Goal: Task Accomplishment & Management: Use online tool/utility

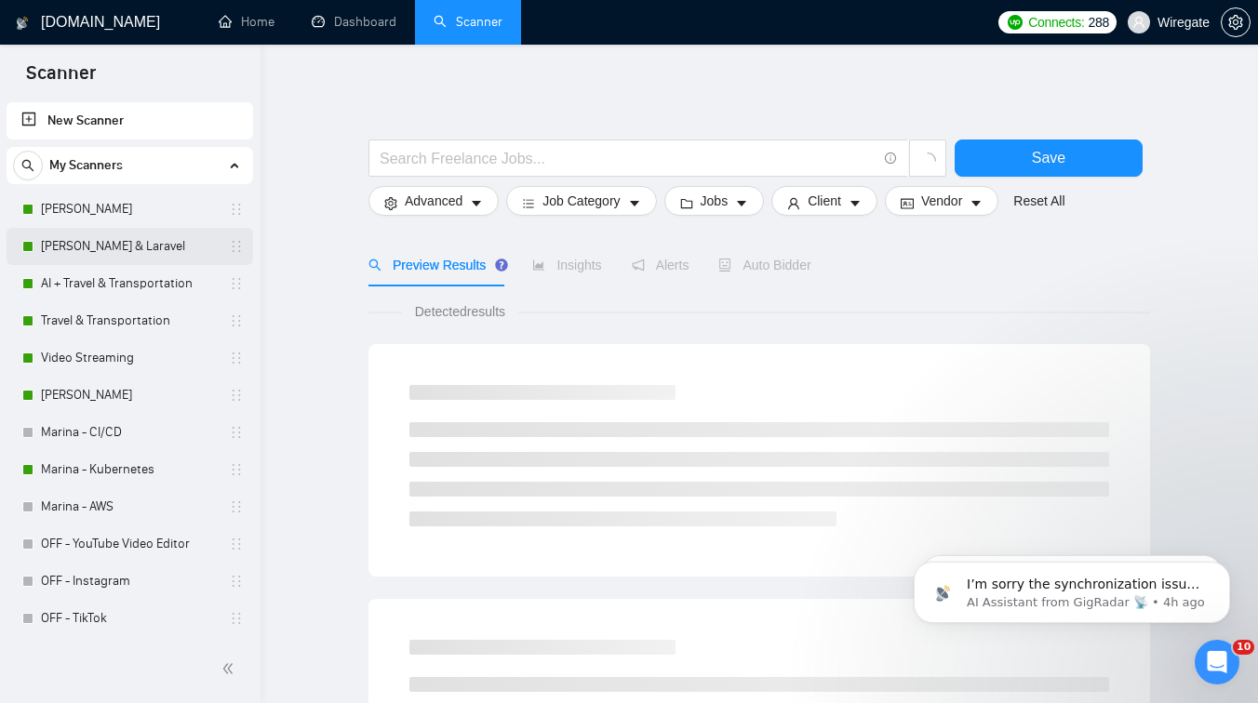
click at [135, 247] on link "[PERSON_NAME] & Laravel" at bounding box center [129, 246] width 177 height 37
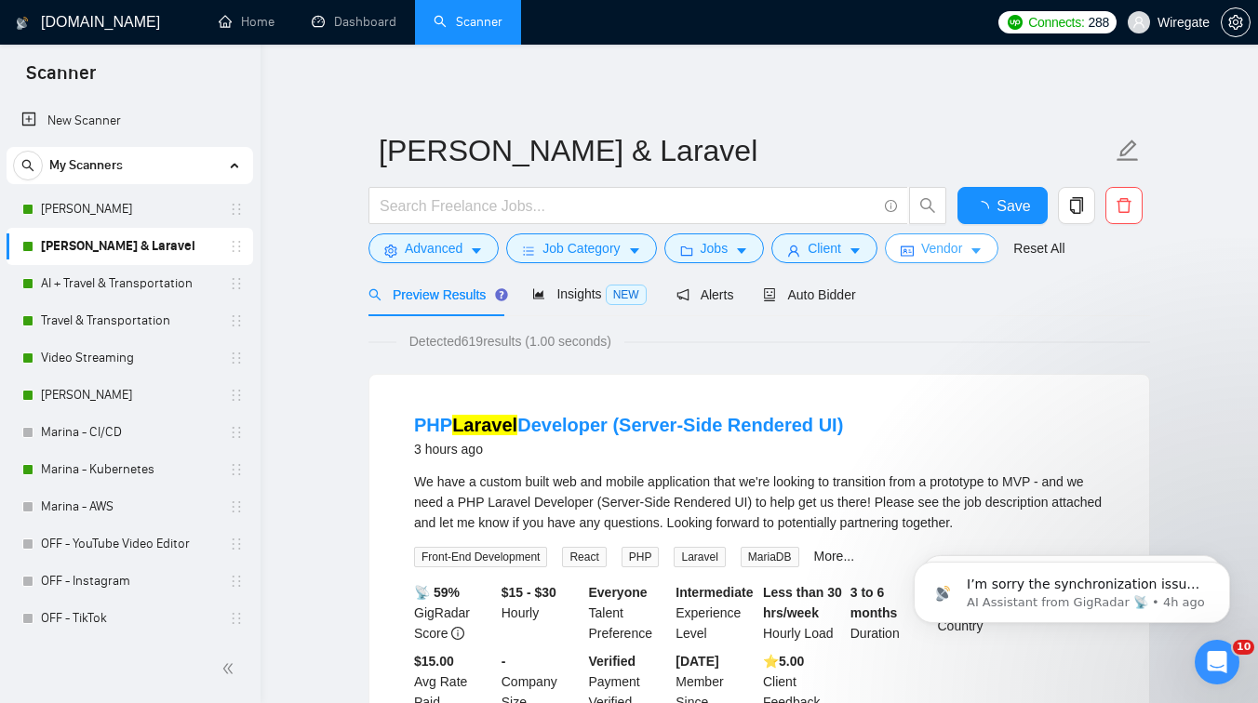
click at [948, 250] on span "Vendor" at bounding box center [941, 248] width 41 height 20
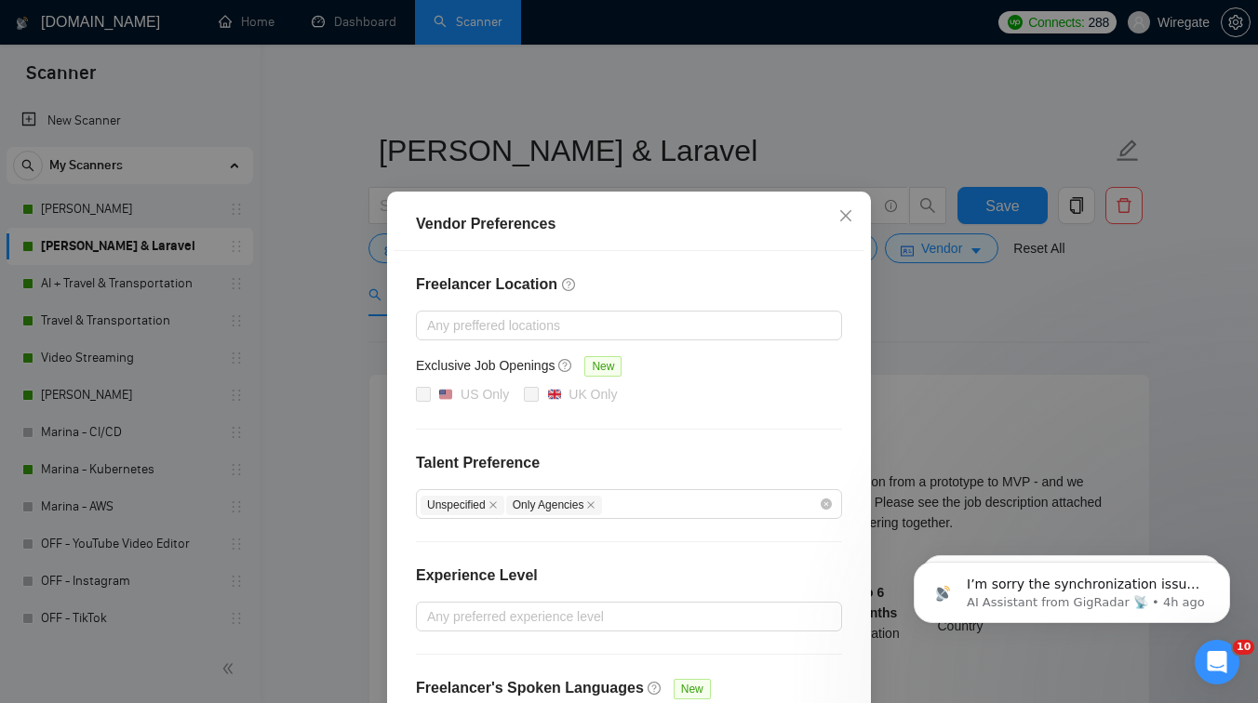
scroll to position [10, 0]
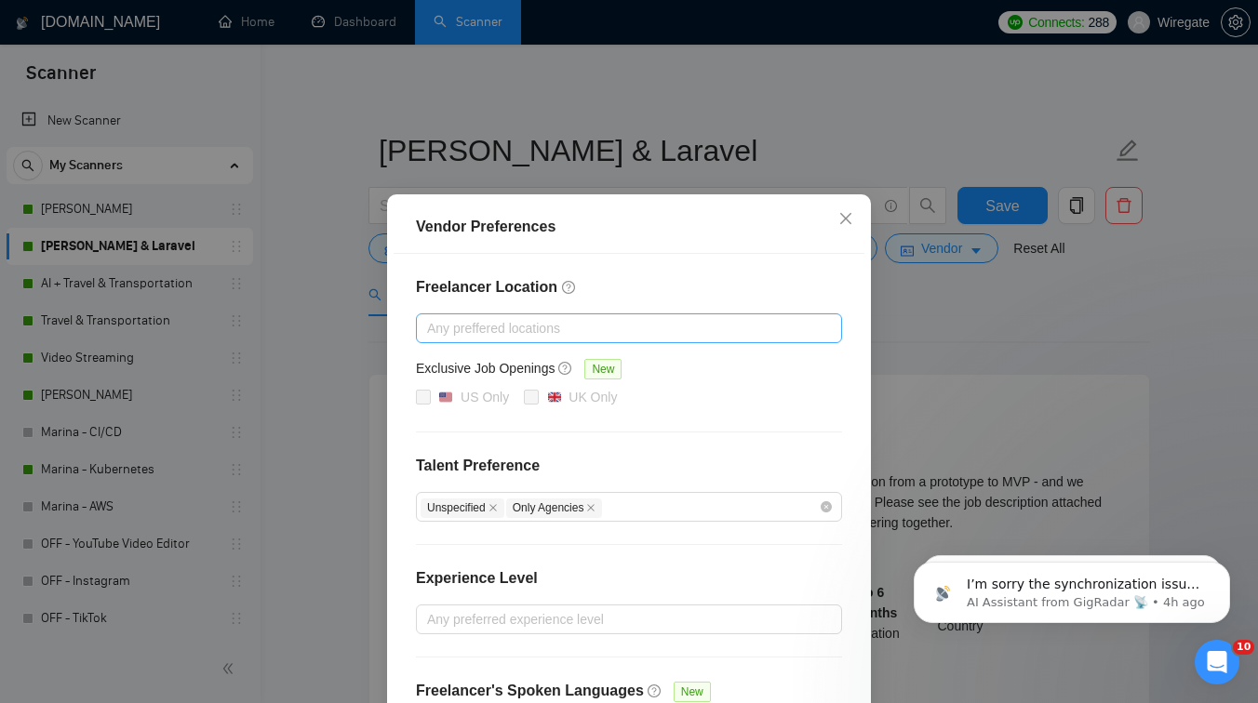
click at [530, 328] on div at bounding box center [620, 328] width 398 height 22
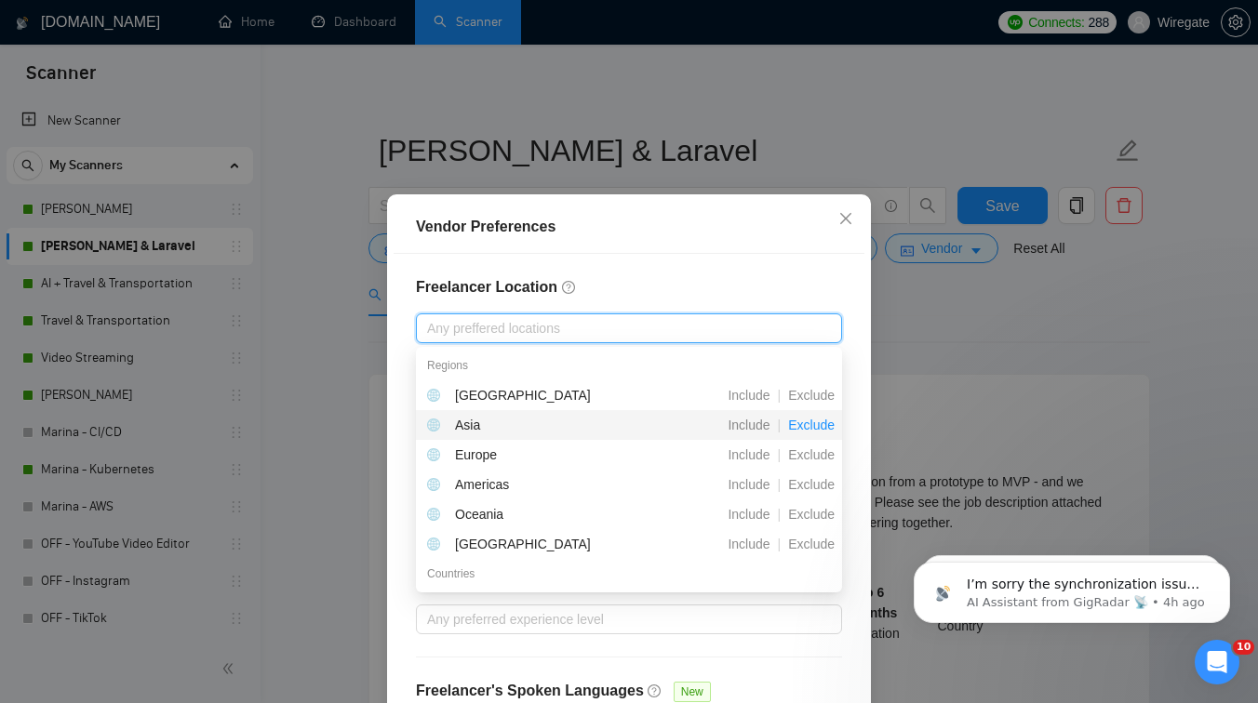
click at [807, 424] on span "Exclude" at bounding box center [811, 425] width 61 height 15
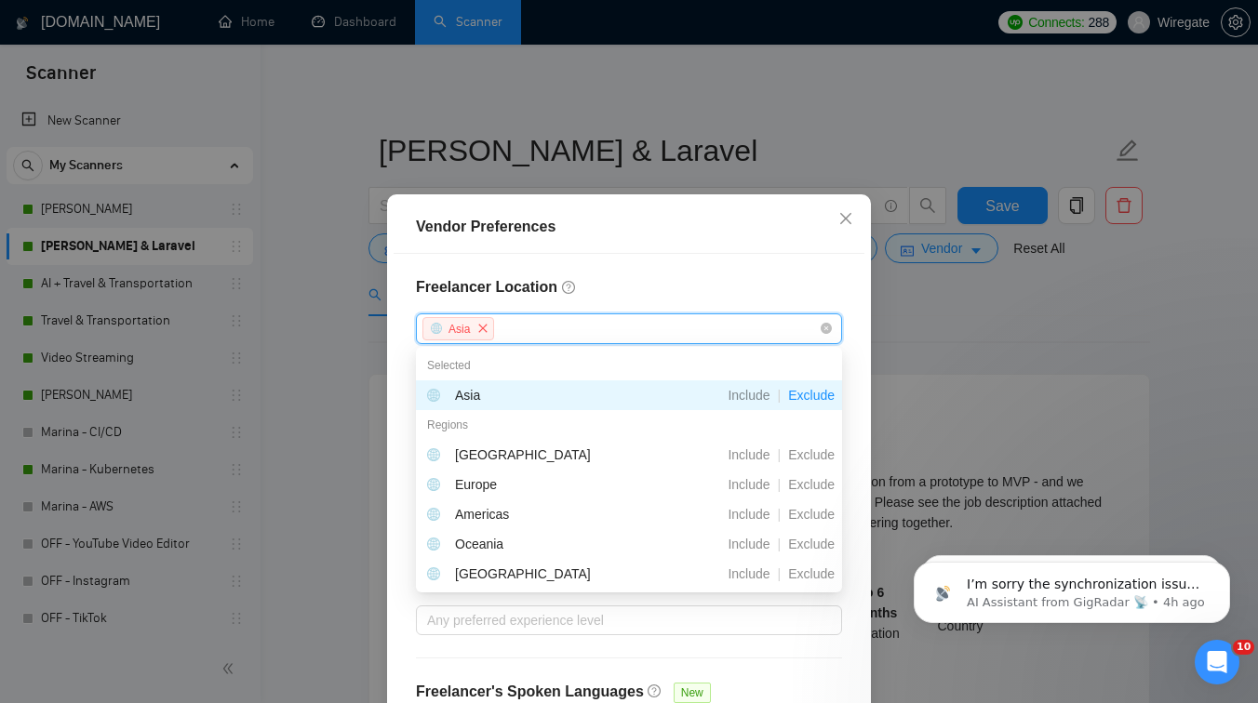
click at [810, 398] on span "Exclude" at bounding box center [811, 395] width 61 height 15
click at [803, 456] on span "Exclude" at bounding box center [811, 455] width 61 height 15
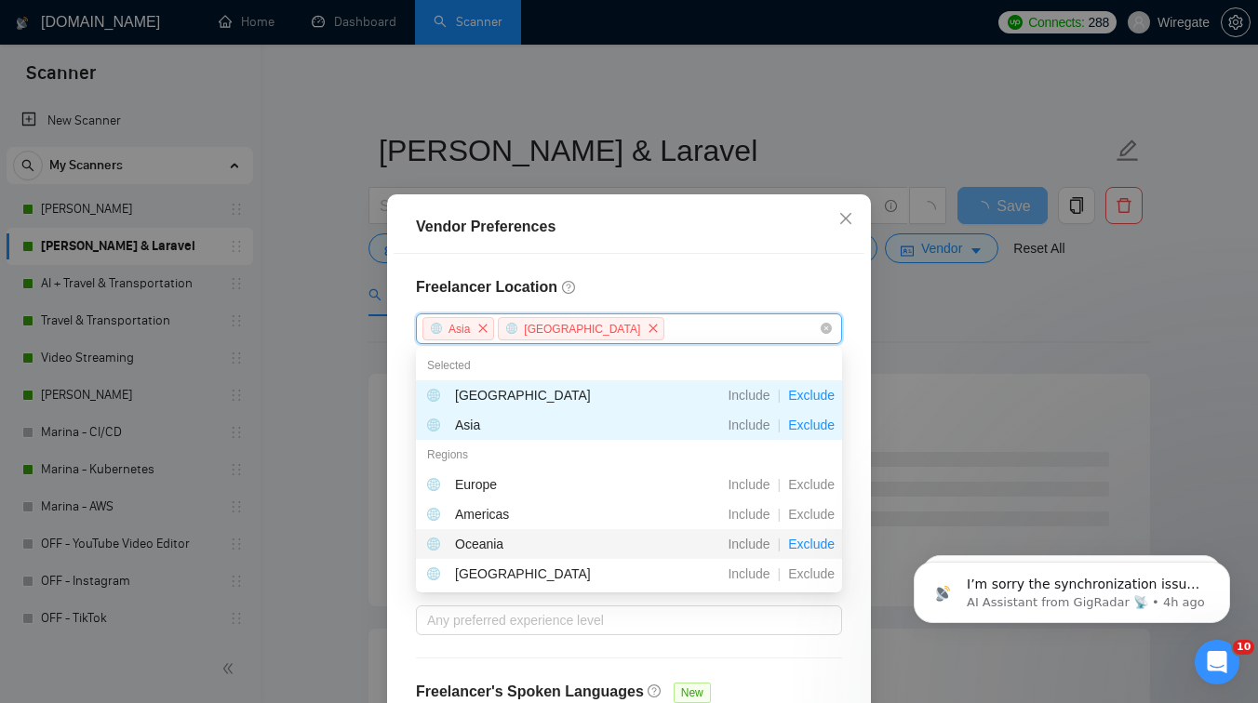
click at [815, 541] on span "Exclude" at bounding box center [811, 544] width 61 height 15
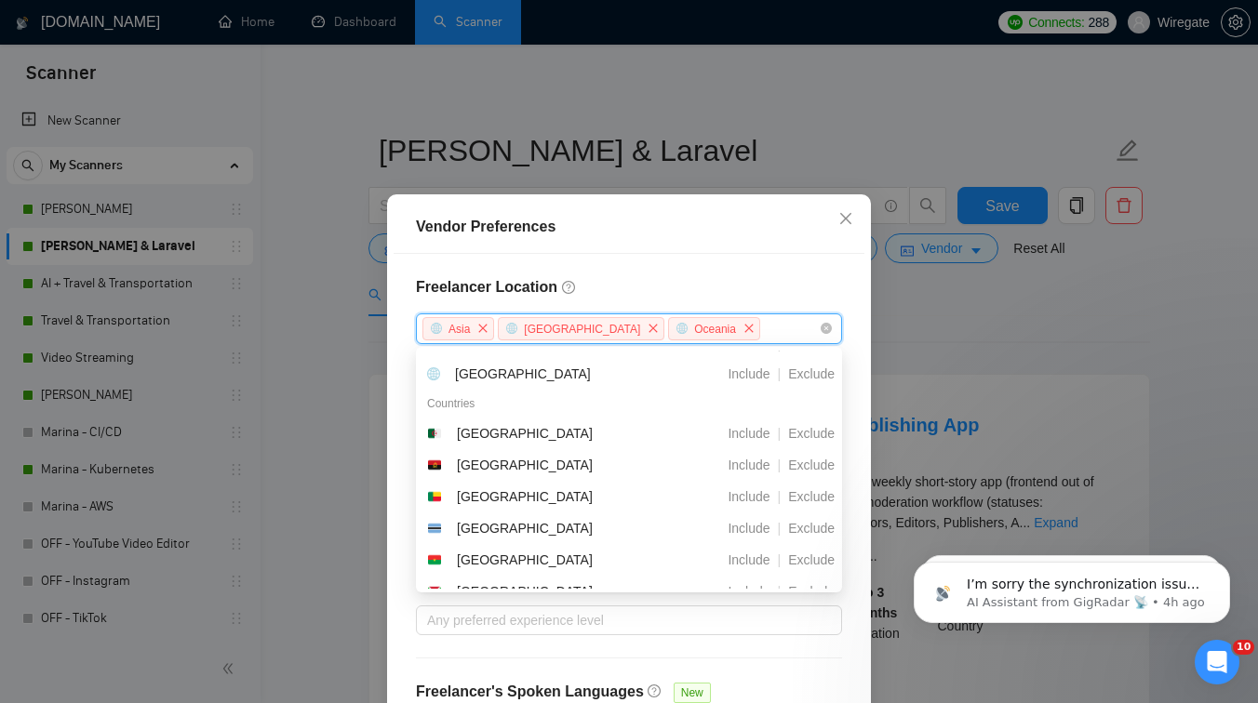
scroll to position [267, 0]
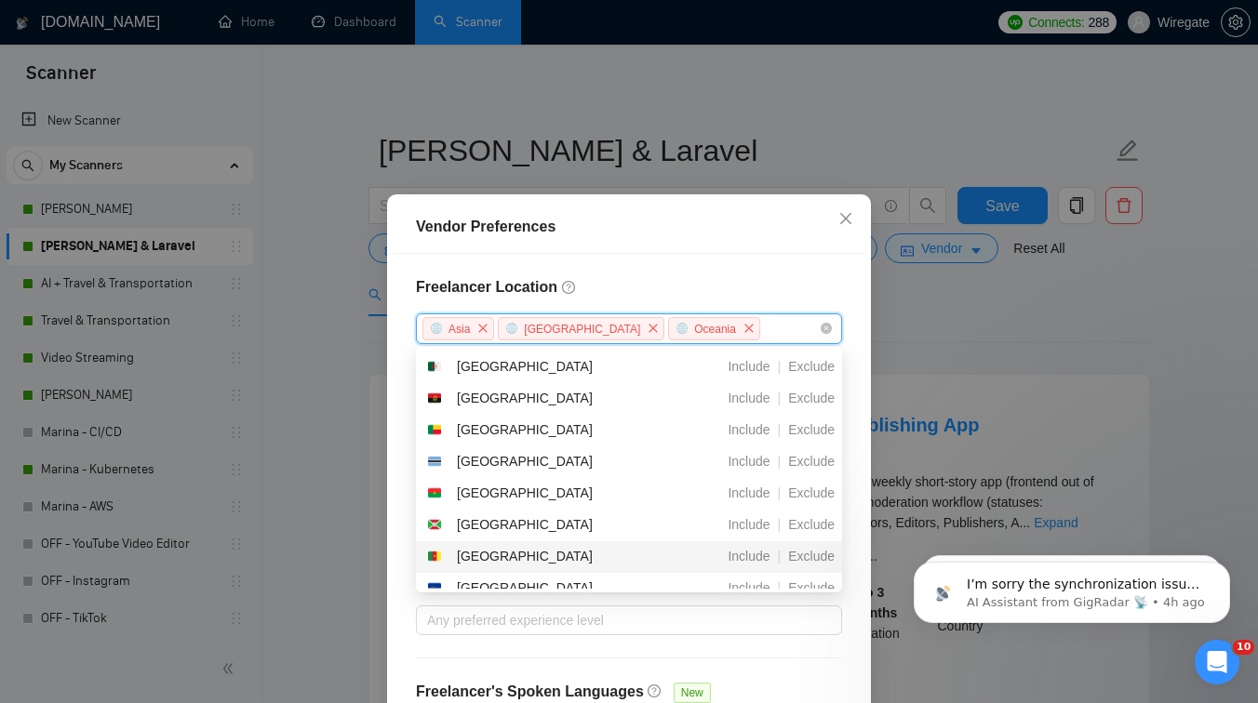
click at [703, 652] on div "Freelancer Location Asia Africa Oceania Exclusive Job Openings New US Only UK O…" at bounding box center [629, 512] width 471 height 516
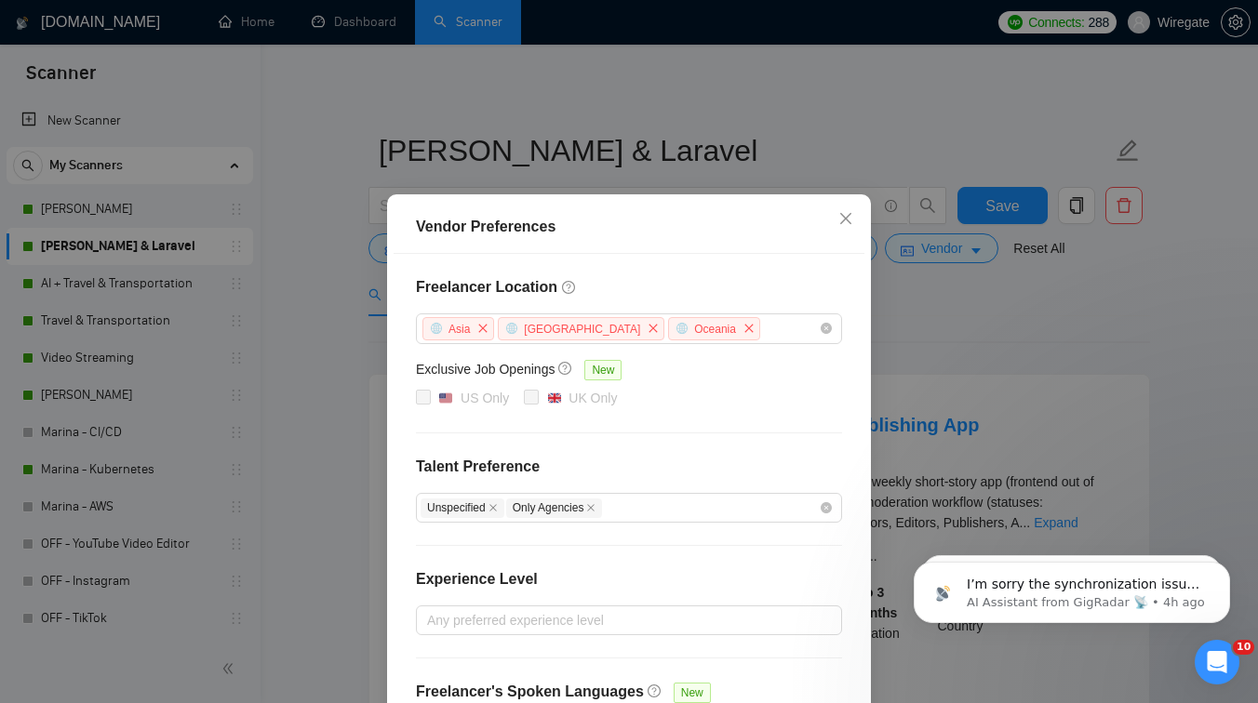
scroll to position [157, 0]
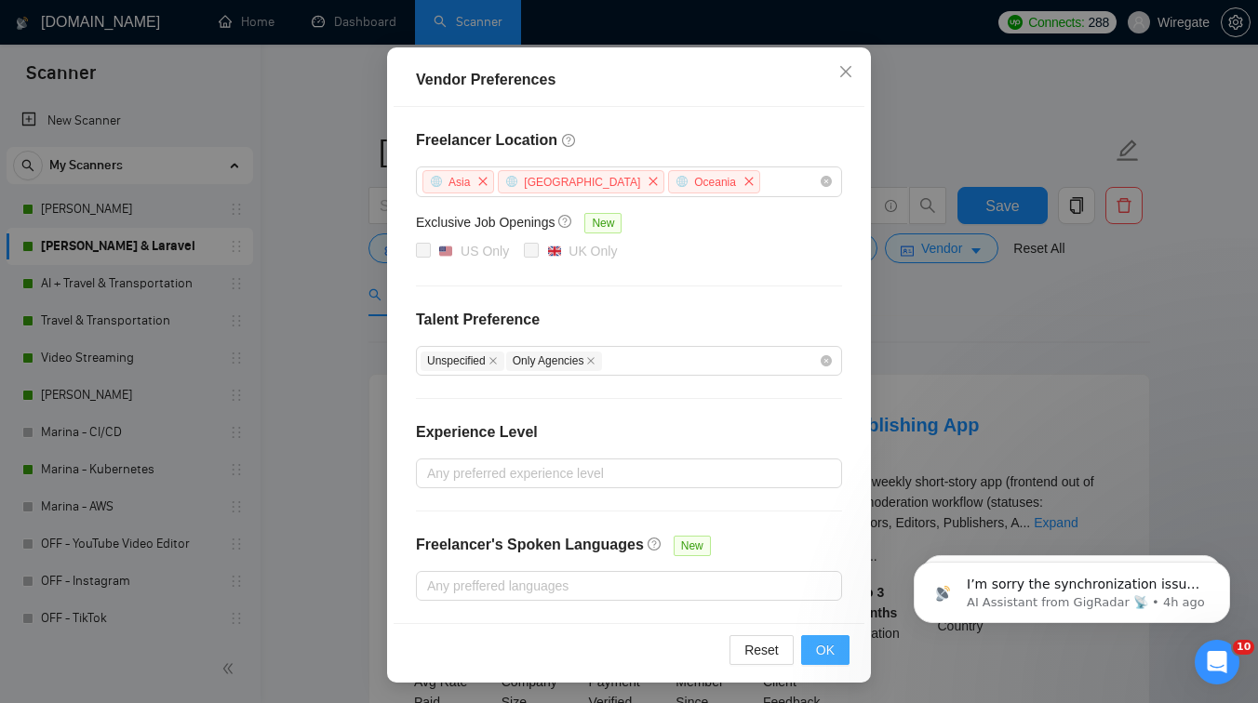
click at [820, 646] on span "OK" at bounding box center [825, 650] width 19 height 20
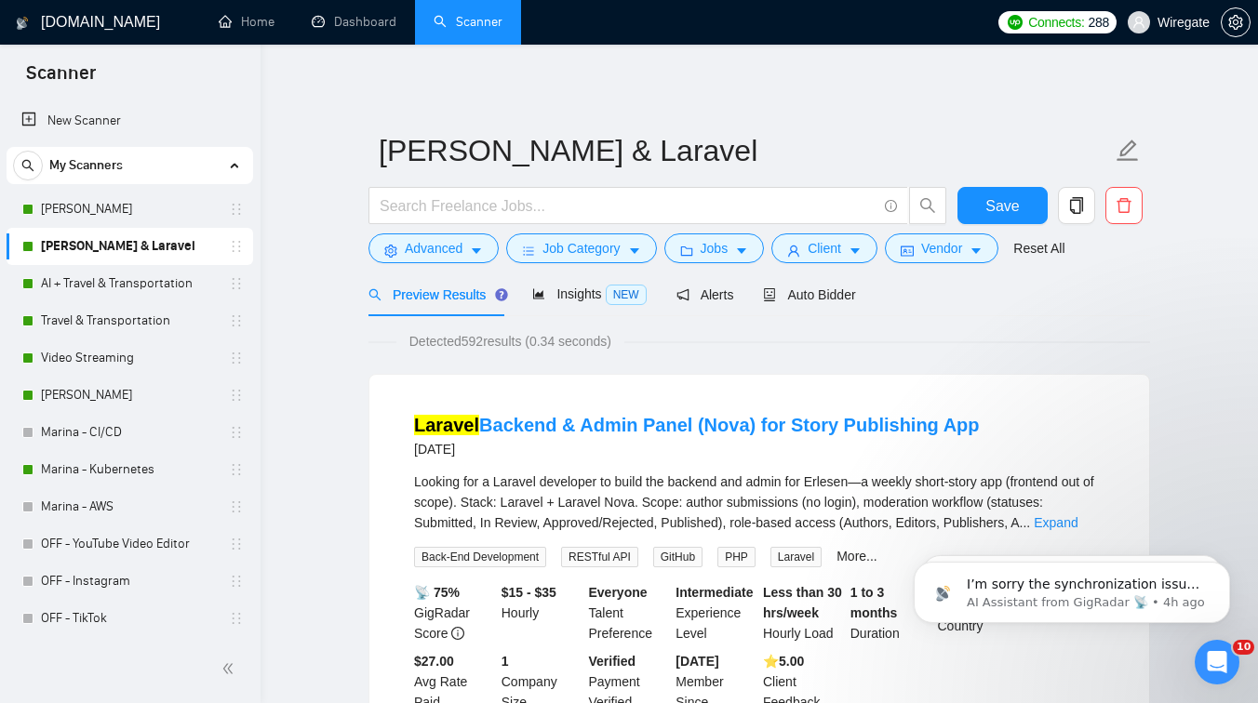
scroll to position [64, 0]
click at [961, 254] on span "Vendor" at bounding box center [941, 248] width 41 height 20
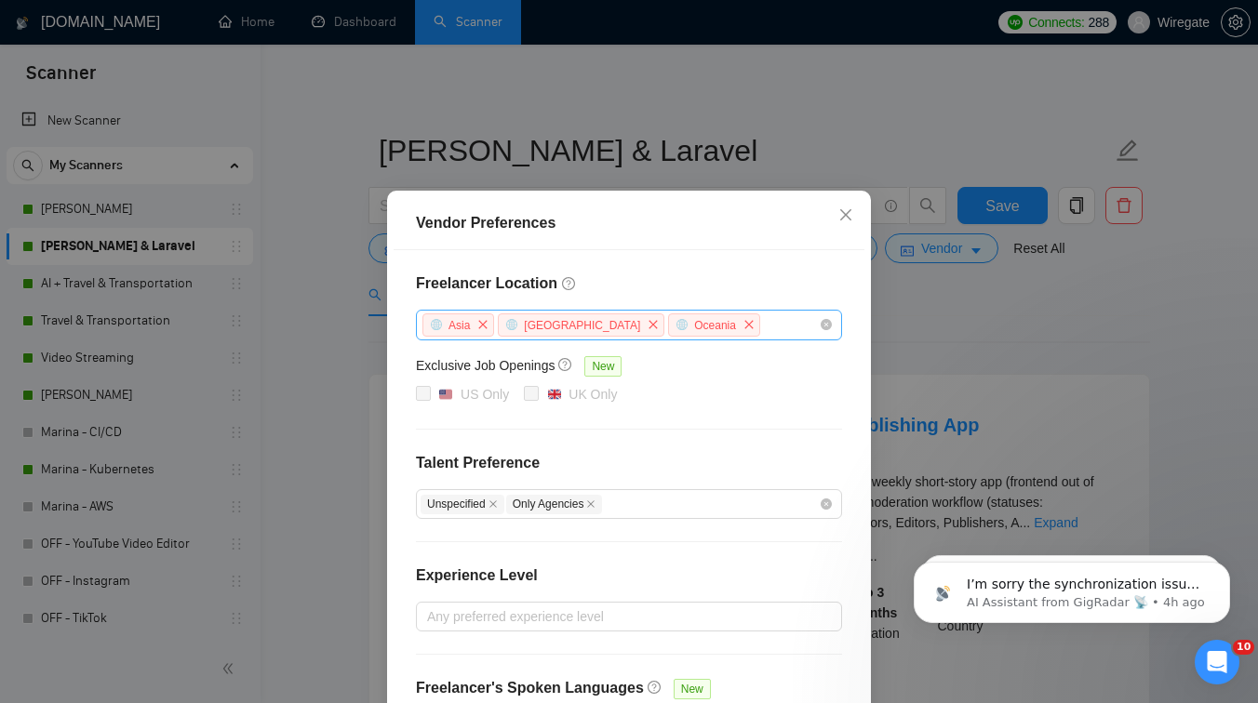
scroll to position [5, 0]
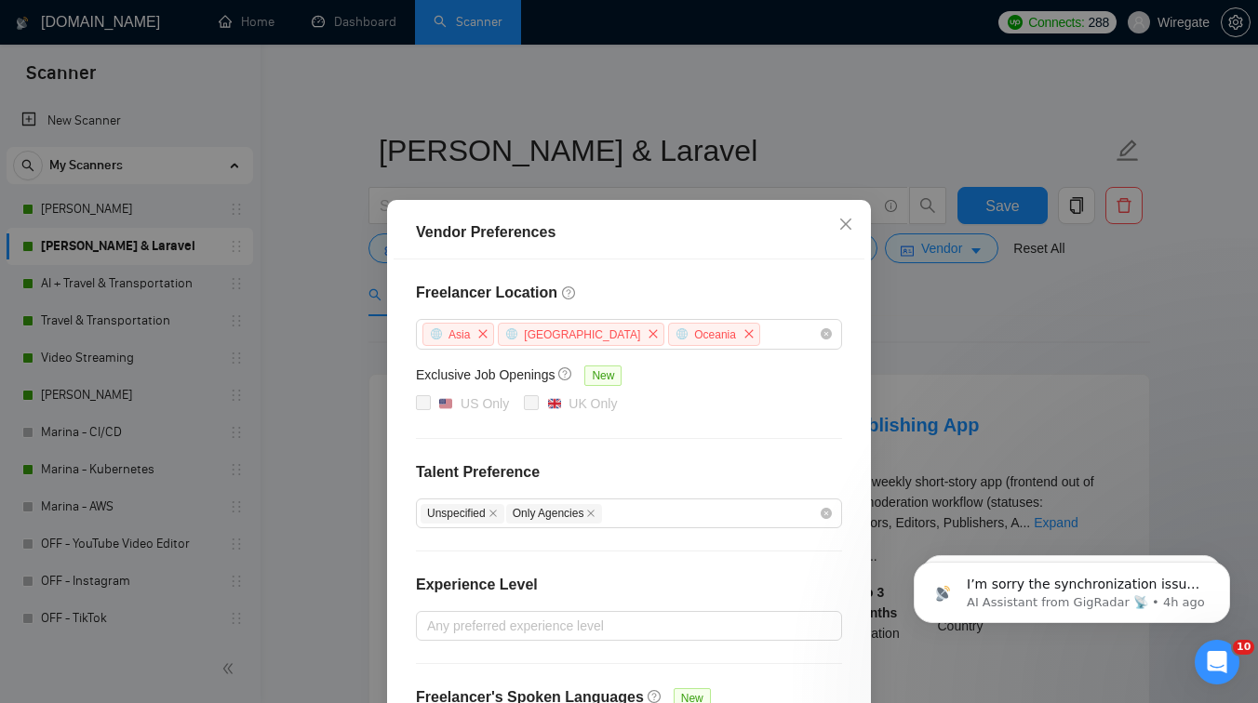
click at [952, 328] on div "Vendor Preferences Freelancer Location Asia Africa Oceania Exclusive Job Openin…" at bounding box center [629, 351] width 1258 height 703
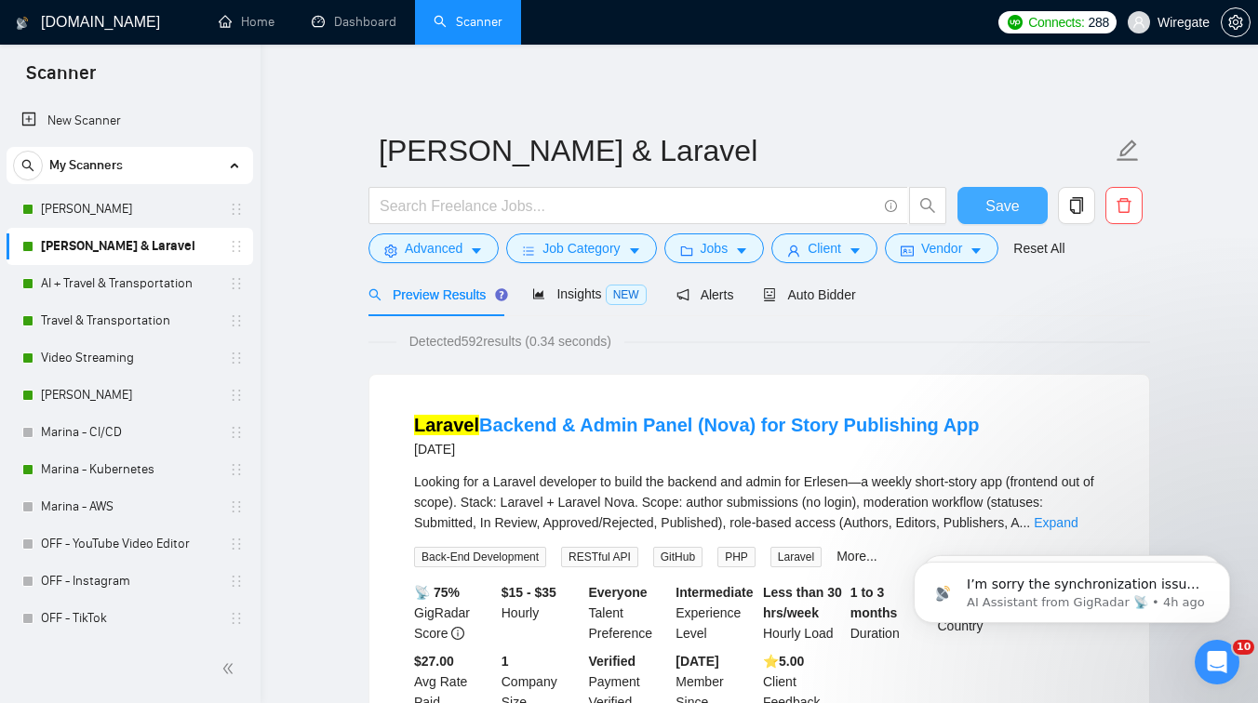
click at [992, 191] on button "Save" at bounding box center [1003, 205] width 90 height 37
click at [126, 288] on link "AI + Travel & Transportation" at bounding box center [129, 283] width 177 height 37
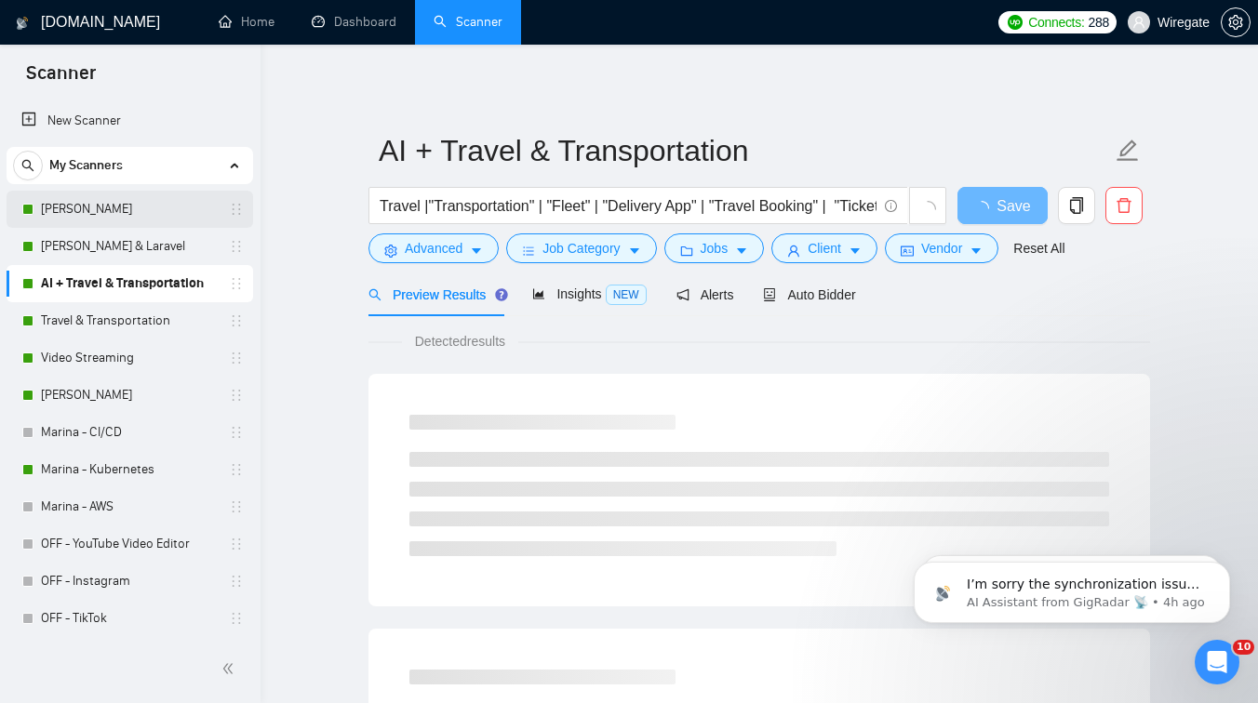
click at [114, 209] on link "[PERSON_NAME]" at bounding box center [129, 209] width 177 height 37
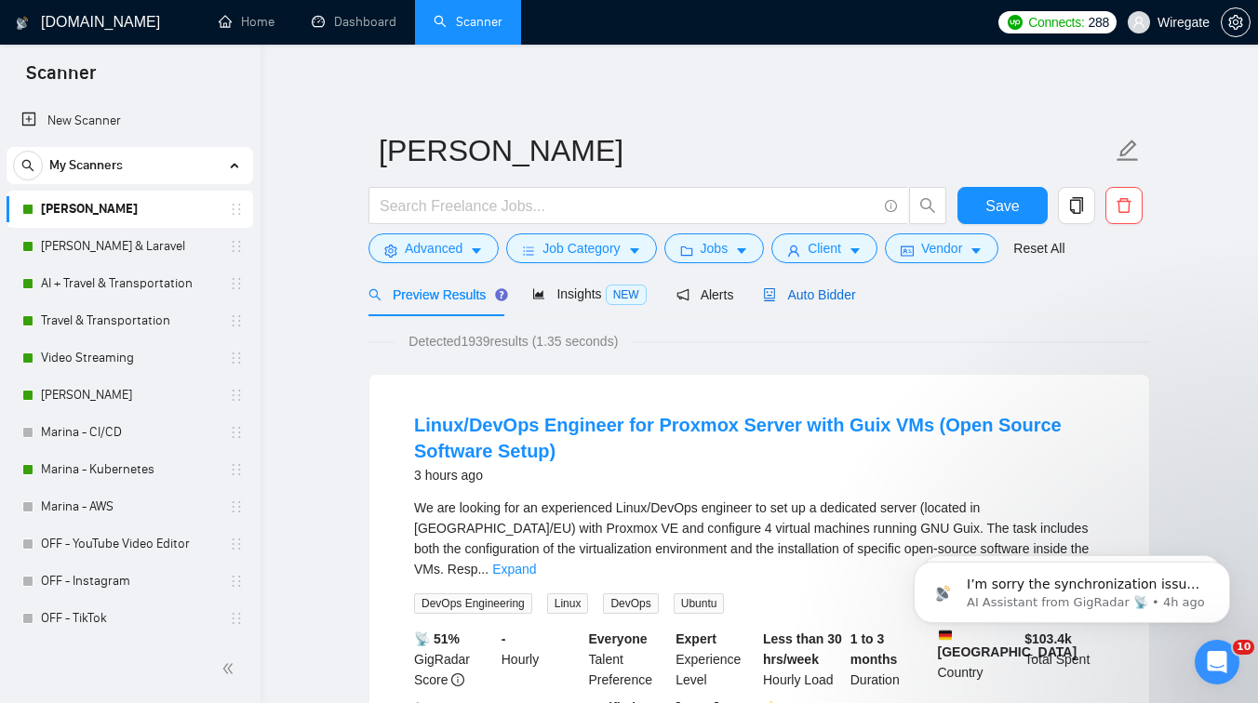
click at [837, 288] on span "Auto Bidder" at bounding box center [809, 295] width 92 height 15
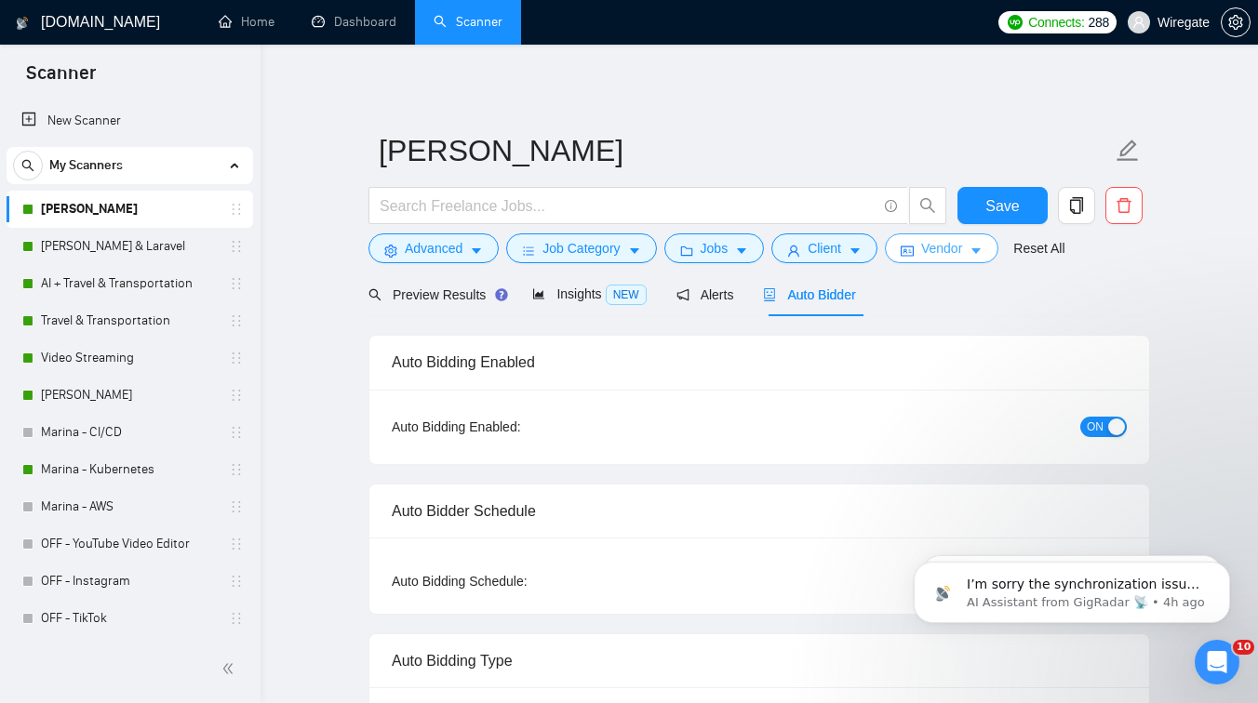
click at [934, 256] on span "Vendor" at bounding box center [941, 248] width 41 height 20
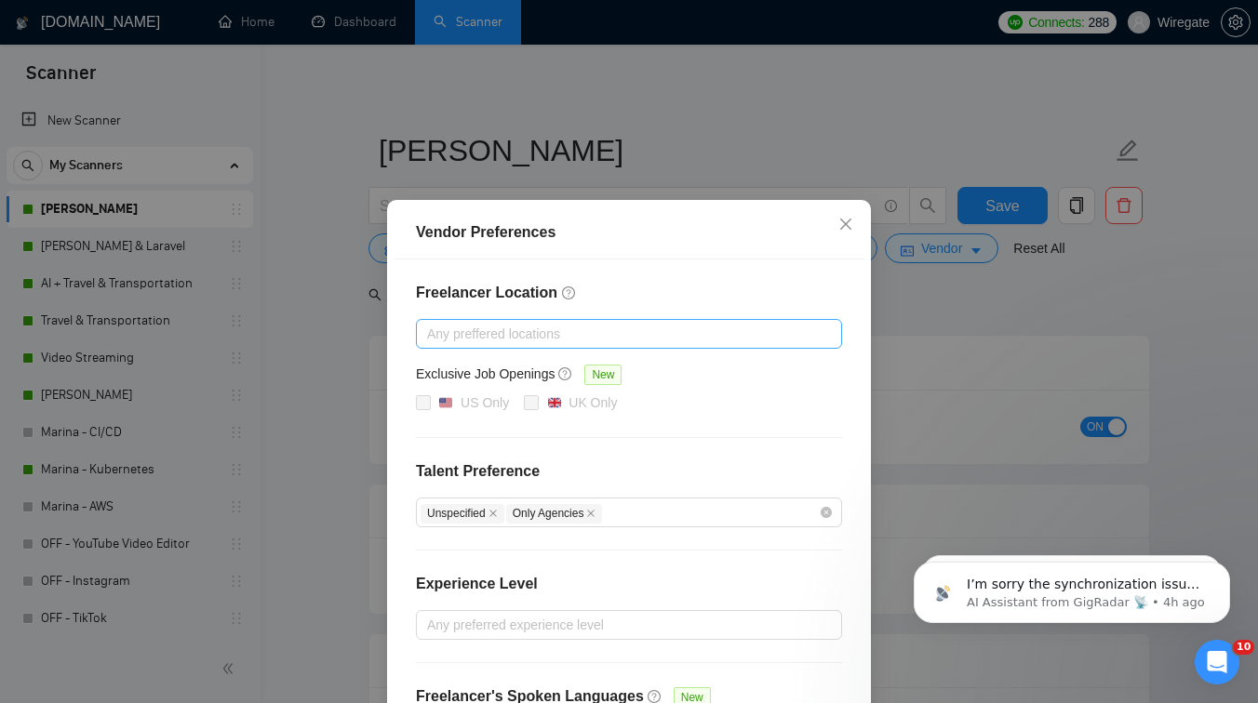
click at [548, 333] on div at bounding box center [620, 334] width 398 height 22
click at [493, 343] on div at bounding box center [620, 334] width 398 height 22
click at [537, 340] on div at bounding box center [620, 334] width 398 height 22
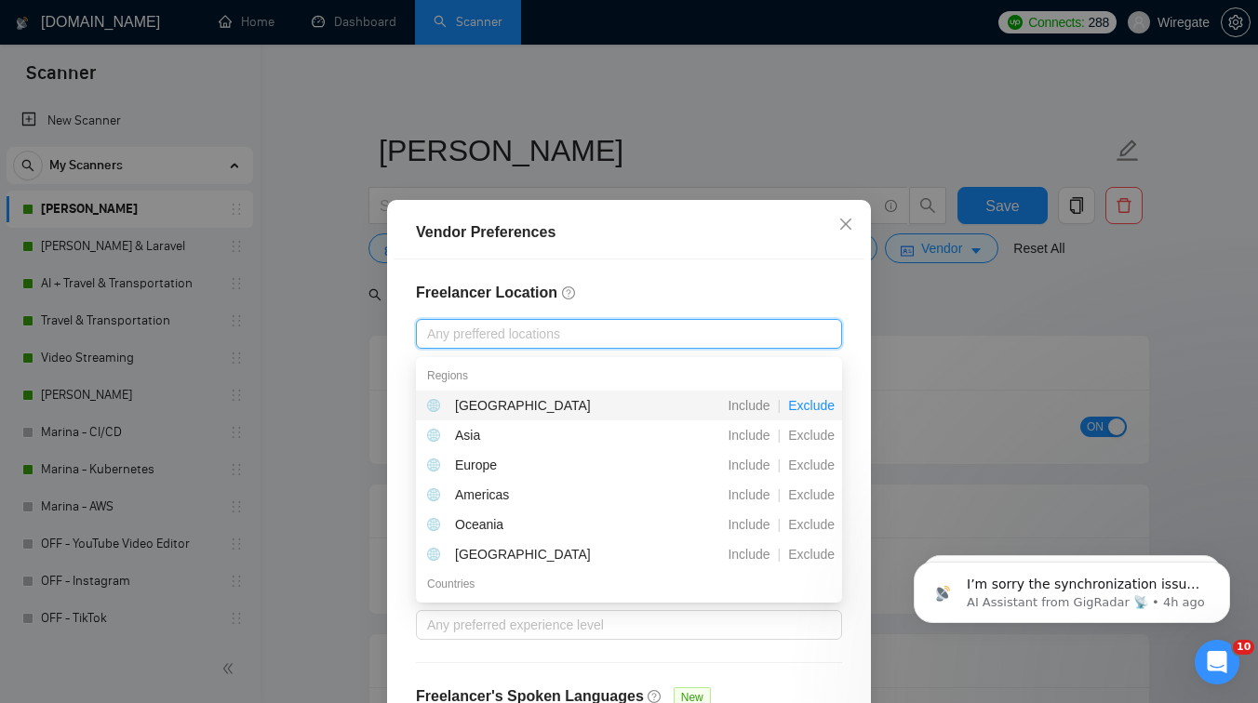
click at [805, 403] on span "Exclude" at bounding box center [811, 405] width 61 height 15
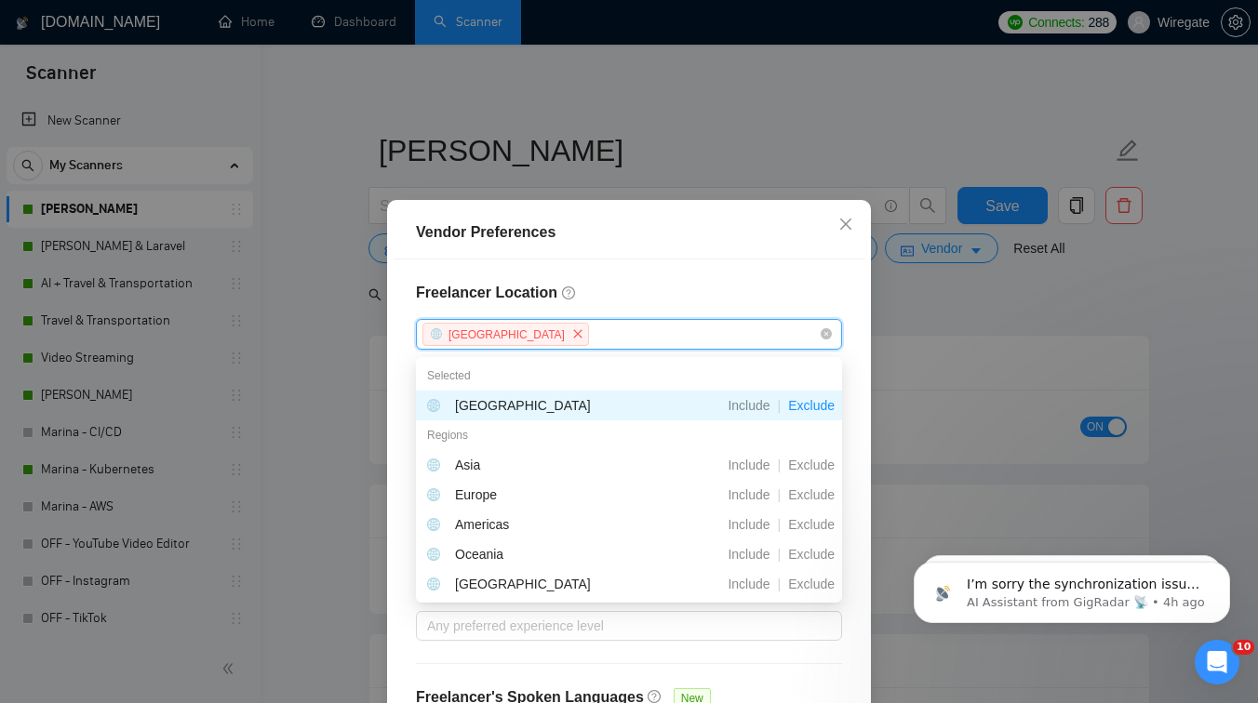
click at [812, 403] on span "Exclude" at bounding box center [811, 405] width 61 height 15
click at [817, 462] on span "Exclude" at bounding box center [811, 465] width 61 height 15
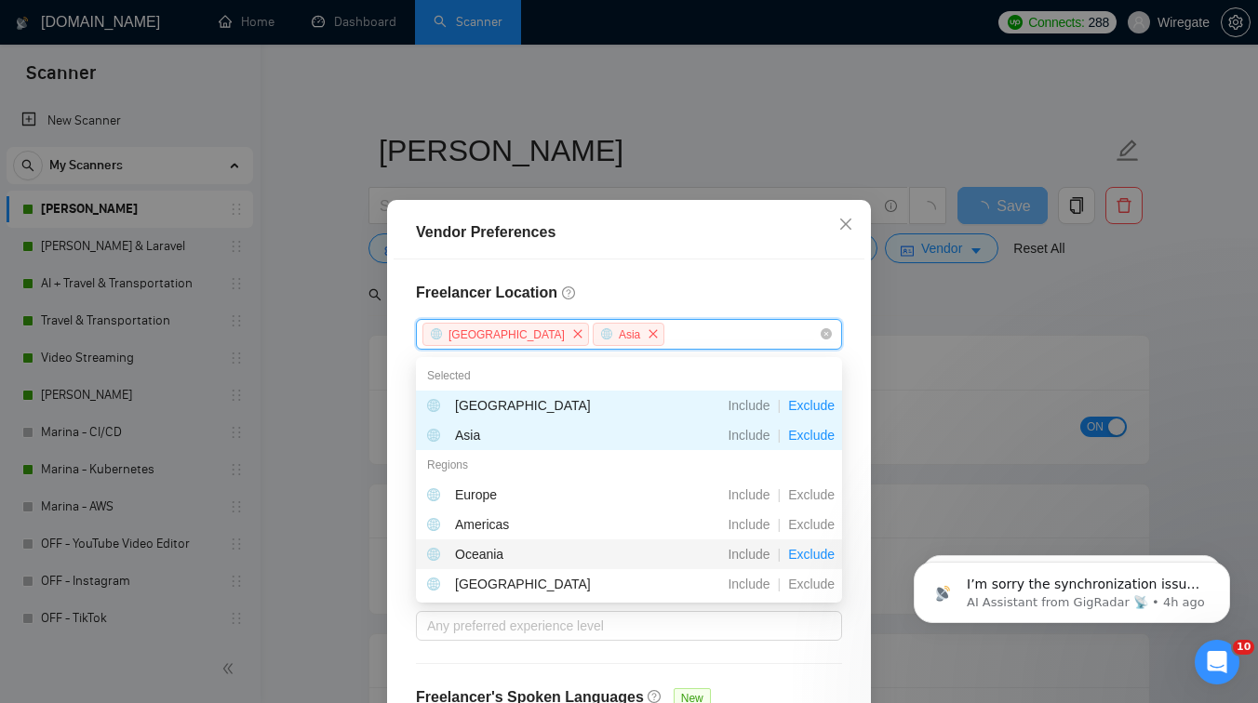
click at [806, 547] on span "Exclude" at bounding box center [811, 554] width 61 height 15
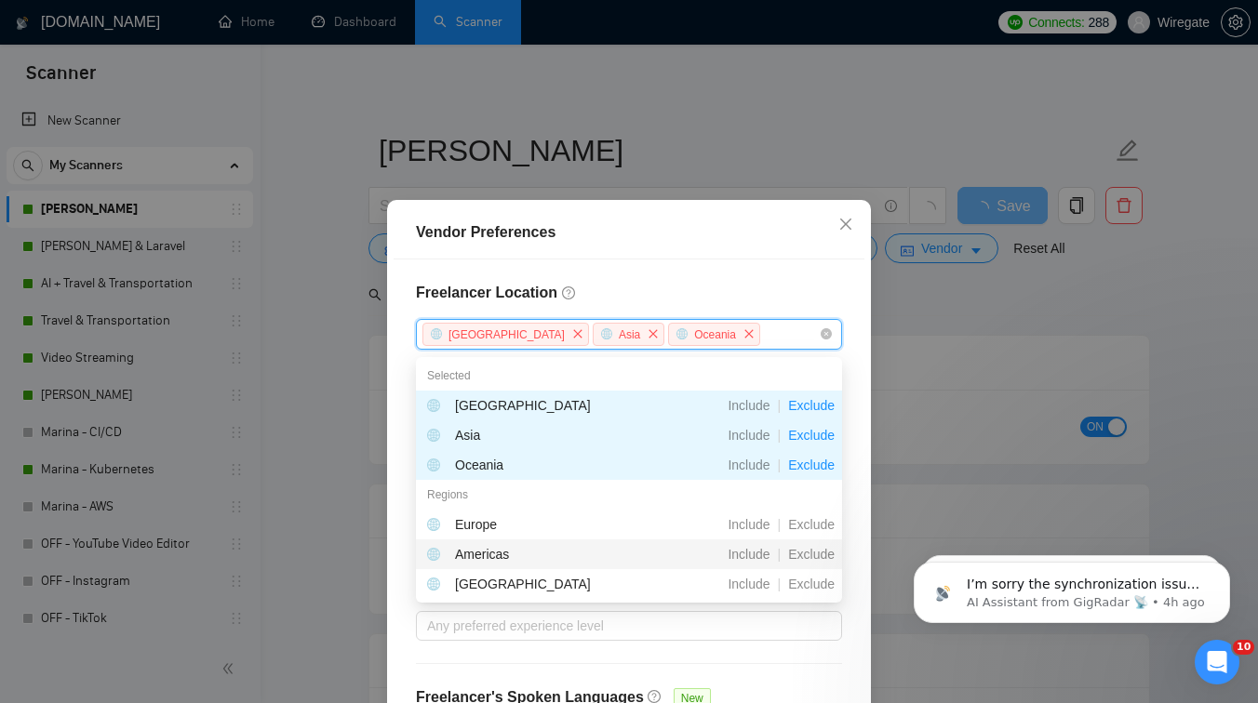
click at [716, 276] on div "Freelancer Location Africa Asia Oceania Exclusive Job Openings New US Only UK O…" at bounding box center [629, 518] width 471 height 516
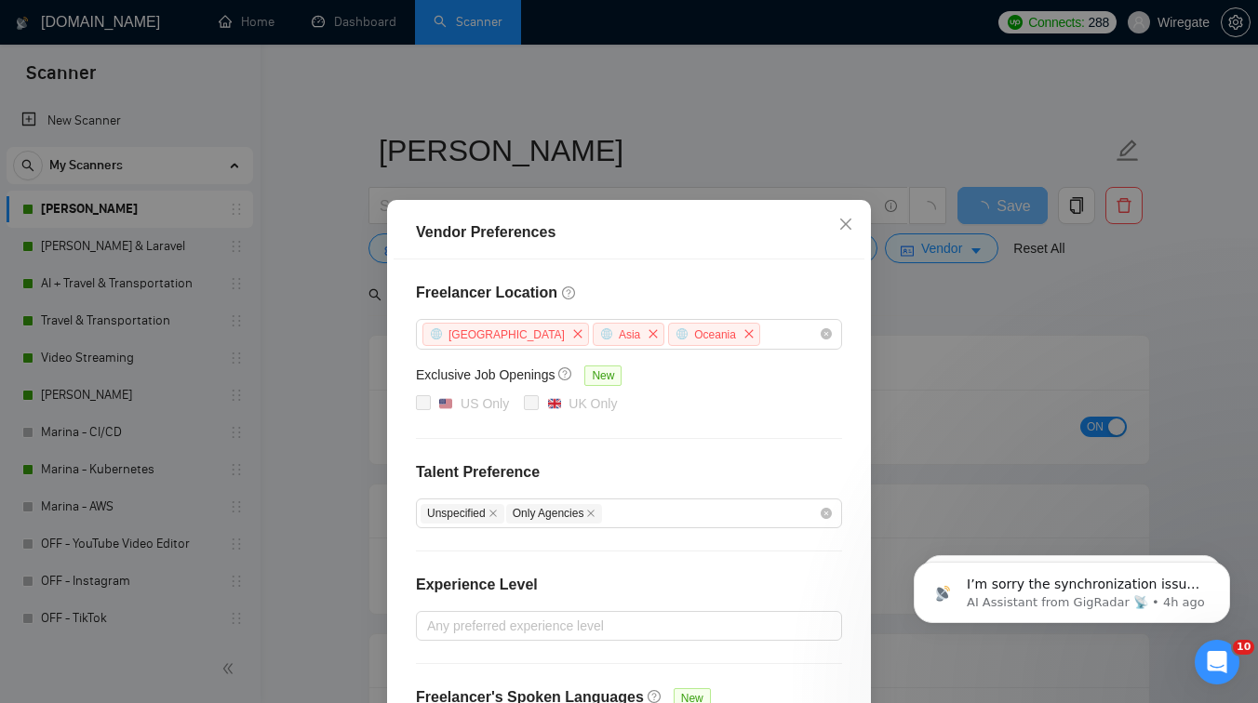
scroll to position [157, 0]
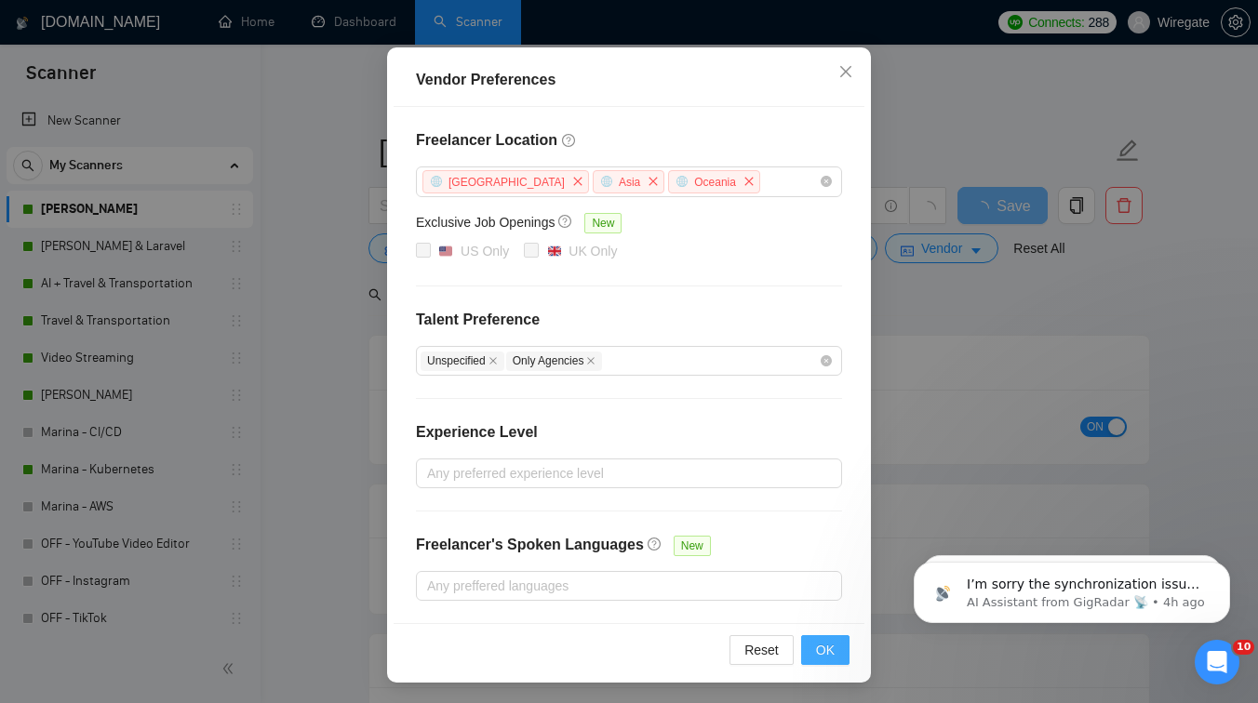
click at [833, 643] on span "OK" at bounding box center [825, 650] width 19 height 20
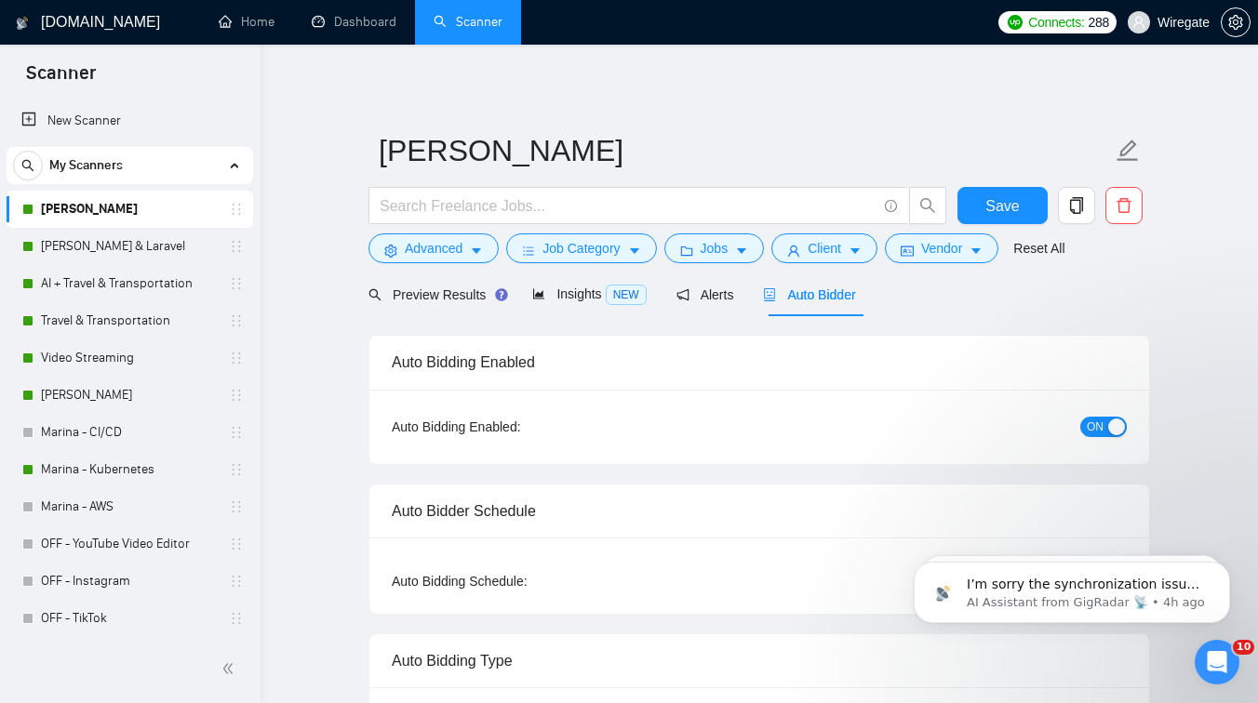
scroll to position [64, 0]
click at [428, 293] on span "Preview Results" at bounding box center [435, 295] width 134 height 15
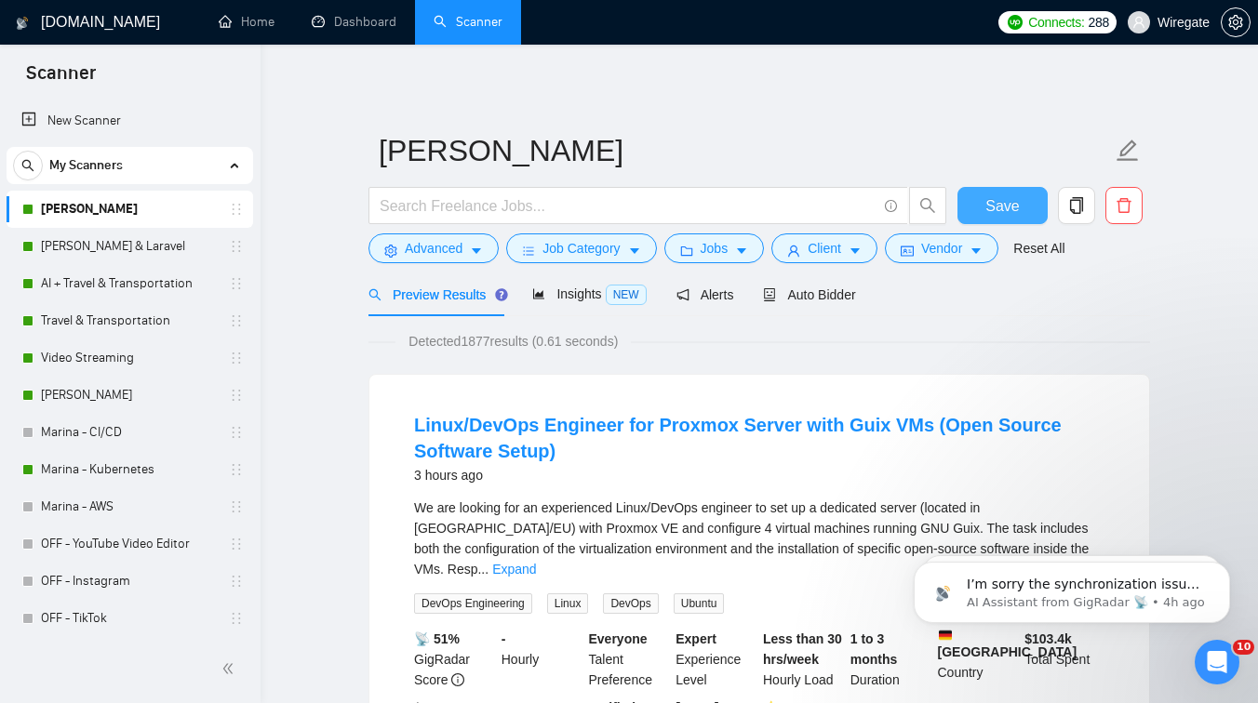
click at [1009, 187] on button "Save" at bounding box center [1003, 205] width 90 height 37
click at [123, 275] on link "AI + Travel & Transportation" at bounding box center [129, 283] width 177 height 37
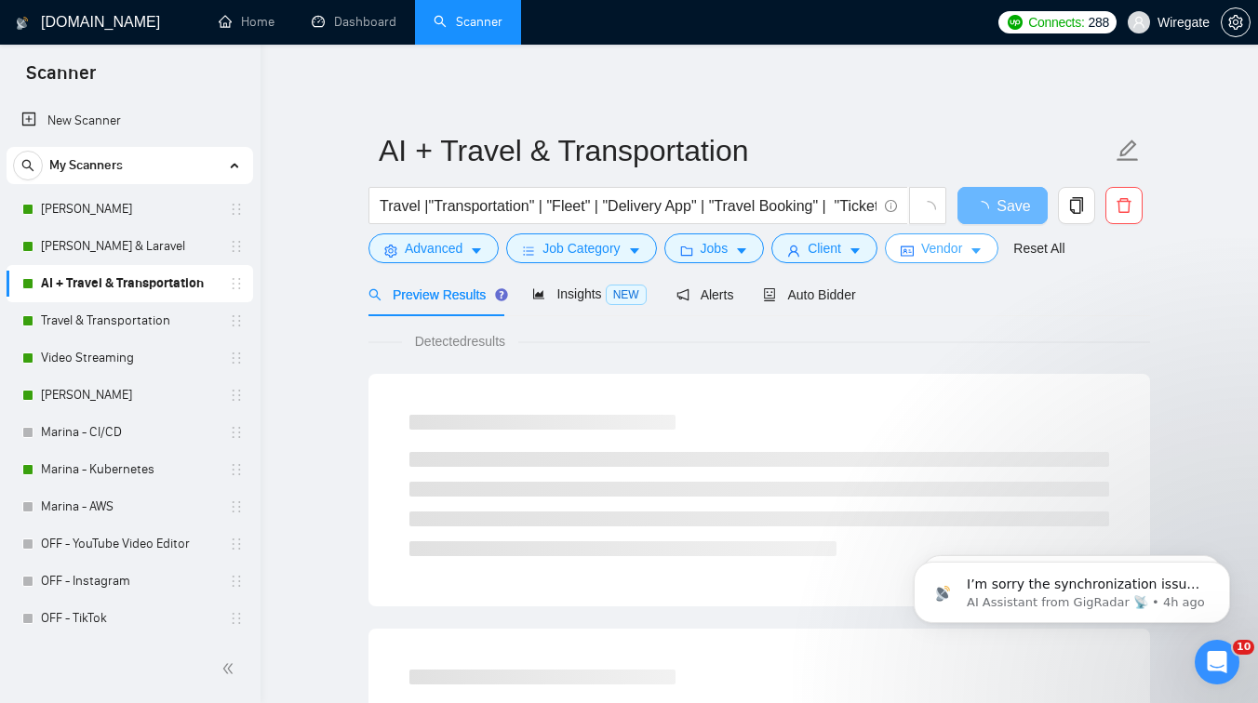
click at [914, 248] on icon "idcard" at bounding box center [907, 251] width 13 height 13
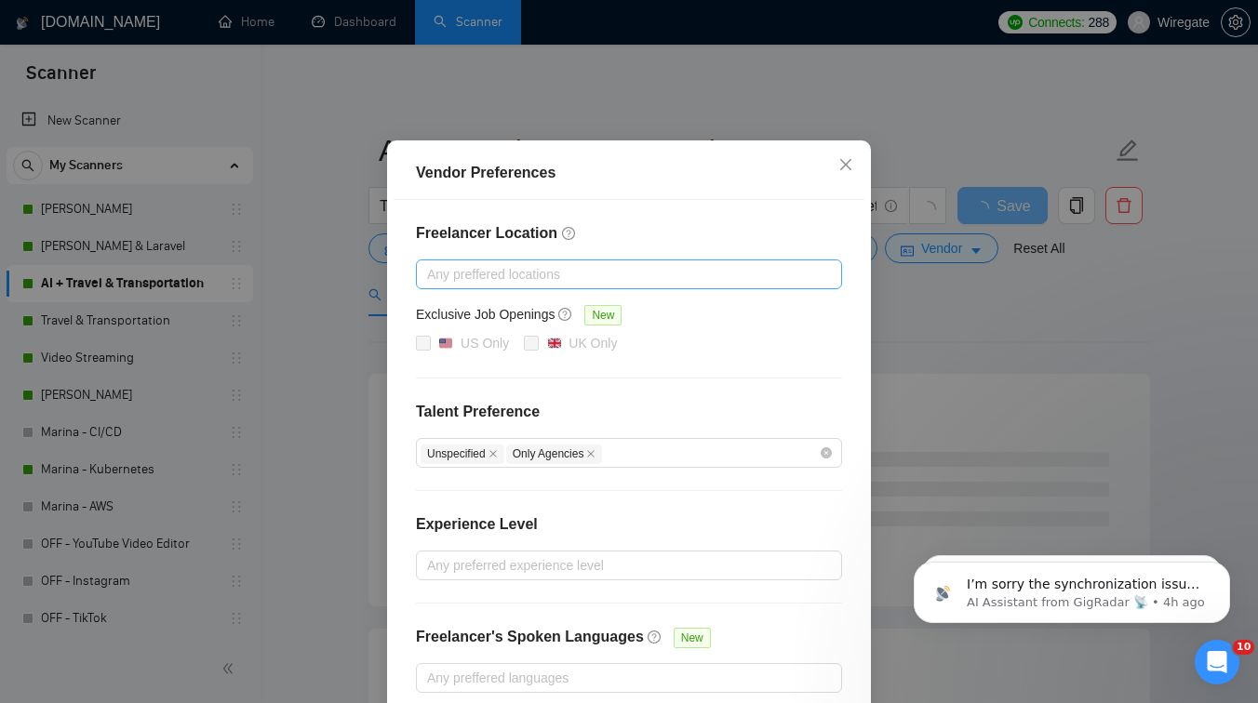
click at [488, 286] on div at bounding box center [620, 274] width 398 height 22
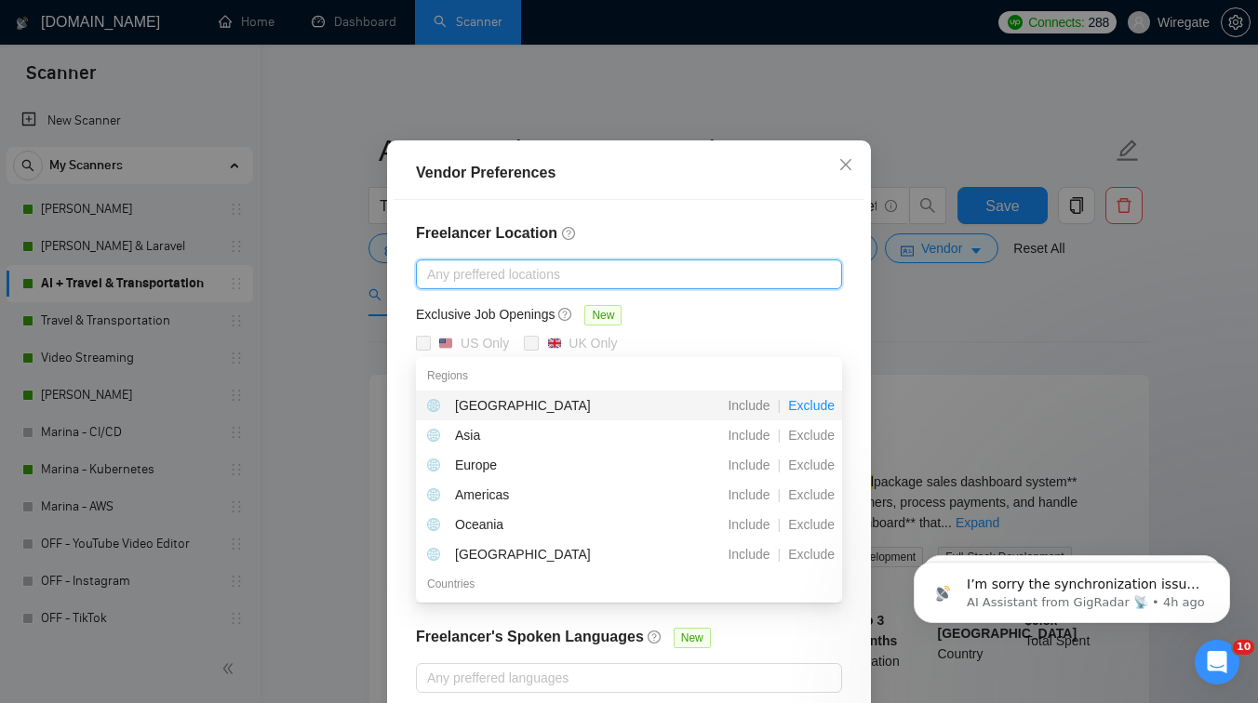
click at [820, 402] on span "Exclude" at bounding box center [811, 405] width 61 height 15
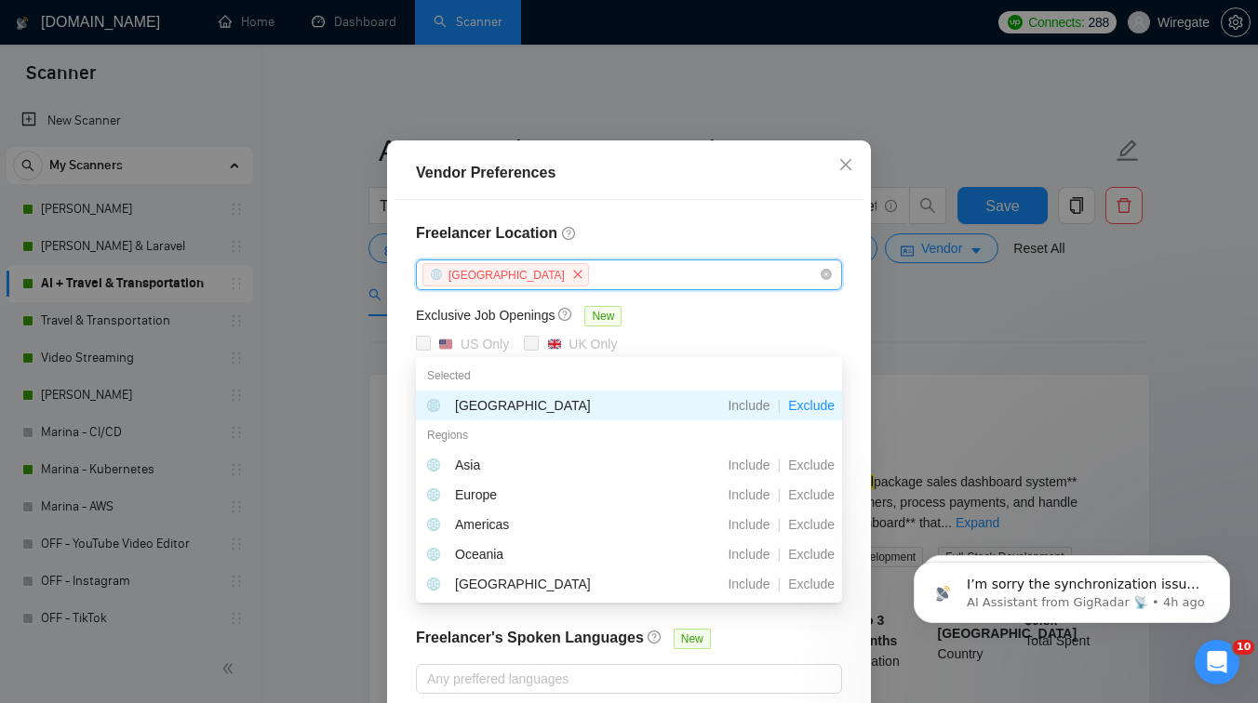
click at [818, 402] on span "Exclude" at bounding box center [811, 405] width 61 height 15
click at [816, 466] on span "Exclude" at bounding box center [811, 465] width 61 height 15
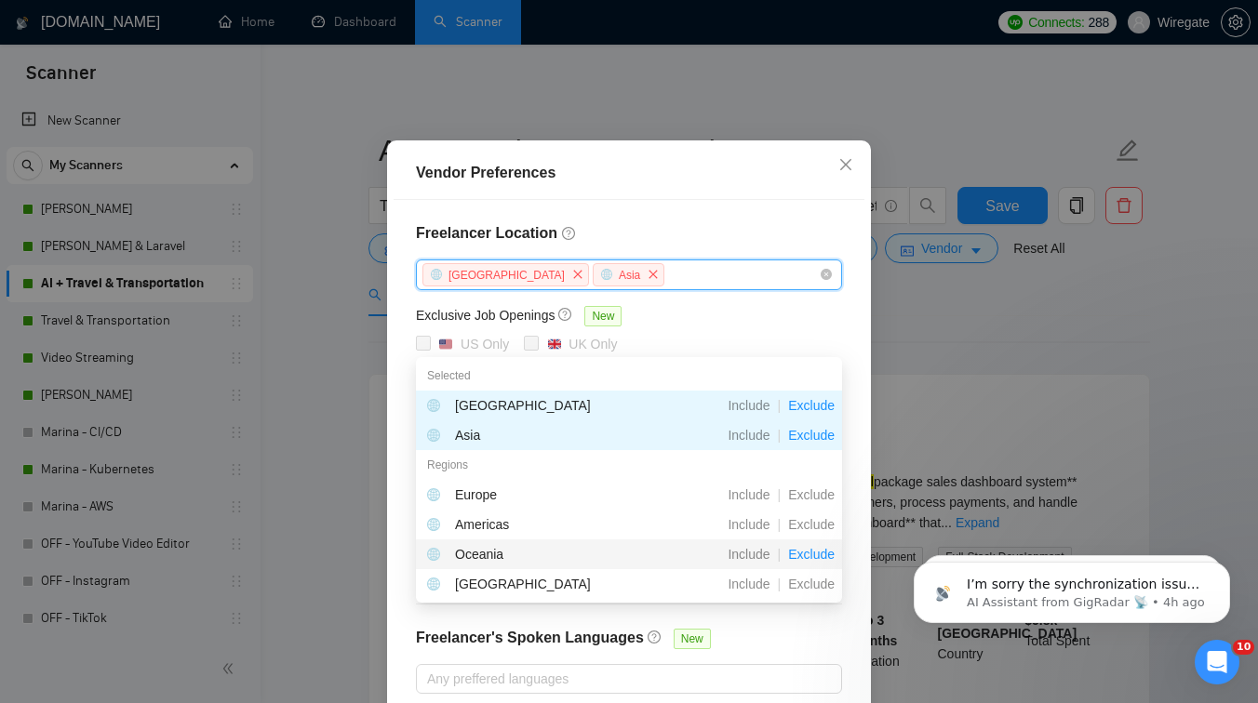
click at [814, 556] on span "Exclude" at bounding box center [811, 554] width 61 height 15
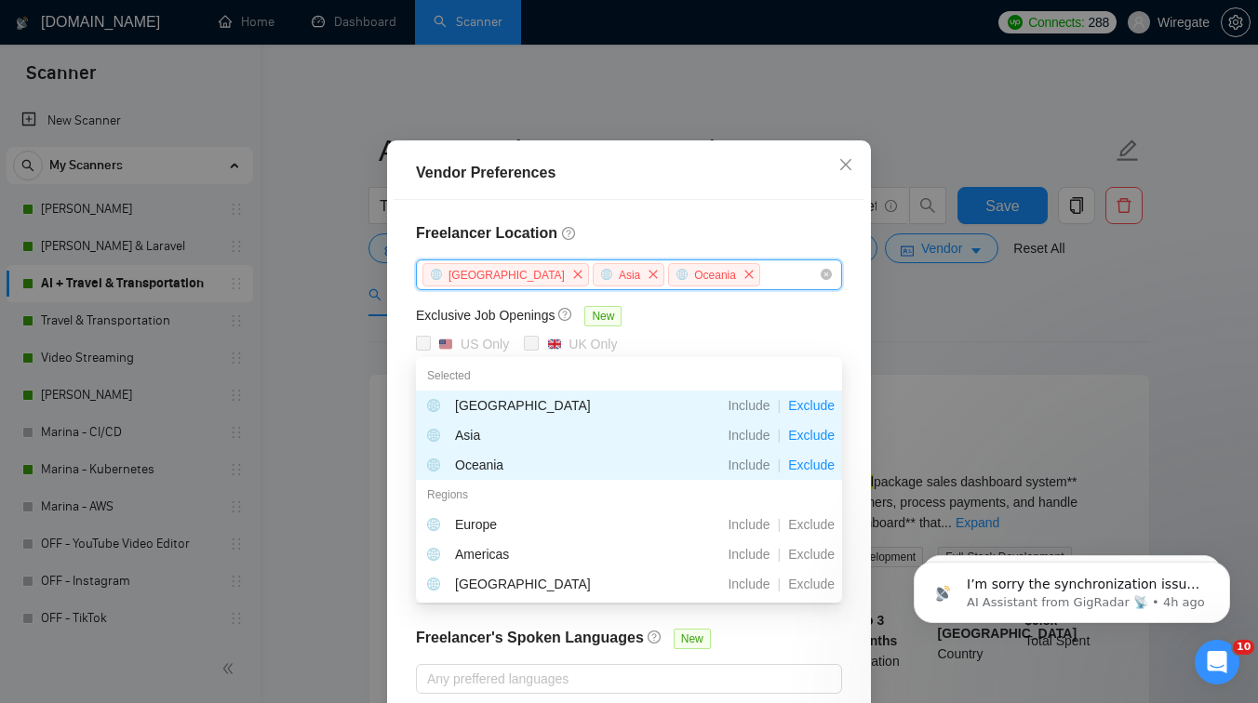
click at [686, 661] on div "Freelancer Location Africa Asia Oceania Exclusive Job Openings New US Only UK O…" at bounding box center [629, 458] width 471 height 516
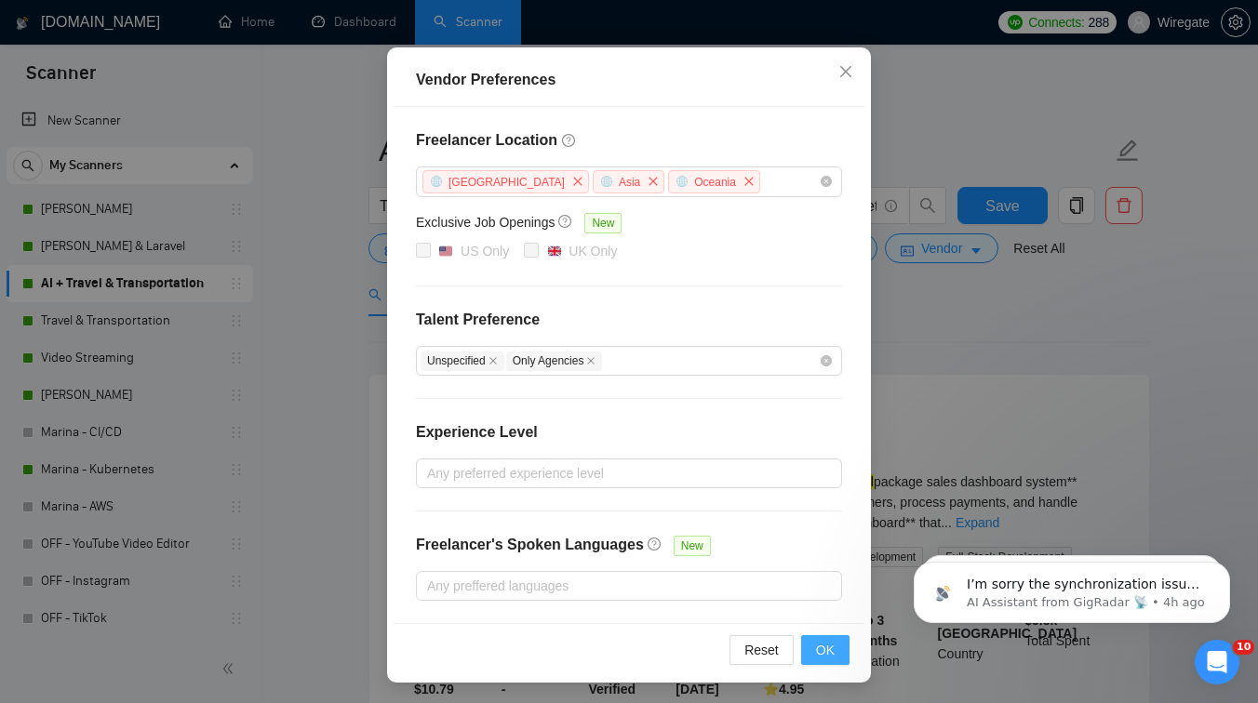
click at [827, 646] on span "OK" at bounding box center [825, 650] width 19 height 20
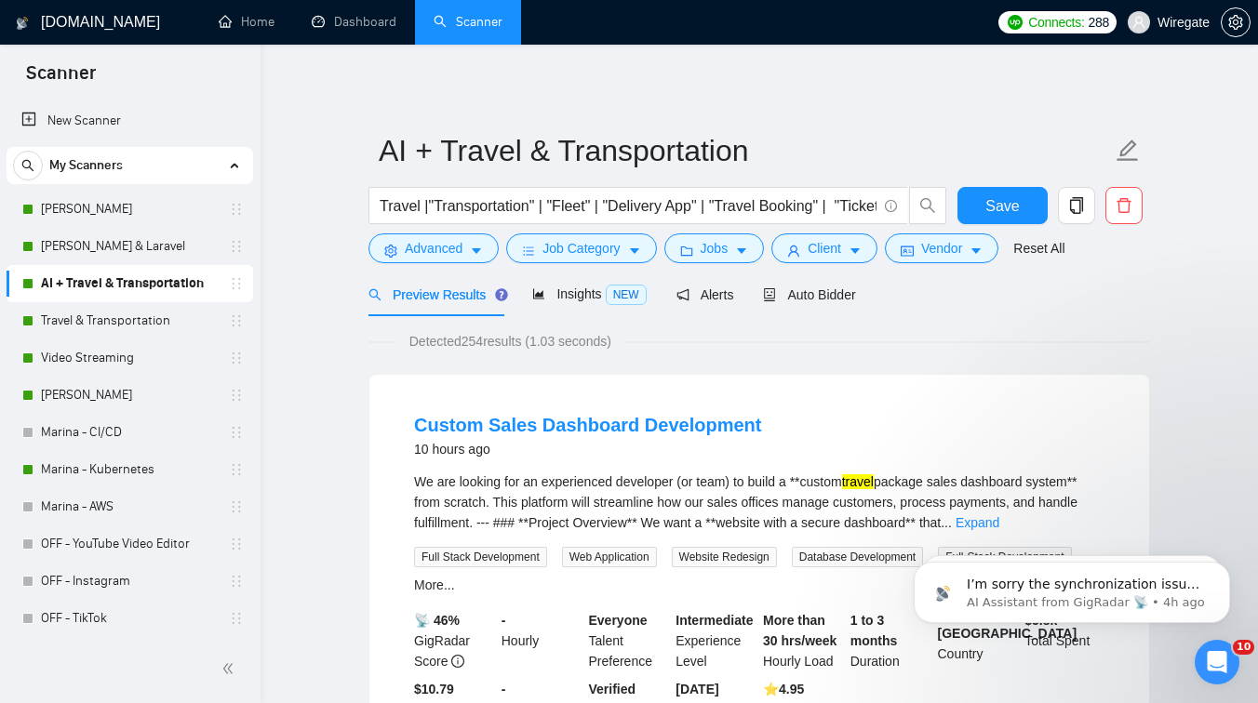
scroll to position [64, 0]
click at [992, 209] on span "Save" at bounding box center [1001, 205] width 33 height 23
click at [121, 331] on link "Travel & Transportation" at bounding box center [129, 320] width 177 height 37
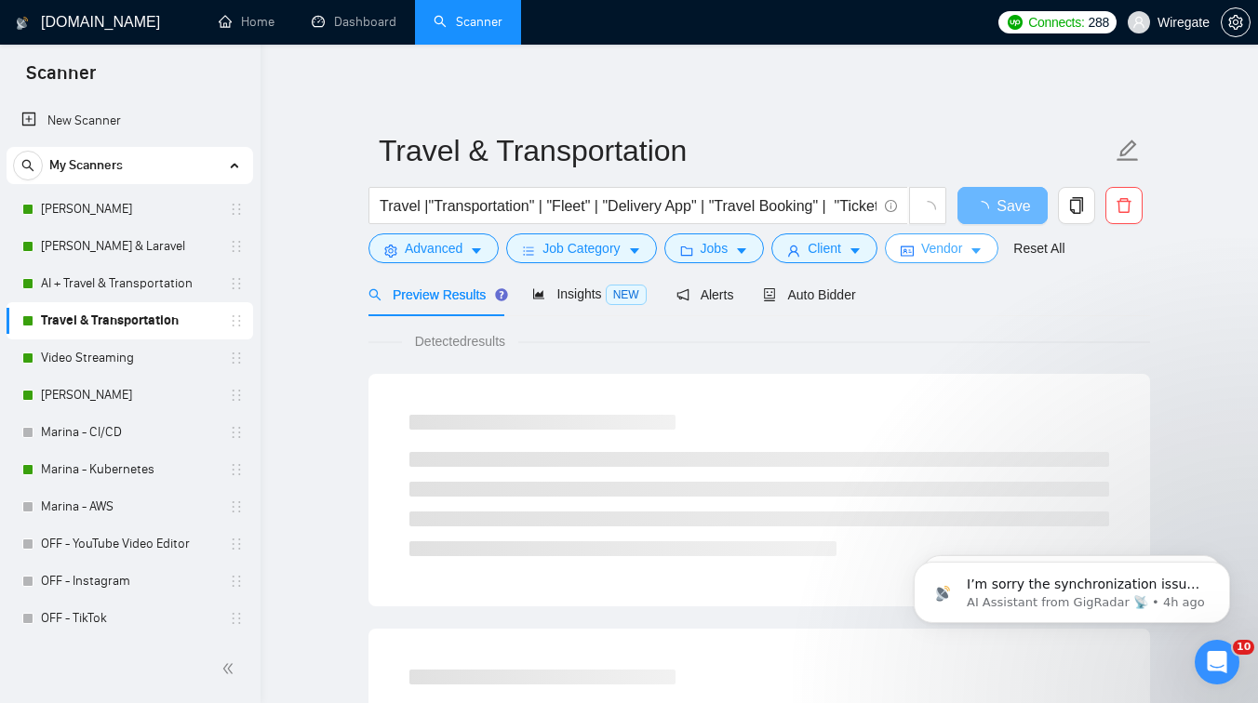
click at [962, 243] on span "Vendor" at bounding box center [941, 248] width 41 height 20
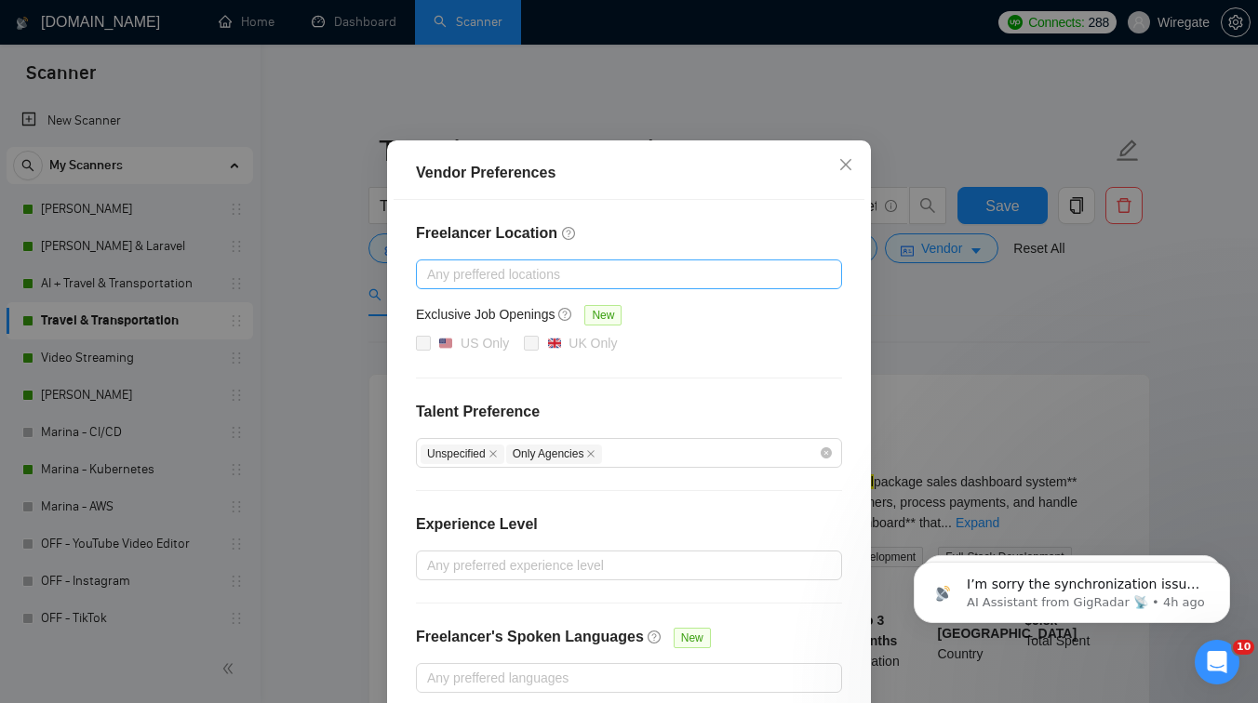
click at [497, 286] on div at bounding box center [620, 274] width 398 height 22
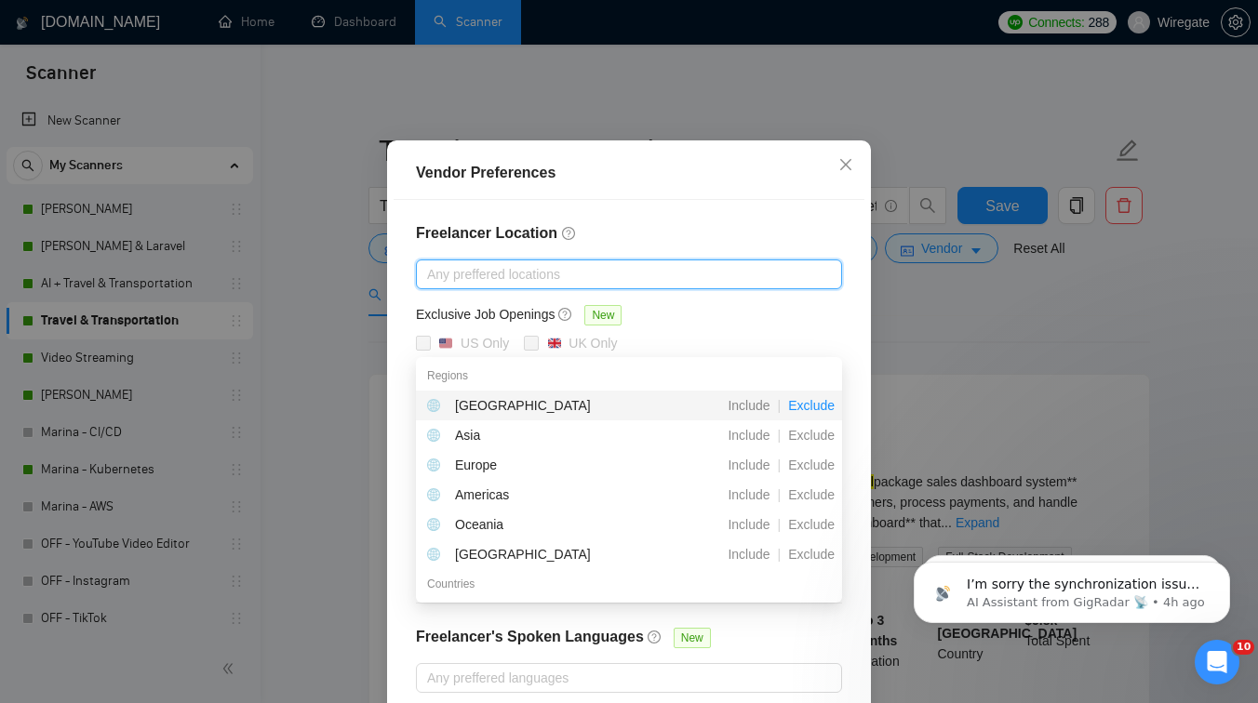
click at [809, 402] on span "Exclude" at bounding box center [811, 405] width 61 height 15
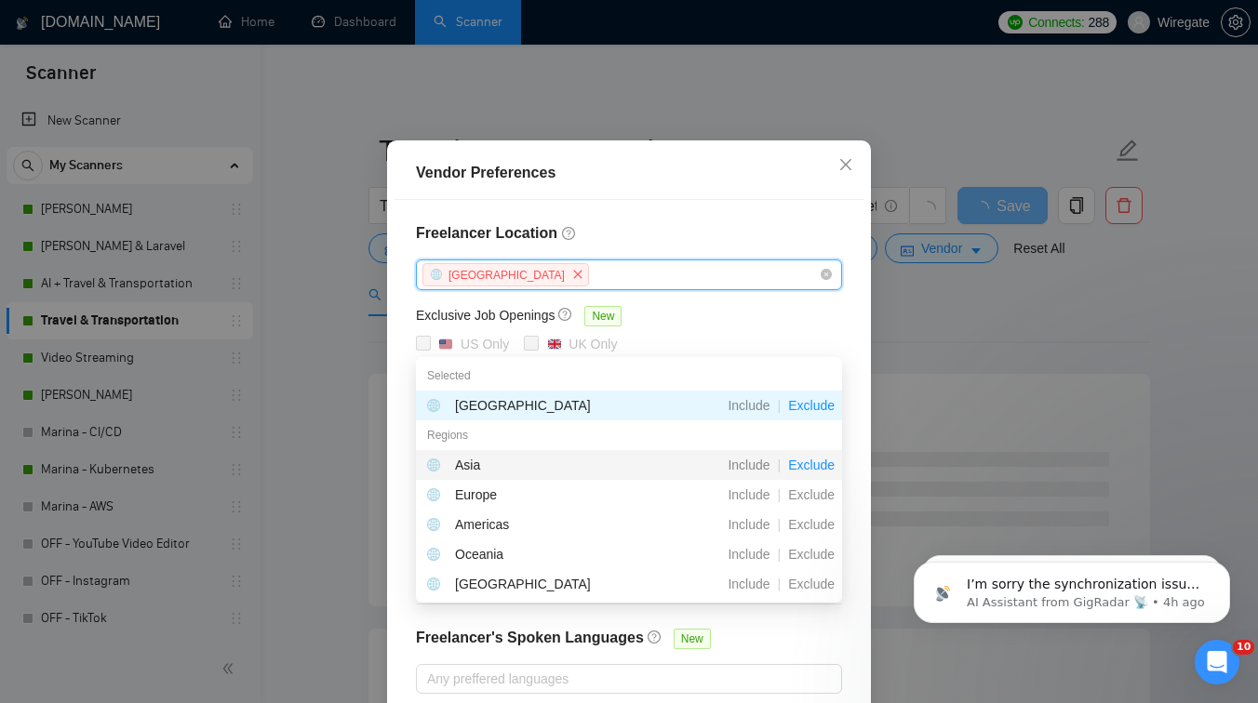
click at [811, 458] on span "Exclude" at bounding box center [811, 465] width 61 height 15
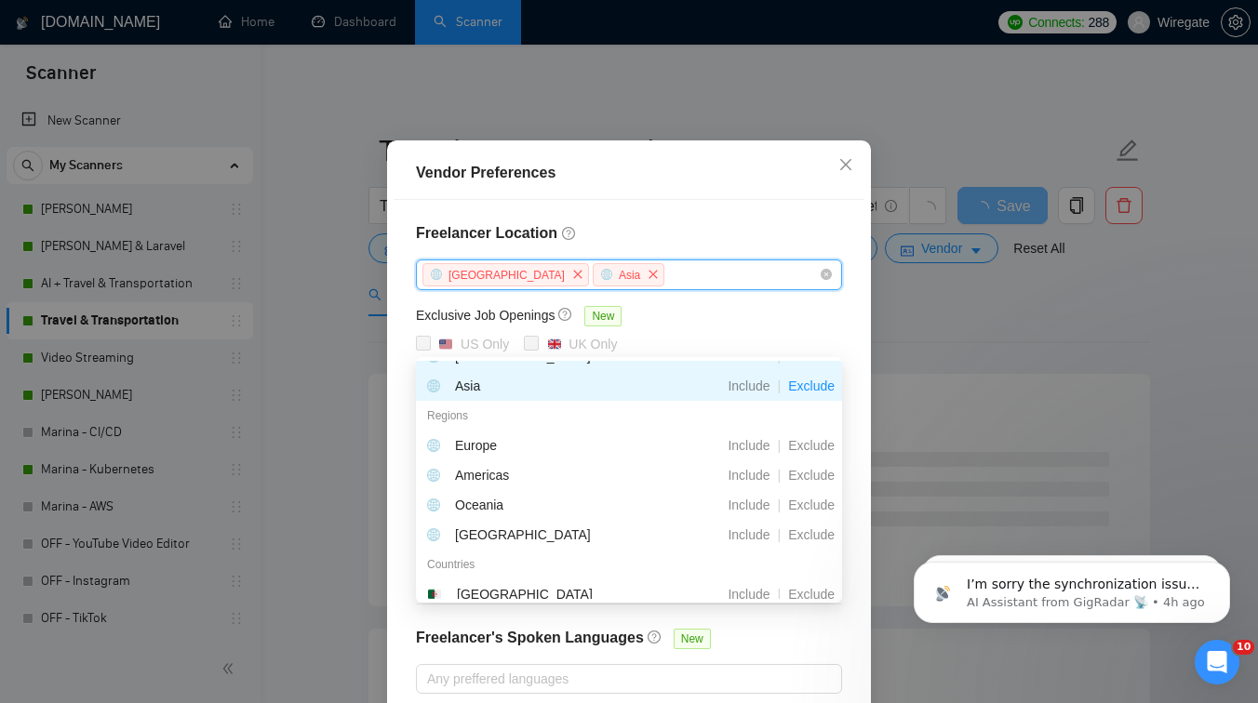
scroll to position [60, 0]
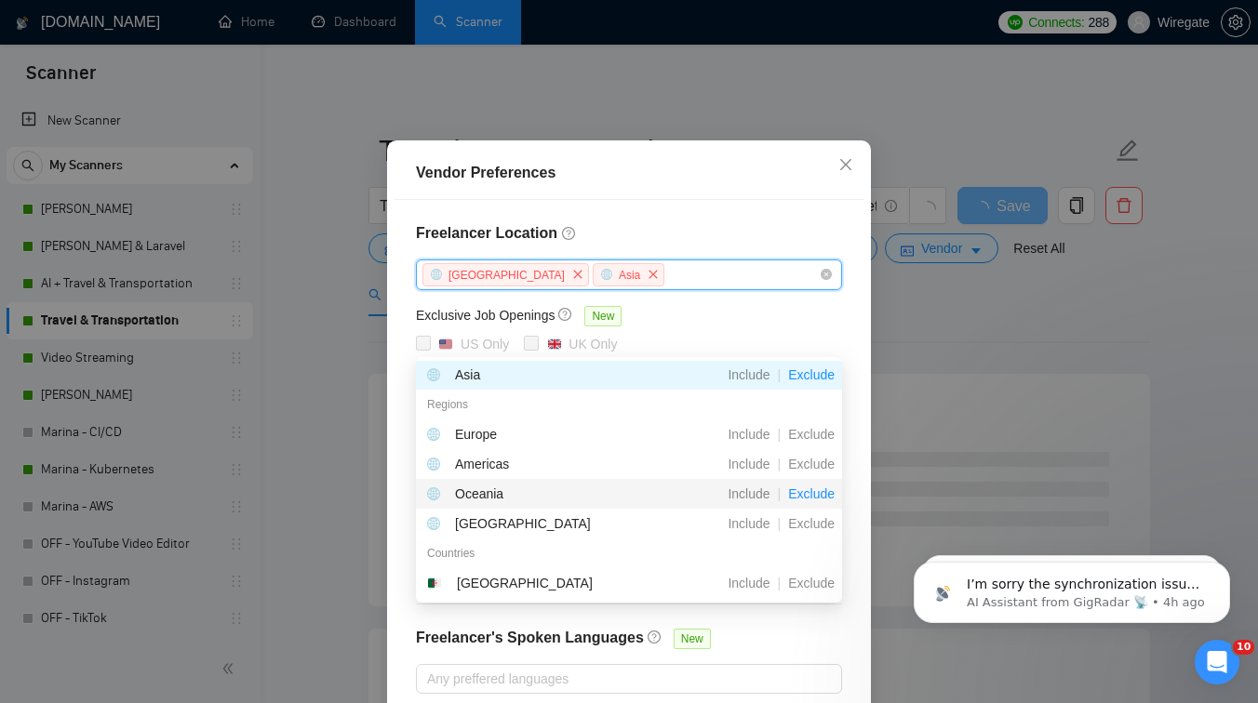
click at [807, 495] on span "Exclude" at bounding box center [811, 494] width 61 height 15
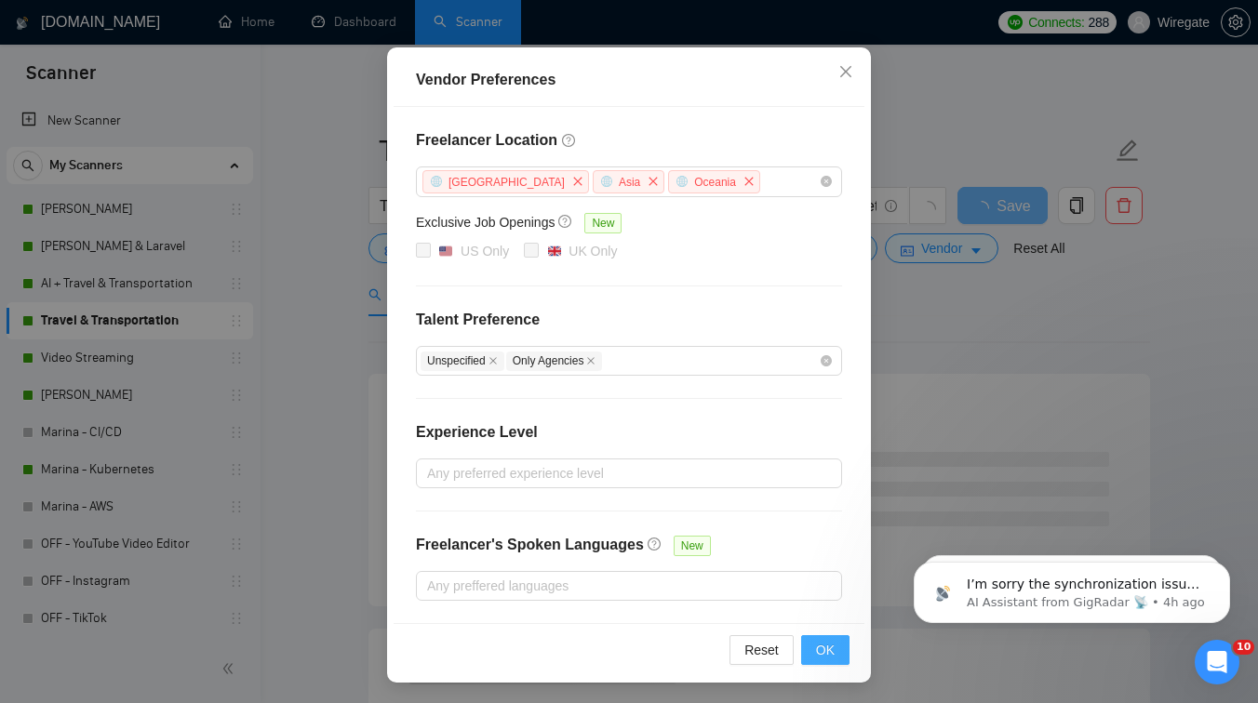
click at [834, 647] on span "OK" at bounding box center [825, 650] width 19 height 20
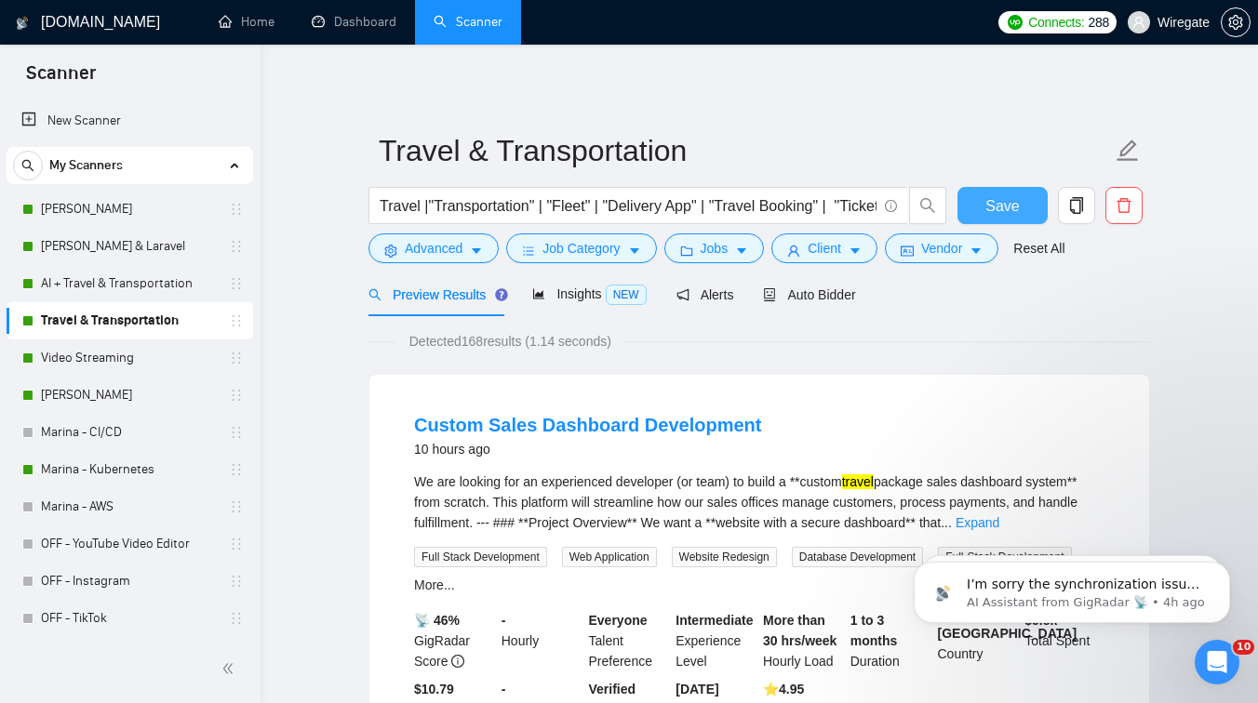
click at [993, 215] on span "Save" at bounding box center [1001, 205] width 33 height 23
click at [109, 362] on link "Video Streaming" at bounding box center [129, 358] width 177 height 37
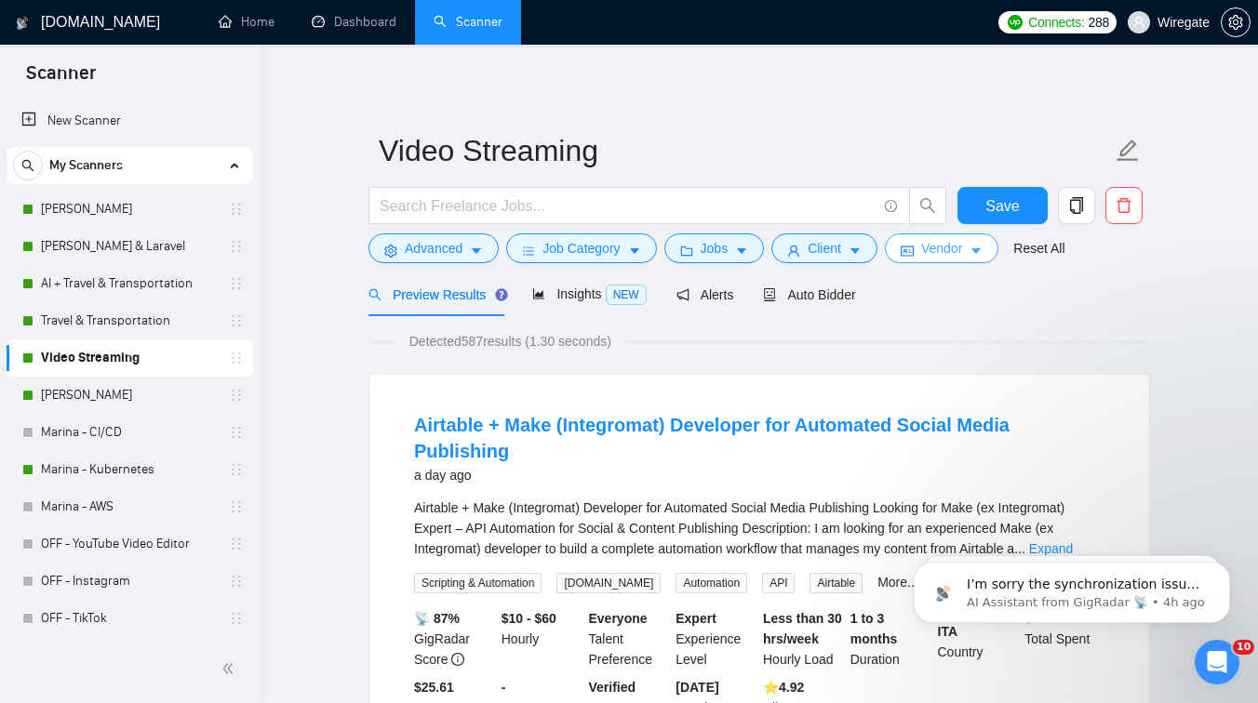
click at [949, 256] on span "Vendor" at bounding box center [941, 248] width 41 height 20
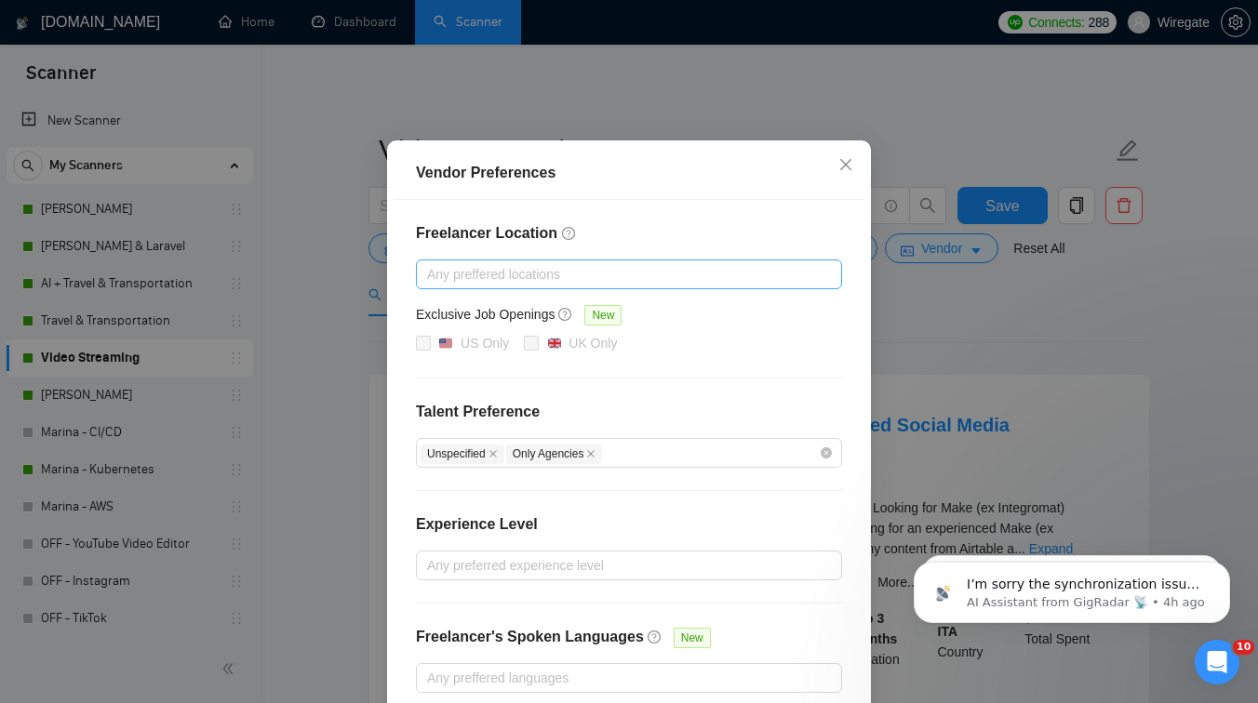
click at [556, 286] on div at bounding box center [620, 274] width 398 height 22
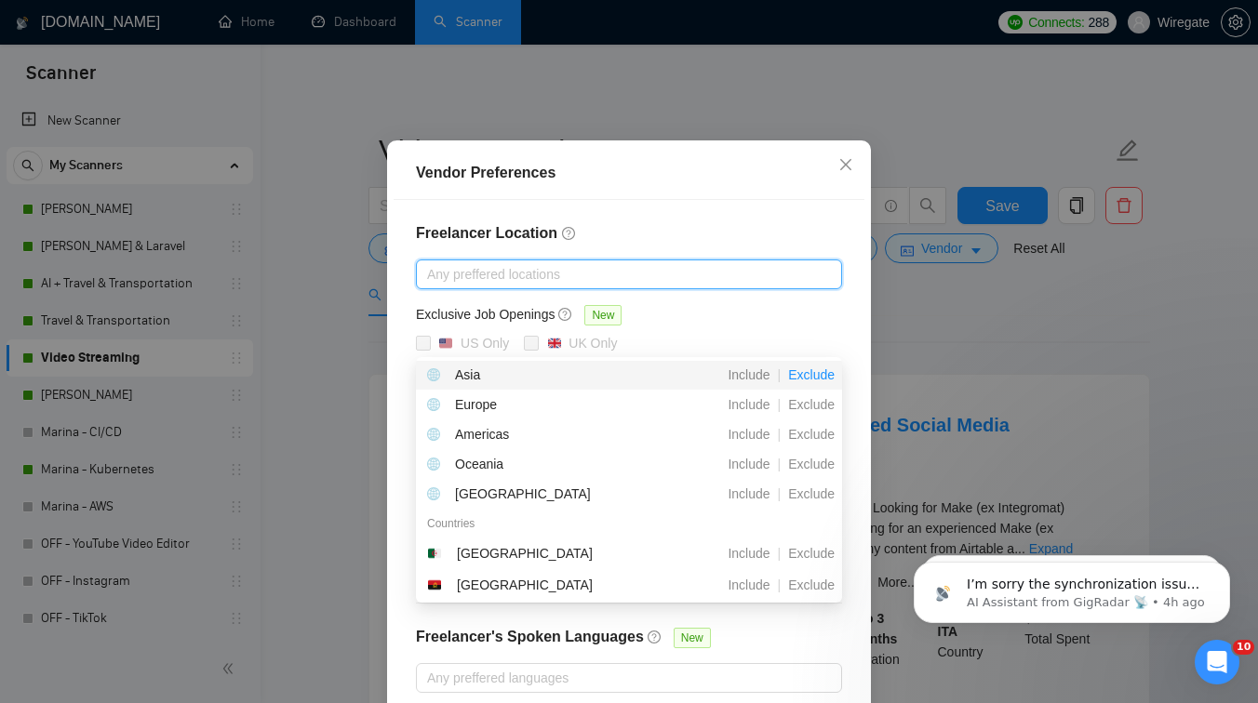
click at [798, 374] on span "Exclude" at bounding box center [811, 375] width 61 height 15
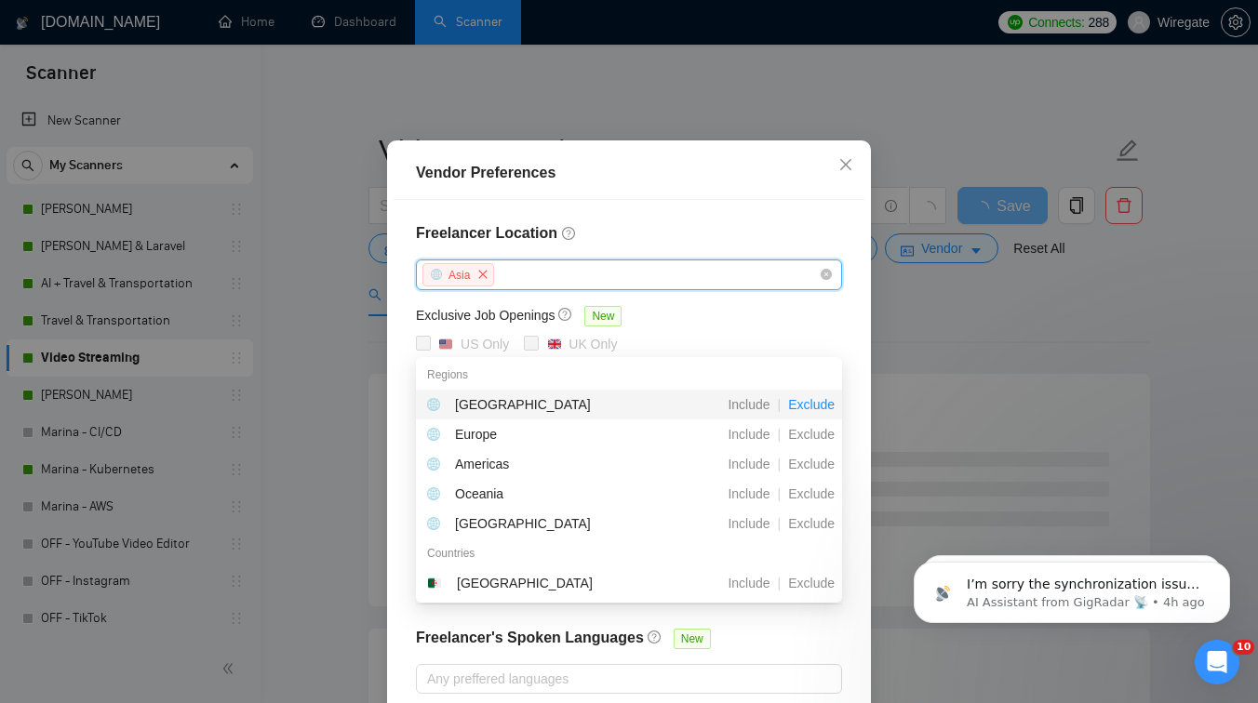
click at [823, 409] on span "Exclude" at bounding box center [811, 404] width 61 height 15
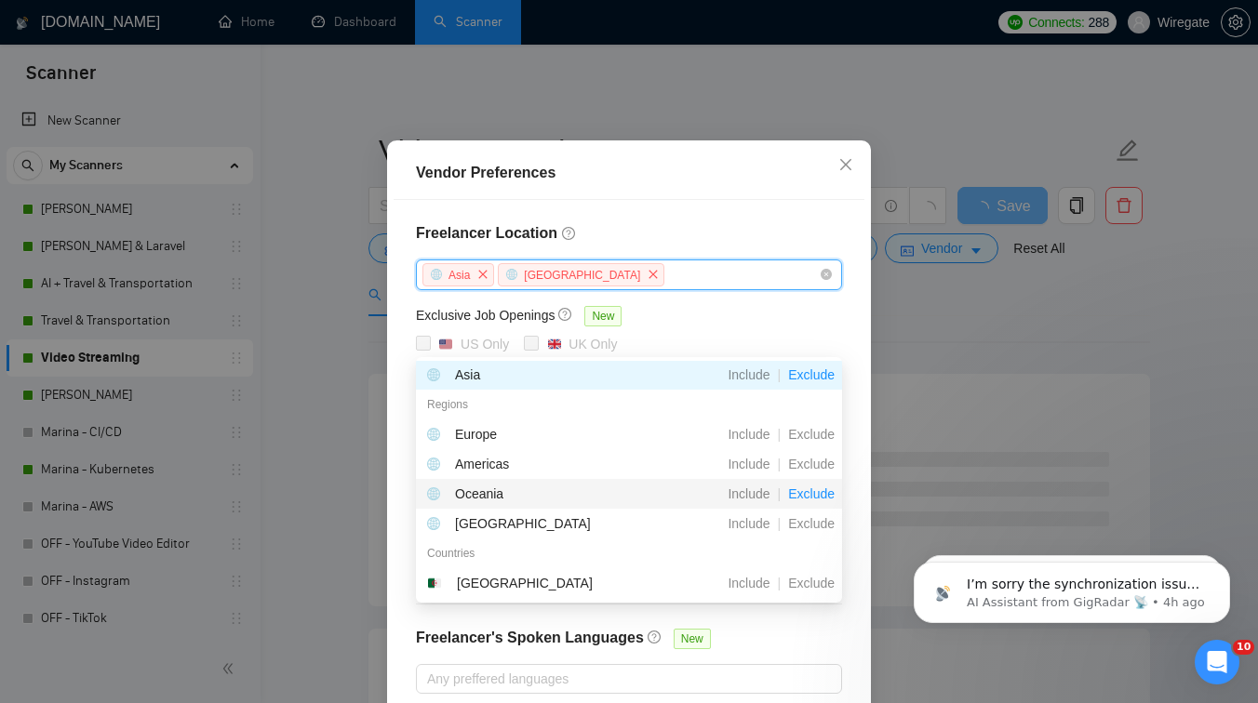
click at [814, 493] on span "Exclude" at bounding box center [811, 494] width 61 height 15
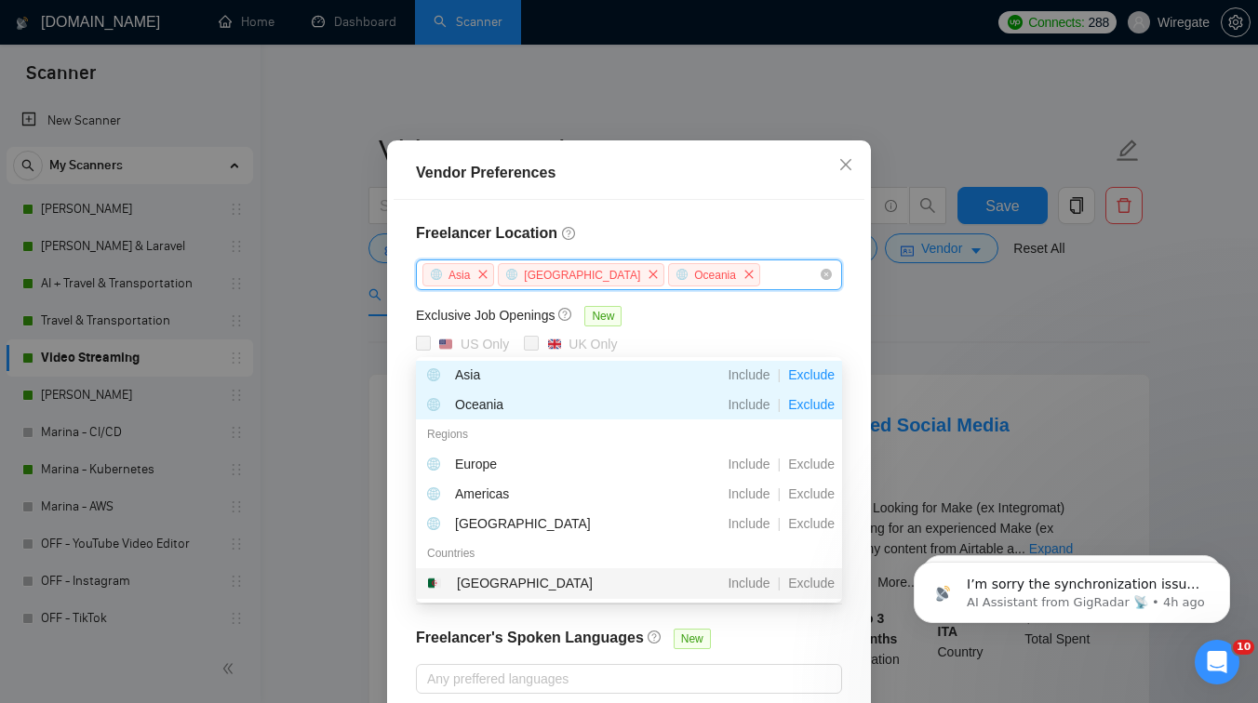
click at [788, 605] on div at bounding box center [629, 604] width 426 height 1
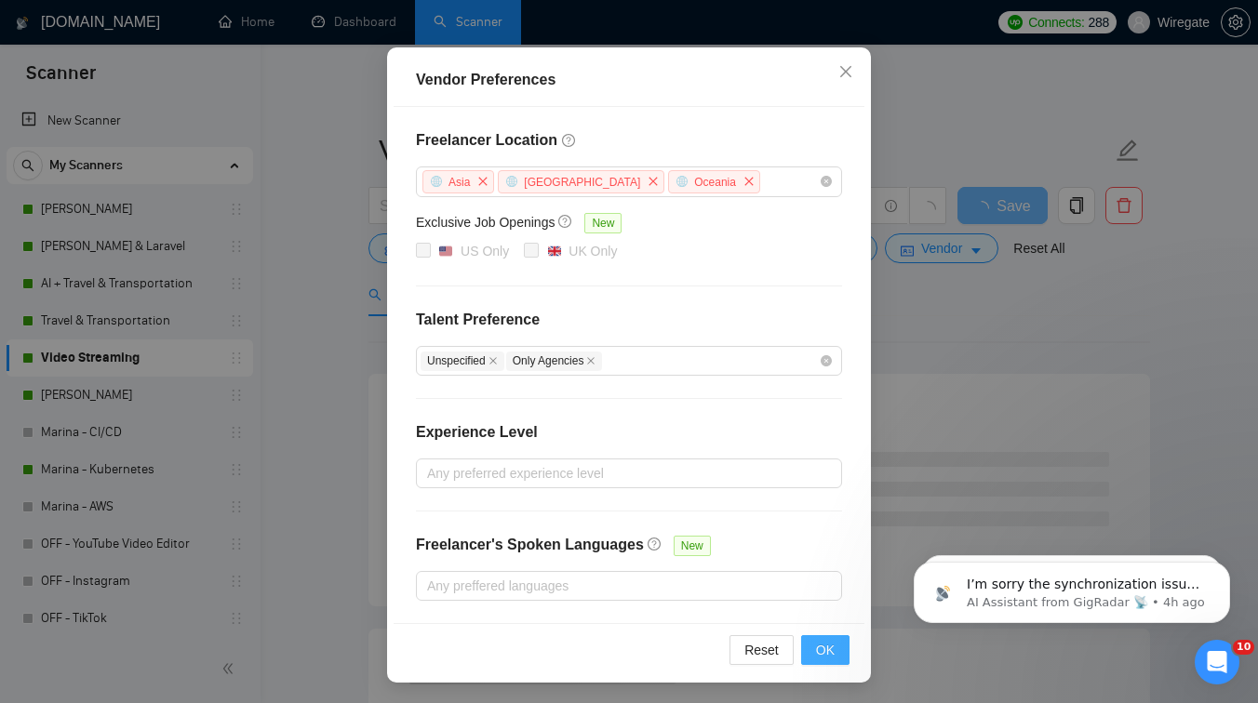
click at [837, 641] on button "OK" at bounding box center [825, 651] width 48 height 30
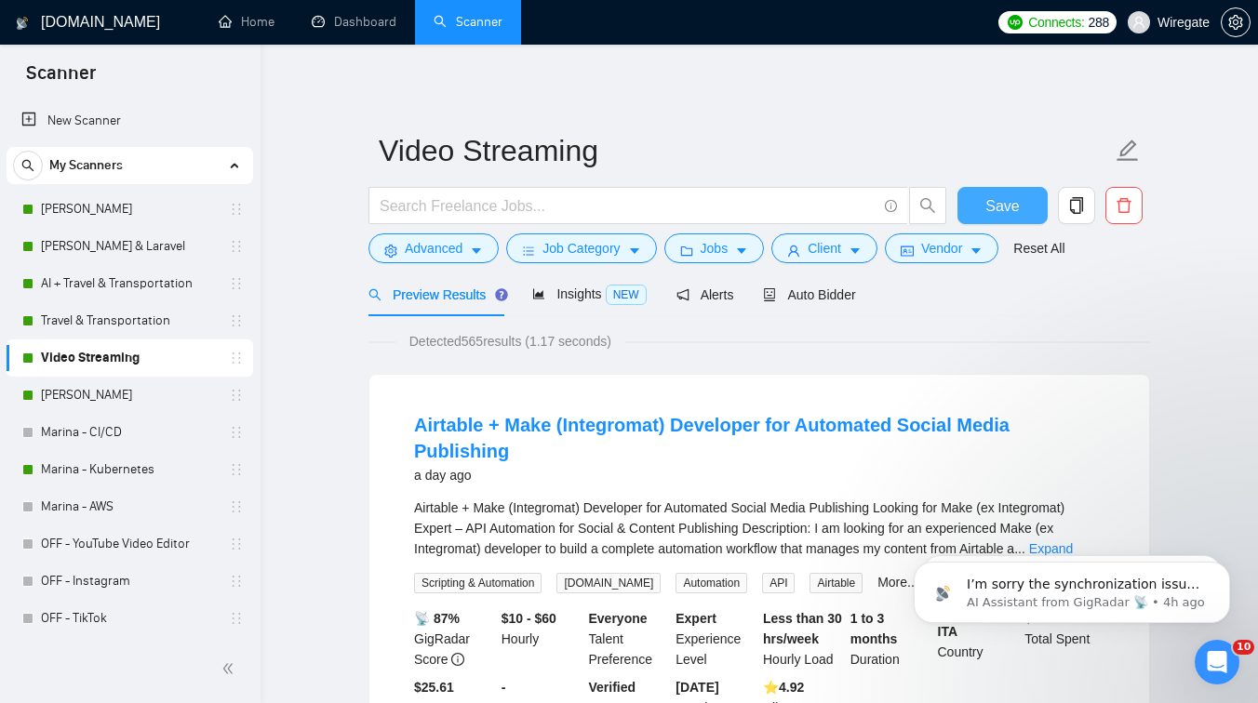
click at [1009, 207] on span "Save" at bounding box center [1001, 205] width 33 height 23
click at [125, 396] on link "[PERSON_NAME]" at bounding box center [129, 395] width 177 height 37
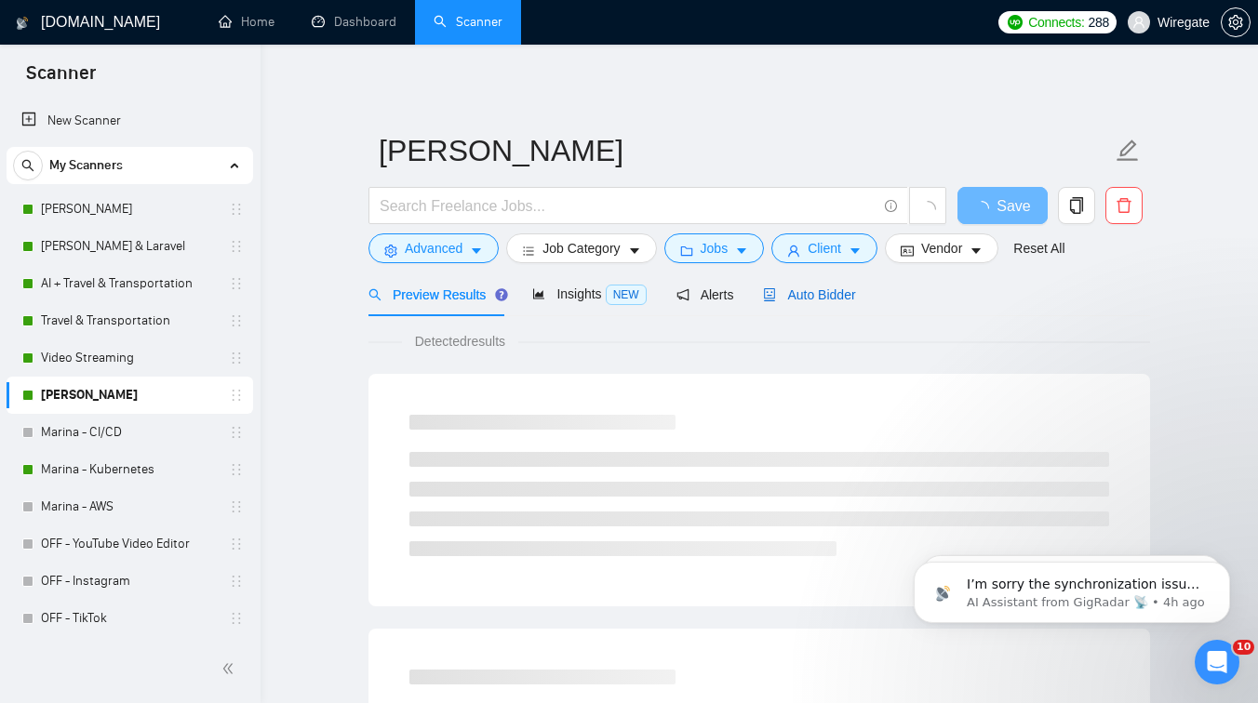
click at [818, 296] on span "Auto Bidder" at bounding box center [809, 295] width 92 height 15
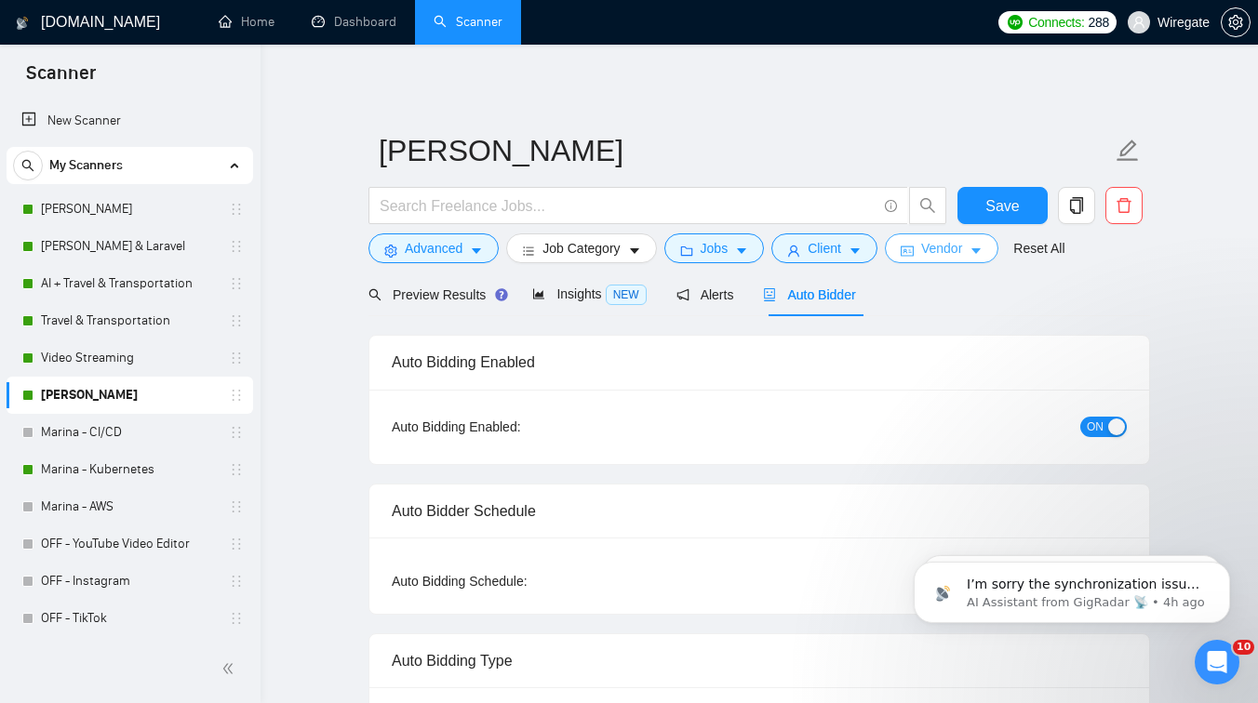
click at [946, 248] on span "Vendor" at bounding box center [941, 248] width 41 height 20
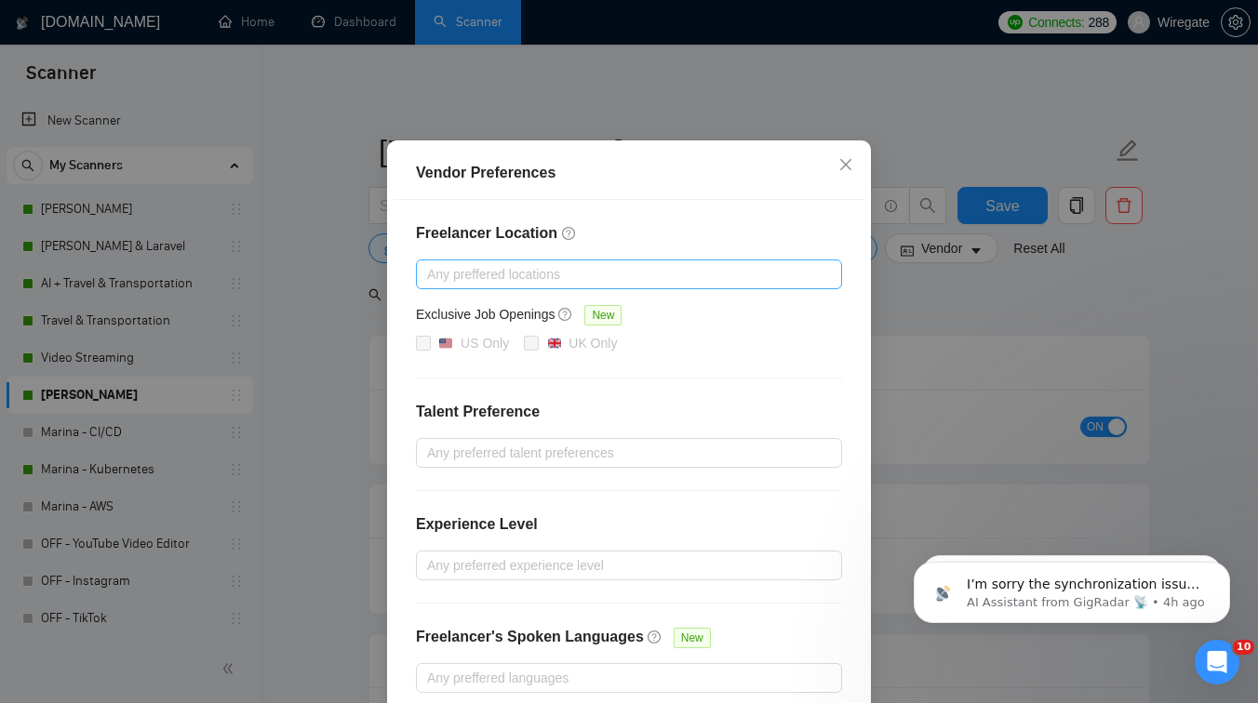
click at [535, 286] on div at bounding box center [620, 274] width 398 height 22
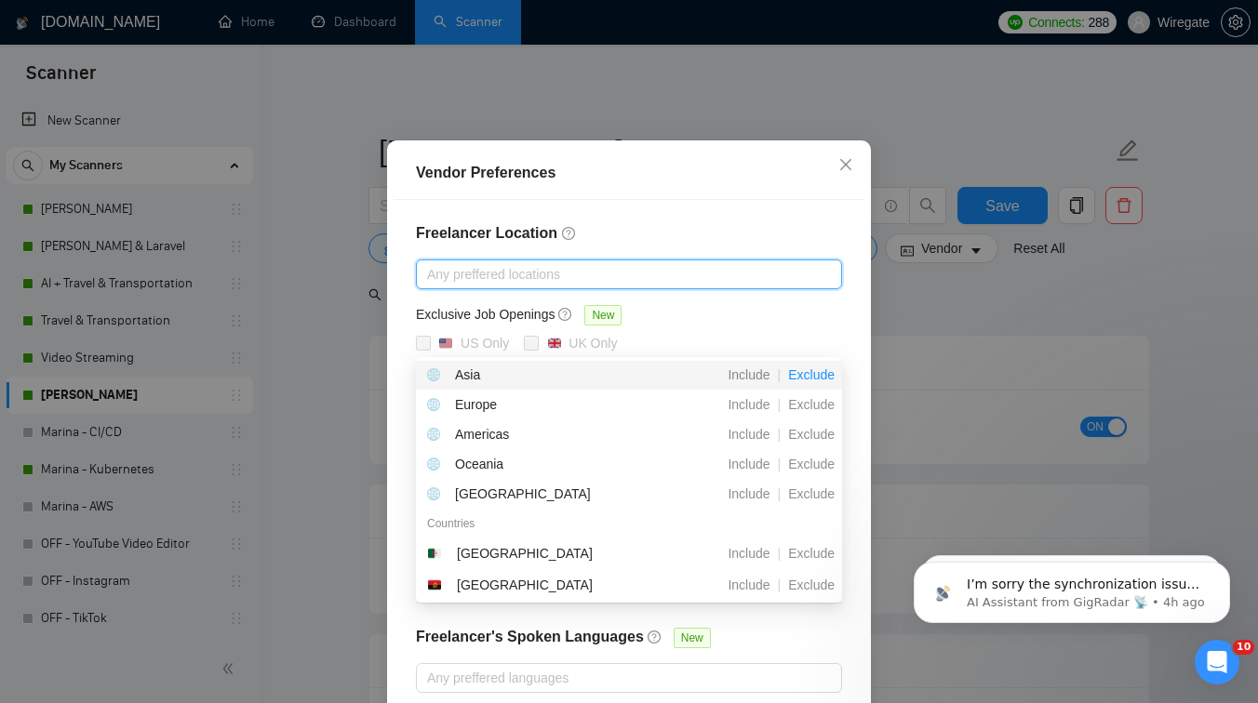
click at [797, 373] on span "Exclude" at bounding box center [811, 375] width 61 height 15
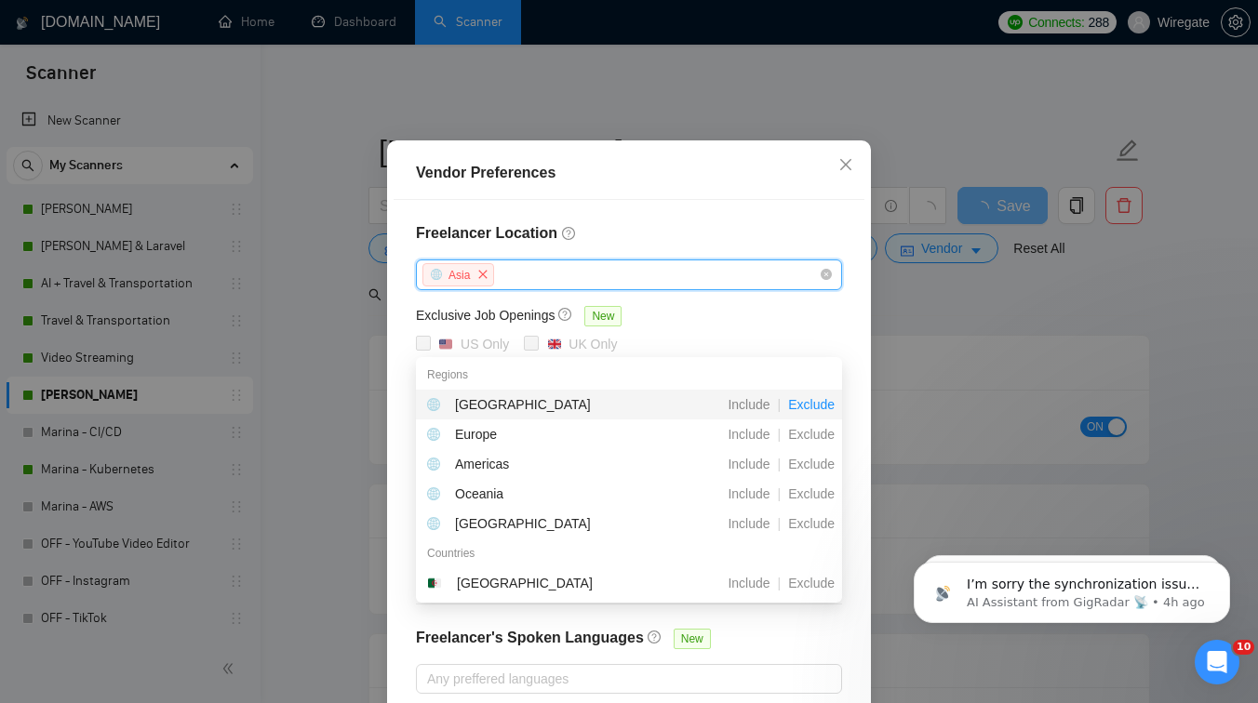
click at [829, 404] on span "Exclude" at bounding box center [811, 404] width 61 height 15
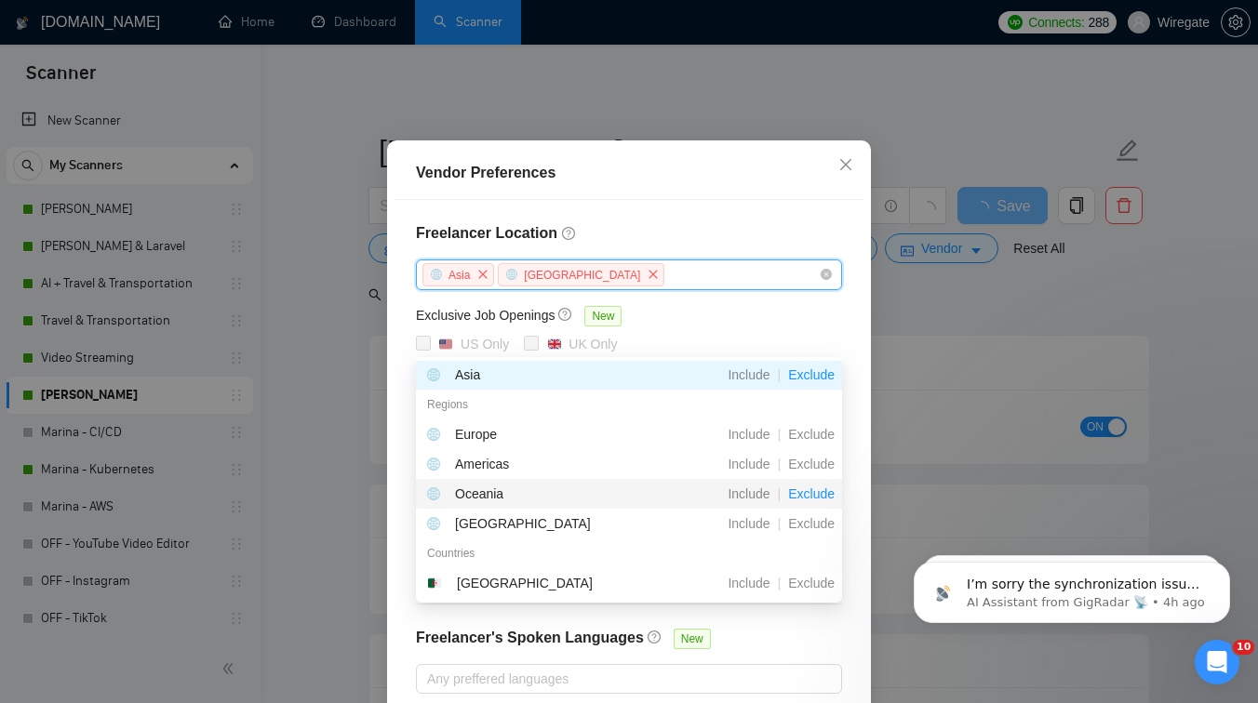
click at [798, 489] on span "Exclude" at bounding box center [811, 494] width 61 height 15
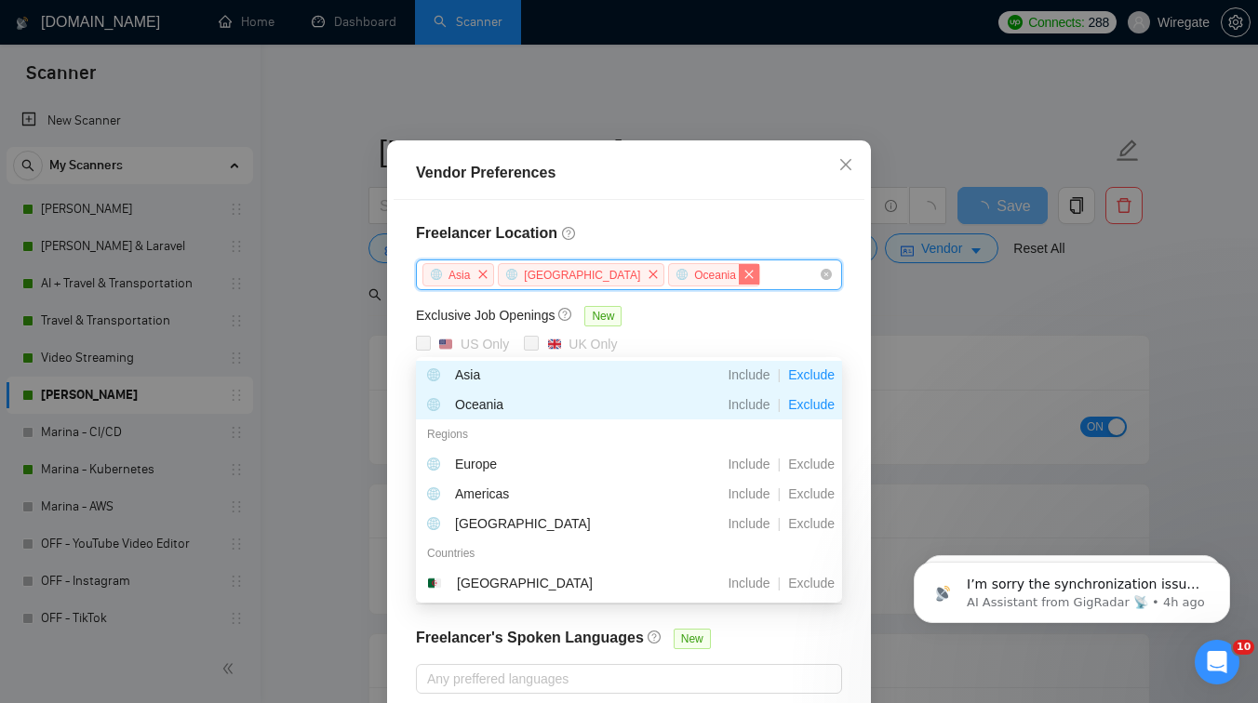
click at [739, 285] on span "close" at bounding box center [749, 274] width 20 height 20
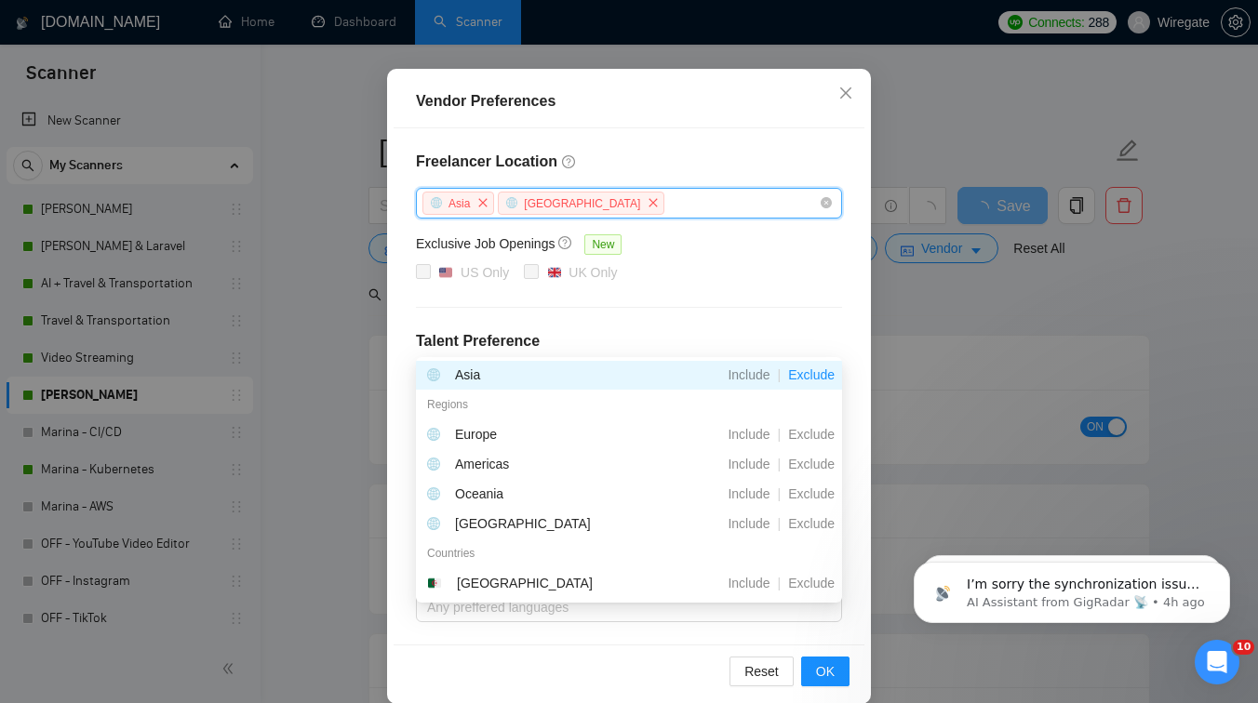
scroll to position [157, 0]
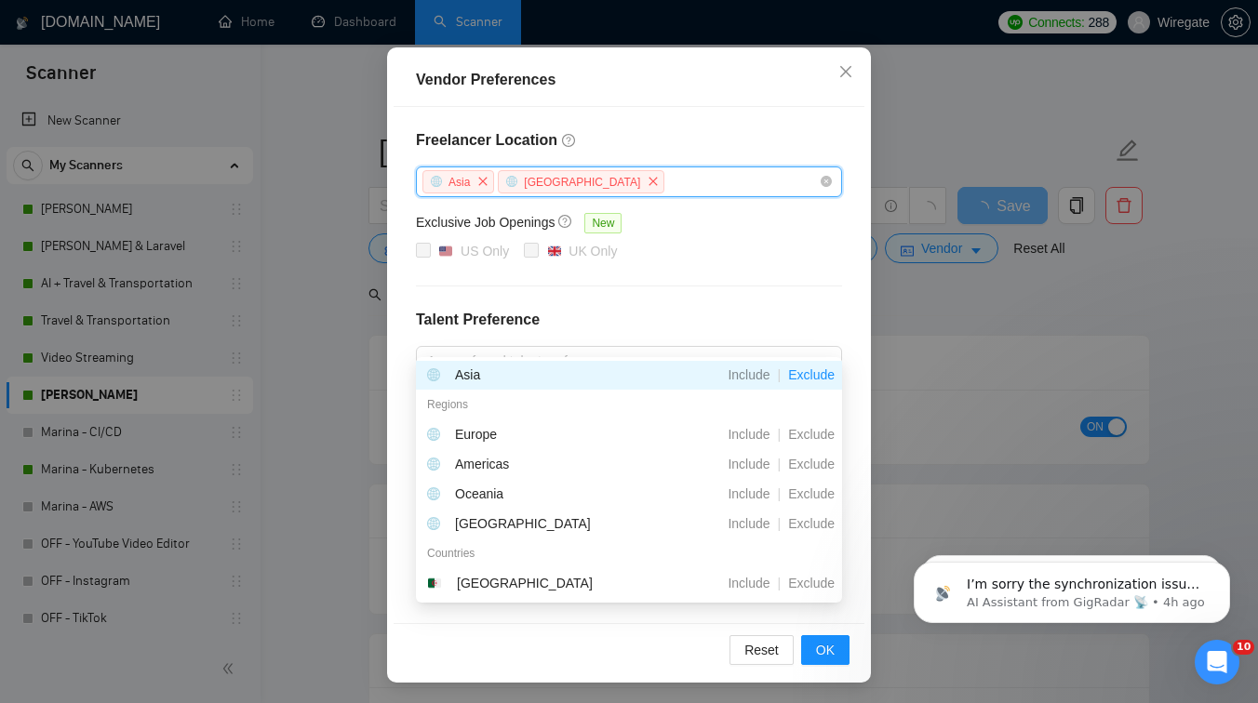
click at [753, 293] on div "Freelancer Location Asia Africa Exclusive Job Openings New US Only UK Only Tale…" at bounding box center [629, 365] width 471 height 516
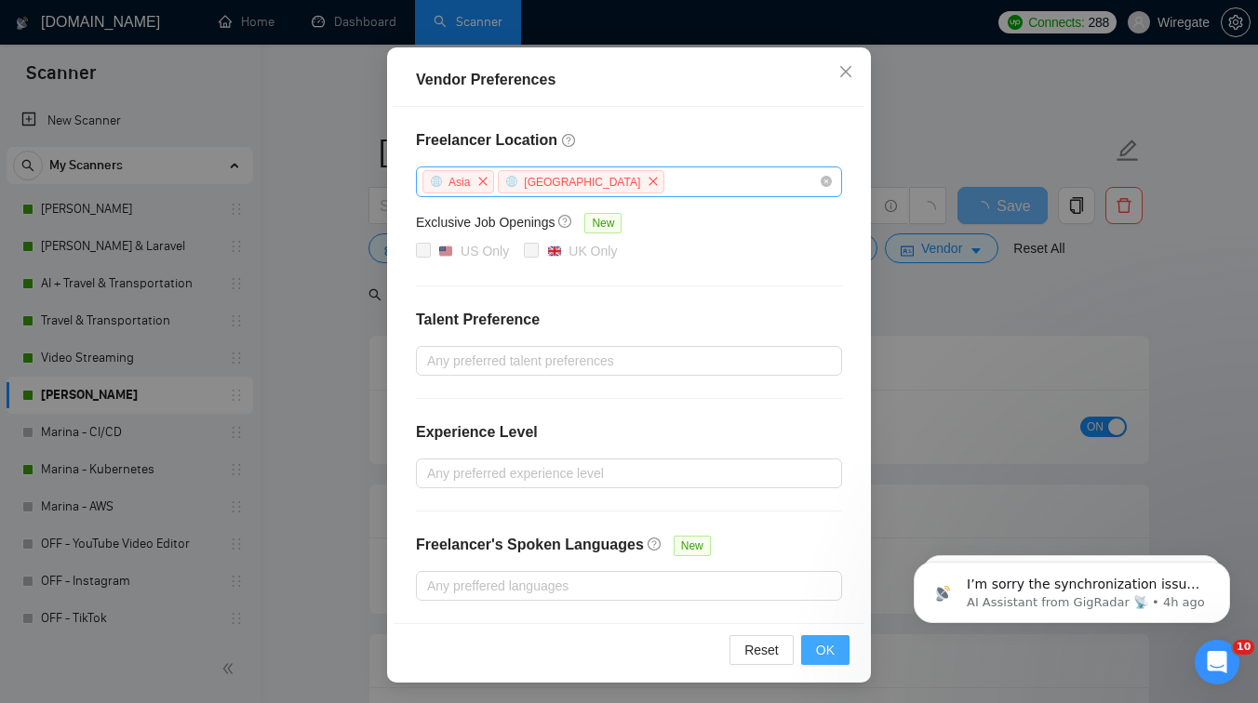
click at [829, 643] on span "OK" at bounding box center [825, 650] width 19 height 20
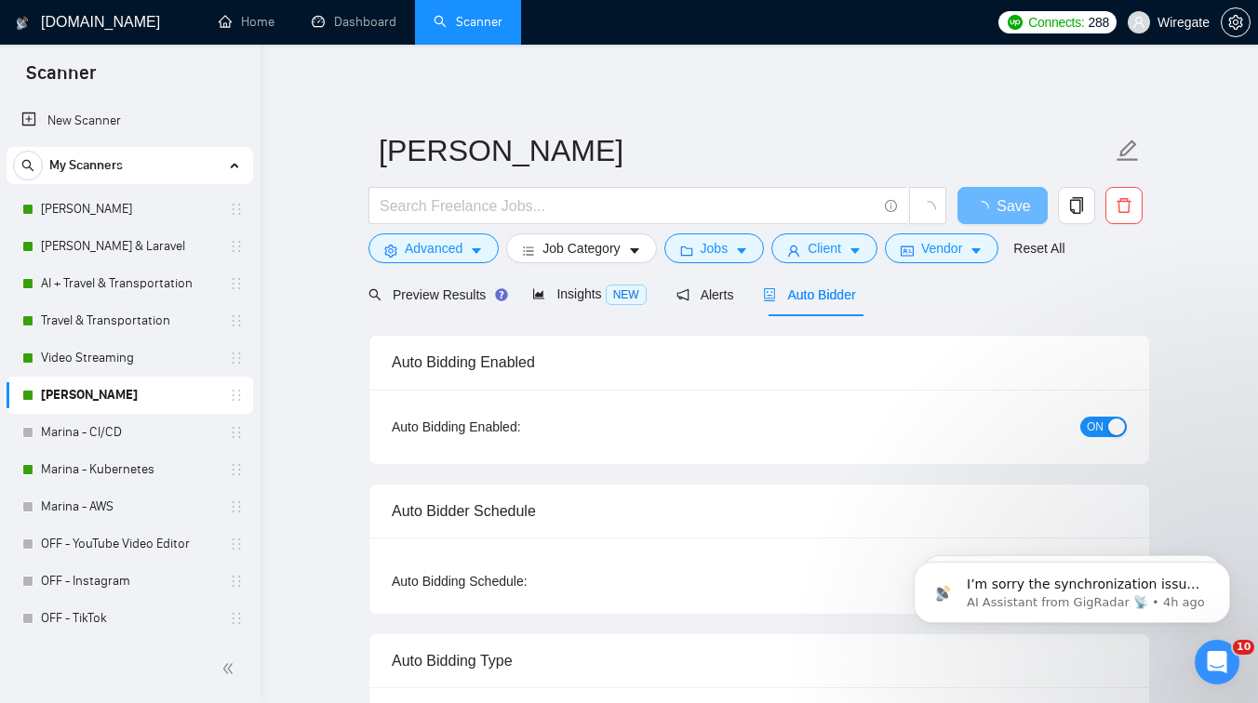
scroll to position [64, 0]
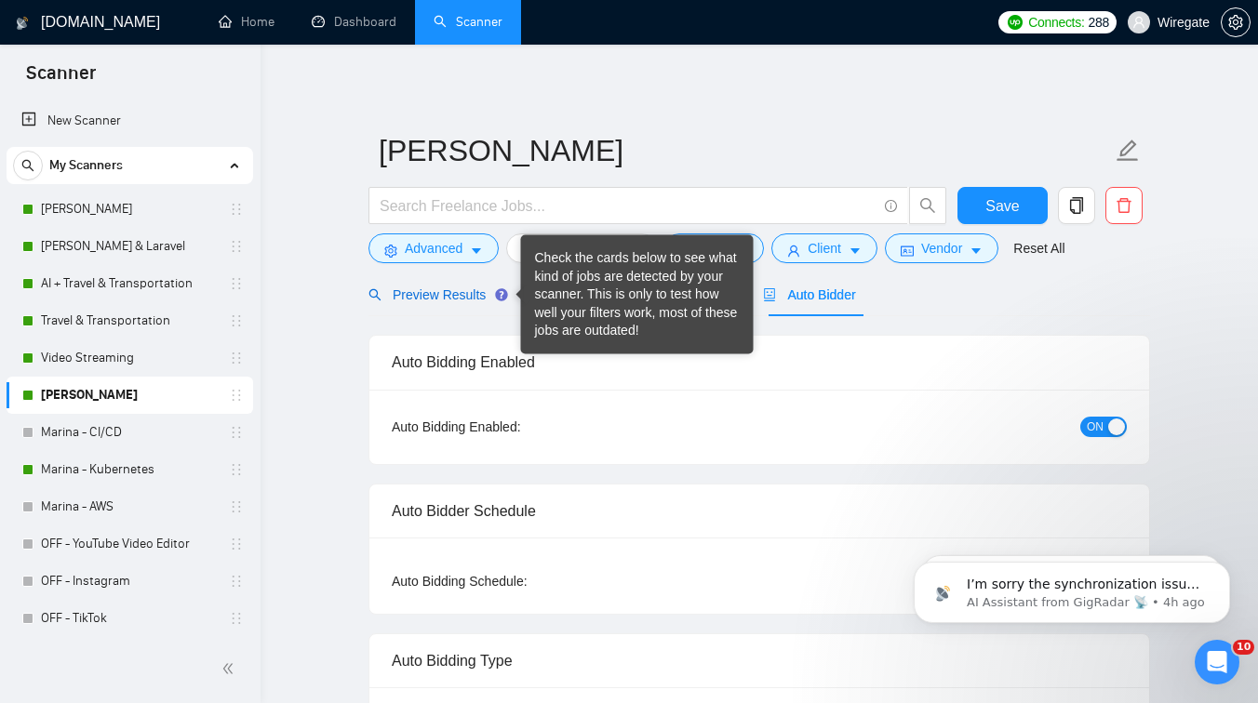
click at [462, 299] on span "Preview Results" at bounding box center [435, 295] width 134 height 15
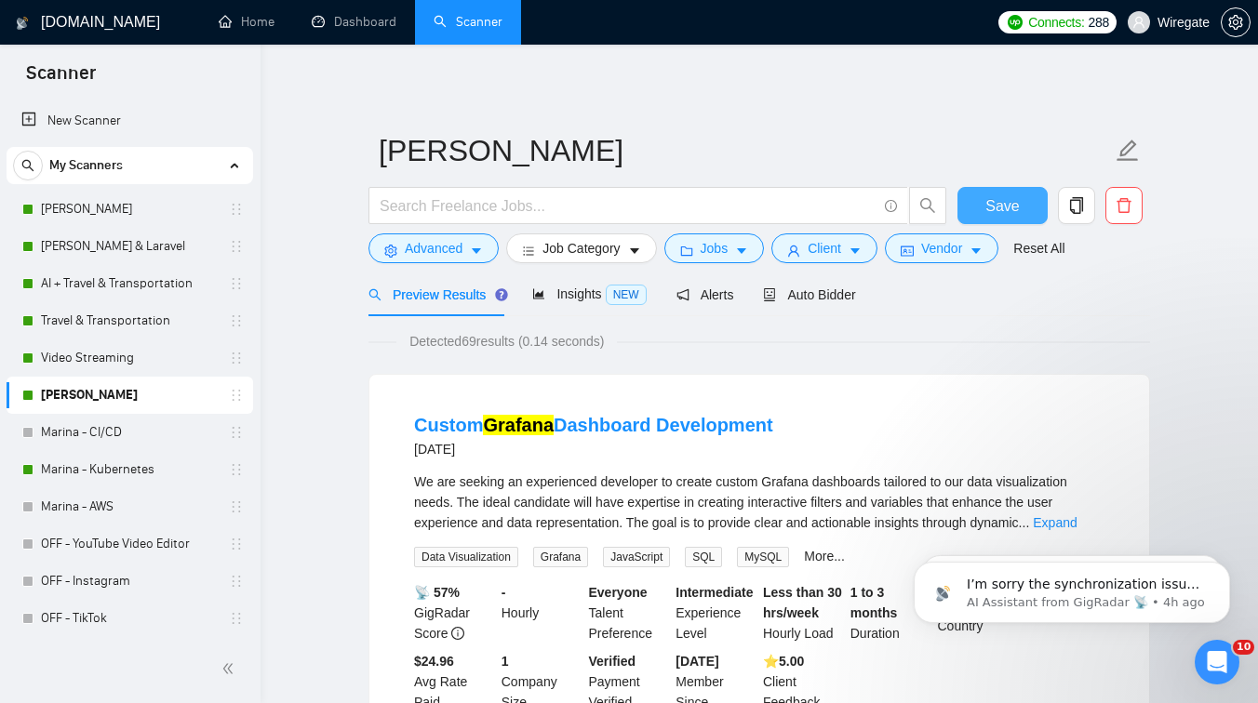
click at [1028, 208] on button "Save" at bounding box center [1003, 205] width 90 height 37
click at [118, 448] on link "Marina - CI/CD" at bounding box center [129, 432] width 177 height 37
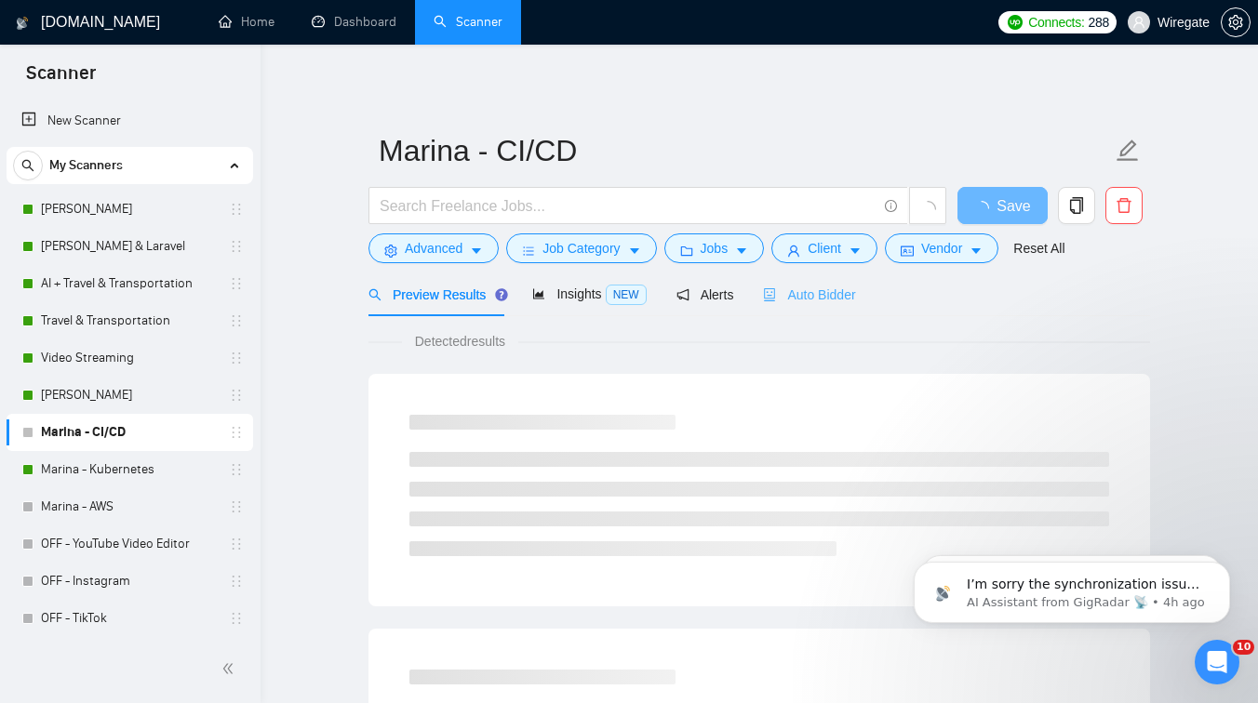
click at [834, 304] on div "Auto Bidder" at bounding box center [809, 295] width 92 height 44
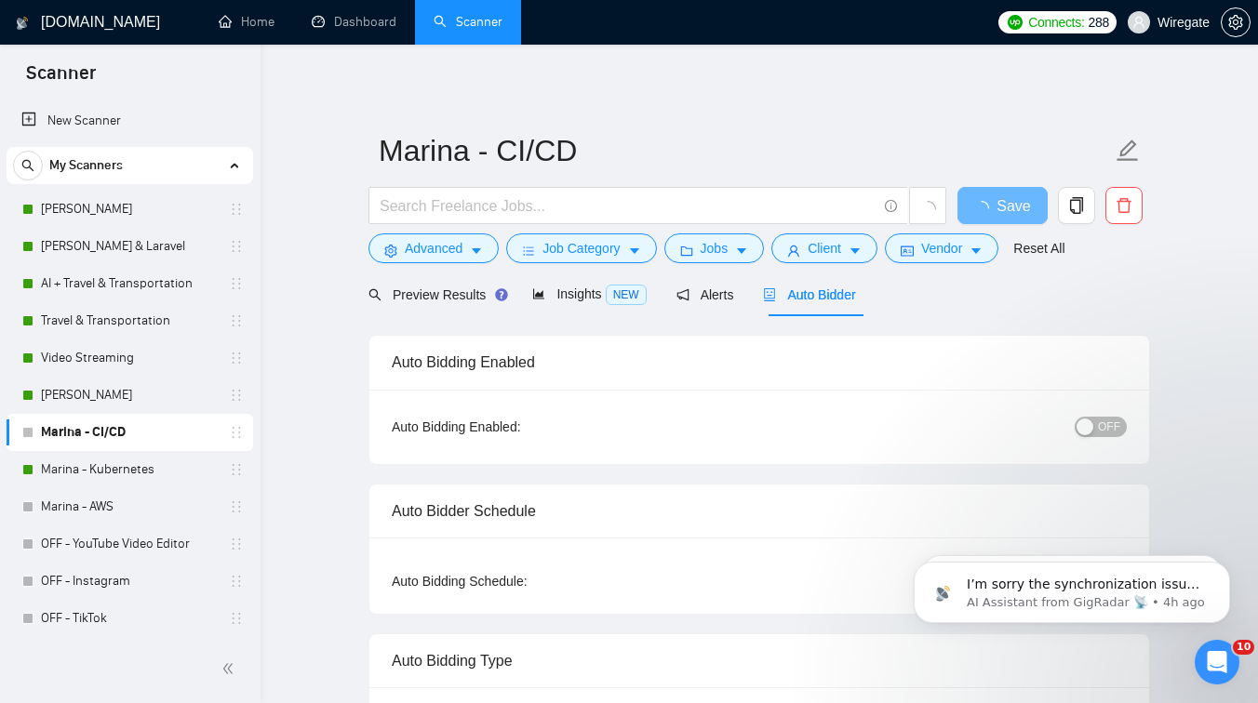
click at [1118, 422] on span "OFF" at bounding box center [1109, 427] width 22 height 20
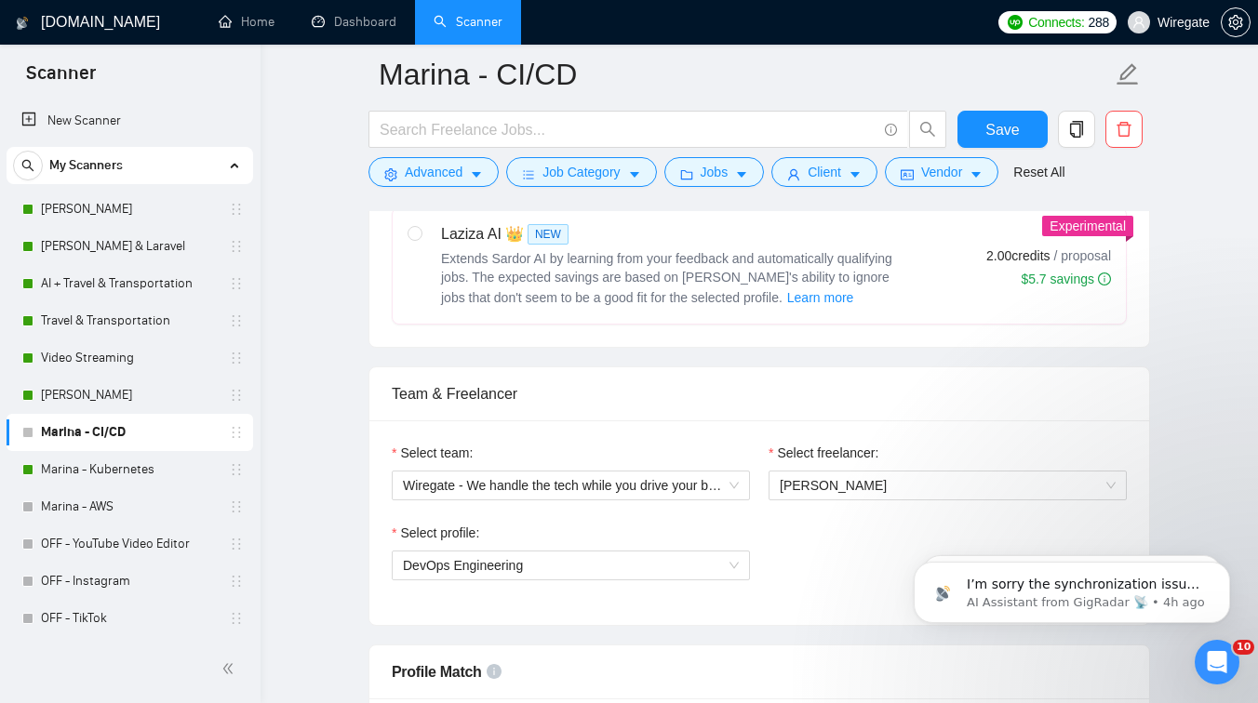
scroll to position [404, 0]
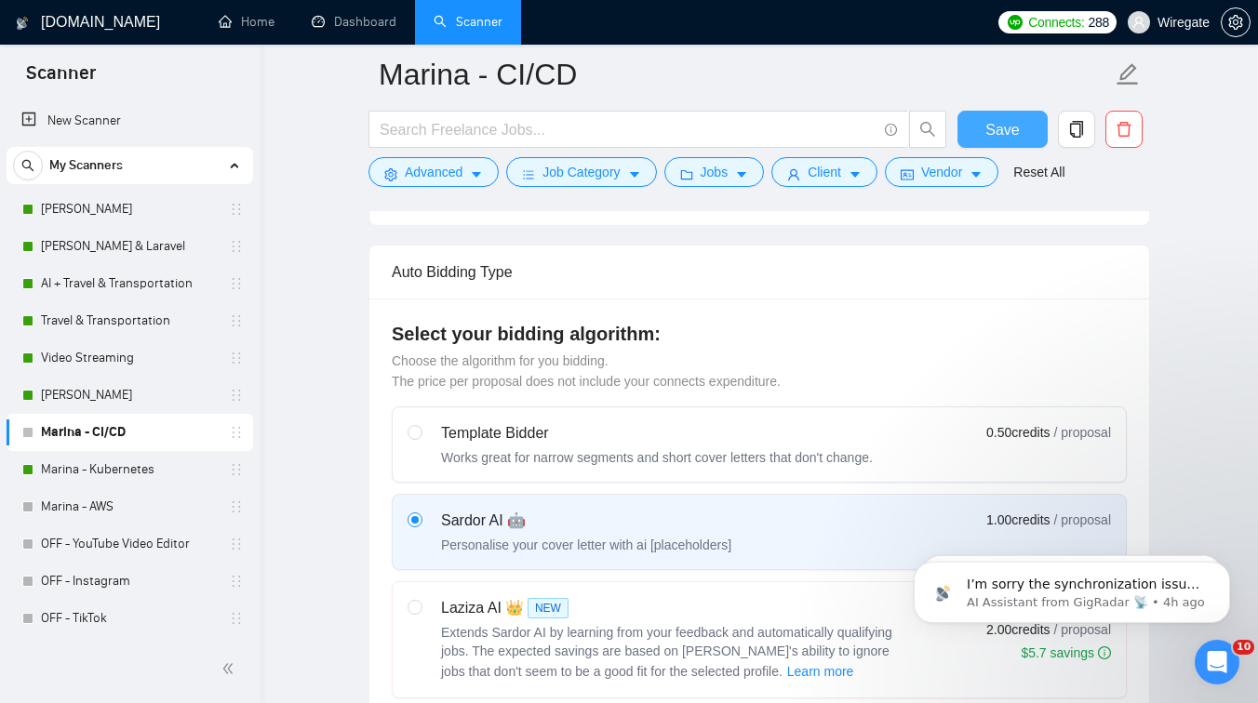
click at [1005, 118] on span "Save" at bounding box center [1001, 129] width 33 height 23
click at [961, 171] on span "Vendor" at bounding box center [941, 172] width 41 height 20
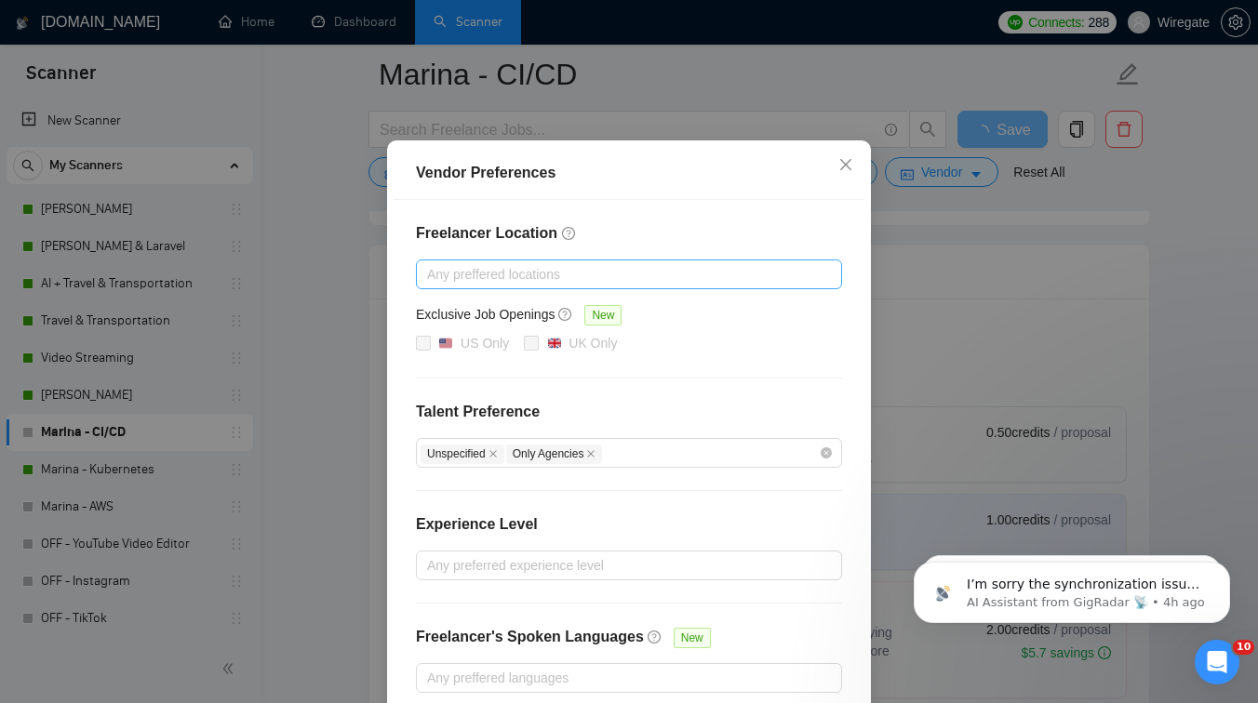
click at [484, 286] on div at bounding box center [620, 274] width 398 height 22
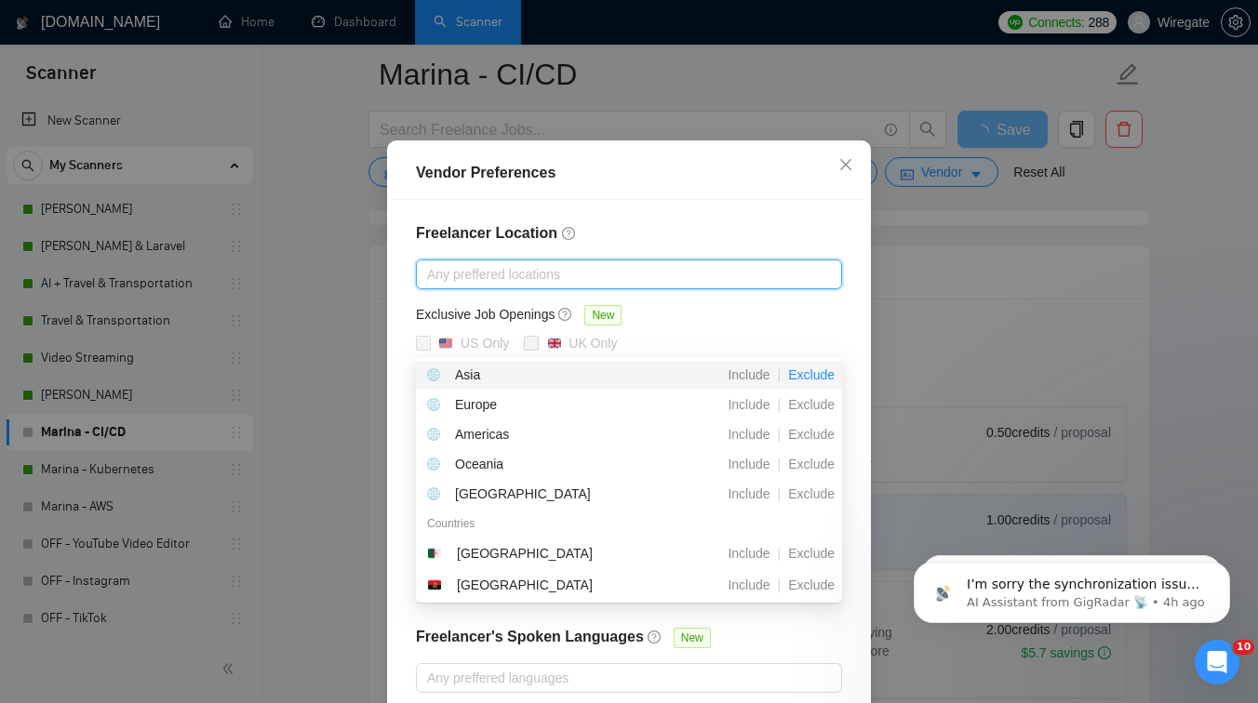
click at [815, 373] on span "Exclude" at bounding box center [811, 375] width 61 height 15
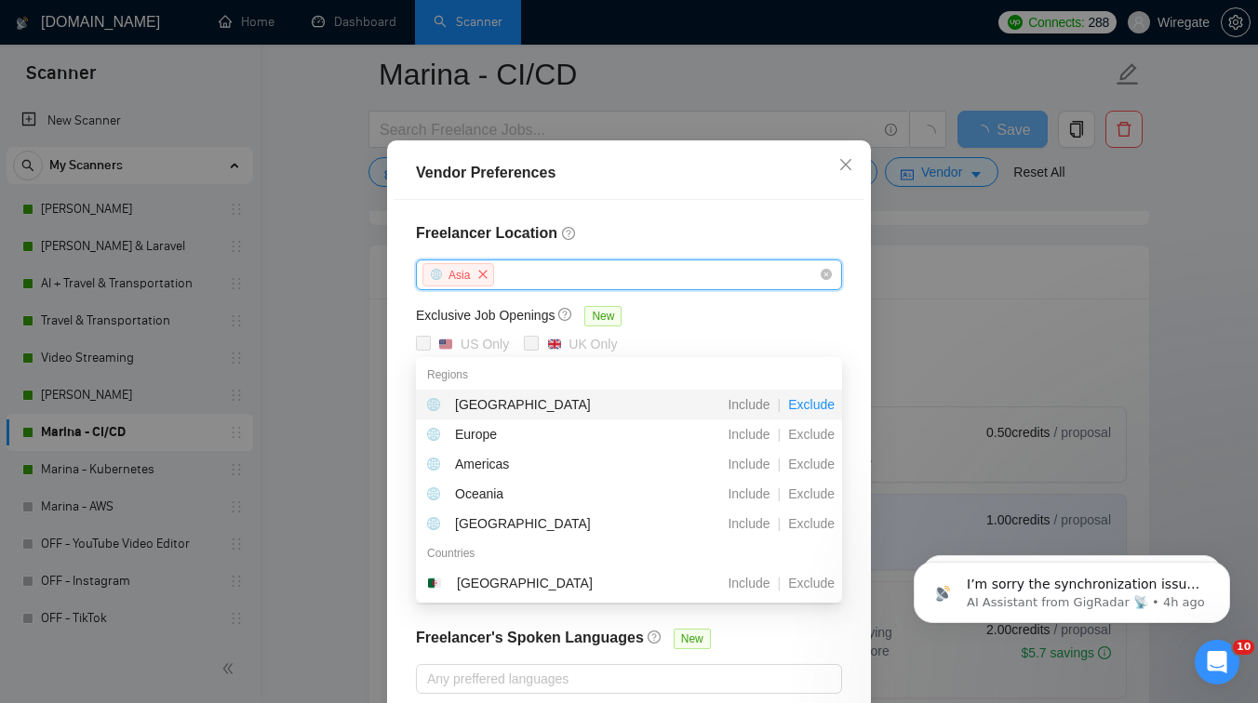
click at [818, 401] on span "Exclude" at bounding box center [811, 404] width 61 height 15
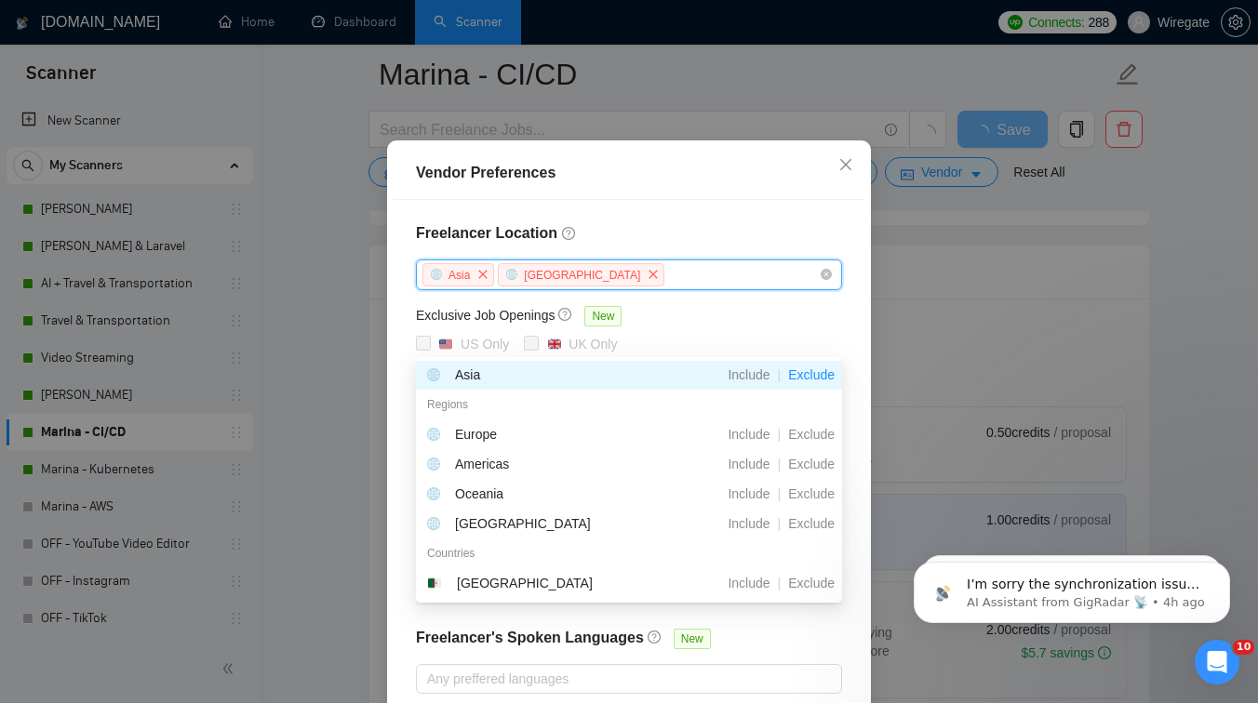
click at [758, 280] on div "Freelancer Location Asia Africa Exclusive Job Openings New US Only UK Only Tale…" at bounding box center [629, 458] width 471 height 516
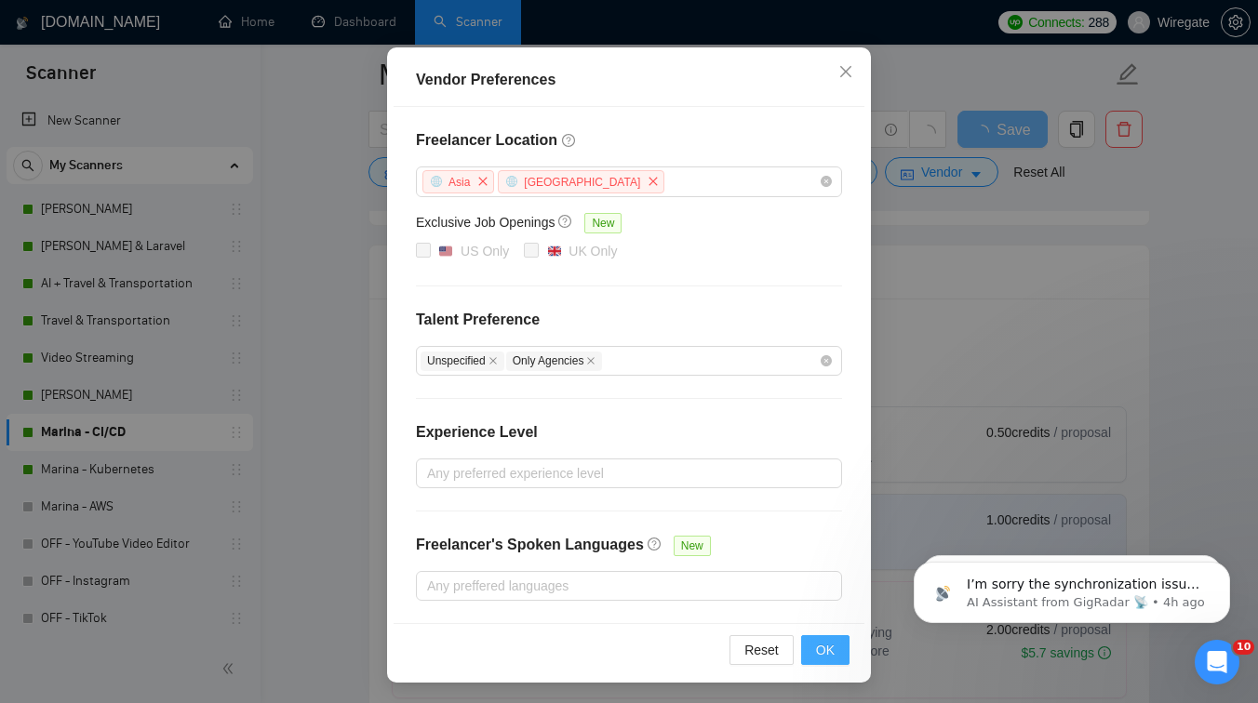
click at [818, 651] on span "OK" at bounding box center [825, 650] width 19 height 20
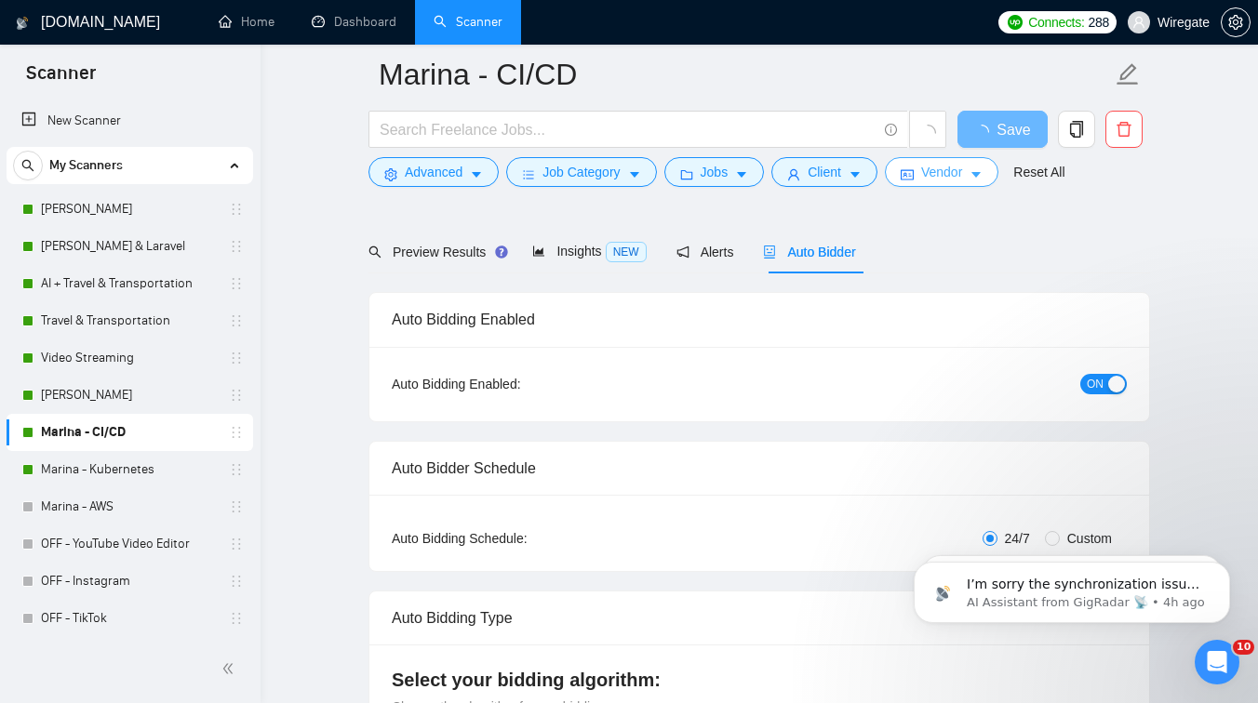
scroll to position [0, 0]
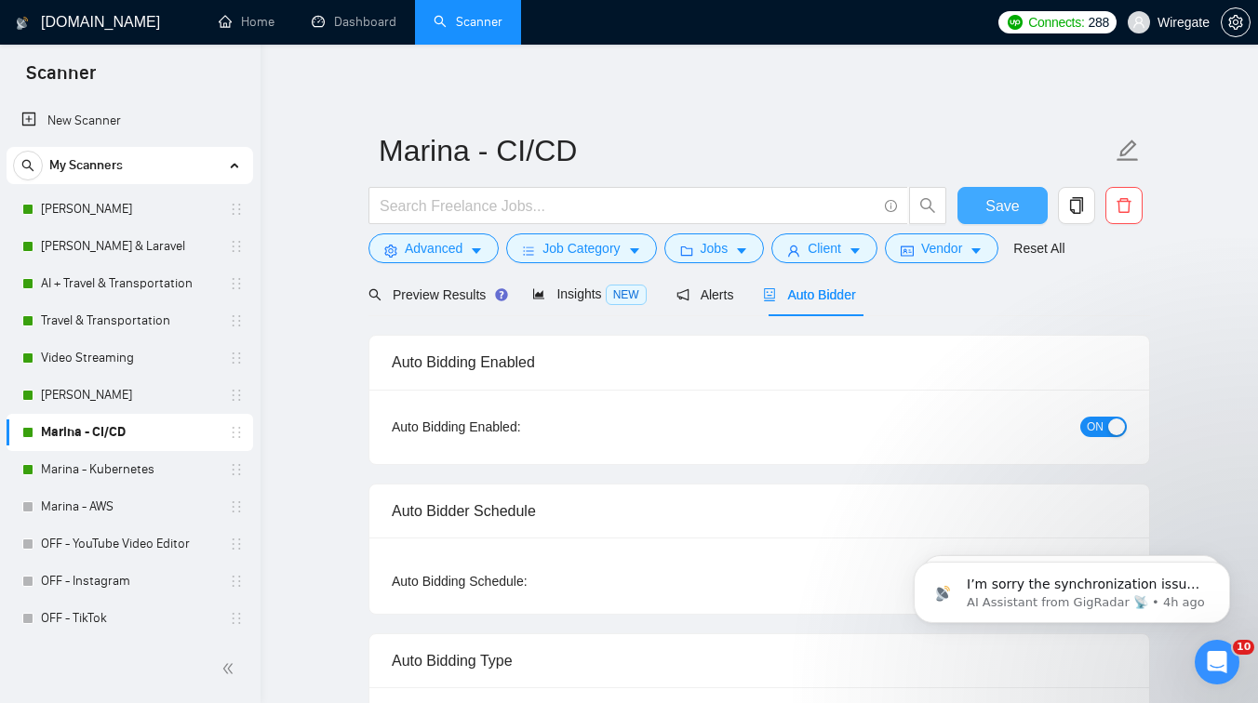
click at [1013, 201] on span "Save" at bounding box center [1001, 205] width 33 height 23
click at [429, 297] on span "Preview Results" at bounding box center [435, 295] width 134 height 15
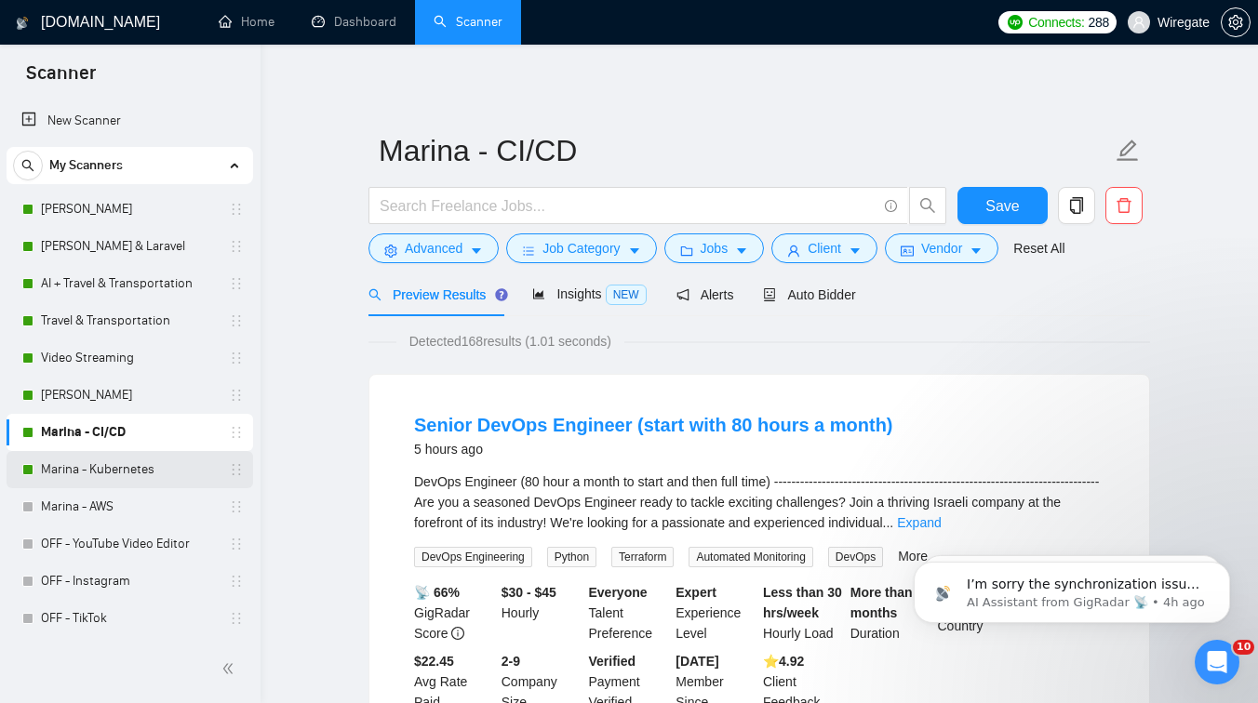
click at [151, 462] on link "Marina - Kubernetes" at bounding box center [129, 469] width 177 height 37
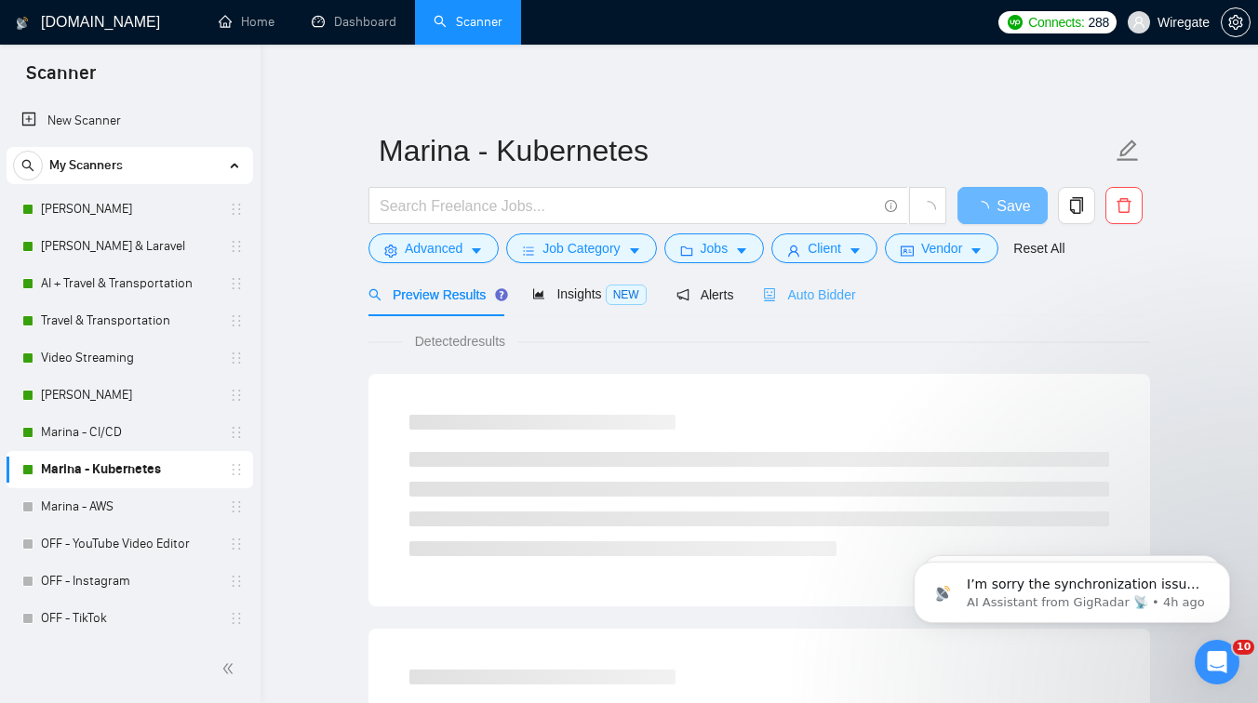
click at [804, 308] on div "Auto Bidder" at bounding box center [809, 295] width 92 height 44
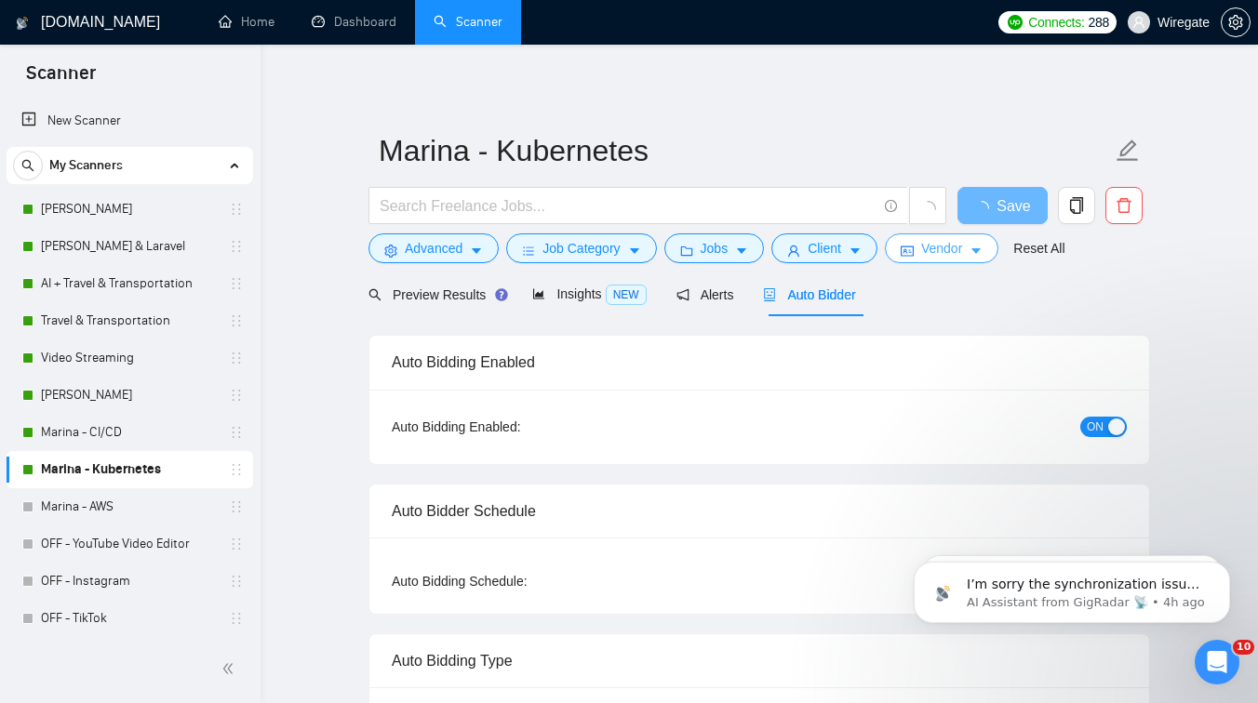
click at [998, 244] on button "Vendor" at bounding box center [942, 249] width 114 height 30
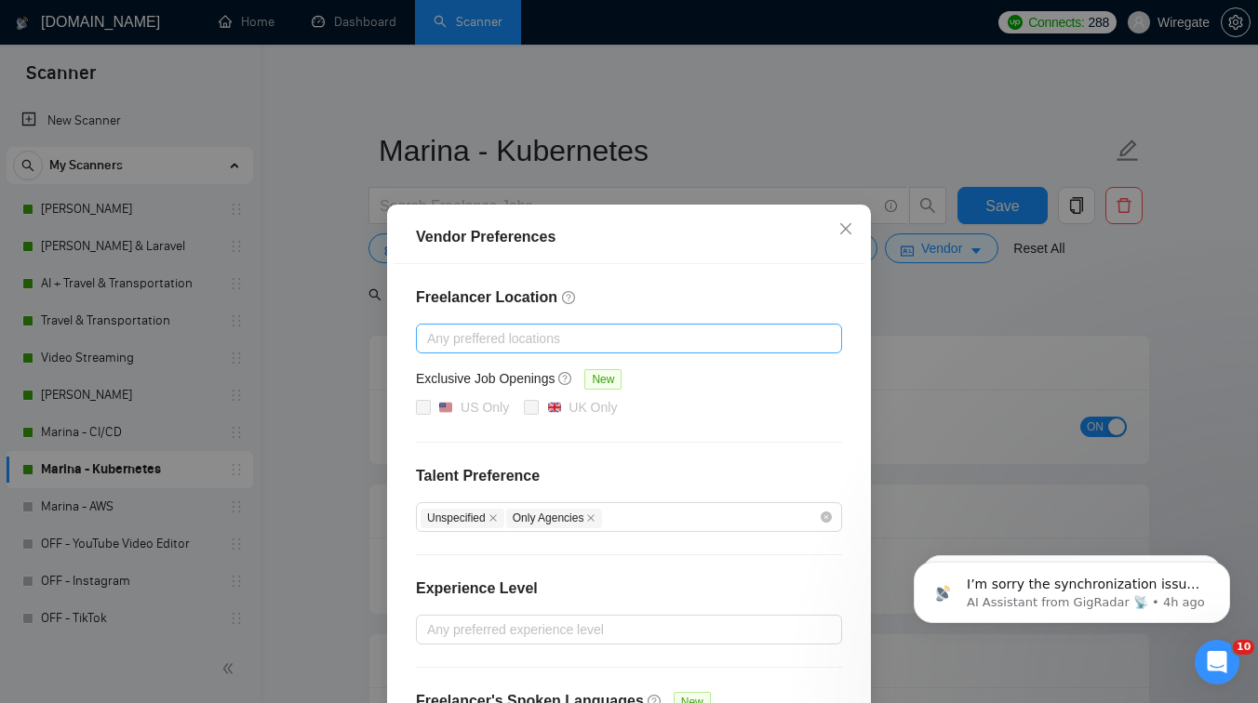
click at [533, 329] on div at bounding box center [620, 339] width 398 height 22
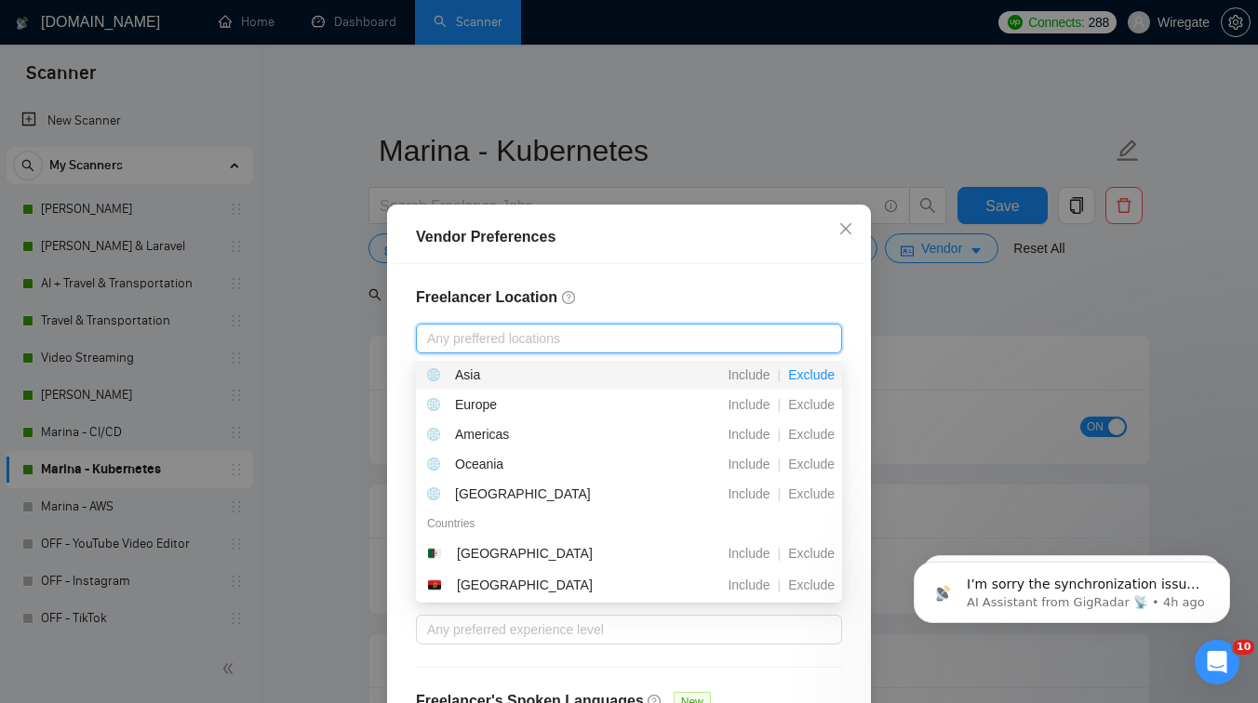
click at [803, 375] on span "Exclude" at bounding box center [811, 375] width 61 height 15
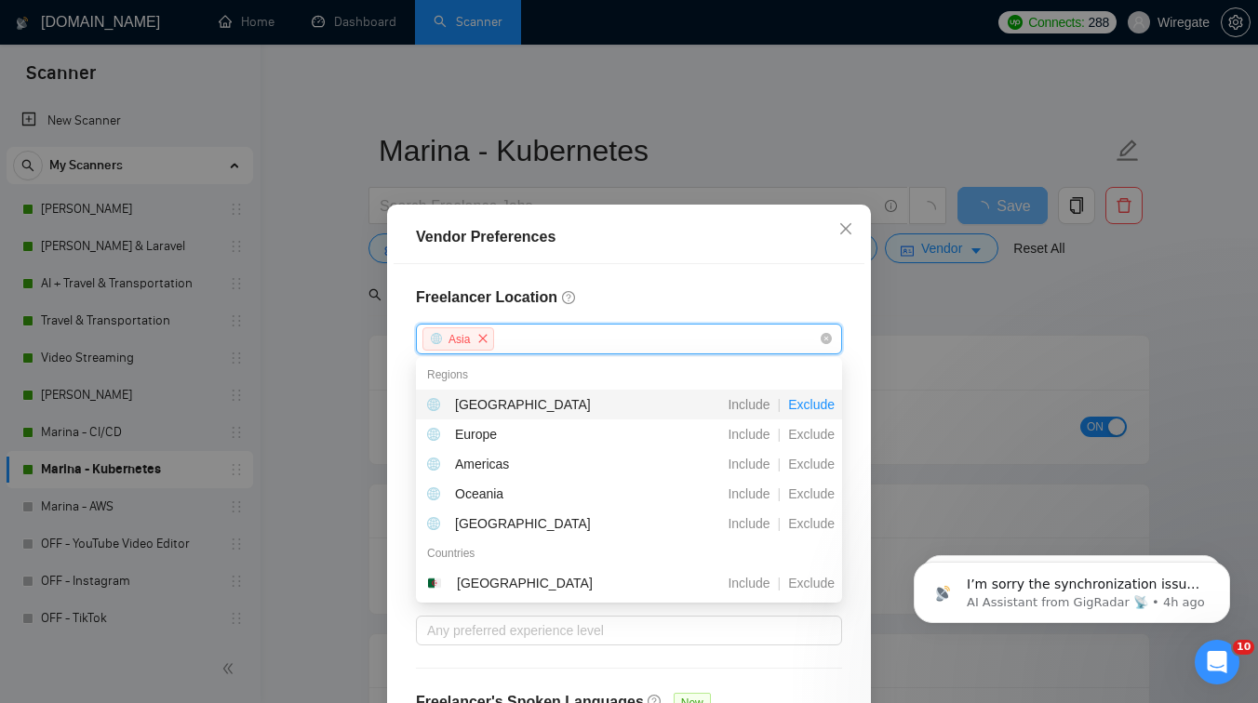
click at [808, 405] on span "Exclude" at bounding box center [811, 404] width 61 height 15
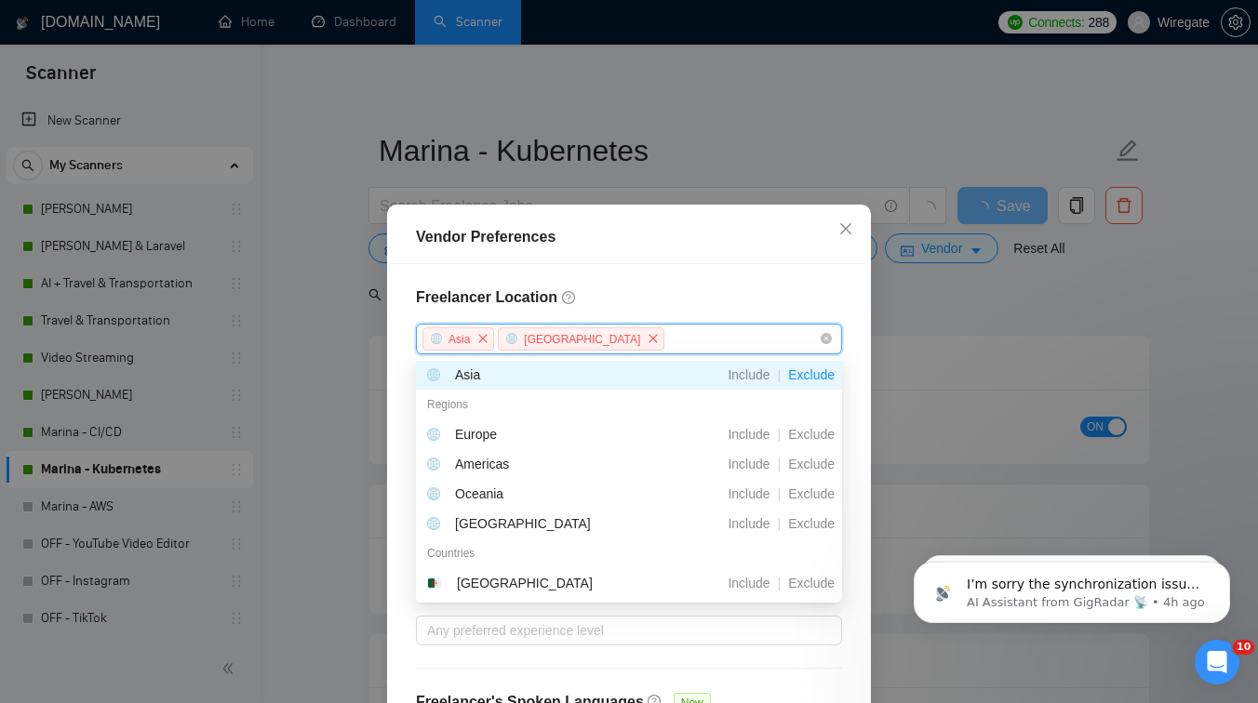
click at [784, 292] on h4 "Freelancer Location" at bounding box center [629, 298] width 426 height 22
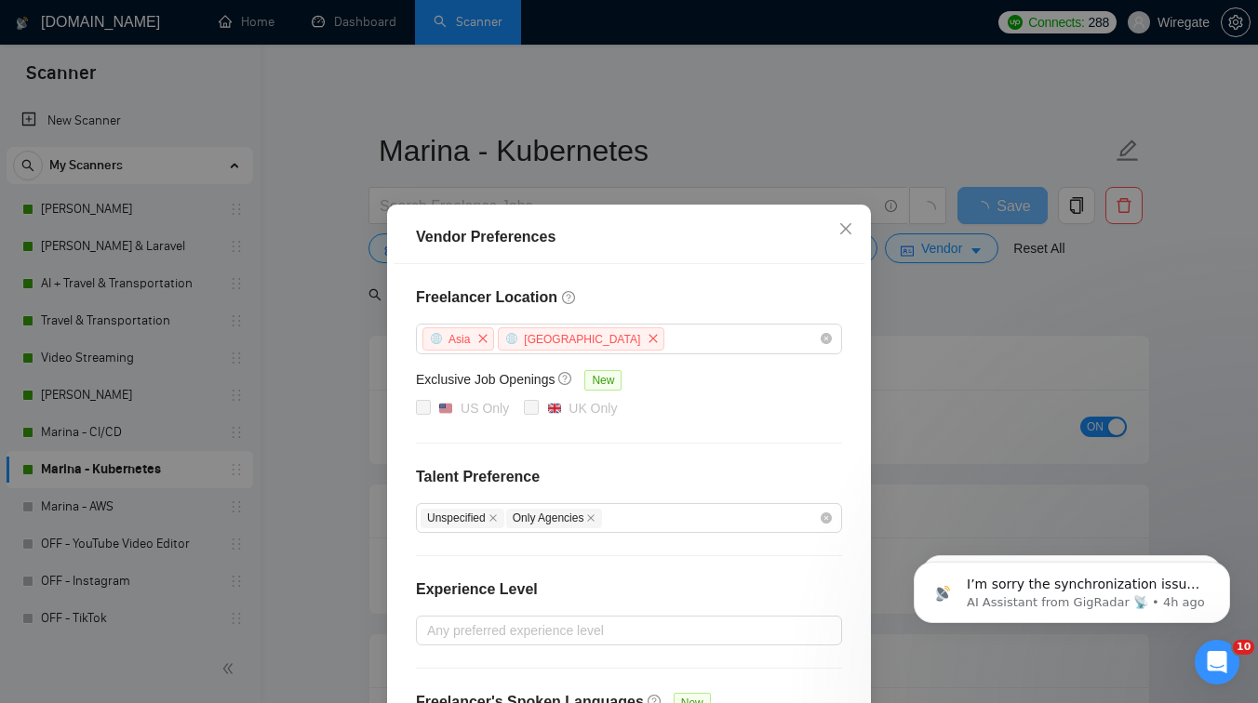
scroll to position [157, 0]
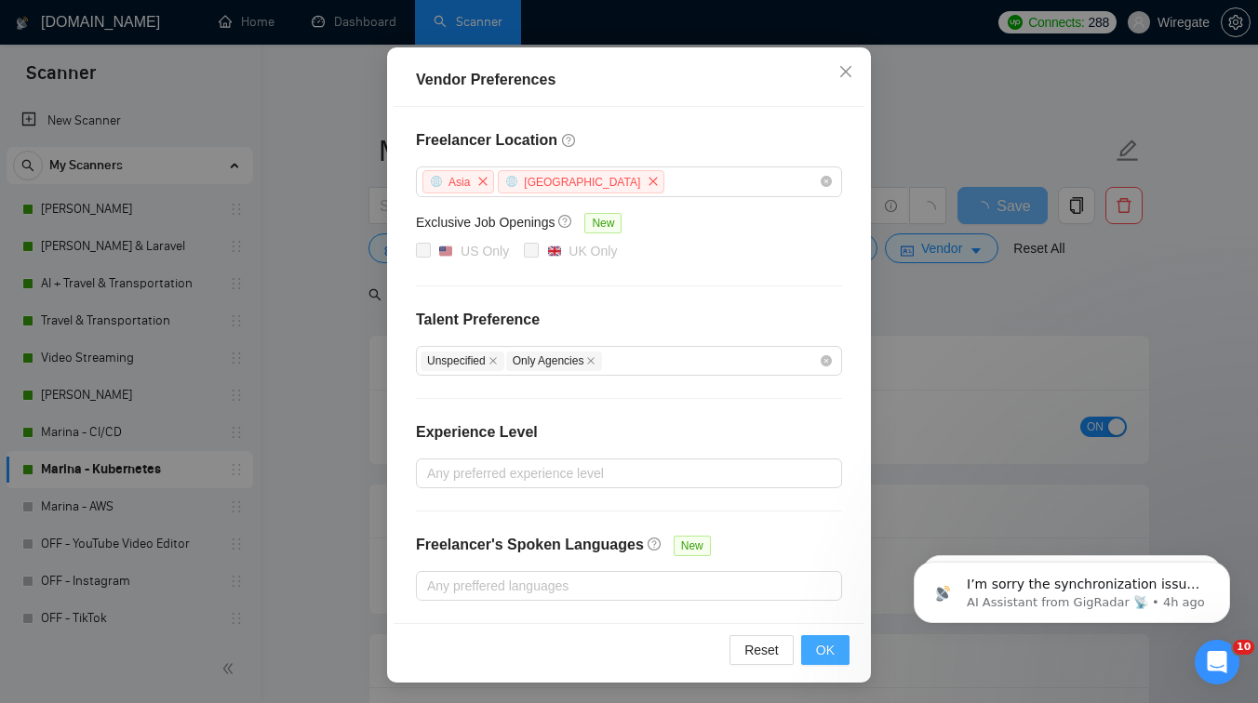
click at [826, 642] on span "OK" at bounding box center [825, 650] width 19 height 20
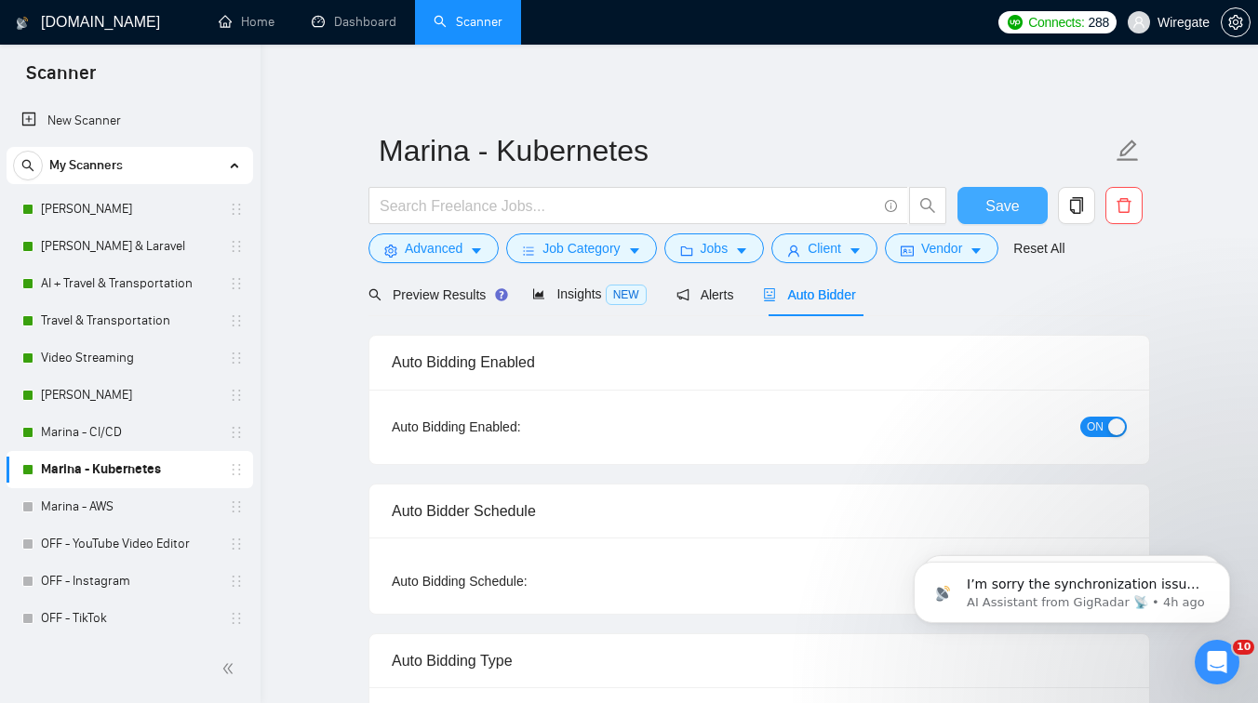
click at [986, 206] on span "Save" at bounding box center [1001, 205] width 33 height 23
click at [106, 441] on link "Marina - CI/CD" at bounding box center [129, 432] width 177 height 37
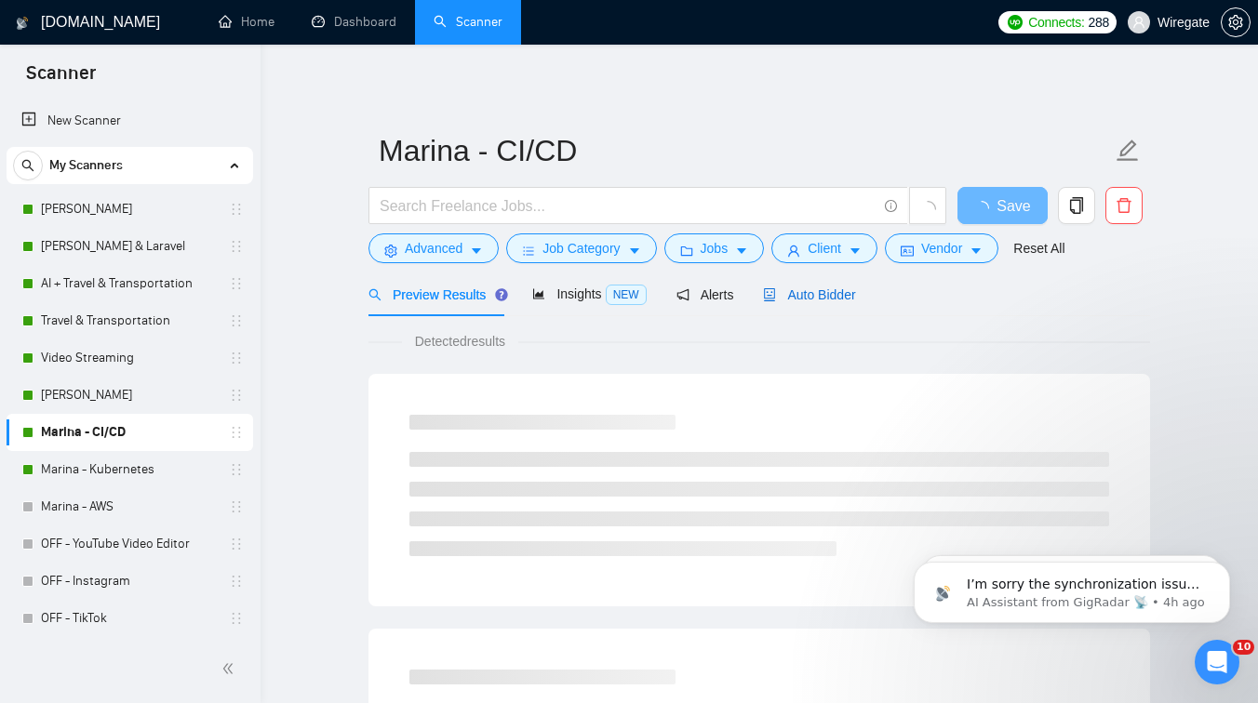
click at [851, 291] on span "Auto Bidder" at bounding box center [809, 295] width 92 height 15
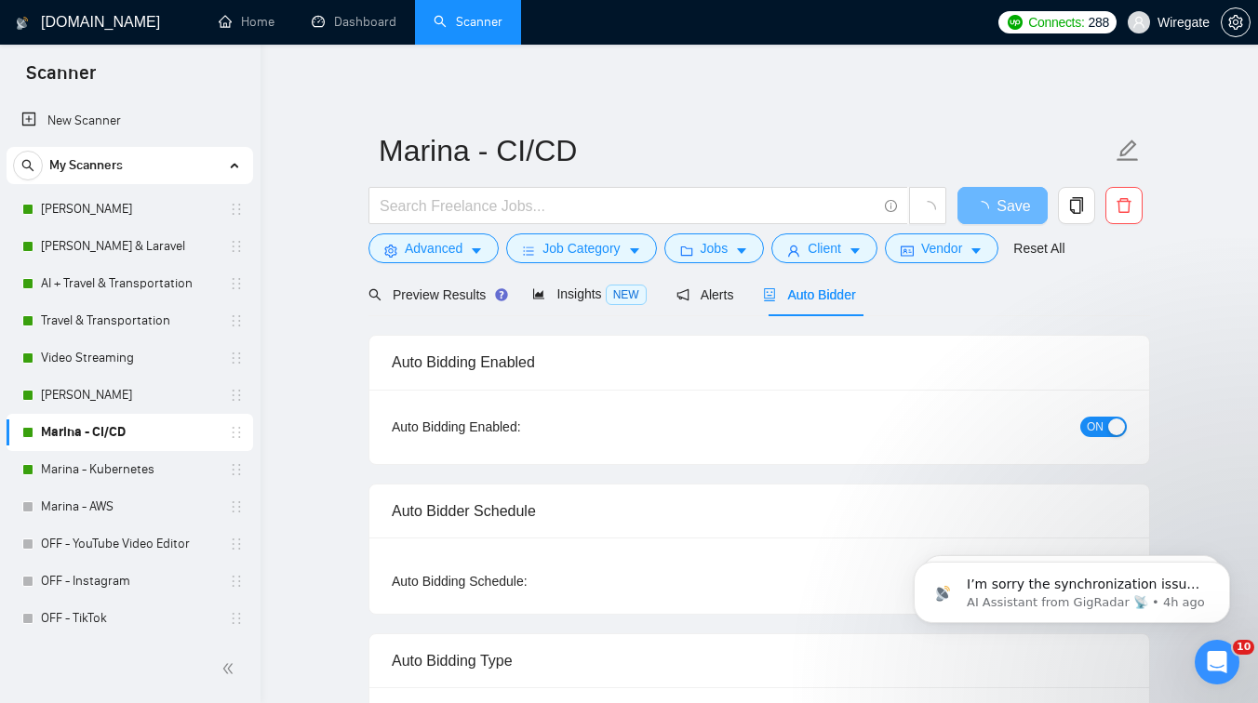
click at [1112, 430] on div "button" at bounding box center [1116, 427] width 17 height 17
click at [395, 248] on icon "setting" at bounding box center [390, 251] width 12 height 13
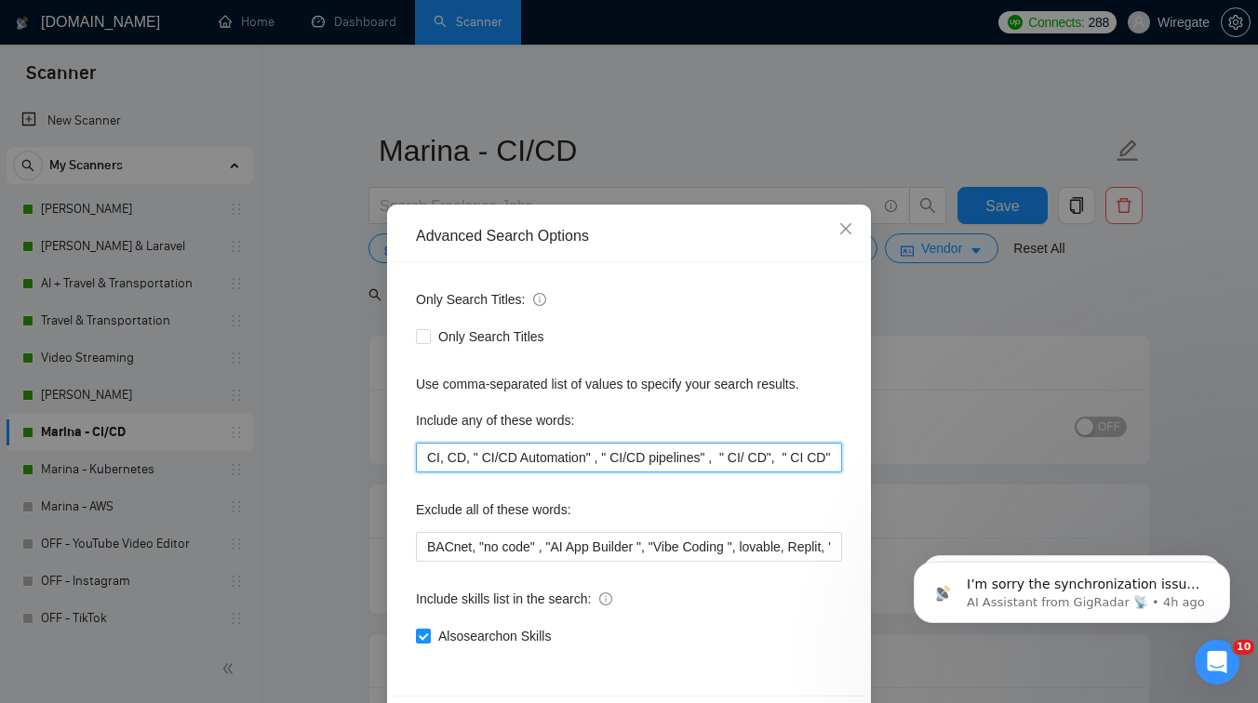
click at [661, 461] on input "CI, CD, " CI/CD Automation" , " CI/CD pipelines" , " CI/ CD", " CI CD" , "CI an…" at bounding box center [629, 458] width 426 height 30
click at [433, 336] on span "Only Search Titles" at bounding box center [491, 337] width 121 height 20
click at [429, 336] on input "Only Search Titles" at bounding box center [422, 335] width 13 height 13
checkbox input "true"
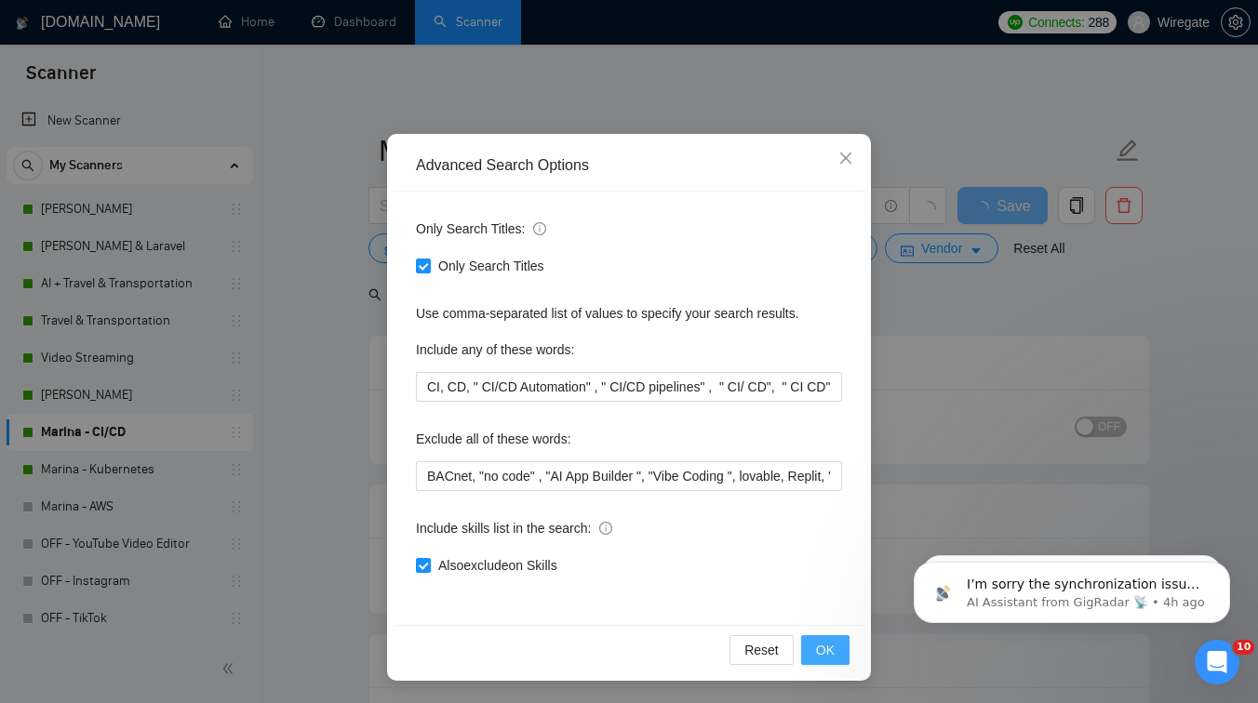
click at [834, 650] on span "OK" at bounding box center [825, 650] width 19 height 20
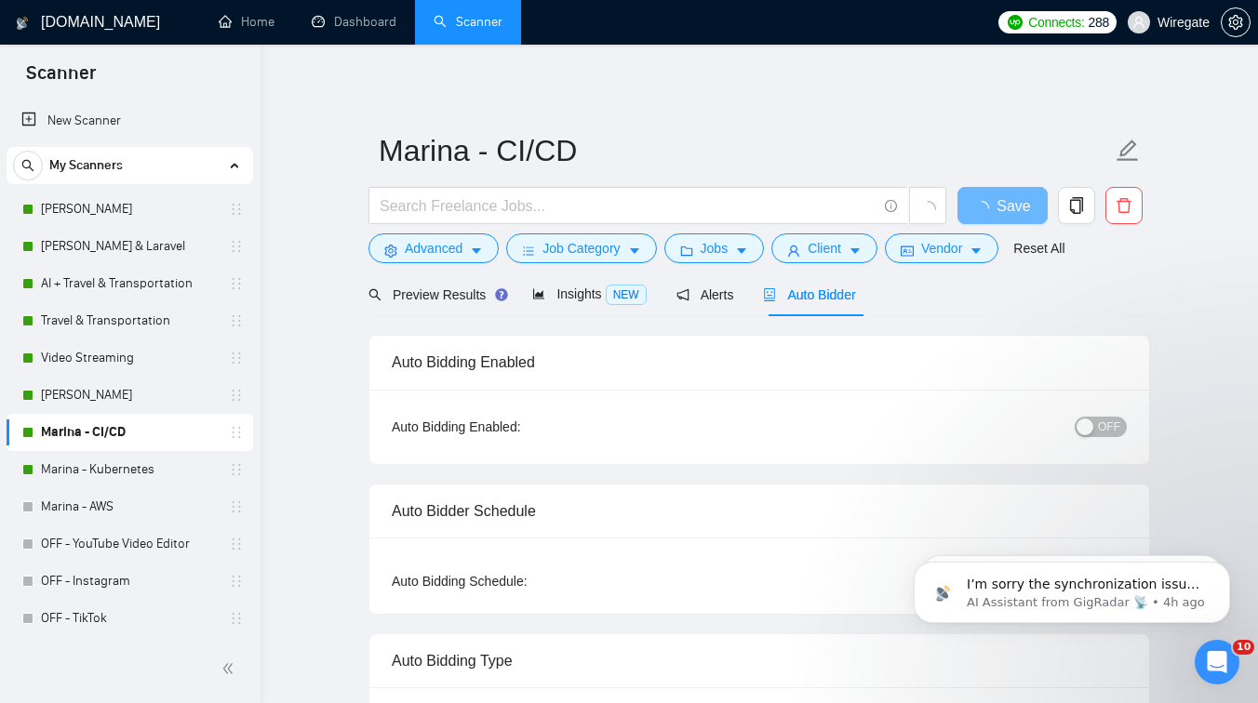
scroll to position [0, 0]
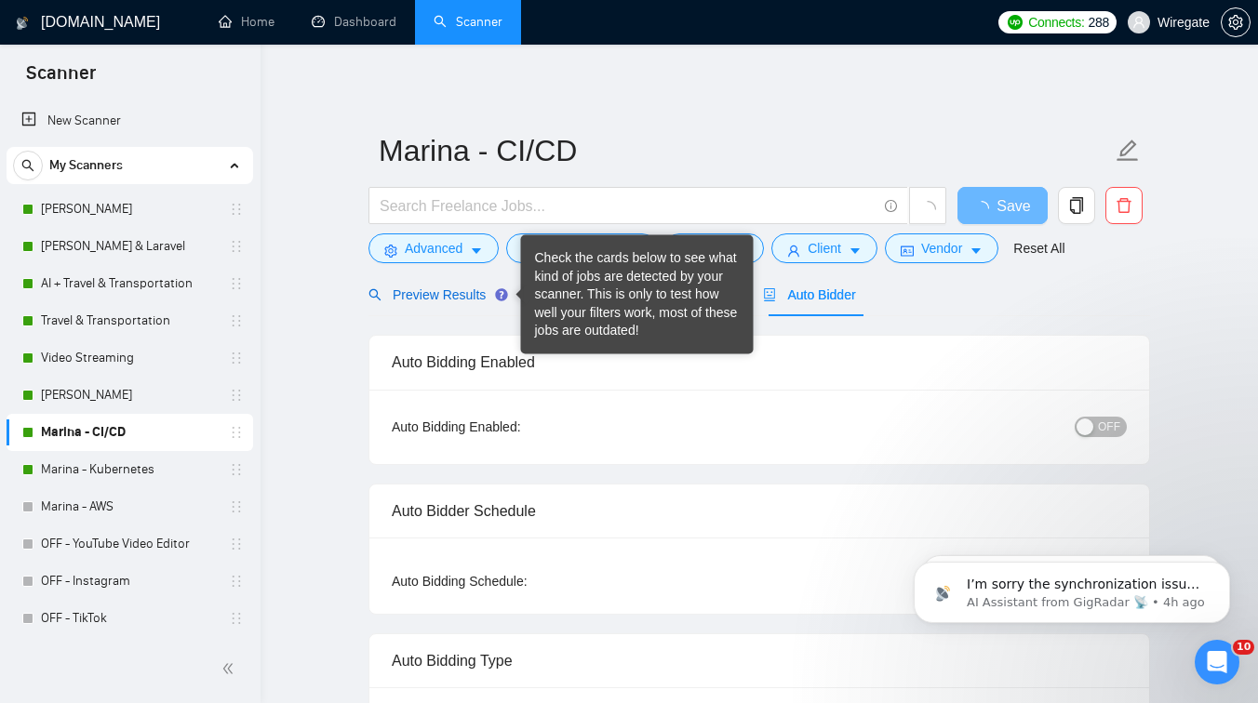
click at [443, 298] on span "Preview Results" at bounding box center [435, 295] width 134 height 15
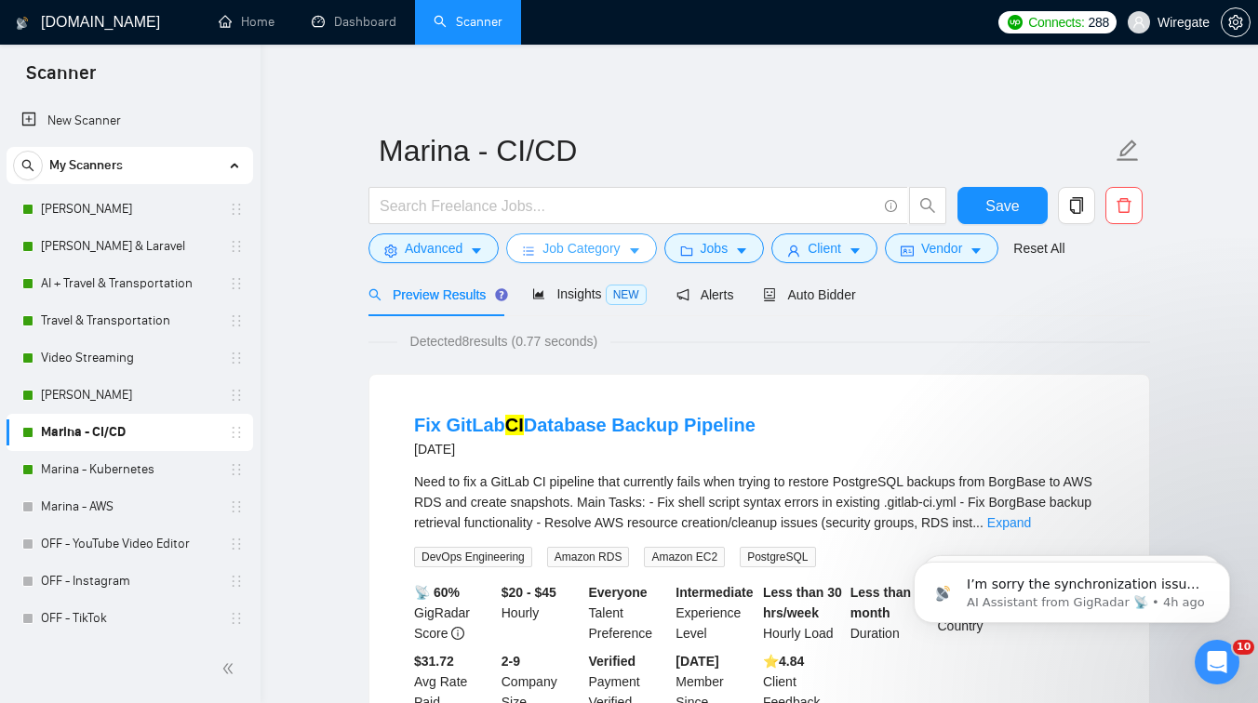
click at [613, 252] on span "Job Category" at bounding box center [580, 248] width 77 height 20
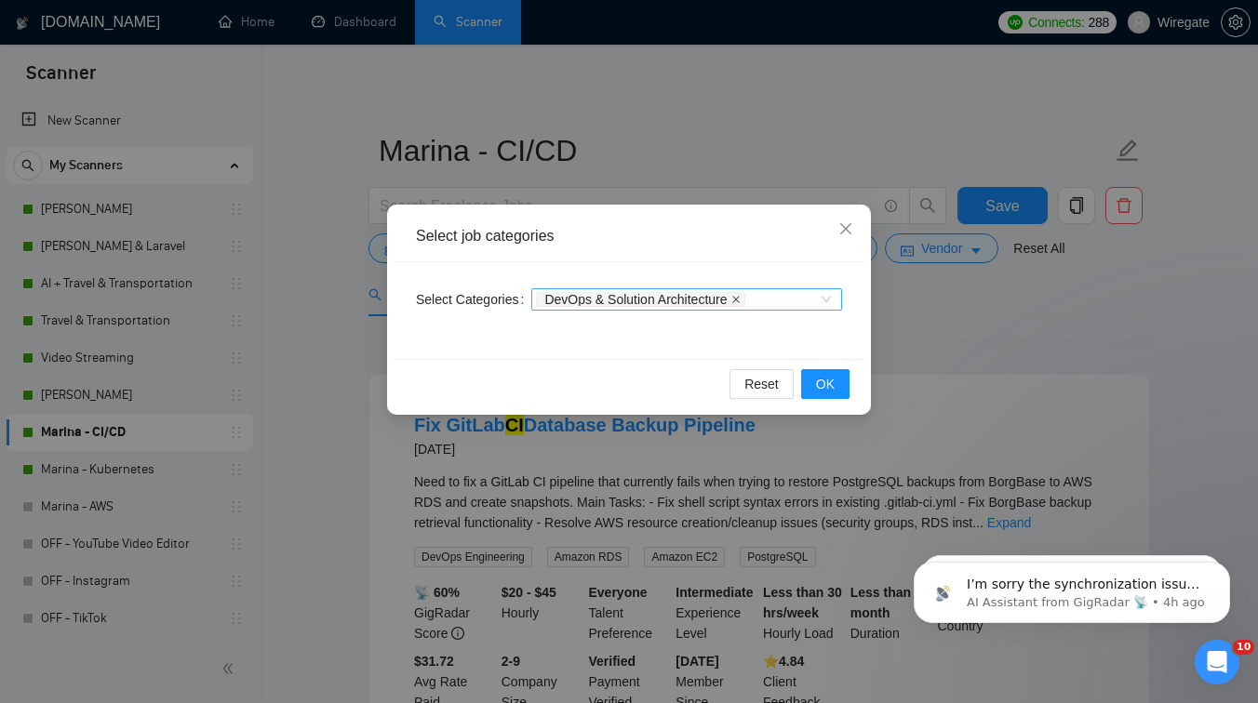
click at [741, 296] on icon "close" at bounding box center [735, 299] width 9 height 9
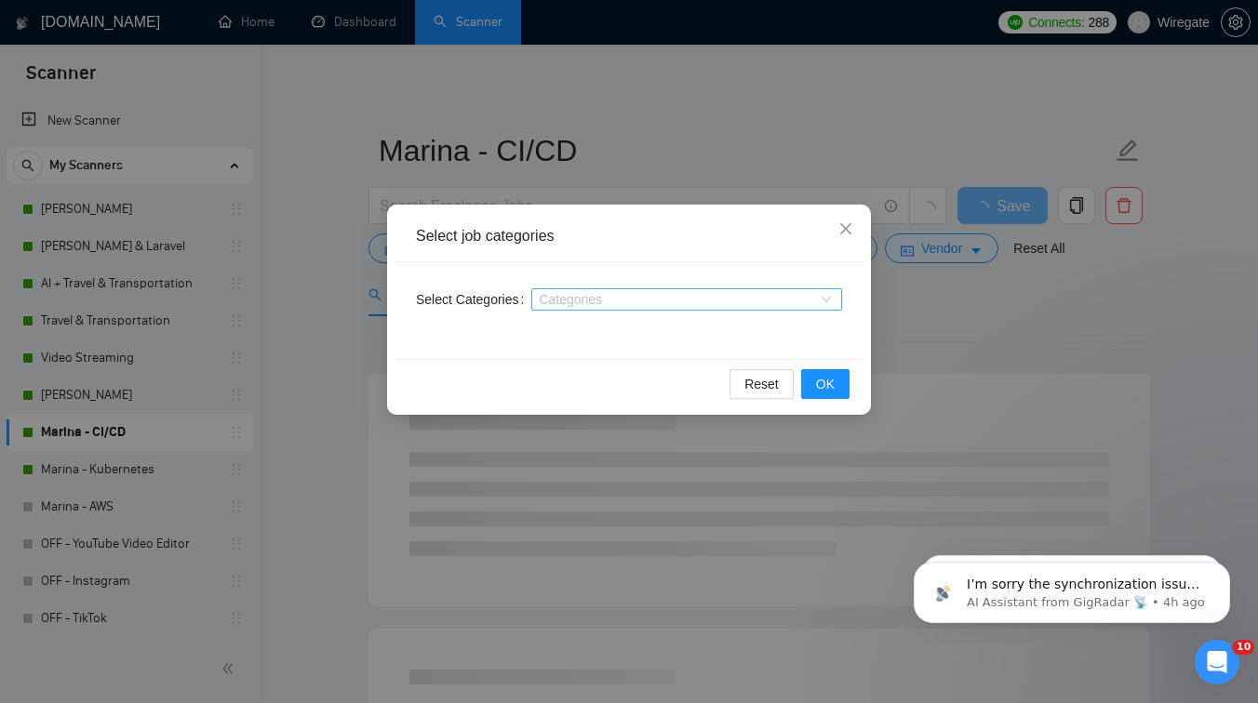
click at [772, 292] on div at bounding box center [677, 299] width 283 height 15
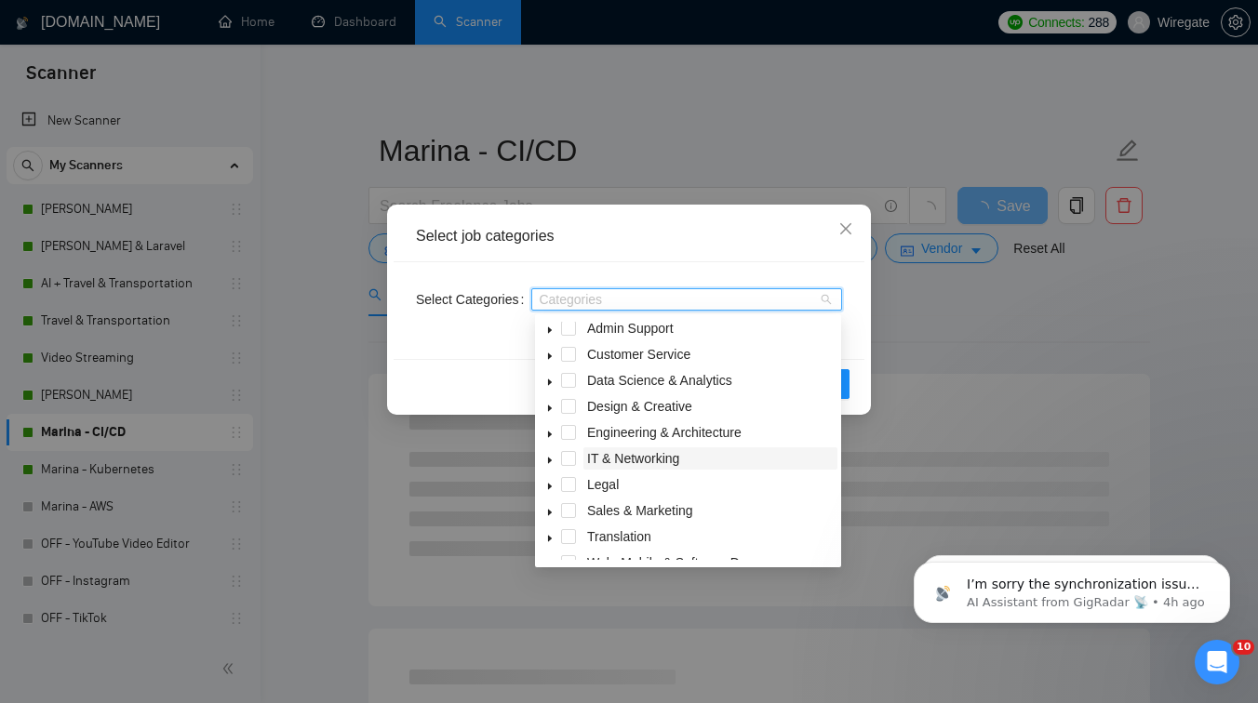
scroll to position [33, 0]
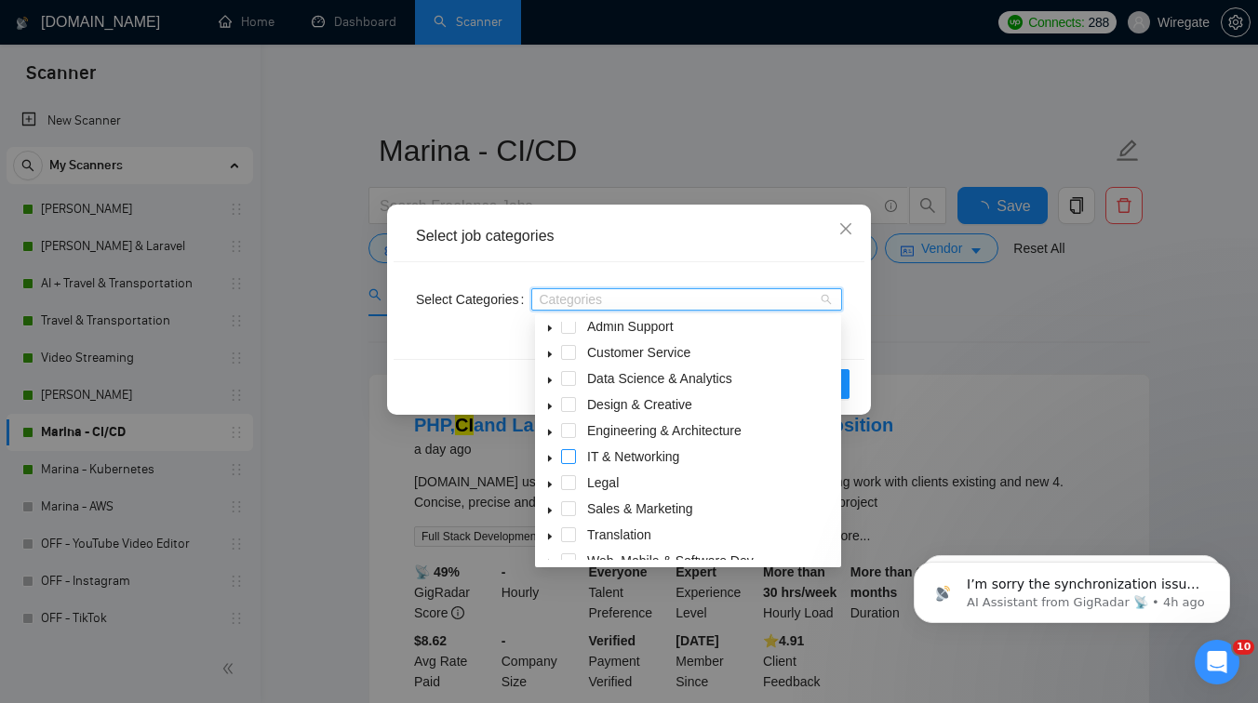
click at [568, 455] on span at bounding box center [568, 456] width 15 height 15
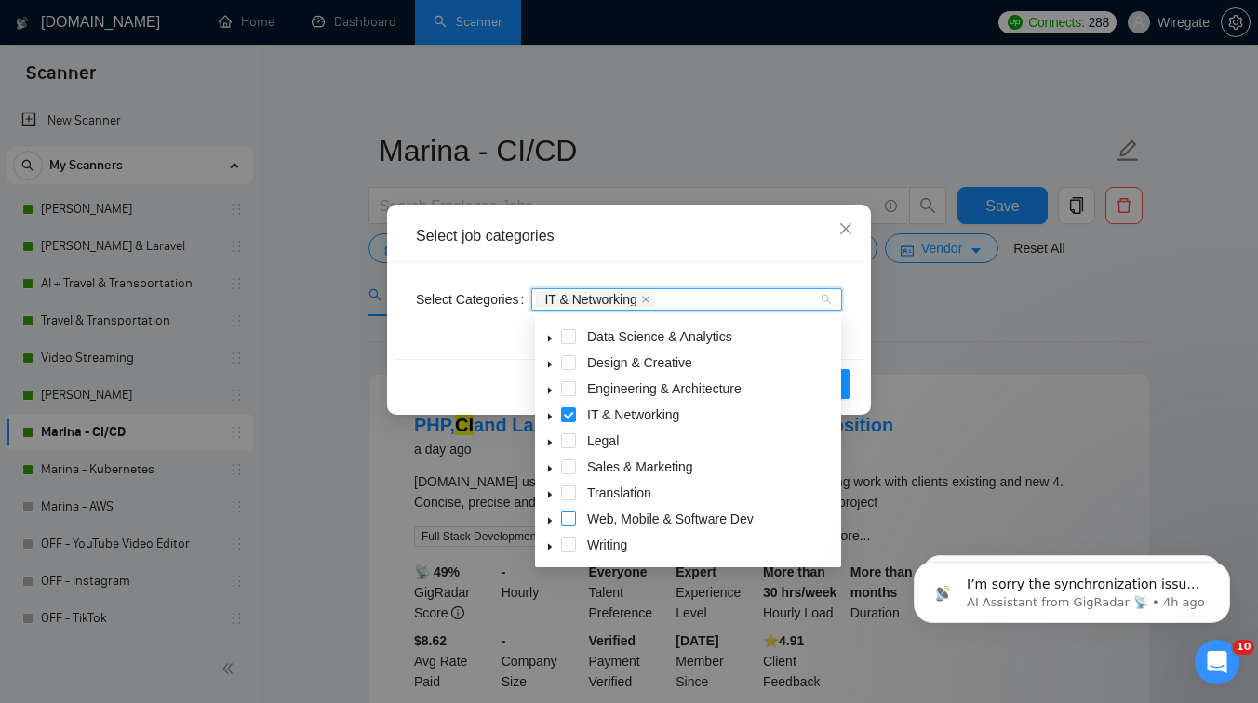
click at [569, 519] on span at bounding box center [568, 519] width 15 height 15
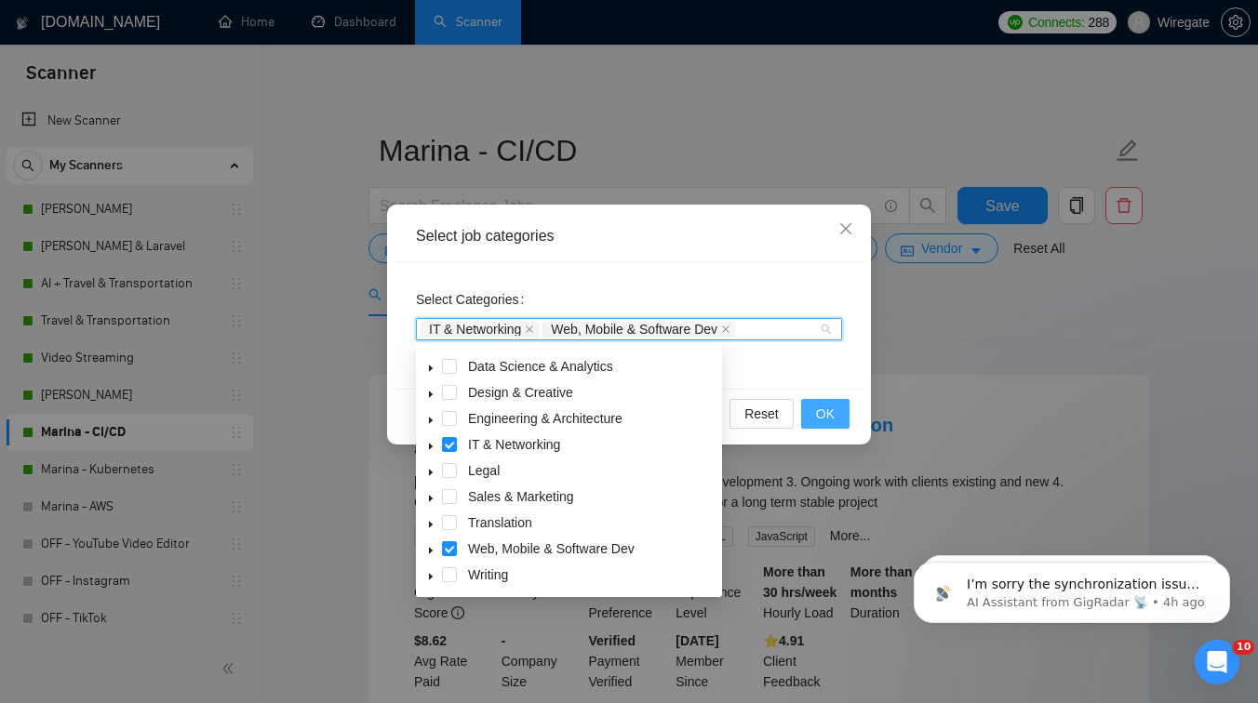
click at [838, 407] on button "OK" at bounding box center [825, 414] width 48 height 30
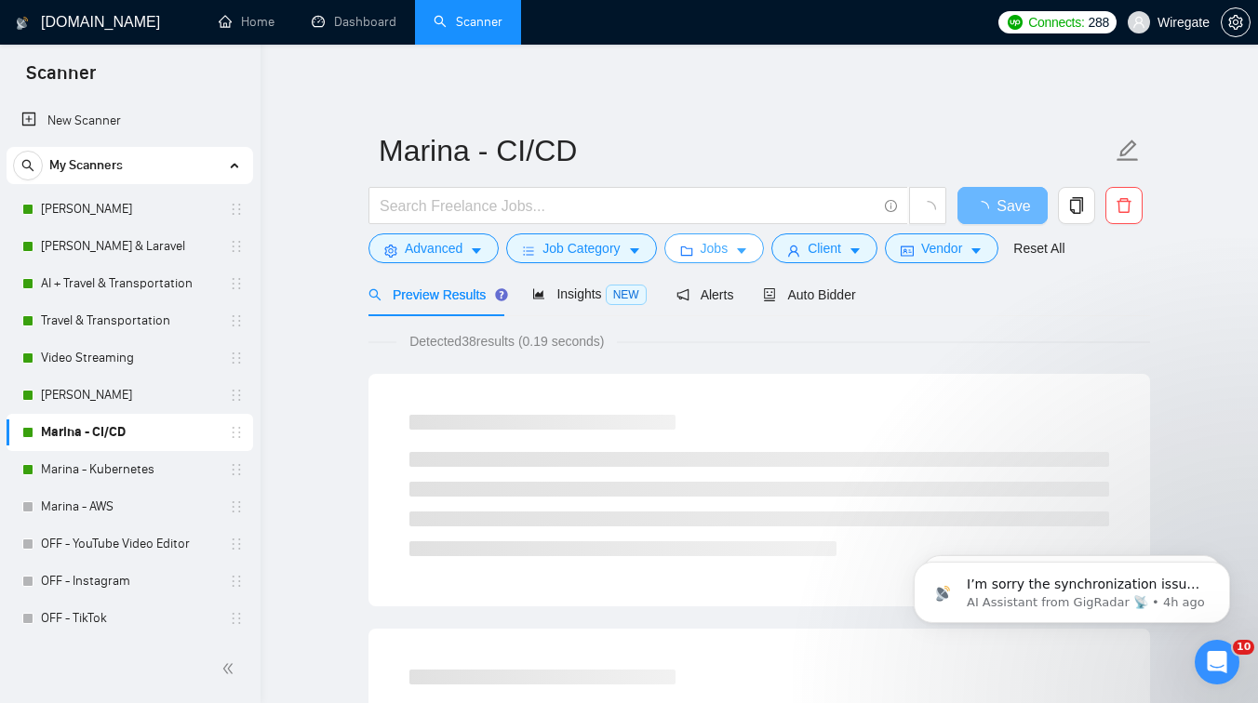
click at [703, 247] on button "Jobs" at bounding box center [714, 249] width 100 height 30
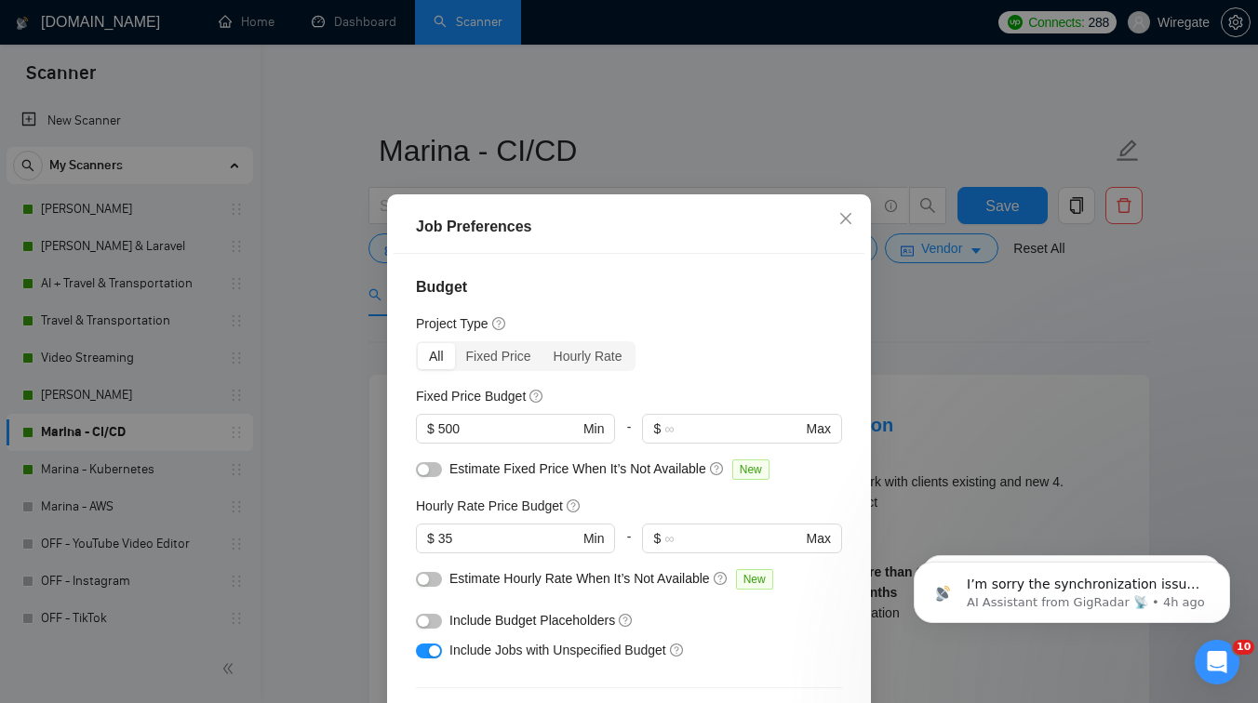
click at [926, 334] on div "Job Preferences Budget Project Type All Fixed Price Hourly Rate Fixed Price Bud…" at bounding box center [629, 351] width 1258 height 703
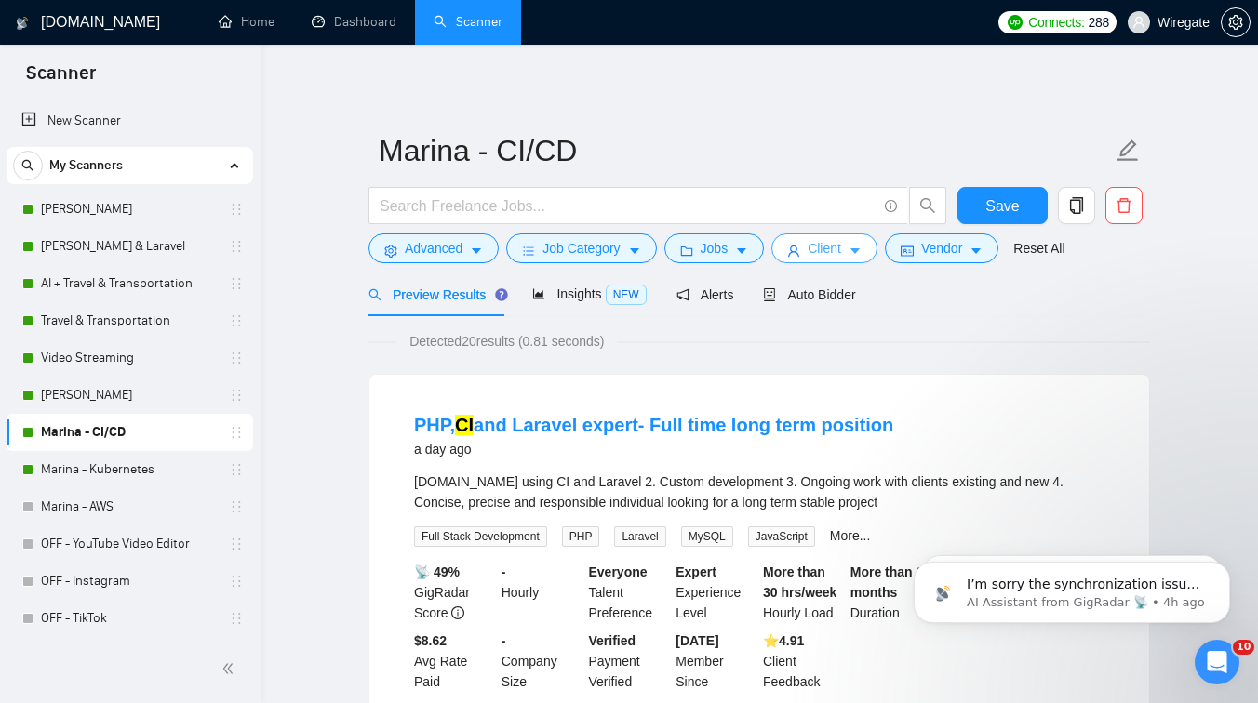
click at [809, 243] on button "Client" at bounding box center [824, 249] width 106 height 30
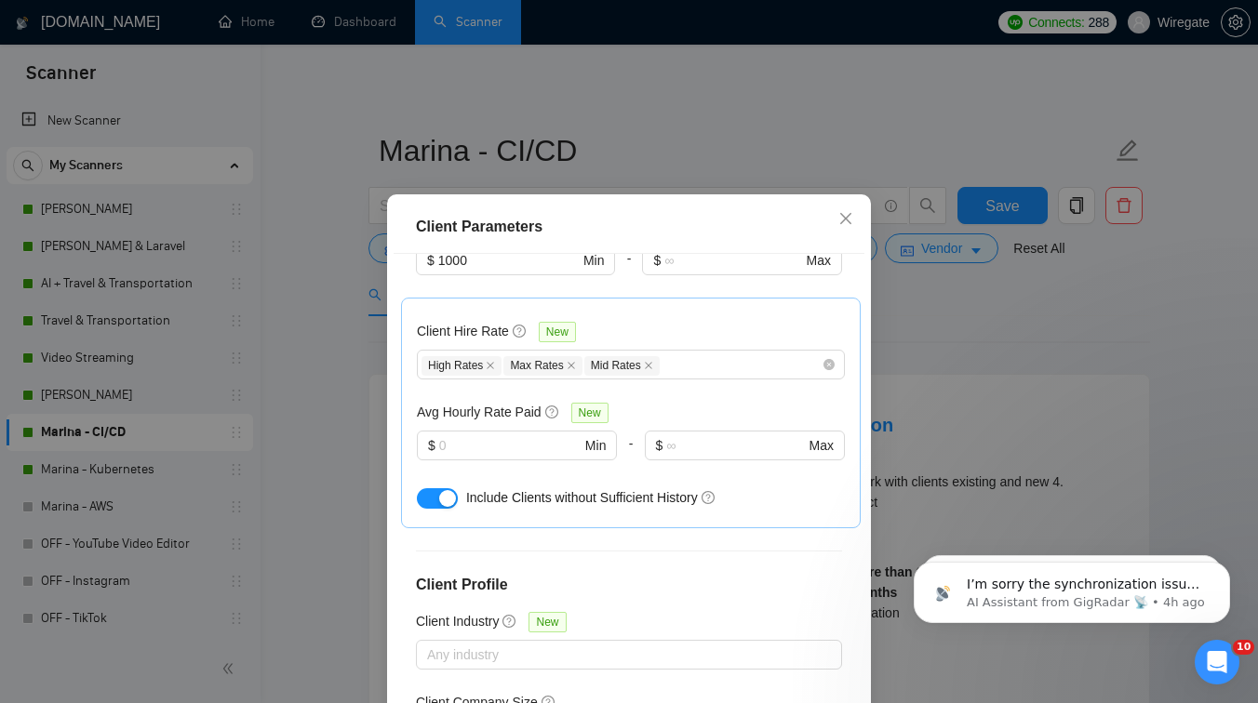
scroll to position [711, 0]
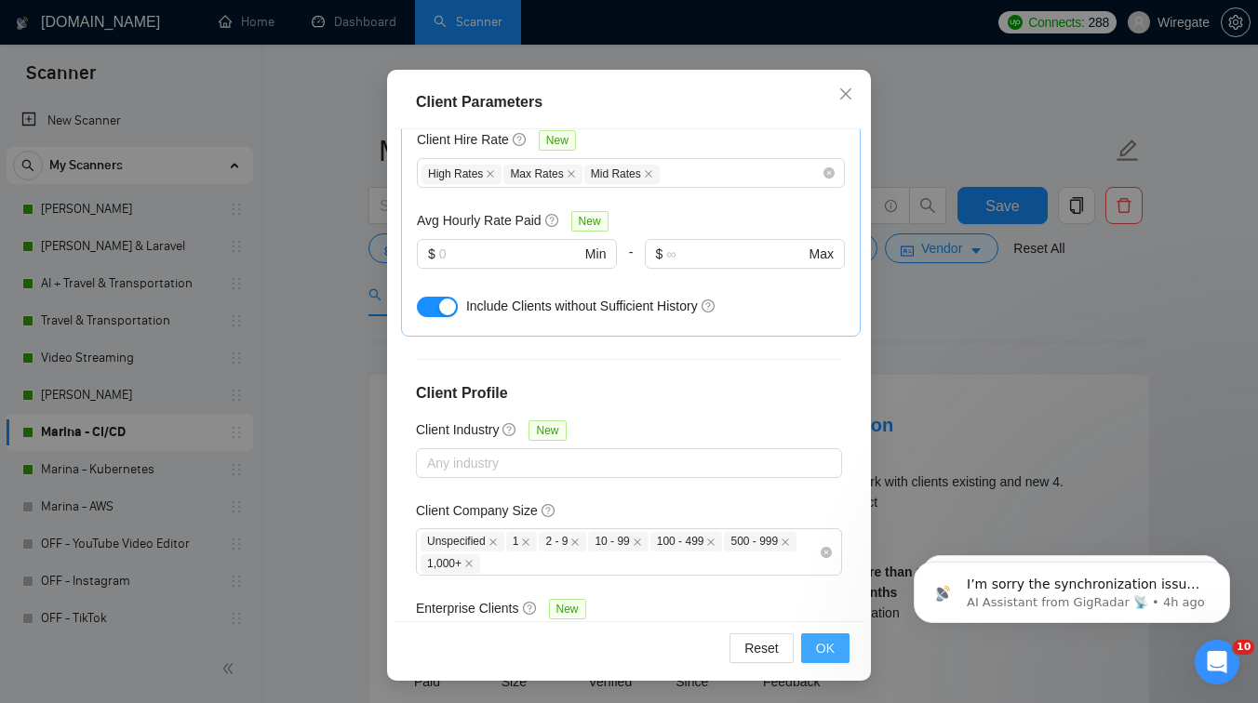
click at [823, 644] on span "OK" at bounding box center [825, 648] width 19 height 20
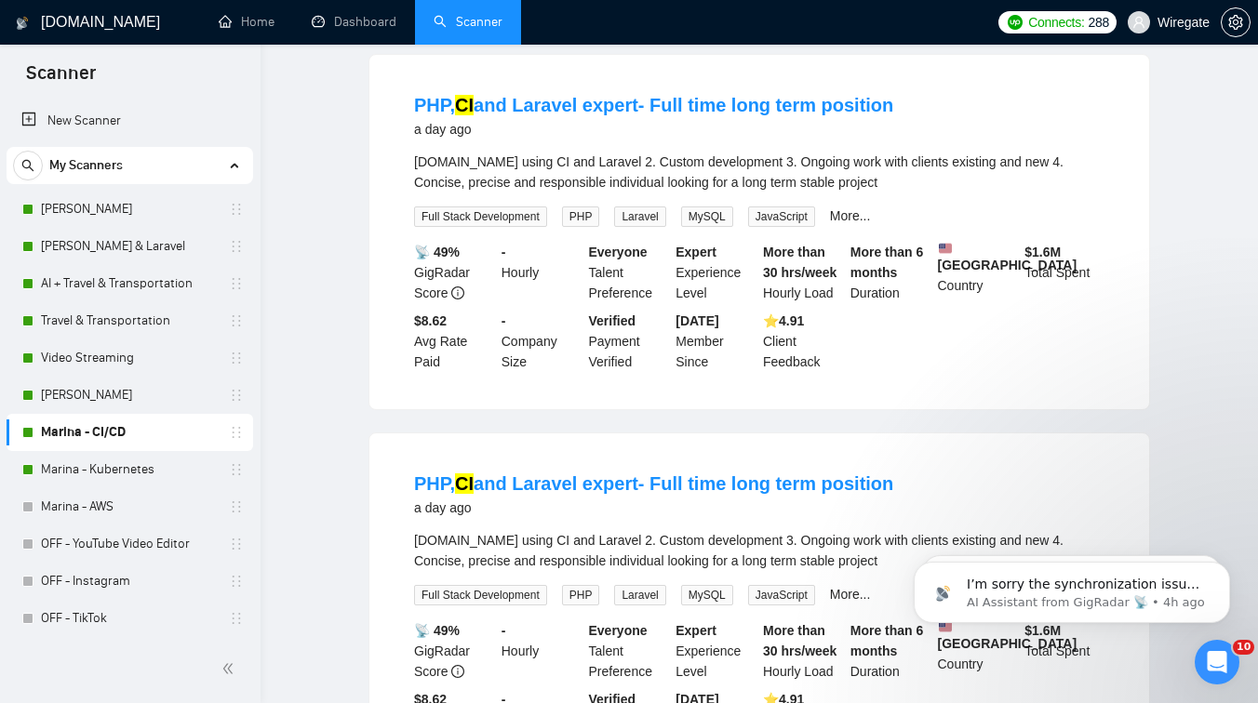
scroll to position [0, 0]
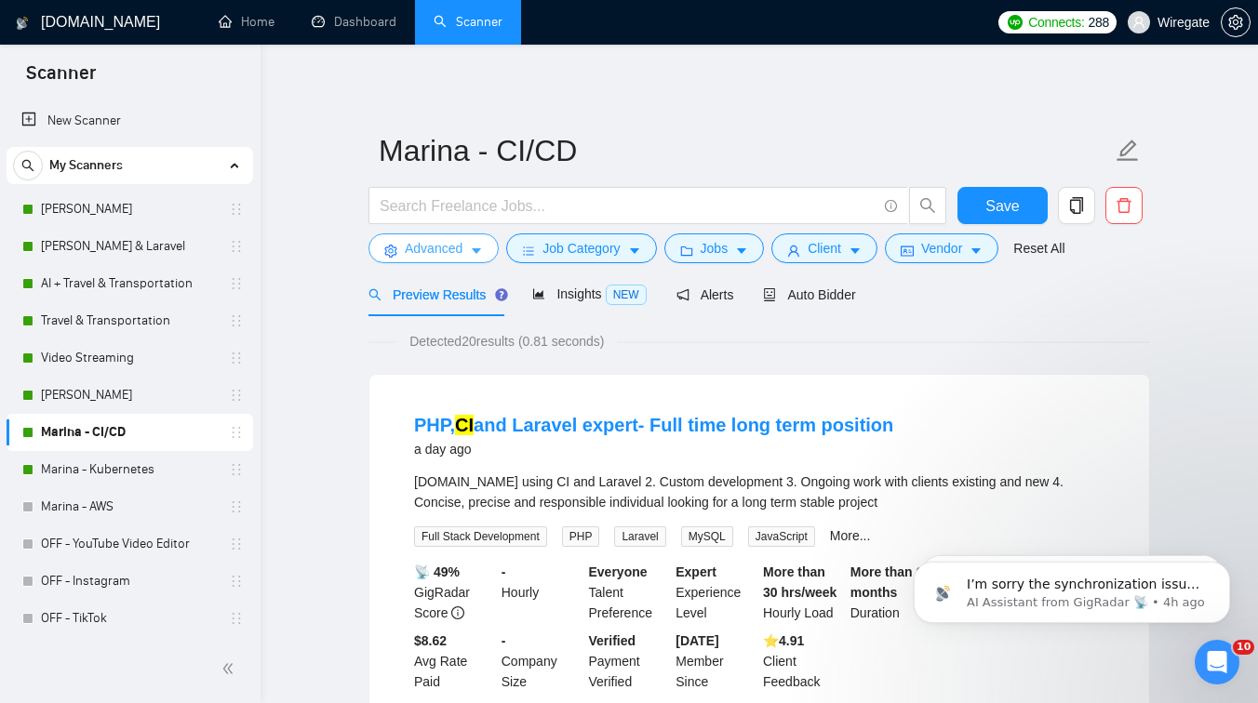
click at [452, 259] on button "Advanced" at bounding box center [433, 249] width 130 height 30
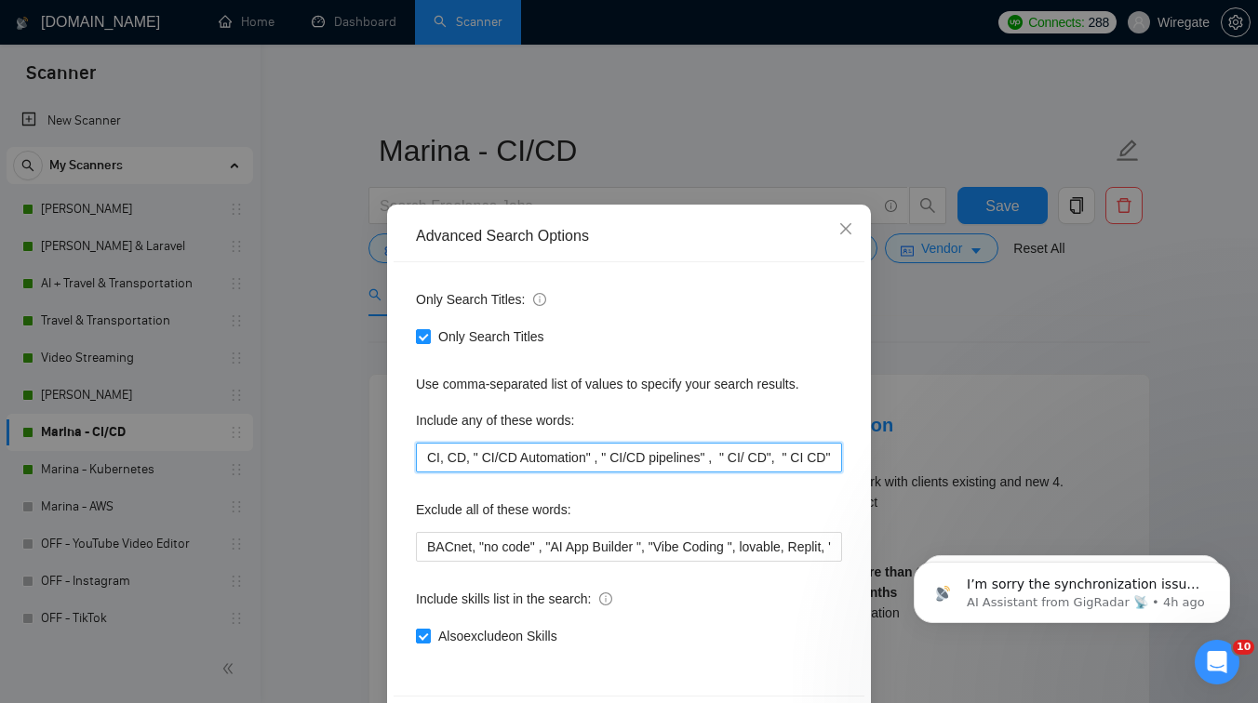
click at [561, 463] on input "CI, CD, " CI/CD Automation" , " CI/CD pipelines" , " CI/ CD", " CI CD" , "CI an…" at bounding box center [629, 458] width 426 height 30
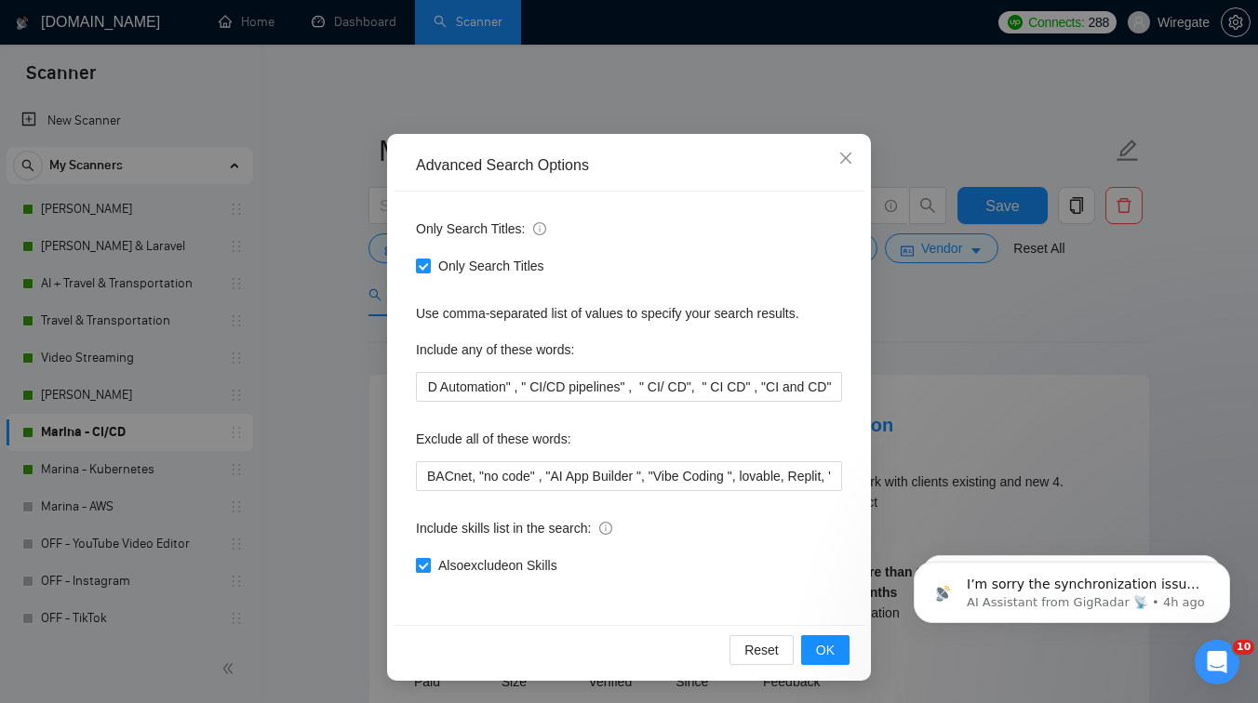
click at [424, 563] on input "Also exclude on Skills" at bounding box center [422, 564] width 13 height 13
checkbox input "false"
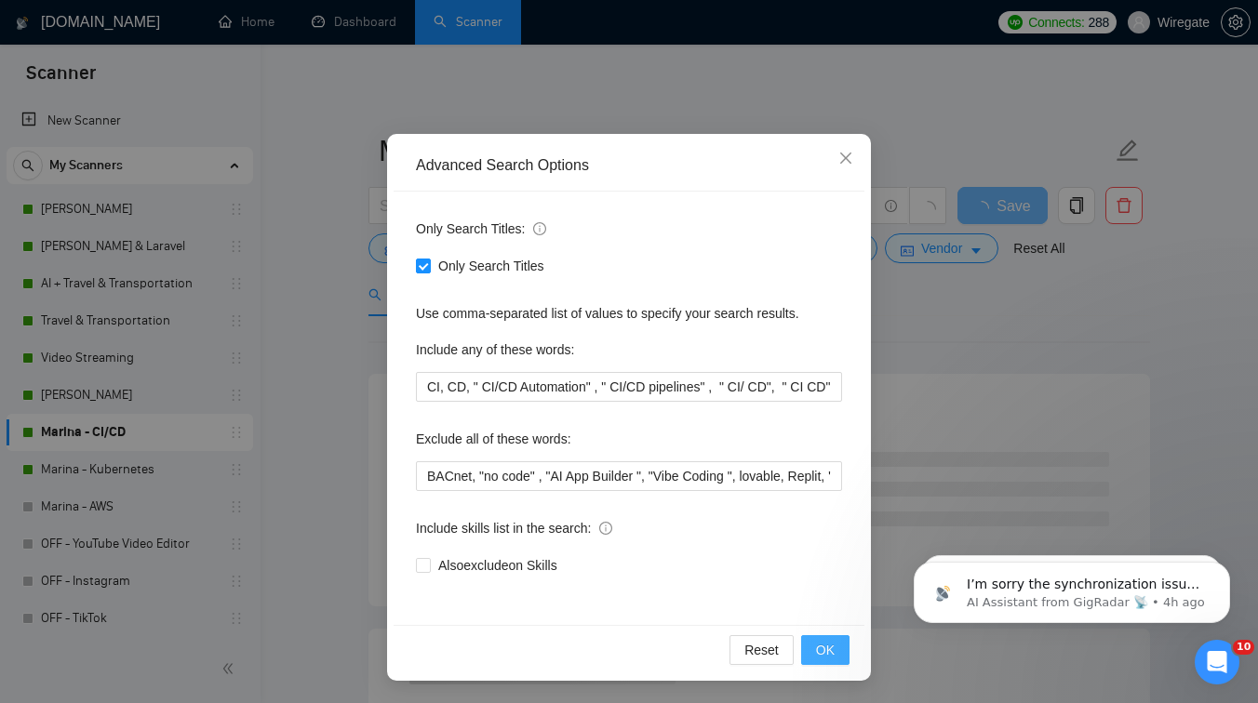
click at [834, 656] on span "OK" at bounding box center [825, 650] width 19 height 20
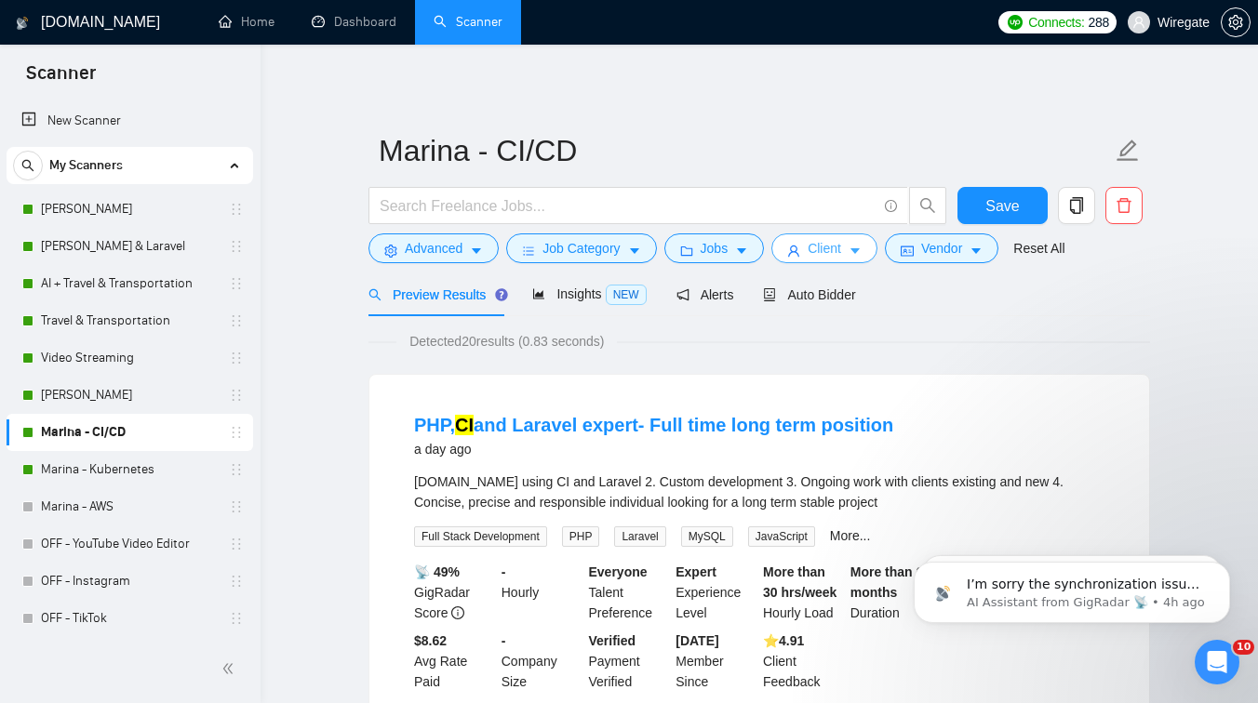
click at [833, 251] on span "Client" at bounding box center [824, 248] width 33 height 20
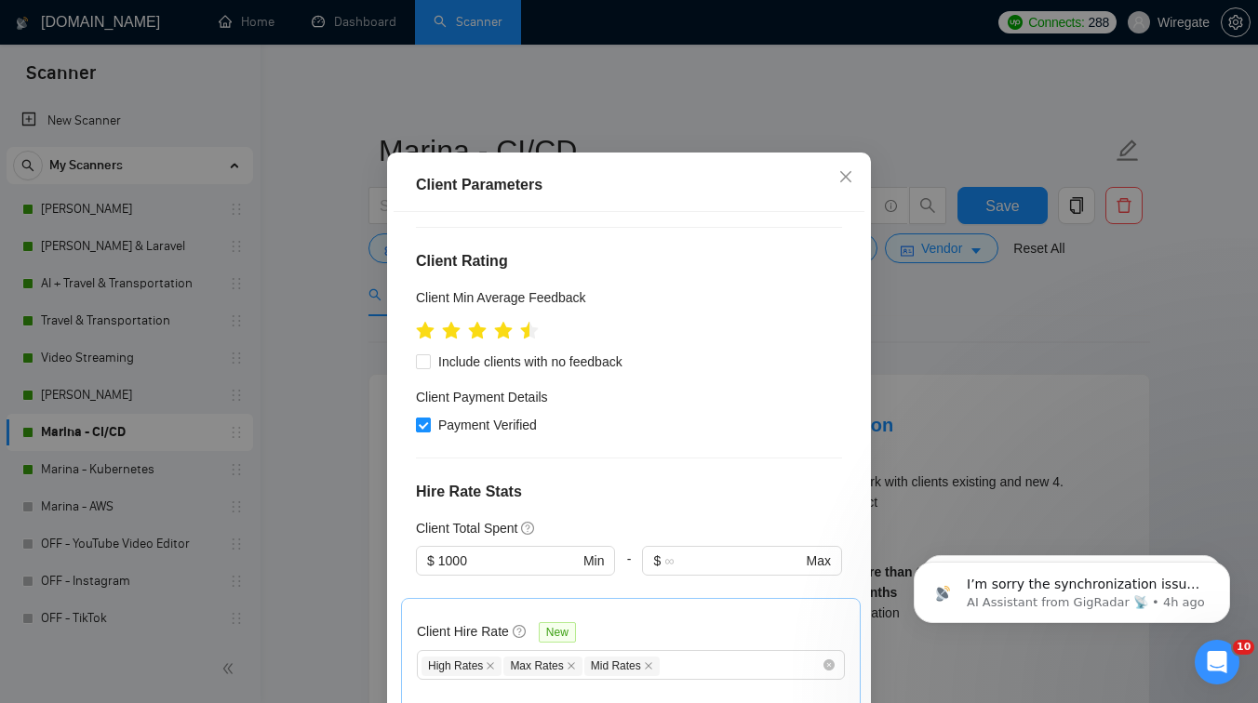
scroll to position [263, 0]
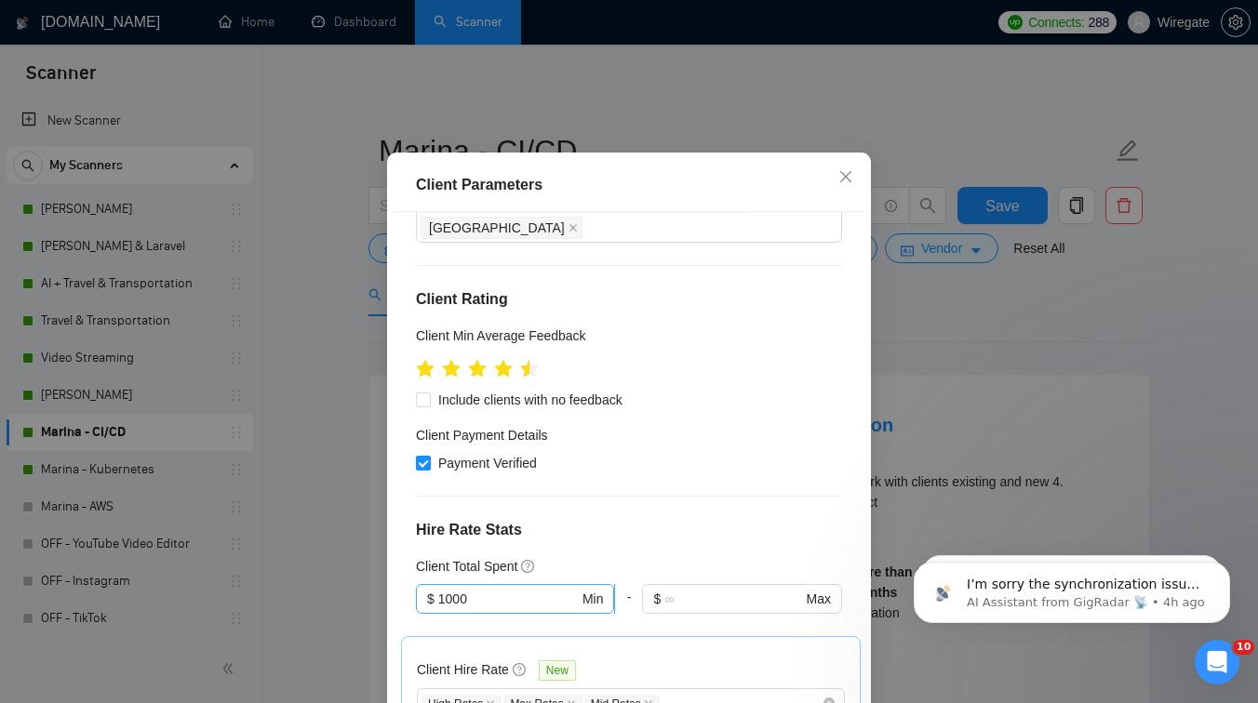
click at [471, 589] on input "1000" at bounding box center [508, 599] width 141 height 20
click at [578, 519] on h4 "Hire Rate Stats" at bounding box center [629, 530] width 426 height 22
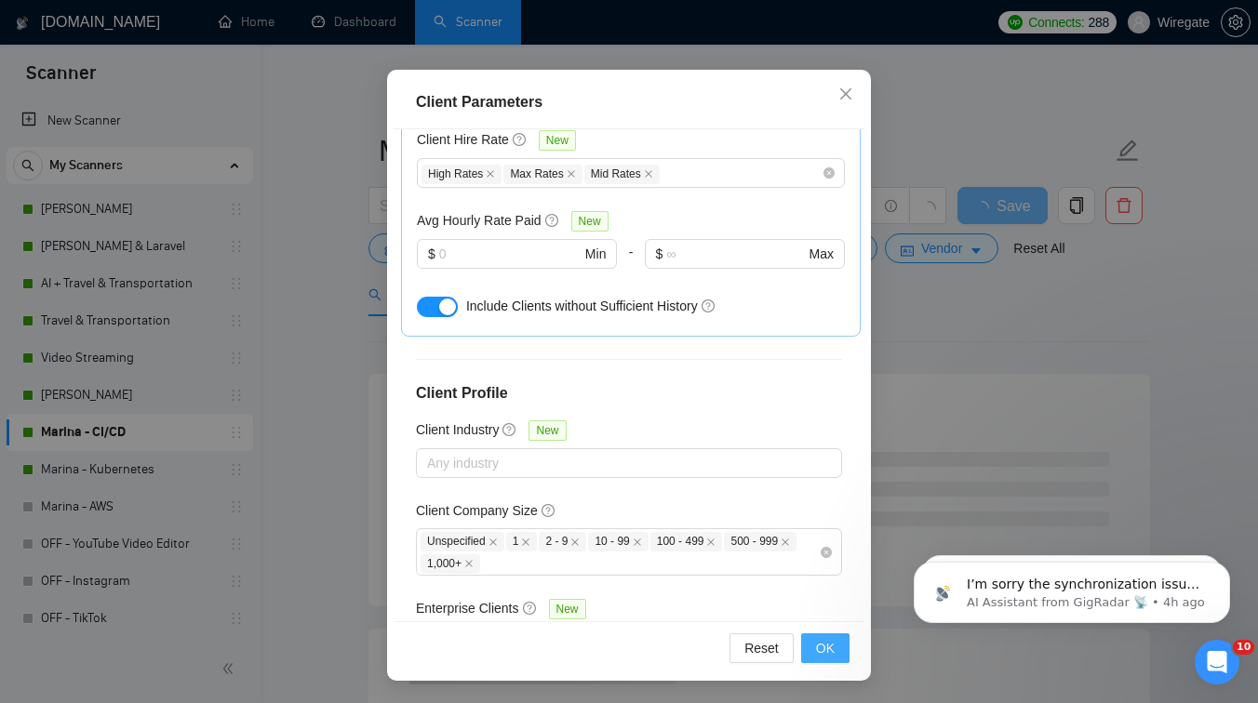
click at [812, 645] on button "OK" at bounding box center [825, 649] width 48 height 30
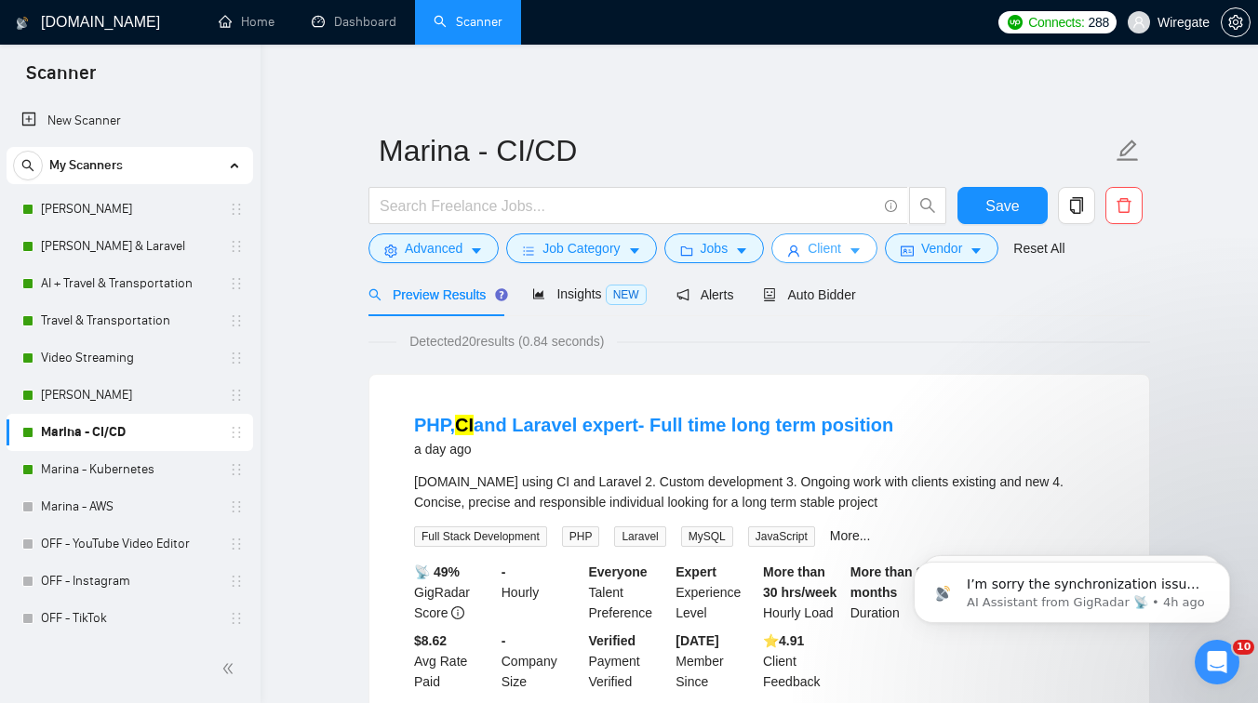
click at [840, 254] on span "Client" at bounding box center [824, 248] width 33 height 20
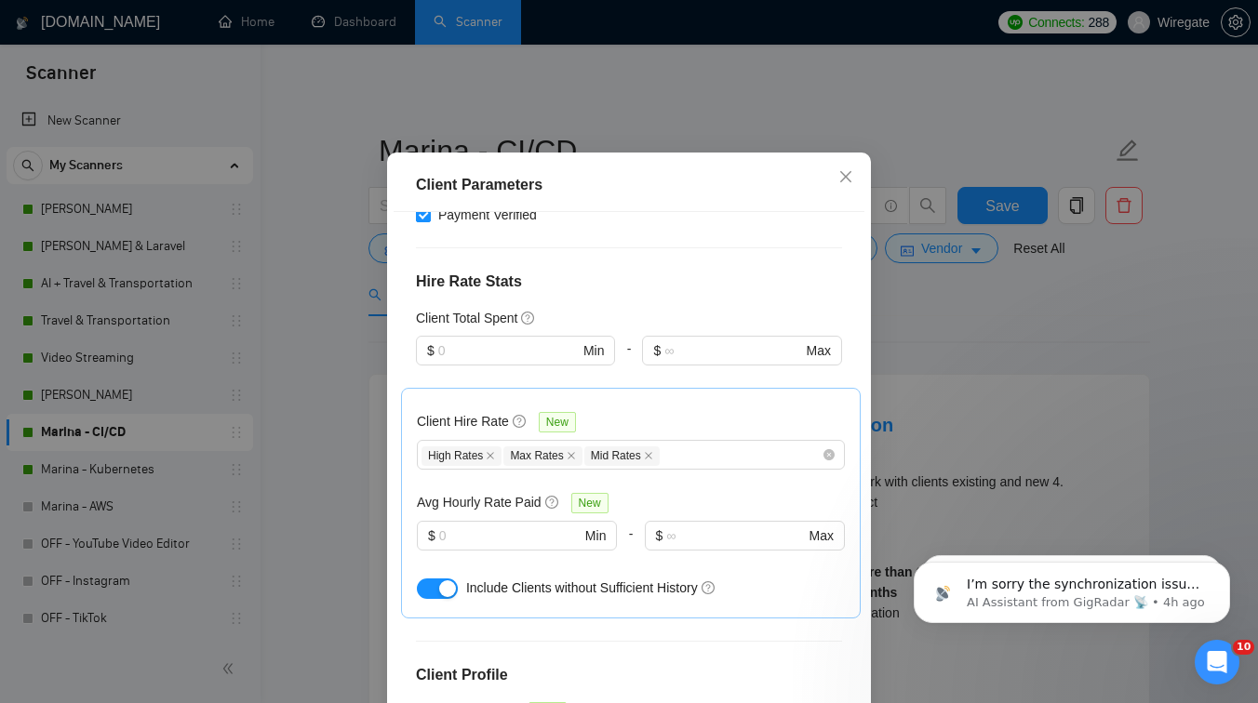
scroll to position [397, 0]
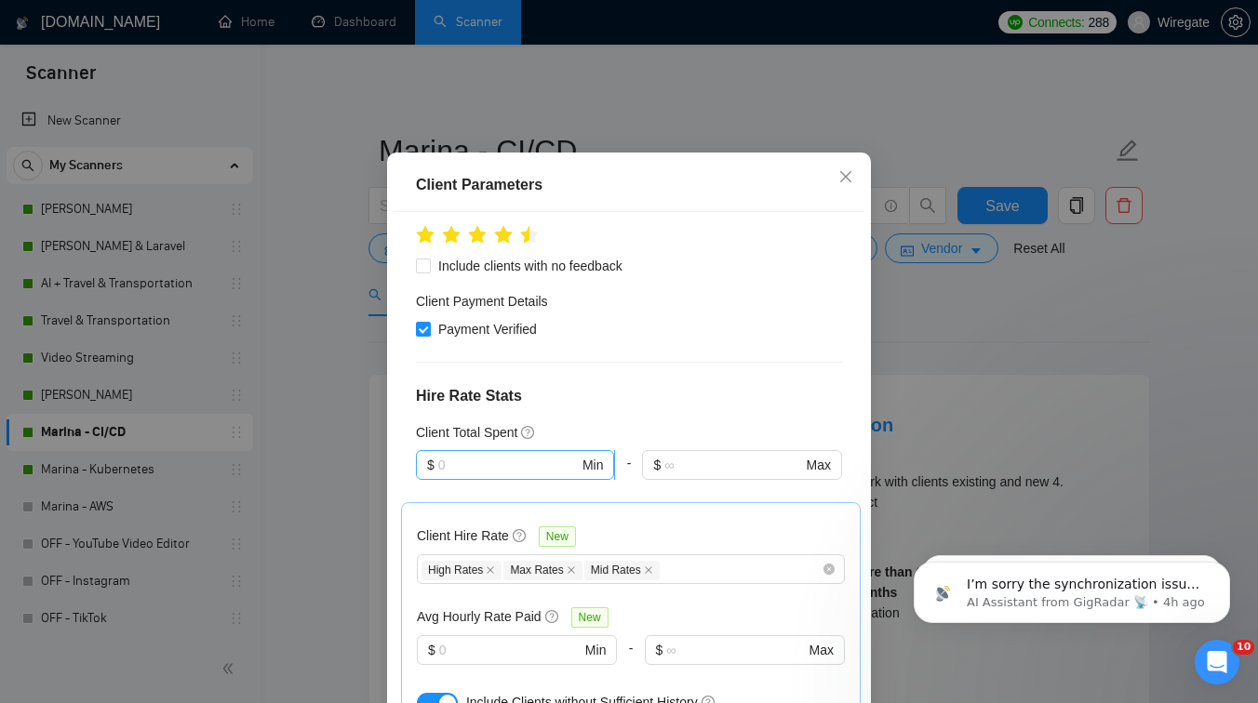
click at [464, 455] on input "text" at bounding box center [508, 465] width 141 height 20
click at [477, 467] on div "$1,000" at bounding box center [515, 466] width 177 height 20
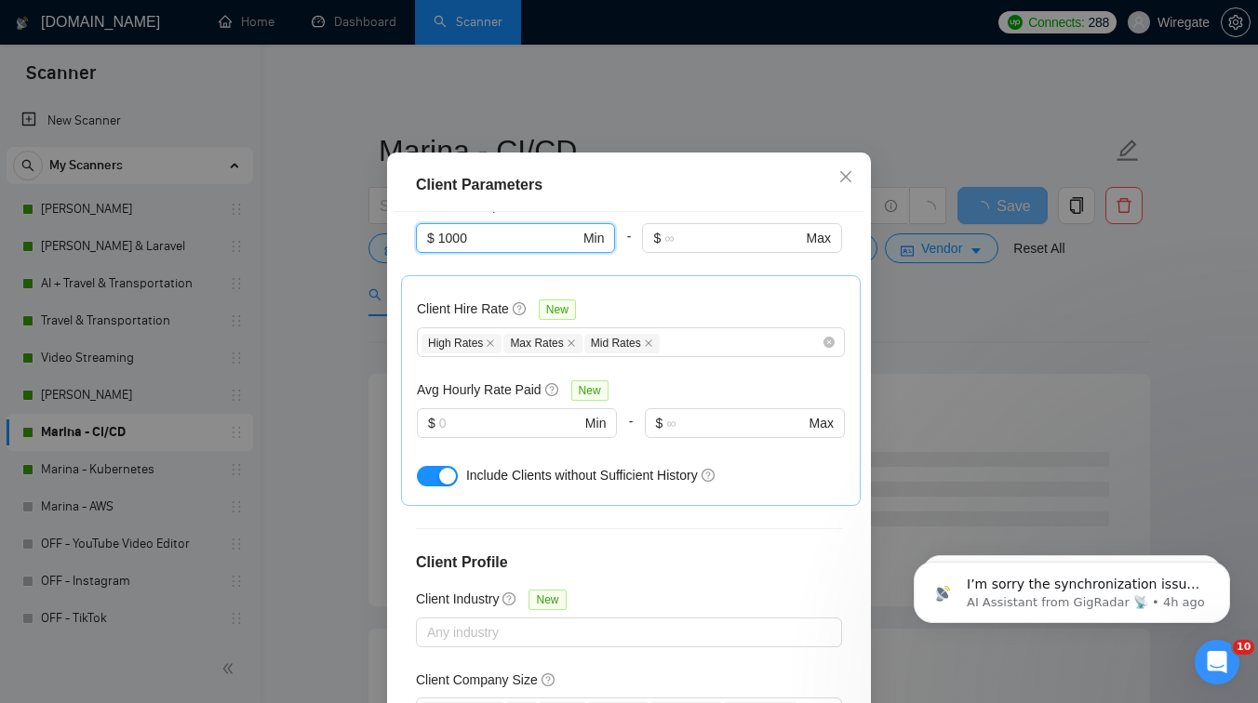
scroll to position [711, 0]
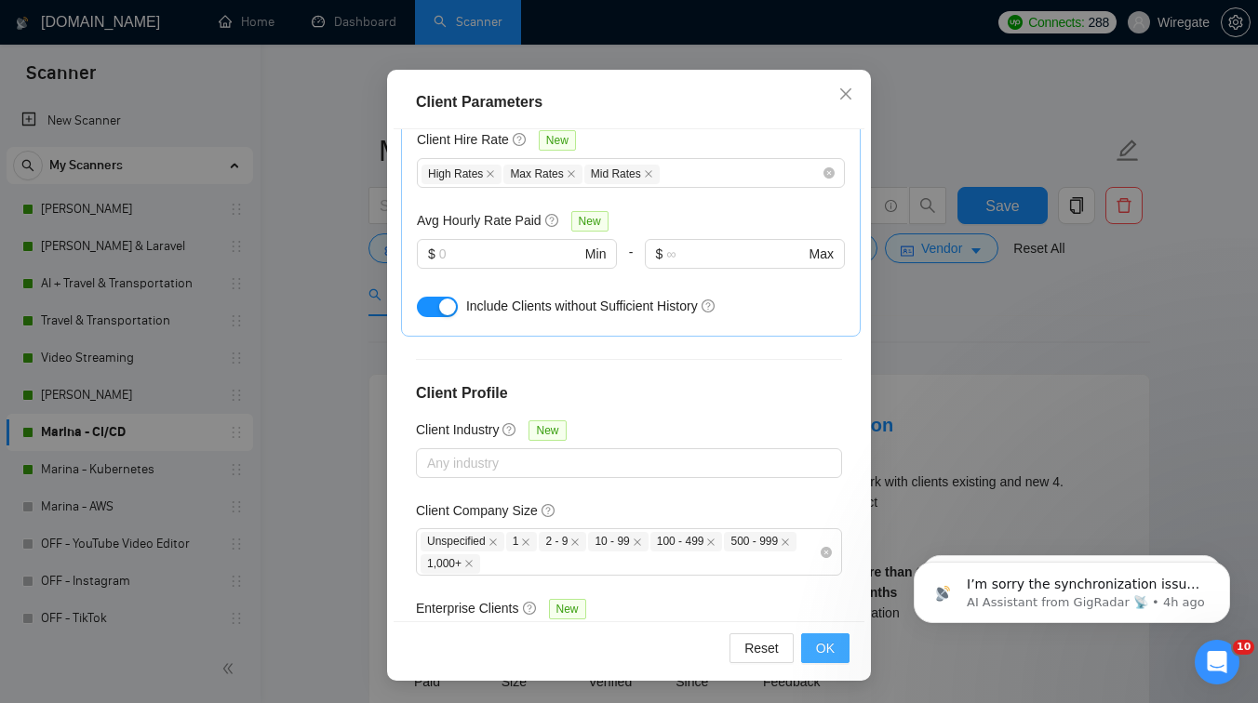
type input "1000"
click at [834, 642] on span "OK" at bounding box center [825, 648] width 19 height 20
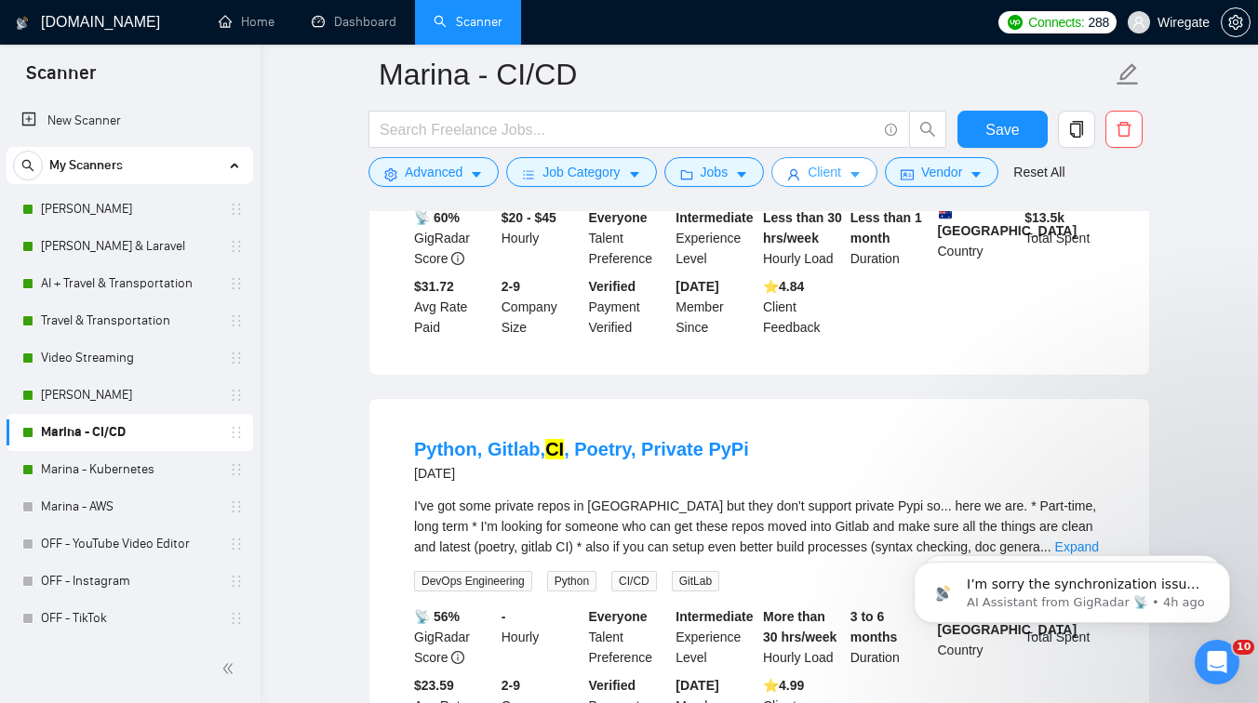
scroll to position [0, 0]
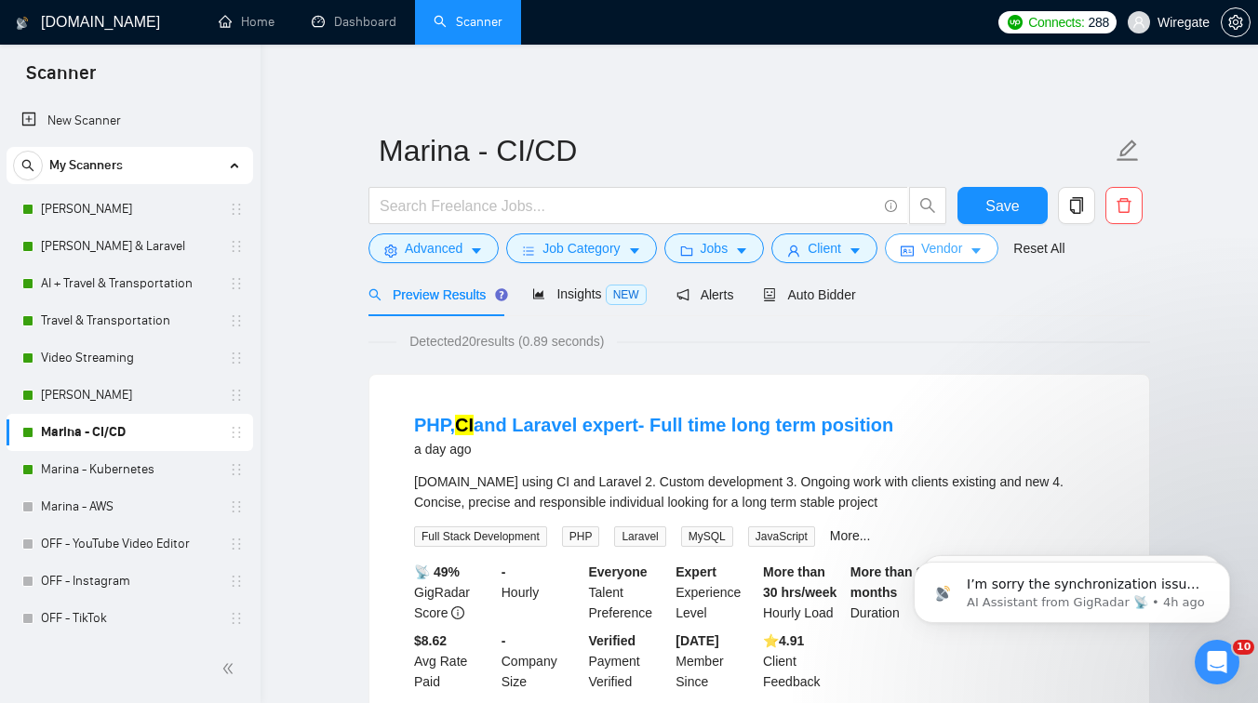
click at [927, 249] on button "Vendor" at bounding box center [942, 249] width 114 height 30
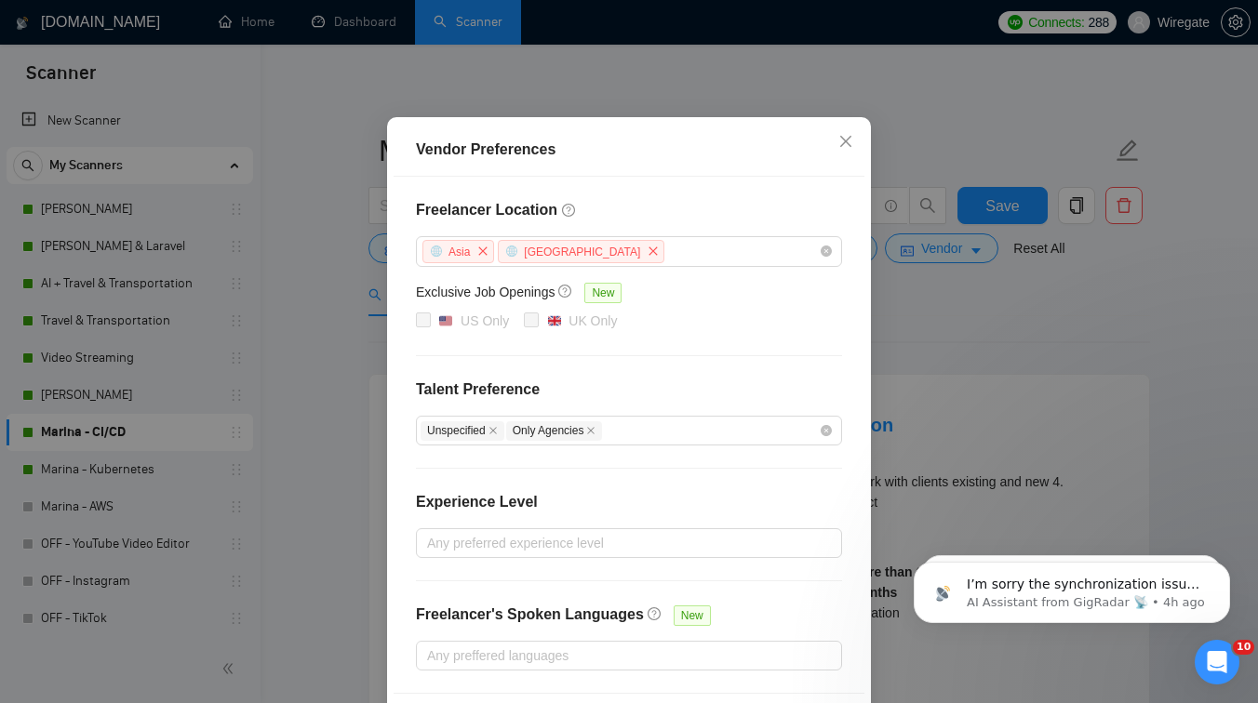
scroll to position [155, 0]
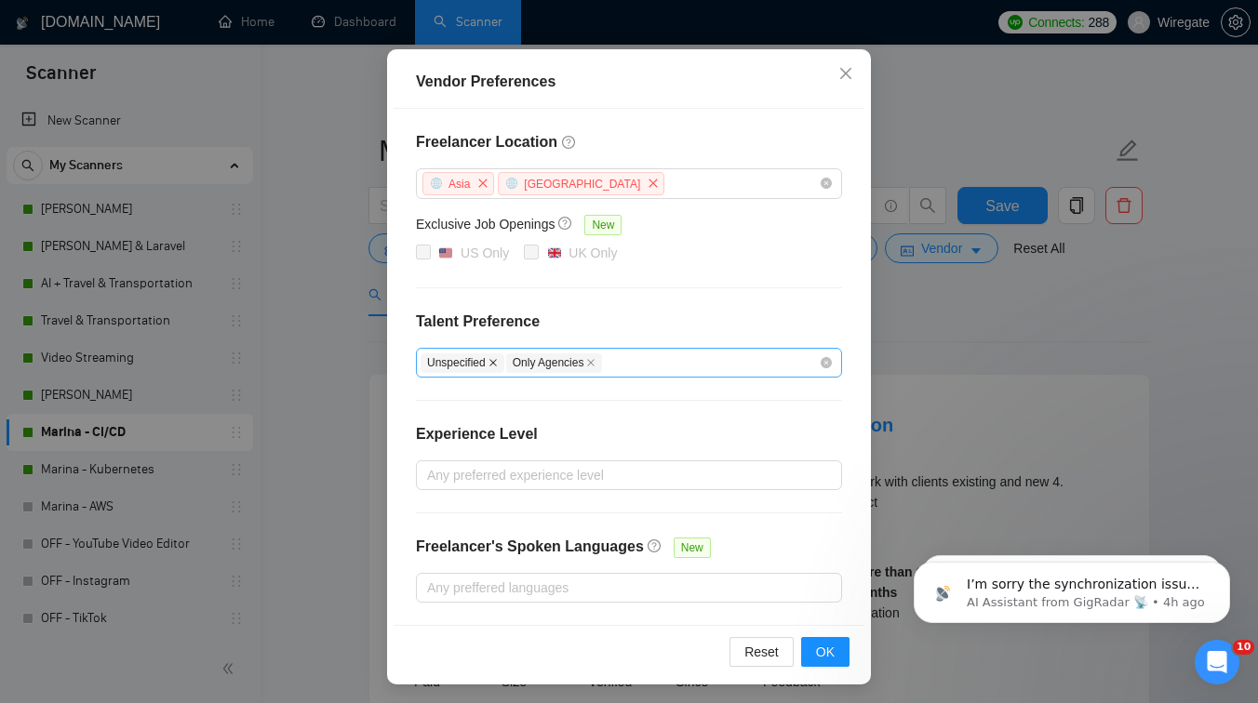
click at [498, 362] on icon "close" at bounding box center [493, 362] width 9 height 9
click at [511, 359] on icon "close" at bounding box center [506, 362] width 9 height 9
click at [831, 645] on span "OK" at bounding box center [825, 652] width 19 height 20
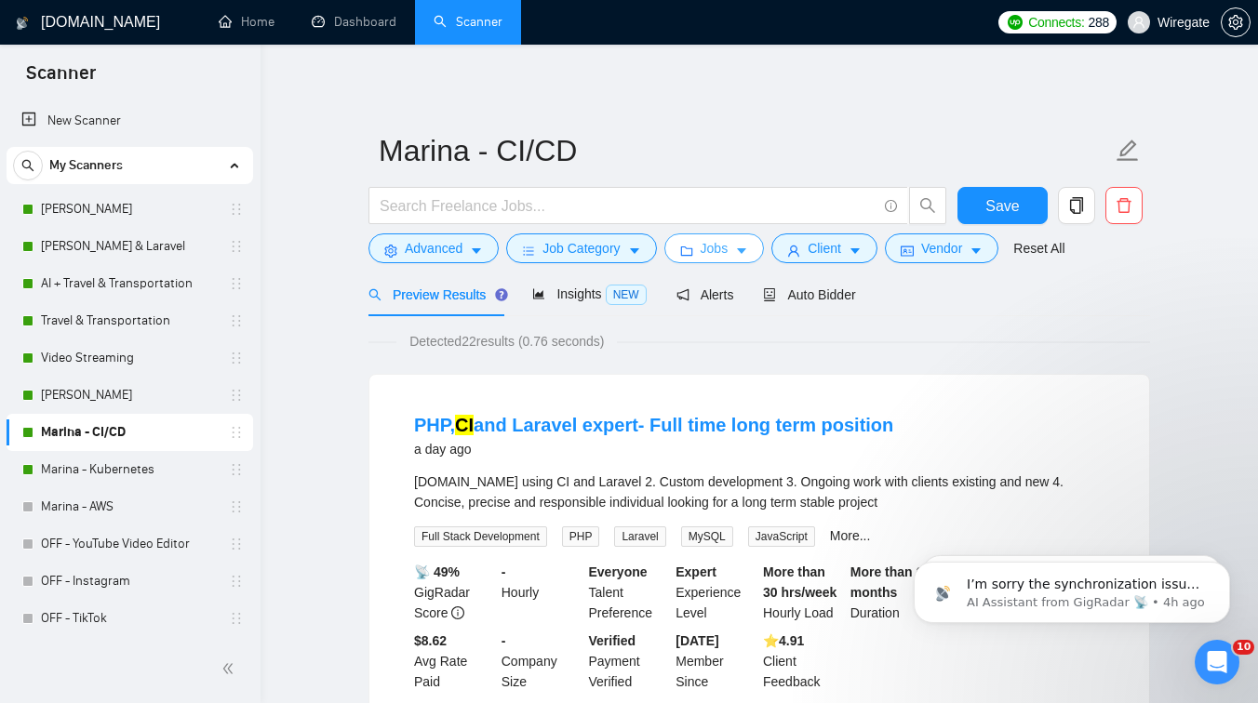
click at [732, 234] on button "Jobs" at bounding box center [714, 249] width 100 height 30
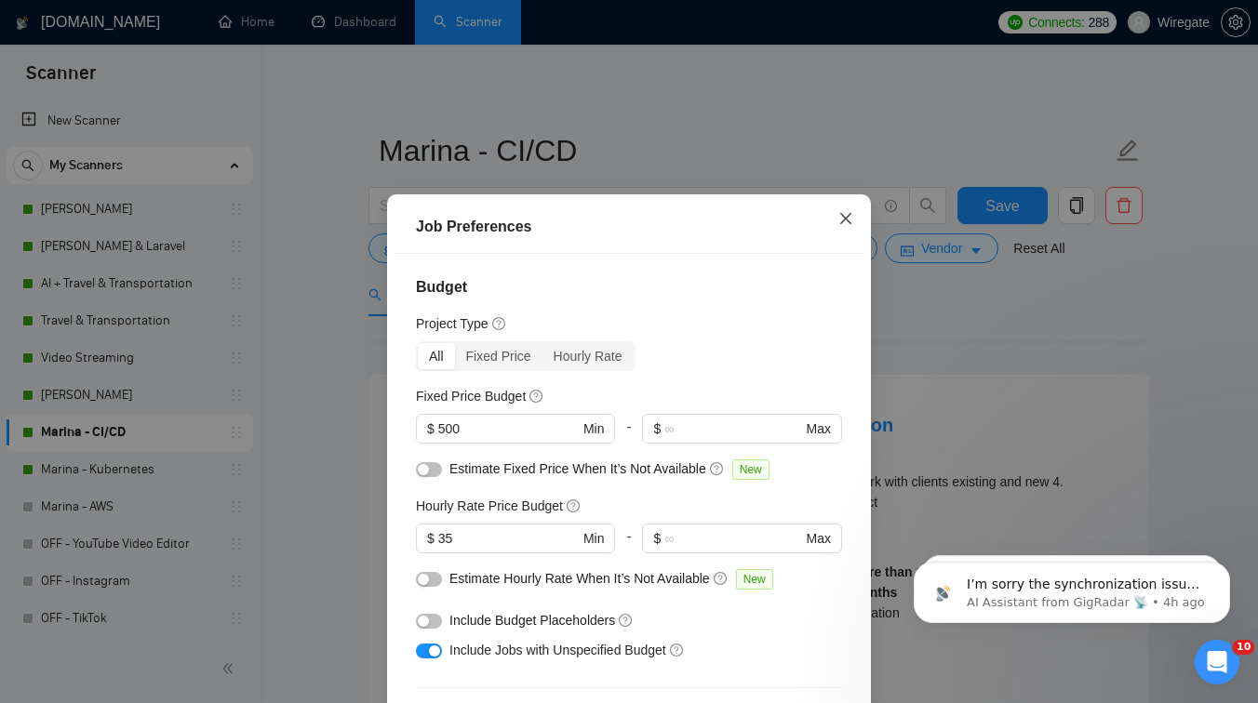
click at [839, 221] on icon "close" at bounding box center [845, 218] width 15 height 15
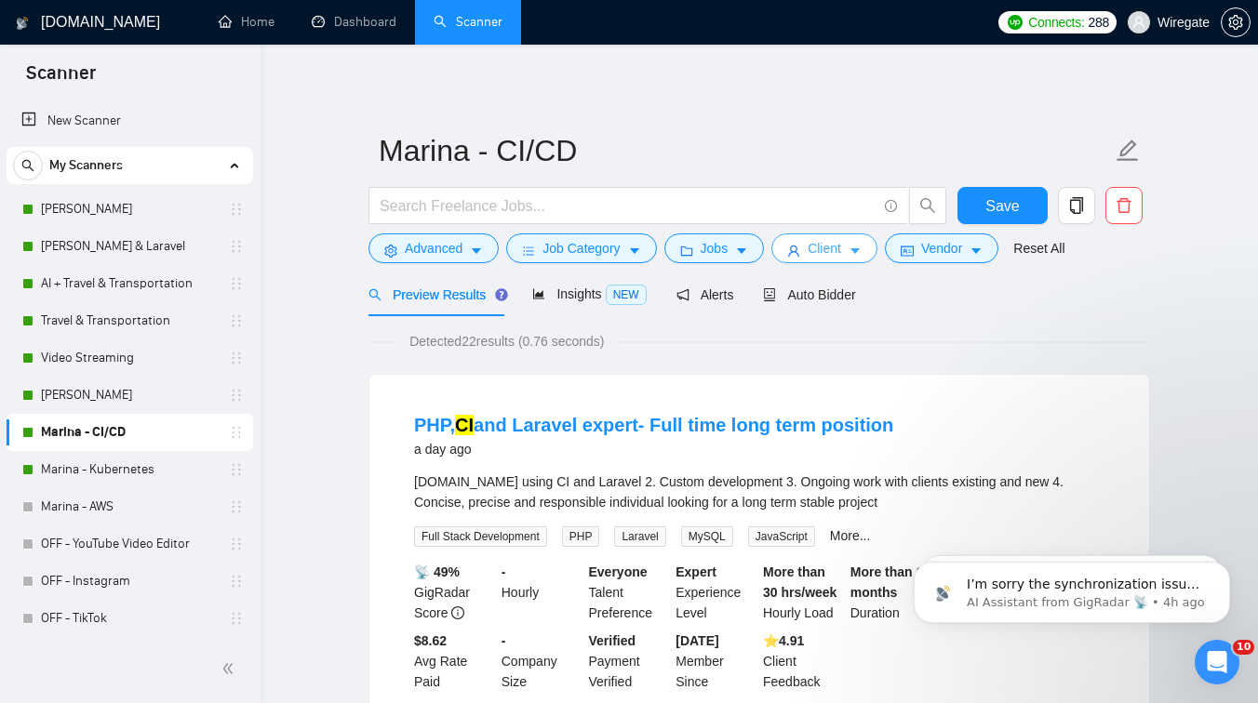
click at [838, 253] on span "Client" at bounding box center [824, 248] width 33 height 20
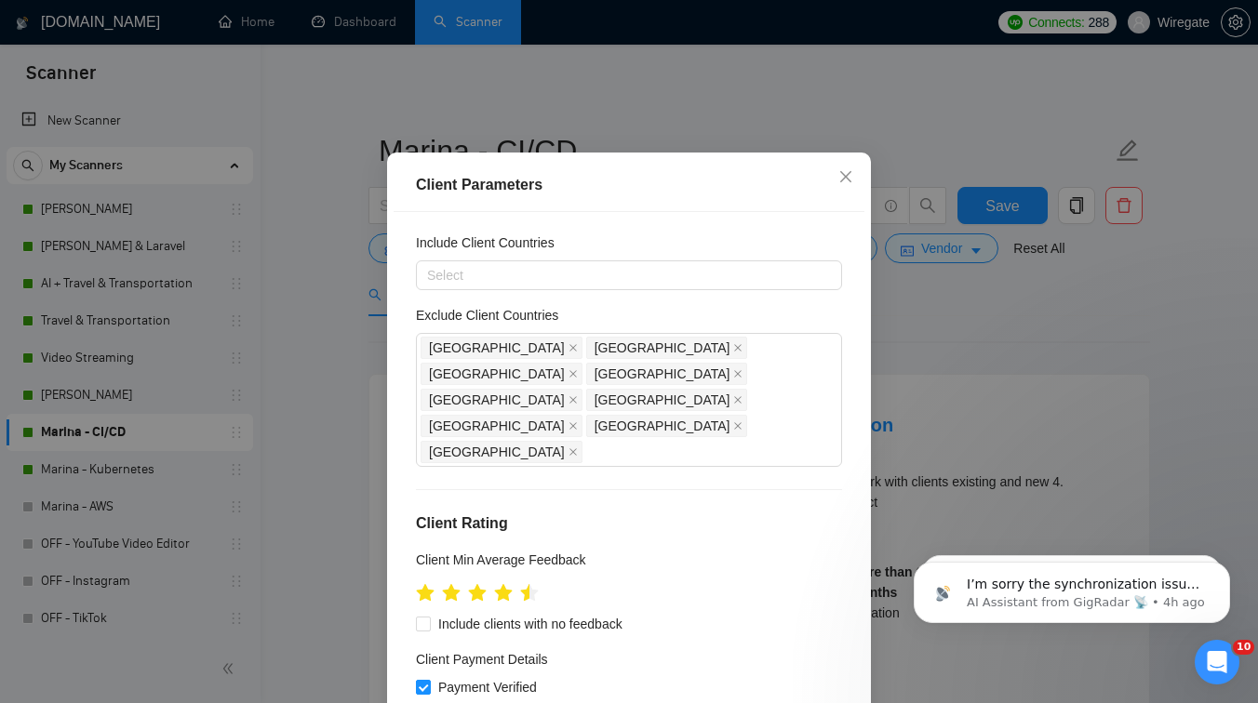
scroll to position [0, 0]
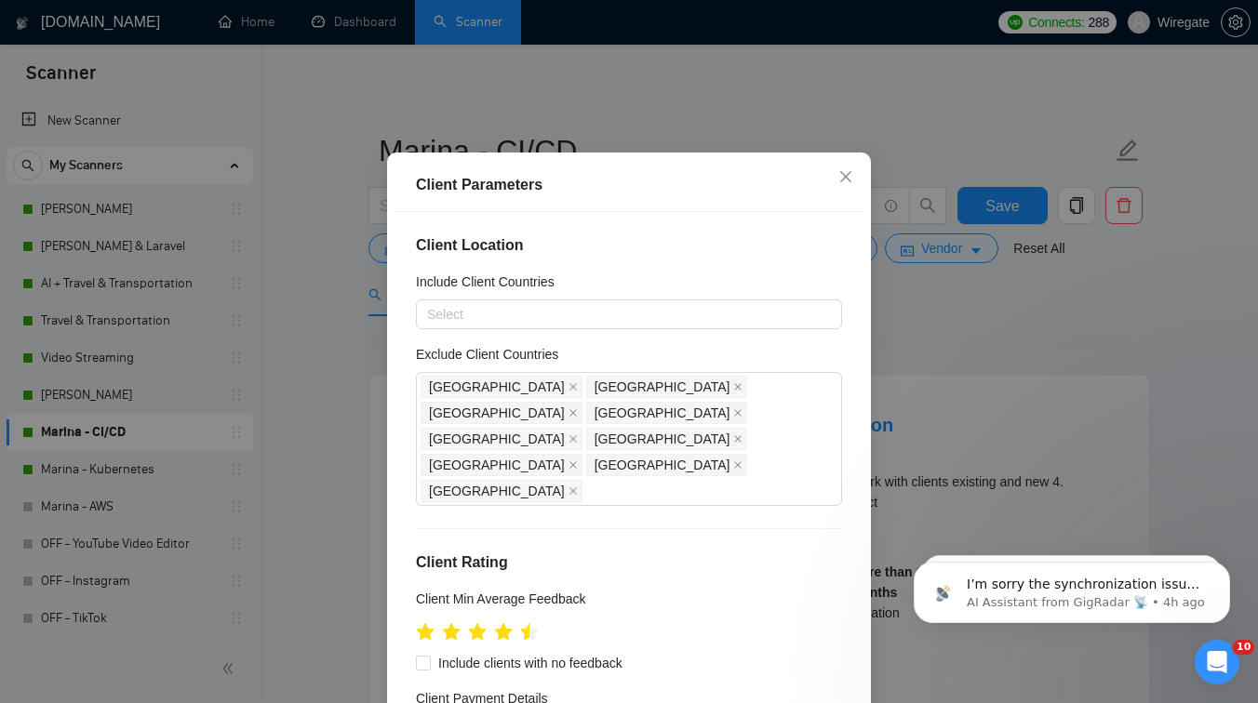
click at [299, 430] on div "Client Parameters Client Location Include Client Countries Select Exclude Clien…" at bounding box center [629, 351] width 1258 height 703
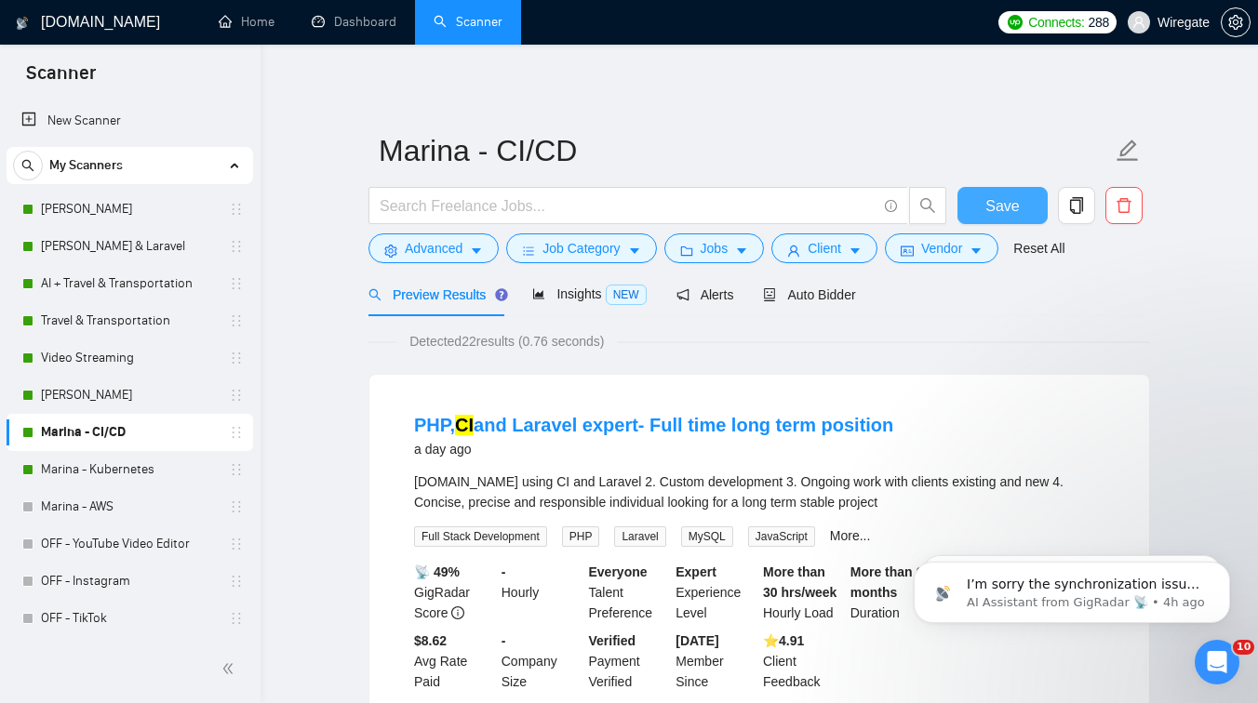
click at [970, 202] on button "Save" at bounding box center [1003, 205] width 90 height 37
click at [824, 286] on div "Auto Bidder" at bounding box center [809, 295] width 92 height 20
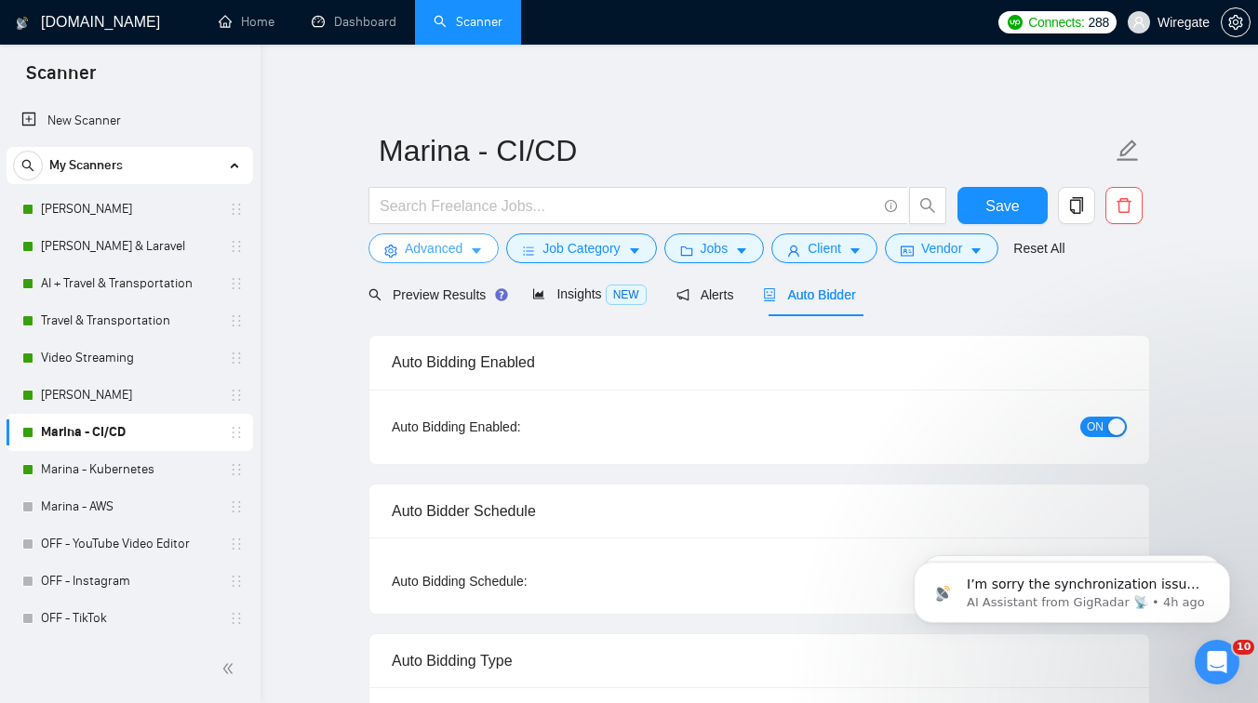
click at [460, 249] on span "Advanced" at bounding box center [434, 248] width 58 height 20
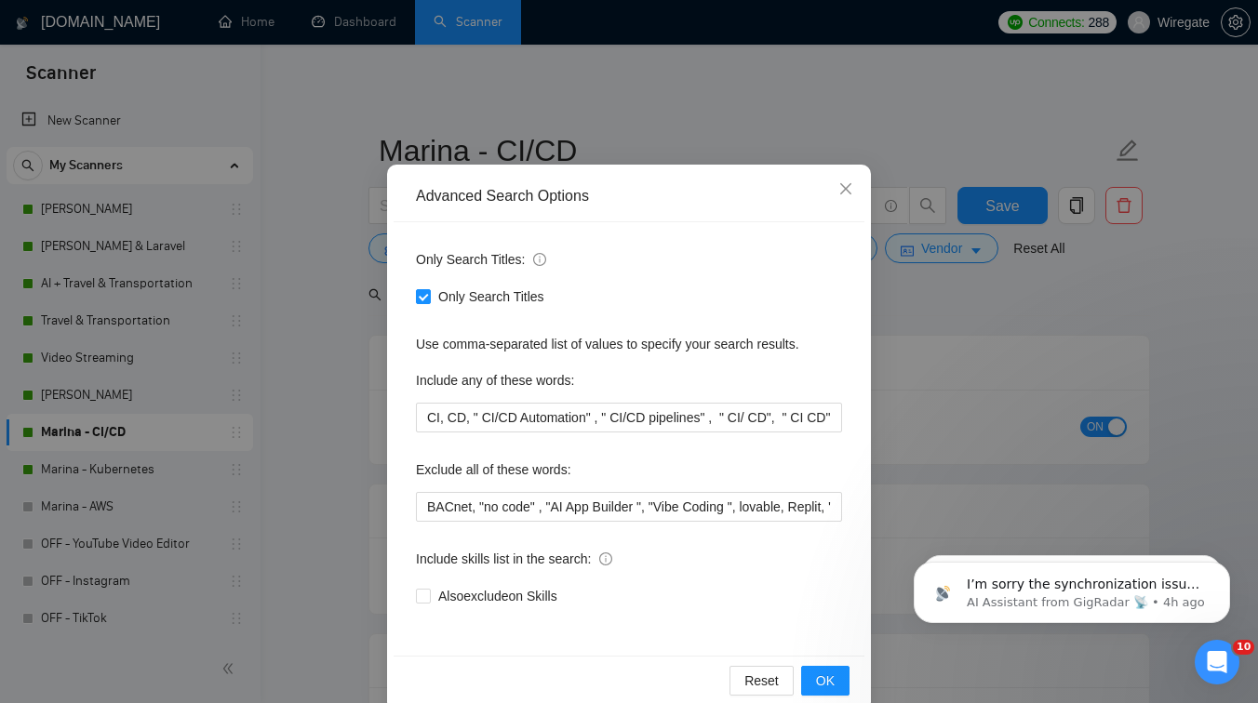
scroll to position [42, 0]
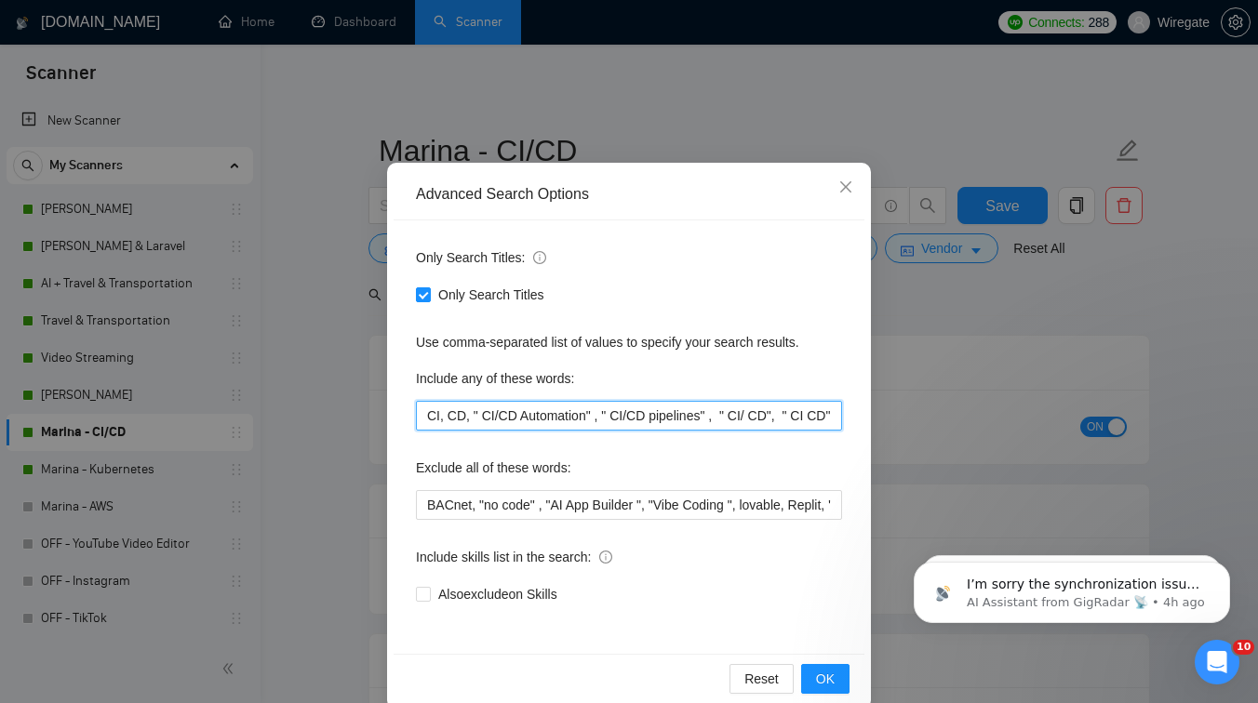
click at [553, 424] on input "CI, CD, " CI/CD Automation" , " CI/CD pipelines" , " CI/ CD", " CI CD" , "CI an…" at bounding box center [629, 416] width 426 height 30
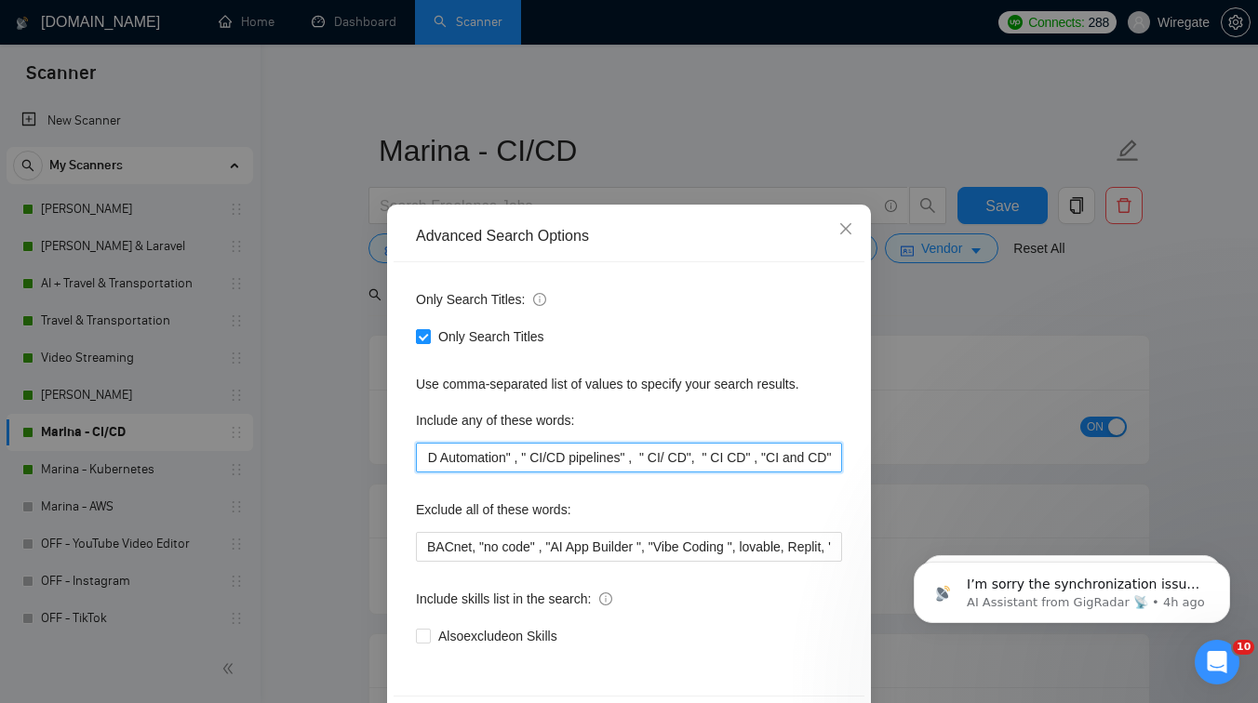
scroll to position [71, 0]
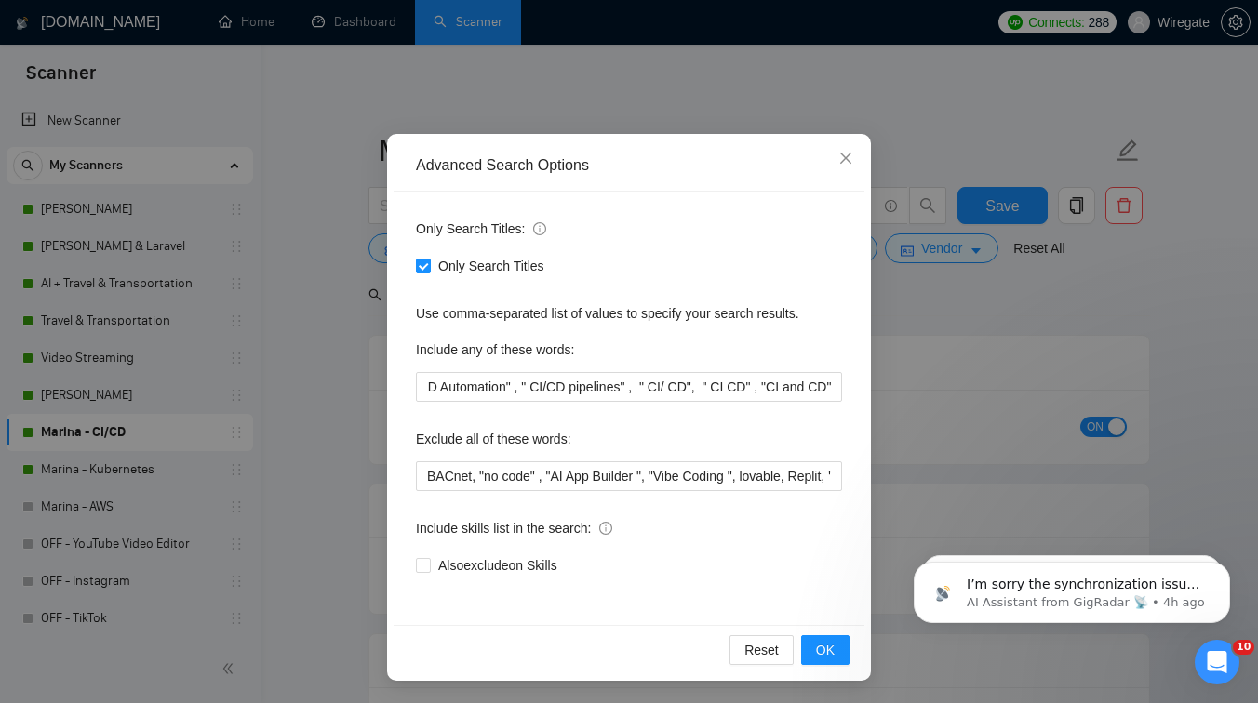
click at [976, 318] on div "Advanced Search Options Only Search Titles: Only Search Titles Use comma-separa…" at bounding box center [629, 351] width 1258 height 703
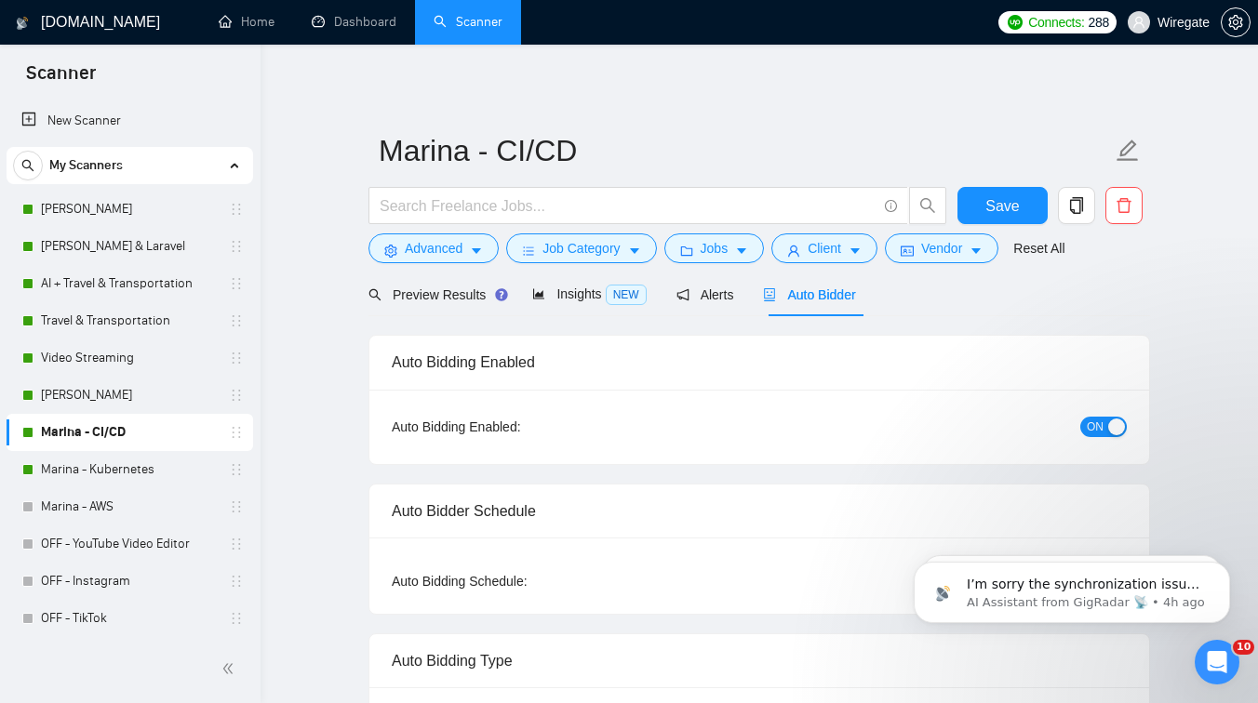
scroll to position [0, 0]
click at [1091, 421] on span "ON" at bounding box center [1095, 427] width 17 height 20
click at [985, 215] on span "Save" at bounding box center [1001, 205] width 33 height 23
click at [439, 301] on span "Preview Results" at bounding box center [435, 295] width 134 height 15
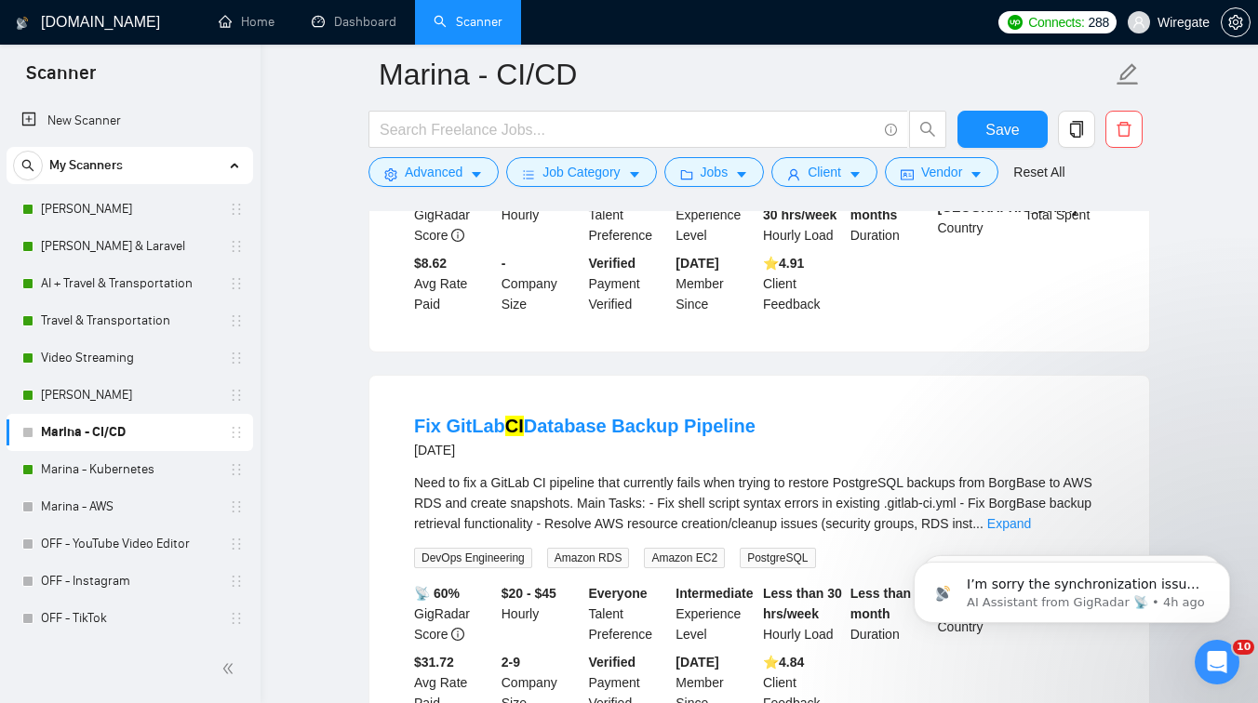
scroll to position [824, 0]
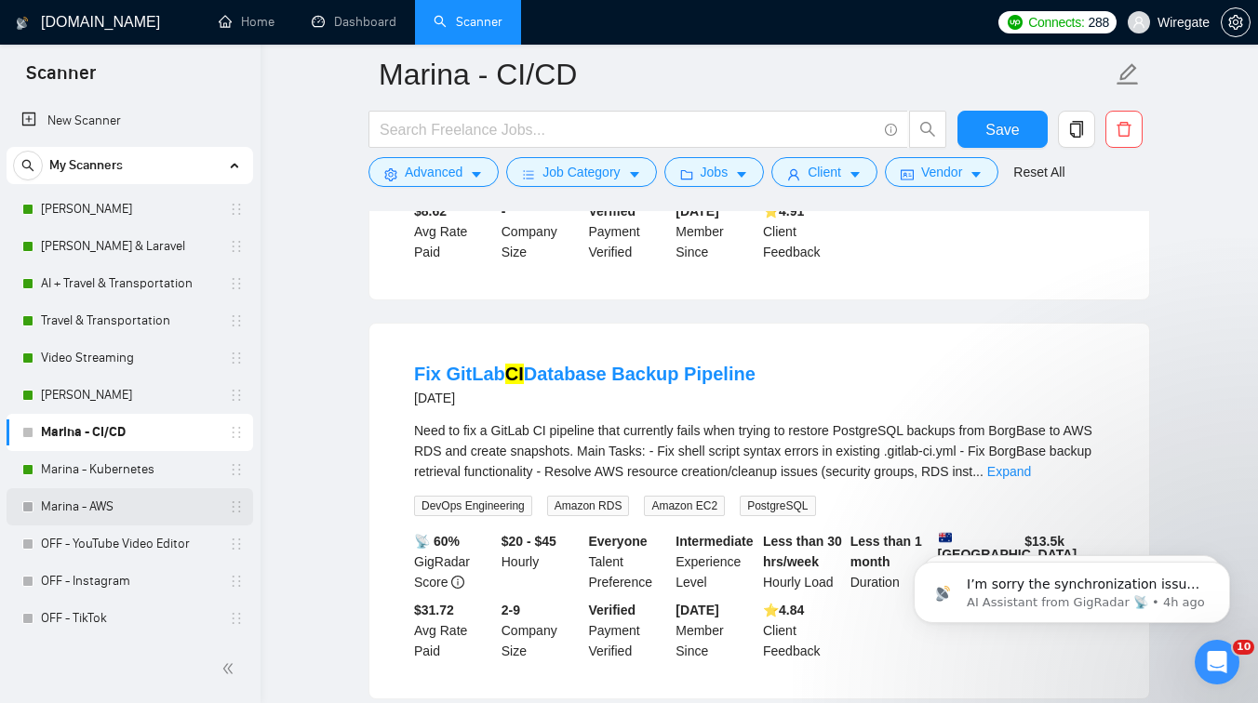
click at [105, 514] on link "Marina - AWS" at bounding box center [129, 507] width 177 height 37
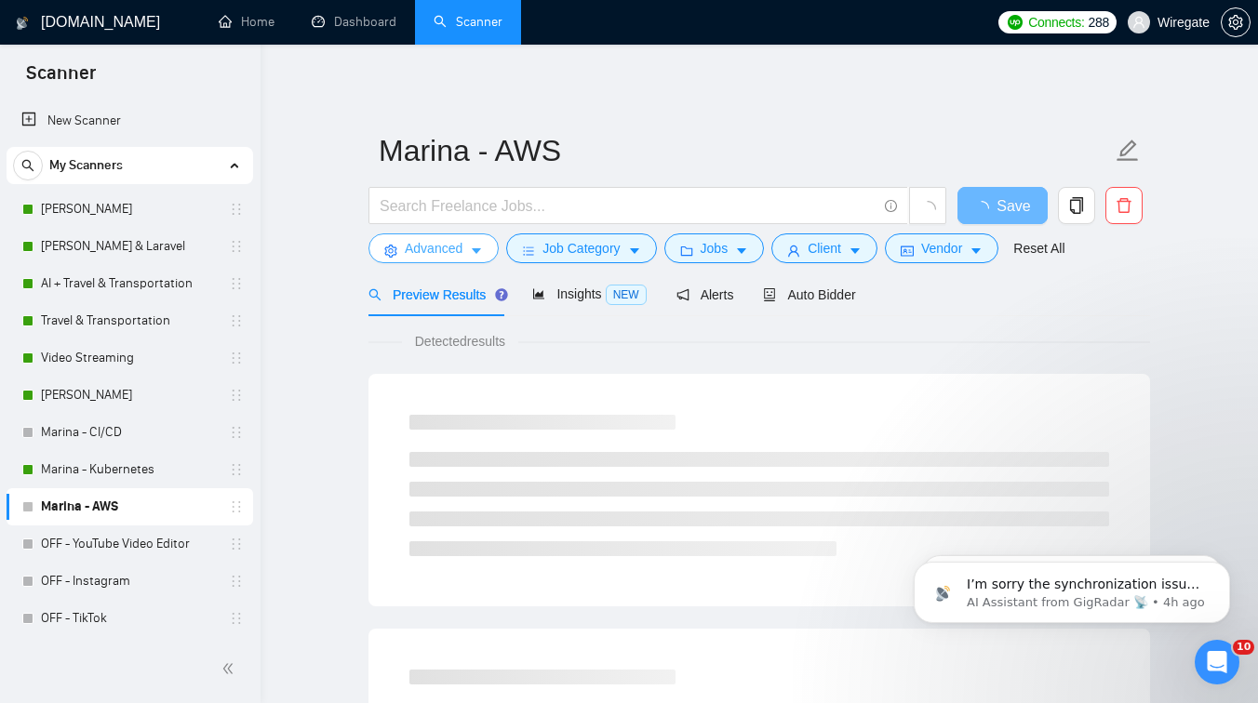
click at [457, 248] on span "Advanced" at bounding box center [434, 248] width 58 height 20
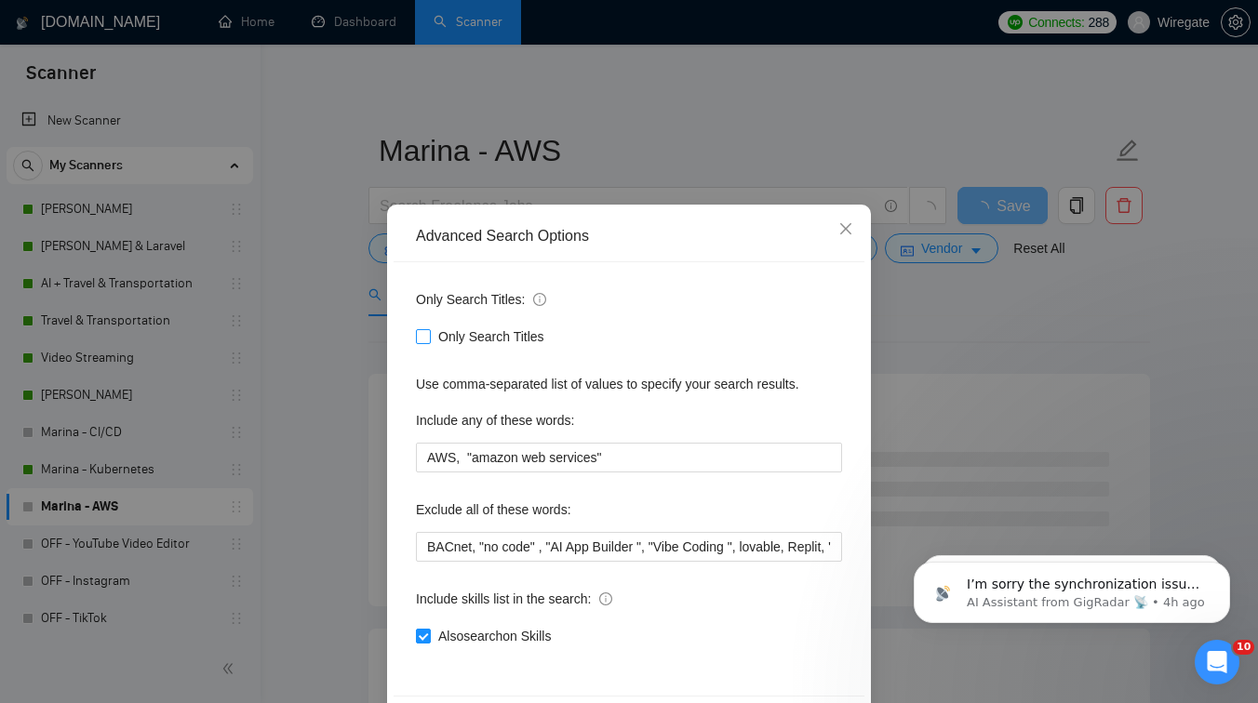
click at [425, 330] on input "Only Search Titles" at bounding box center [422, 335] width 13 height 13
checkbox input "true"
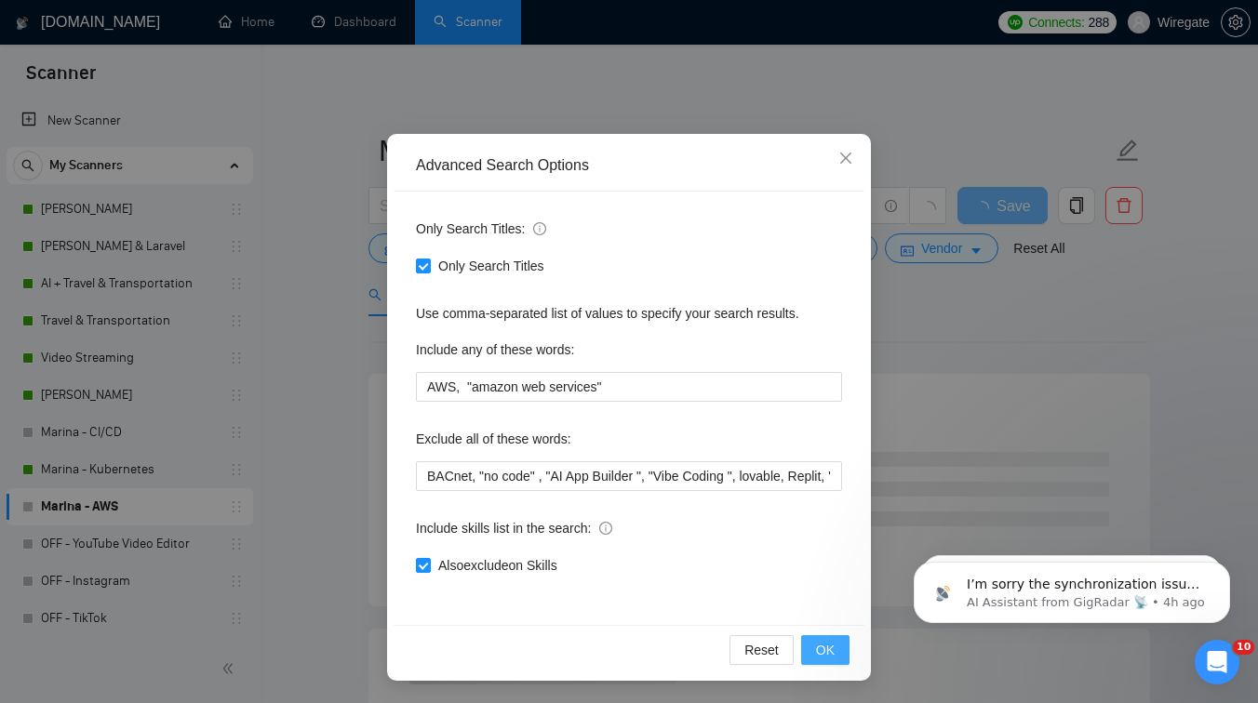
click at [840, 640] on button "OK" at bounding box center [825, 651] width 48 height 30
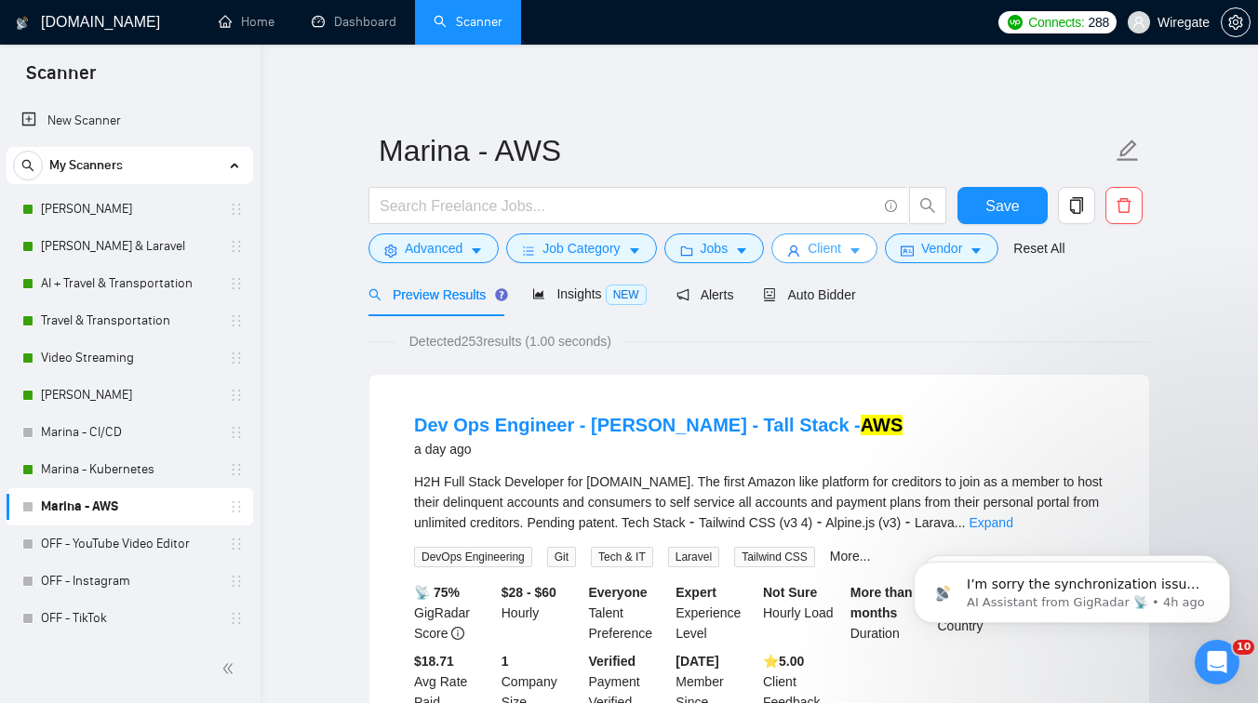
click at [819, 248] on span "Client" at bounding box center [824, 248] width 33 height 20
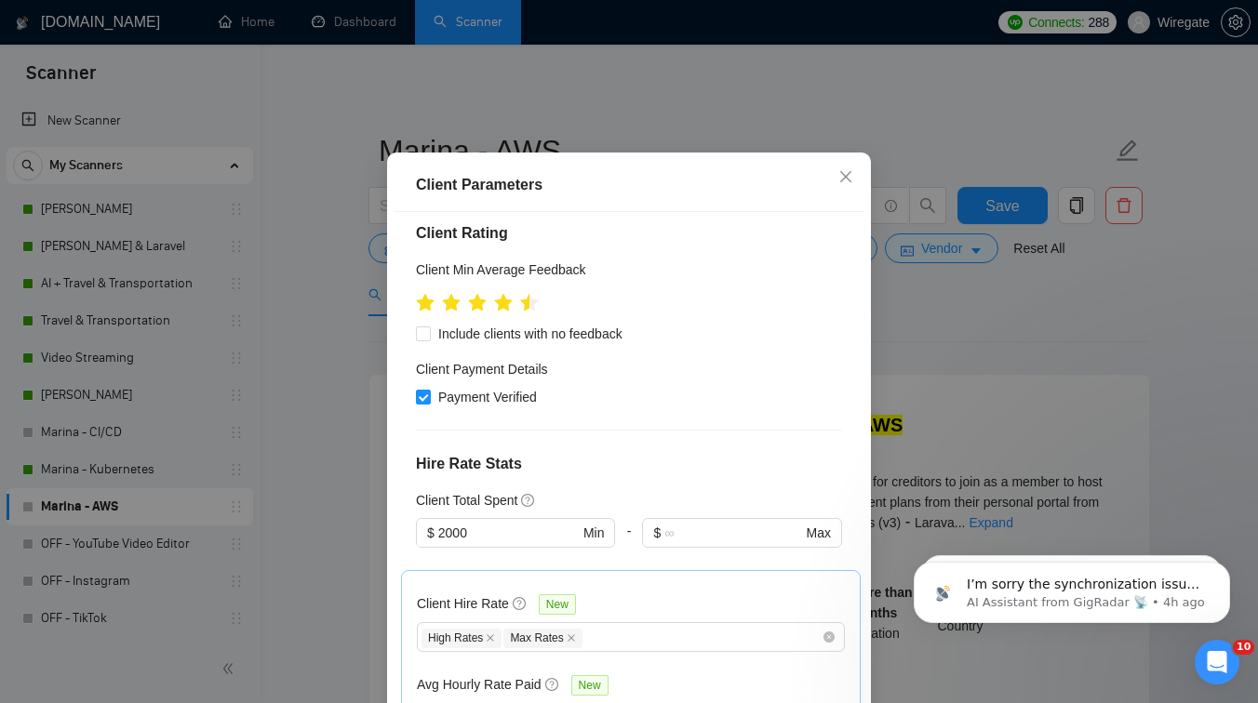
scroll to position [356, 0]
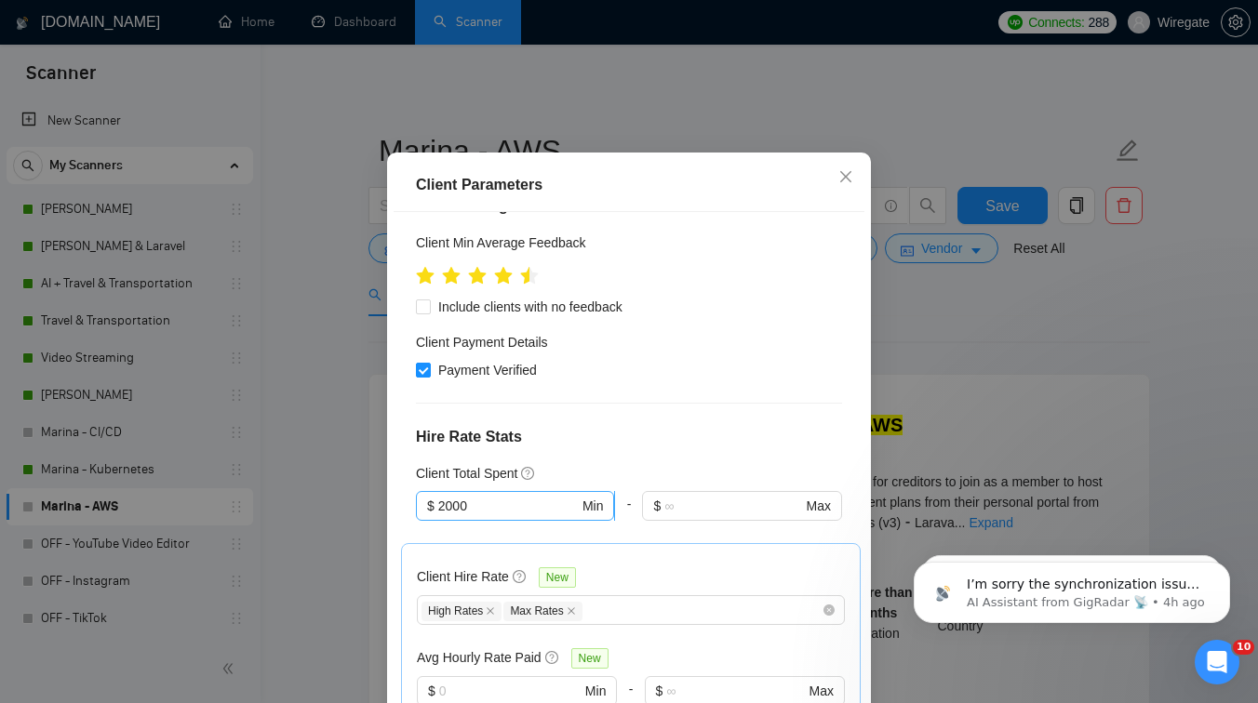
click at [447, 496] on input "2000" at bounding box center [508, 506] width 141 height 20
type input "1000"
click at [751, 363] on div "Client Location Include Client Countries Select Exclude Client Countries India …" at bounding box center [629, 458] width 471 height 492
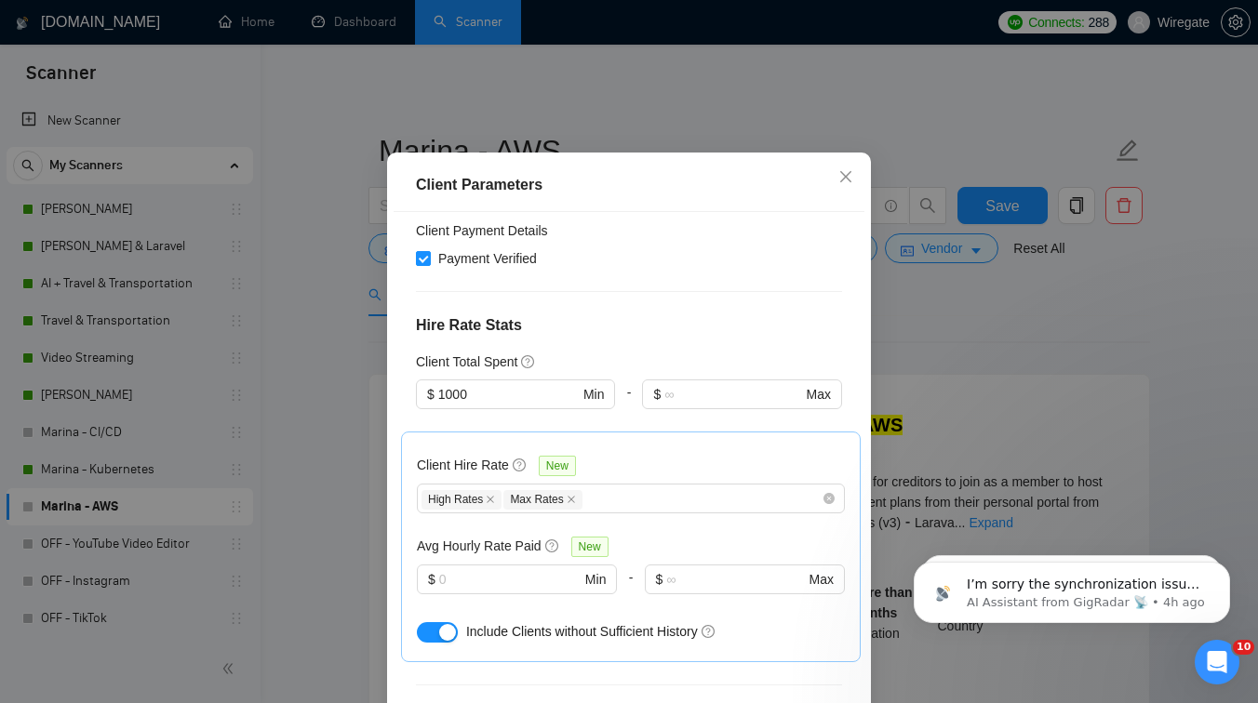
scroll to position [506, 0]
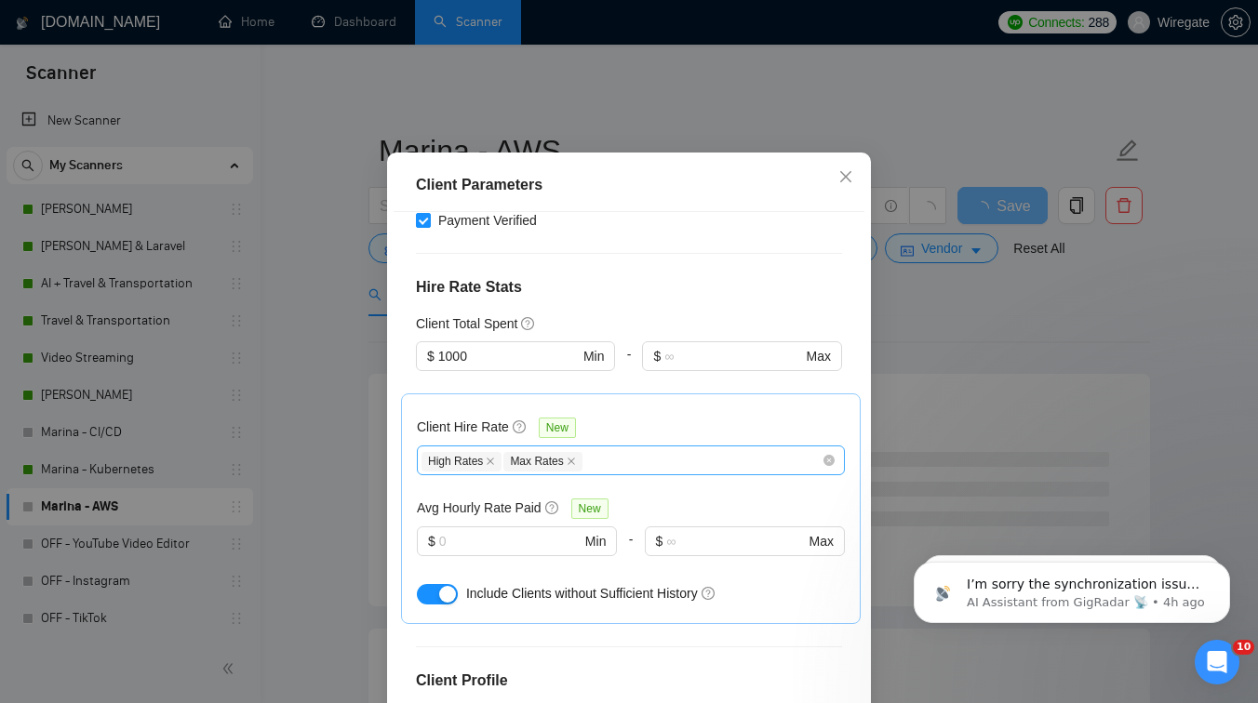
click at [670, 449] on div "High Rates Max Rates" at bounding box center [622, 460] width 400 height 22
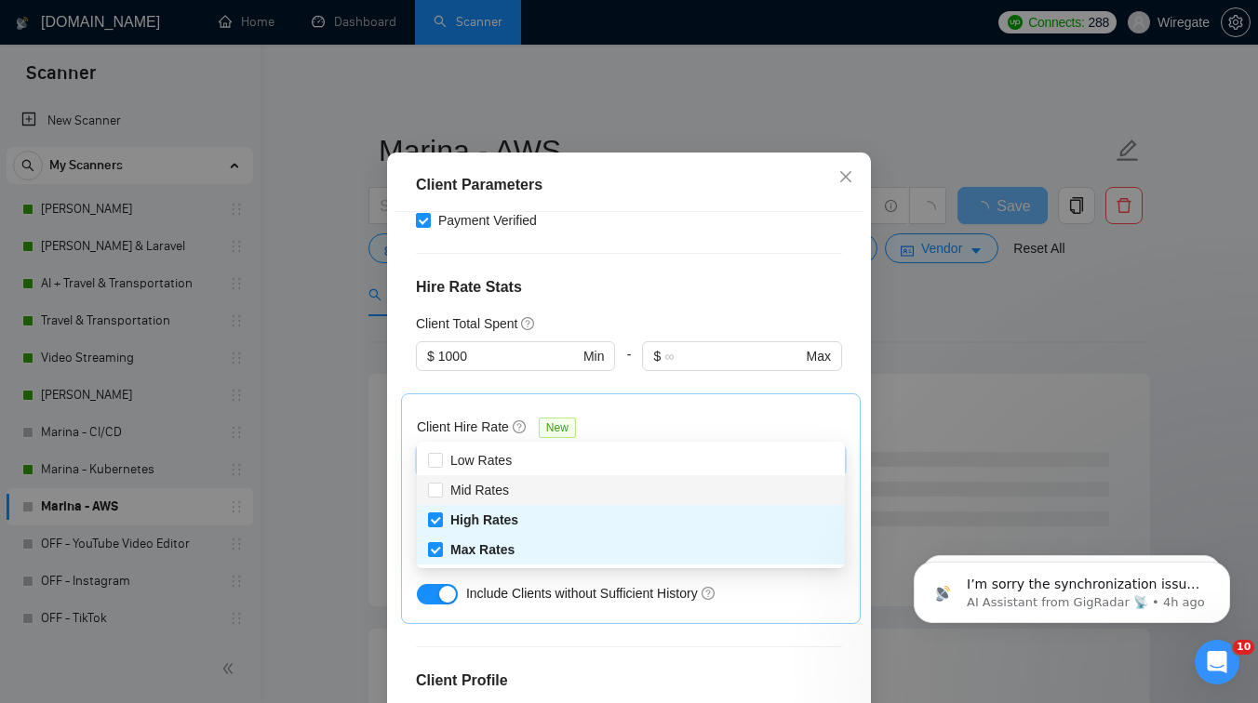
click at [547, 486] on div "Mid Rates" at bounding box center [631, 490] width 406 height 20
checkbox input "true"
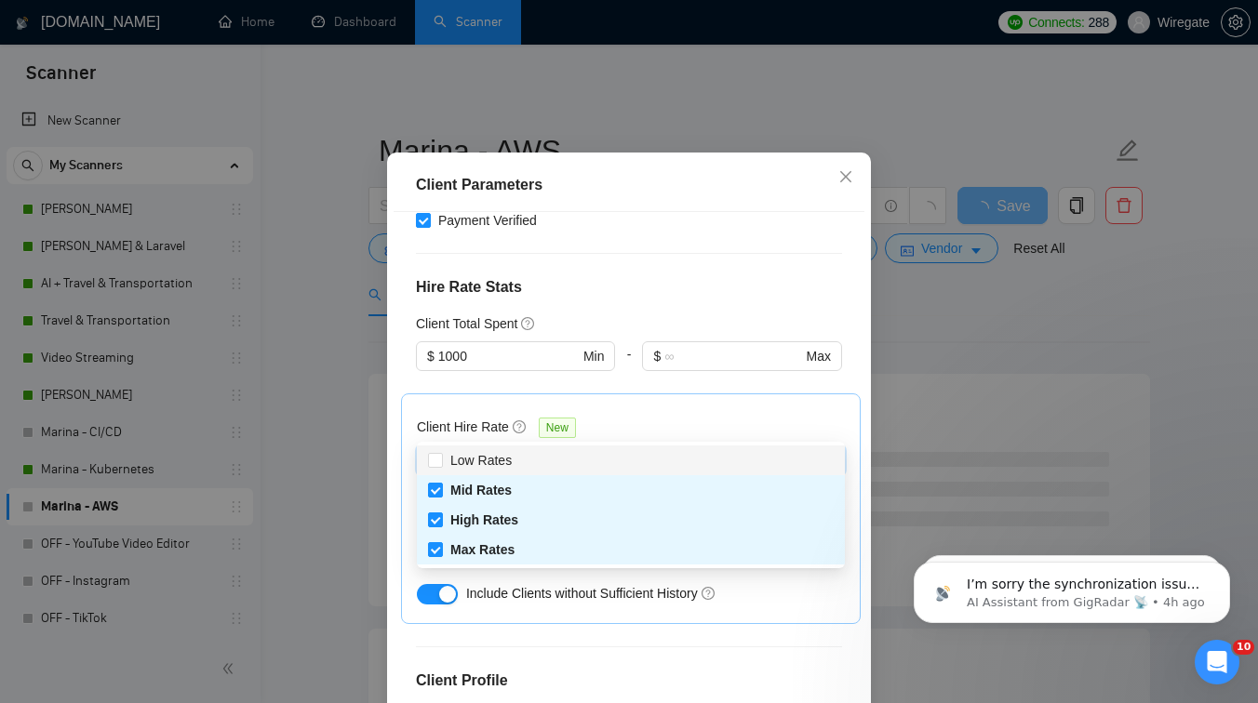
click at [656, 417] on div "Client Hire Rate New" at bounding box center [631, 431] width 428 height 29
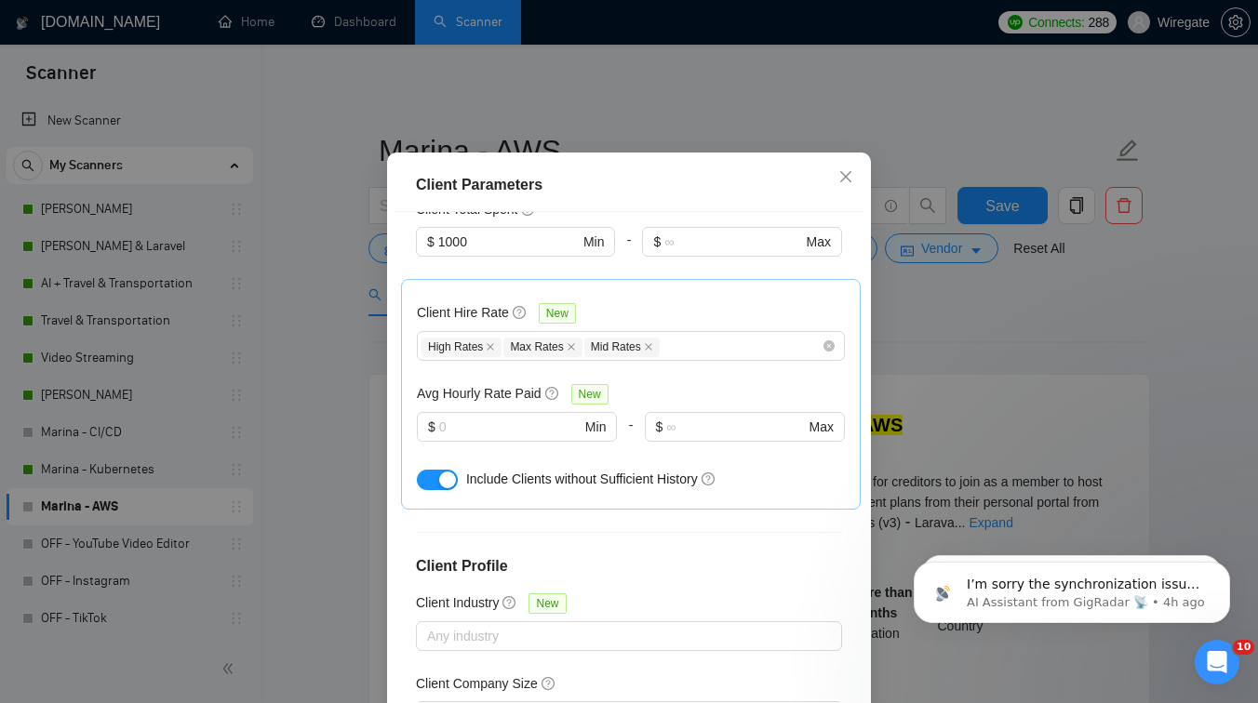
scroll to position [711, 0]
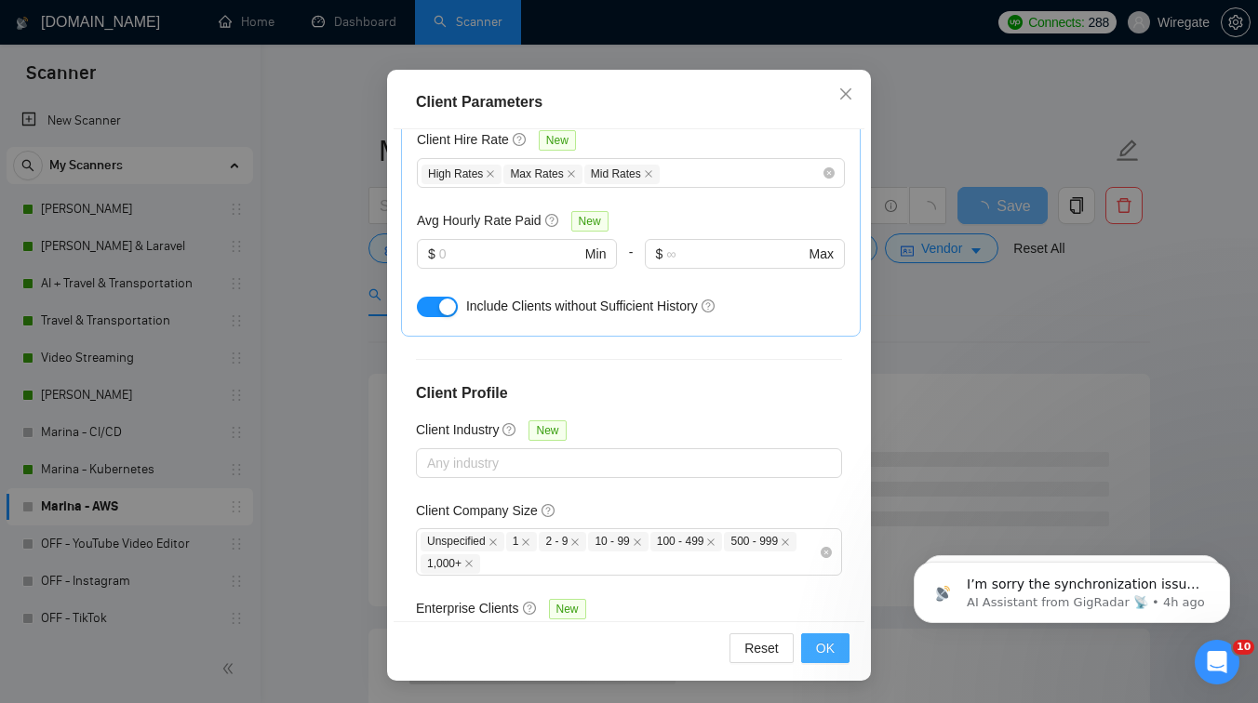
click at [820, 647] on span "OK" at bounding box center [825, 648] width 19 height 20
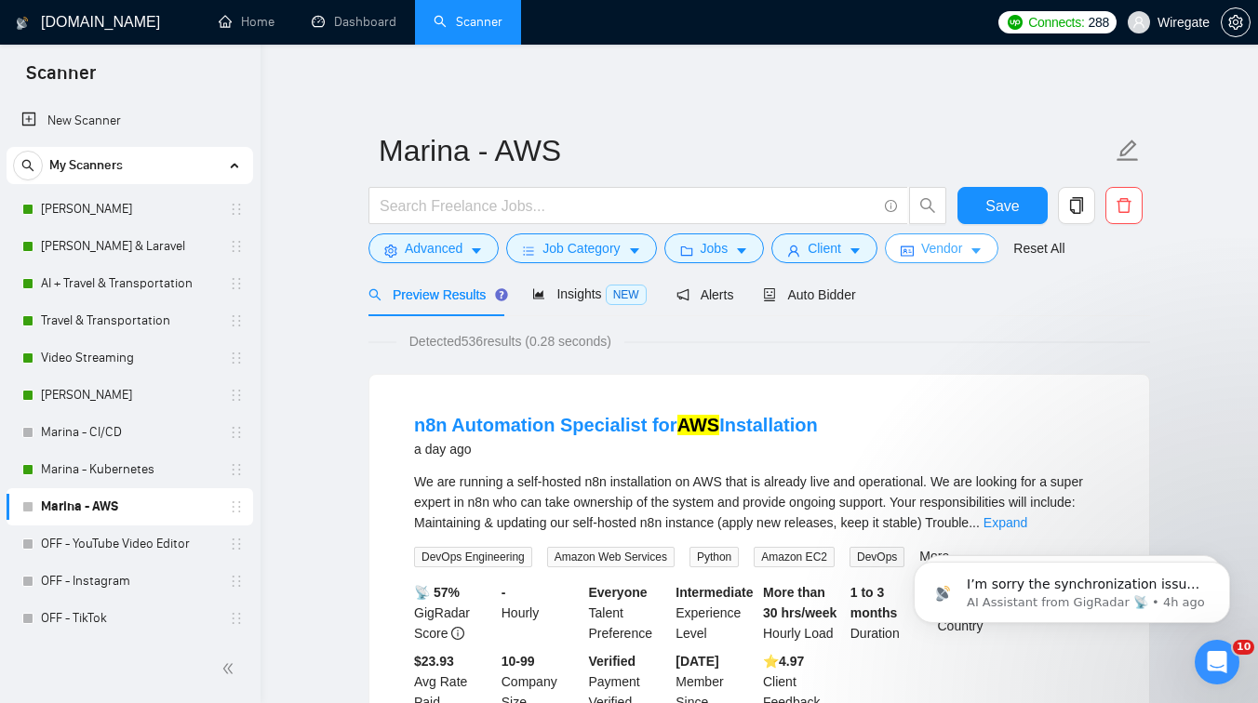
click at [922, 257] on button "Vendor" at bounding box center [942, 249] width 114 height 30
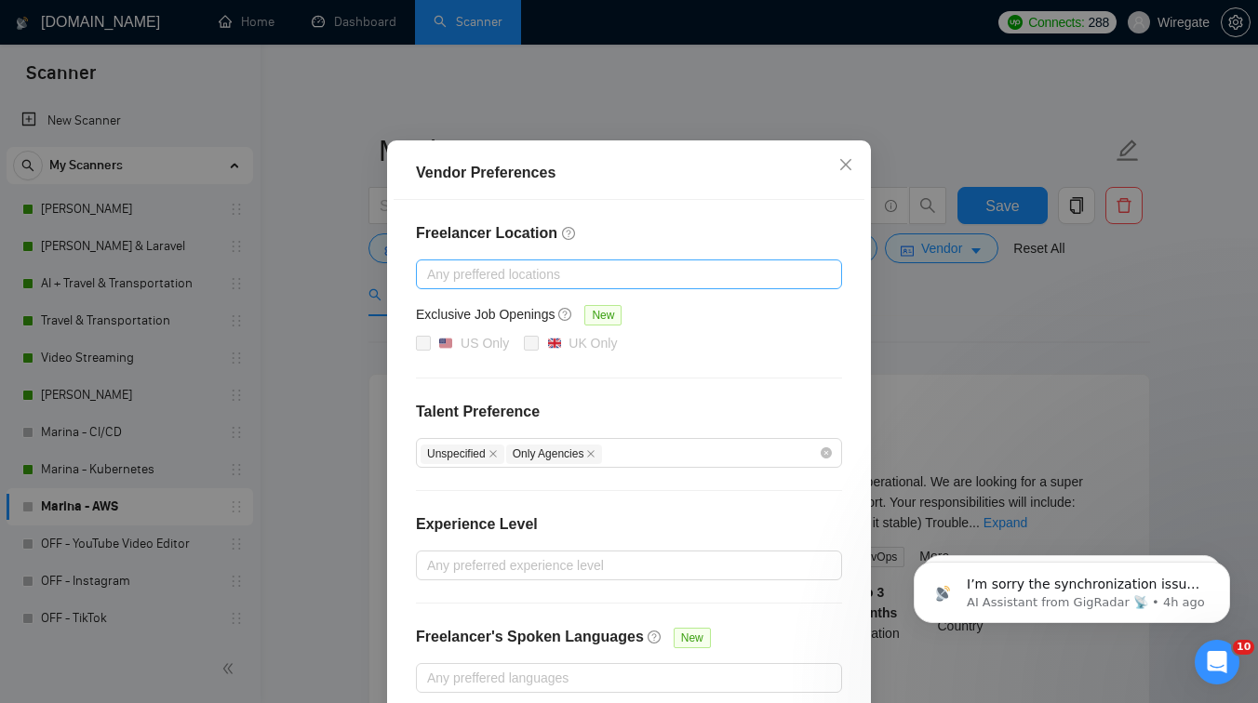
click at [594, 286] on div at bounding box center [620, 274] width 398 height 22
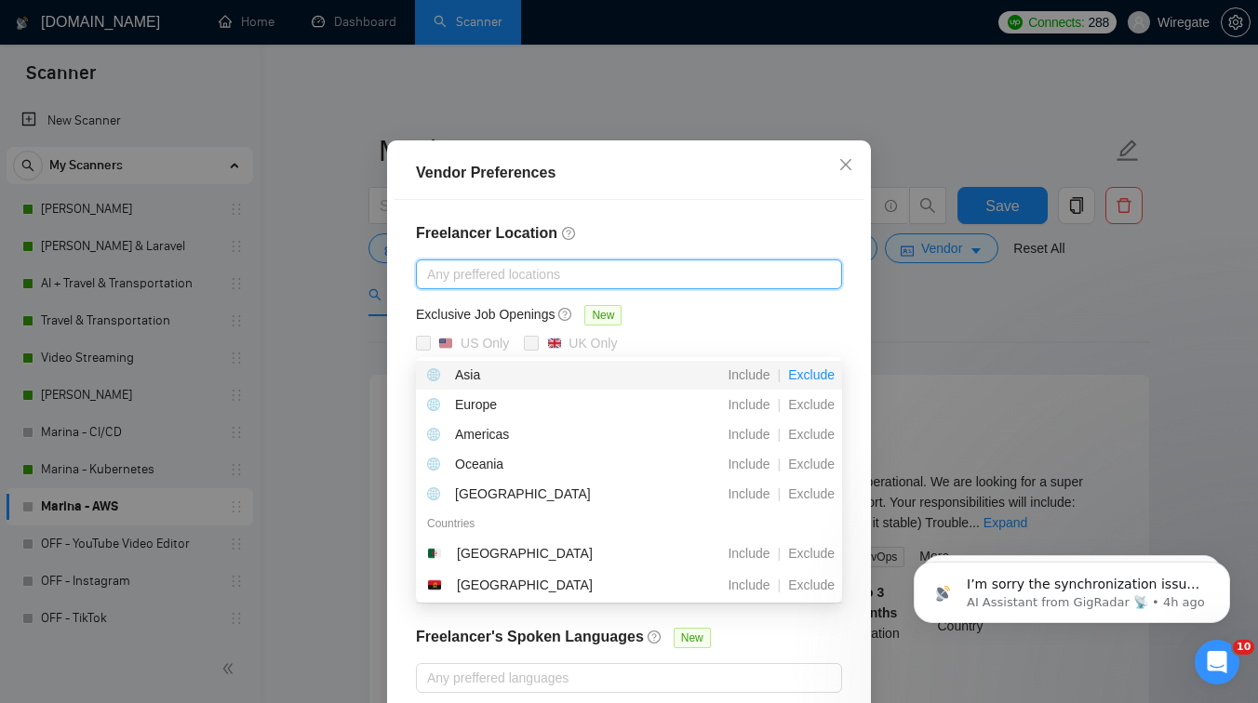
click at [800, 373] on span "Exclude" at bounding box center [811, 375] width 61 height 15
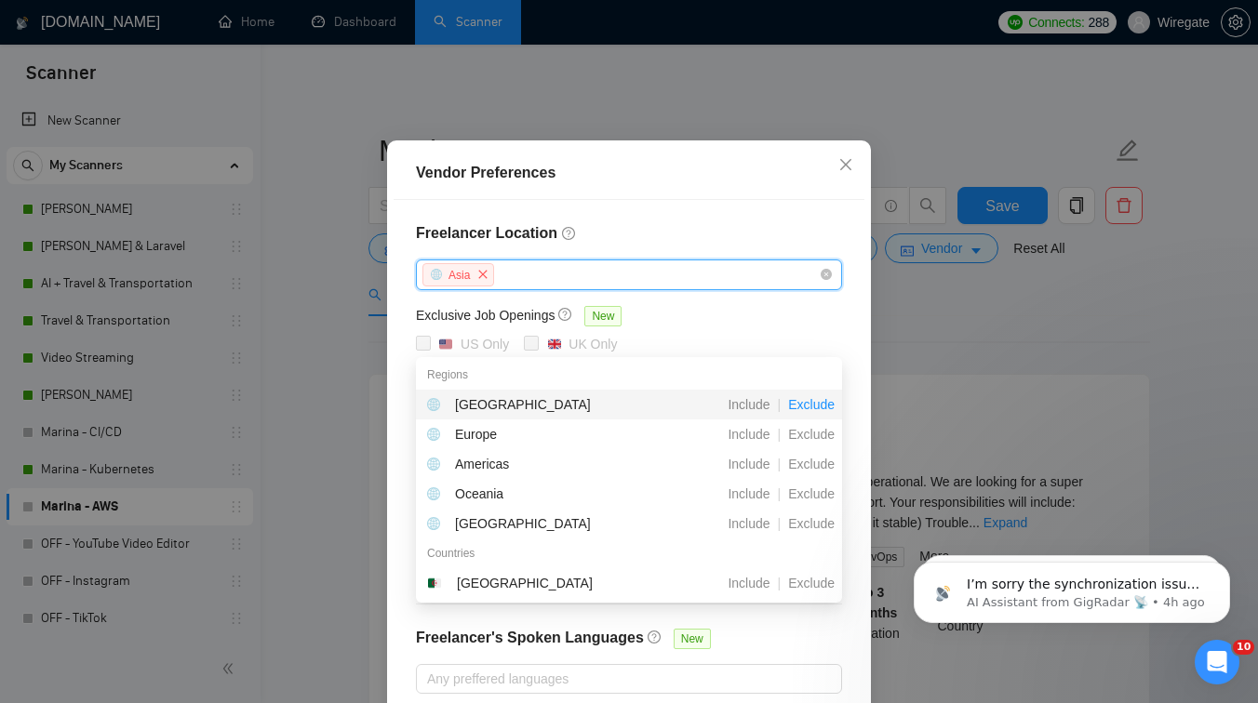
click at [829, 403] on span "Exclude" at bounding box center [811, 404] width 61 height 15
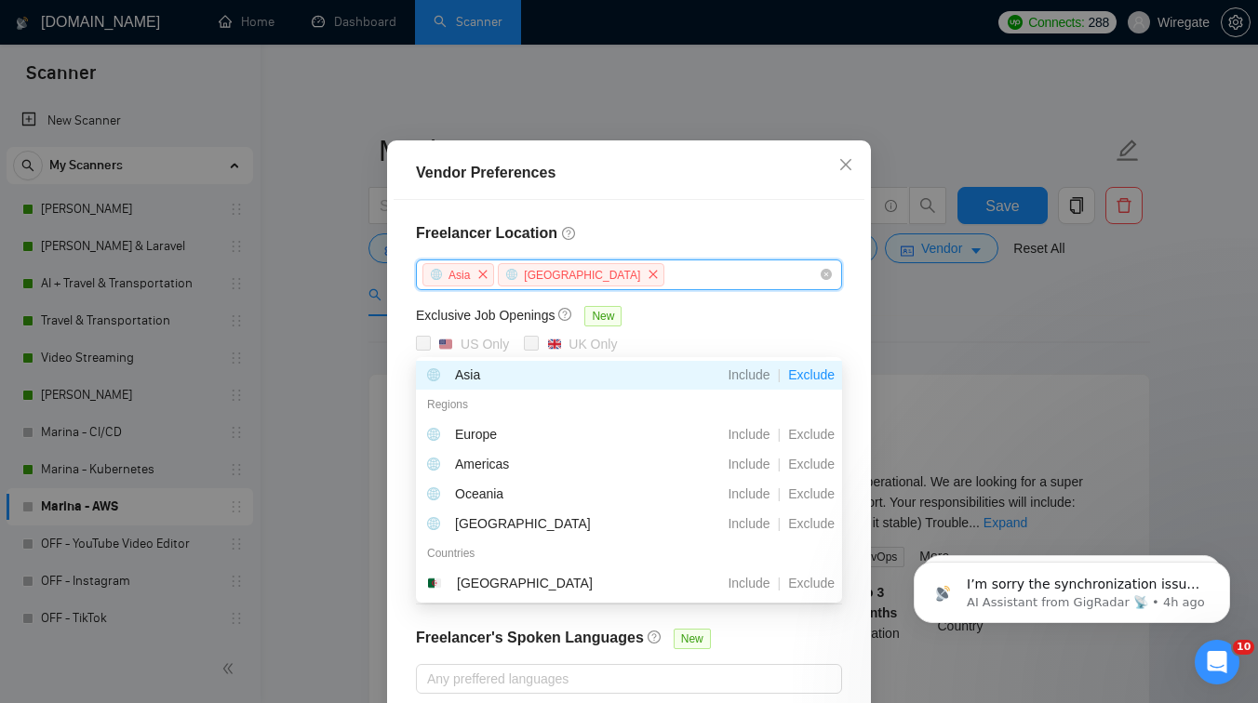
click at [745, 245] on h4 "Freelancer Location" at bounding box center [629, 233] width 426 height 22
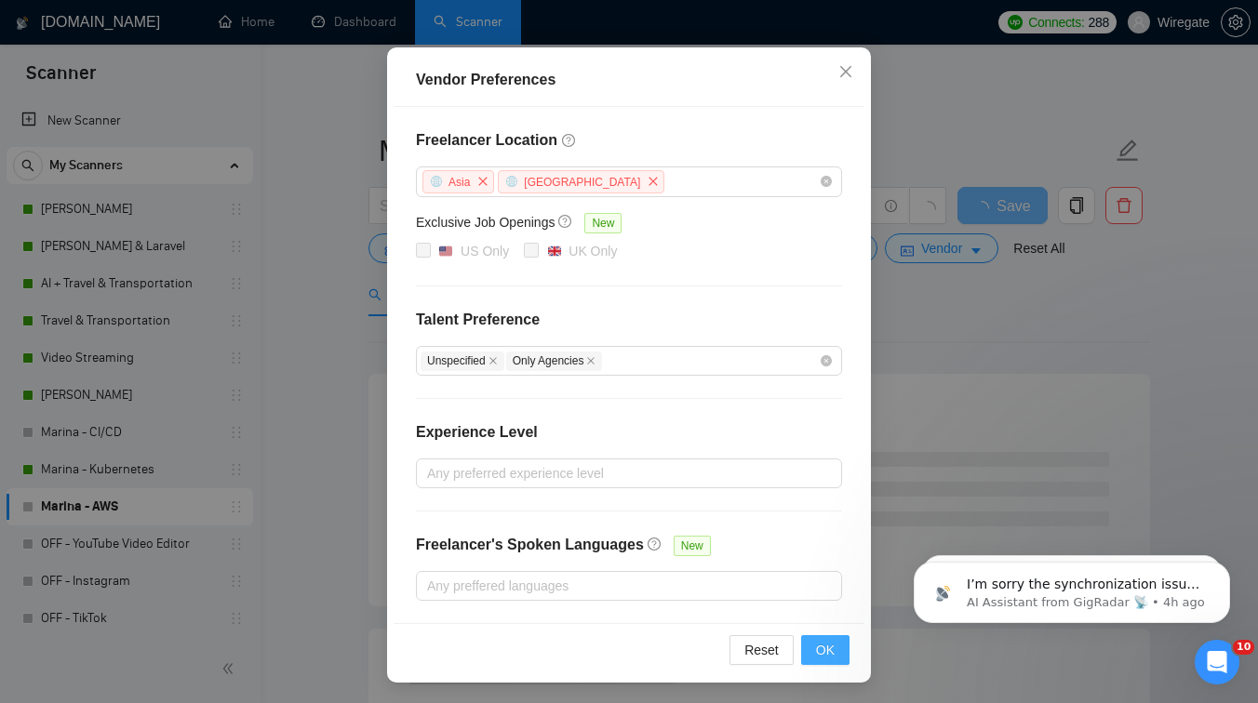
click at [814, 654] on button "OK" at bounding box center [825, 651] width 48 height 30
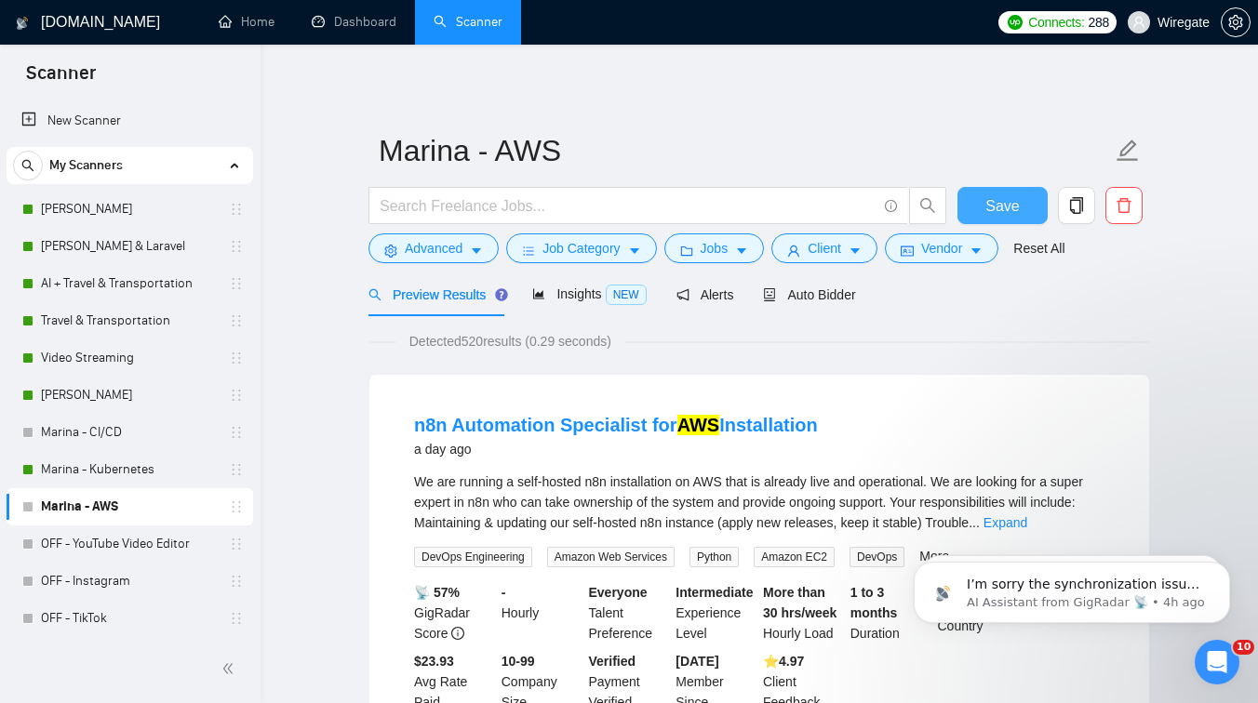
click at [1022, 204] on button "Save" at bounding box center [1003, 205] width 90 height 37
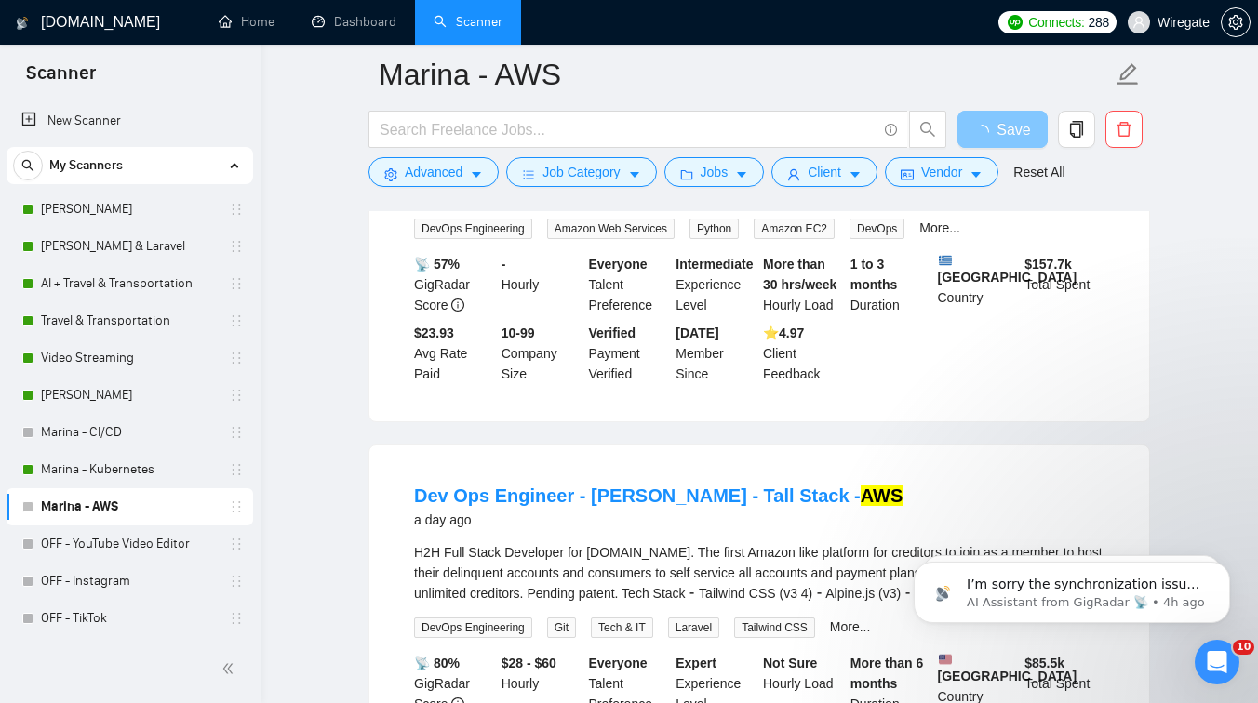
scroll to position [0, 0]
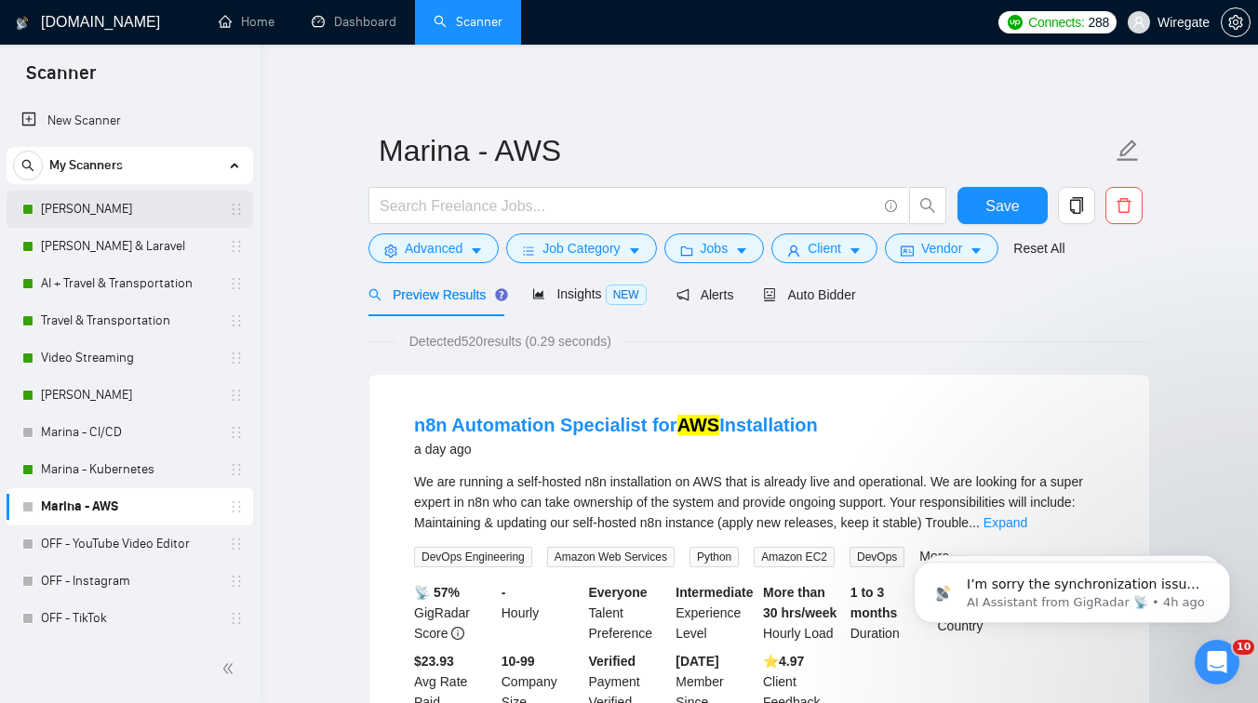
click at [113, 208] on link "[PERSON_NAME]" at bounding box center [129, 209] width 177 height 37
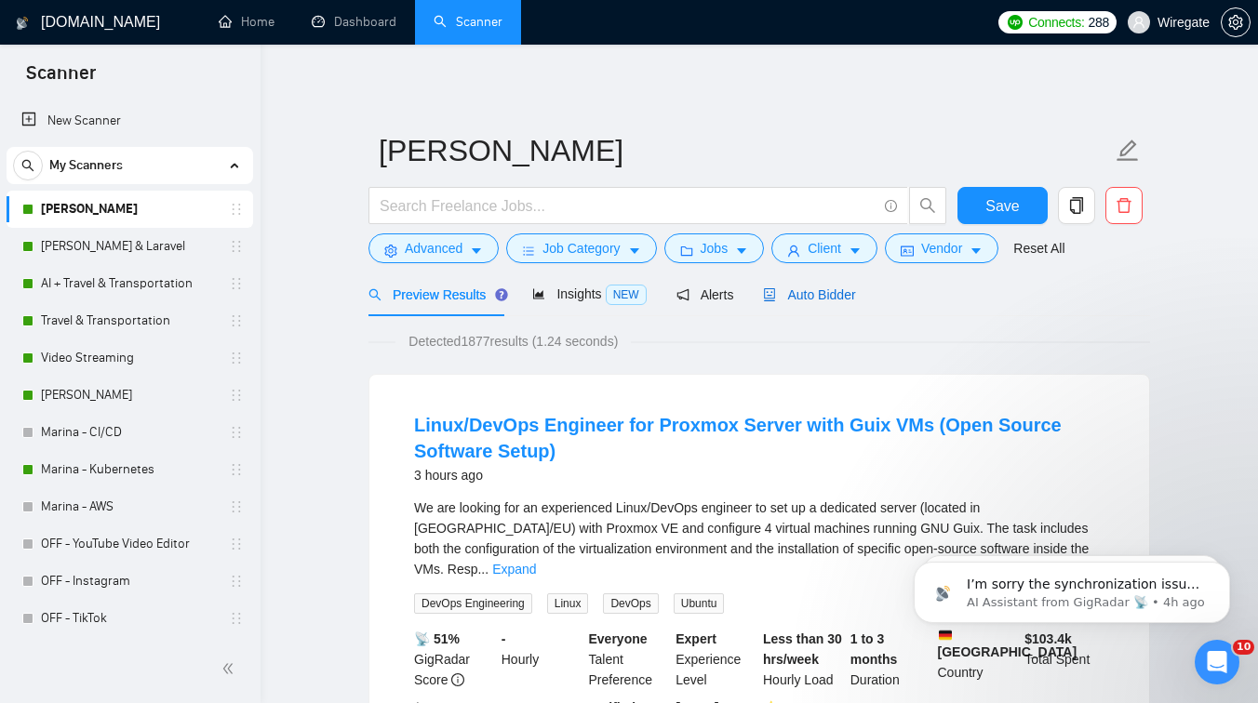
click at [811, 296] on span "Auto Bidder" at bounding box center [809, 295] width 92 height 15
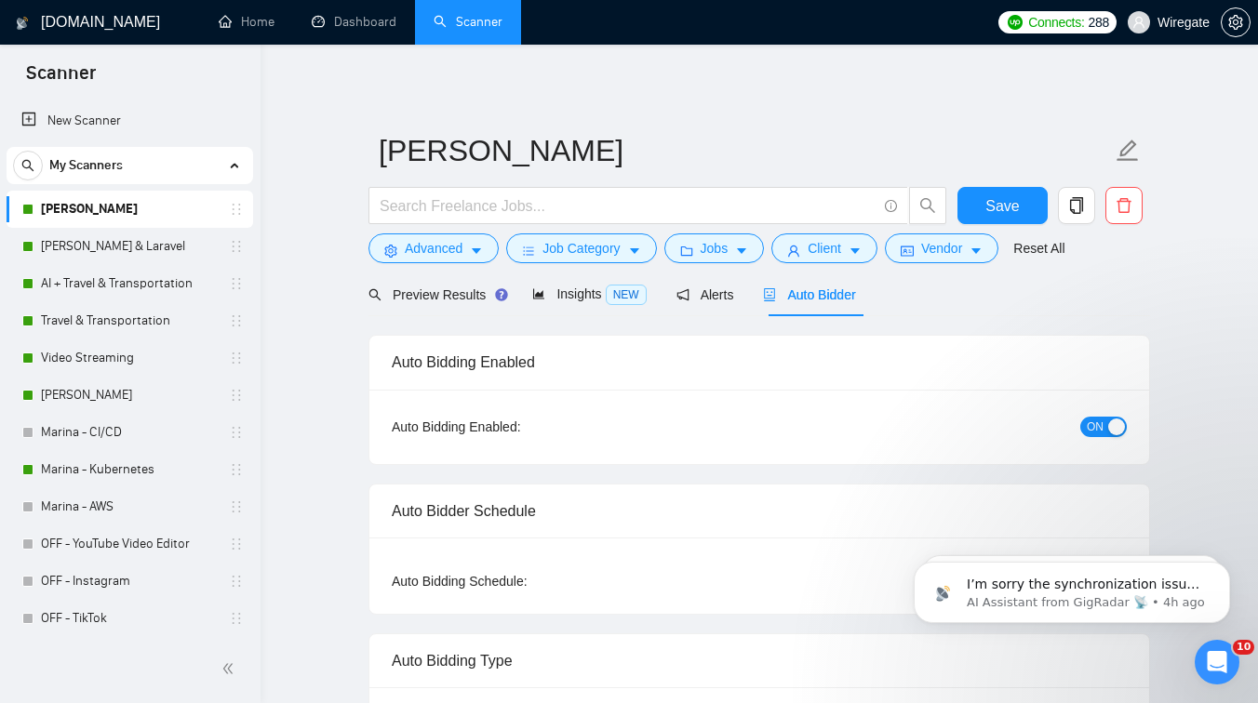
checkbox input "true"
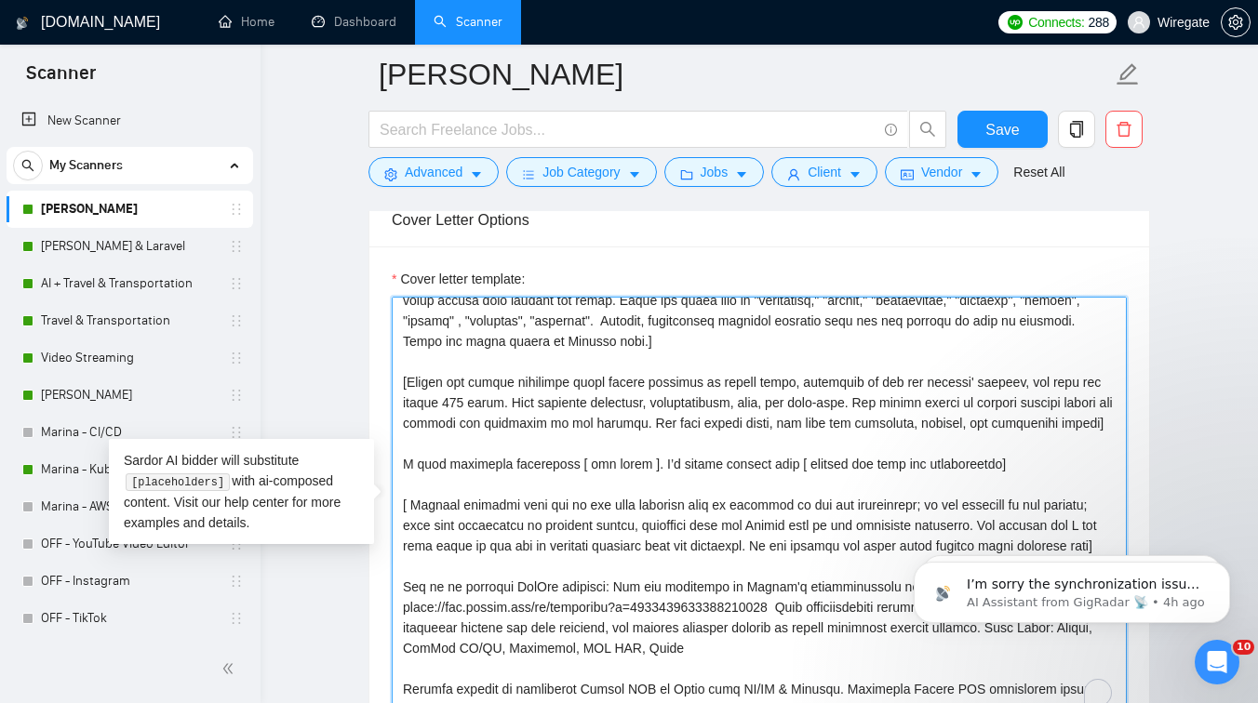
scroll to position [114, 0]
paste textarea "Your stack is very close to what we specialize in."
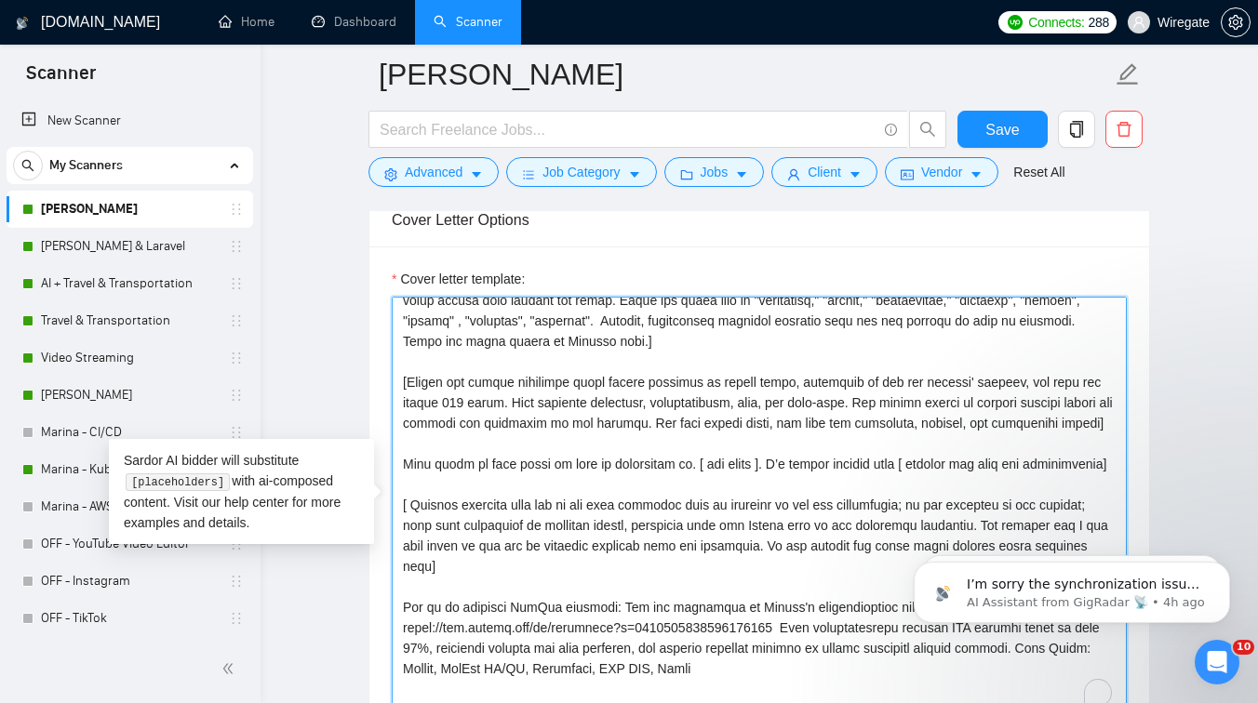
drag, startPoint x: 568, startPoint y: 507, endPoint x: 377, endPoint y: 511, distance: 190.8
click at [695, 507] on textarea "Cover letter template:" at bounding box center [759, 506] width 735 height 419
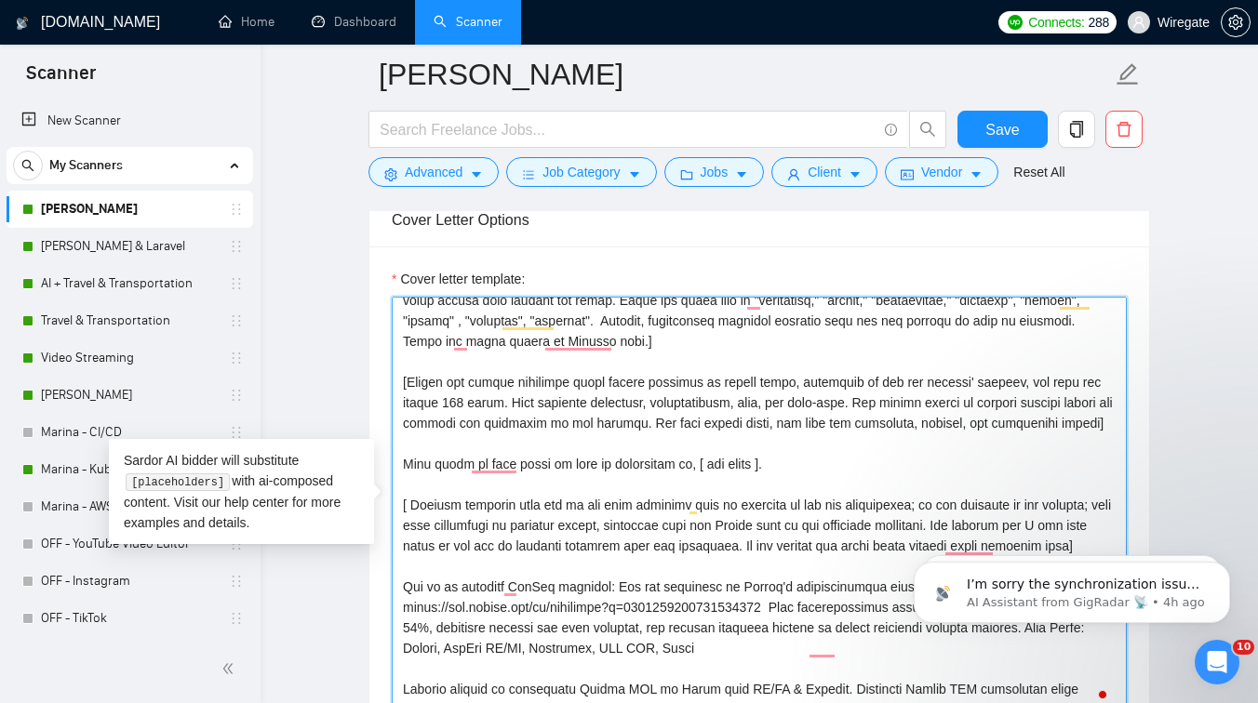
drag, startPoint x: 770, startPoint y: 507, endPoint x: 722, endPoint y: 529, distance: 52.1
click at [613, 522] on textarea "Cover letter template:" at bounding box center [759, 506] width 735 height 419
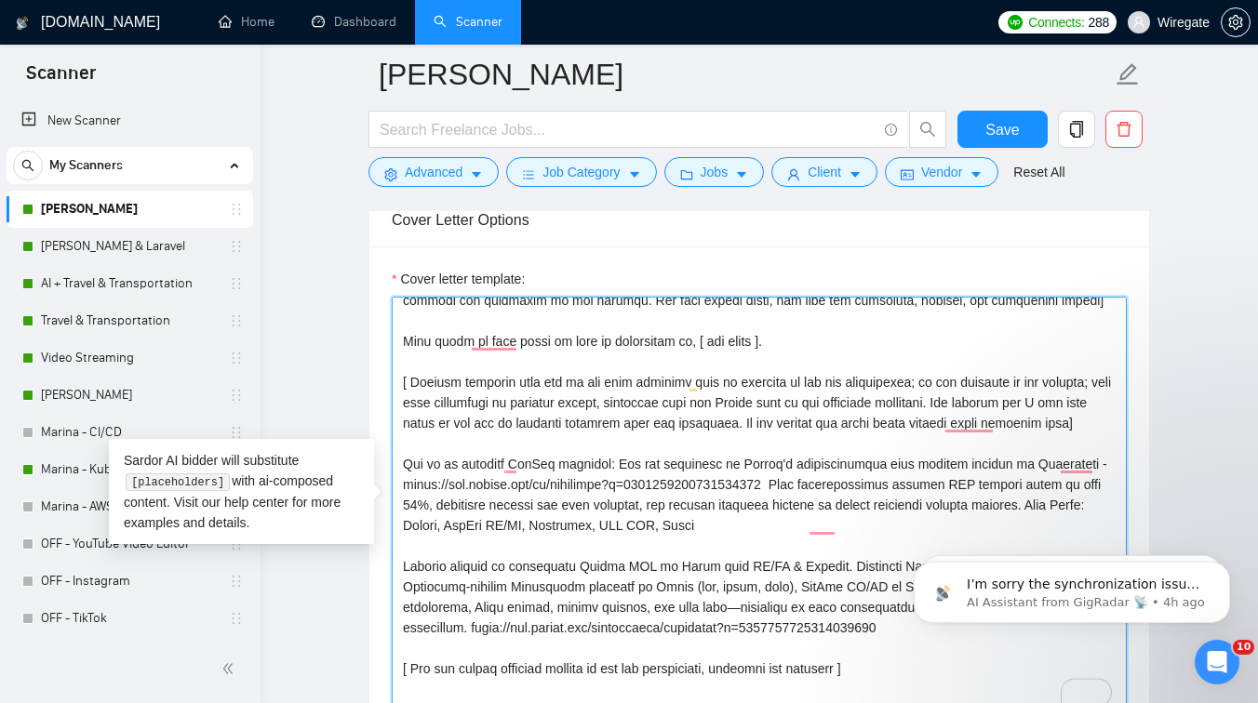
scroll to position [238, 0]
paste textarea "A similar project we delivered was"
drag, startPoint x: 623, startPoint y: 502, endPoint x: 395, endPoint y: 493, distance: 229.1
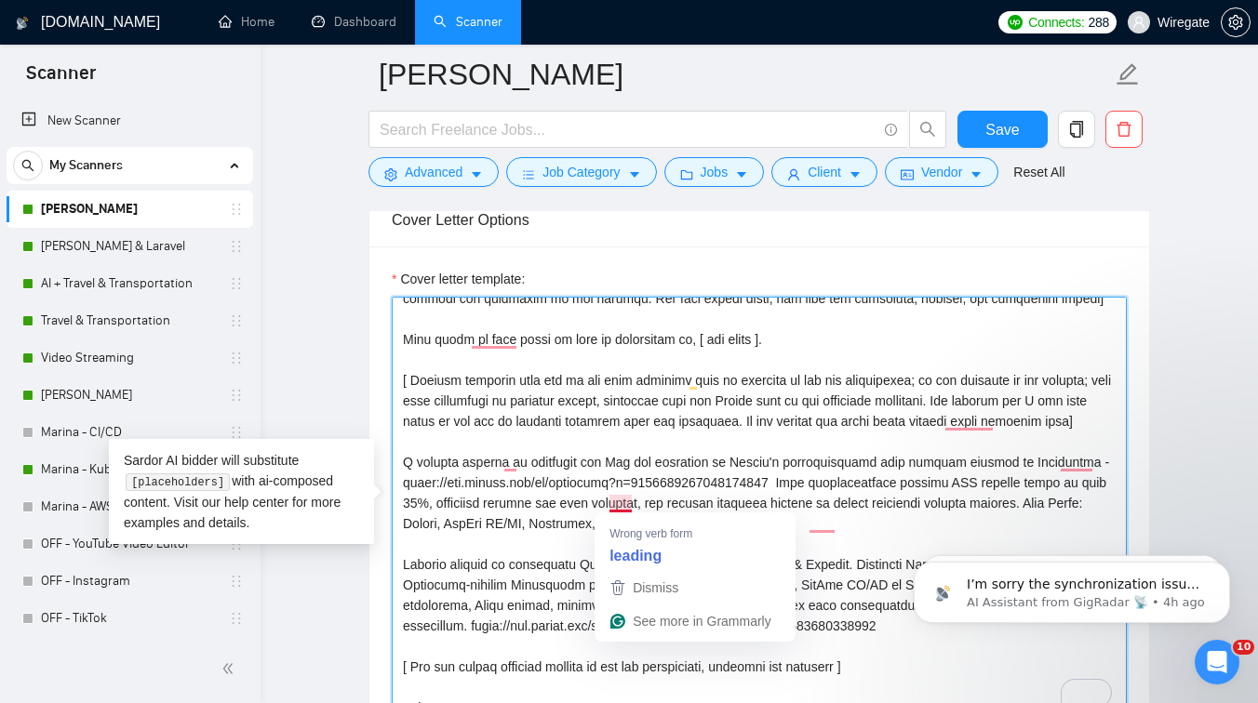
drag, startPoint x: 731, startPoint y: 502, endPoint x: 612, endPoint y: 500, distance: 119.1
click at [612, 500] on textarea "Cover letter template:" at bounding box center [759, 506] width 735 height 419
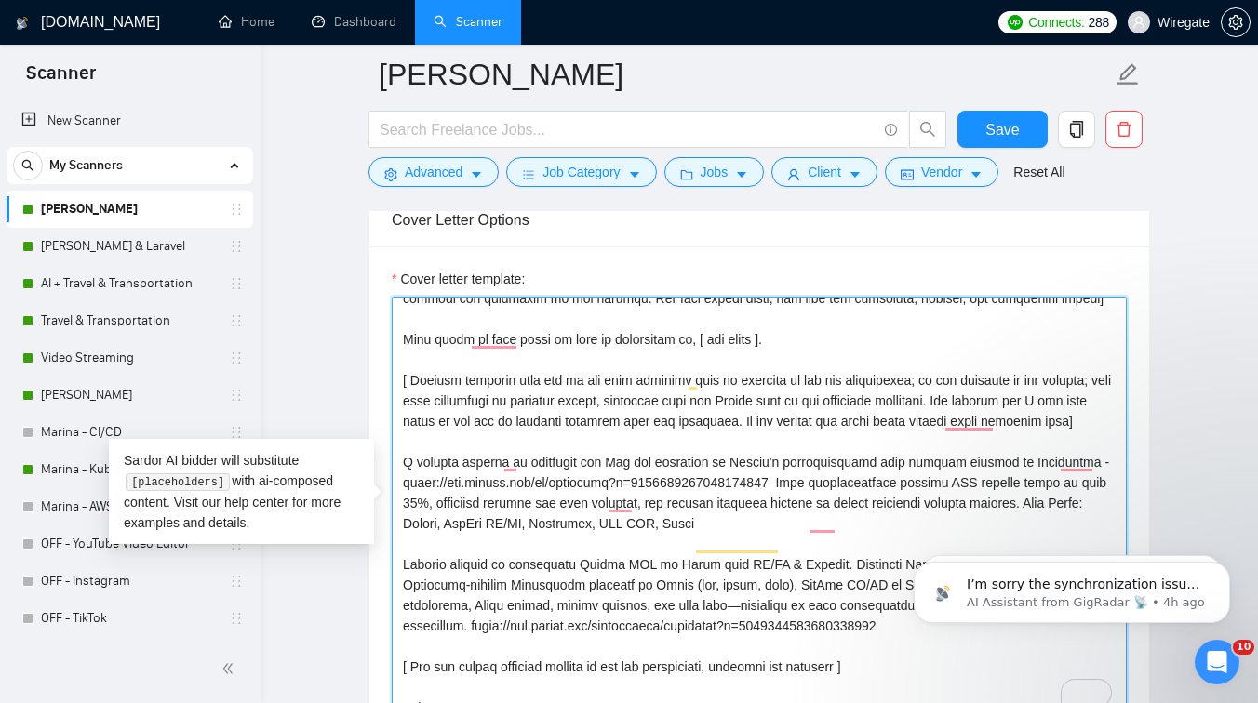
click at [715, 509] on textarea "Cover letter template:" at bounding box center [759, 506] width 735 height 419
drag, startPoint x: 658, startPoint y: 498, endPoint x: 601, endPoint y: 496, distance: 56.8
click at [601, 496] on textarea "Cover letter template:" at bounding box center [759, 506] width 735 height 419
click at [635, 498] on textarea "Cover letter template:" at bounding box center [759, 506] width 735 height 419
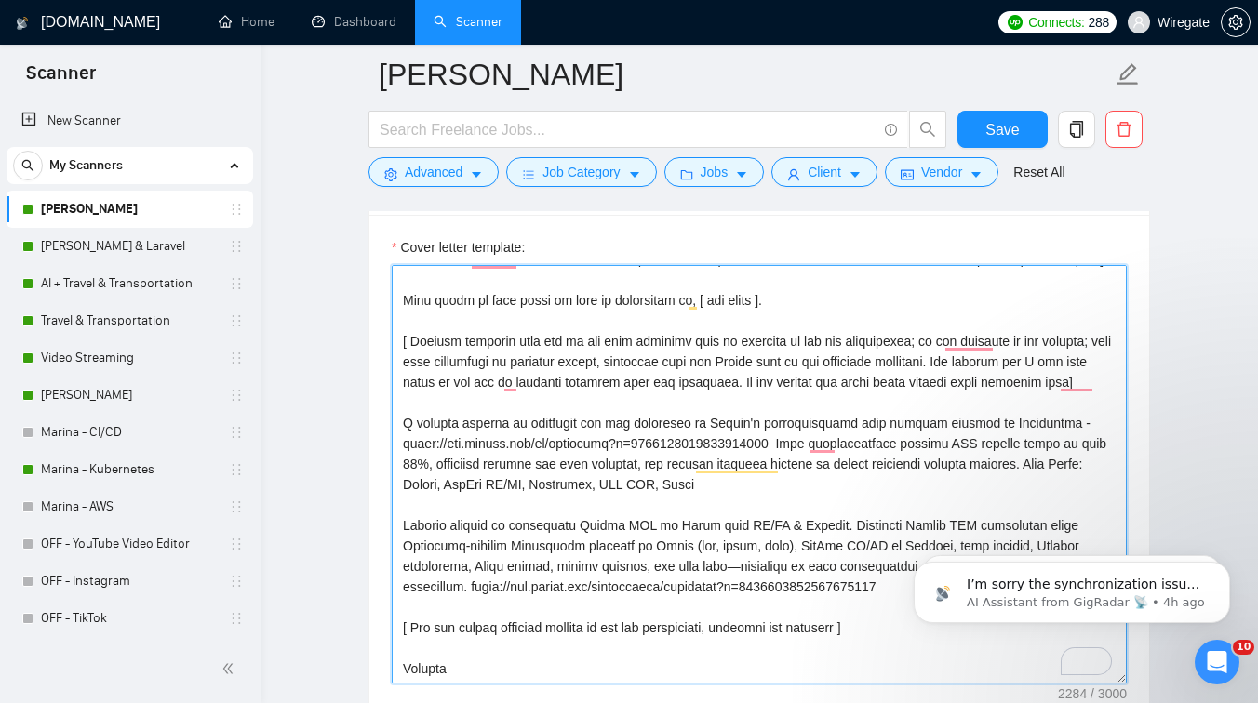
scroll to position [268, 0]
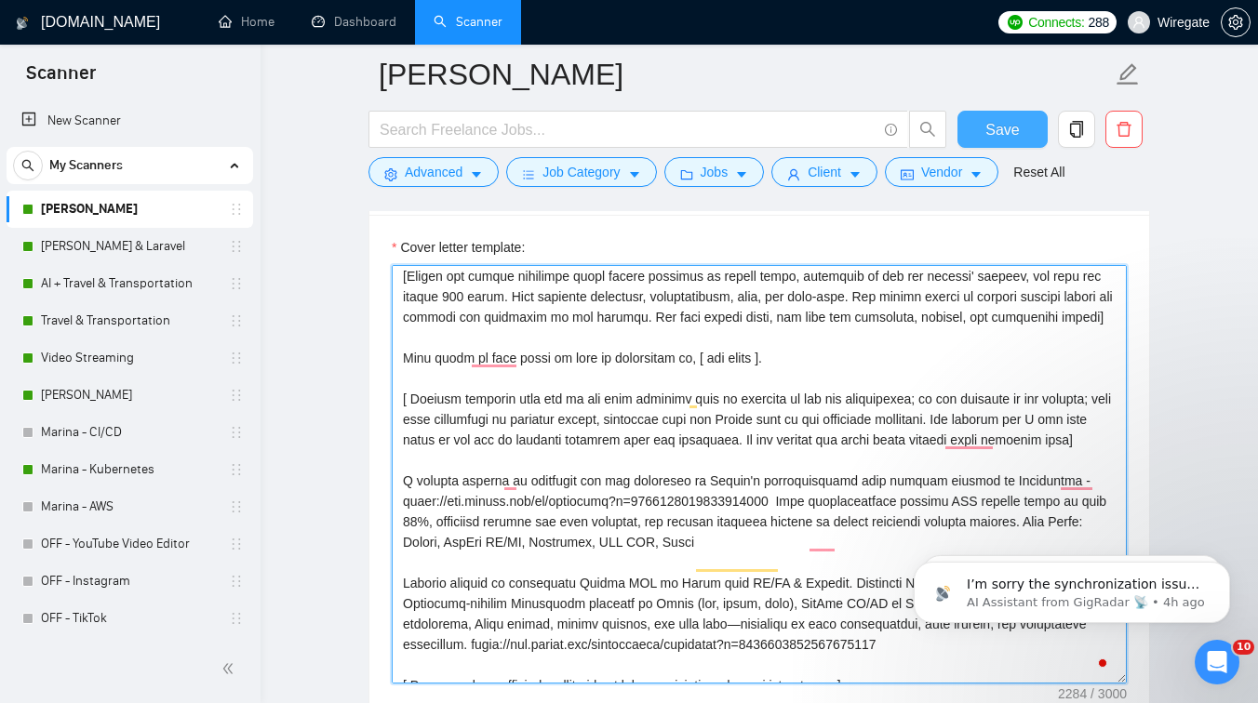
type textarea "[Write a personal greeting using the client's name or company name (if any is p…"
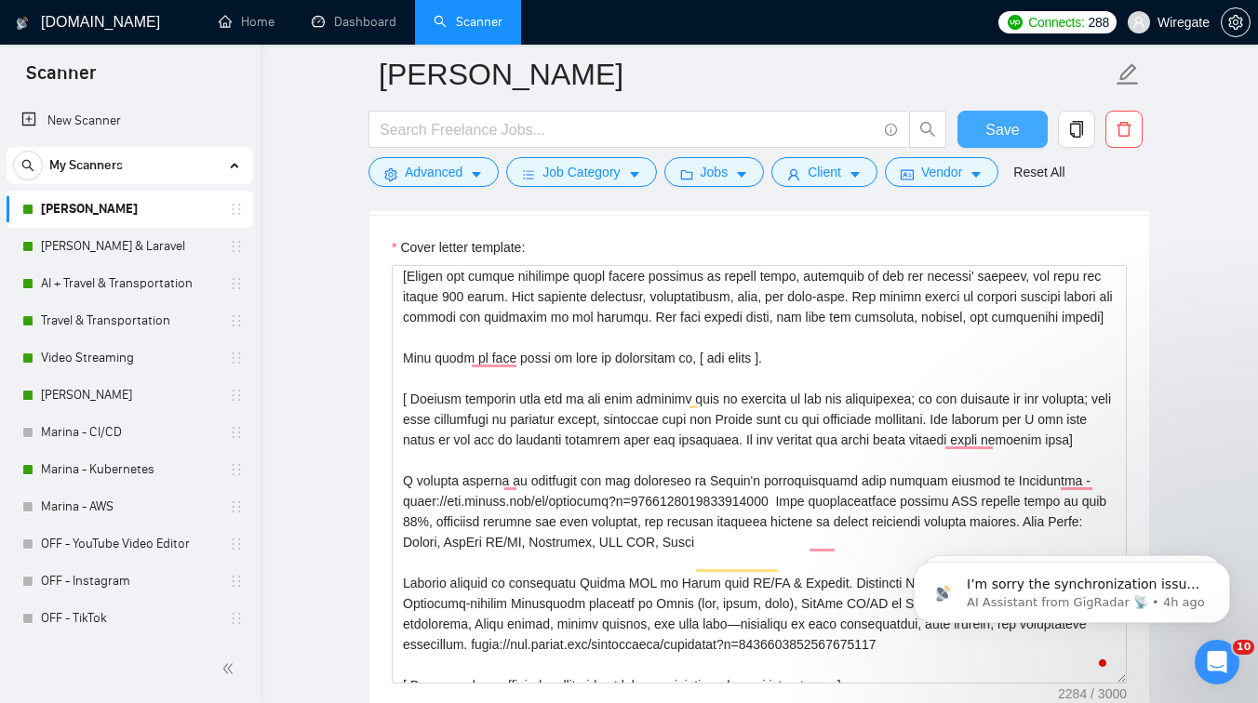
click at [992, 130] on span "Save" at bounding box center [1001, 129] width 33 height 23
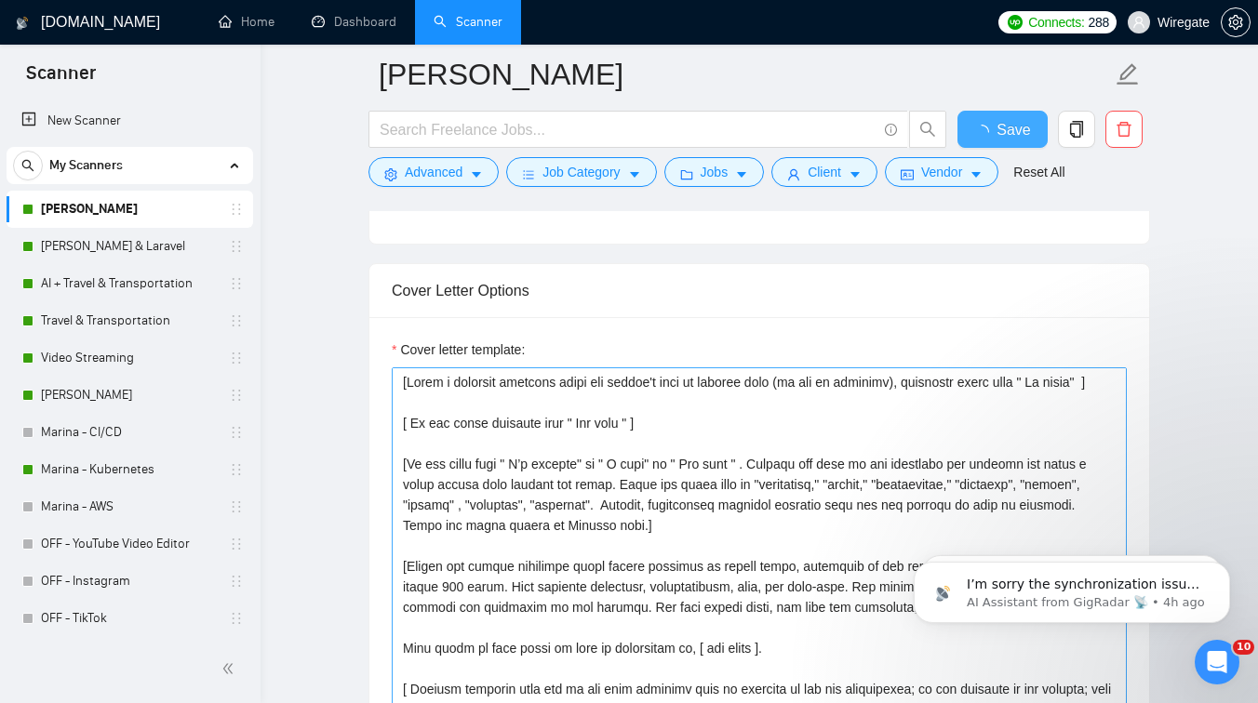
checkbox input "true"
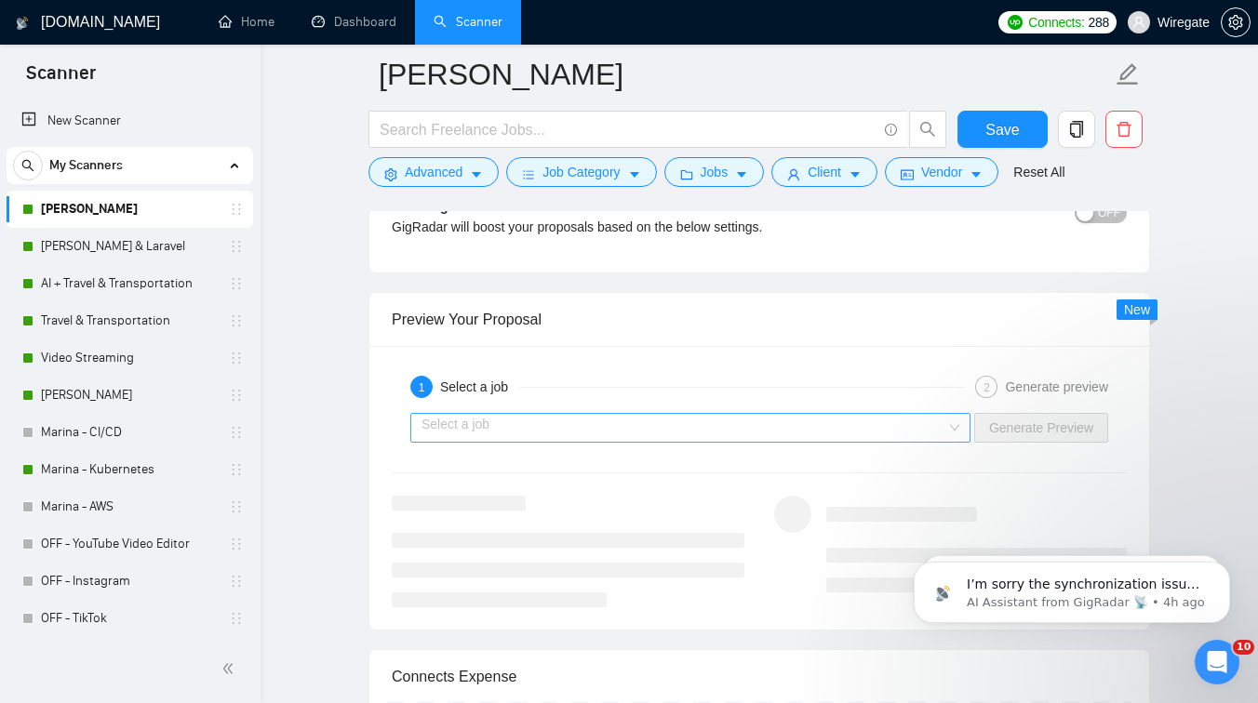
click at [752, 422] on input "search" at bounding box center [684, 428] width 525 height 28
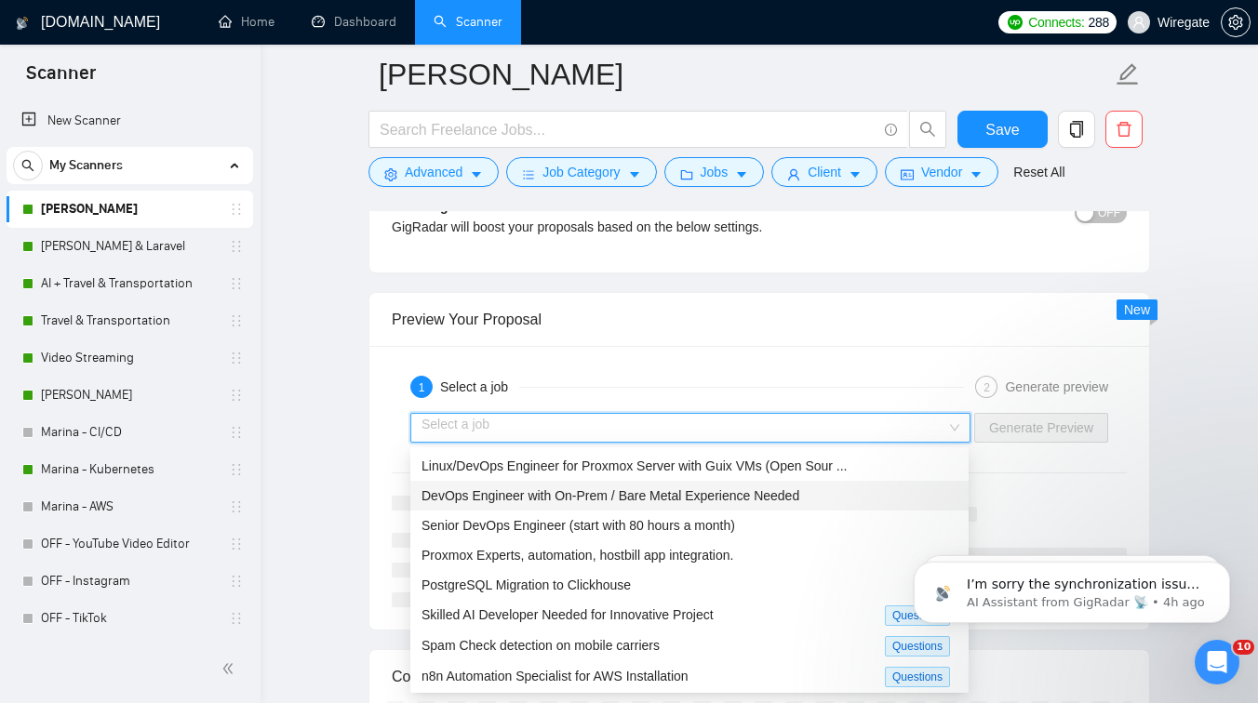
click at [629, 489] on span "DevOps Engineer with On-Prem / Bare Metal Experience Needed" at bounding box center [611, 496] width 378 height 15
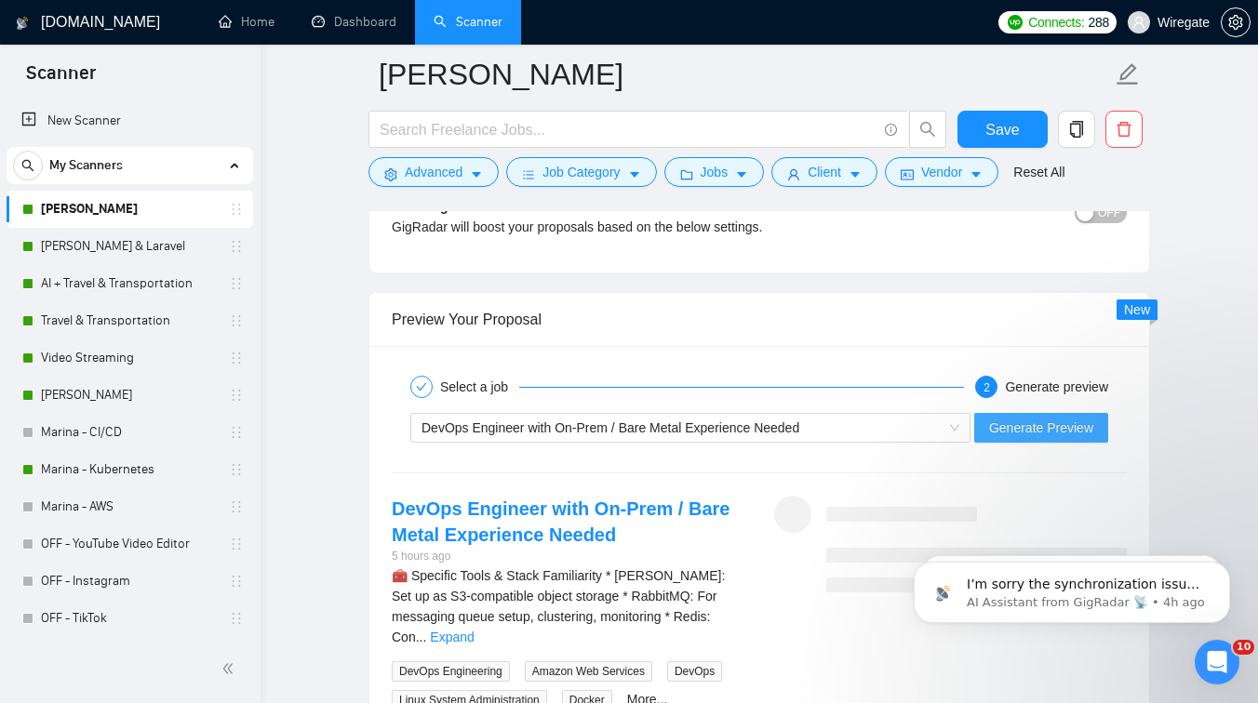
click at [1027, 424] on span "Generate Preview" at bounding box center [1041, 428] width 104 height 20
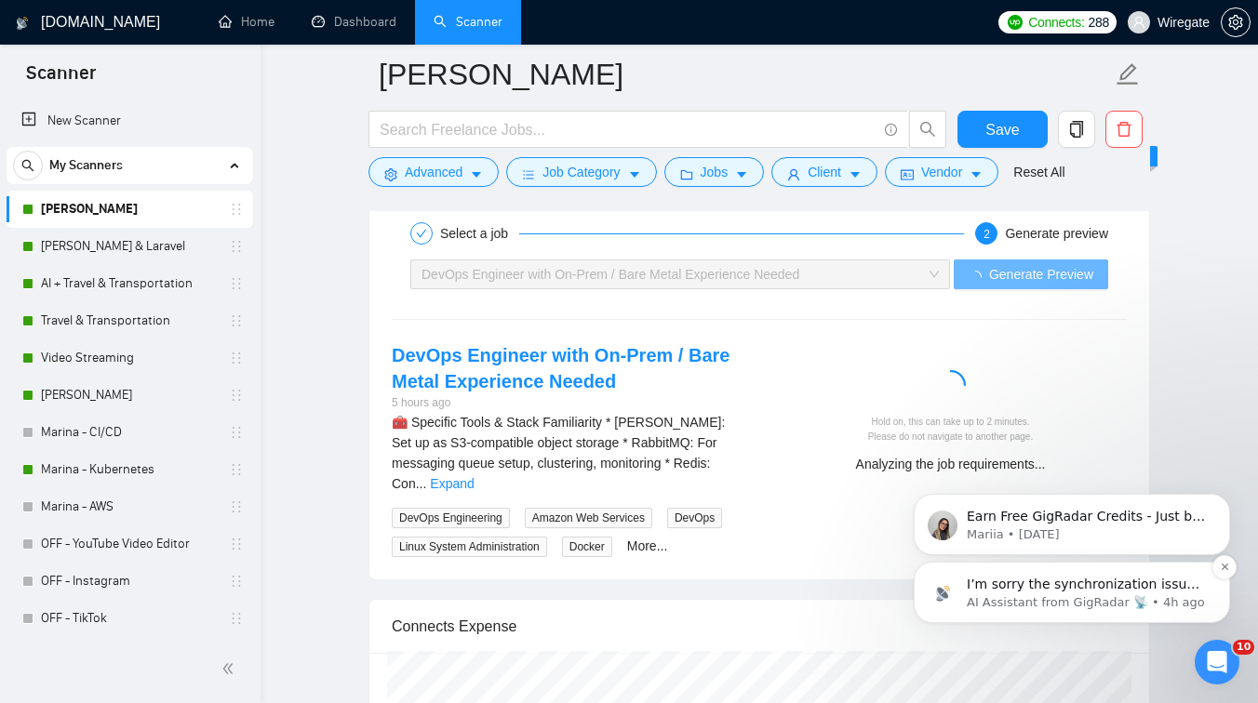
click at [1080, 583] on p "I’m sorry the synchronization issue is still unresolved and understand this mus…" at bounding box center [1087, 585] width 240 height 19
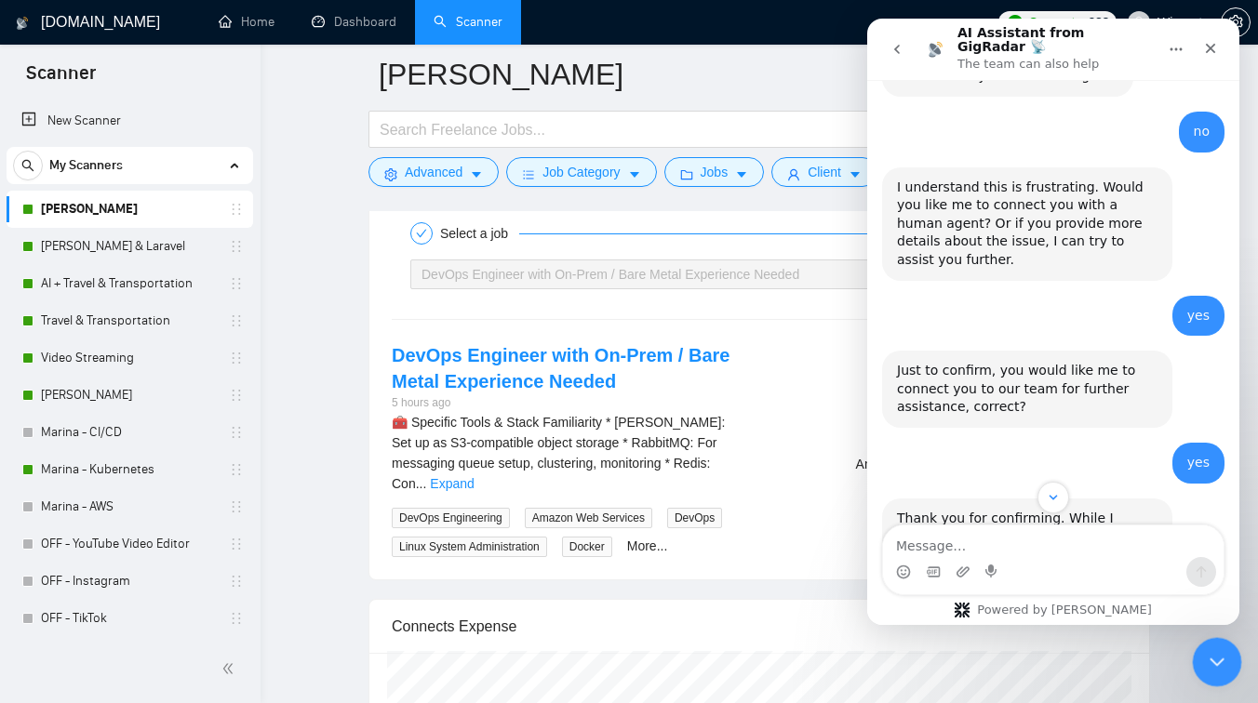
click at [1211, 672] on div "Close Intercom Messenger" at bounding box center [1214, 659] width 45 height 45
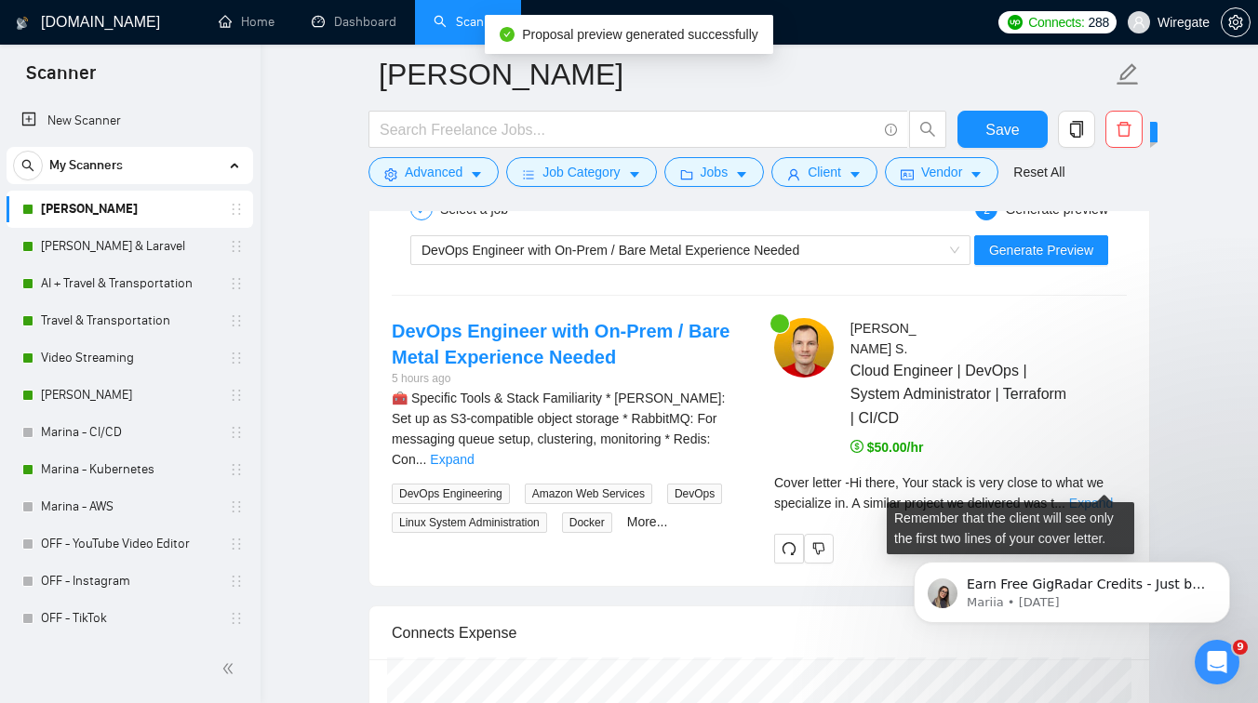
click at [1089, 496] on link "Expand" at bounding box center [1091, 503] width 44 height 15
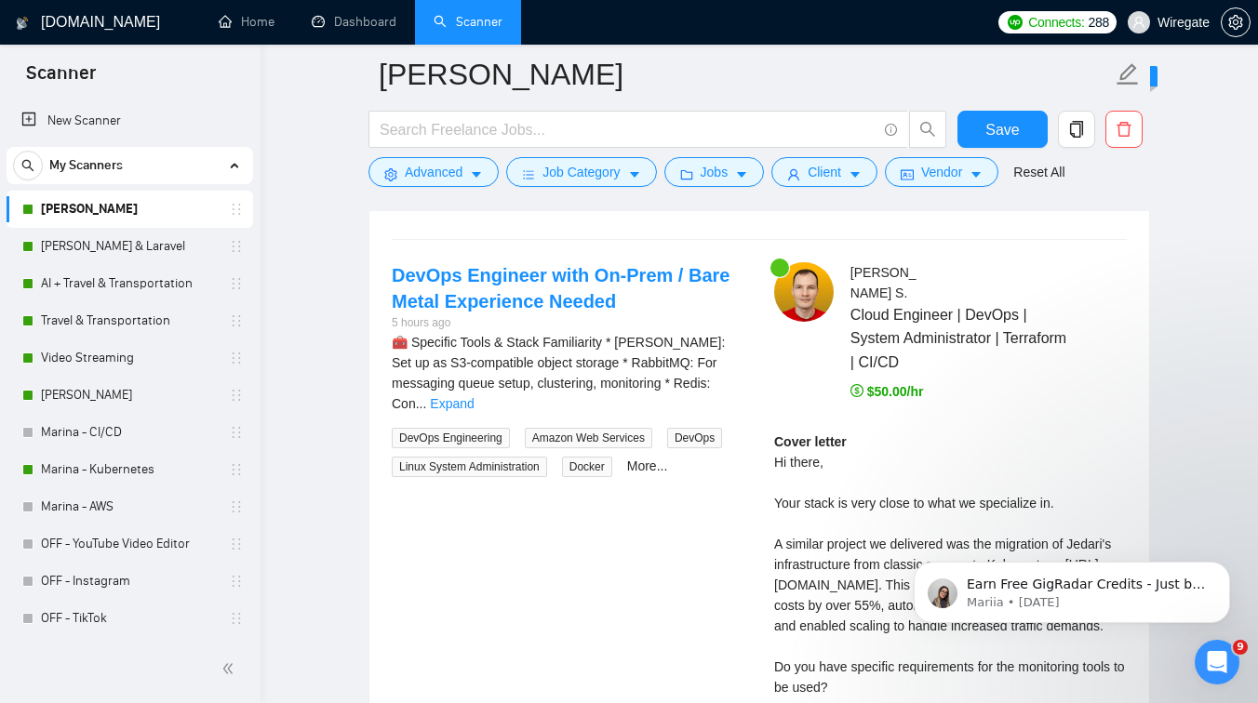
click at [877, 484] on div "Cover letter Hi there, Your stack is very close to what we specialize in. A sim…" at bounding box center [950, 585] width 353 height 307
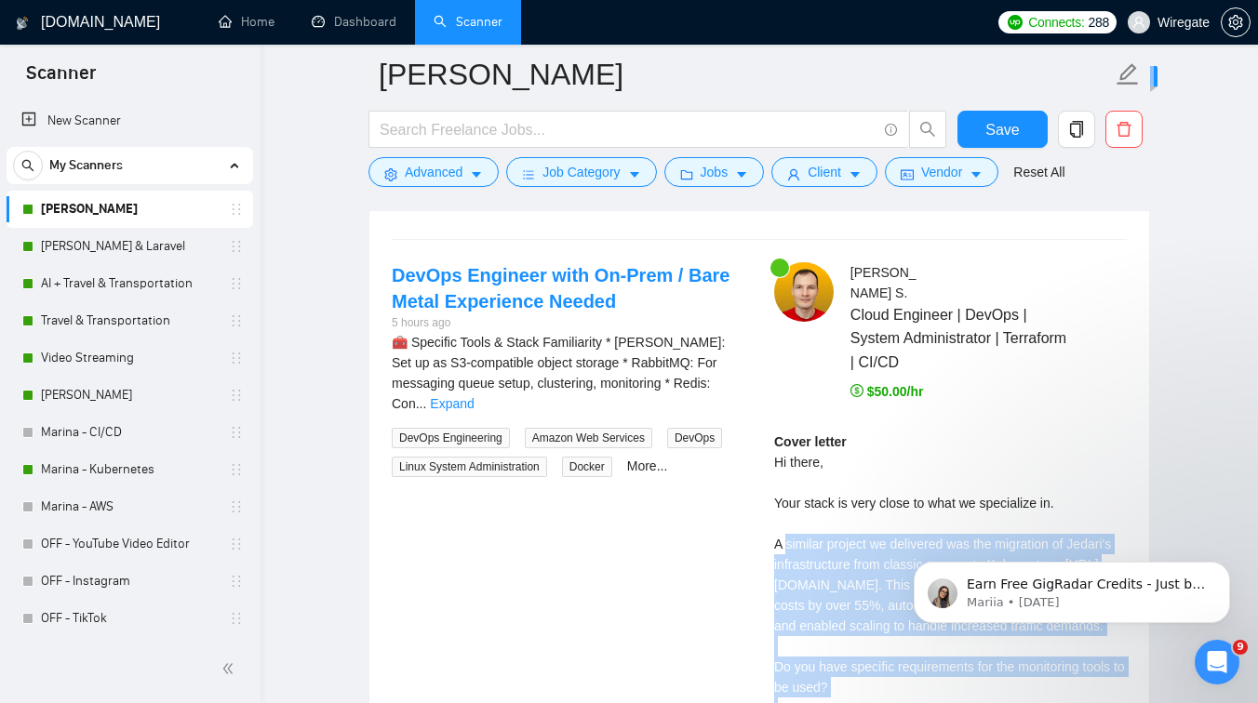
drag, startPoint x: 1671, startPoint y: 1038, endPoint x: 910, endPoint y: 524, distance: 918.8
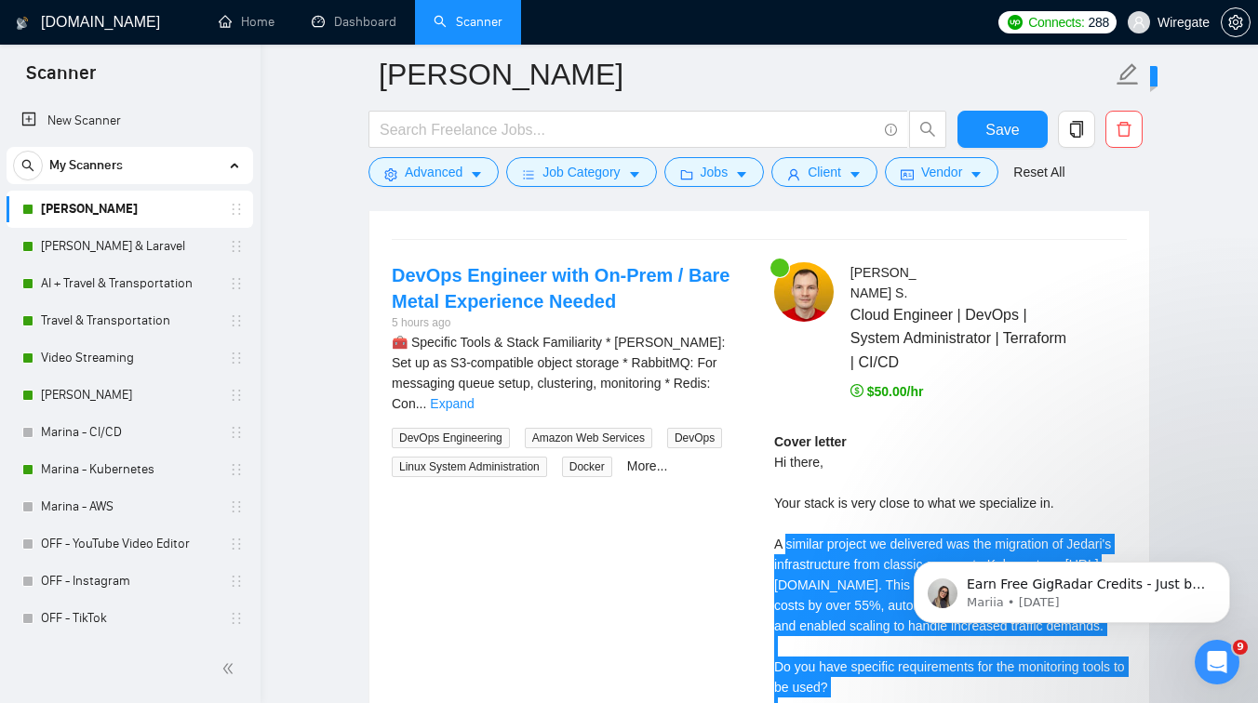
click at [945, 531] on body "Earn Free GigRadar Credits - Just by Sharing Your Story! 💬 Want more credits fo…" at bounding box center [1071, 587] width 357 height 115
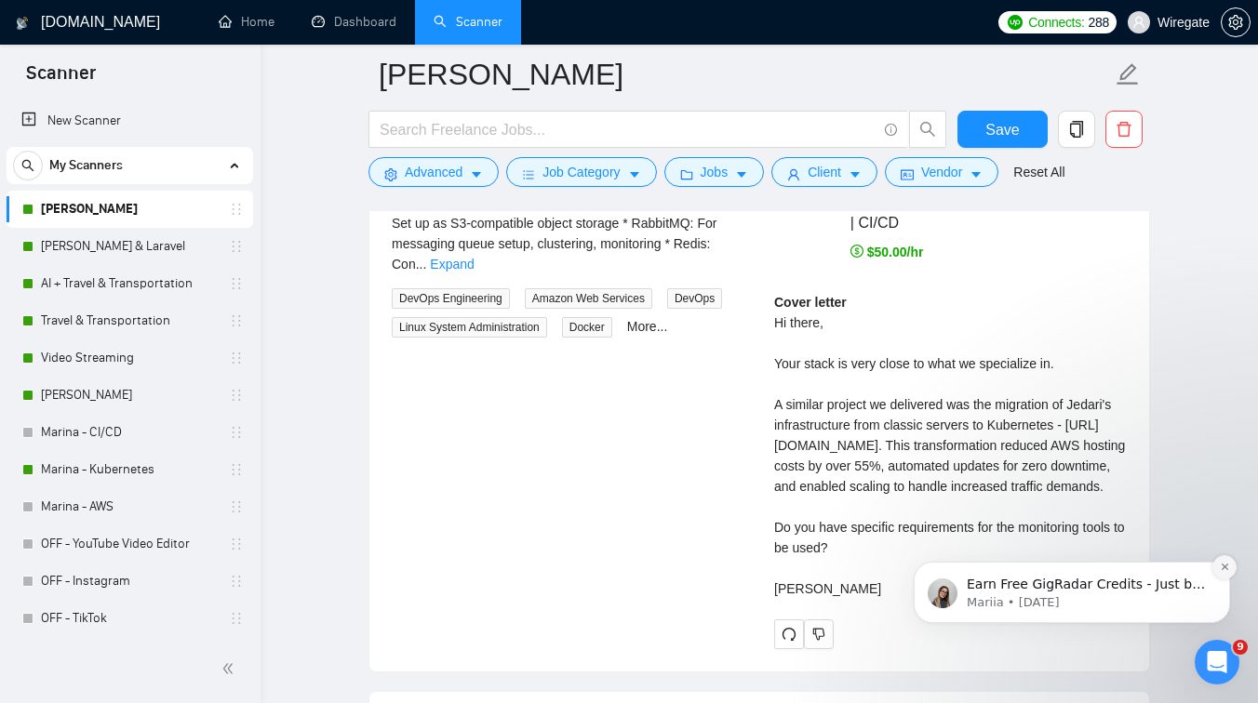
click at [1223, 567] on icon "Dismiss notification" at bounding box center [1225, 567] width 10 height 10
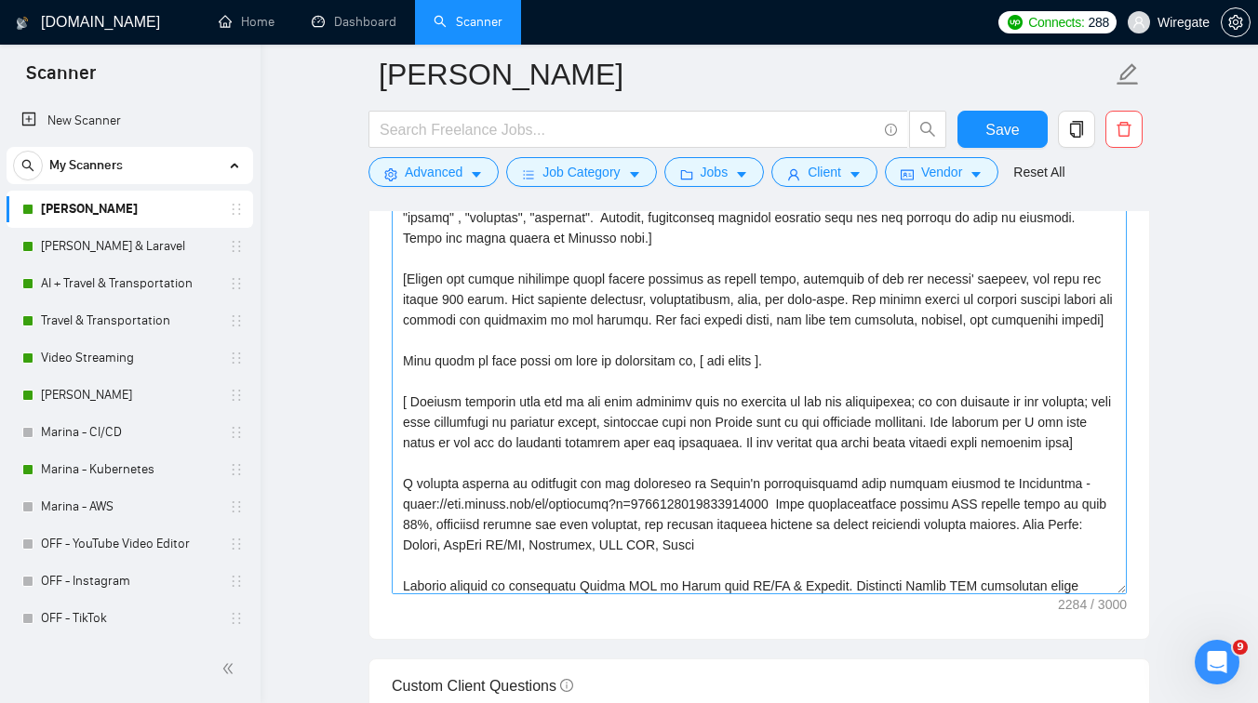
scroll to position [79, 0]
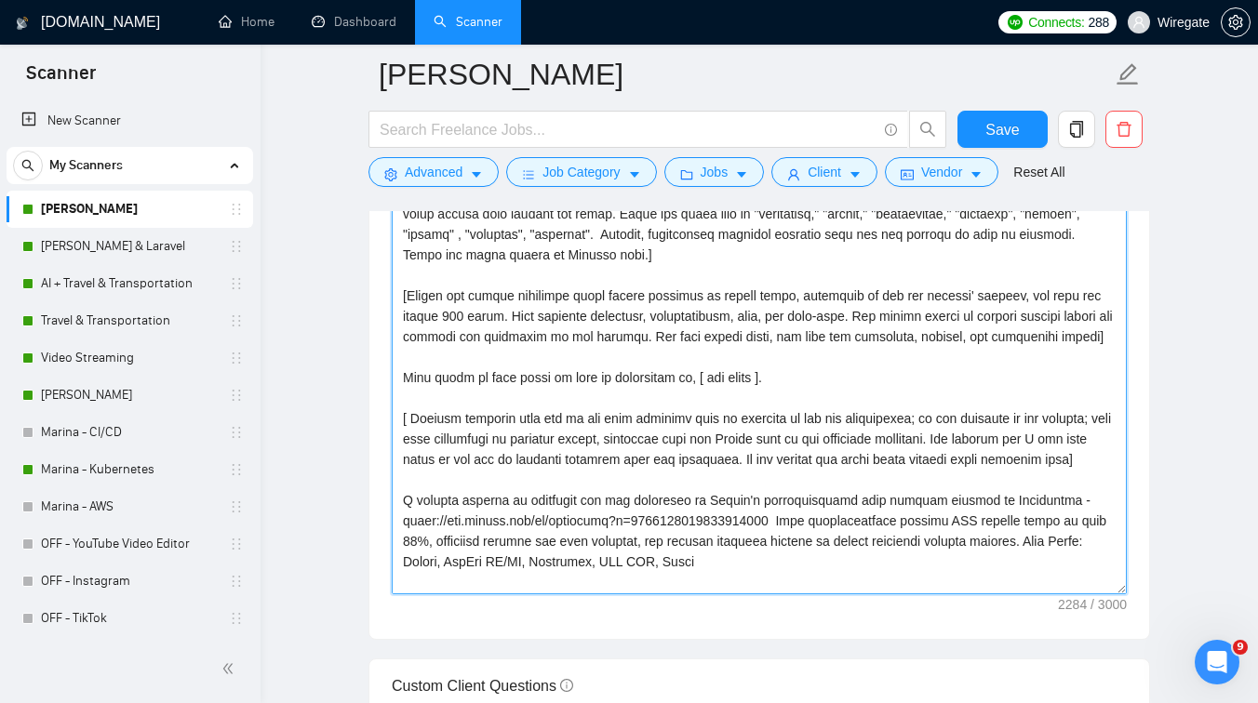
click at [696, 416] on textarea "Cover letter template:" at bounding box center [759, 385] width 735 height 419
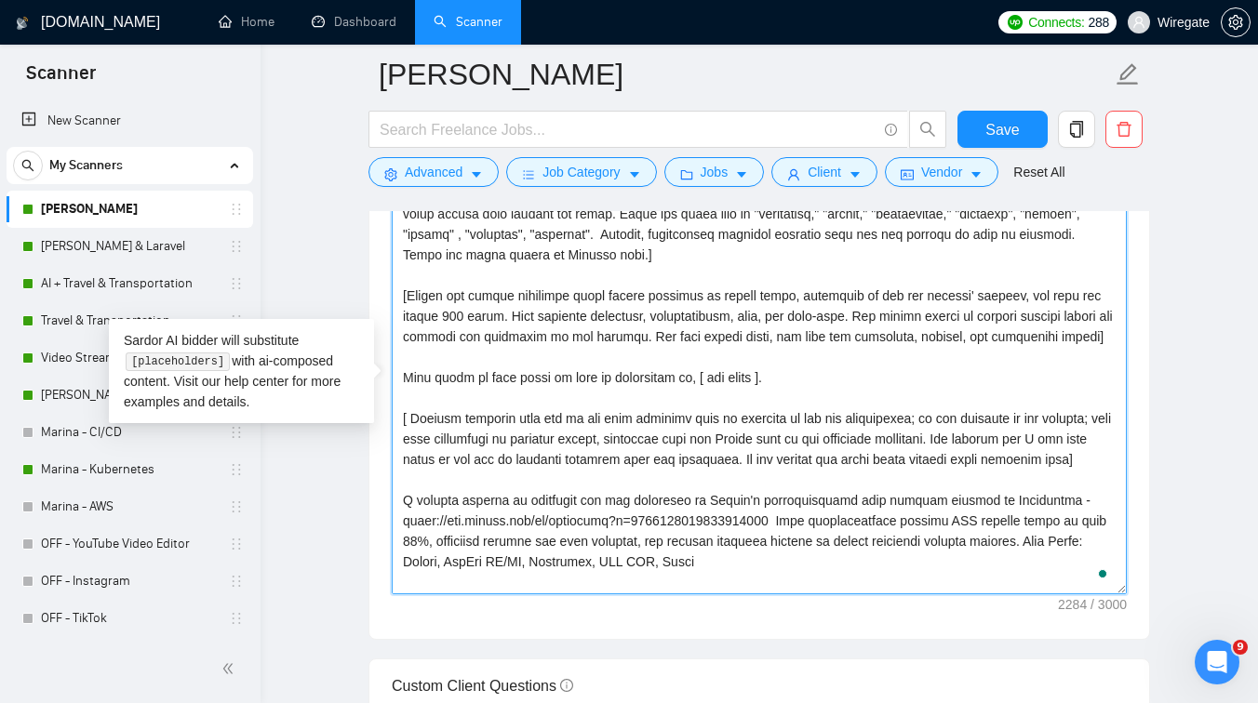
click at [757, 411] on textarea "Cover letter template:" at bounding box center [759, 385] width 735 height 419
click at [705, 421] on textarea "Cover letter template:" at bounding box center [759, 385] width 735 height 419
click at [808, 414] on textarea "Cover letter template:" at bounding box center [759, 385] width 735 height 419
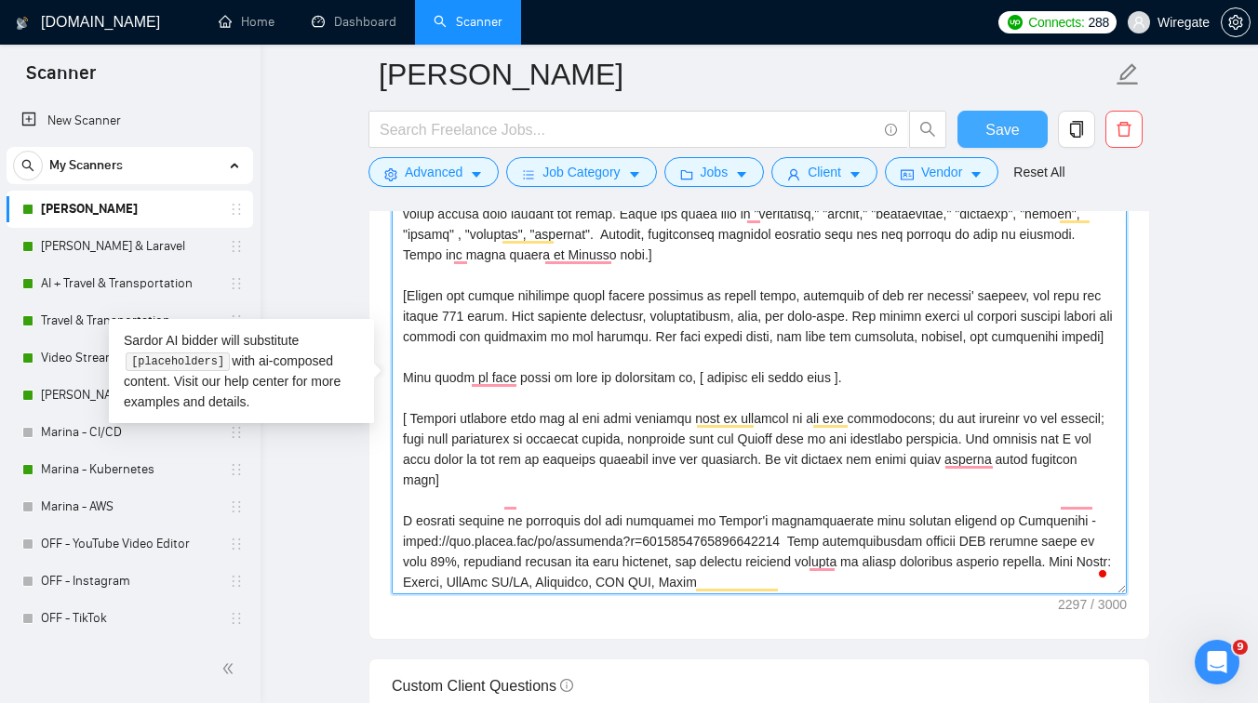
type textarea "[Write a personal greeting using the client's name or company name (if any is p…"
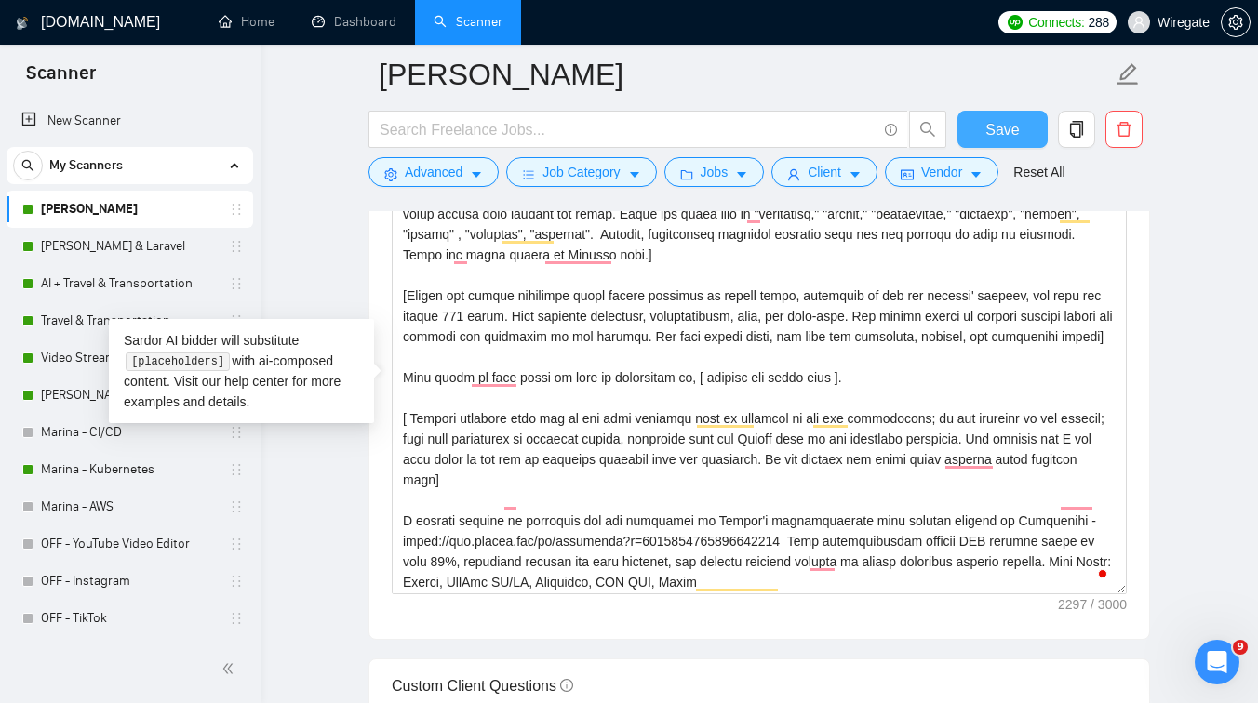
click at [991, 141] on span "Save" at bounding box center [1001, 129] width 33 height 23
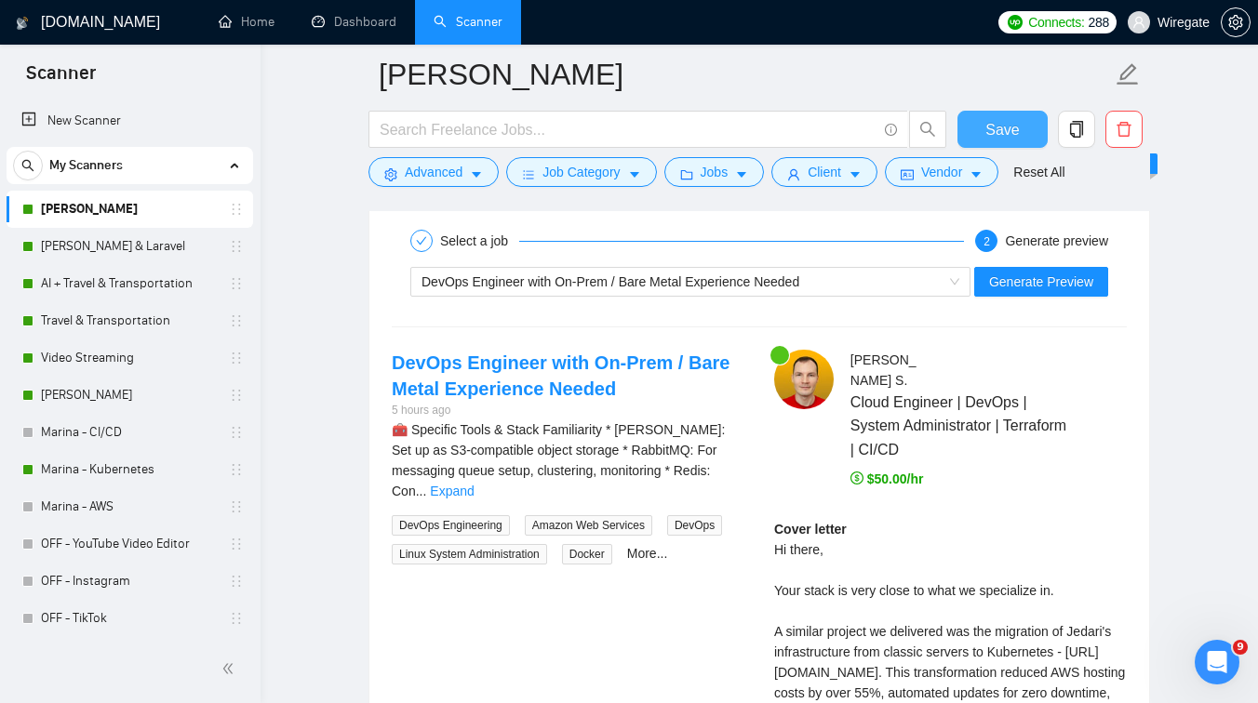
scroll to position [3531, 0]
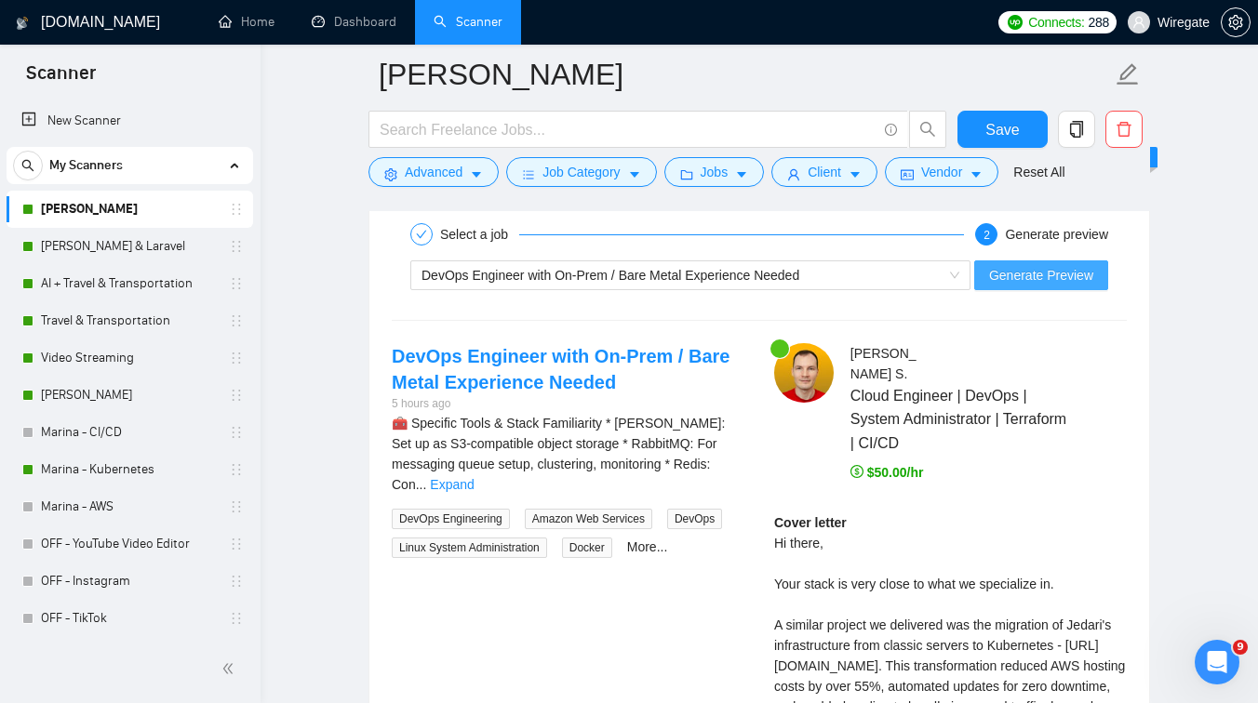
click at [1024, 277] on span "Generate Preview" at bounding box center [1041, 275] width 104 height 20
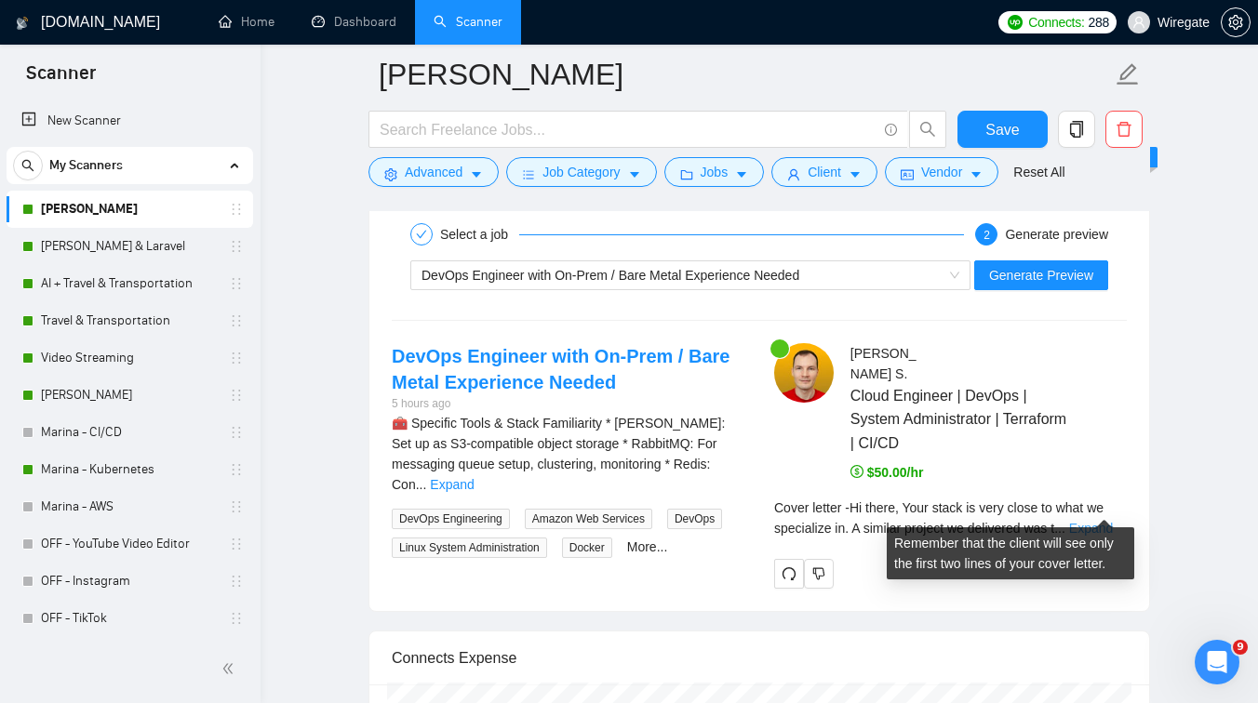
click at [1102, 521] on link "Expand" at bounding box center [1091, 528] width 44 height 15
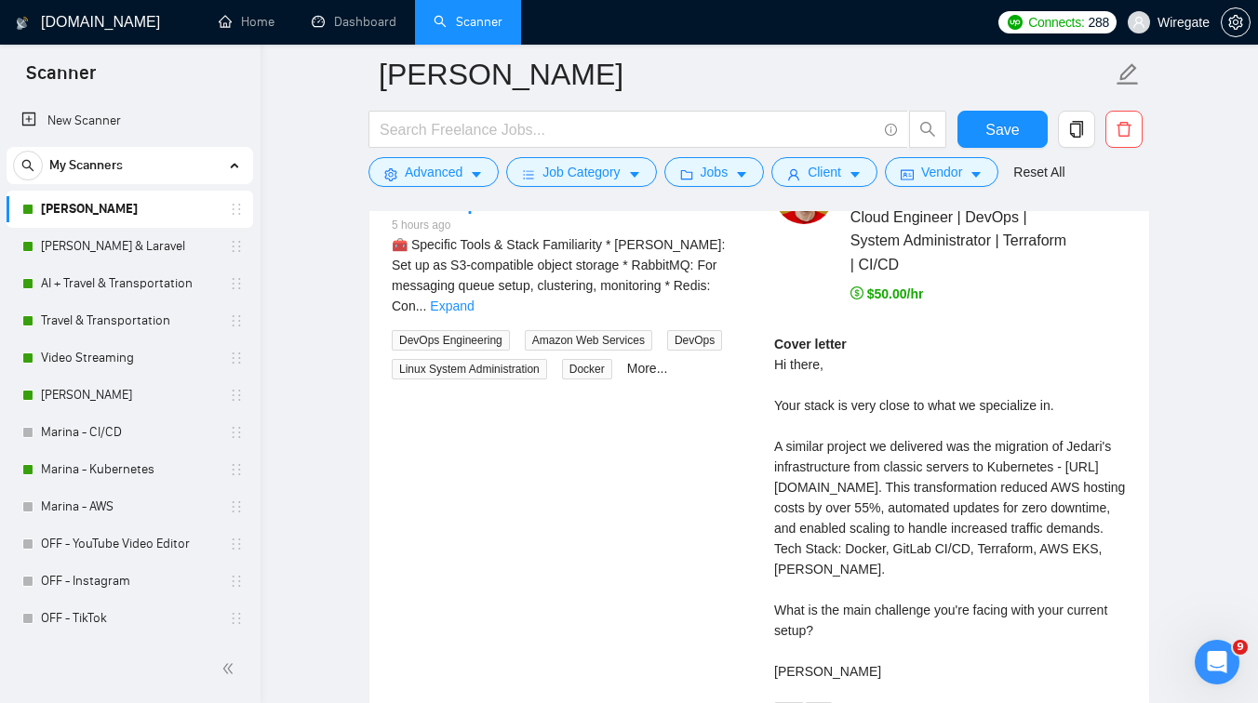
scroll to position [3723, 0]
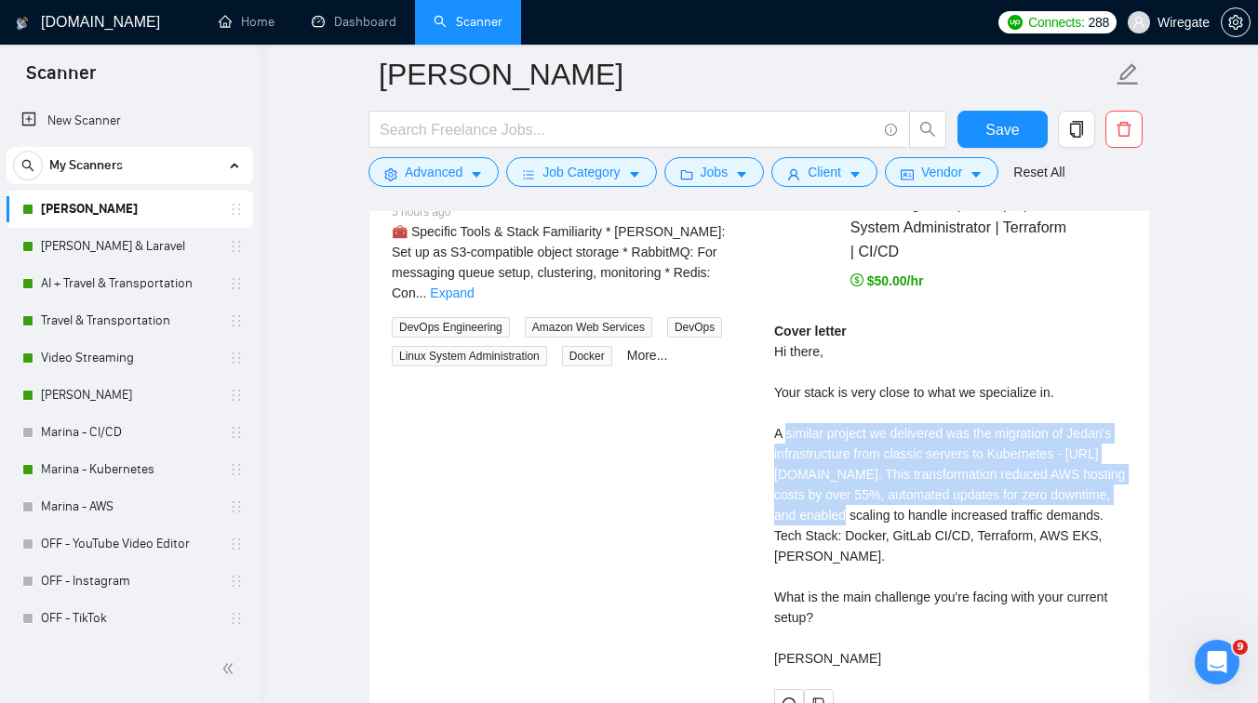
drag, startPoint x: 789, startPoint y: 412, endPoint x: 1039, endPoint y: 486, distance: 260.9
click at [1039, 486] on div "Cover letter Hi there, Your stack is very close to what we specialize in. A sim…" at bounding box center [950, 495] width 353 height 348
click at [1015, 516] on div "Cover letter Hi there, Your stack is very close to what we specialize in. A sim…" at bounding box center [950, 495] width 353 height 348
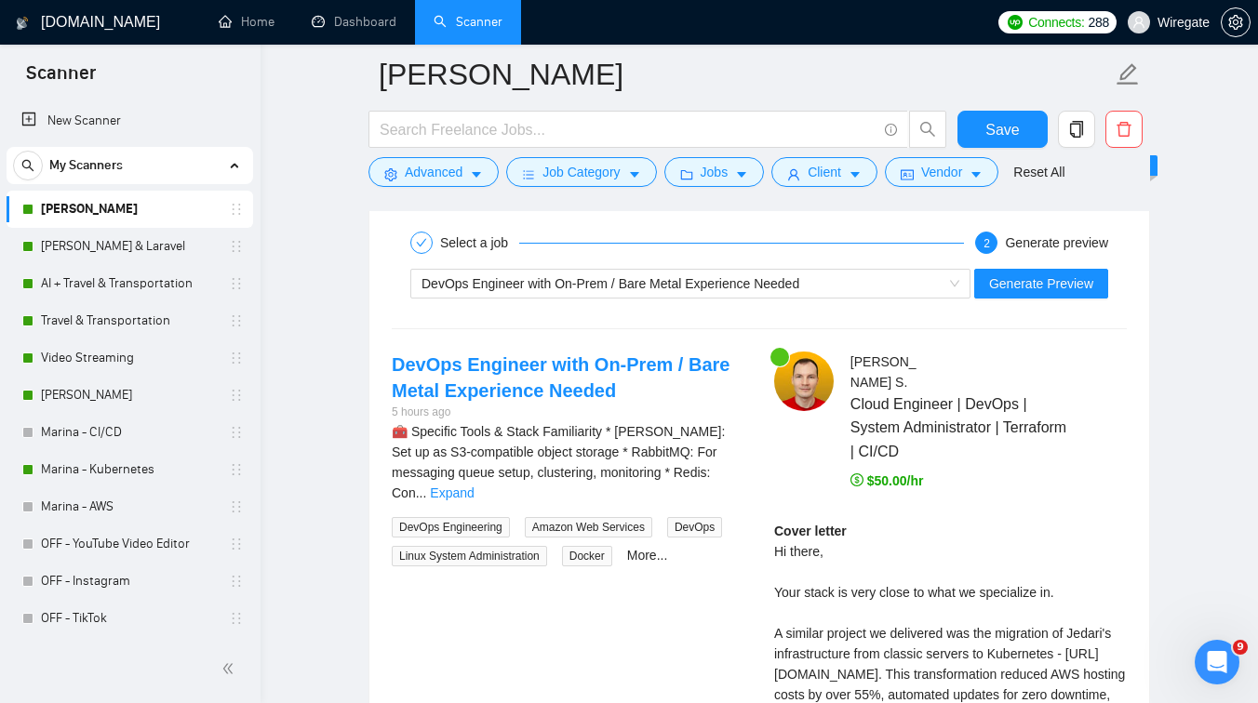
scroll to position [3490, 0]
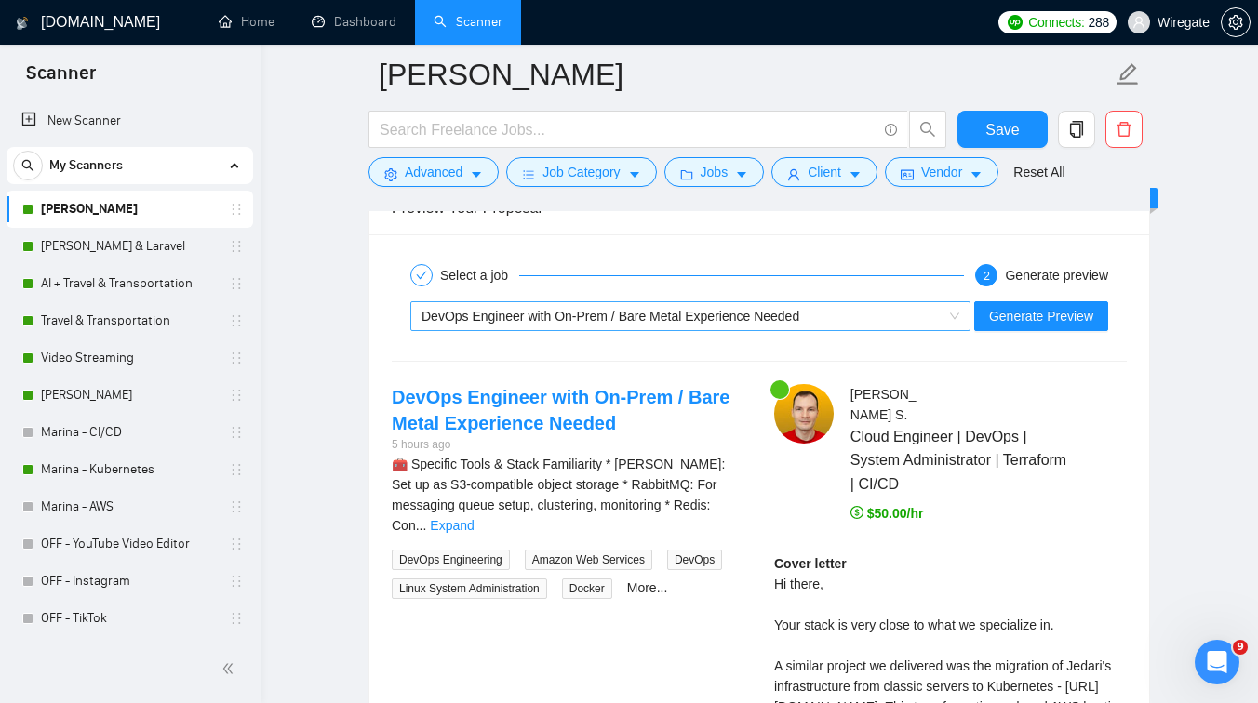
click at [603, 327] on div "DevOps Engineer with On-Prem / Bare Metal Experience Needed" at bounding box center [682, 316] width 521 height 28
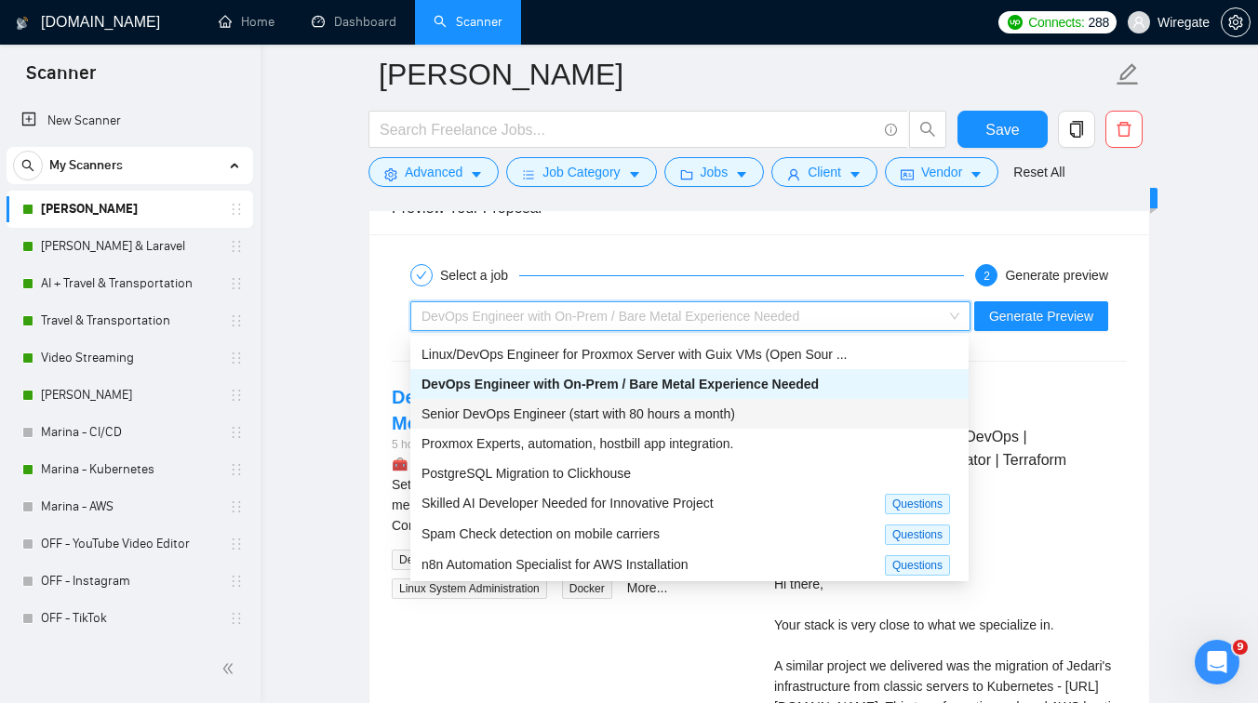
click at [546, 410] on span "Senior DevOps Engineer (start with 80 hours a month)" at bounding box center [579, 414] width 314 height 15
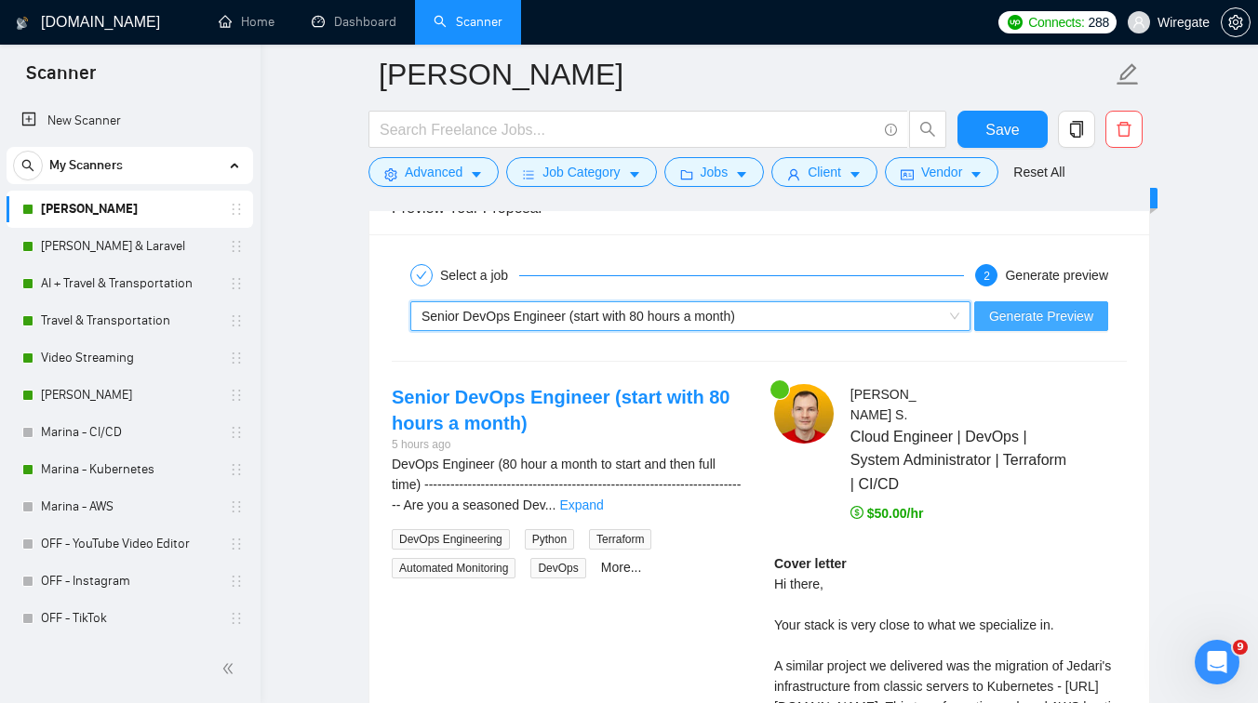
click at [1039, 315] on span "Generate Preview" at bounding box center [1041, 316] width 104 height 20
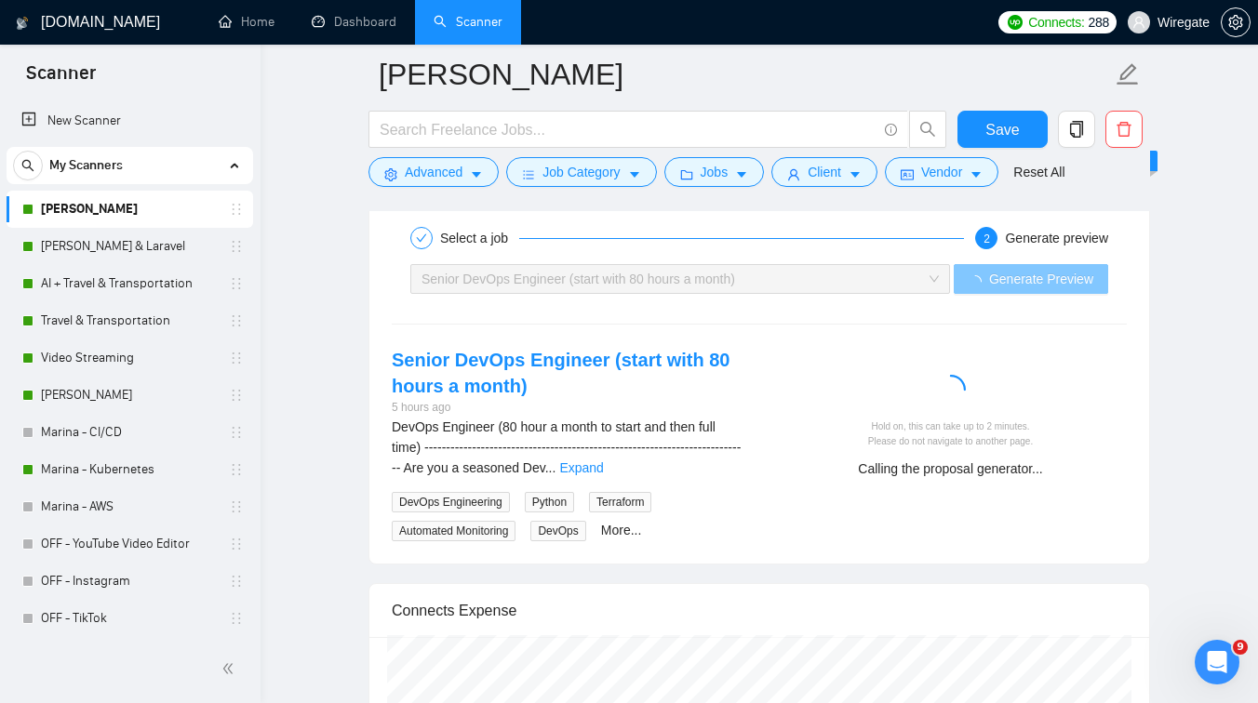
scroll to position [3539, 0]
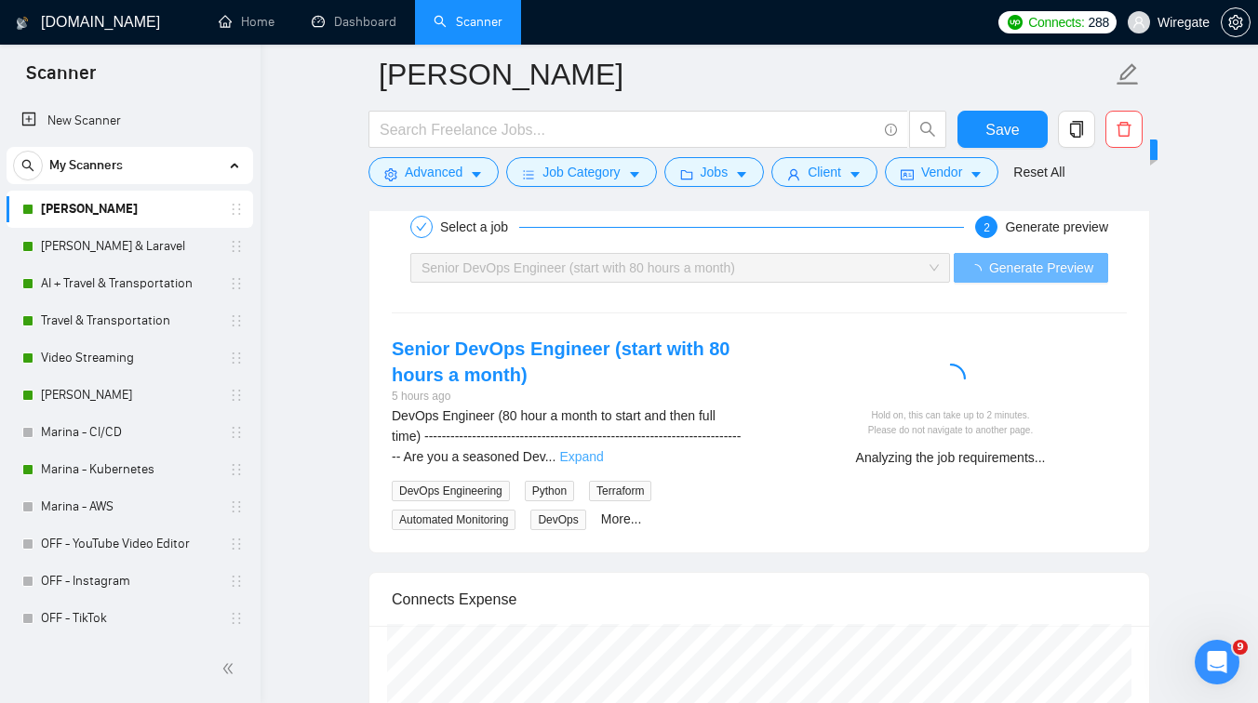
click at [603, 459] on link "Expand" at bounding box center [581, 456] width 44 height 15
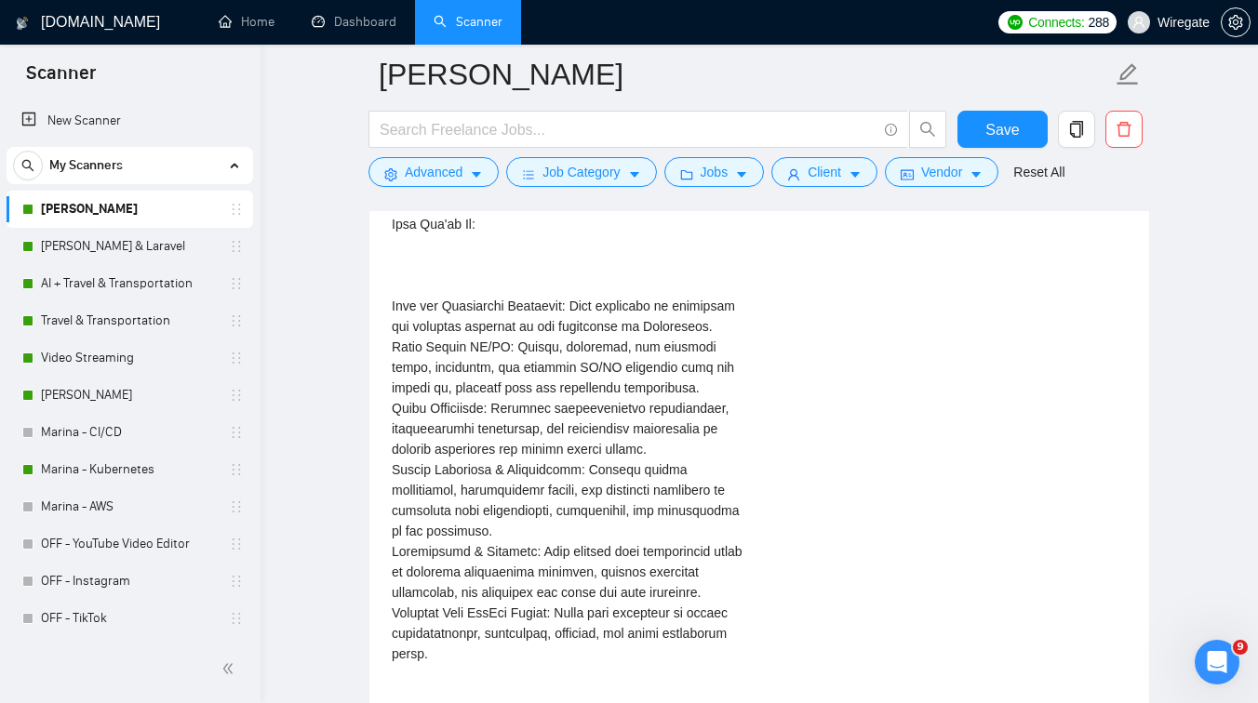
scroll to position [4138, 0]
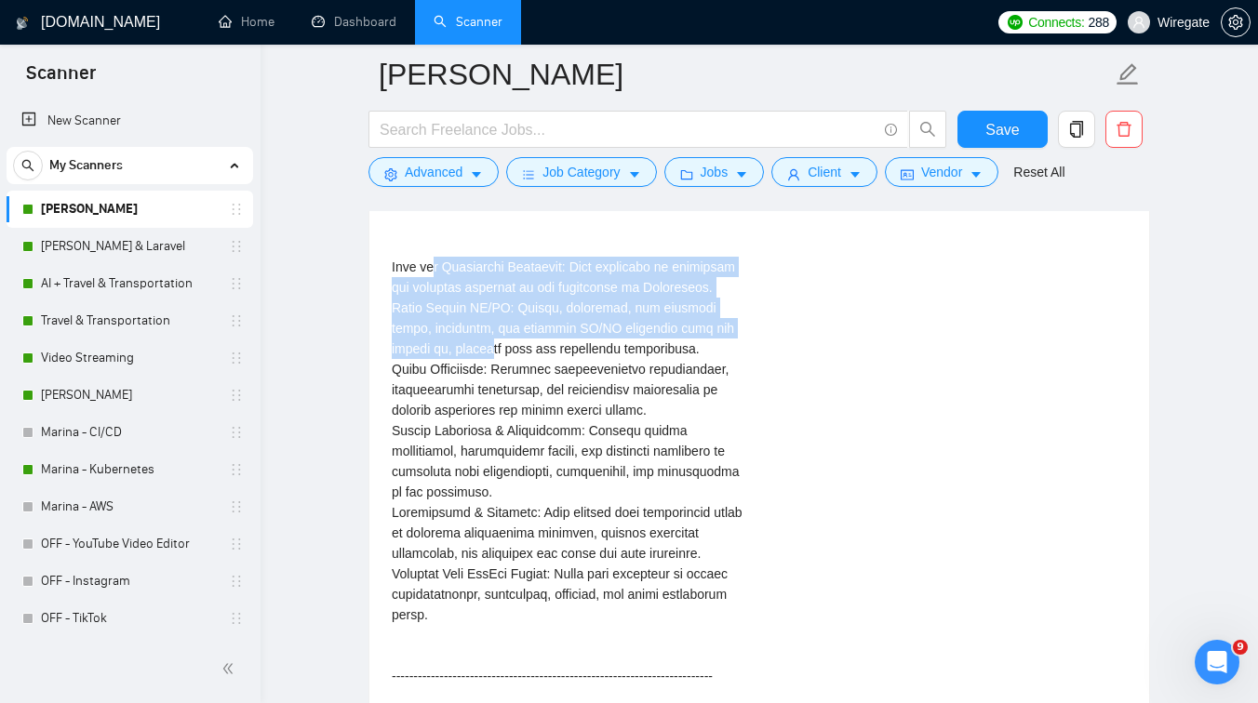
drag, startPoint x: 440, startPoint y: 326, endPoint x: 497, endPoint y: 439, distance: 126.9
click at [497, 439] on div "DevOps Engineer (80 hour a month to start and then full time)\a\a \a\a---------…" at bounding box center [568, 686] width 353 height 1761
click at [506, 527] on div "DevOps Engineer (80 hour a month to start and then full time)\a\a \a\a---------…" at bounding box center [568, 686] width 353 height 1761
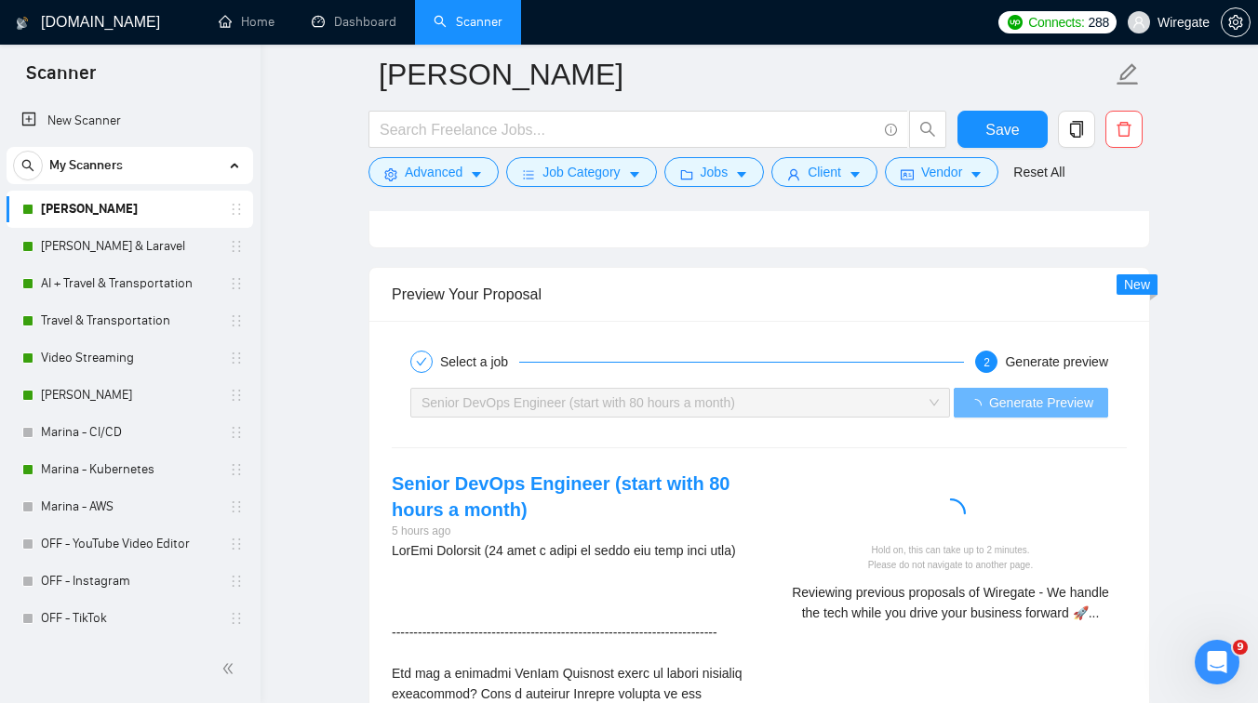
scroll to position [3448, 0]
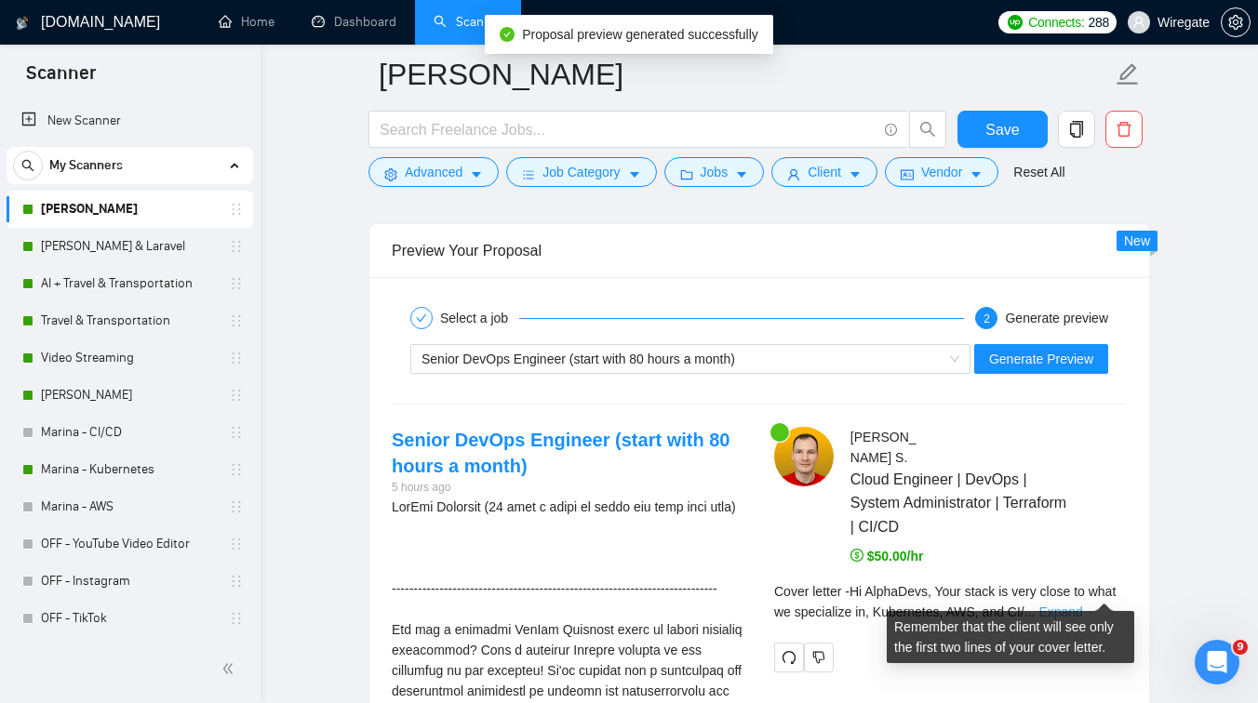
click at [1082, 605] on link "Expand" at bounding box center [1060, 612] width 44 height 15
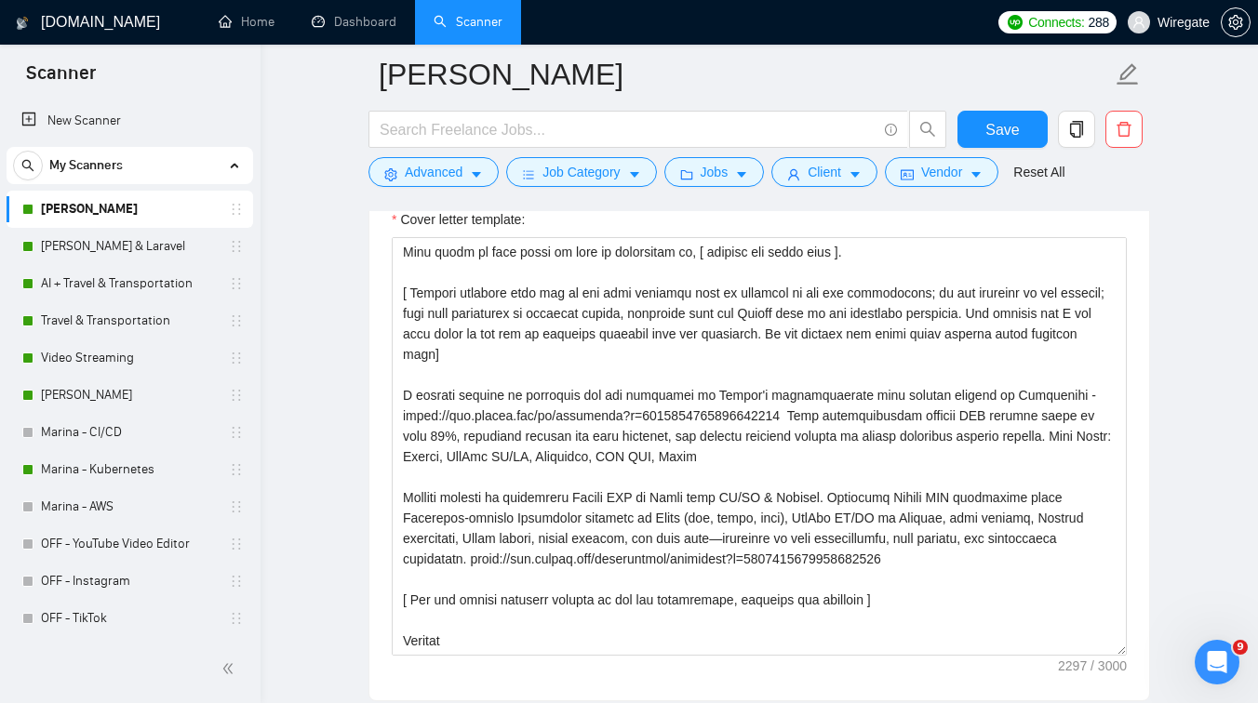
scroll to position [1913, 0]
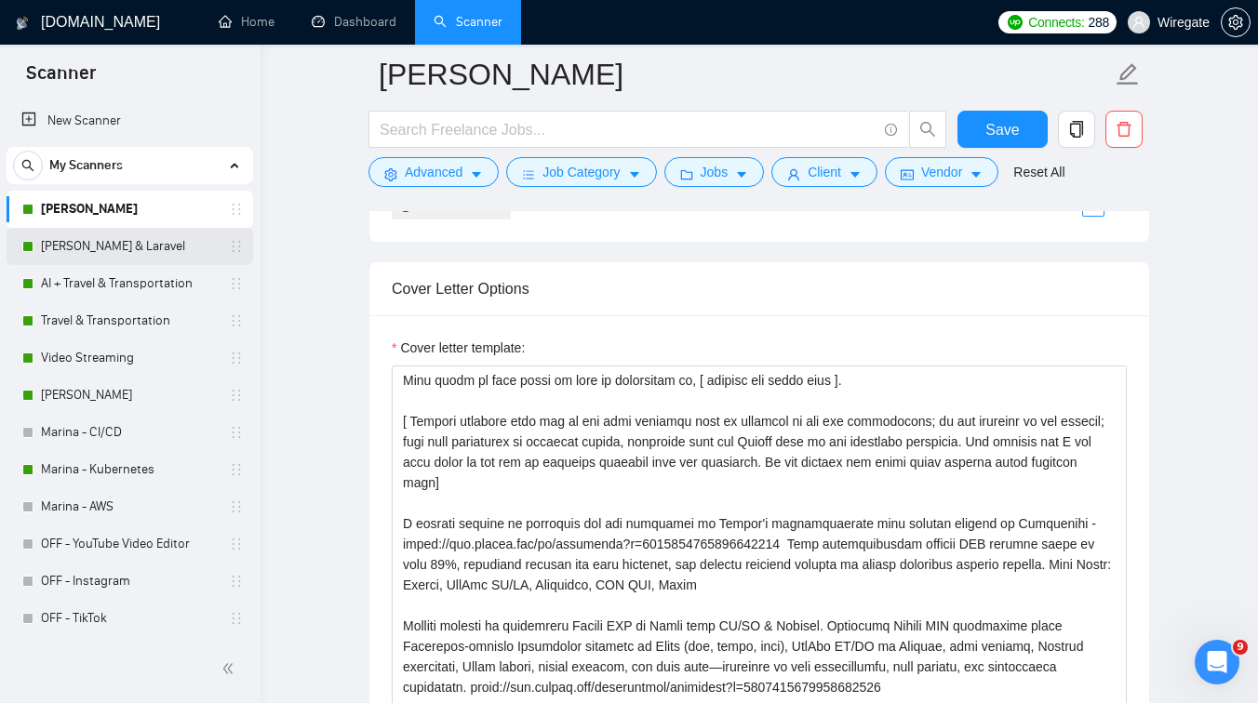
click at [130, 244] on link "[PERSON_NAME] & Laravel" at bounding box center [129, 246] width 177 height 37
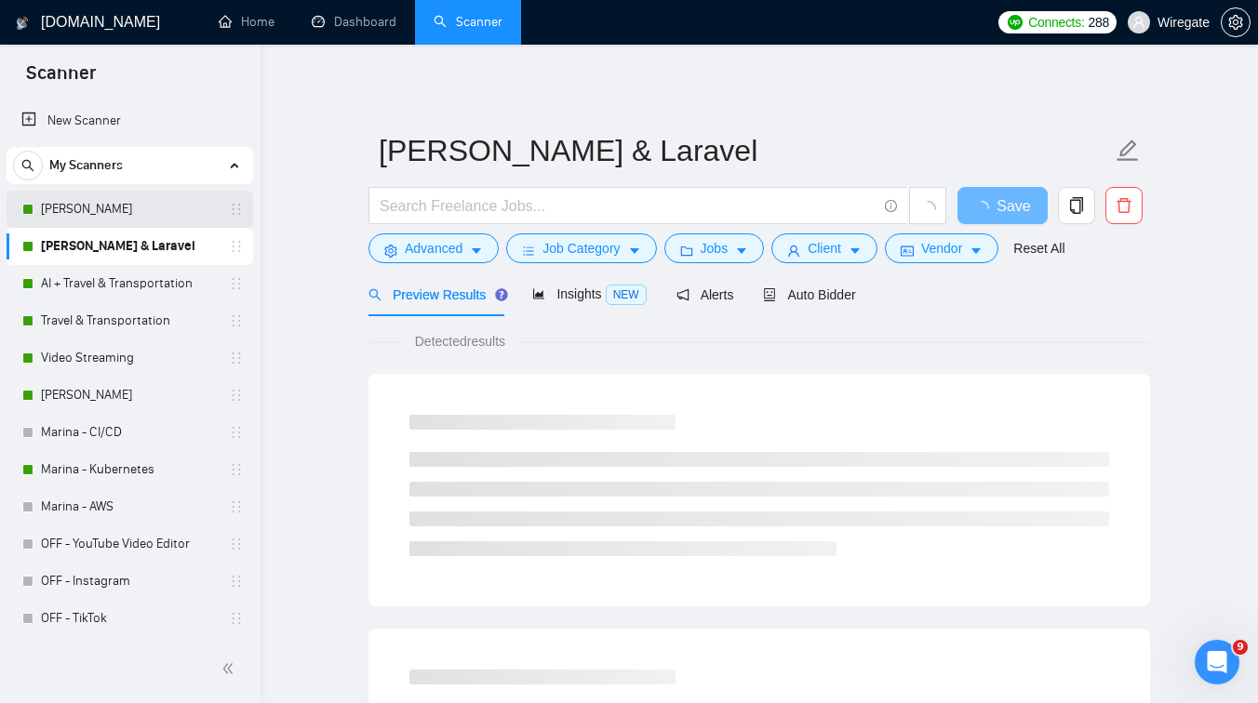
click at [135, 208] on link "[PERSON_NAME]" at bounding box center [129, 209] width 177 height 37
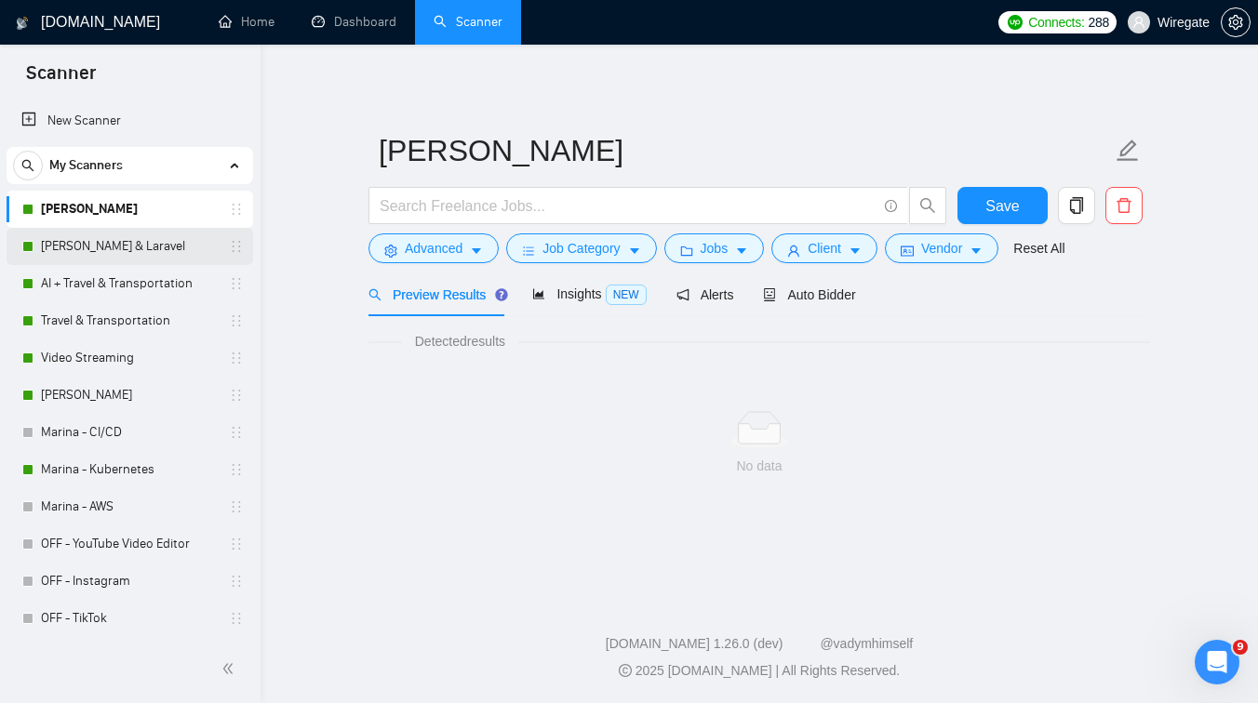
click at [141, 240] on link "[PERSON_NAME] & Laravel" at bounding box center [129, 246] width 177 height 37
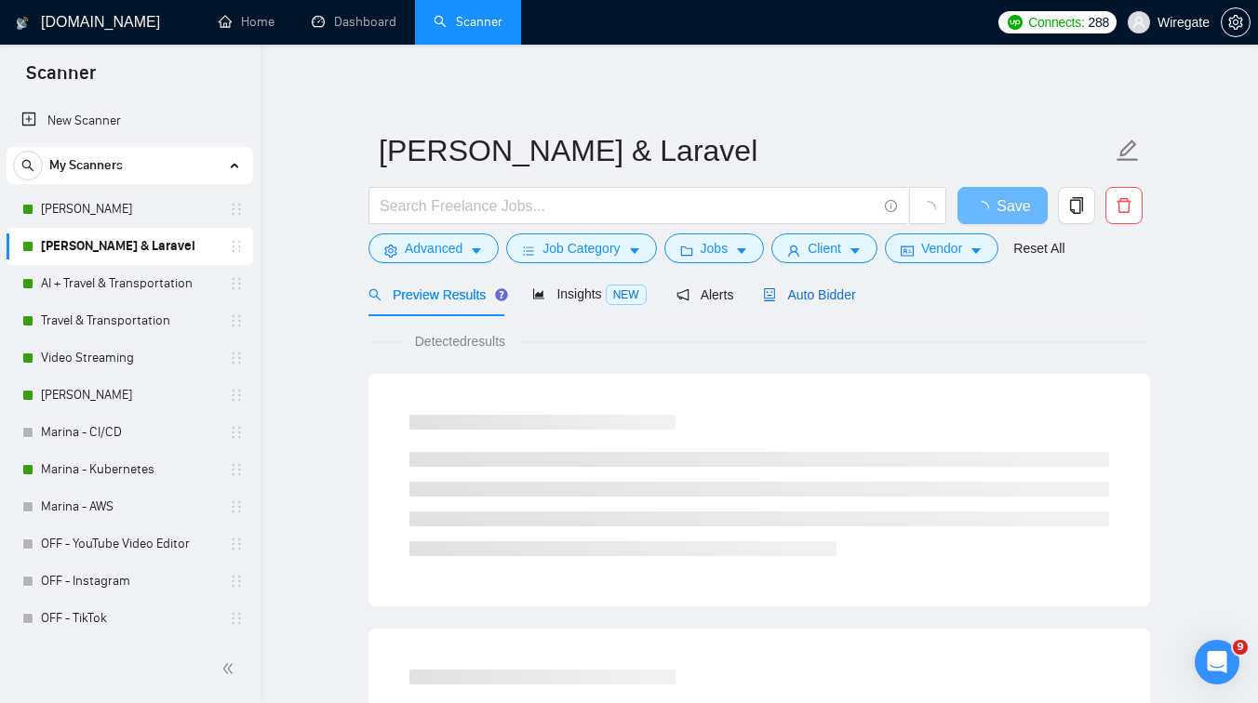
click at [814, 295] on span "Auto Bidder" at bounding box center [809, 295] width 92 height 15
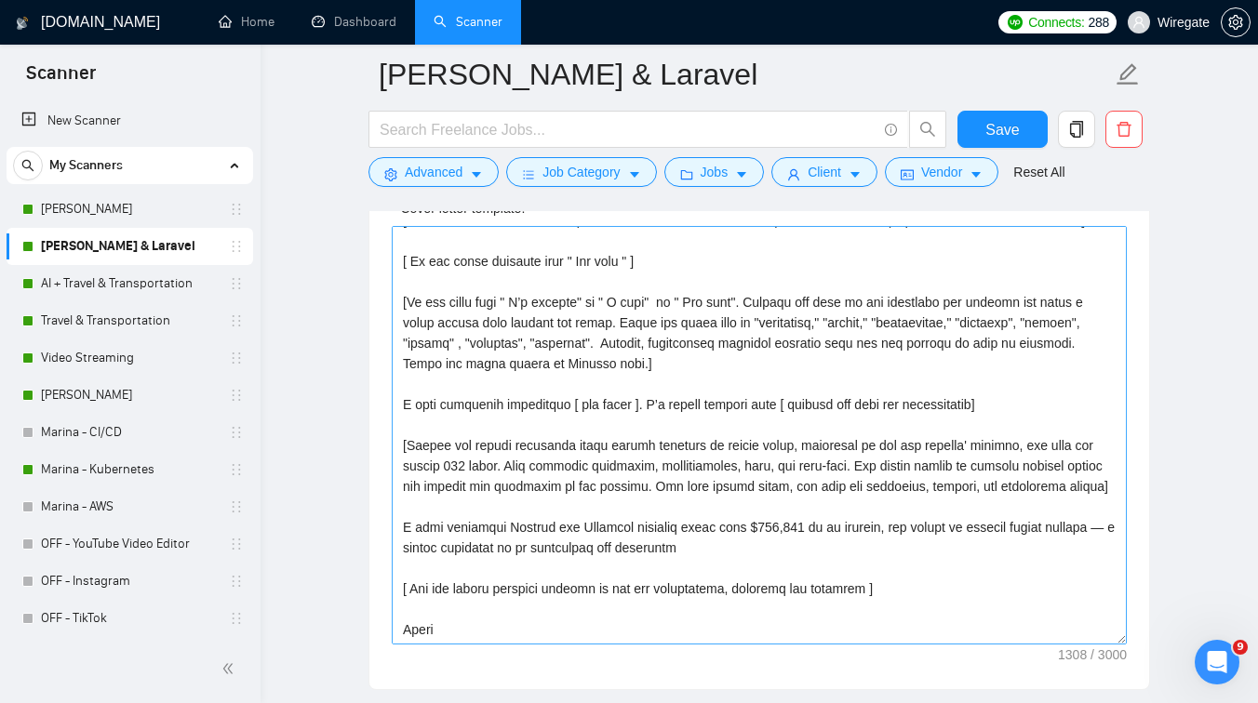
scroll to position [2058, 0]
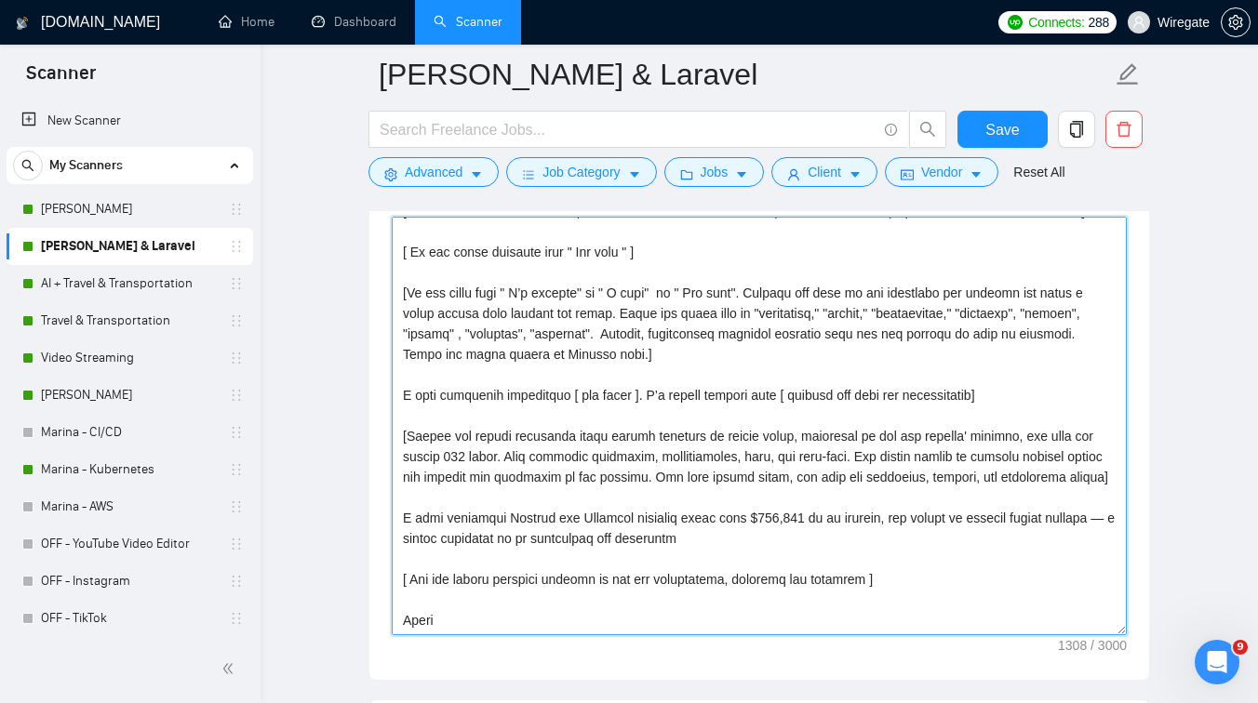
click at [830, 517] on textarea "Cover letter template:" at bounding box center [759, 426] width 735 height 419
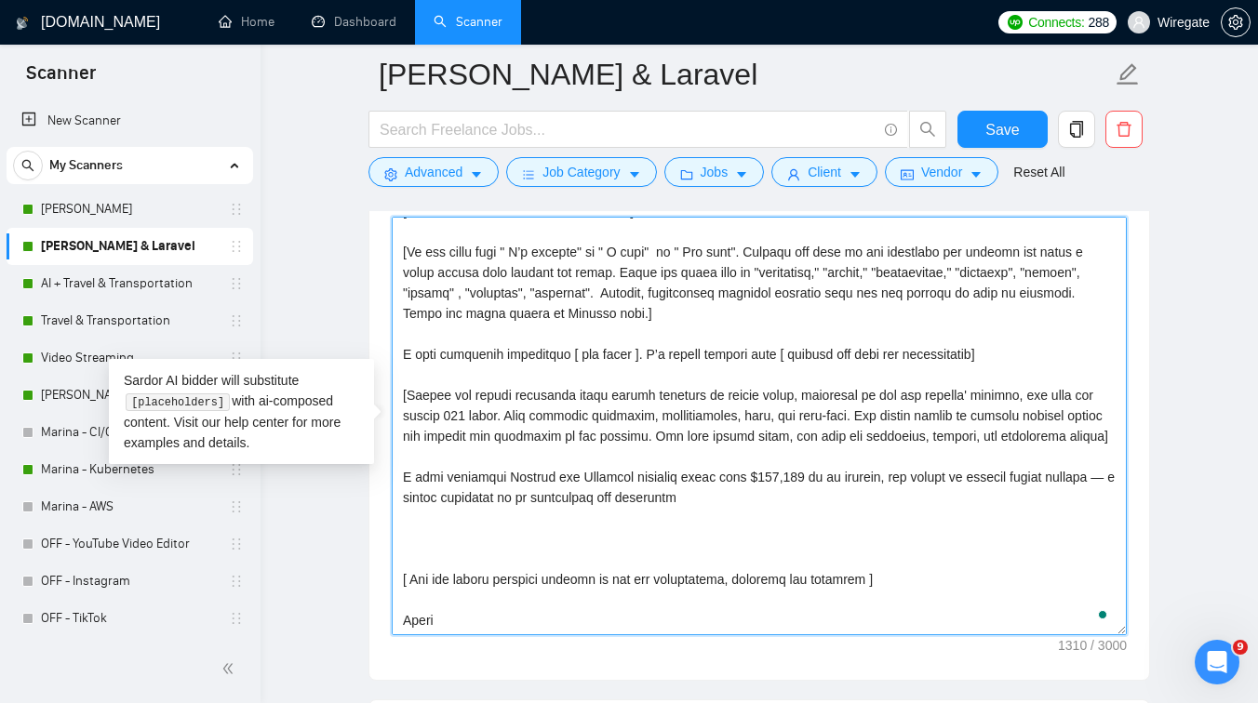
scroll to position [123, 0]
paste textarea "https://www.upwork.com/agencies/wiregate/?nav_dir=pop"
type textarea "[Lorem i dolorsit ametcons adipi eli seddoe't inci ut laboree dolo (ma ali en a…"
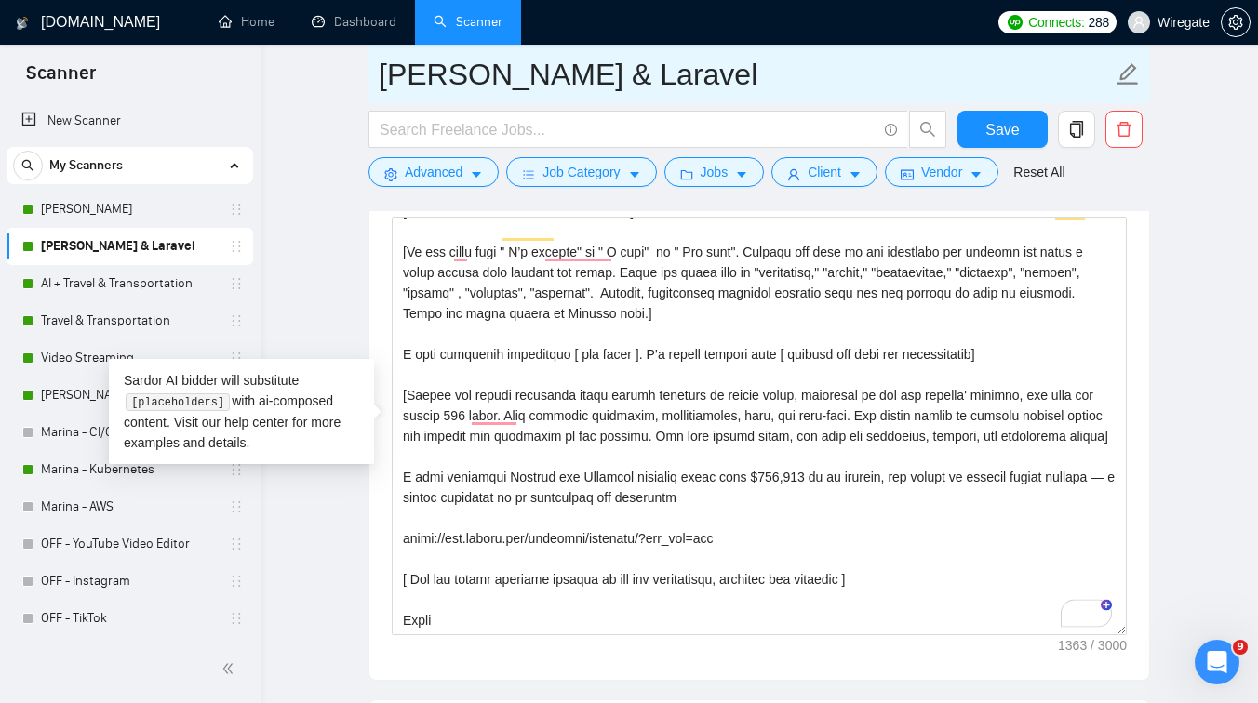
scroll to position [1923, 0]
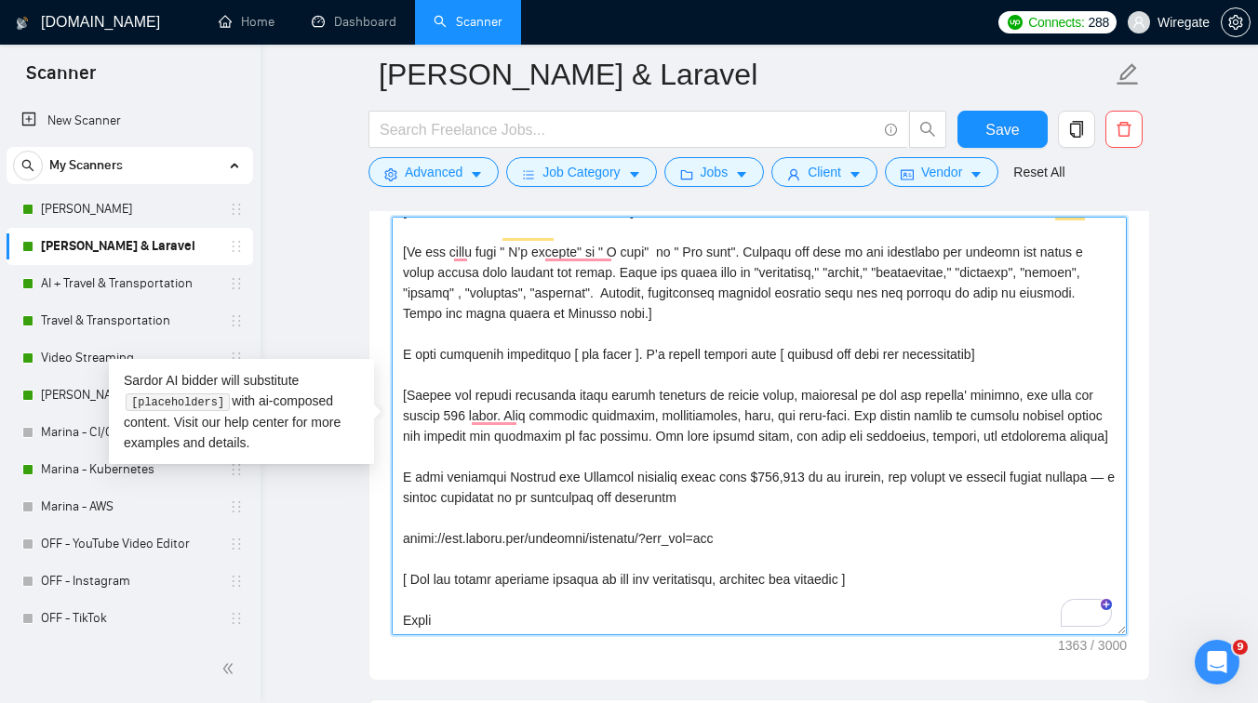
click at [403, 514] on textarea "Cover letter template:" at bounding box center [759, 426] width 735 height 419
paste textarea "One of similar projects we’ve done recently was rebuilding a proof-of-concept i…"
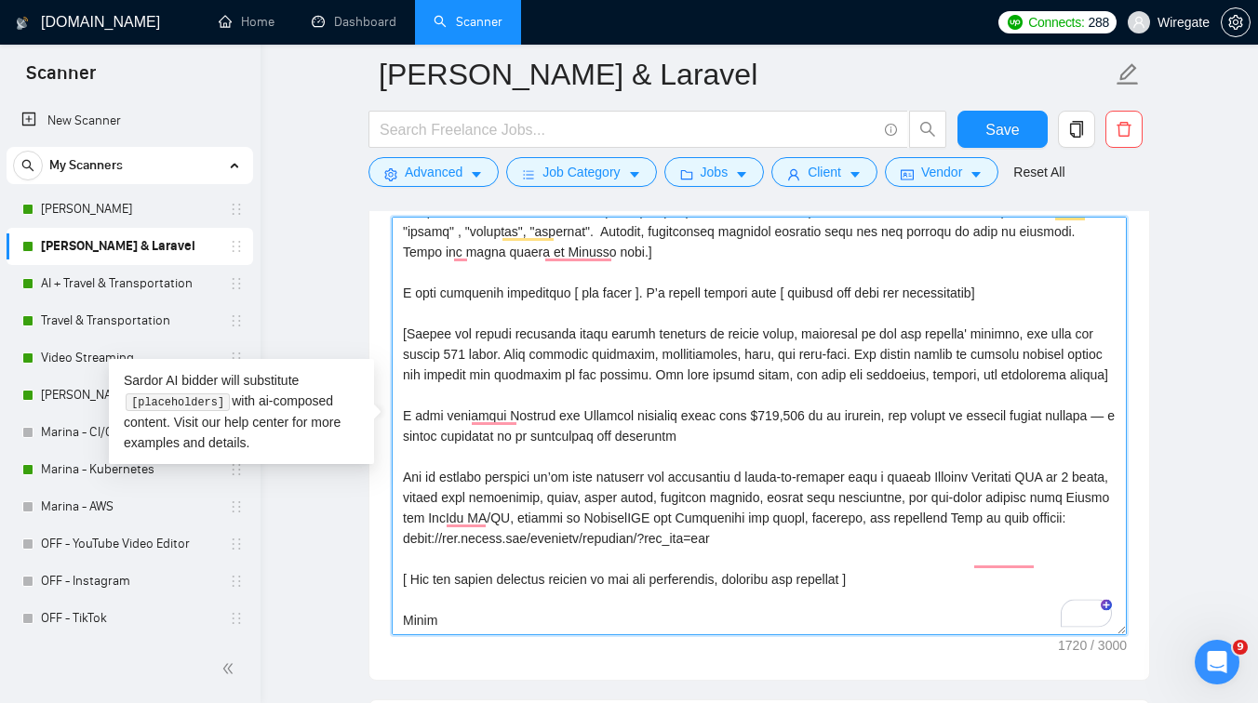
click at [808, 588] on textarea "Cover letter template:" at bounding box center [759, 426] width 735 height 419
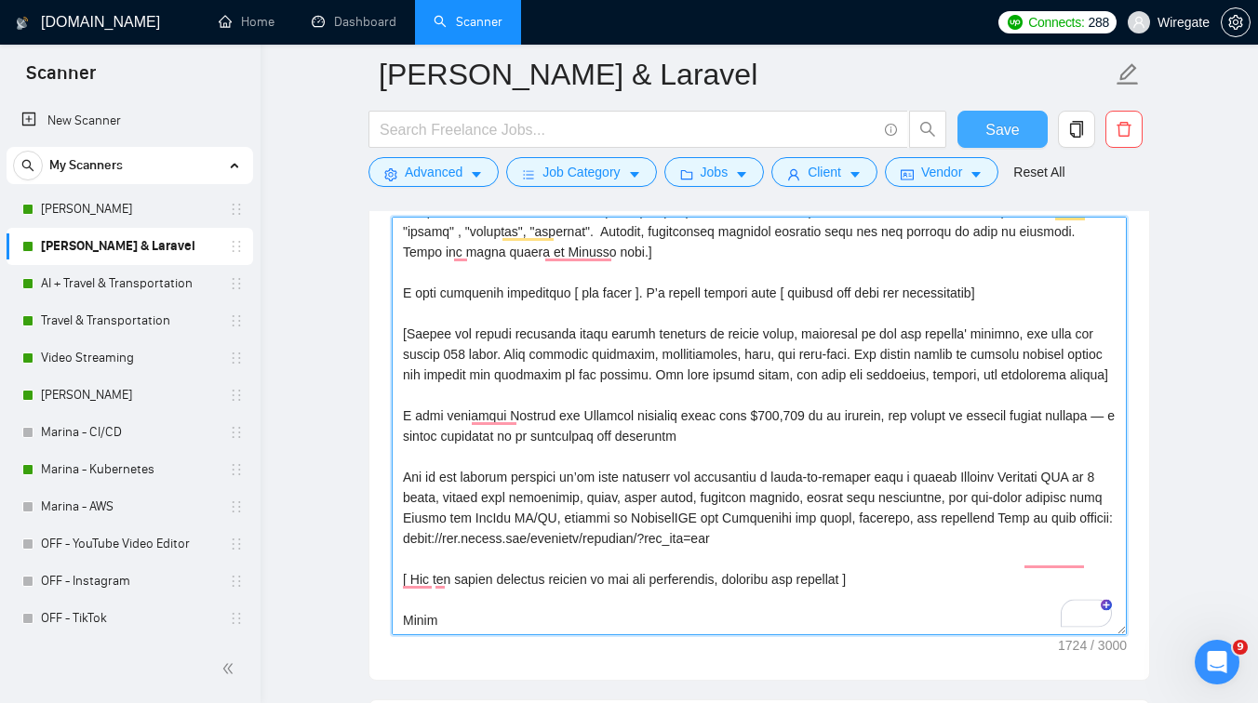
type textarea "[Lorem i dolorsit ametcons adipi eli seddoe't inci ut laboree dolo (ma ali en a…"
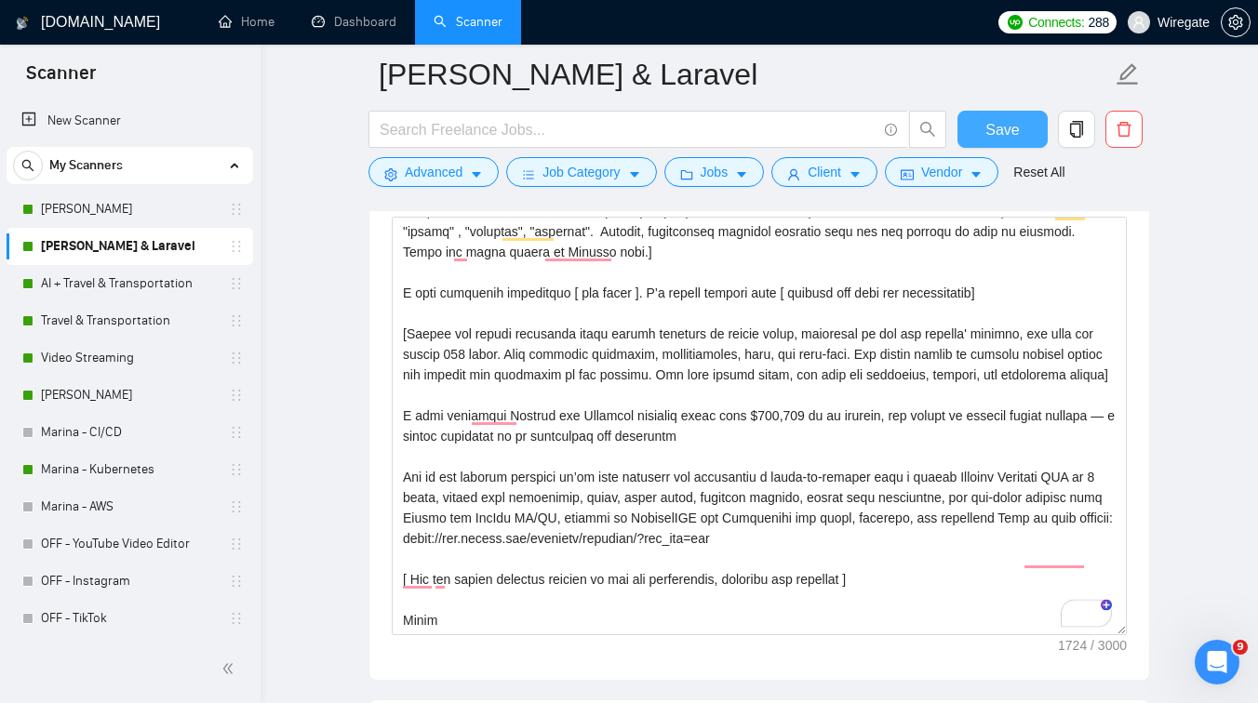
click at [980, 124] on button "Save" at bounding box center [1003, 129] width 90 height 37
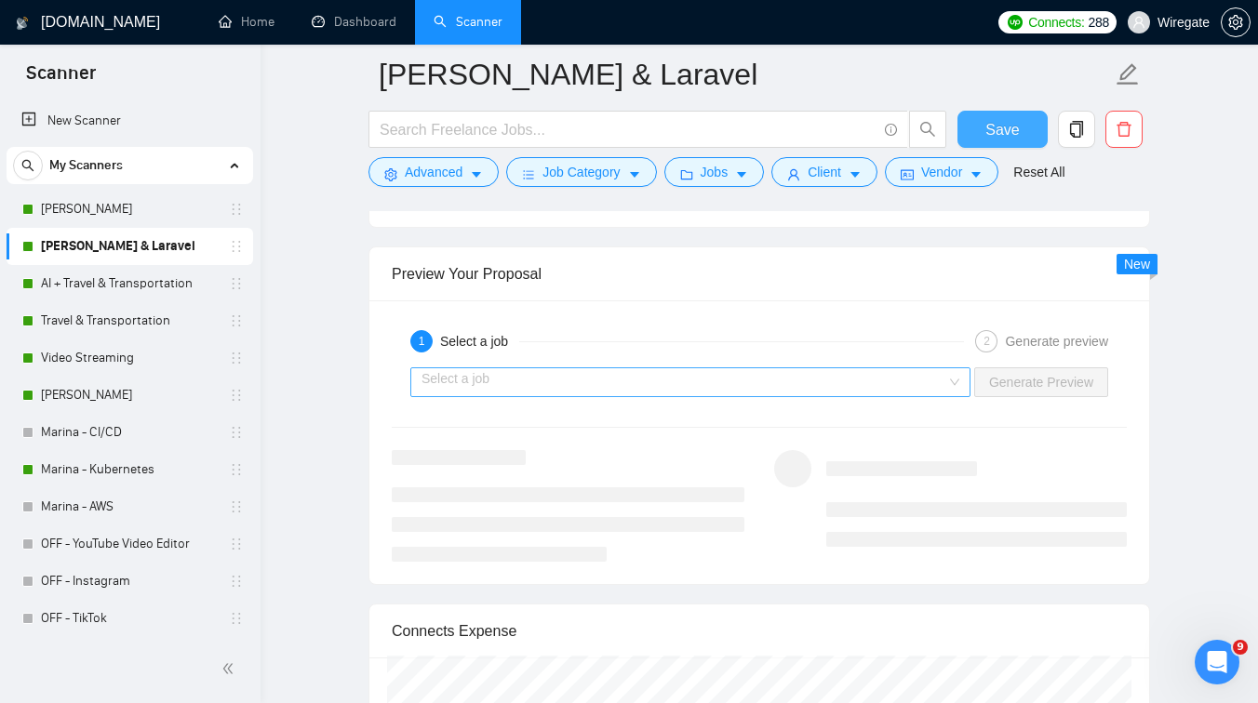
scroll to position [3476, 0]
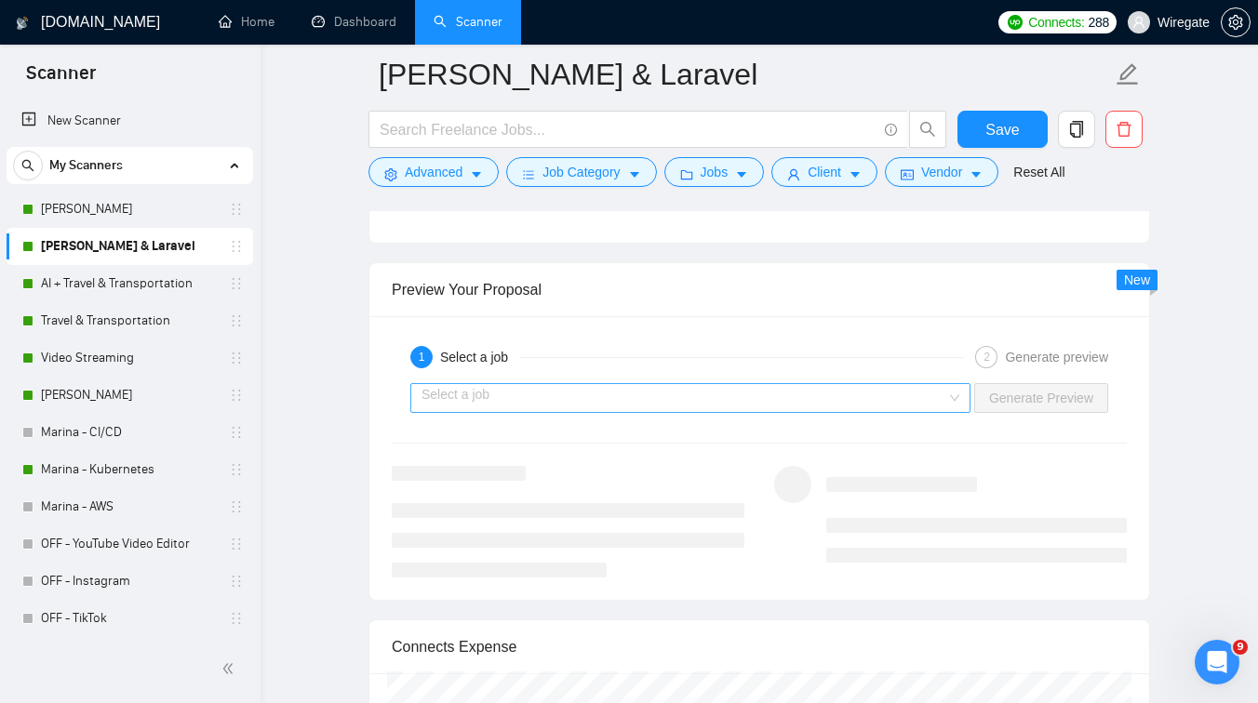
click at [701, 393] on input "search" at bounding box center [684, 398] width 525 height 28
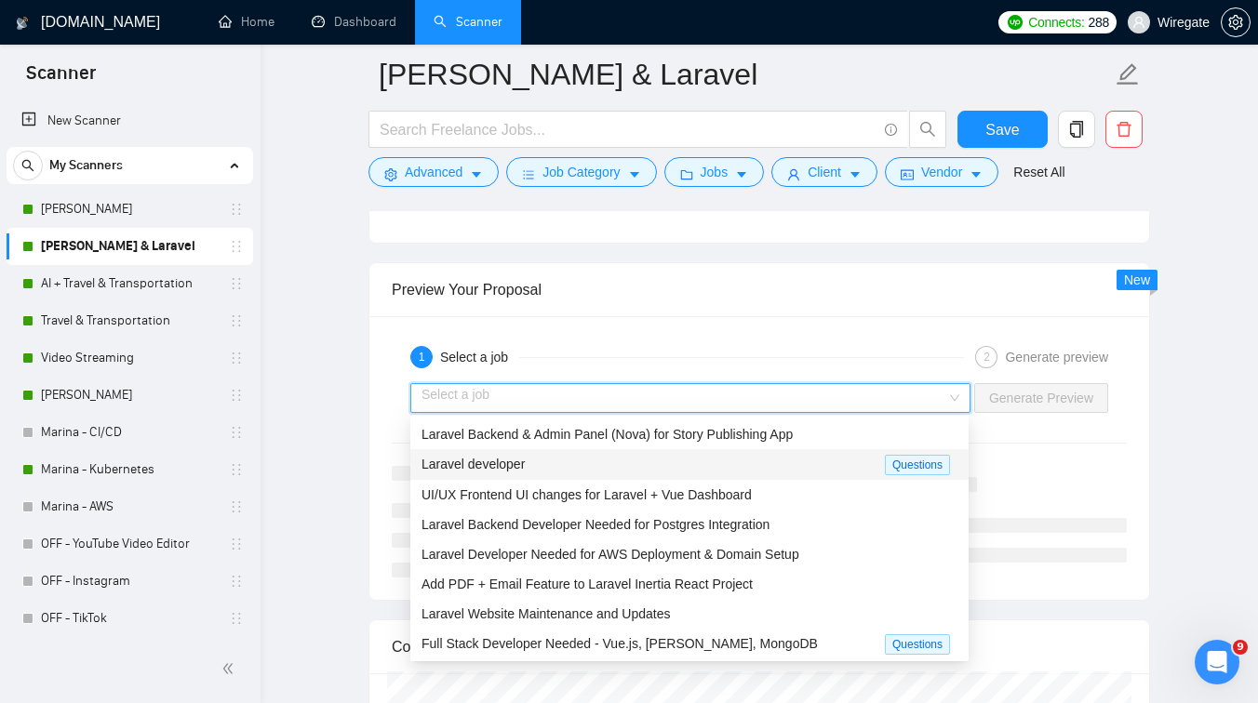
click at [553, 465] on div "Laravel developer" at bounding box center [653, 464] width 463 height 21
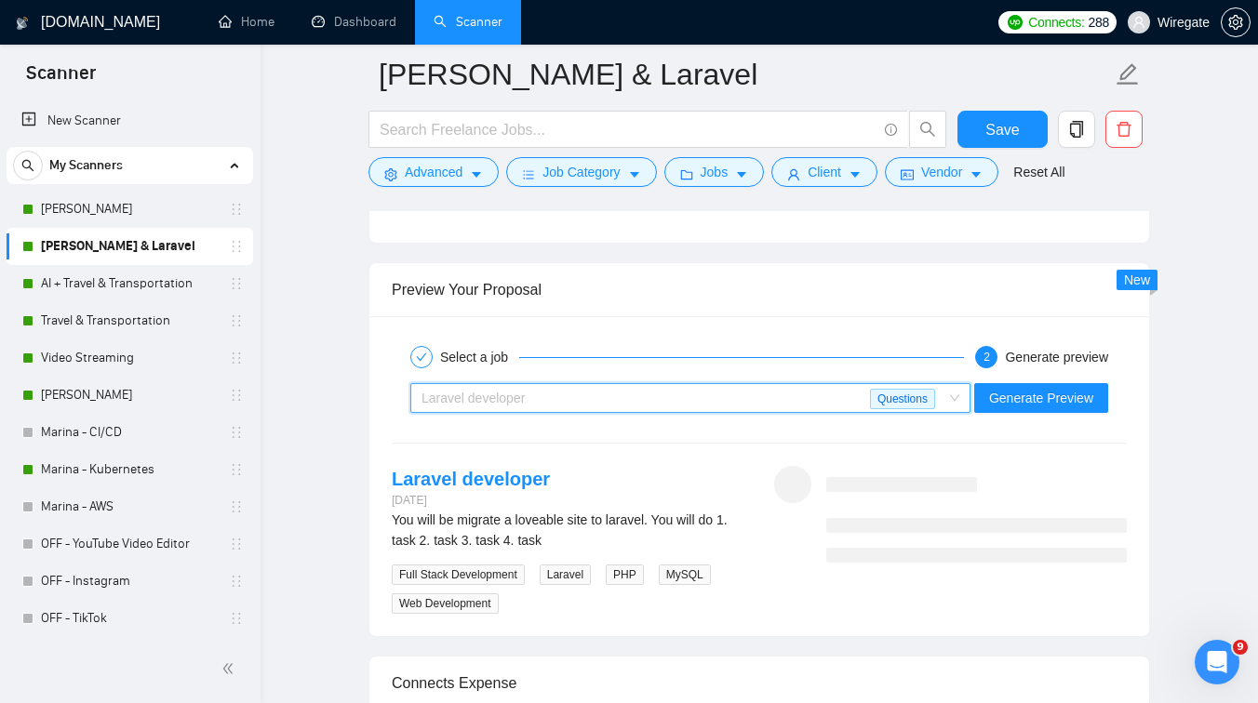
click at [765, 392] on div "Laravel developer" at bounding box center [646, 398] width 449 height 28
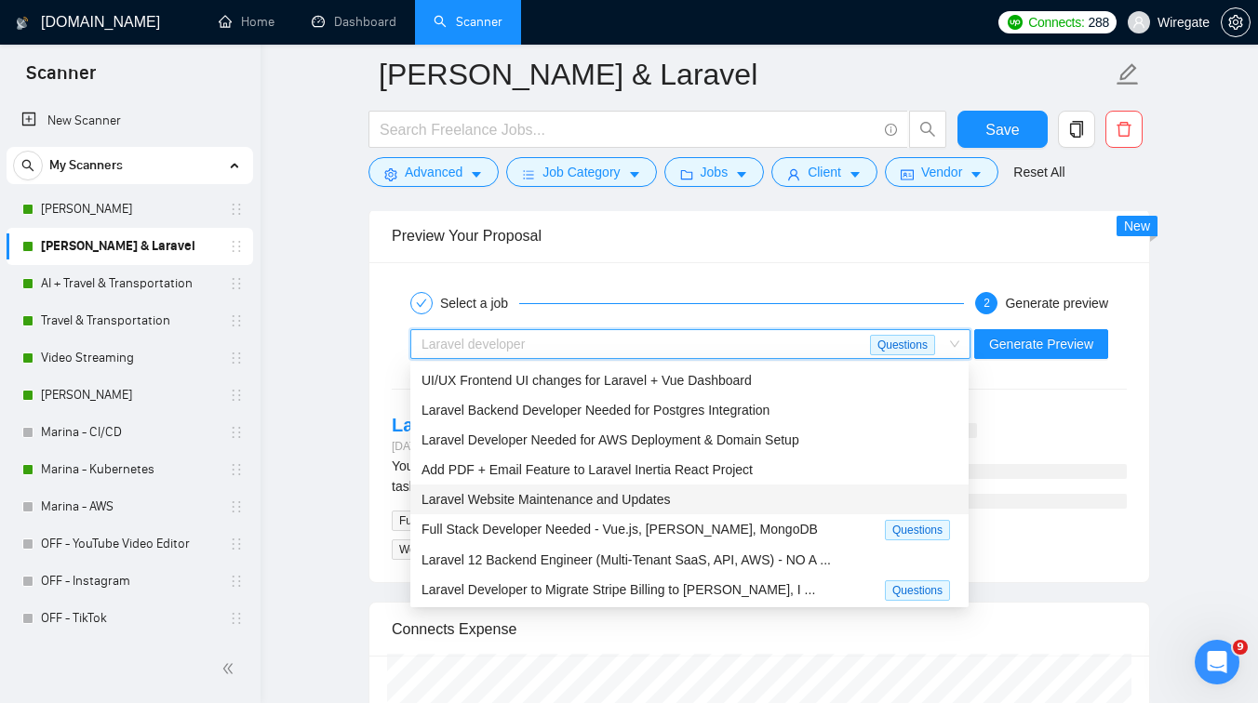
scroll to position [0, 0]
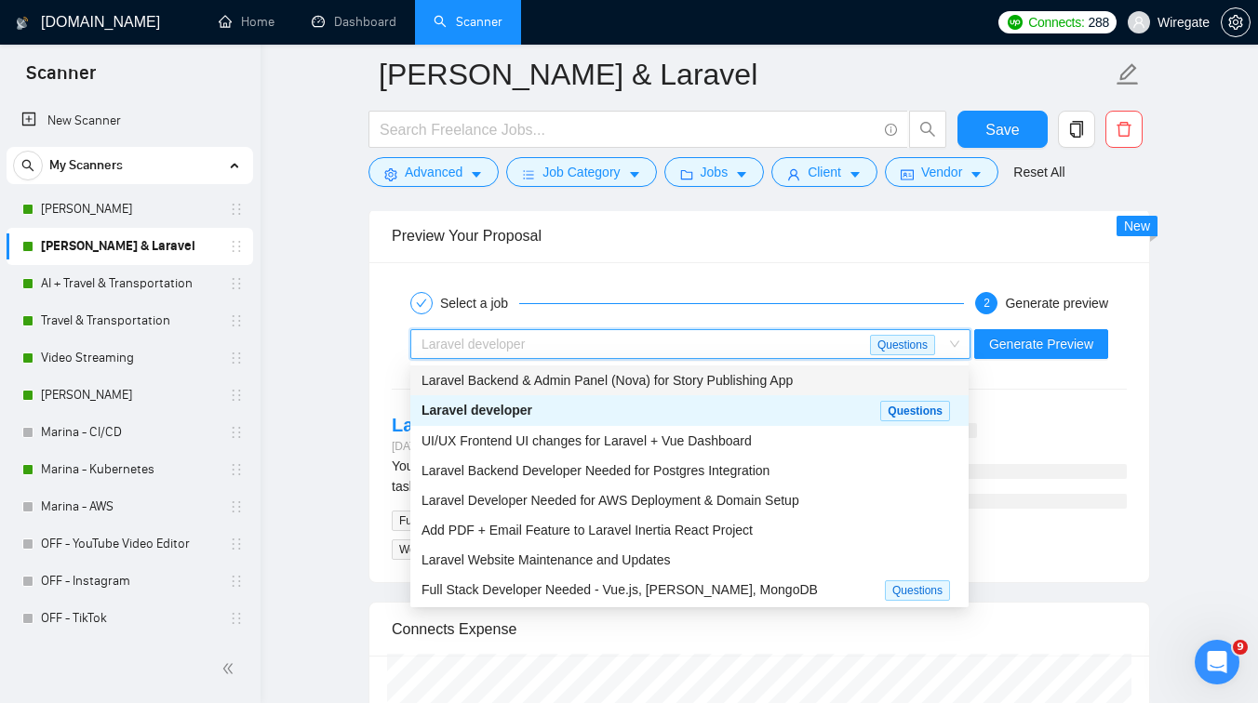
click at [663, 283] on div "Select a job 2 Generate preview Laravel developer Questions Generate Preview La…" at bounding box center [759, 422] width 780 height 320
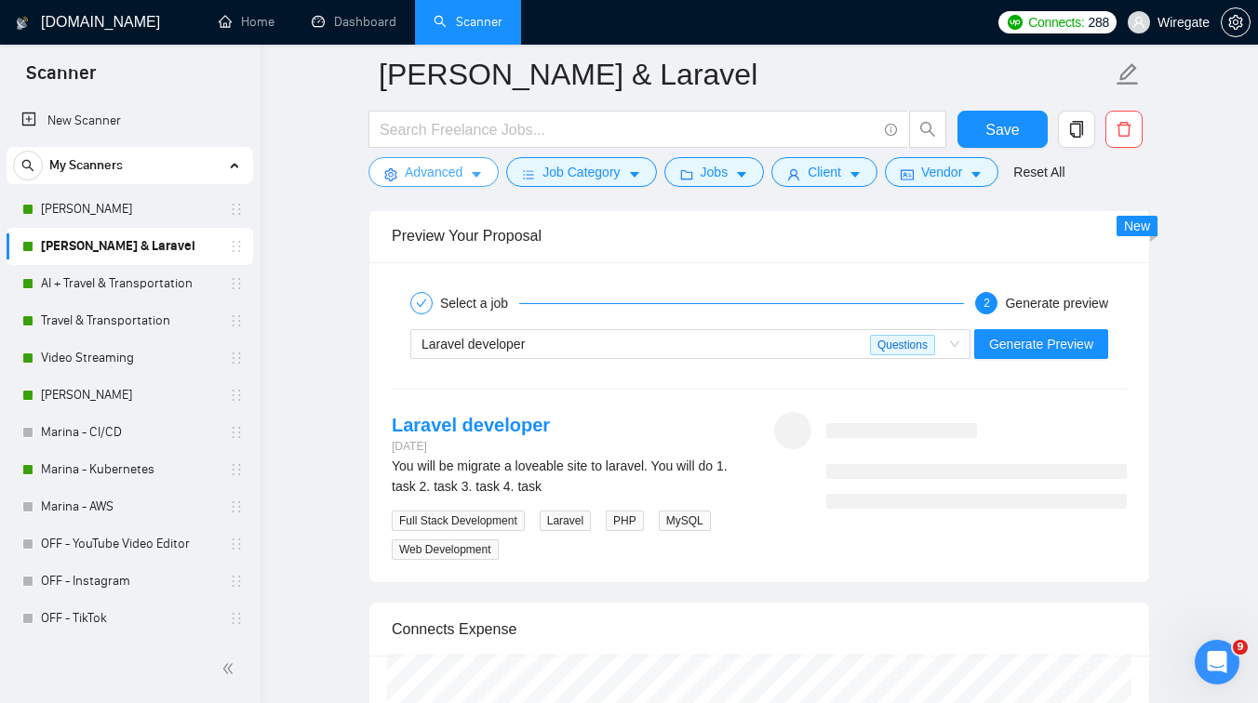
click at [420, 171] on span "Advanced" at bounding box center [434, 172] width 58 height 20
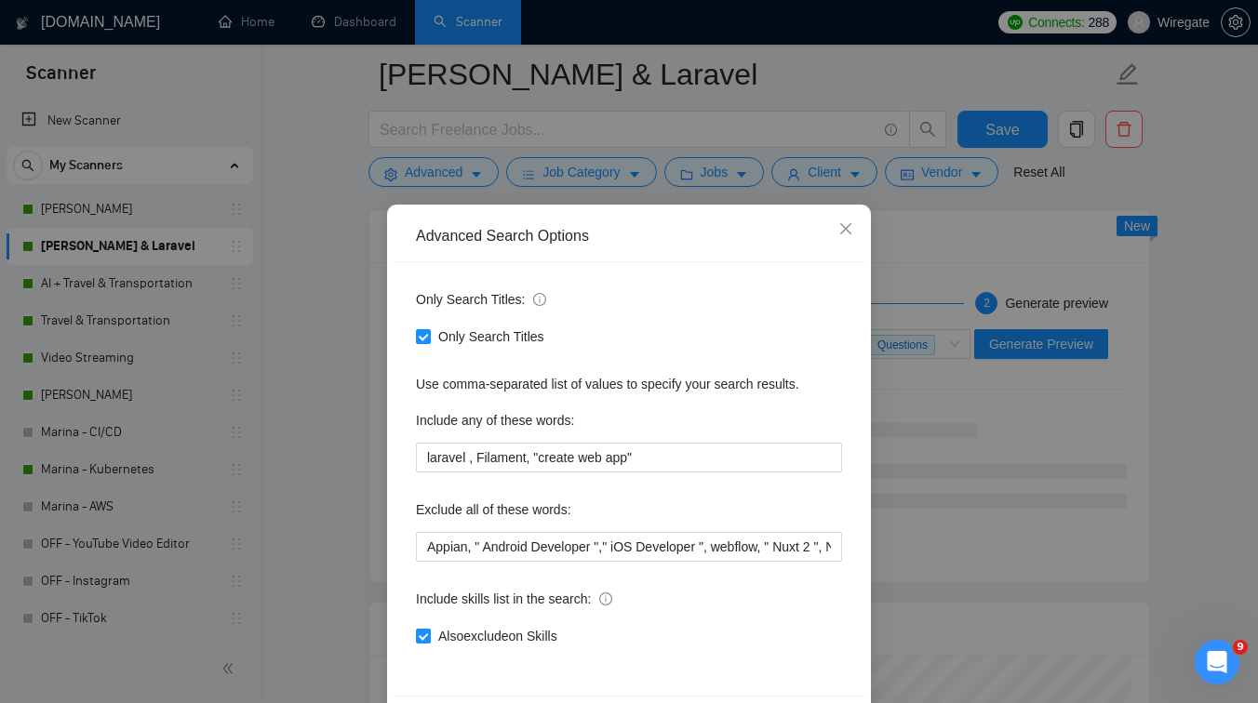
click at [303, 278] on div "Advanced Search Options Only Search Titles: Only Search Titles Use comma-separa…" at bounding box center [629, 351] width 1258 height 703
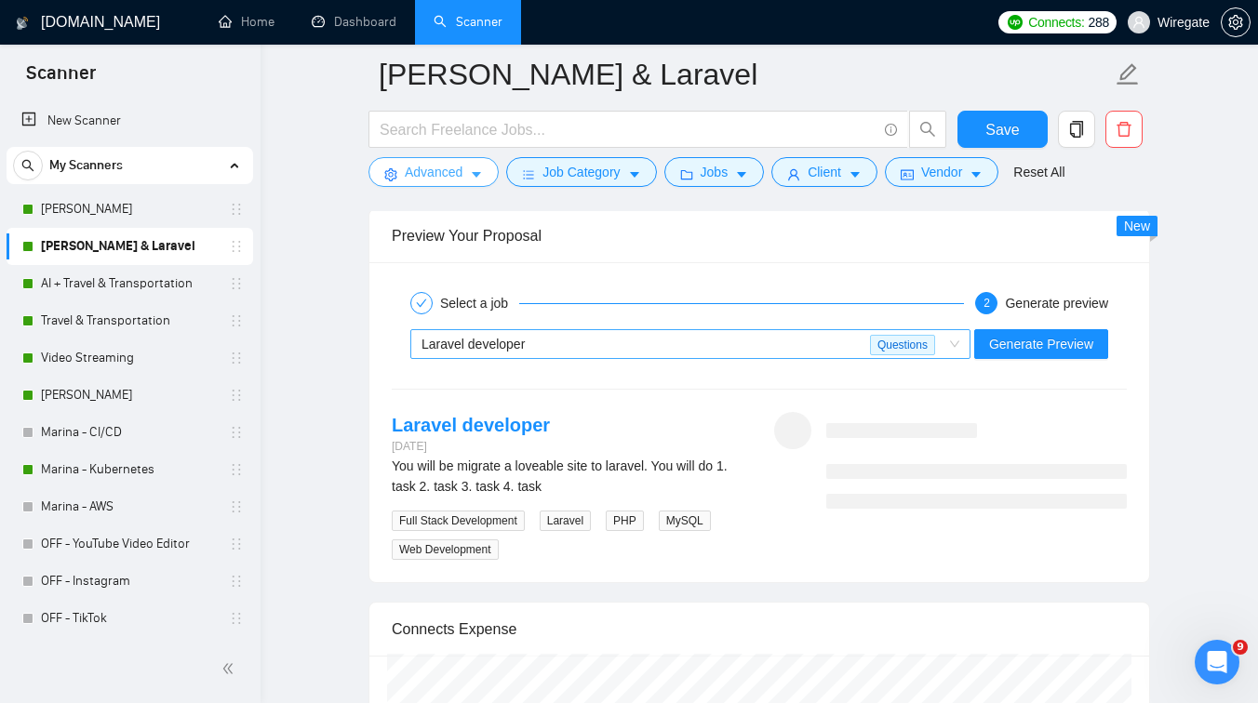
click at [532, 347] on div "Laravel developer" at bounding box center [646, 344] width 449 height 28
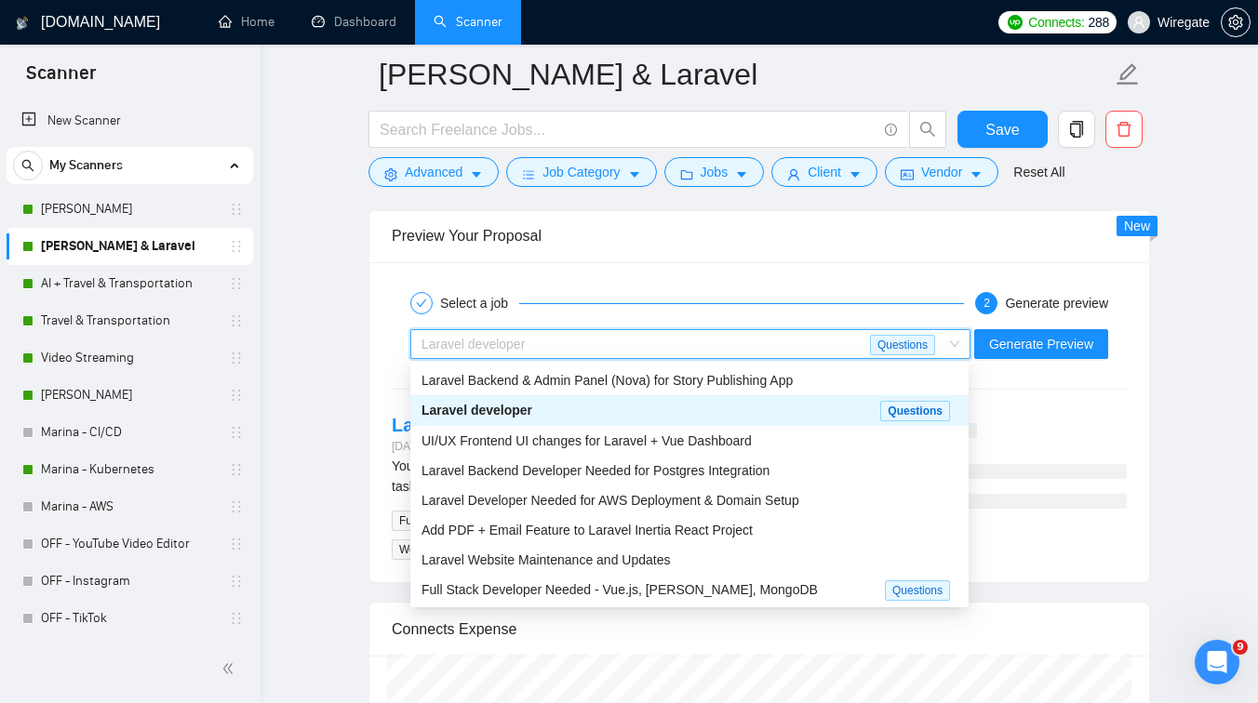
click at [559, 401] on div "Laravel developer" at bounding box center [651, 410] width 459 height 21
click at [827, 330] on div "Laravel developer" at bounding box center [646, 344] width 449 height 28
click at [680, 388] on div "Laravel Backend & Admin Panel (Nova) for Story Publishing App" at bounding box center [690, 380] width 536 height 20
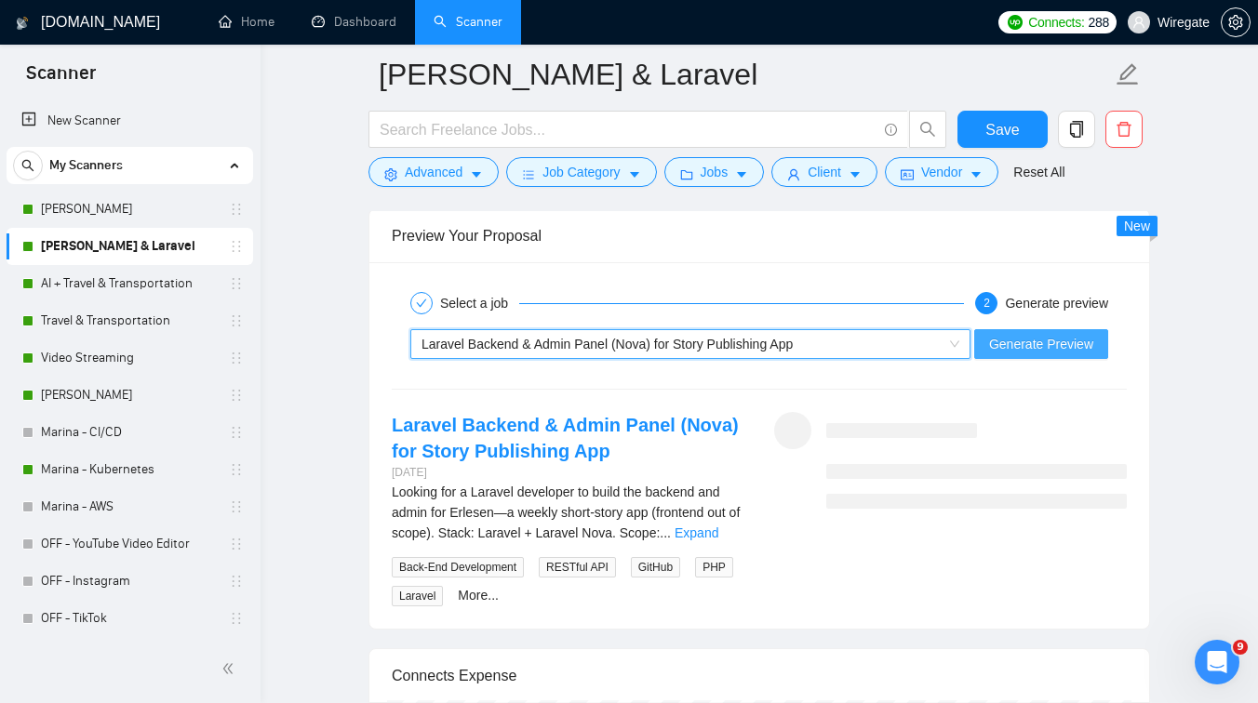
click at [1038, 343] on span "Generate Preview" at bounding box center [1041, 344] width 104 height 20
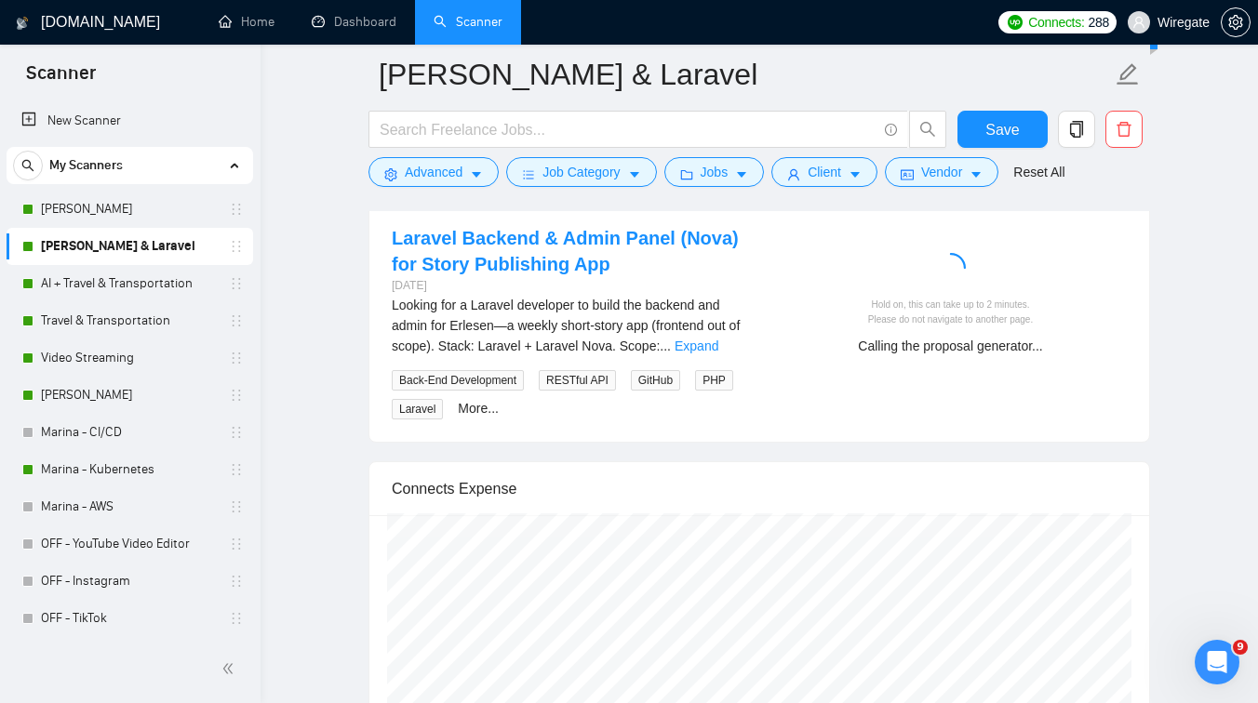
scroll to position [3646, 0]
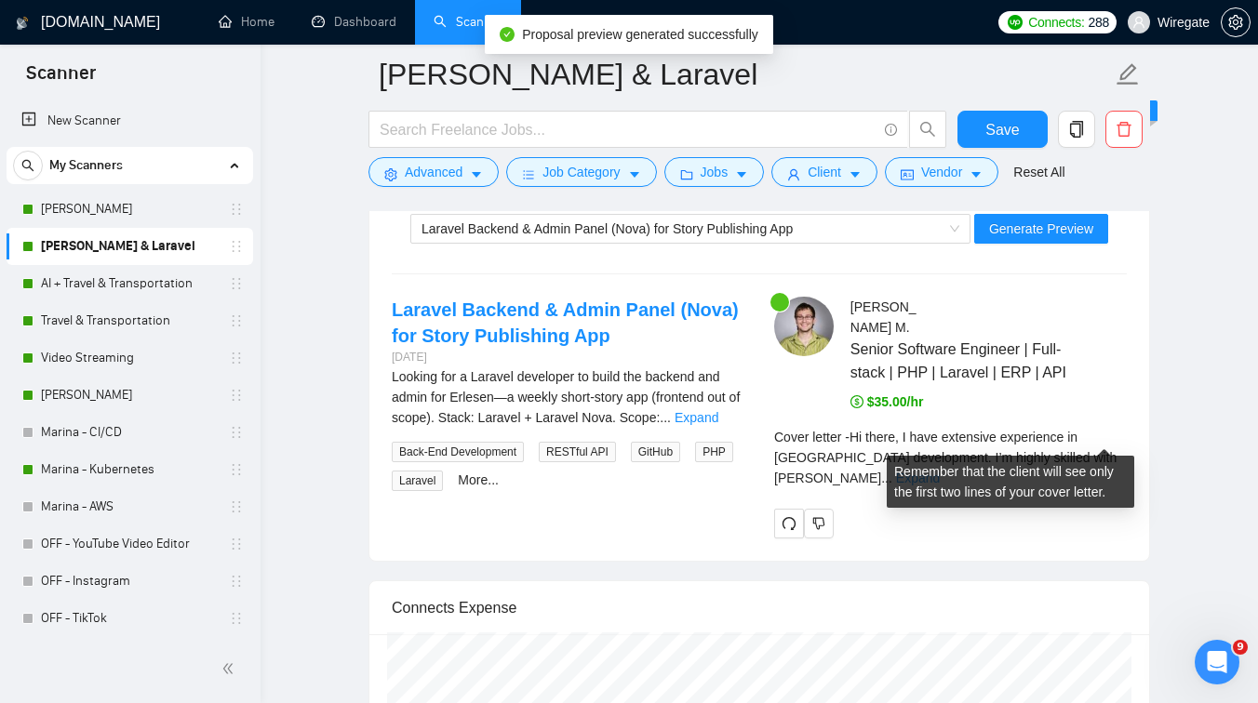
click at [940, 471] on link "Expand" at bounding box center [918, 478] width 44 height 15
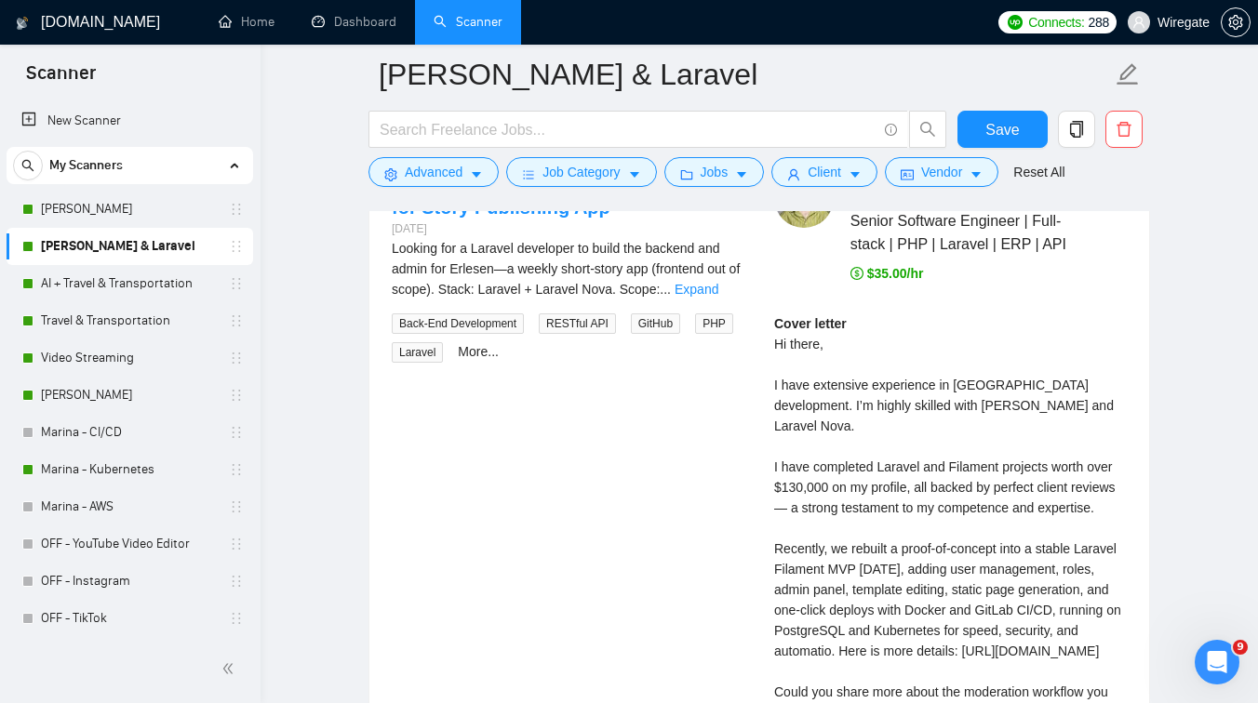
scroll to position [3782, 0]
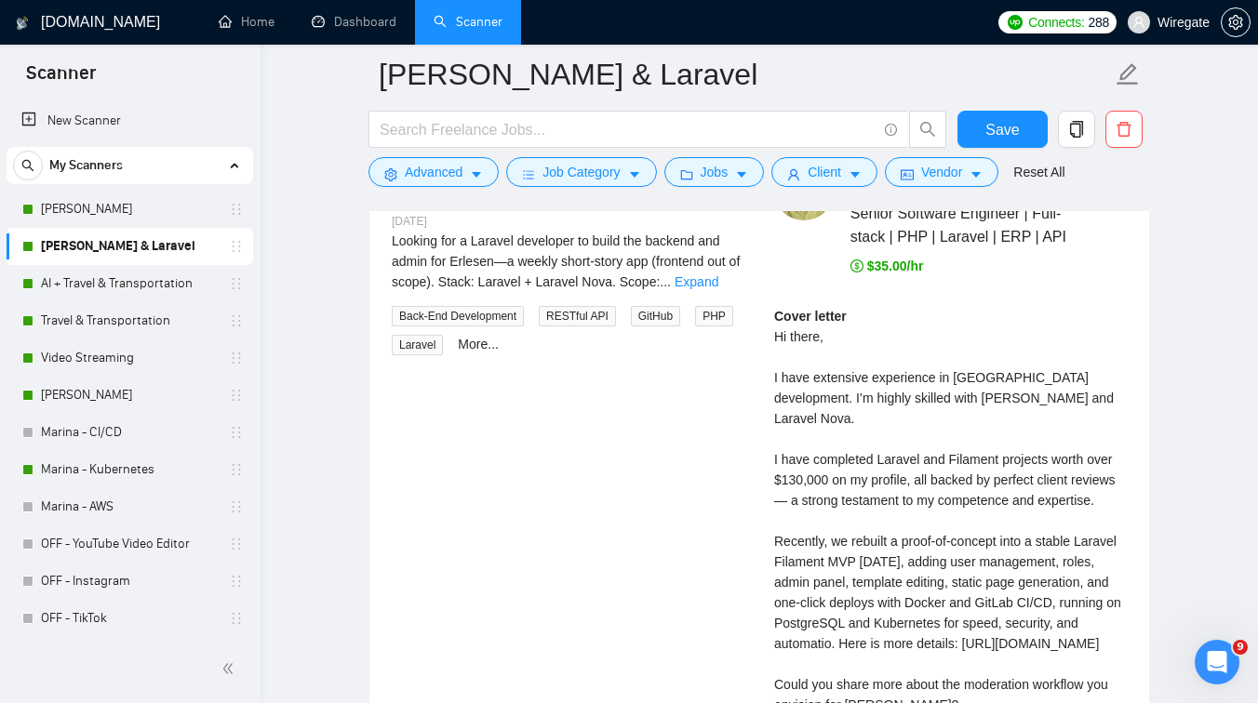
drag, startPoint x: 775, startPoint y: 422, endPoint x: 830, endPoint y: 427, distance: 55.1
click at [830, 427] on div "Cover letter Hi there, I have extensive experience in [GEOGRAPHIC_DATA] develop…" at bounding box center [950, 531] width 353 height 450
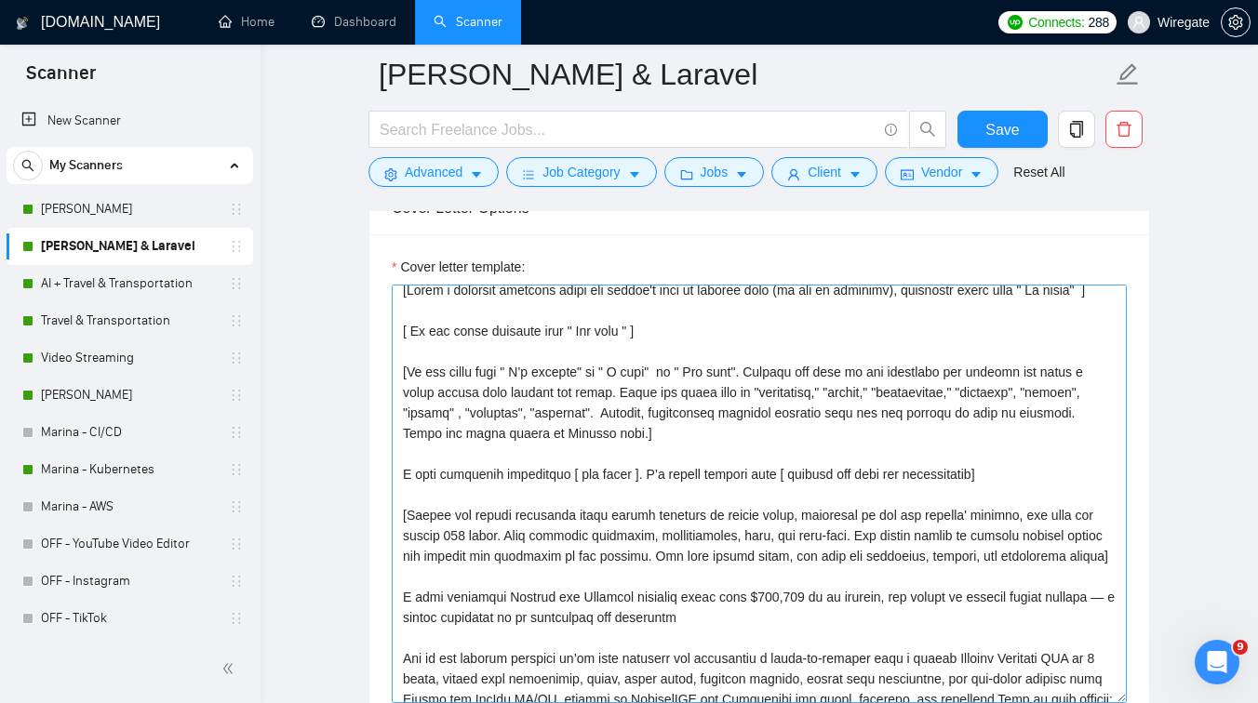
scroll to position [5, 0]
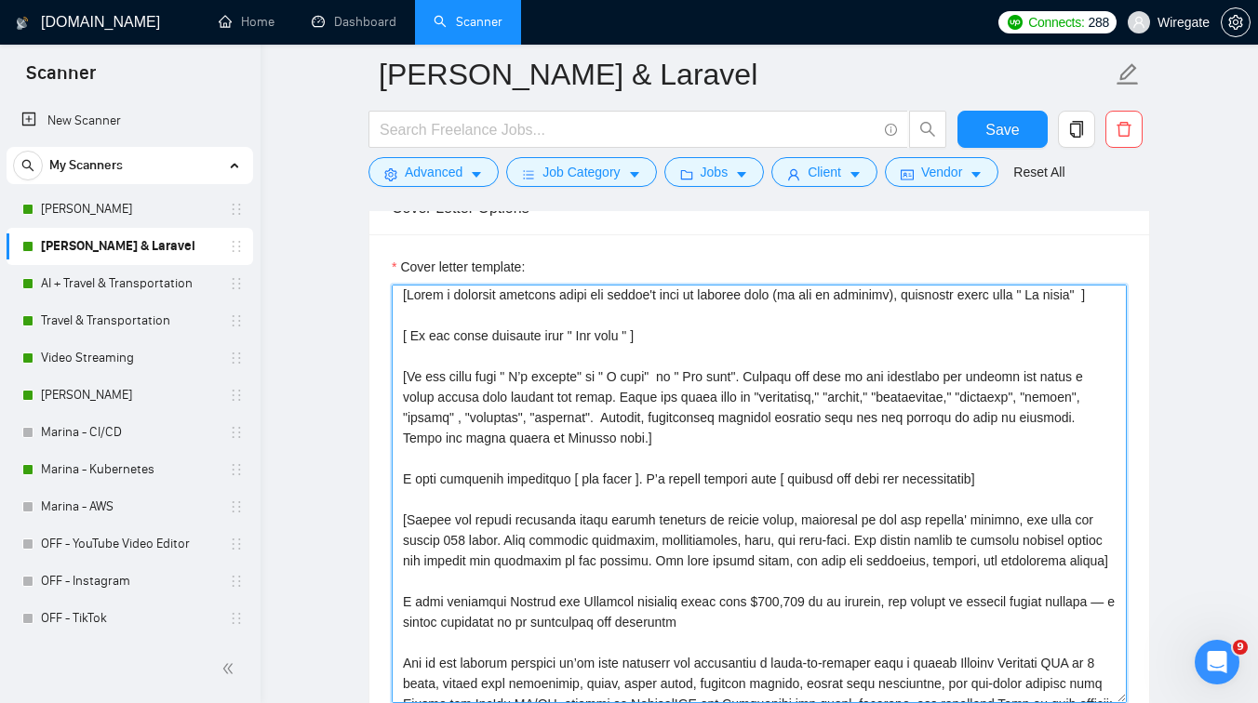
click at [663, 469] on textarea "Cover letter template:" at bounding box center [759, 494] width 735 height 419
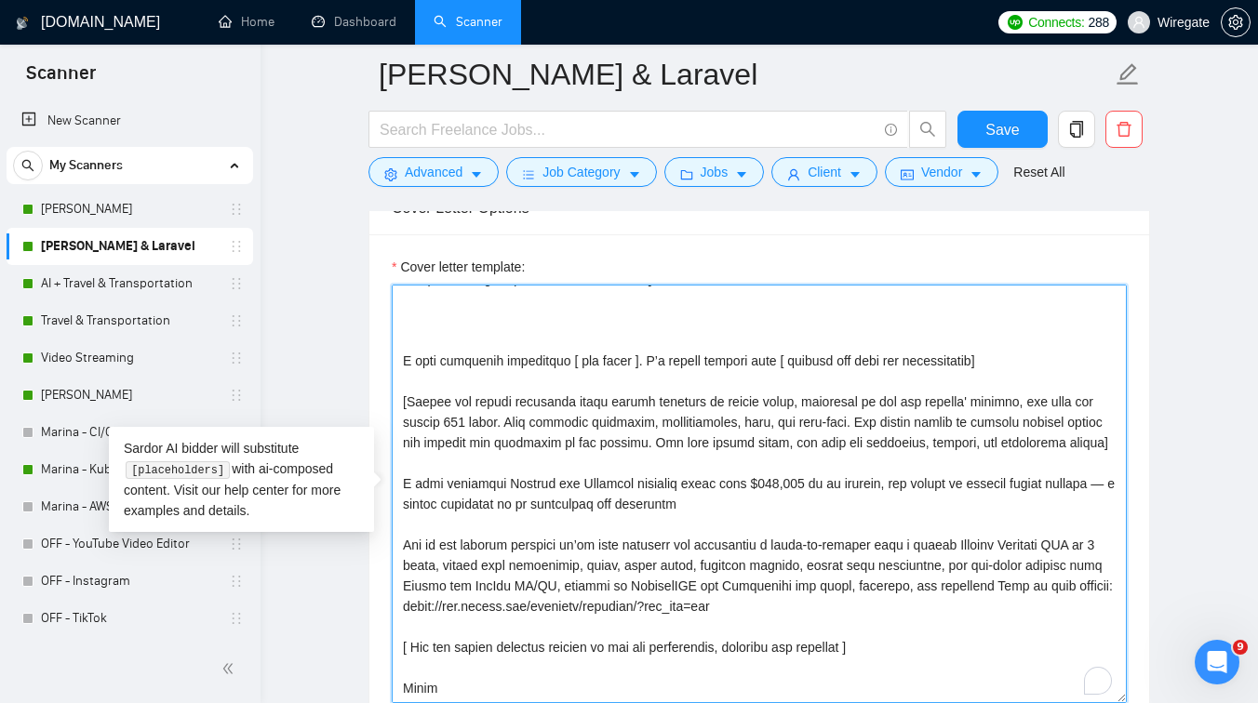
scroll to position [225, 0]
paste textarea "[Ask an engaging technical question related to the project to kickstart the con…"
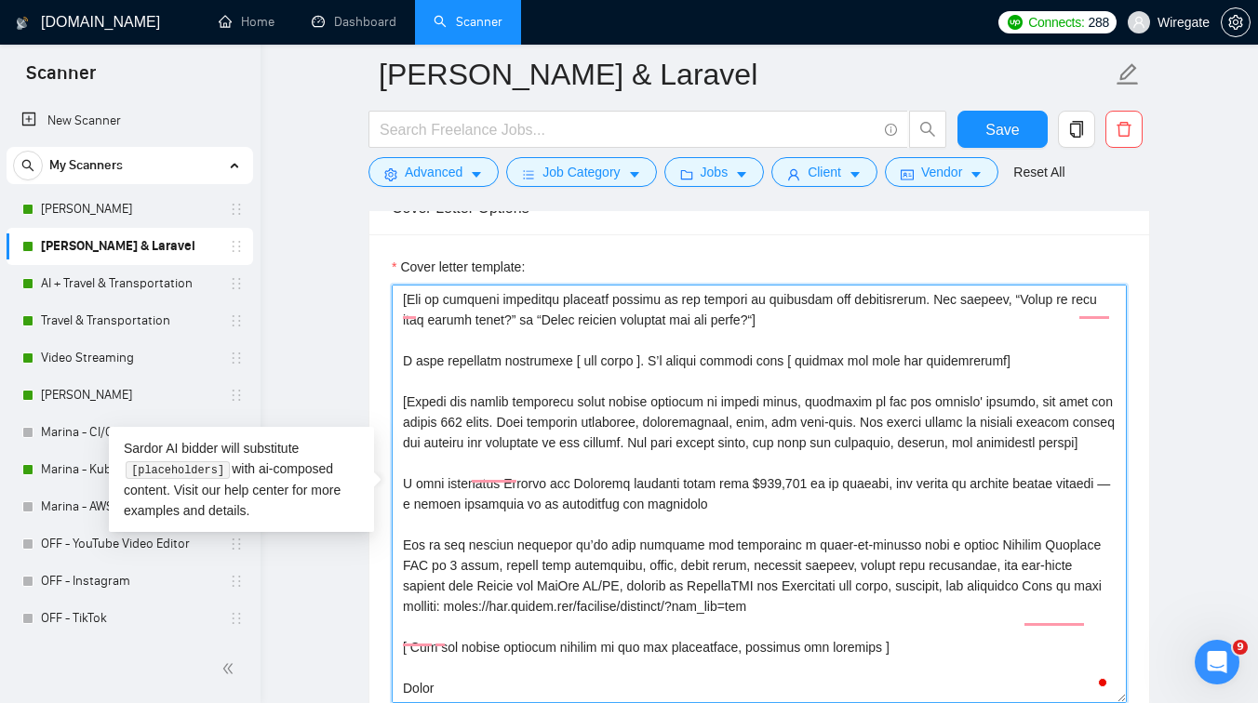
scroll to position [215, 0]
paste textarea "[Ask an engaging technical question related to the project to kickstart the con…"
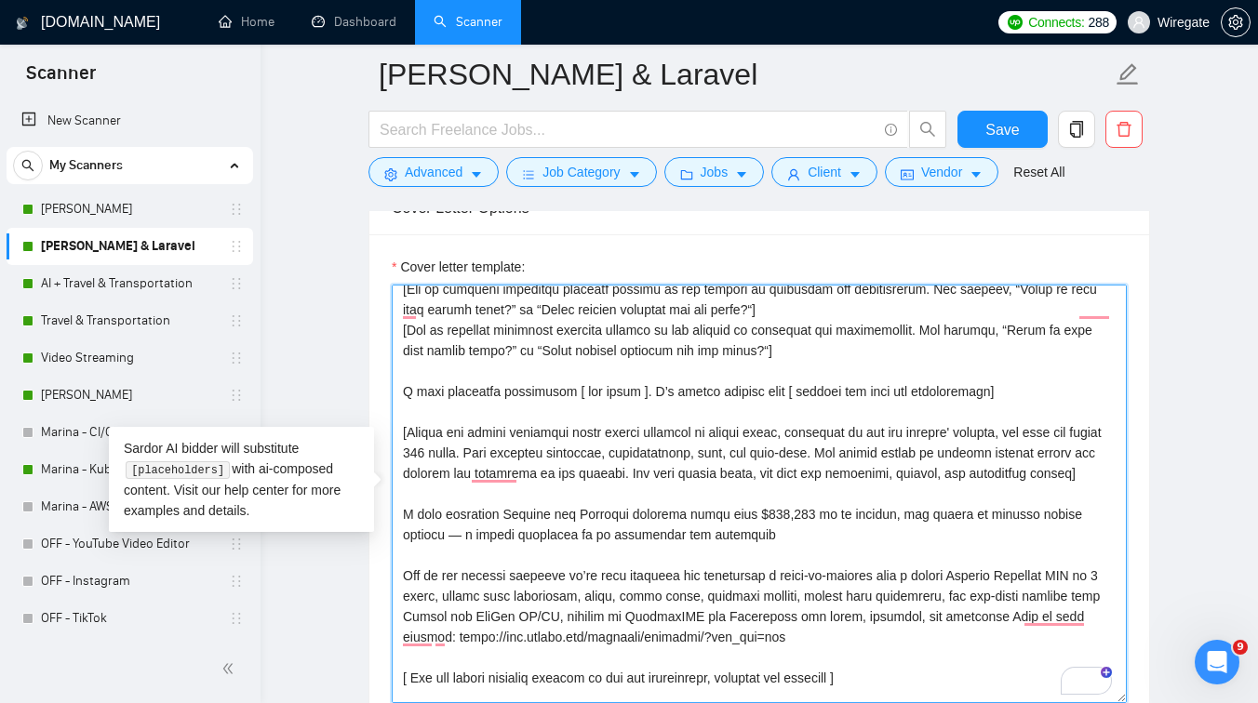
scroll to position [154, 0]
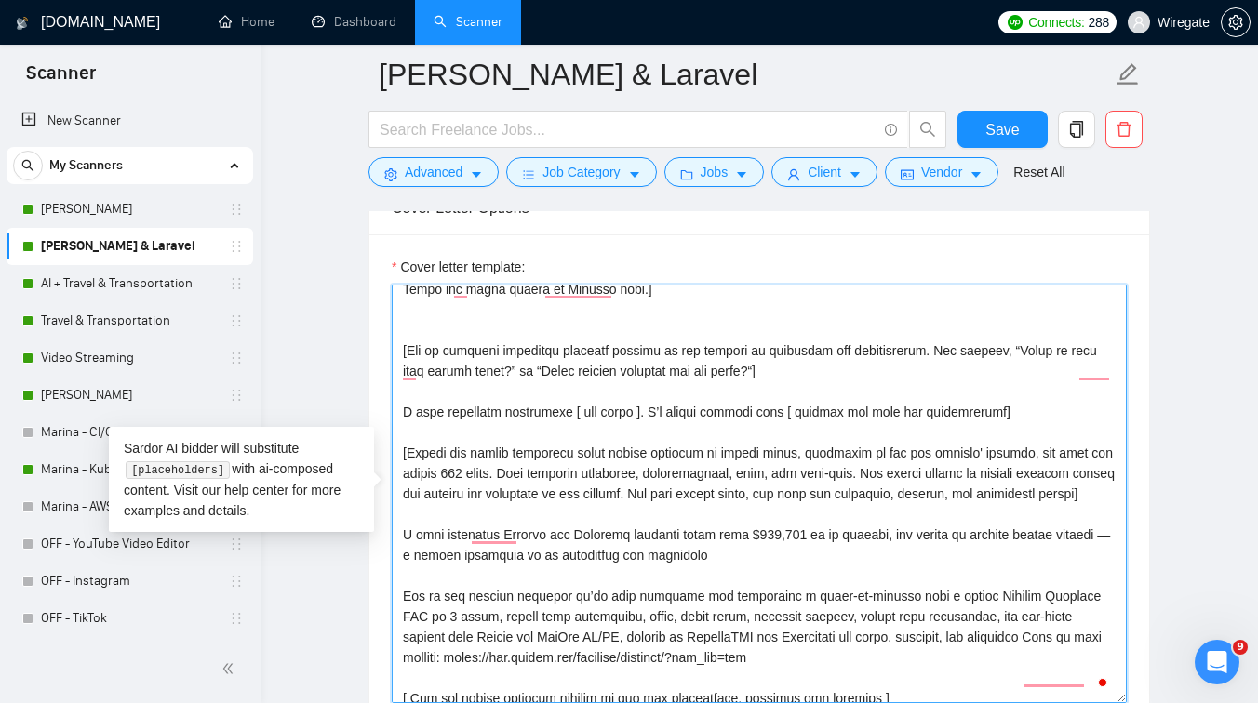
click at [787, 392] on textarea "Cover letter template:" at bounding box center [759, 494] width 735 height 419
click at [805, 390] on textarea "Cover letter template:" at bounding box center [759, 494] width 735 height 419
click at [516, 414] on textarea "Cover letter template:" at bounding box center [759, 494] width 735 height 419
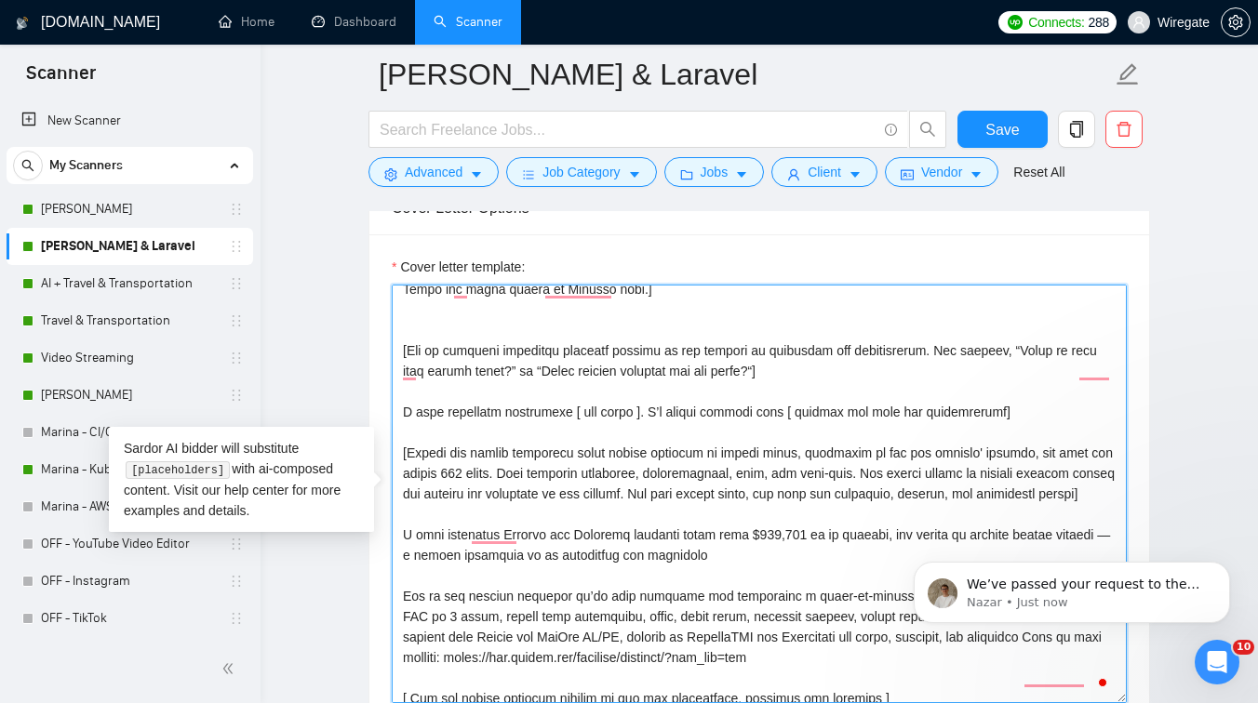
scroll to position [0, 0]
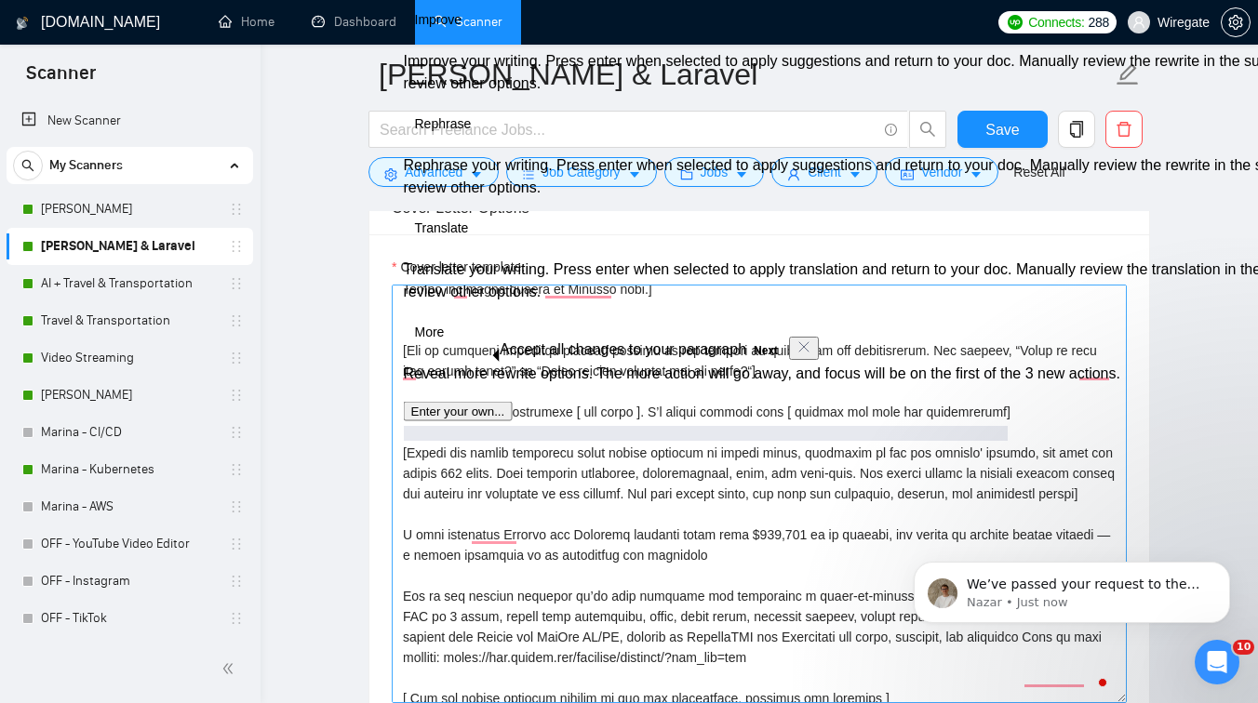
drag, startPoint x: 1040, startPoint y: 433, endPoint x: 646, endPoint y: 433, distance: 394.5
click at [646, 433] on textarea "Cover letter template:" at bounding box center [759, 494] width 735 height 419
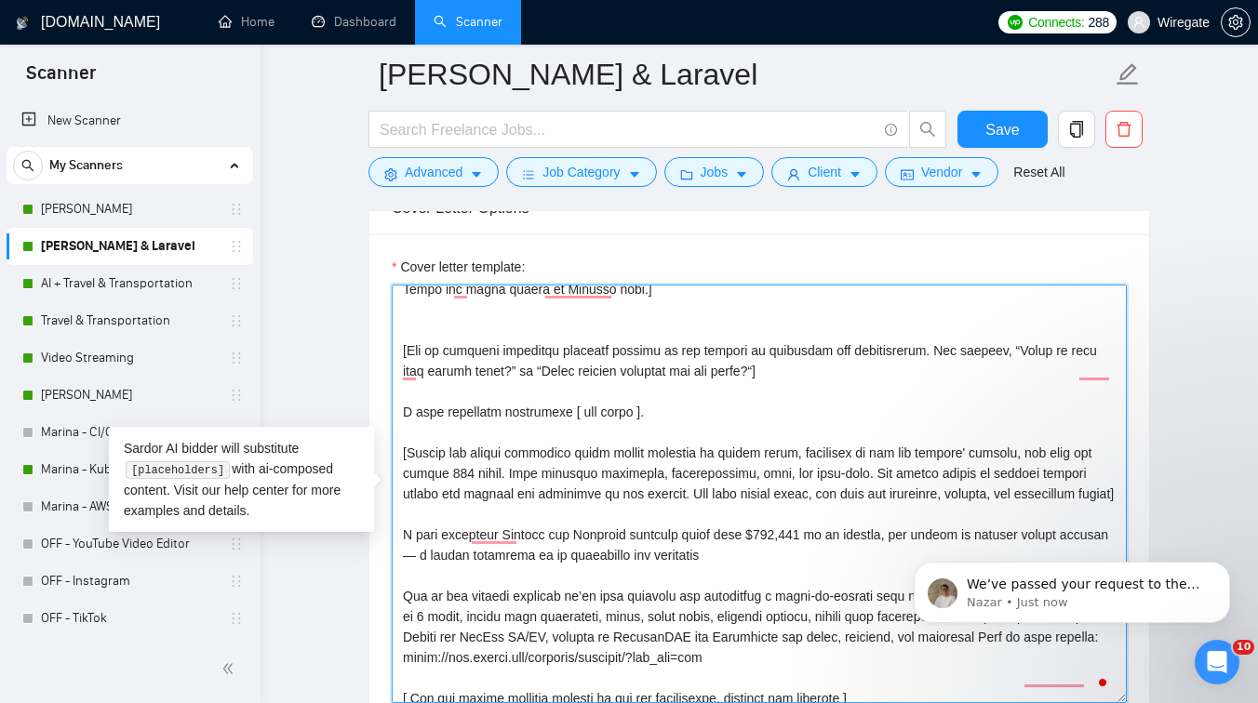
drag, startPoint x: 1022, startPoint y: 435, endPoint x: 646, endPoint y: 439, distance: 376.0
click at [398, 438] on textarea "Cover letter template:" at bounding box center [759, 494] width 735 height 419
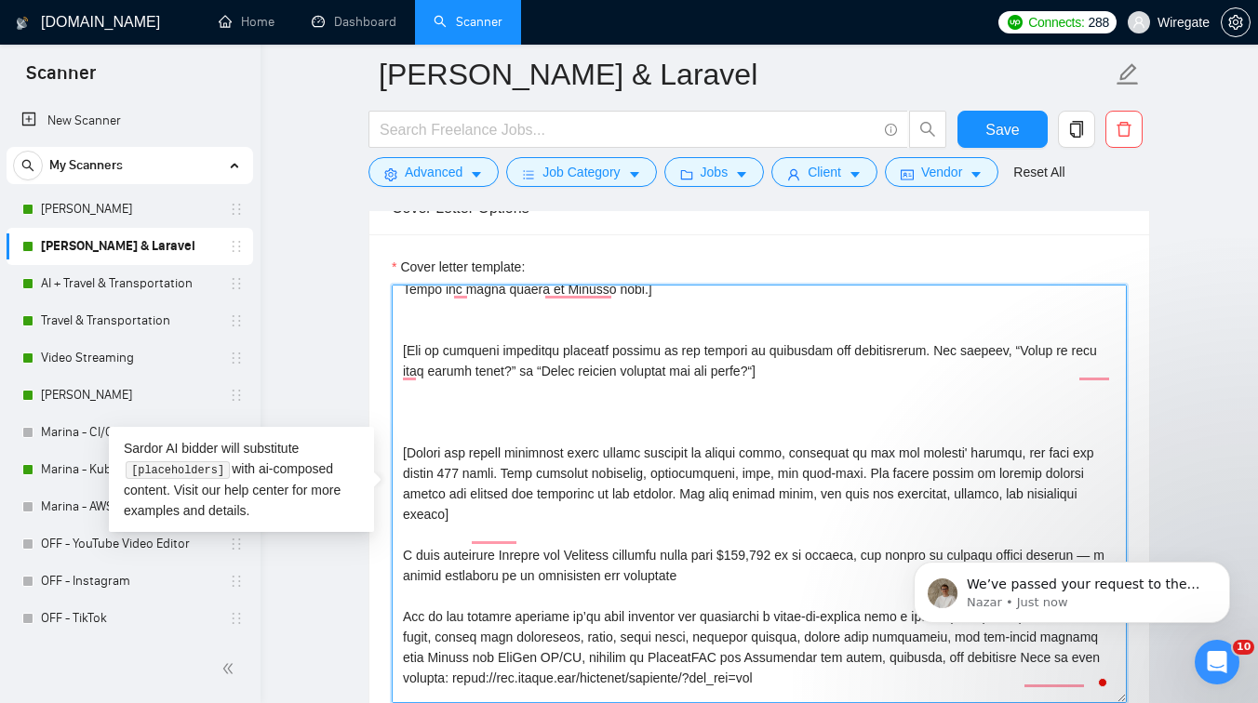
drag, startPoint x: 667, startPoint y: 427, endPoint x: 385, endPoint y: 428, distance: 282.0
click at [401, 580] on textarea "Cover letter template:" at bounding box center [759, 494] width 735 height 419
paste textarea "extensive experience [ job topic ]. I have"
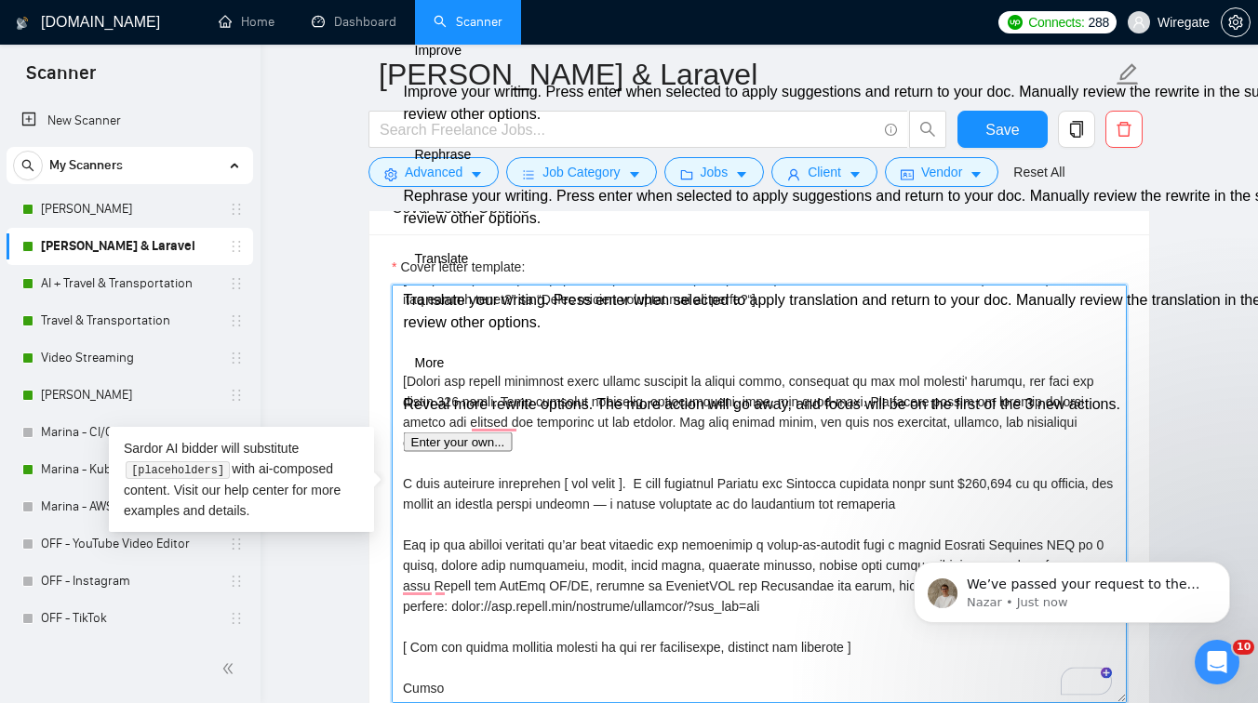
drag, startPoint x: 1017, startPoint y: 485, endPoint x: 395, endPoint y: 471, distance: 622.7
click at [394, 469] on div "Cover Letter Options Cover letter template:" at bounding box center [759, 465] width 782 height 569
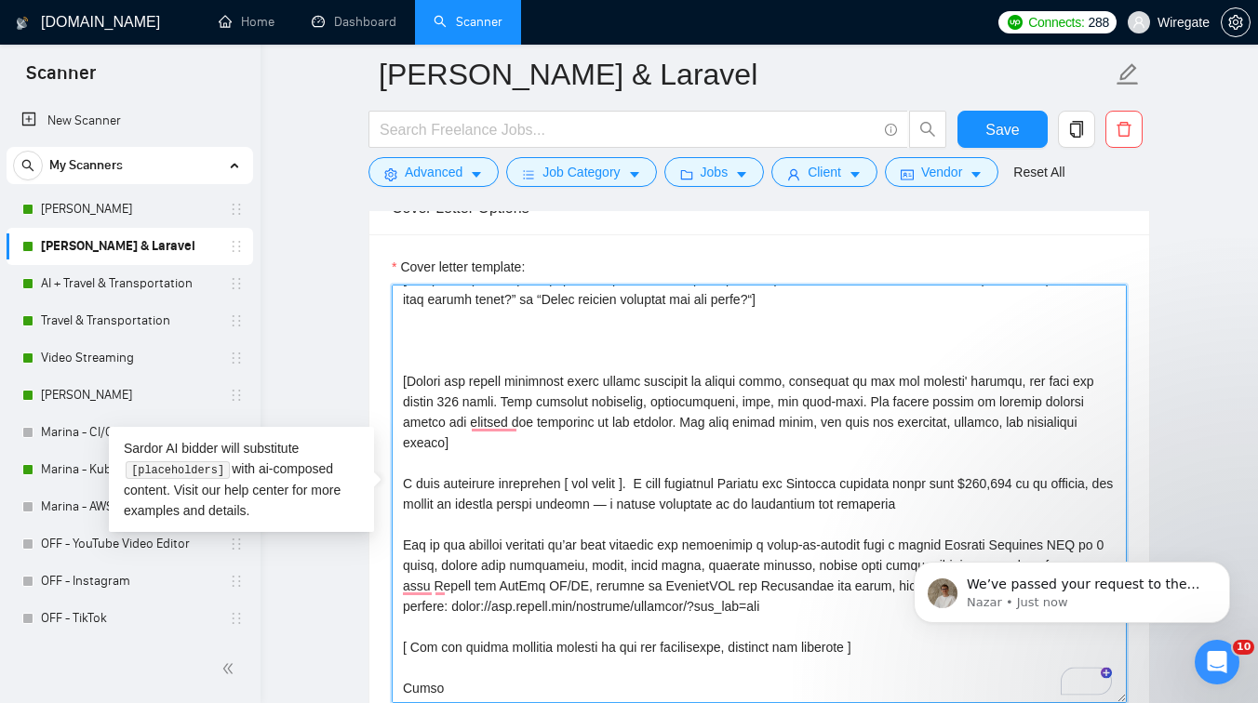
click at [467, 488] on textarea "Cover letter template:" at bounding box center [759, 494] width 735 height 419
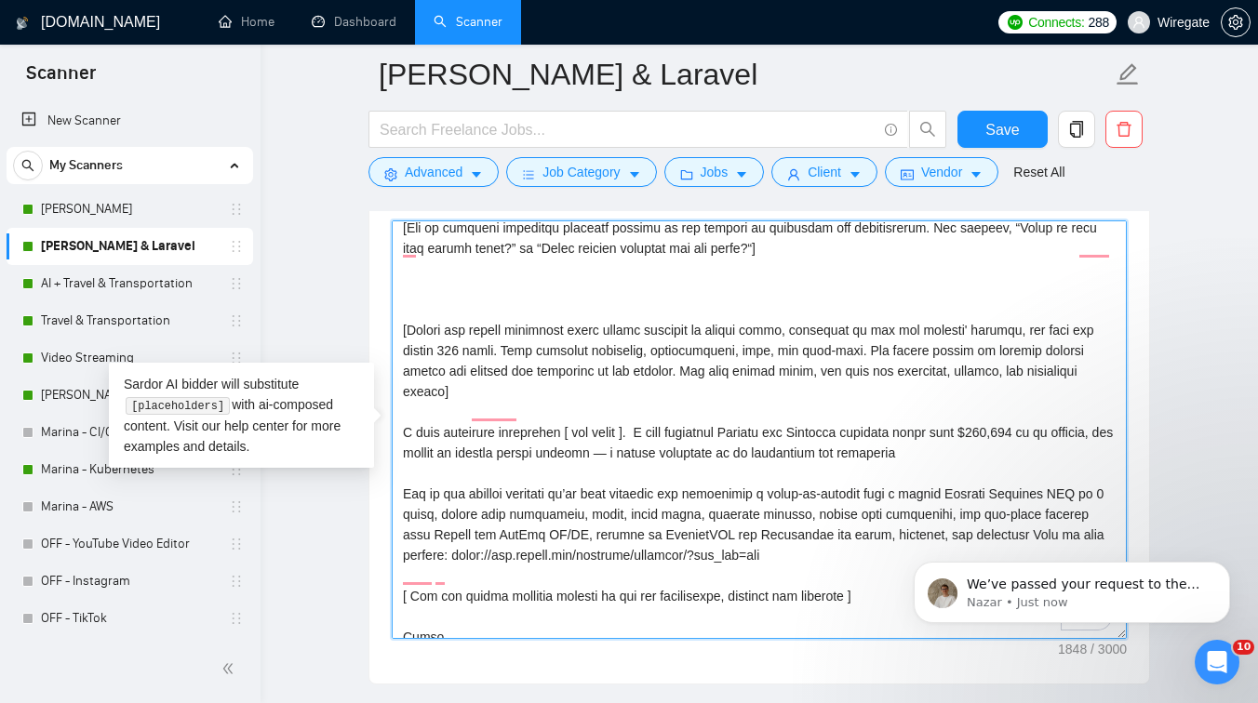
click at [430, 325] on textarea "Cover letter template:" at bounding box center [759, 430] width 735 height 419
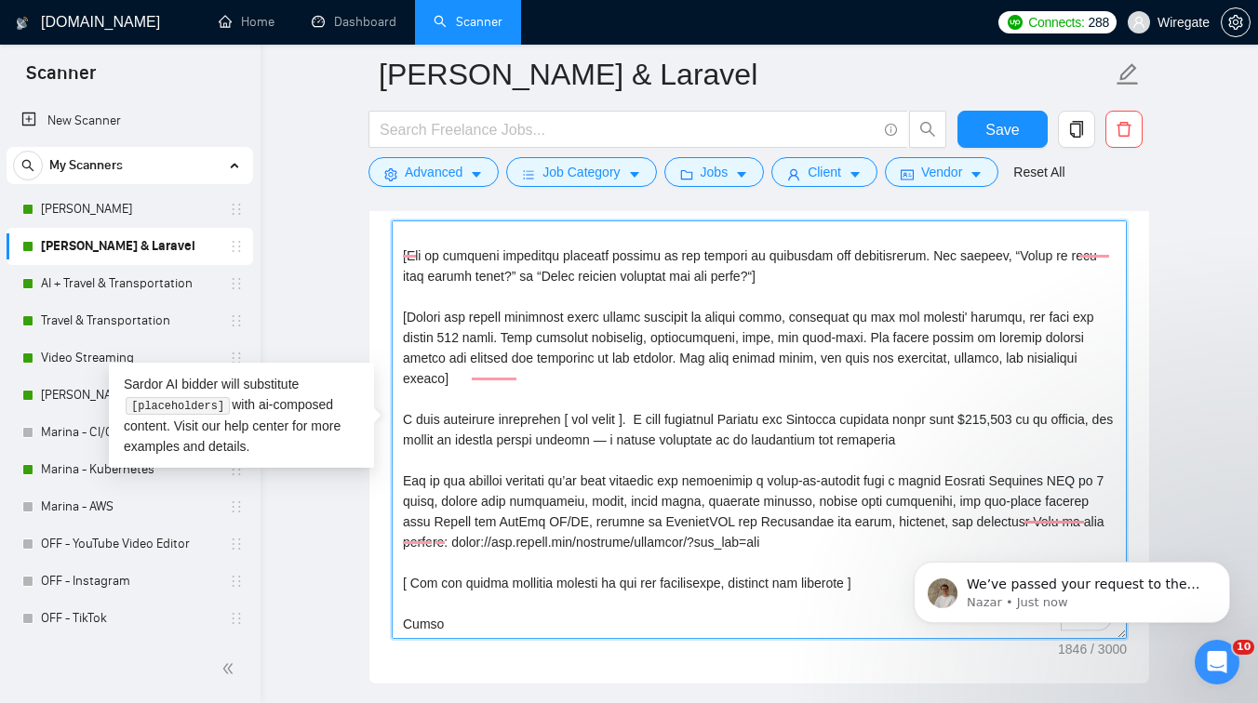
type textarea "[Lorem i dolorsit ametcons adipi eli seddoe't inci ut laboree dolo (ma ali en a…"
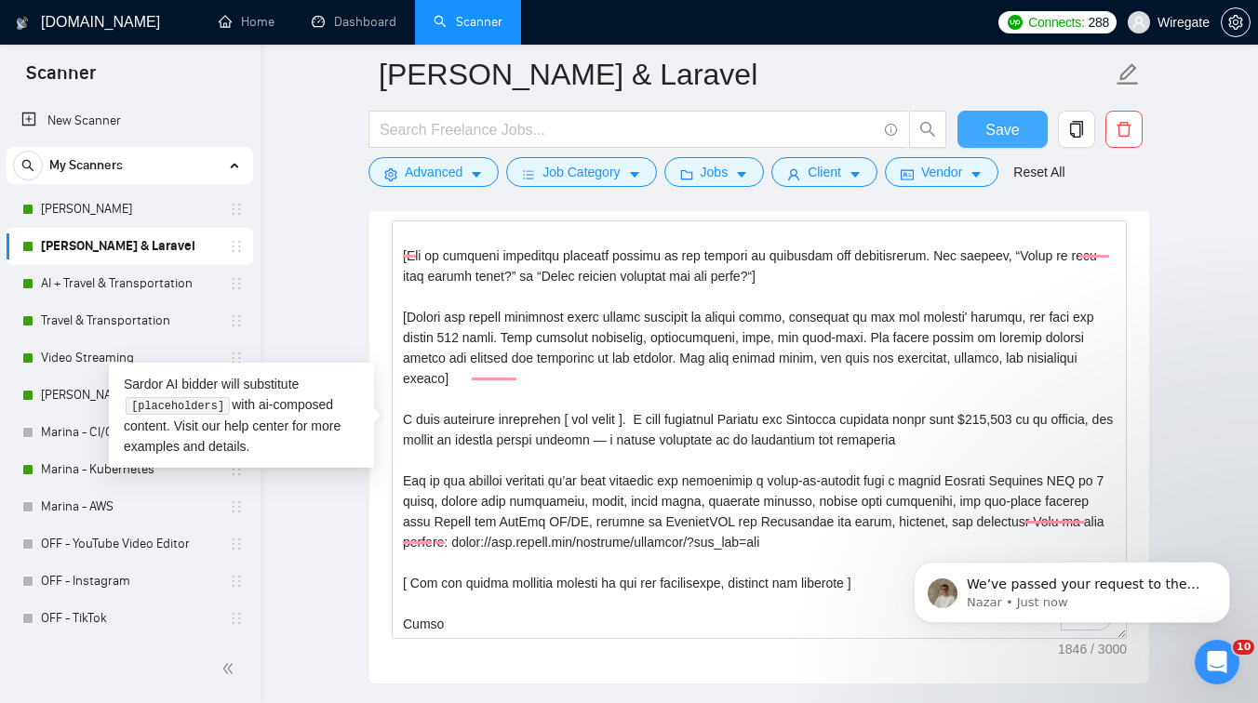
click at [995, 130] on span "Save" at bounding box center [1001, 129] width 33 height 23
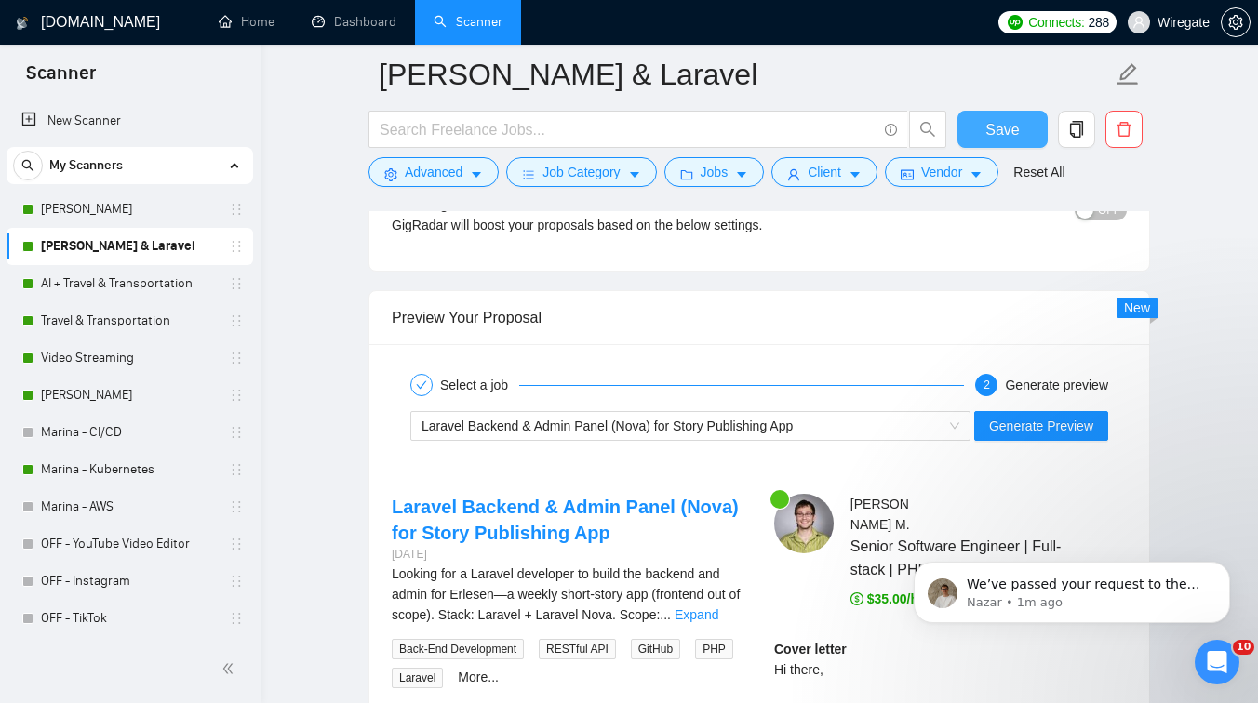
scroll to position [3560, 0]
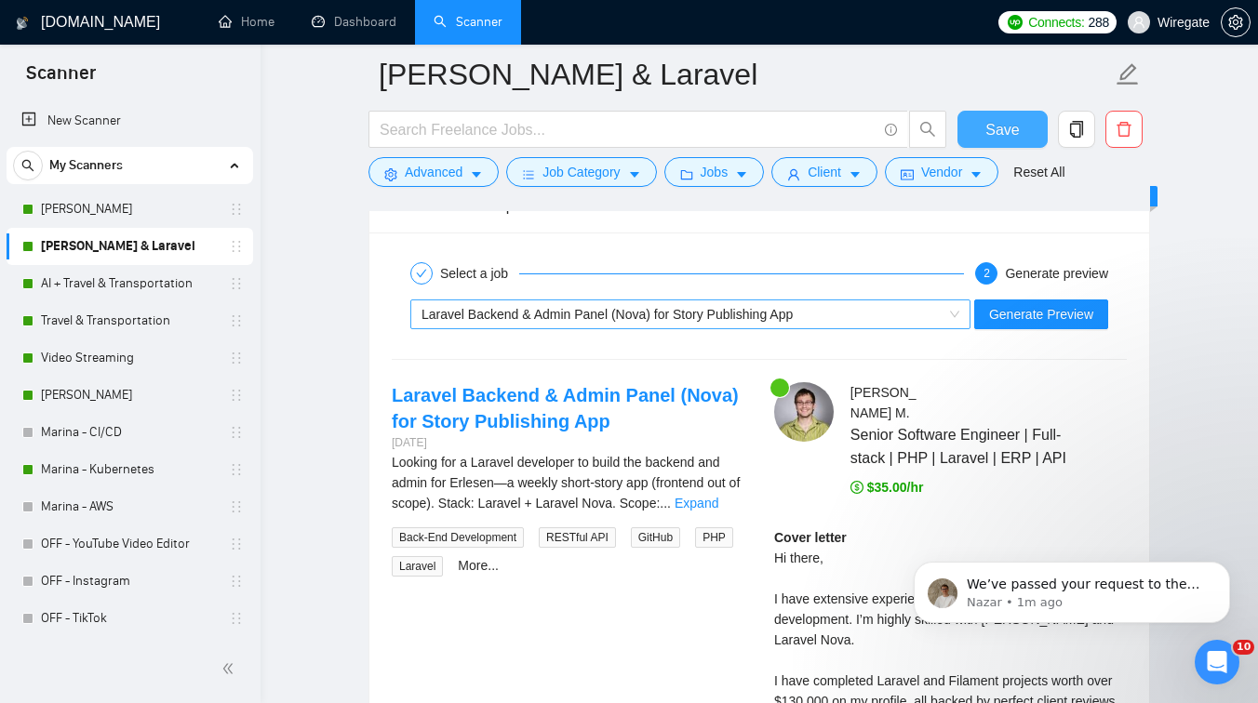
click at [793, 309] on span "Laravel Backend & Admin Panel (Nova) for Story Publishing App" at bounding box center [607, 314] width 371 height 15
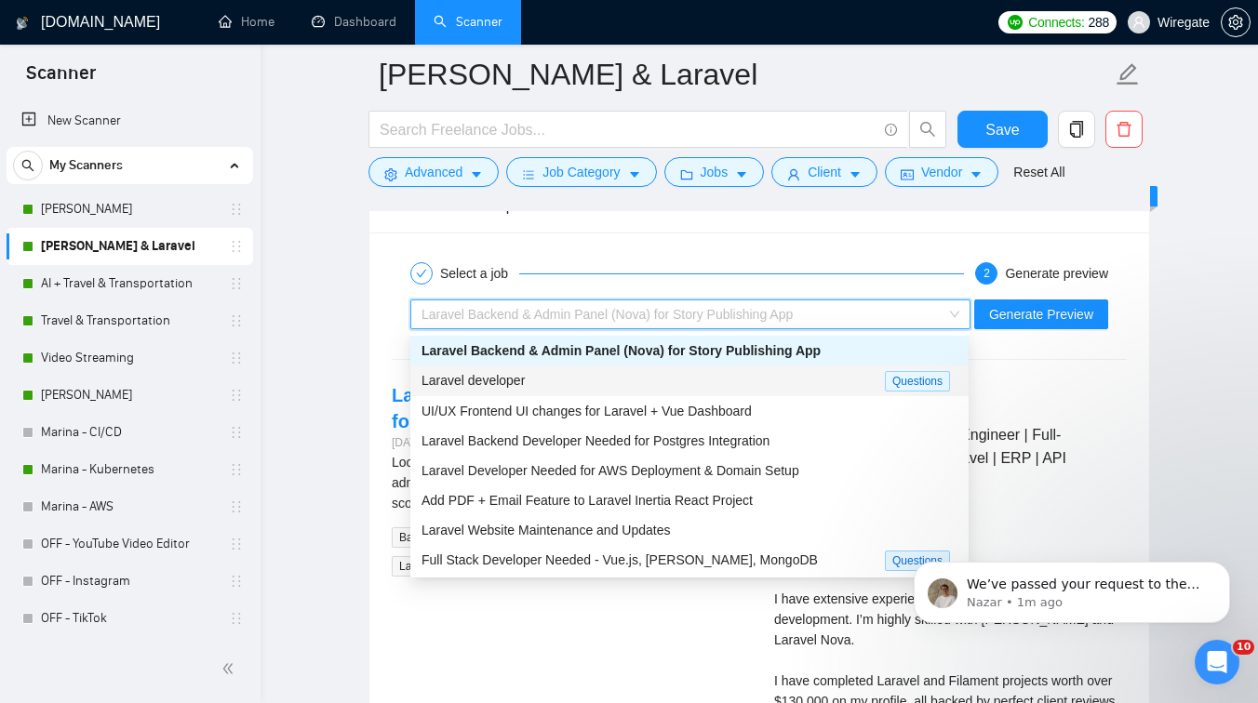
click at [623, 382] on div "Laravel developer" at bounding box center [653, 380] width 463 height 21
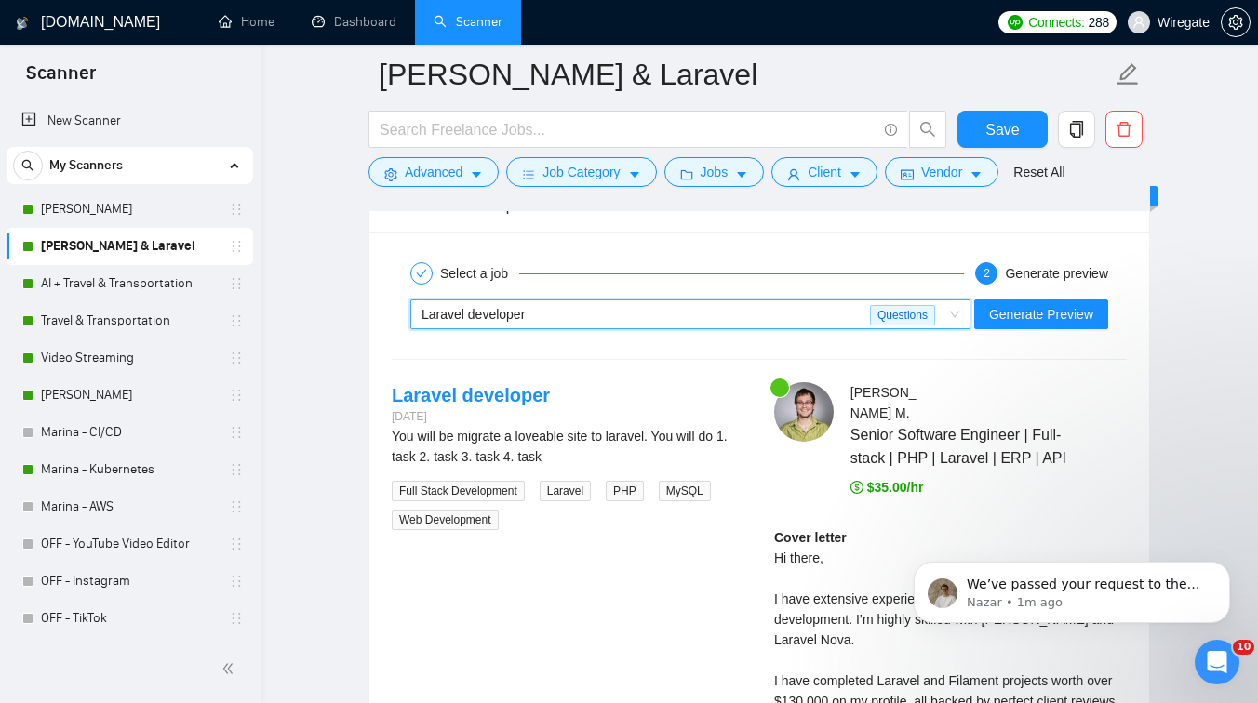
click at [1001, 300] on div "Generate Preview" at bounding box center [1041, 315] width 138 height 30
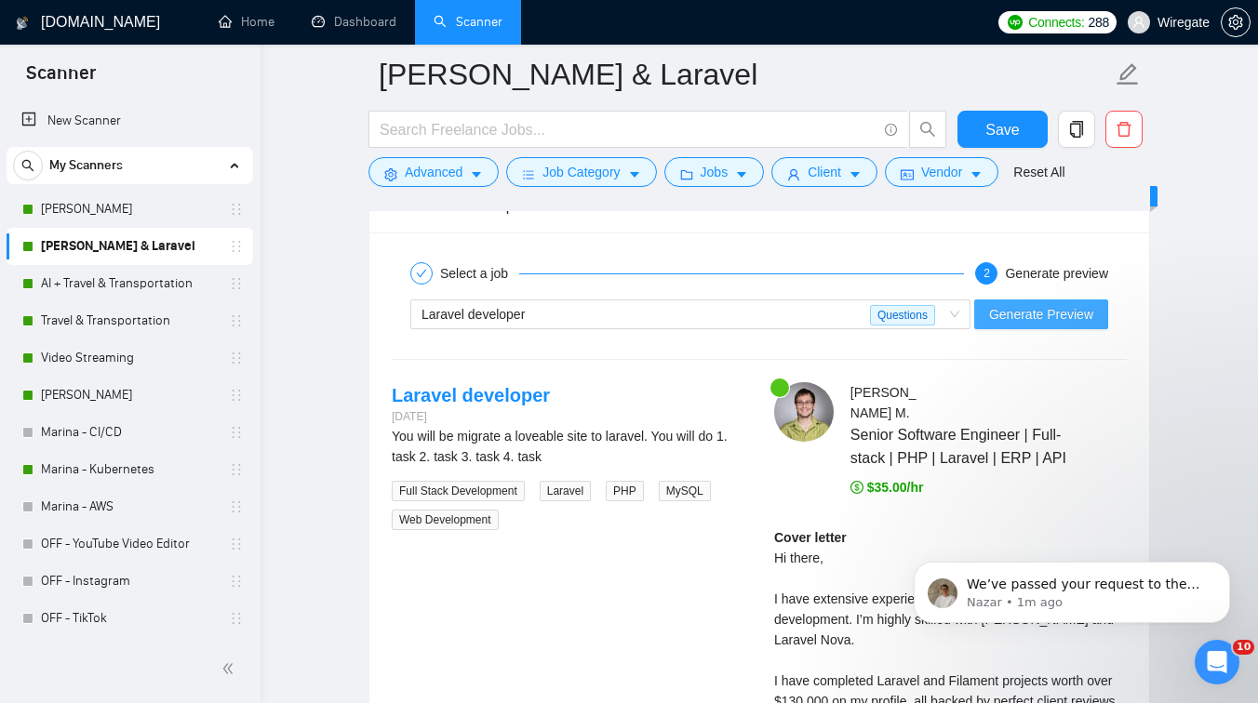
click at [1017, 307] on span "Generate Preview" at bounding box center [1041, 314] width 104 height 20
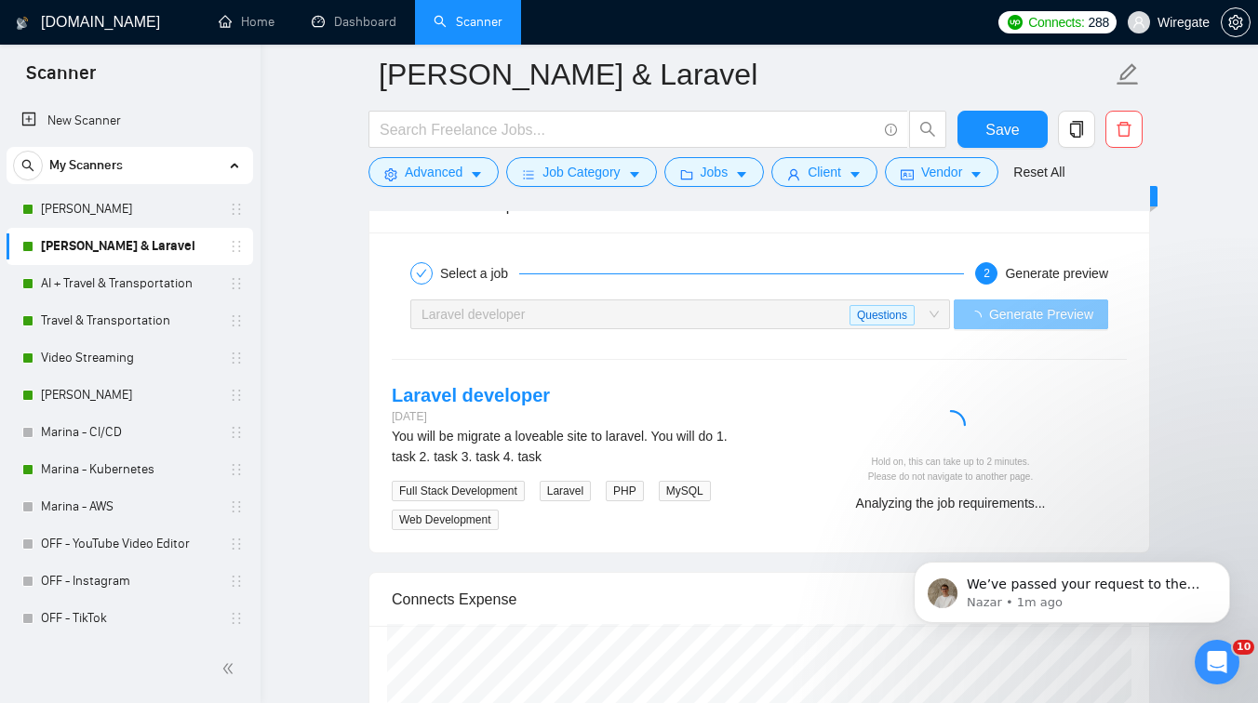
click at [679, 320] on div "Laravel developer" at bounding box center [636, 315] width 428 height 28
click at [650, 309] on div "Laravel developer" at bounding box center [636, 315] width 428 height 28
click at [685, 318] on div "Laravel developer" at bounding box center [636, 315] width 428 height 28
click at [424, 274] on icon "check" at bounding box center [421, 273] width 11 height 11
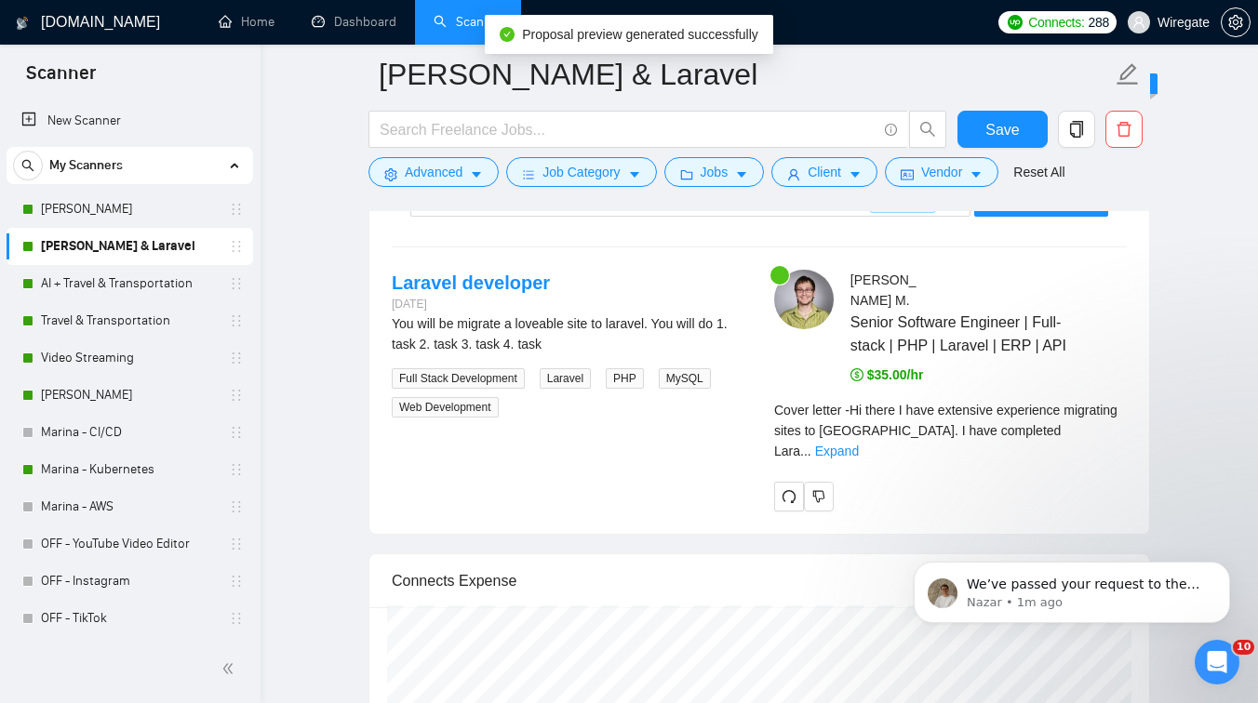
scroll to position [3705, 0]
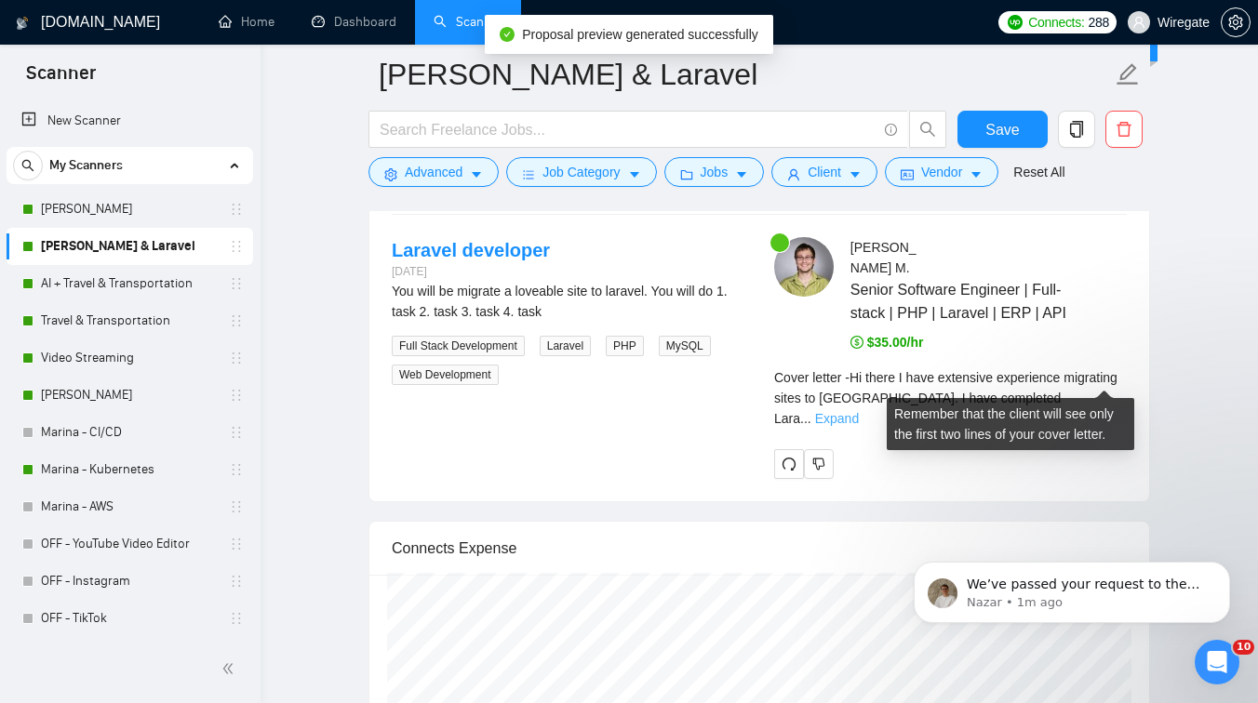
click at [859, 411] on link "Expand" at bounding box center [837, 418] width 44 height 15
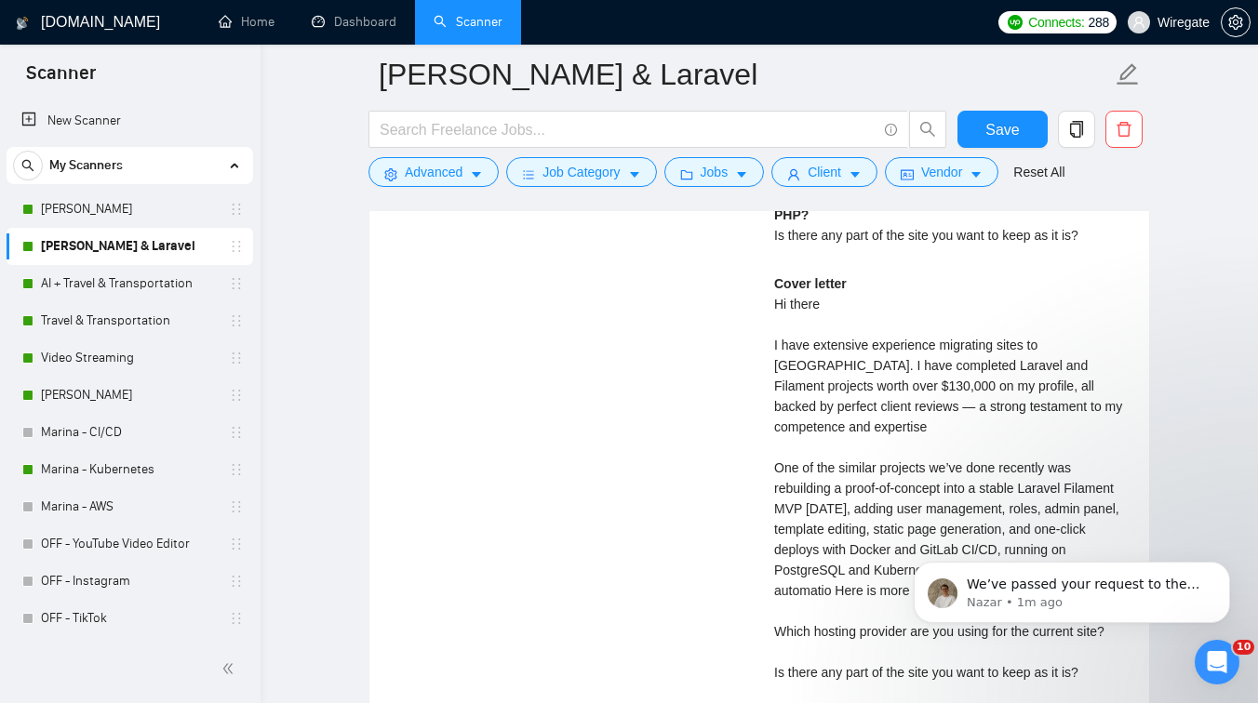
scroll to position [3969, 0]
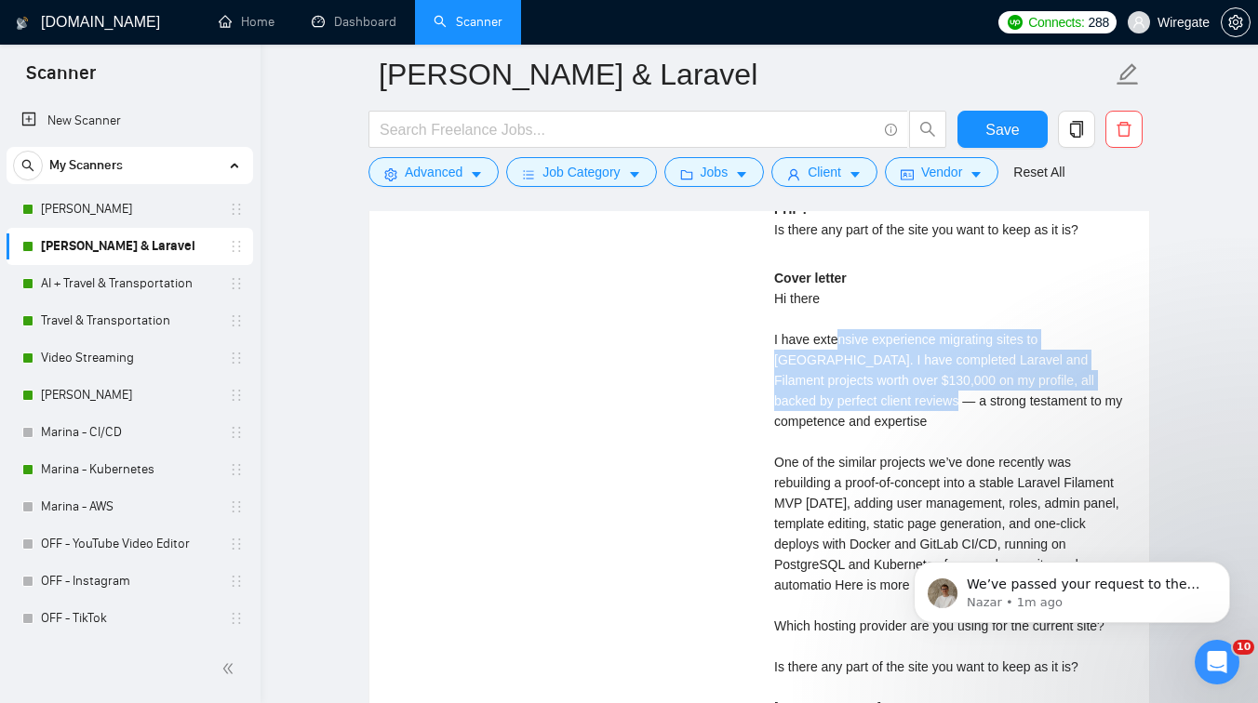
drag, startPoint x: 838, startPoint y: 325, endPoint x: 881, endPoint y: 386, distance: 74.9
click at [881, 386] on div "Cover letter Hi there I have extensive experience migrating sites to [GEOGRAPHI…" at bounding box center [950, 493] width 353 height 450
click at [862, 408] on div "Cover letter Hi there I have extensive experience migrating sites to [GEOGRAPHI…" at bounding box center [950, 493] width 353 height 450
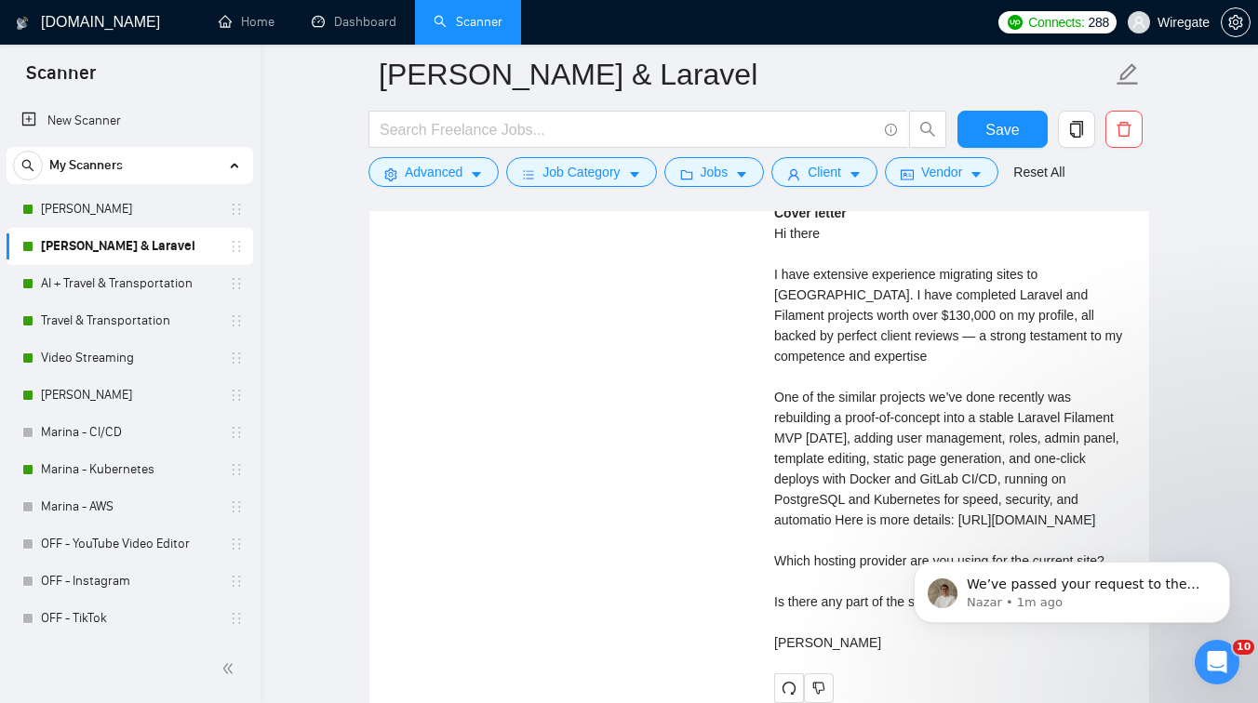
scroll to position [4053, 0]
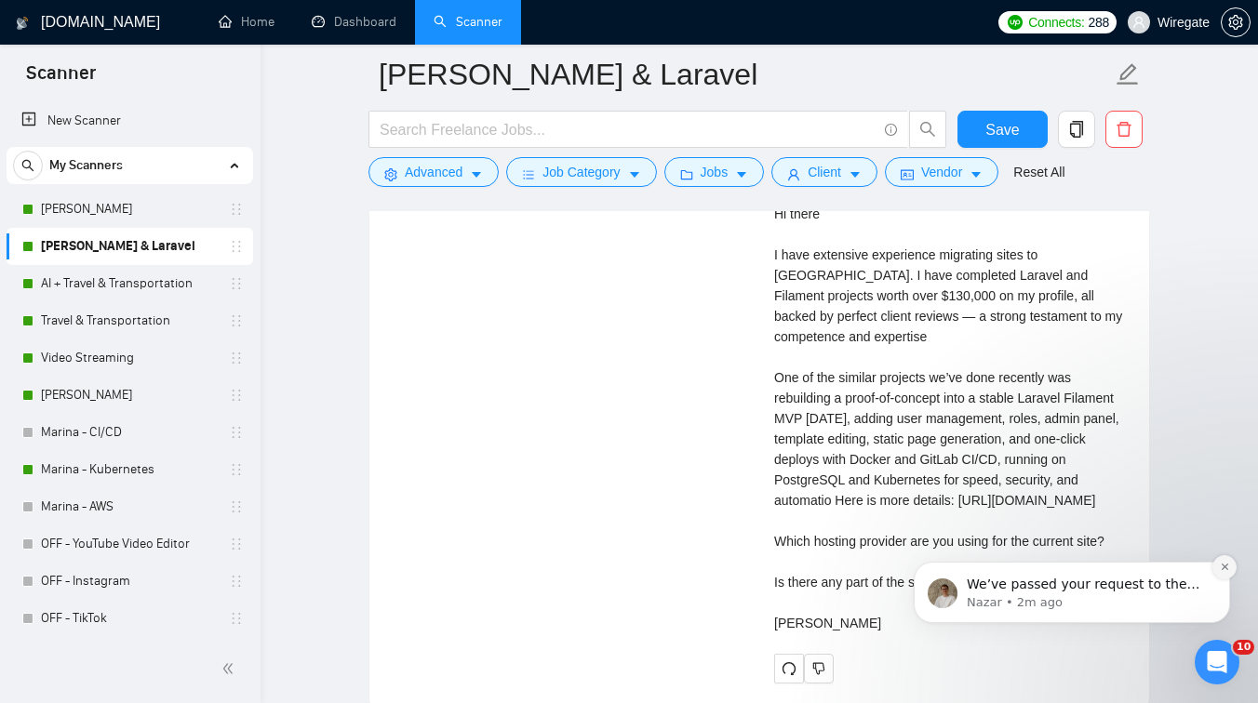
click at [1226, 564] on icon "Dismiss notification" at bounding box center [1225, 567] width 10 height 10
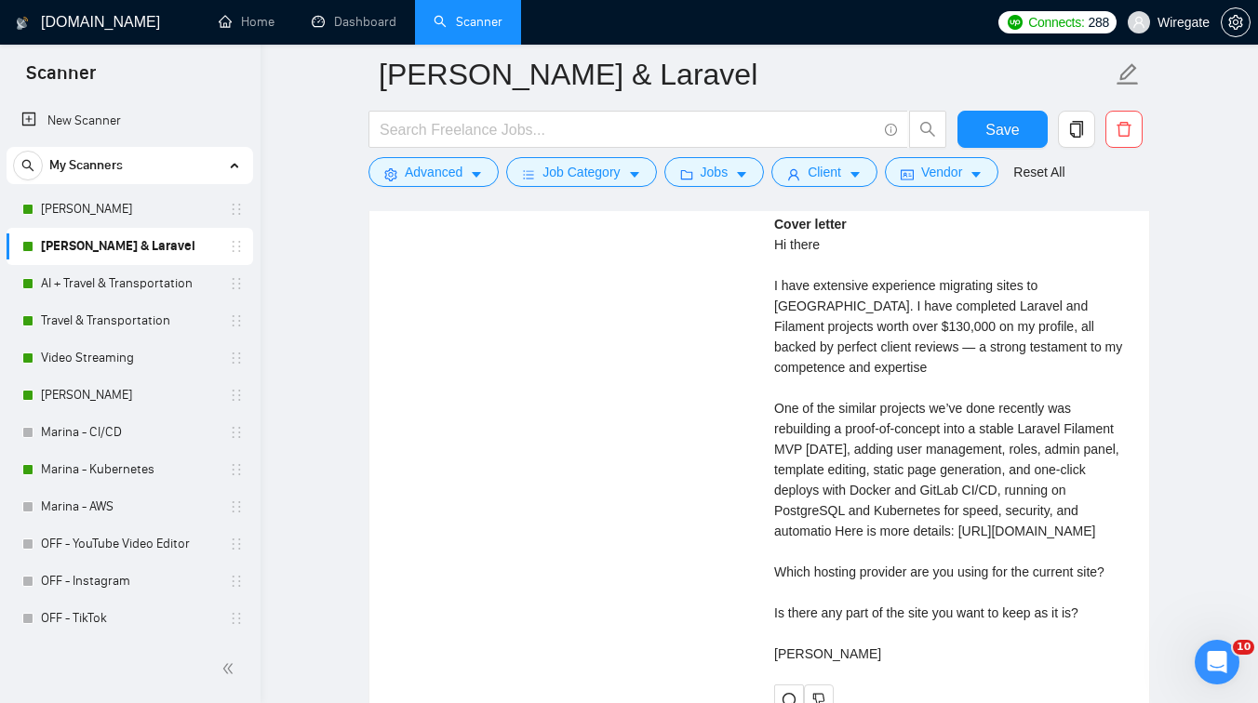
scroll to position [4006, 0]
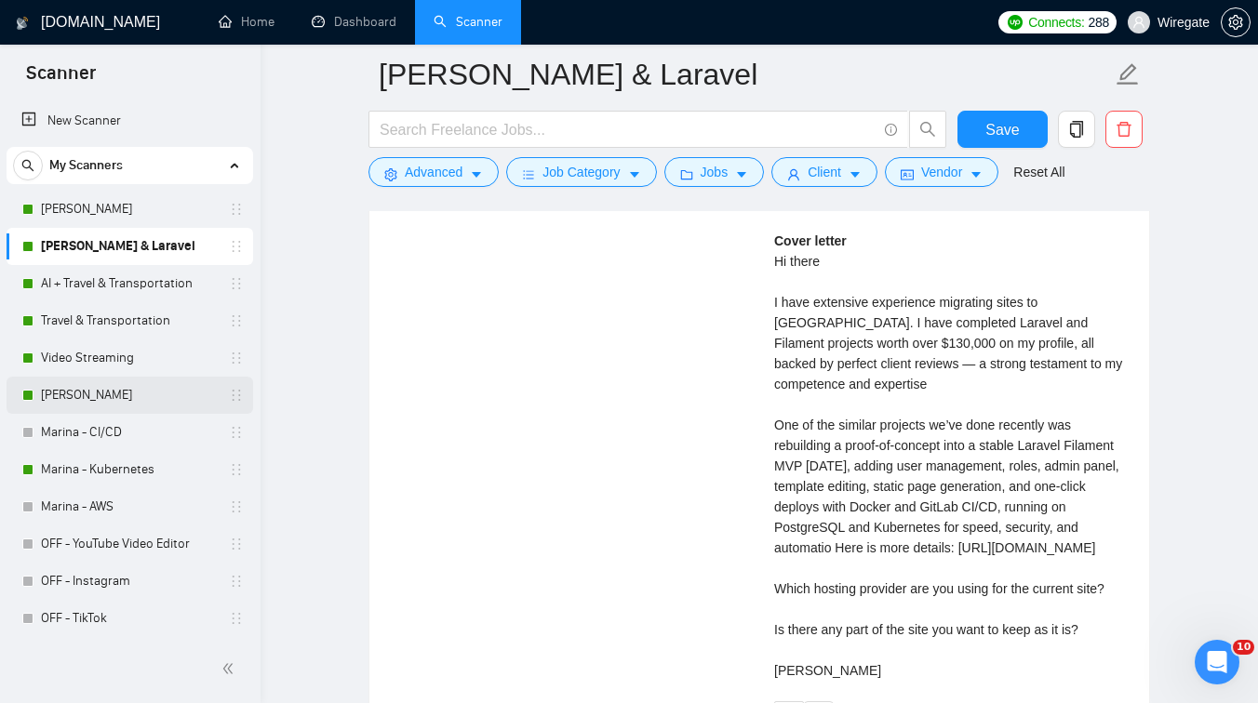
click at [115, 380] on link "[PERSON_NAME]" at bounding box center [129, 395] width 177 height 37
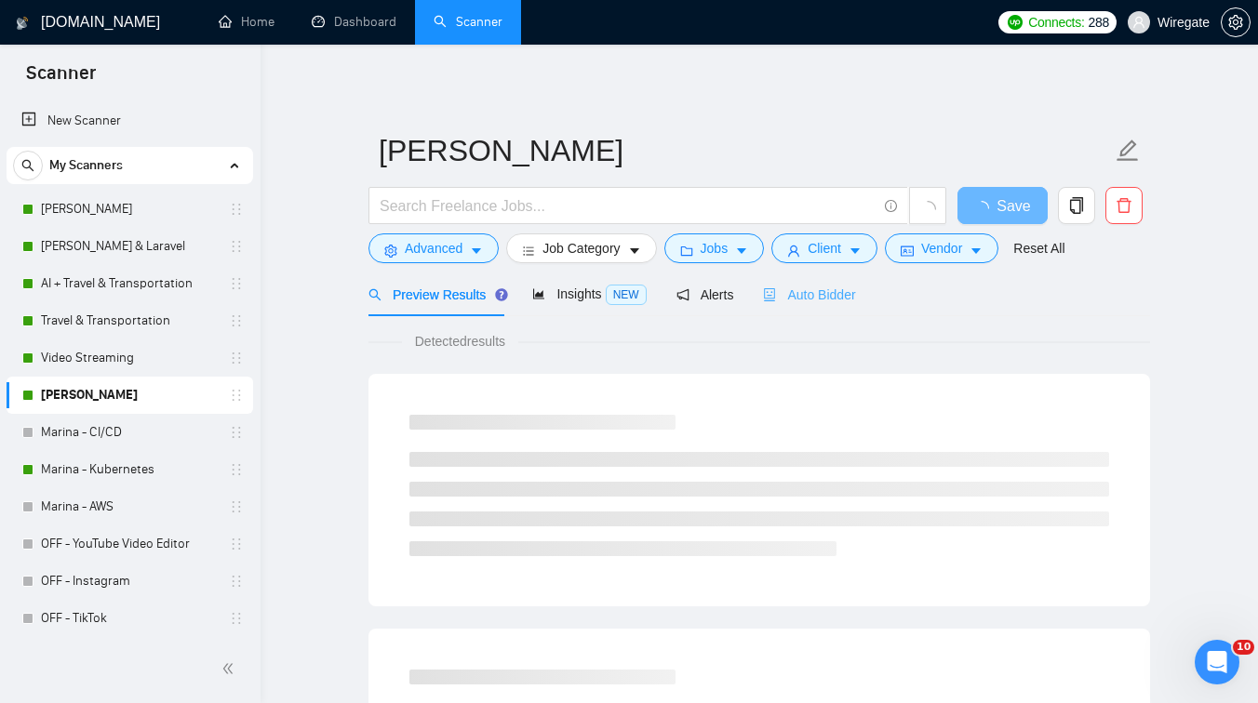
click at [829, 282] on div "Auto Bidder" at bounding box center [809, 295] width 92 height 44
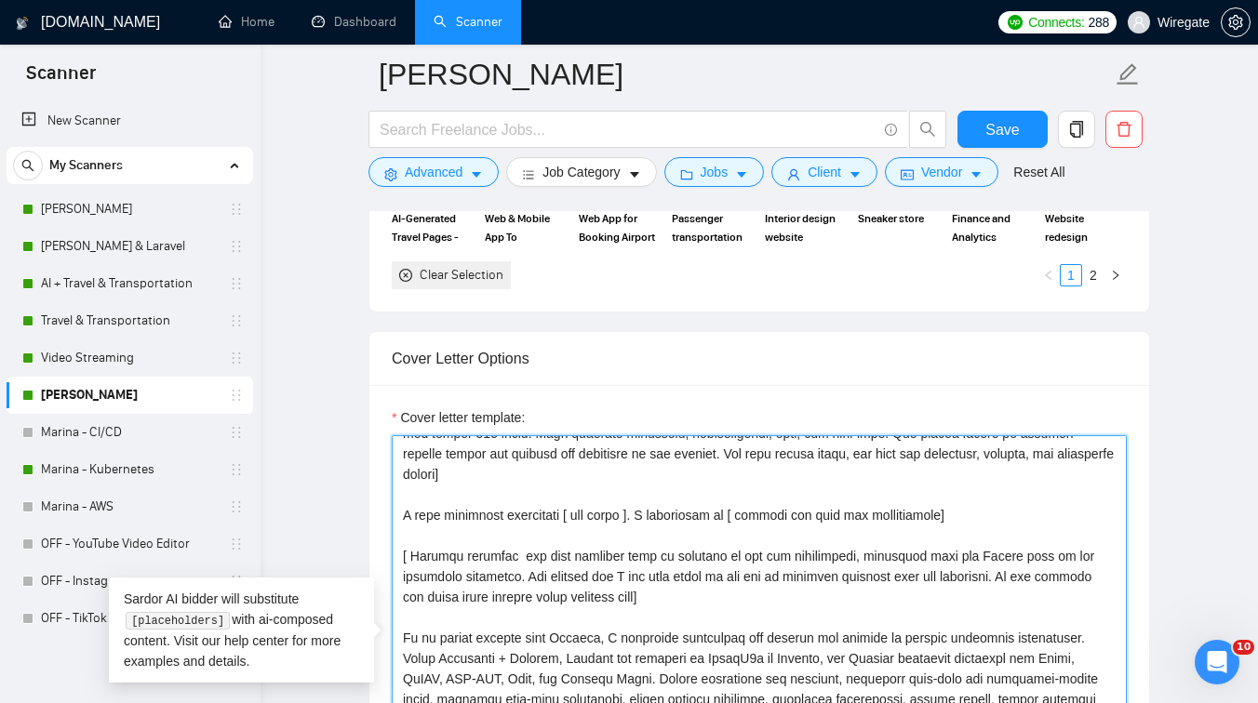
scroll to position [181, 0]
paste textarea "can set up basic monitoring within a couple of days: Grafana, Terraform/Ansible…"
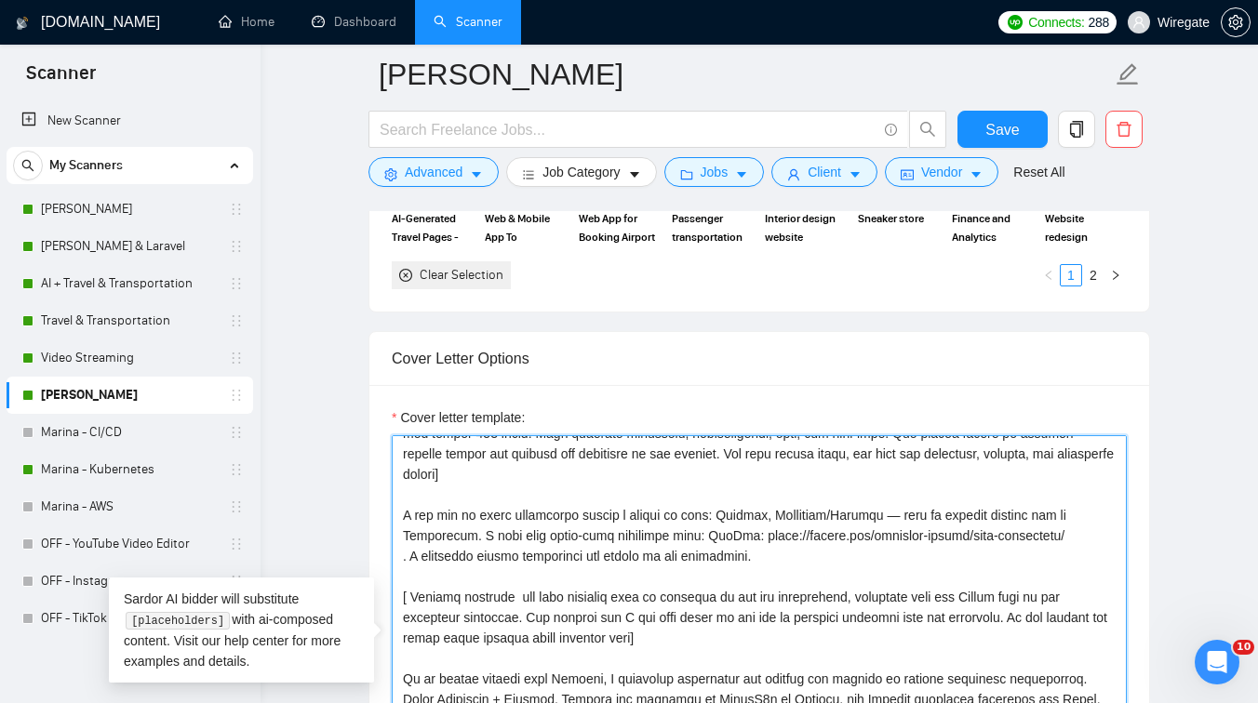
drag, startPoint x: 998, startPoint y: 521, endPoint x: 378, endPoint y: 510, distance: 620.8
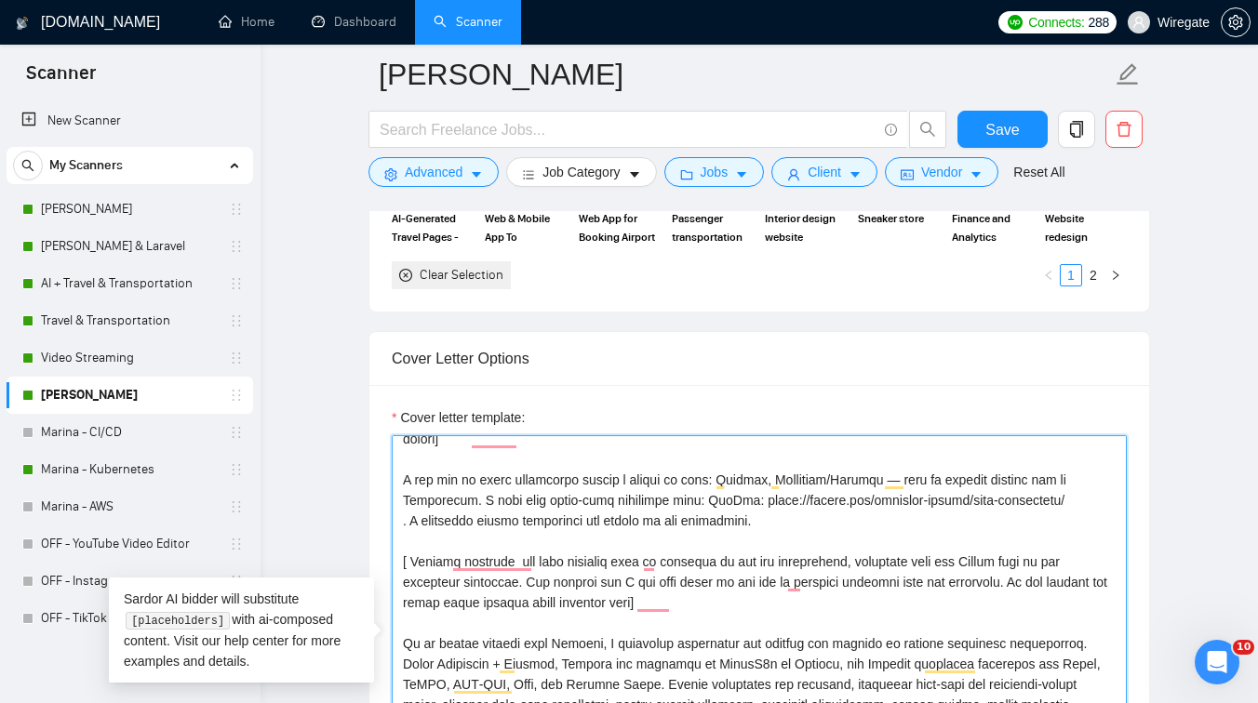
scroll to position [216, 0]
click at [403, 529] on textarea "Cover letter template:" at bounding box center [759, 644] width 735 height 419
click at [1079, 508] on textarea "Cover letter template:" at bounding box center [759, 644] width 735 height 419
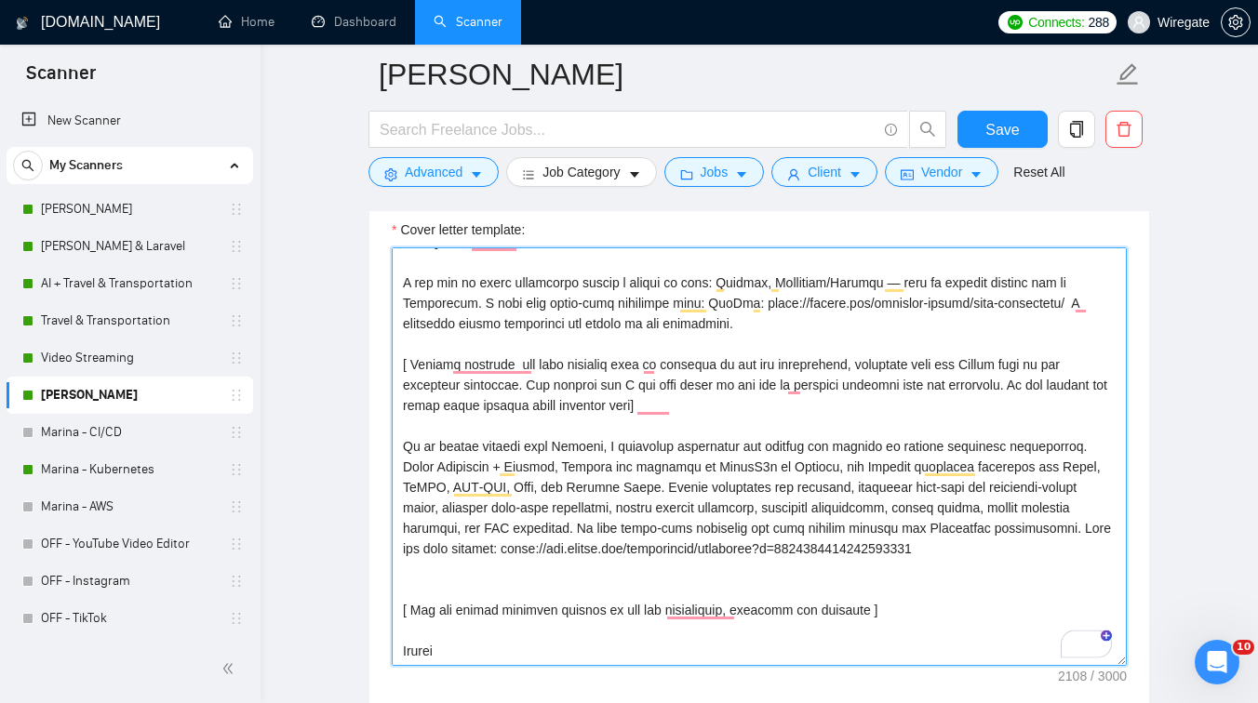
scroll to position [2160, 0]
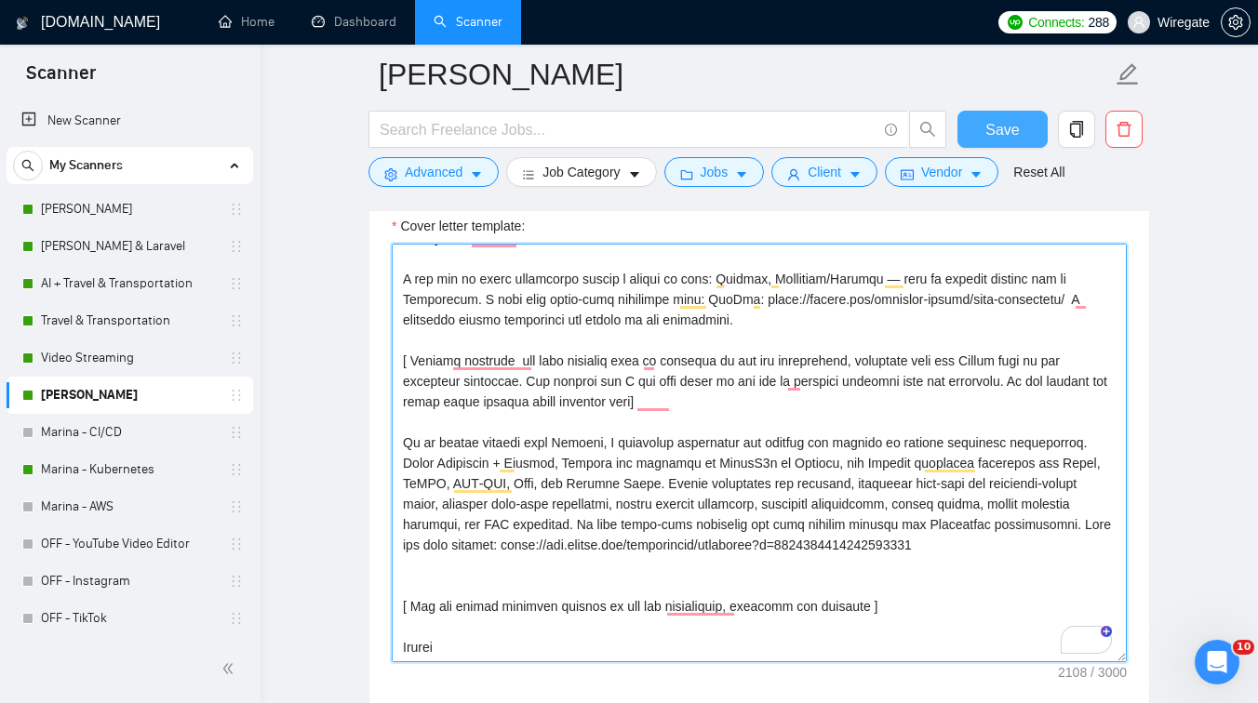
type textarea "Lo ipsum, [Do sit ametc adip " E’s doeiusm" te " I utla" et " Dol magn ". Aliqu…"
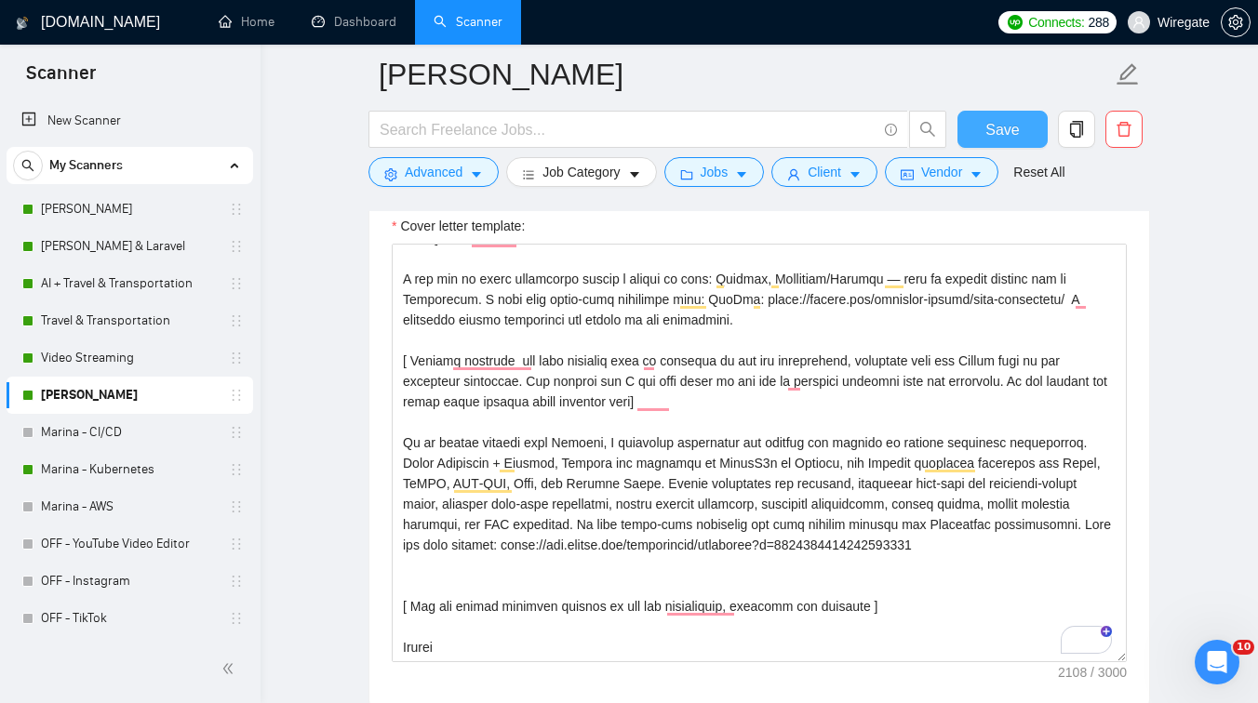
click at [983, 138] on button "Save" at bounding box center [1003, 129] width 90 height 37
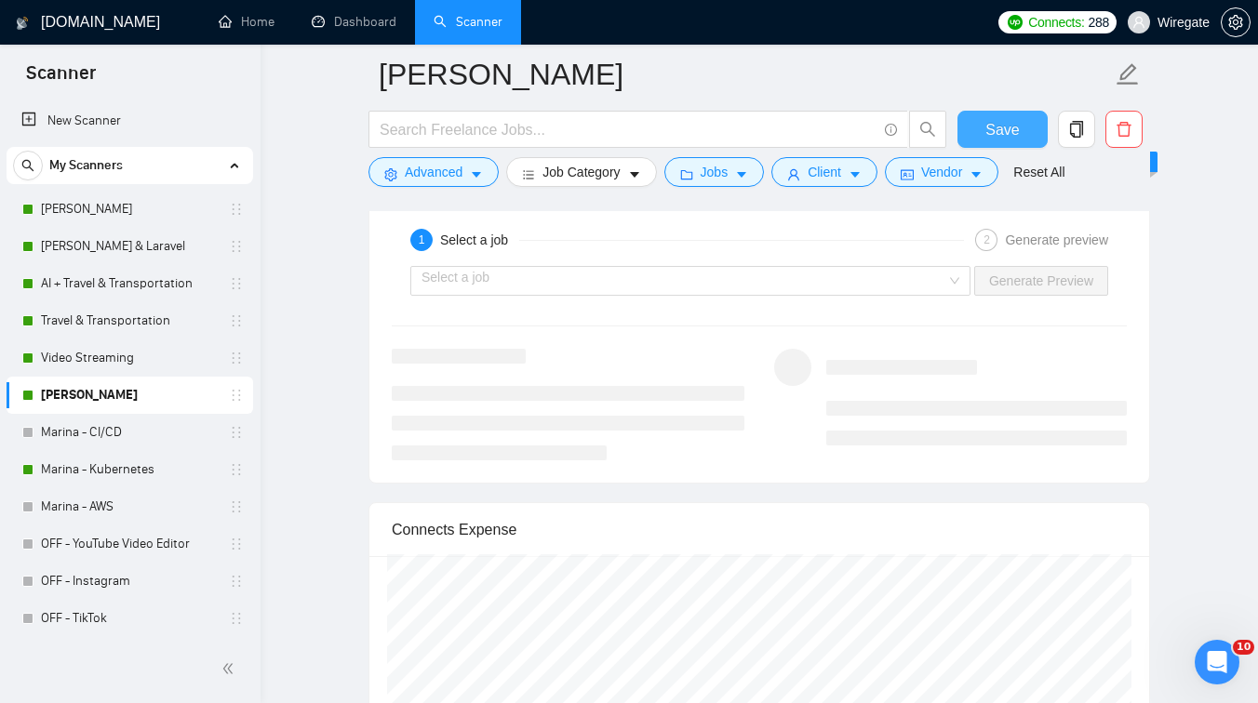
scroll to position [3644, 0]
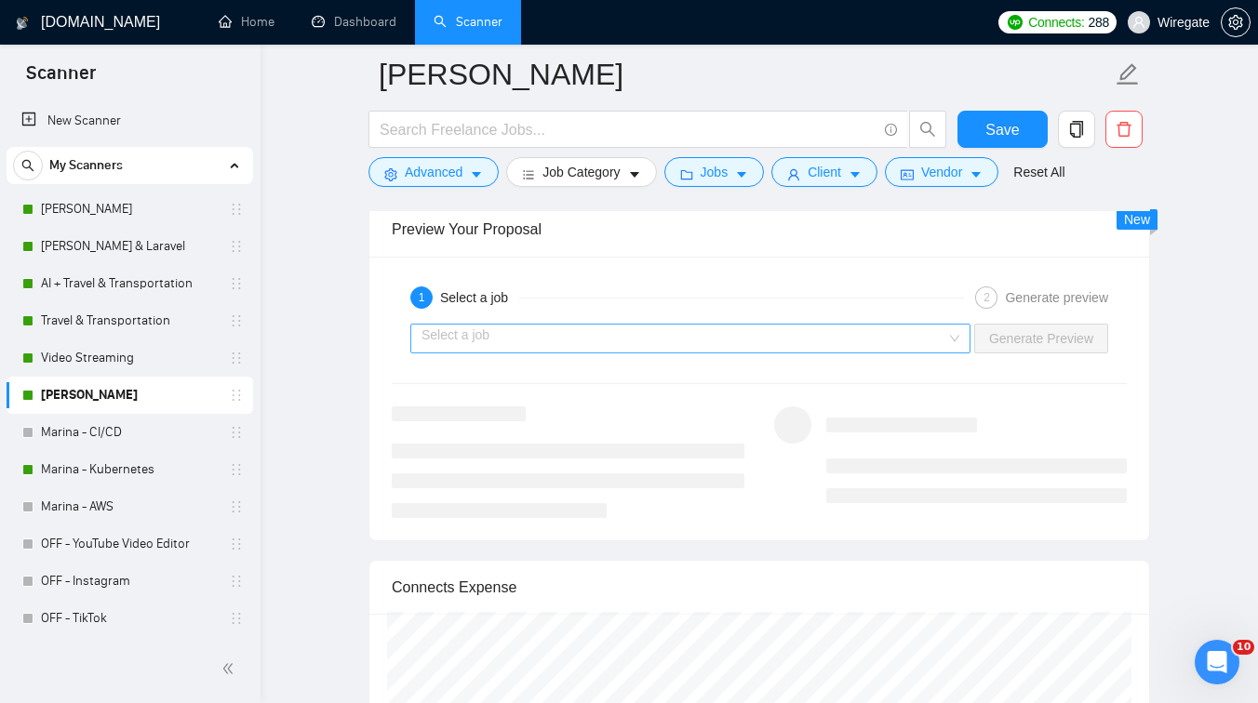
click at [915, 326] on input "search" at bounding box center [684, 339] width 525 height 28
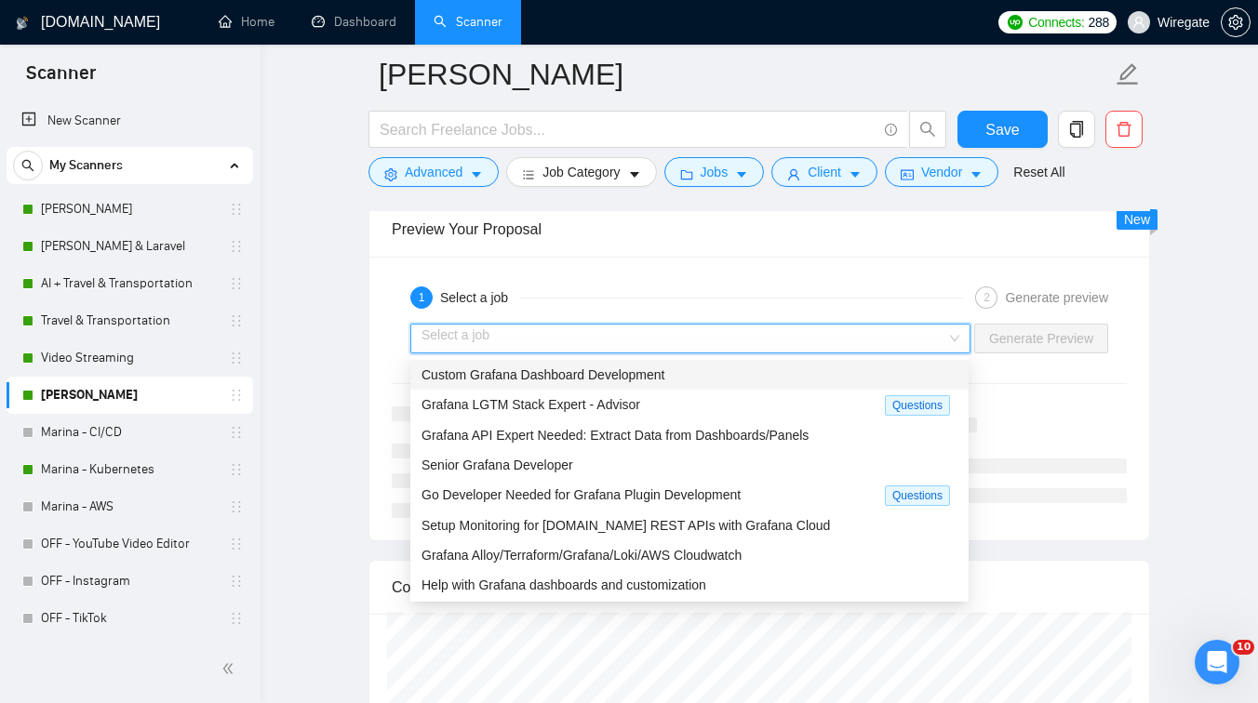
click at [757, 378] on div "Custom Grafana Dashboard Development" at bounding box center [690, 375] width 536 height 20
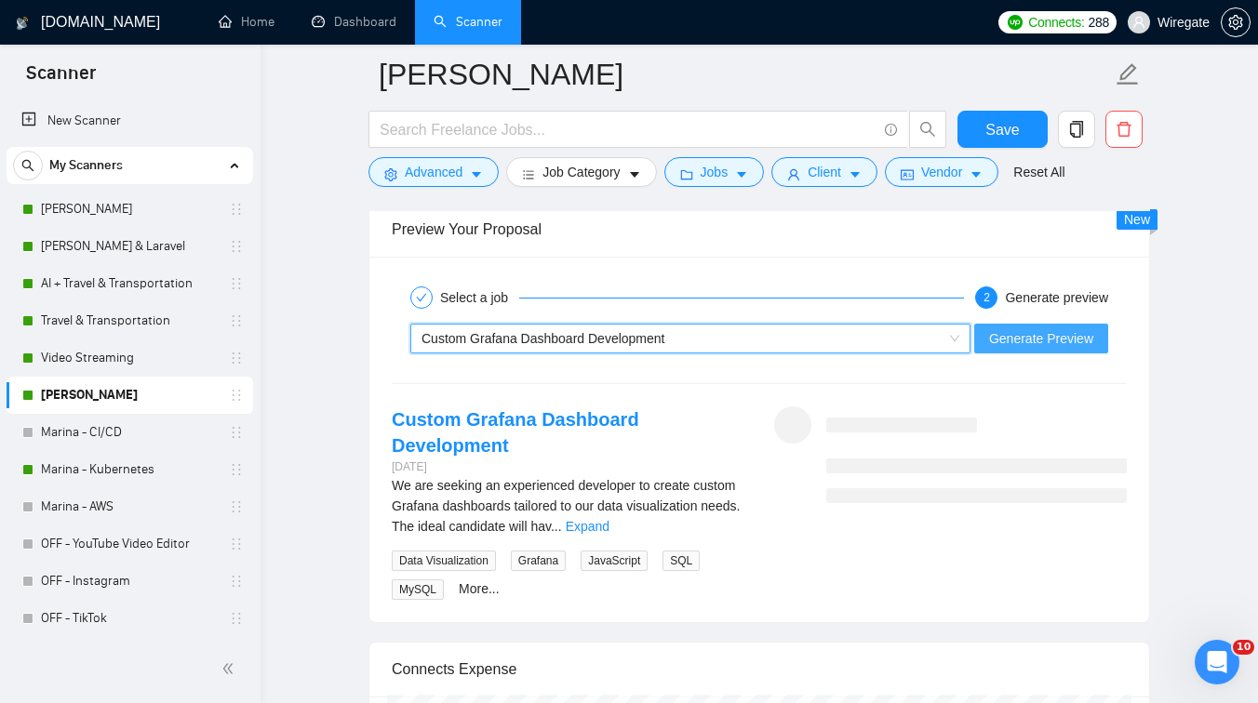
click at [1051, 339] on span "Generate Preview" at bounding box center [1041, 338] width 104 height 20
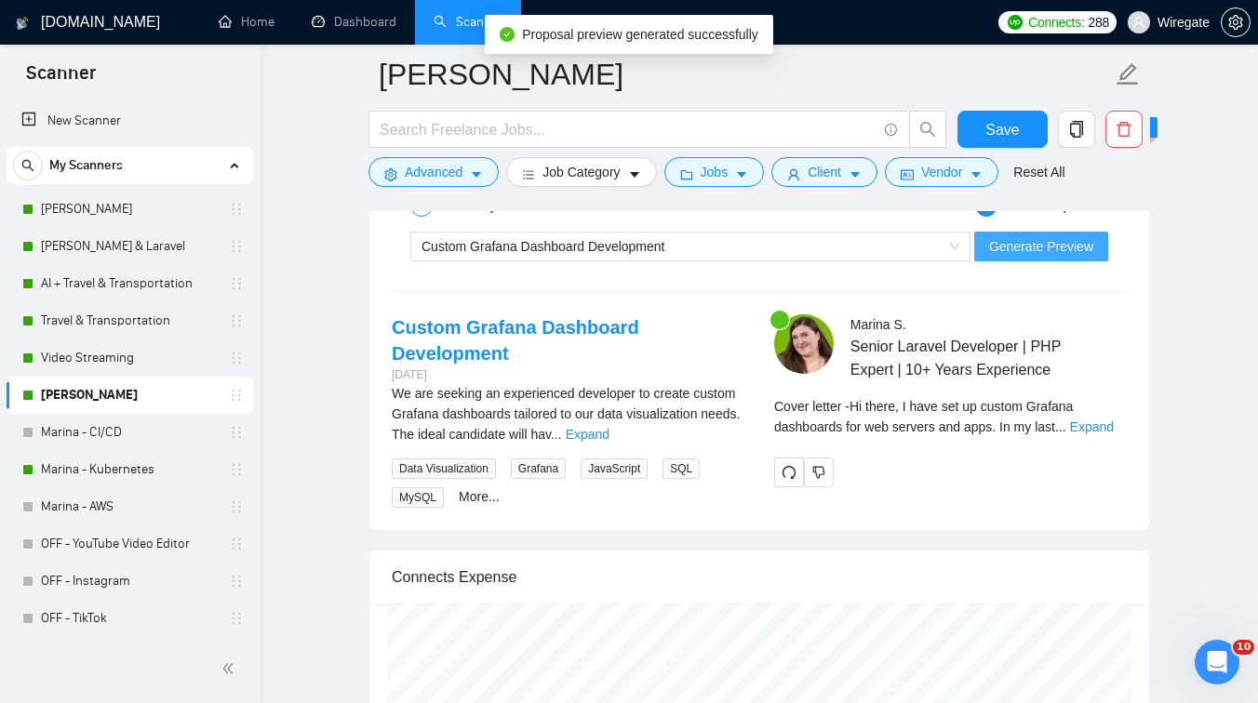
scroll to position [3784, 0]
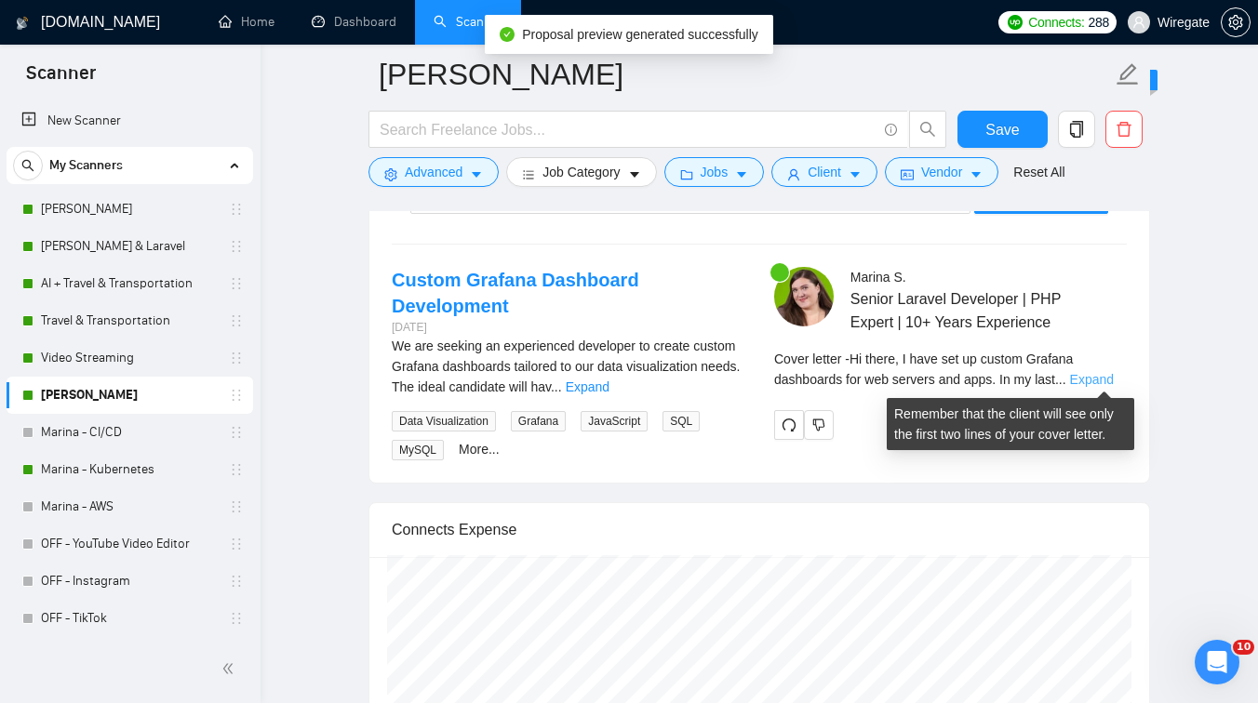
click at [1112, 382] on link "Expand" at bounding box center [1092, 379] width 44 height 15
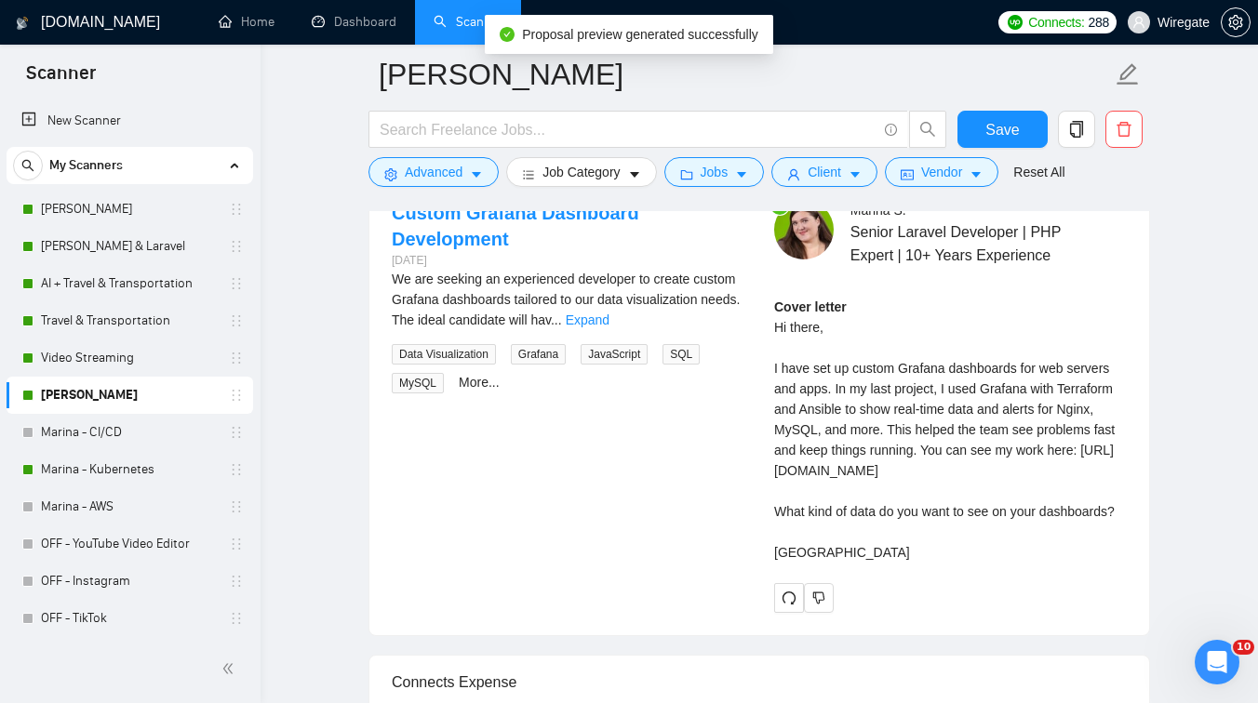
scroll to position [3852, 0]
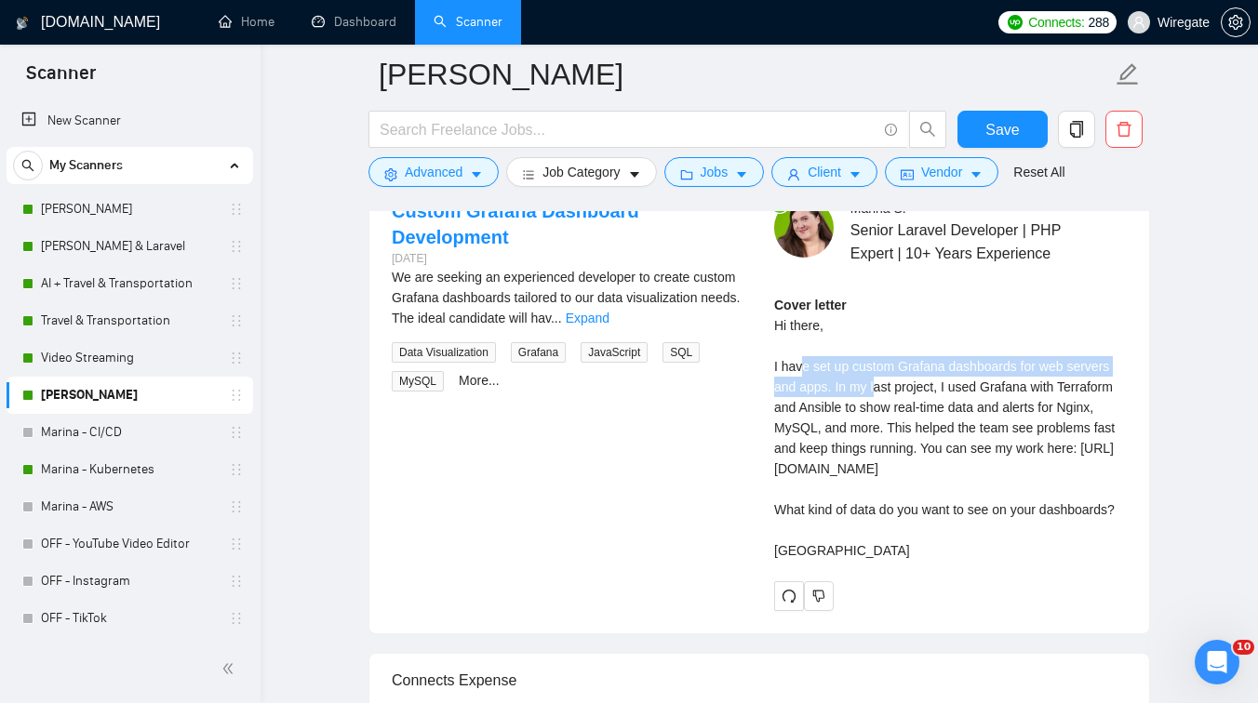
drag, startPoint x: 800, startPoint y: 368, endPoint x: 876, endPoint y: 393, distance: 79.4
click at [876, 393] on div "Cover letter Hi there, I have set up custom Grafana dashboards for web servers …" at bounding box center [950, 428] width 353 height 266
click at [951, 425] on div "Cover letter Hi there, I have set up custom Grafana dashboards for web servers …" at bounding box center [950, 428] width 353 height 266
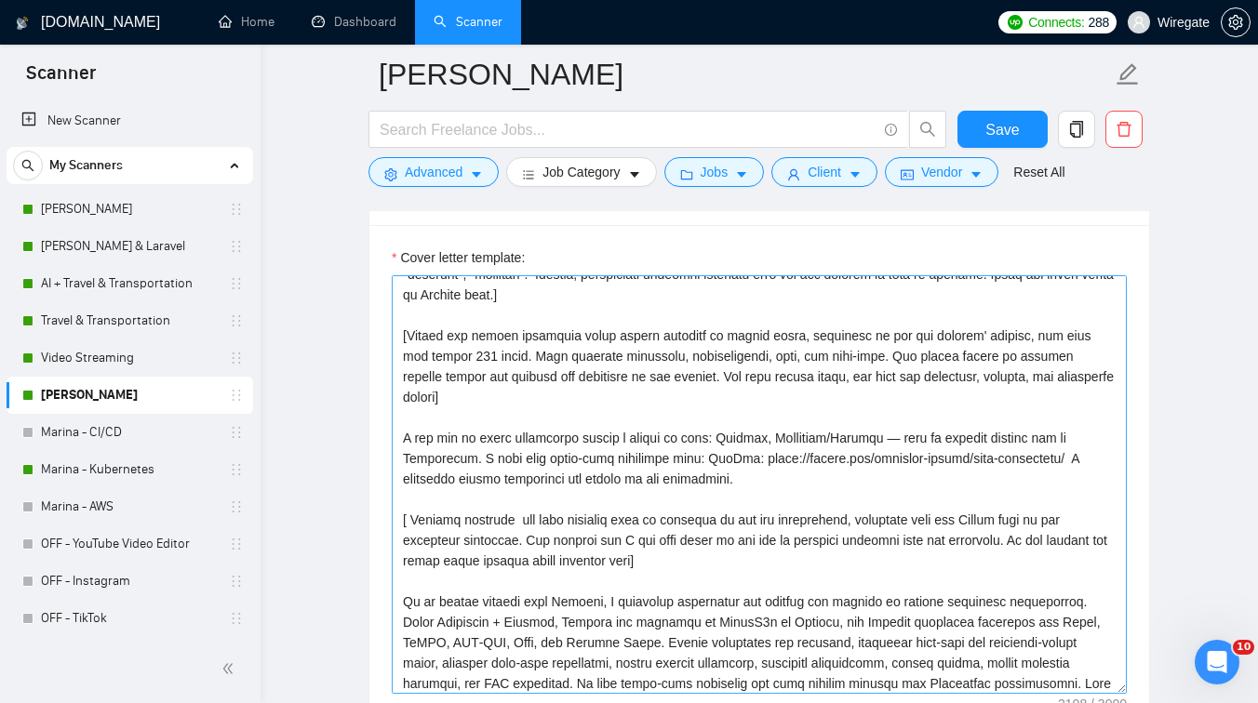
scroll to position [57, 0]
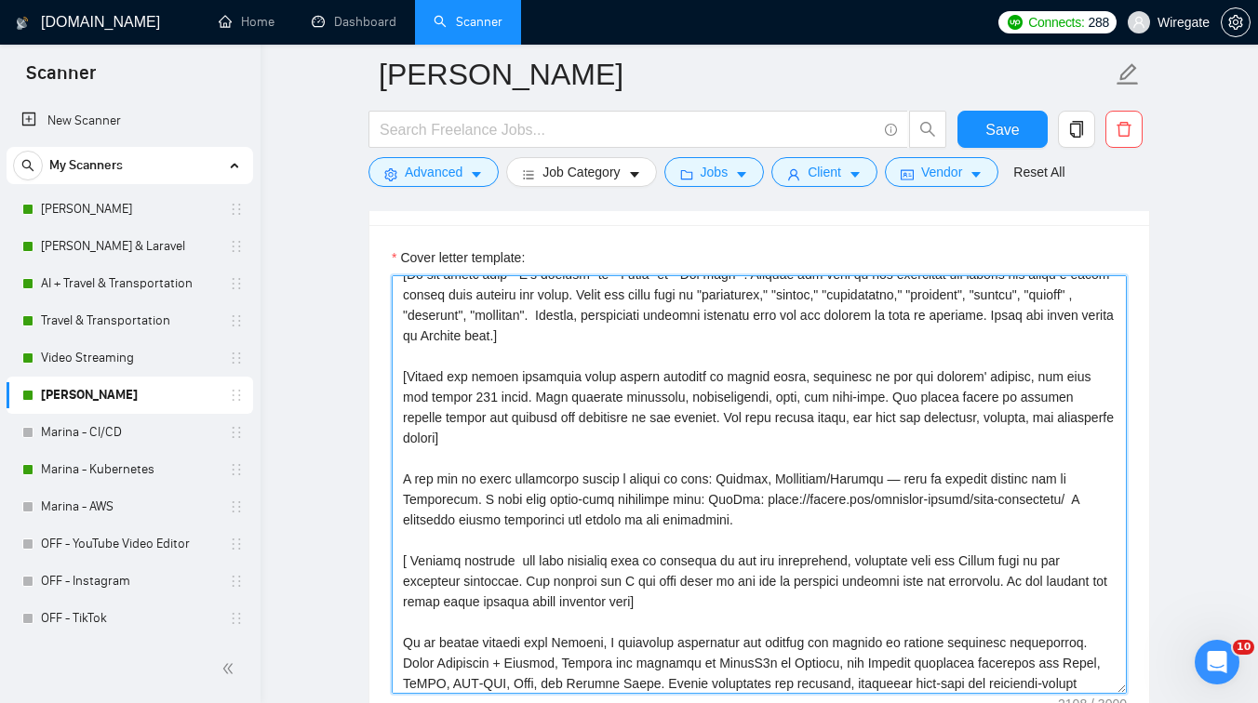
click at [468, 394] on textarea "Cover letter template:" at bounding box center [759, 484] width 735 height 419
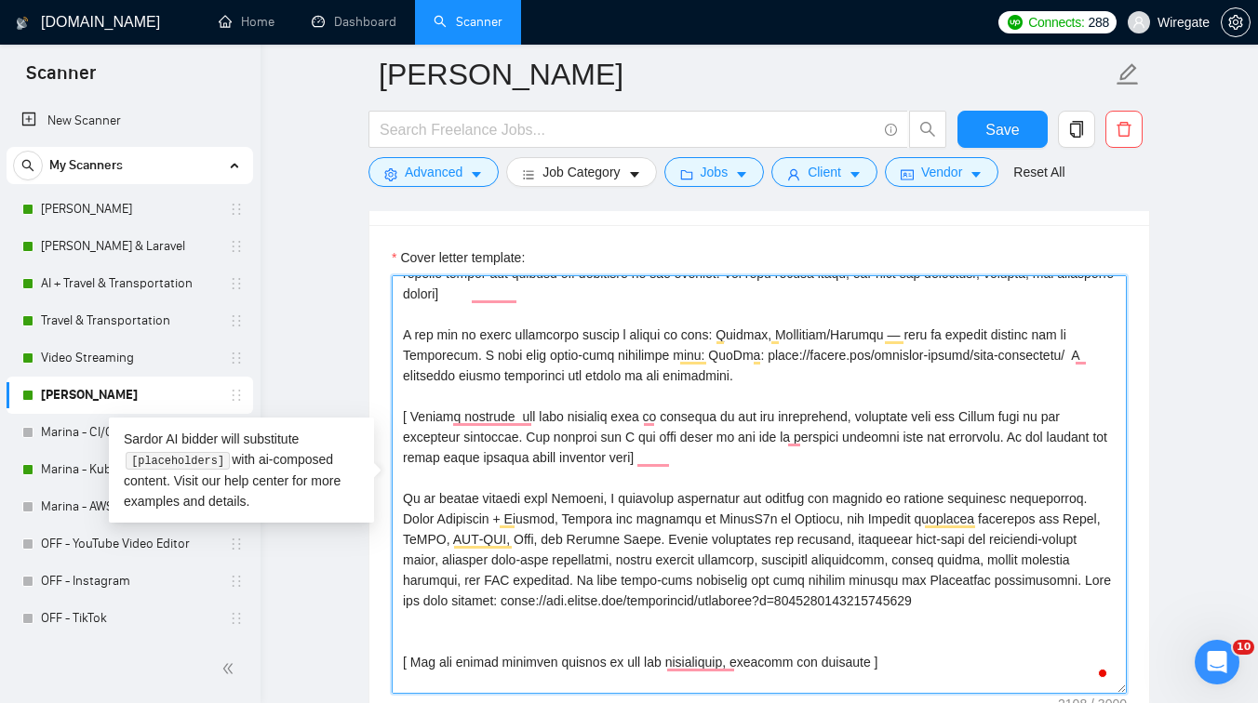
scroll to position [151, 0]
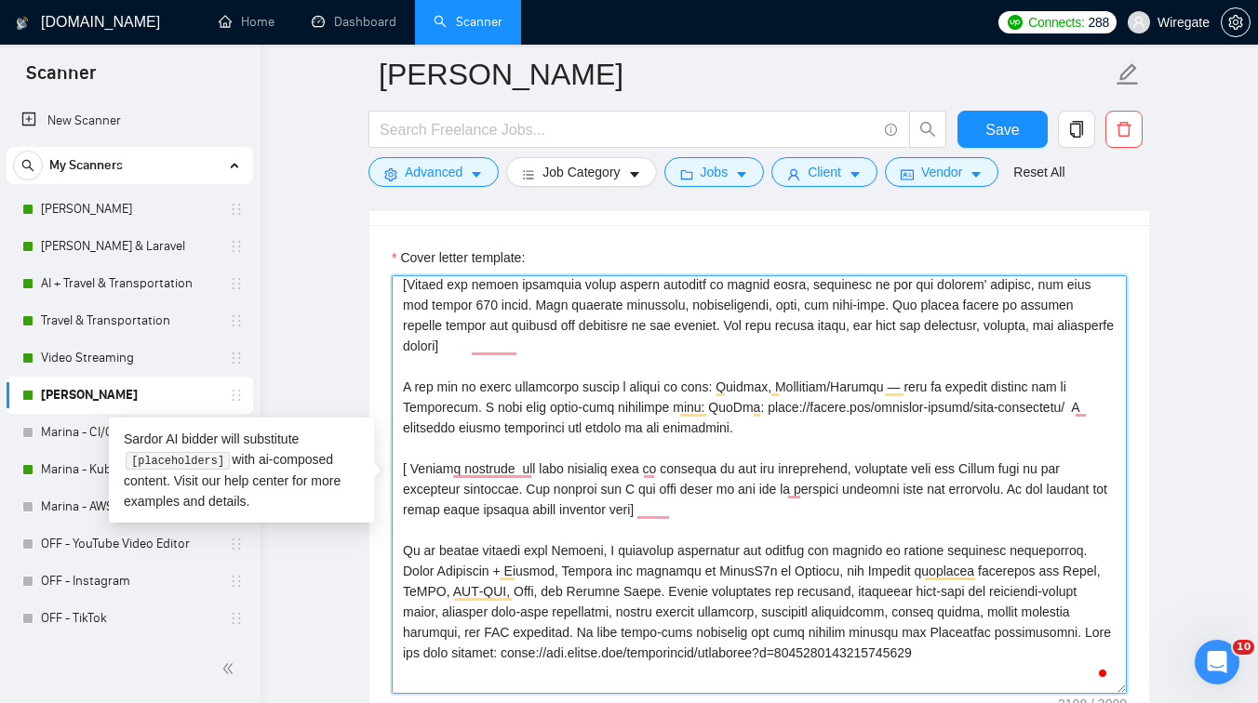
click at [400, 393] on textarea "Cover letter template:" at bounding box center [759, 484] width 735 height 419
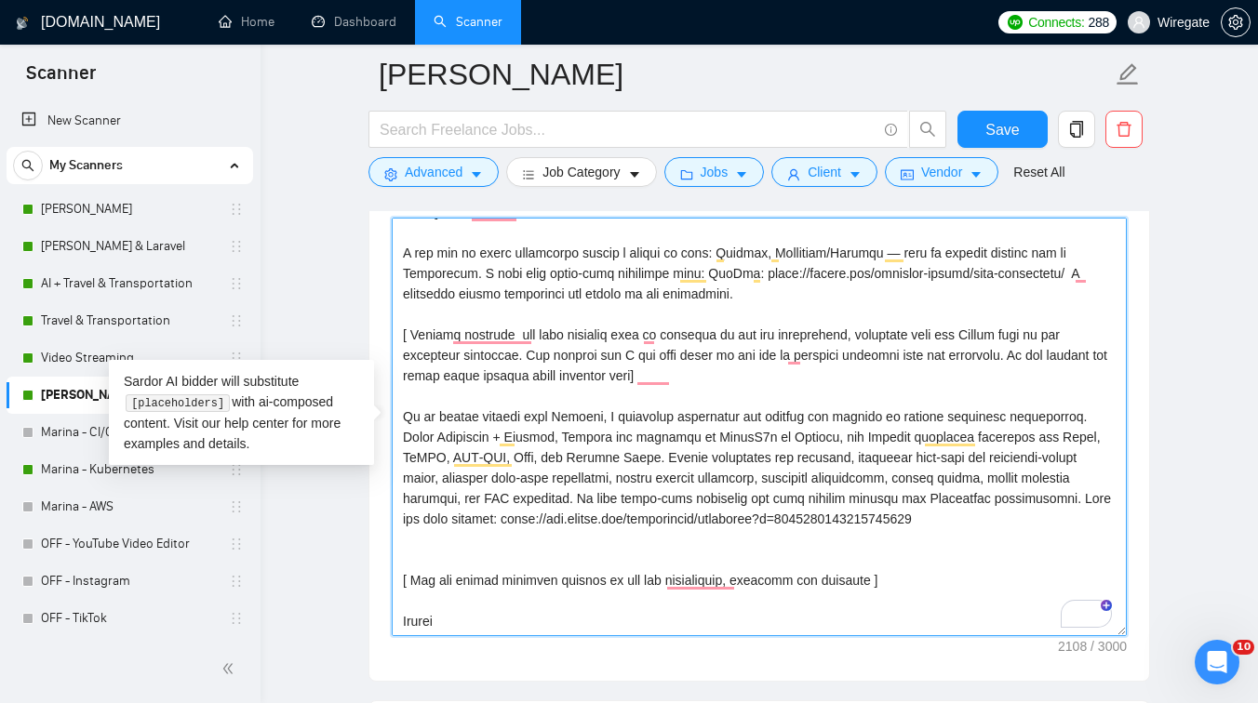
drag, startPoint x: 552, startPoint y: 415, endPoint x: 400, endPoint y: 418, distance: 151.7
click at [399, 418] on div "Cover Letter Options Cover letter template:" at bounding box center [759, 398] width 782 height 569
drag, startPoint x: 623, startPoint y: 418, endPoint x: 563, endPoint y: 417, distance: 59.6
click at [563, 417] on textarea "Cover letter template:" at bounding box center [759, 427] width 735 height 419
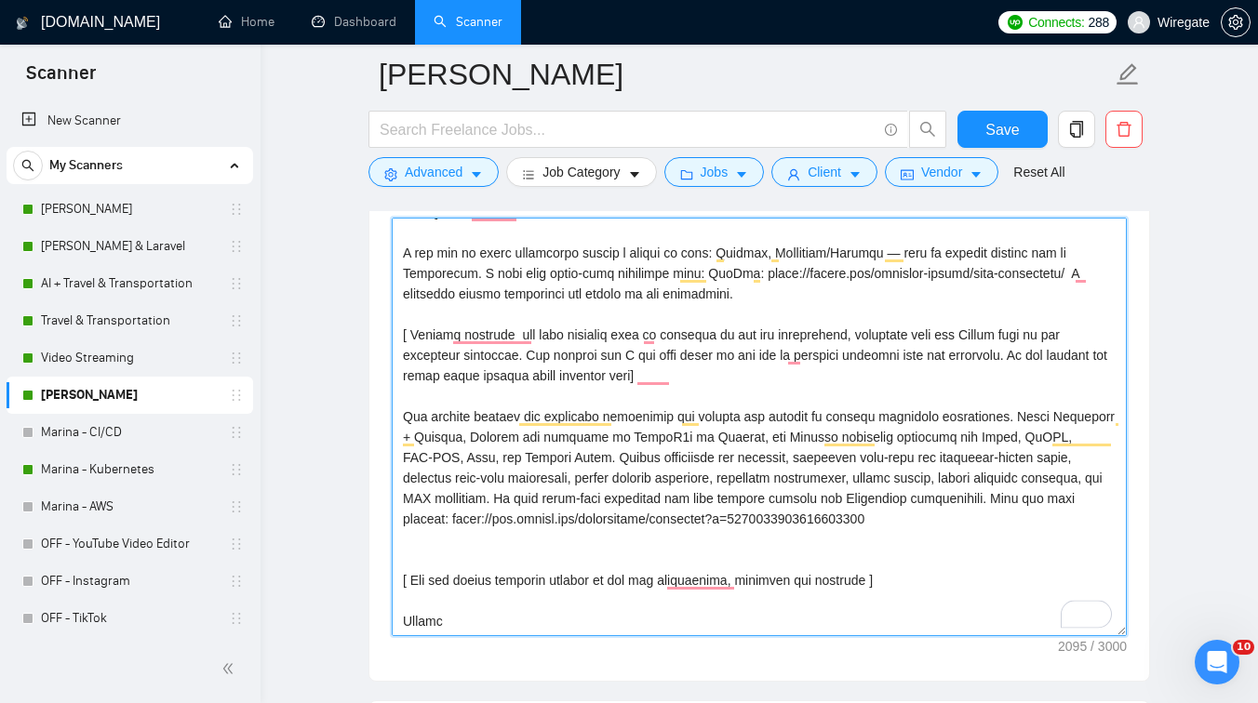
click at [475, 421] on textarea "Cover letter template:" at bounding box center [759, 427] width 735 height 419
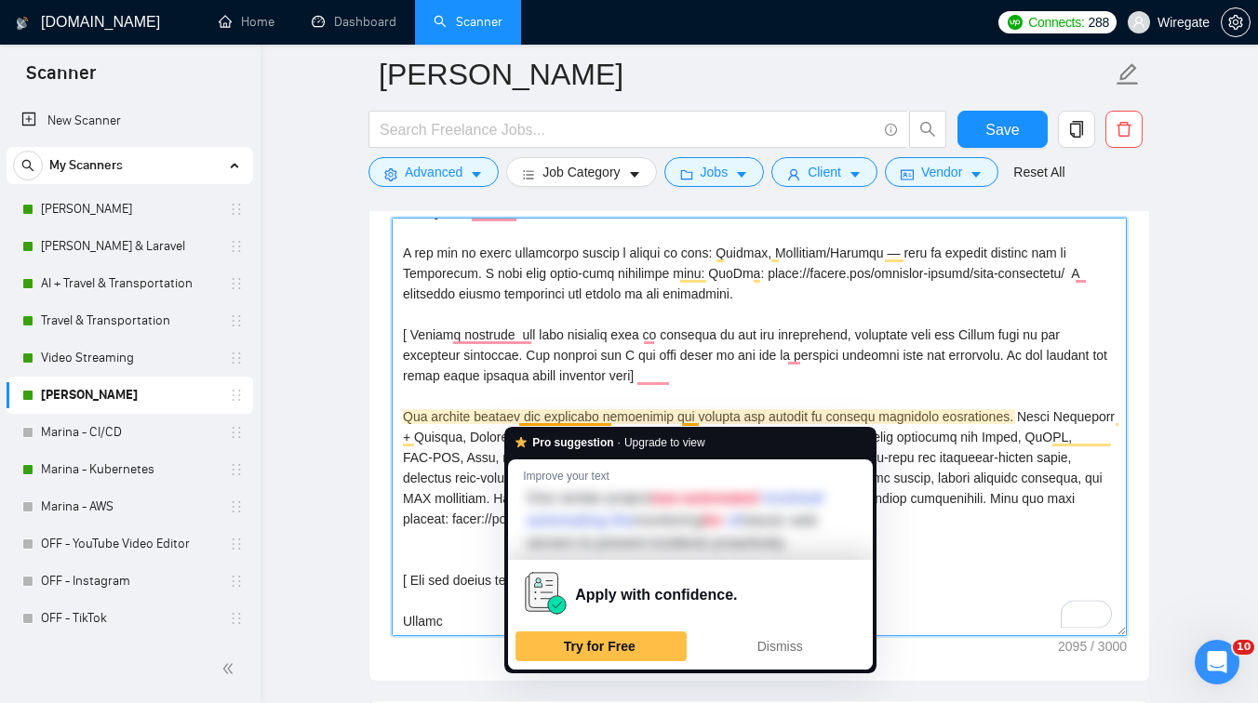
click at [576, 394] on textarea "Cover letter template:" at bounding box center [759, 427] width 735 height 419
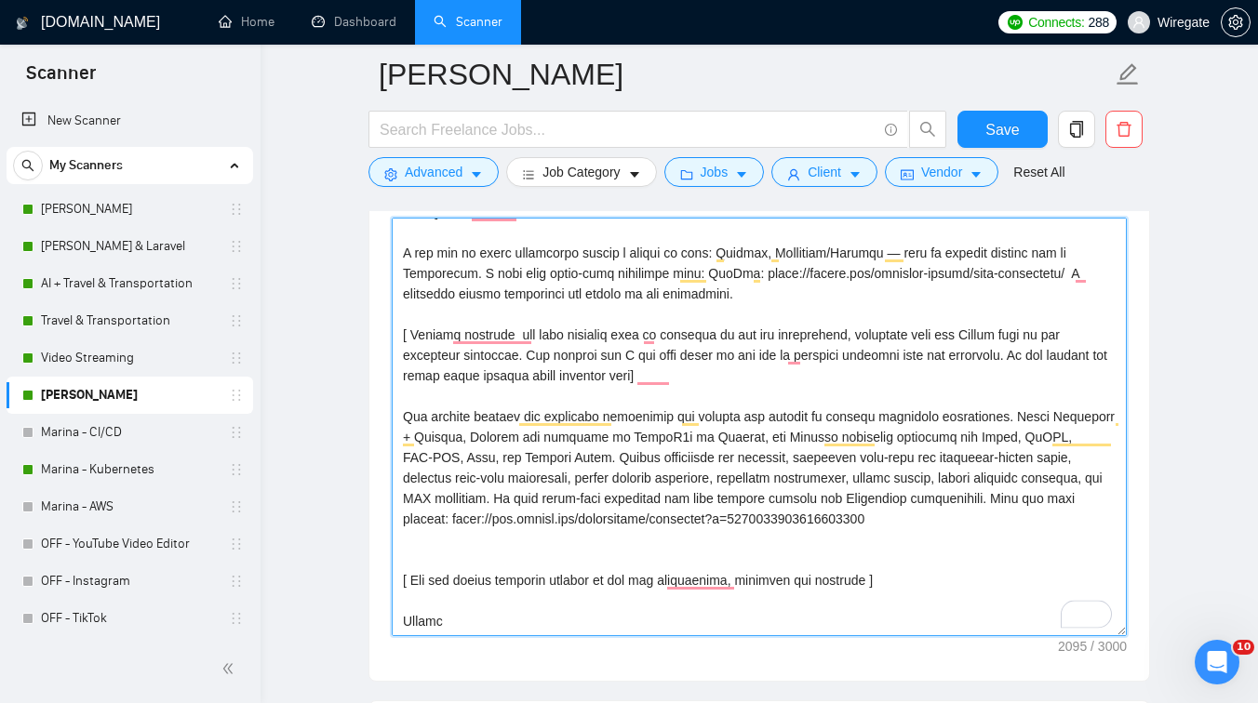
type textarea "Lo ipsum, [Do sit ametc adip " E’s doeiusm" te " I utla" et " Dol magn ". Aliqu…"
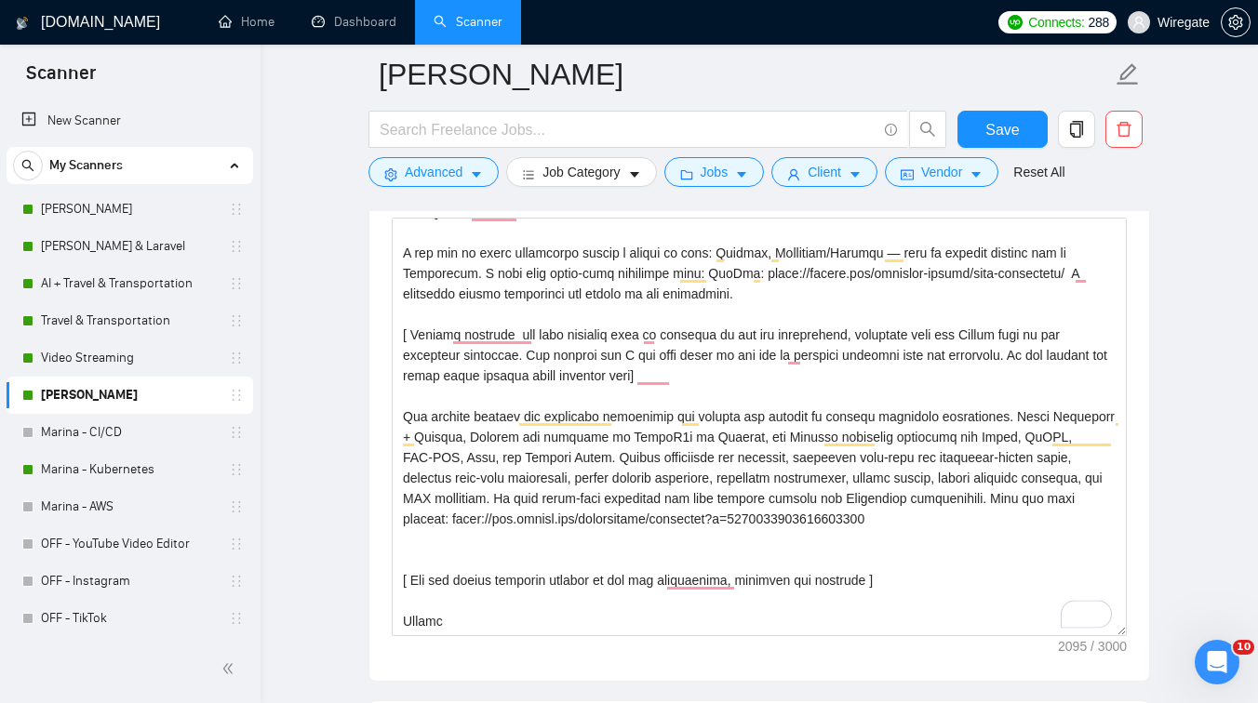
click at [1006, 106] on form "Marina - Grafana Save Advanced Job Category Jobs Client Vendor Reset All" at bounding box center [759, 121] width 782 height 152
click at [998, 135] on span "Save" at bounding box center [1001, 129] width 33 height 23
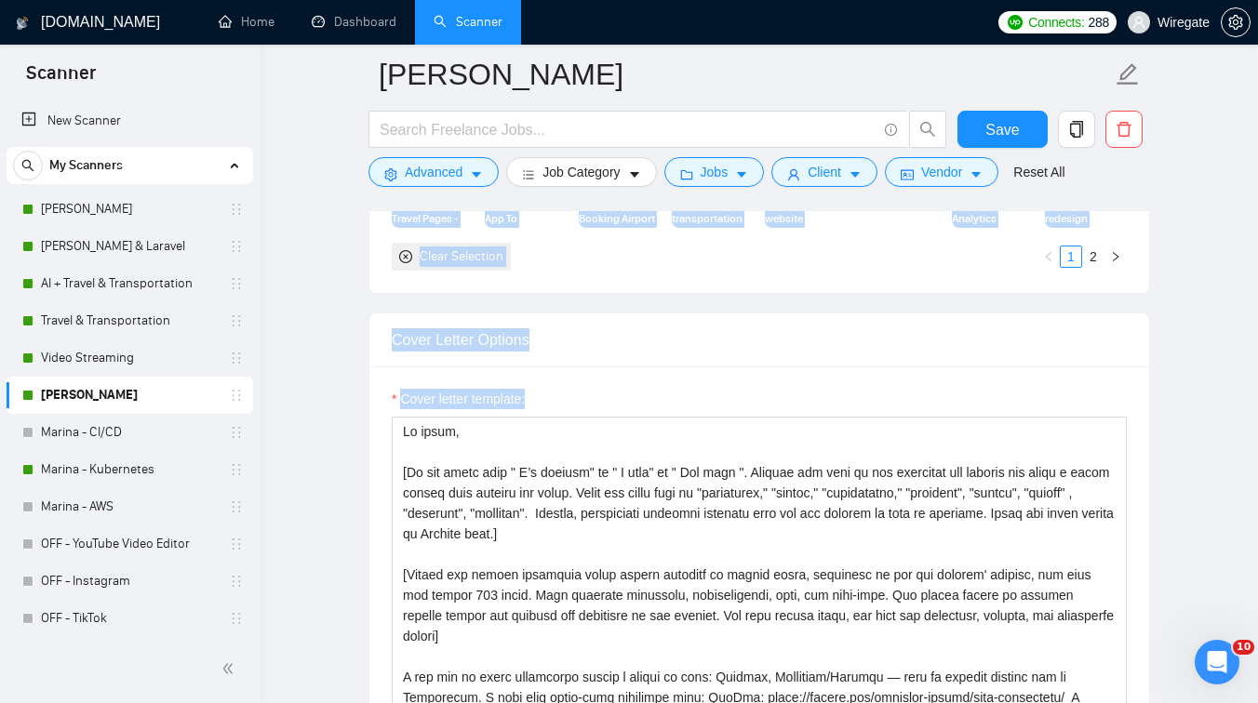
drag, startPoint x: 793, startPoint y: 634, endPoint x: 394, endPoint y: 581, distance: 402.7
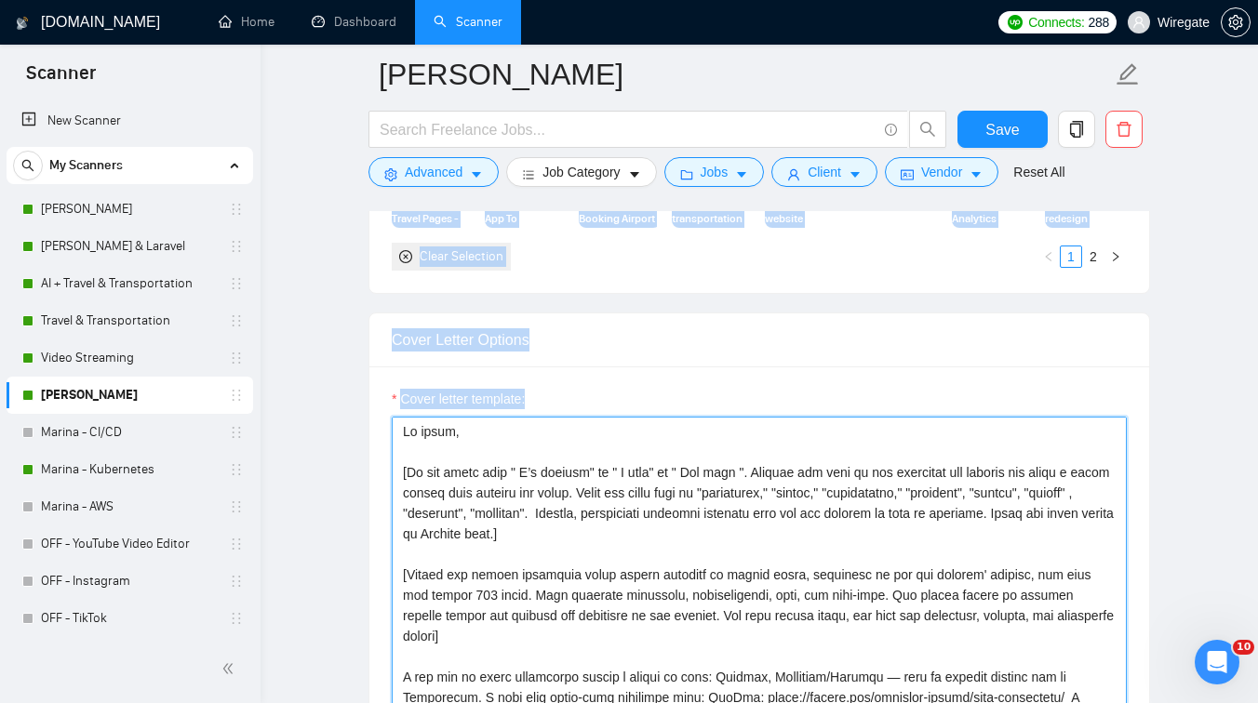
click at [495, 586] on textarea "Cover letter template:" at bounding box center [759, 626] width 735 height 419
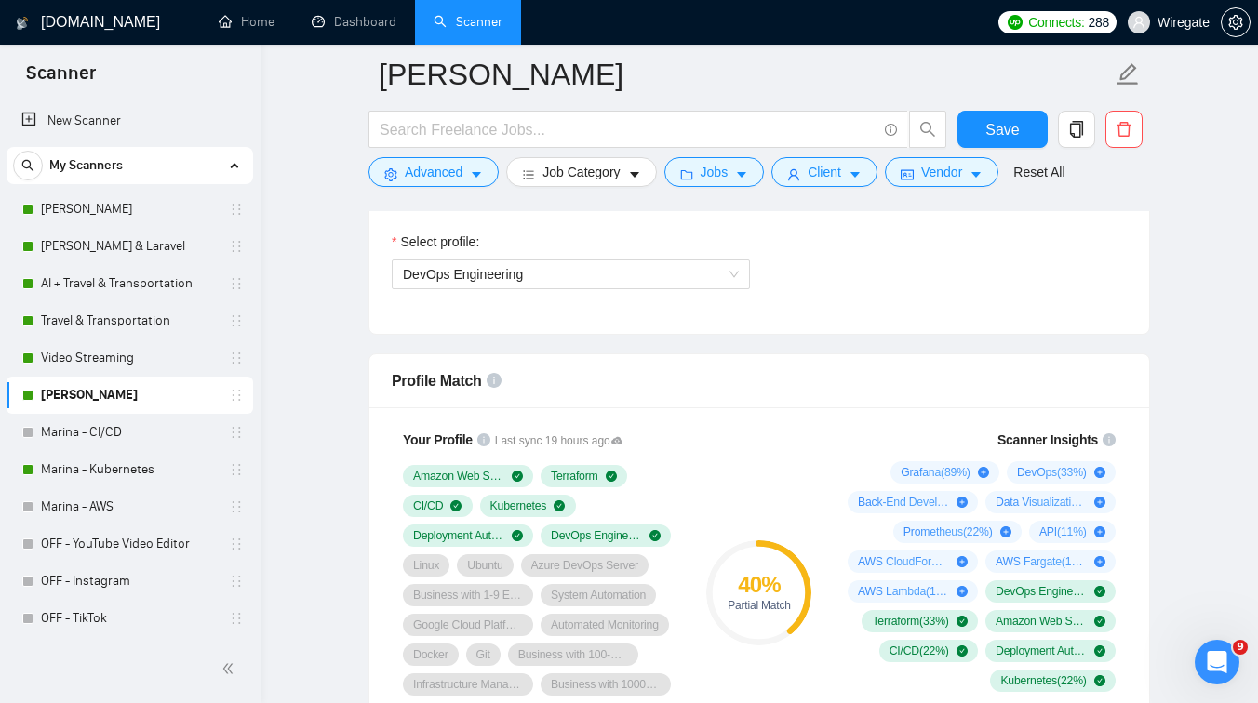
scroll to position [1014, 0]
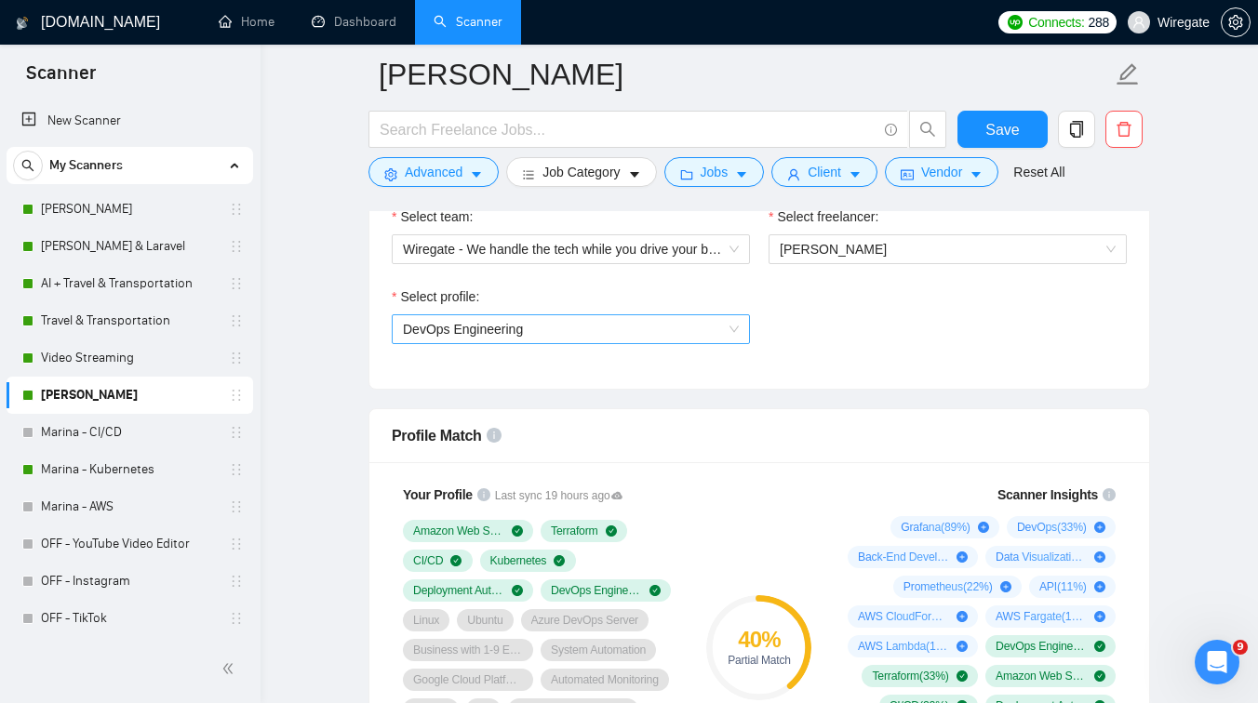
click at [516, 330] on span "DevOps Engineering" at bounding box center [463, 329] width 120 height 15
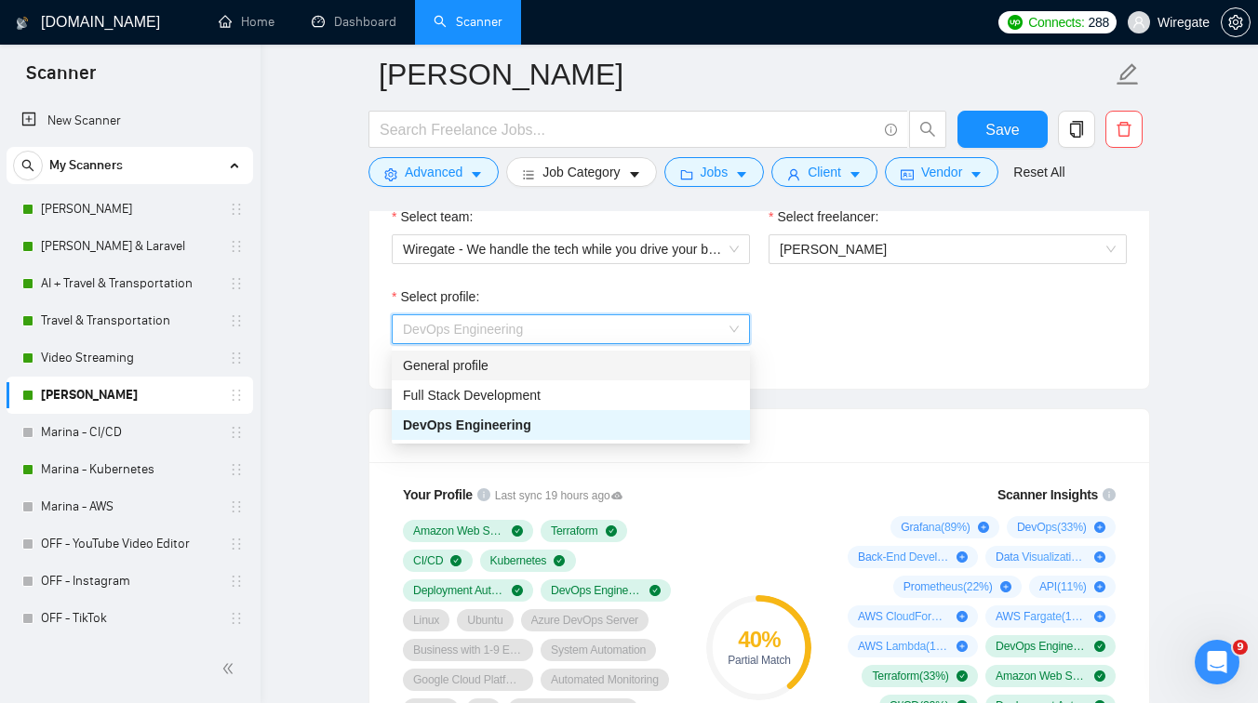
click at [469, 371] on div "General profile" at bounding box center [571, 365] width 336 height 20
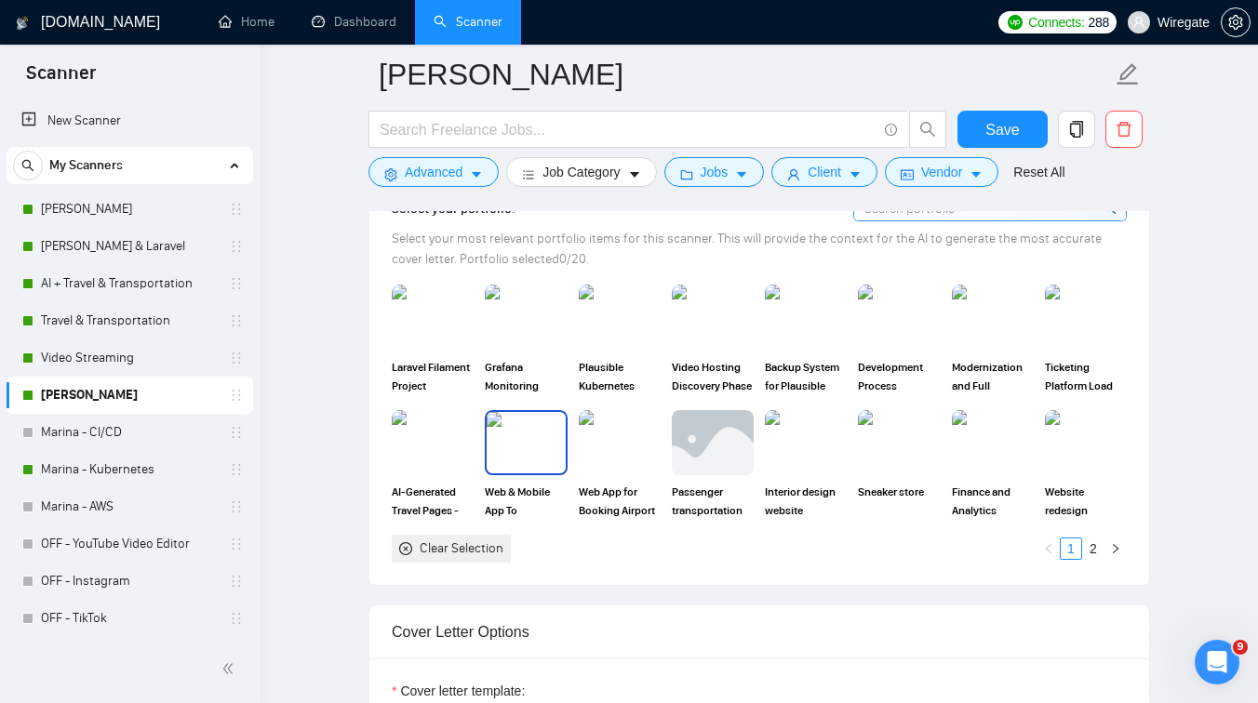
scroll to position [1688, 0]
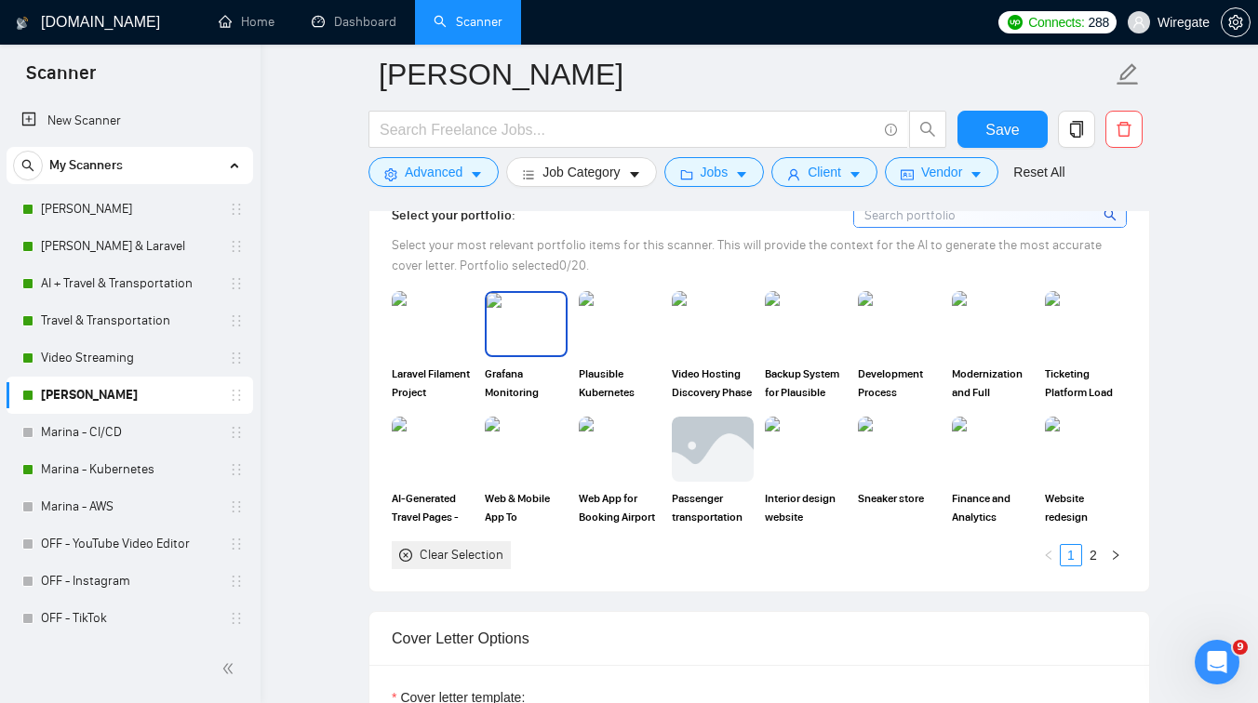
click at [521, 350] on img at bounding box center [526, 323] width 78 height 61
click at [997, 136] on span "Save" at bounding box center [1001, 129] width 33 height 23
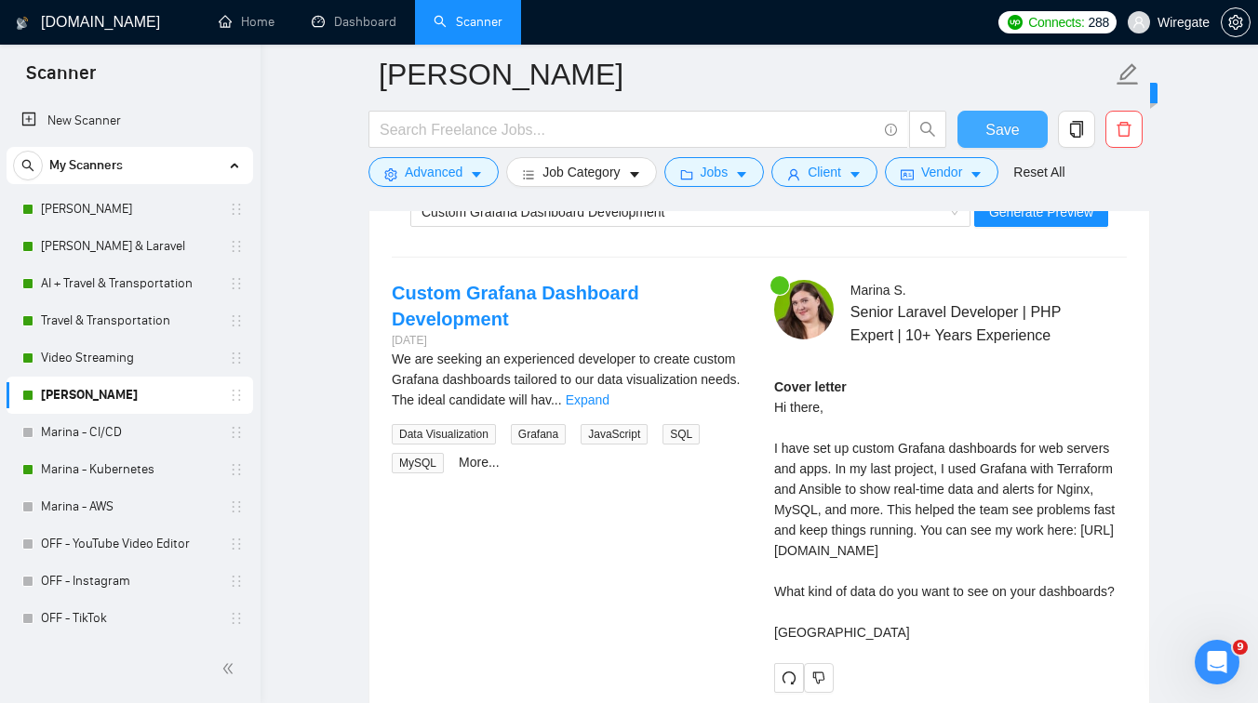
scroll to position [3638, 0]
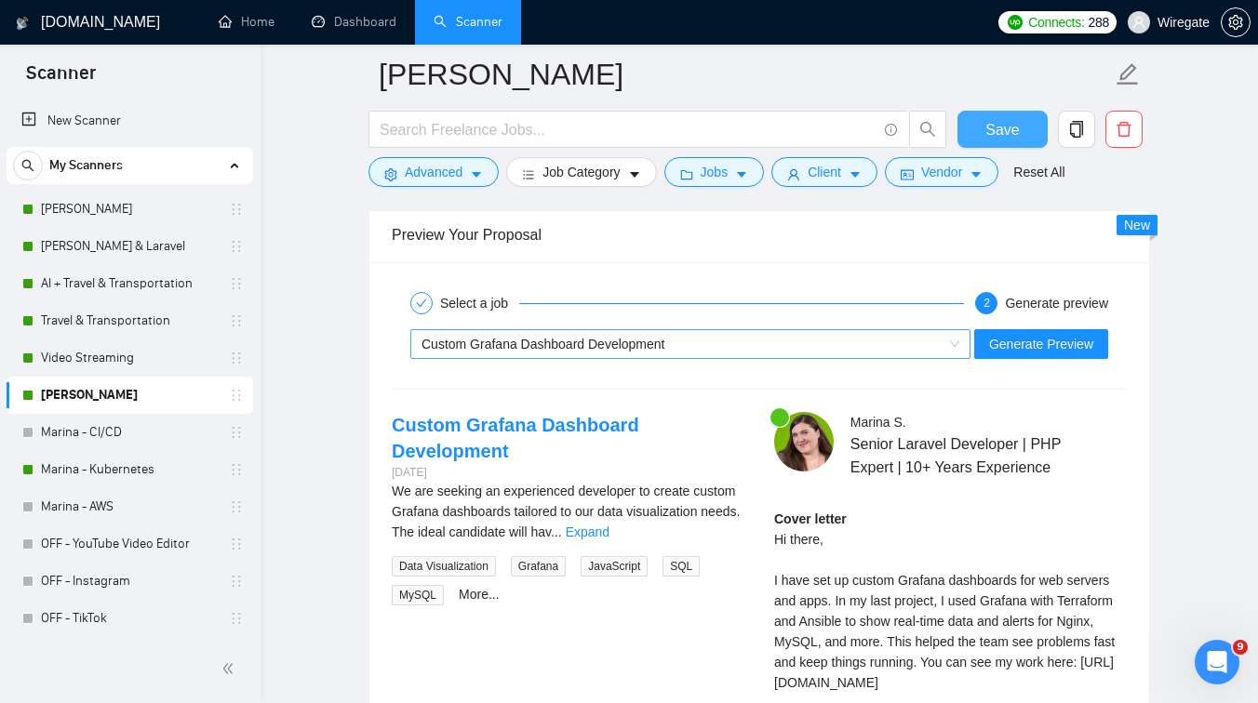
click at [588, 354] on div "Custom Grafana Dashboard Development" at bounding box center [682, 344] width 521 height 28
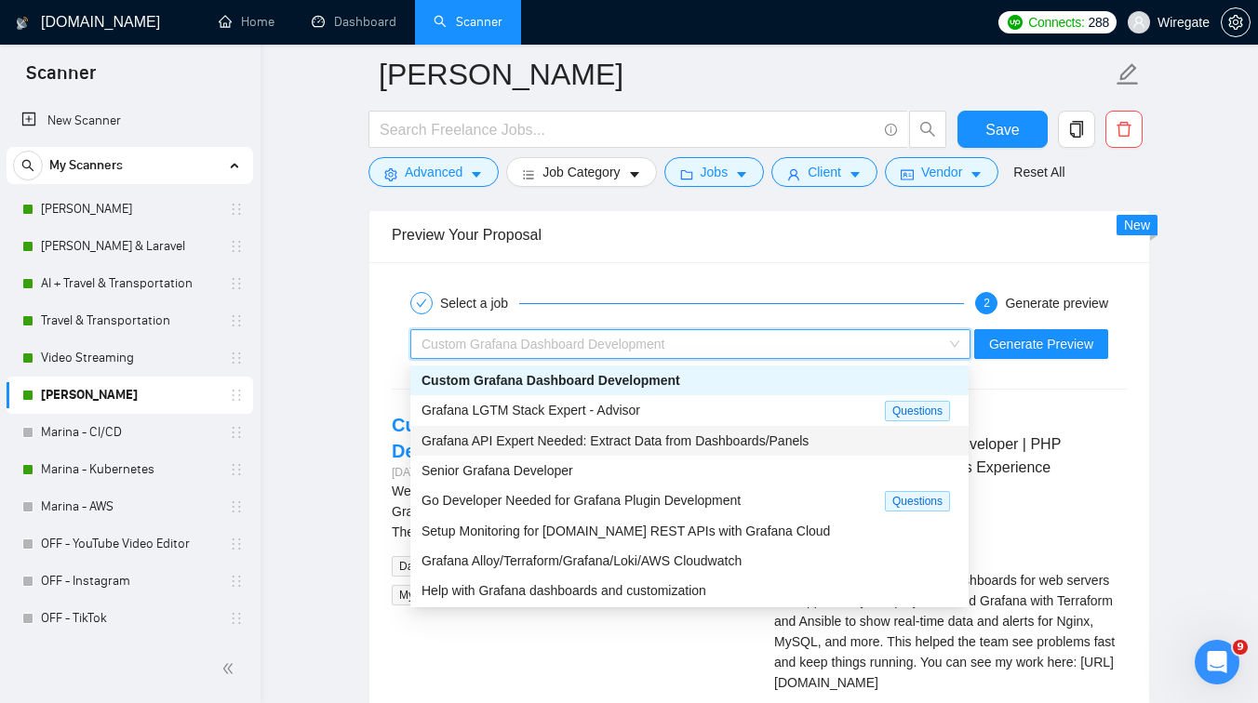
click at [566, 446] on span "Grafana API Expert Needed: Extract Data from Dashboards/Panels" at bounding box center [615, 441] width 387 height 15
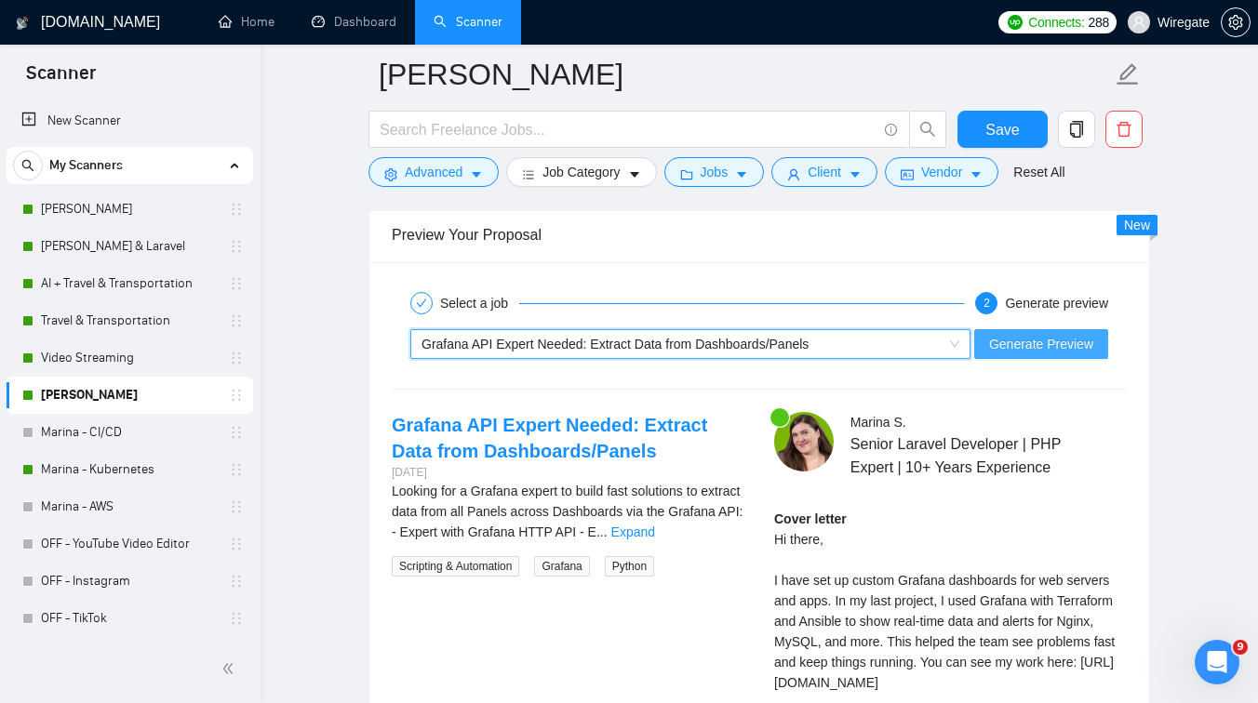
click at [1036, 330] on button "Generate Preview" at bounding box center [1041, 344] width 134 height 30
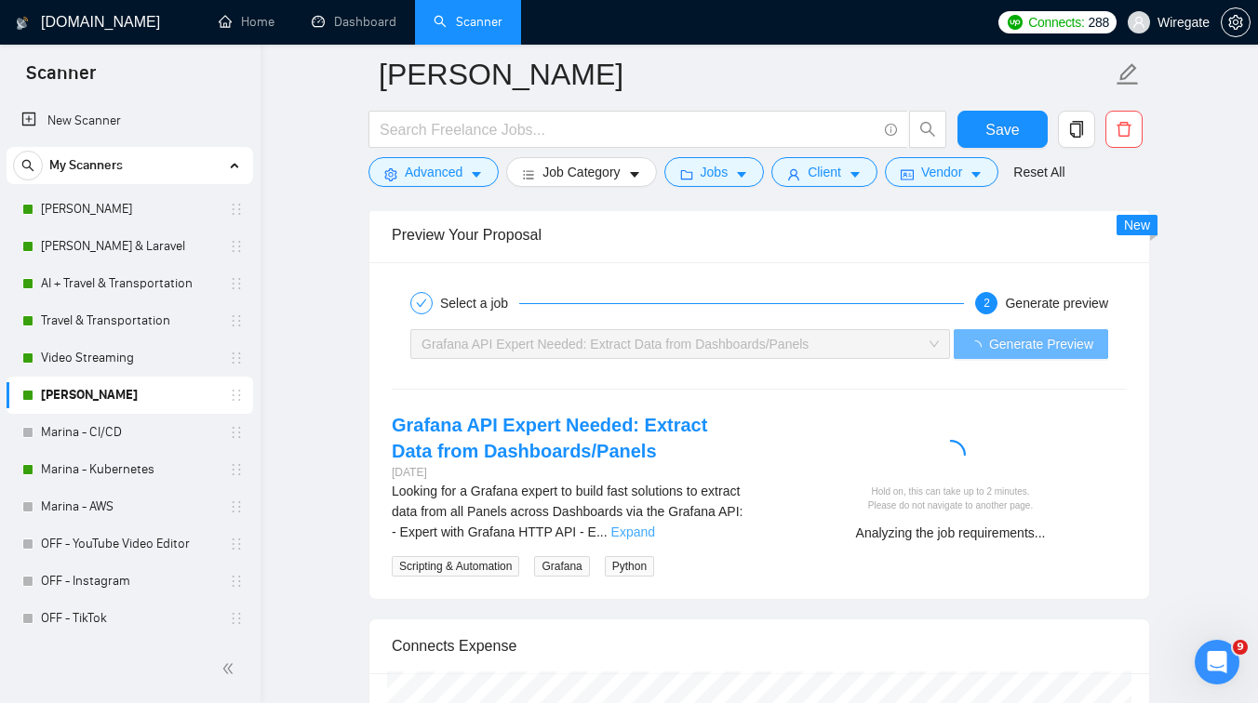
click at [655, 535] on link "Expand" at bounding box center [633, 532] width 44 height 15
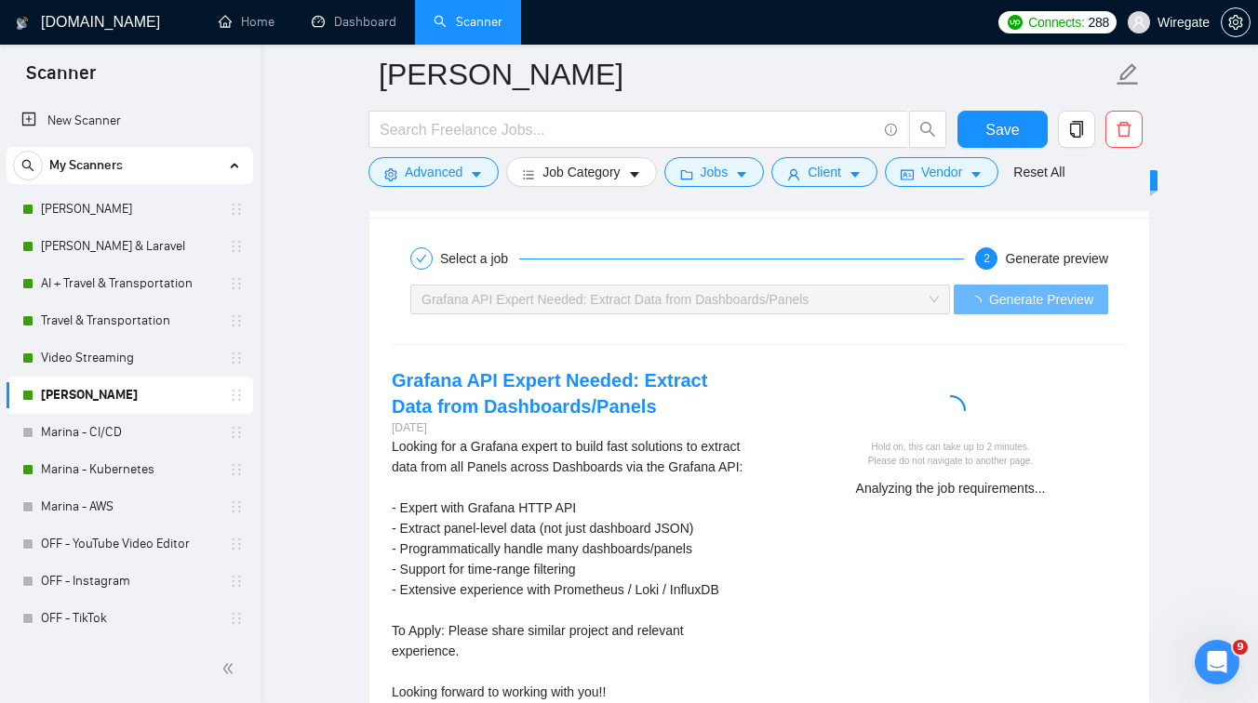
scroll to position [3685, 0]
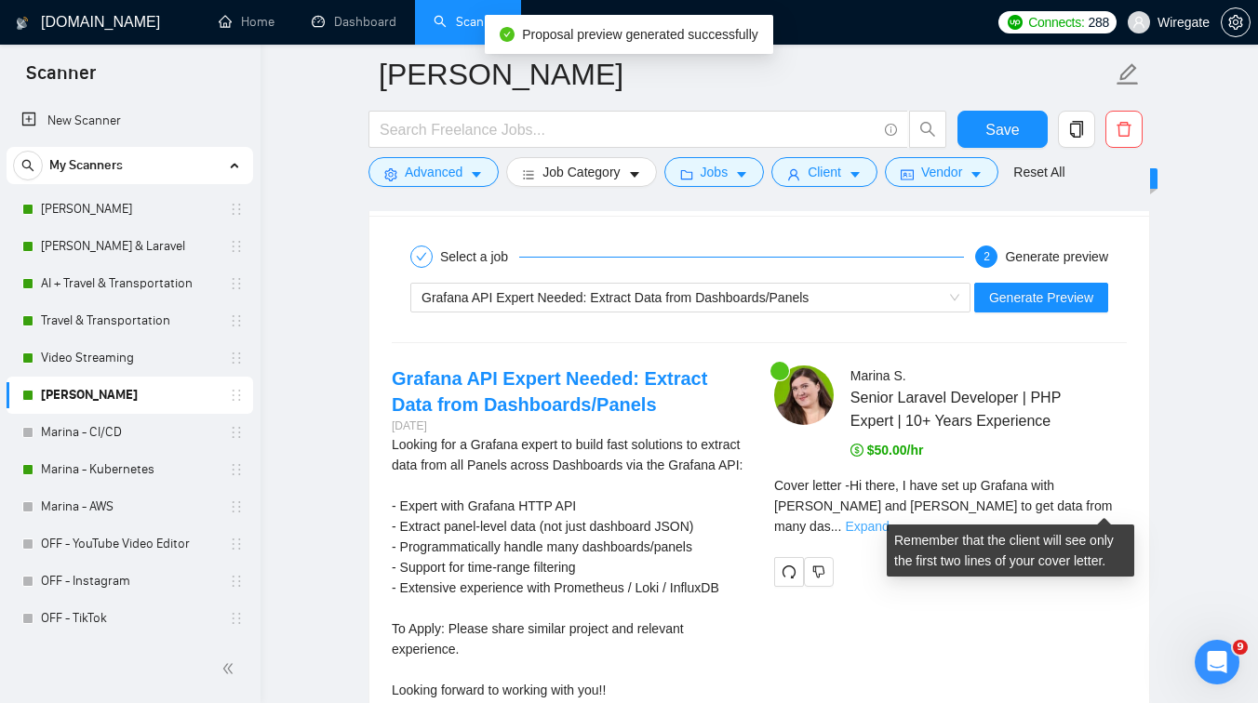
click at [889, 519] on link "Expand" at bounding box center [867, 526] width 44 height 15
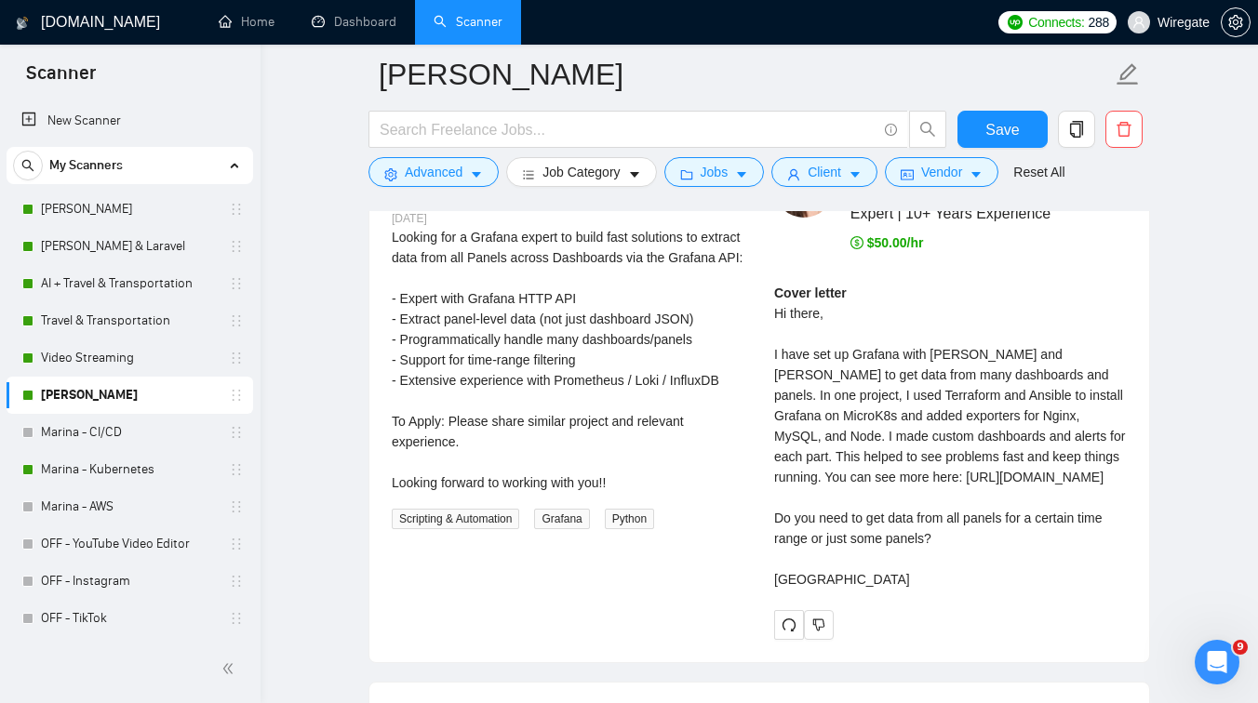
scroll to position [3891, 0]
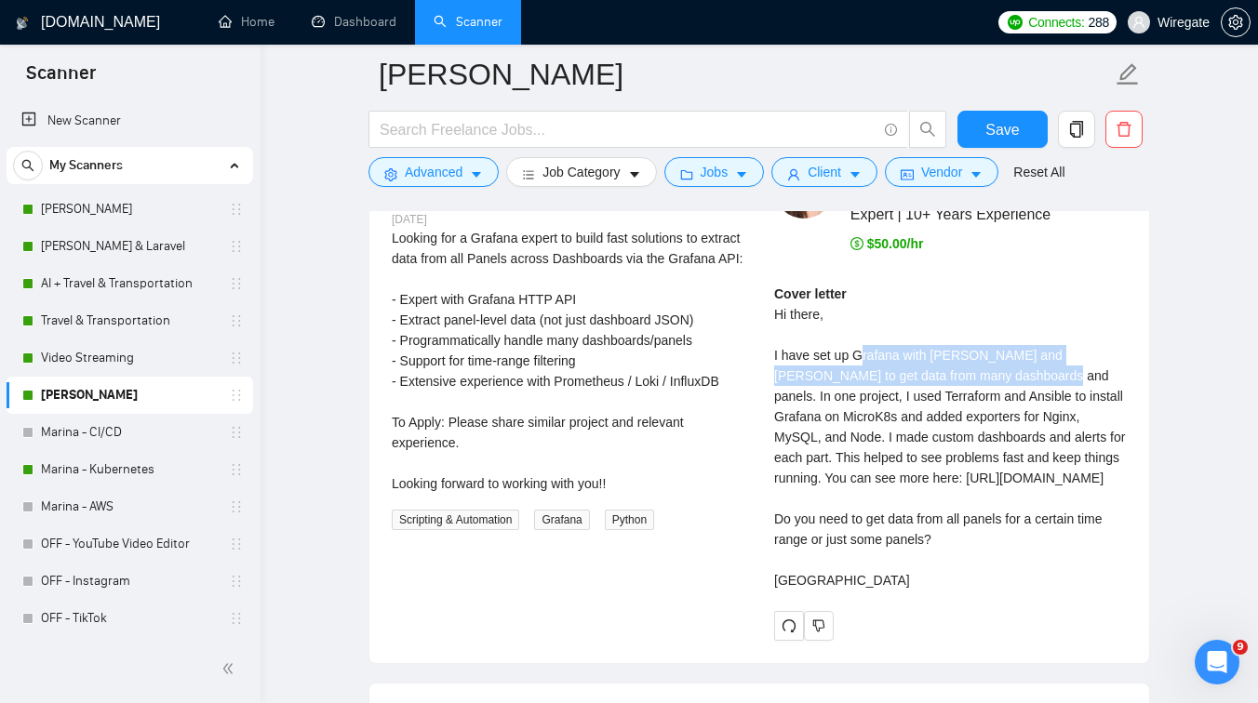
drag, startPoint x: 864, startPoint y: 353, endPoint x: 1016, endPoint y: 375, distance: 153.3
click at [1016, 375] on div "Cover letter Hi there, I have set up Grafana with Prometheus and Loki to get da…" at bounding box center [950, 437] width 353 height 307
click at [869, 389] on div "Cover letter Hi there, I have set up Grafana with Prometheus and Loki to get da…" at bounding box center [950, 437] width 353 height 307
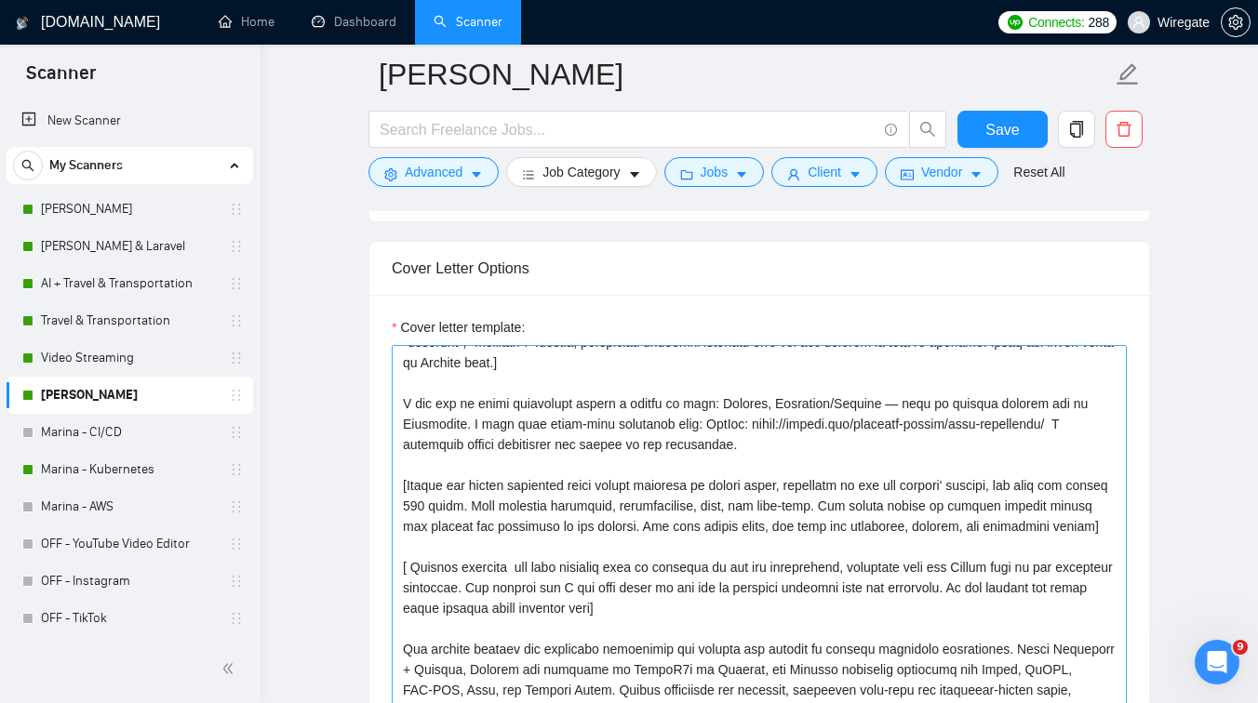
scroll to position [85, 0]
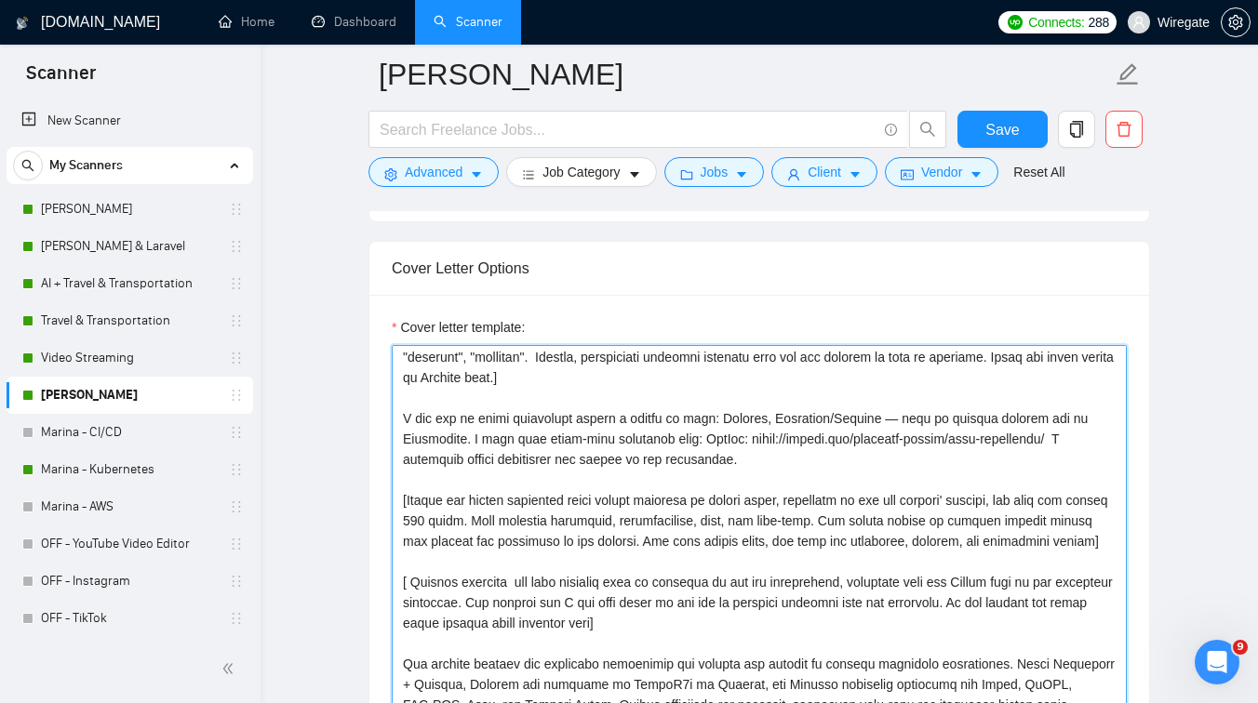
click at [399, 422] on textarea "Cover letter template:" at bounding box center [759, 554] width 735 height 419
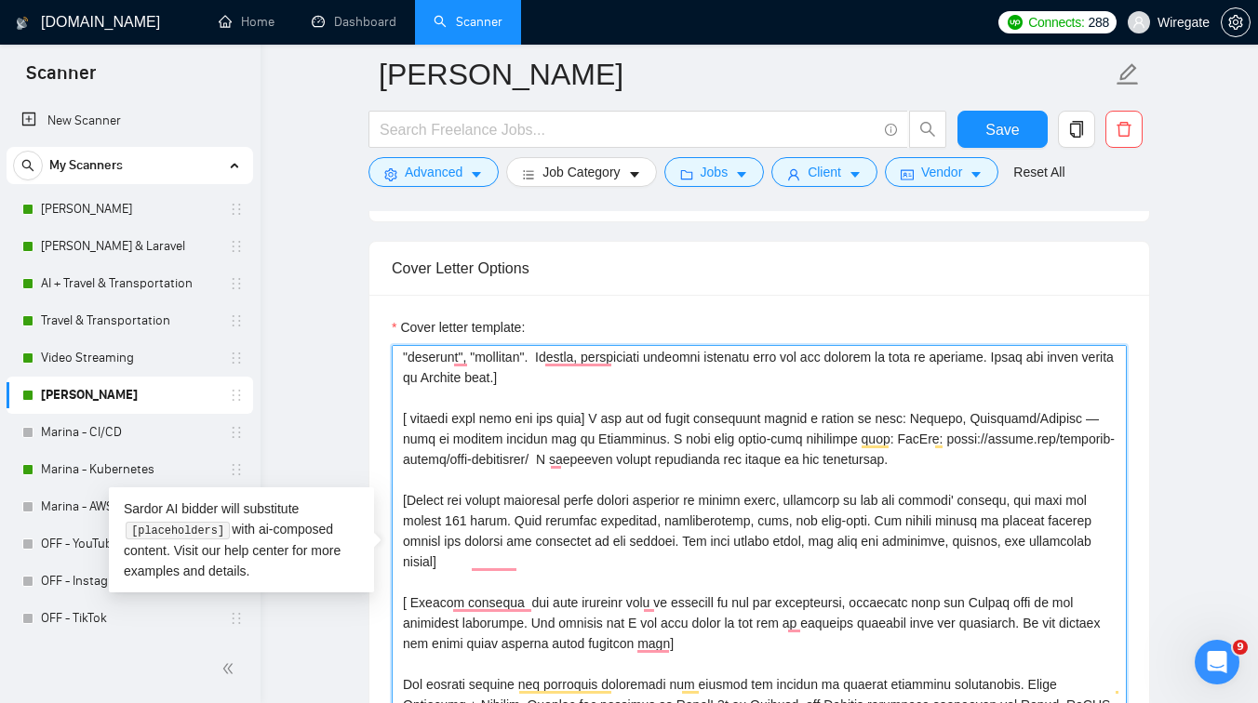
drag, startPoint x: 489, startPoint y: 417, endPoint x: 467, endPoint y: 417, distance: 21.4
click at [467, 417] on textarea "Cover letter template:" at bounding box center [759, 554] width 735 height 419
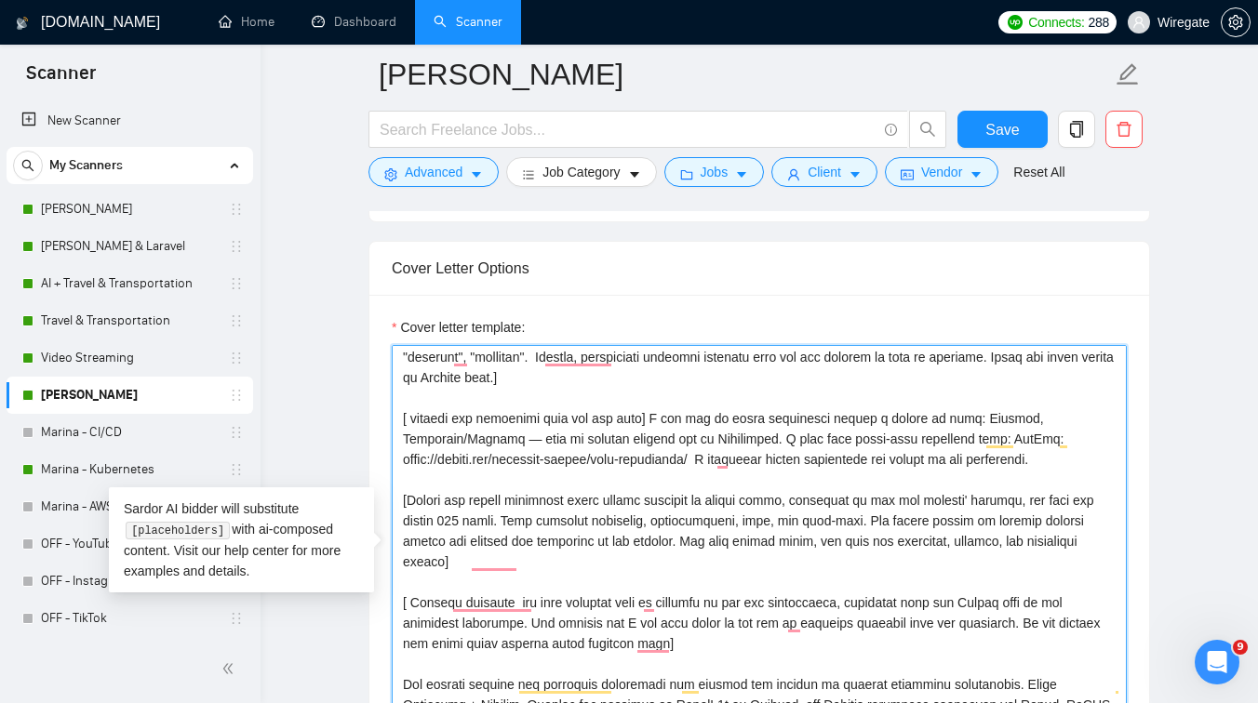
click at [636, 420] on textarea "Cover letter template:" at bounding box center [759, 554] width 735 height 419
click at [642, 419] on textarea "Cover letter template:" at bounding box center [759, 554] width 735 height 419
type textarea "Hi there, [Do not start with " I’m excited" or " I love" or " You need ". Analy…"
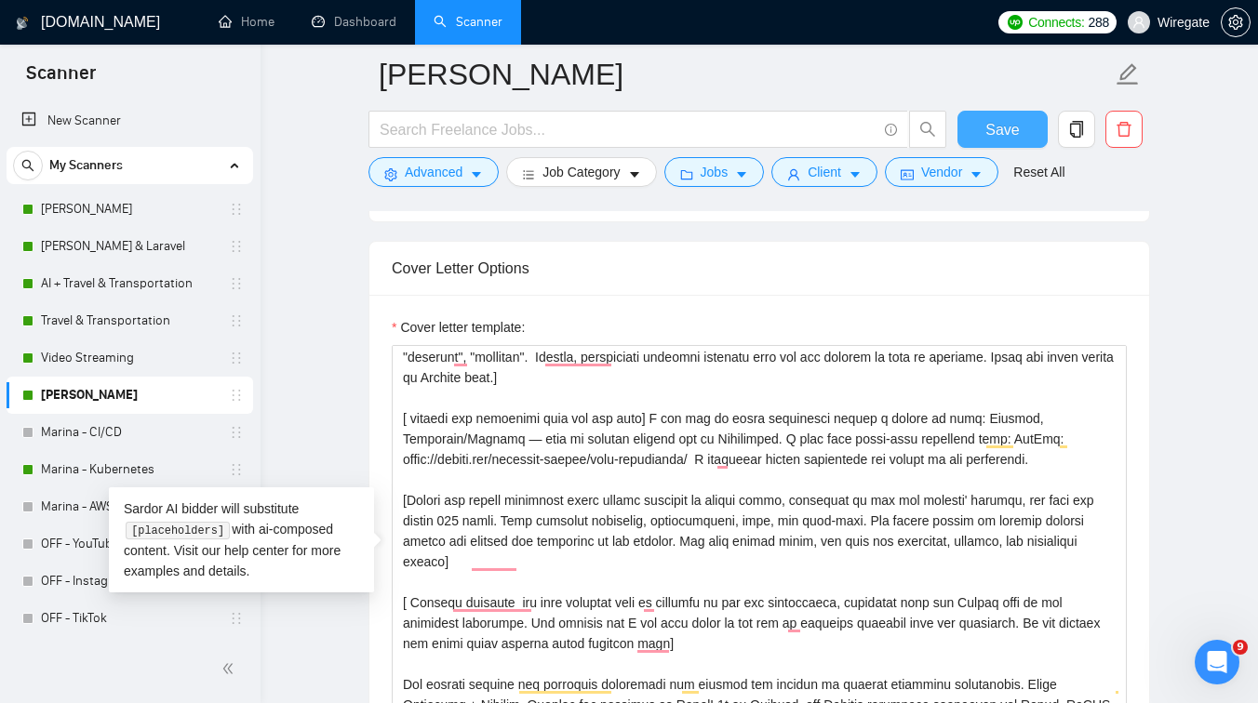
click at [1004, 123] on span "Save" at bounding box center [1001, 129] width 33 height 23
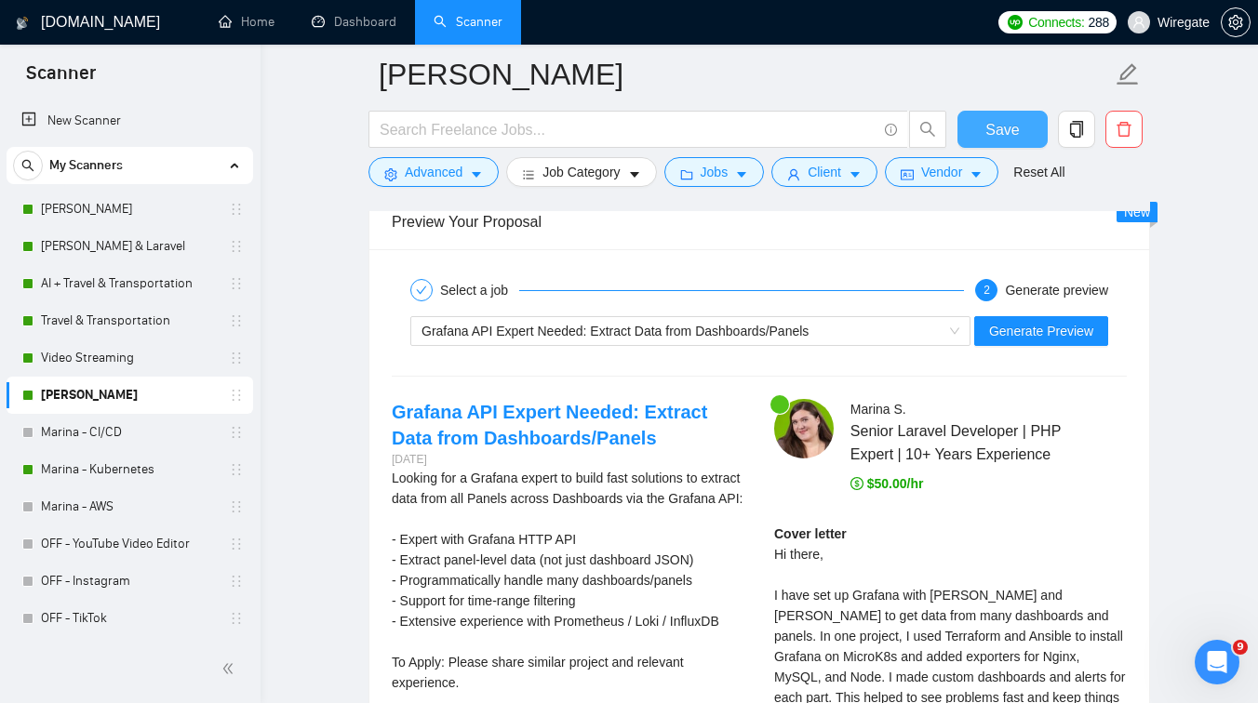
scroll to position [3622, 0]
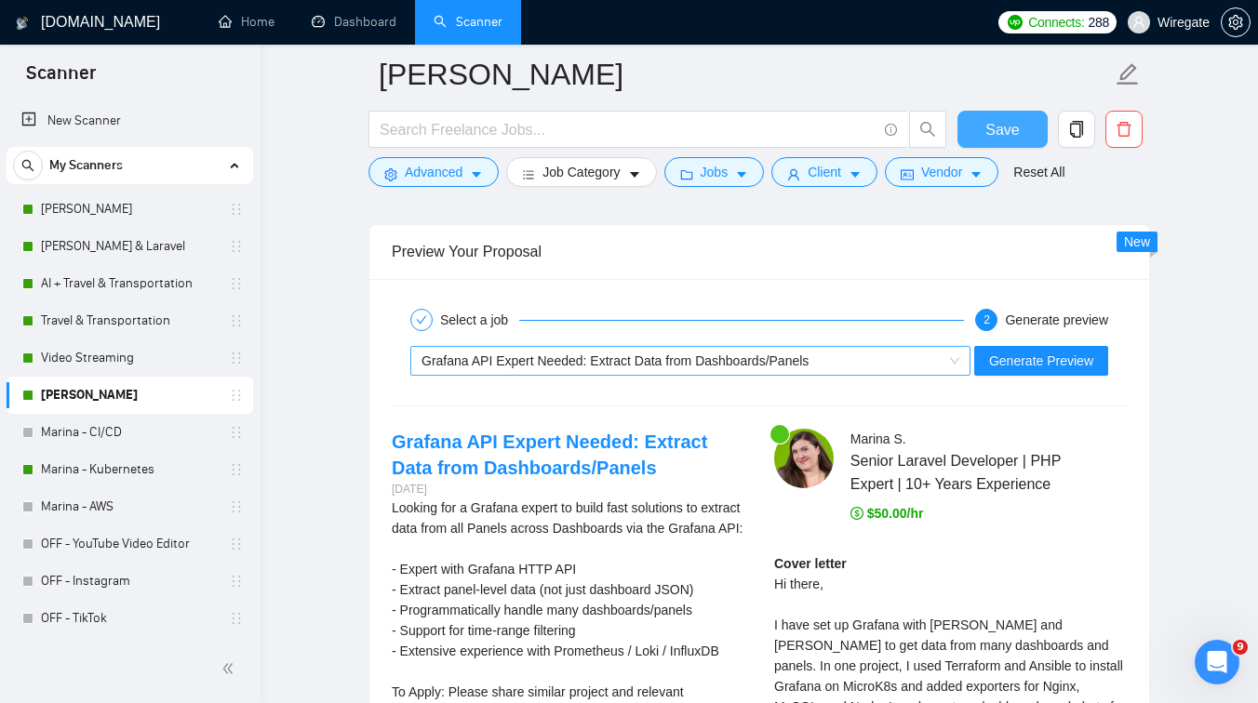
click at [623, 358] on span "Grafana API Expert Needed: Extract Data from Dashboards/Panels" at bounding box center [615, 361] width 387 height 15
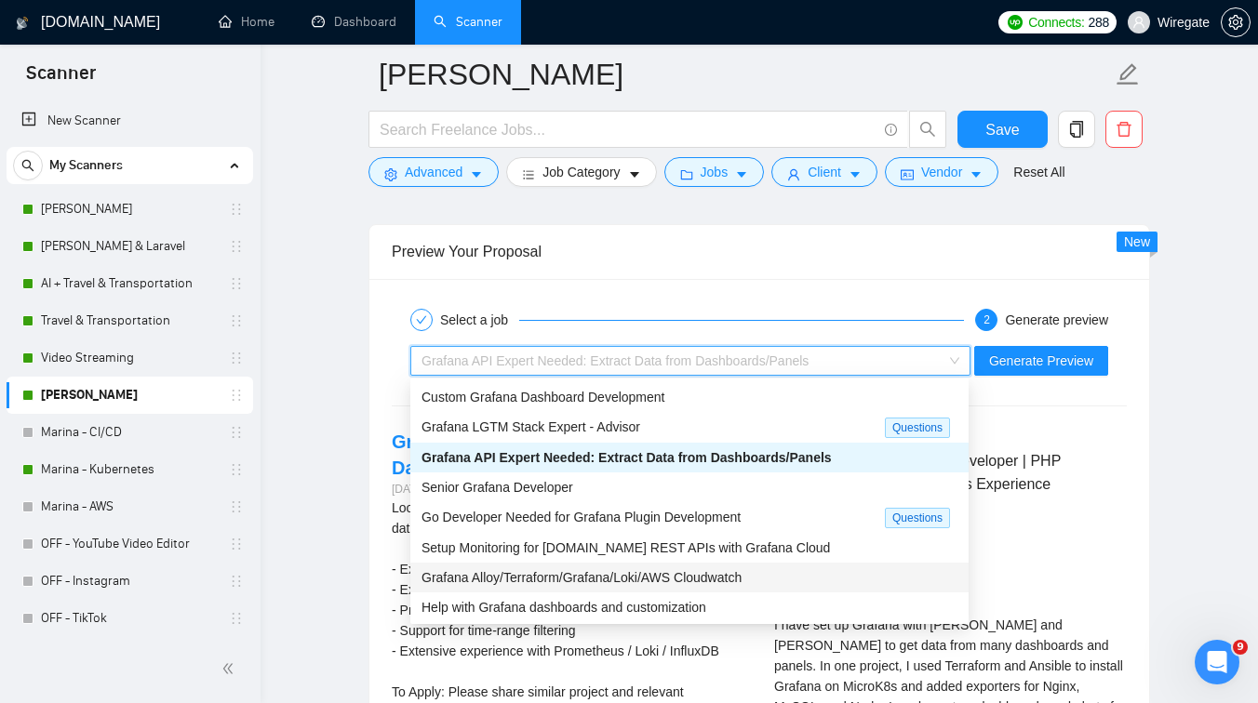
click at [540, 579] on span "Grafana Alloy/Terraform/Grafana/Loki/AWS Cloudwatch" at bounding box center [582, 577] width 320 height 15
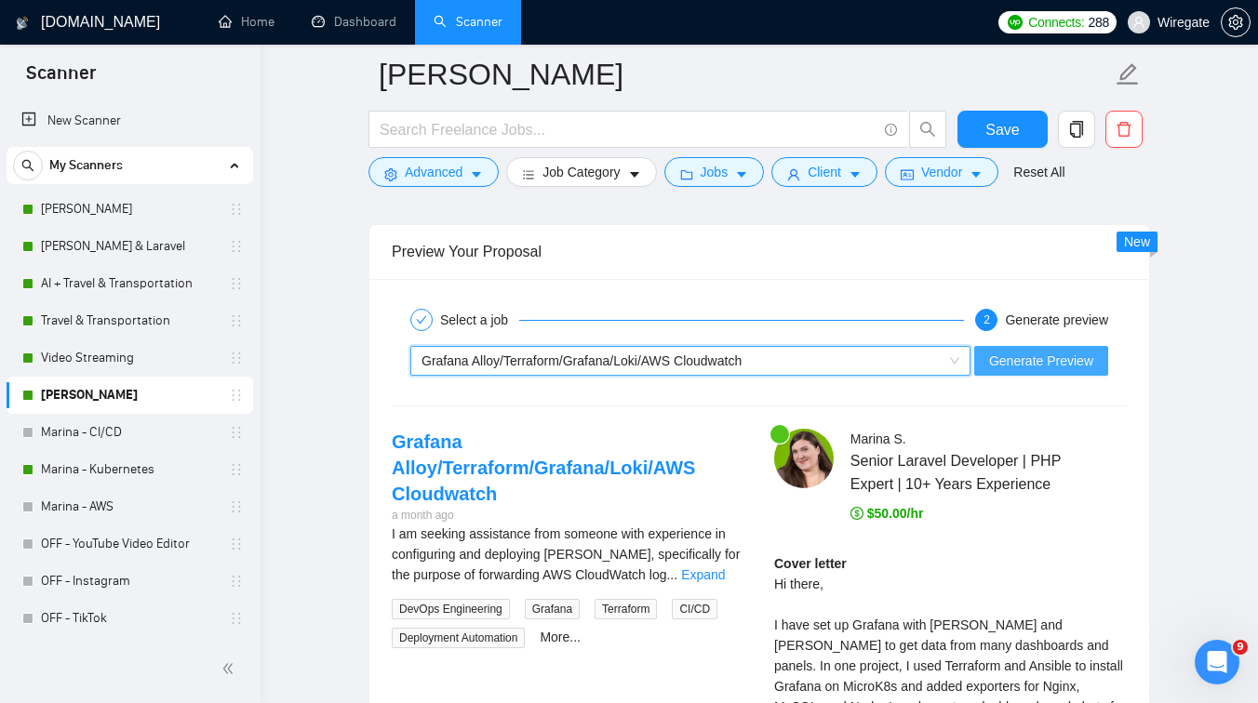
click at [1019, 354] on span "Generate Preview" at bounding box center [1041, 361] width 104 height 20
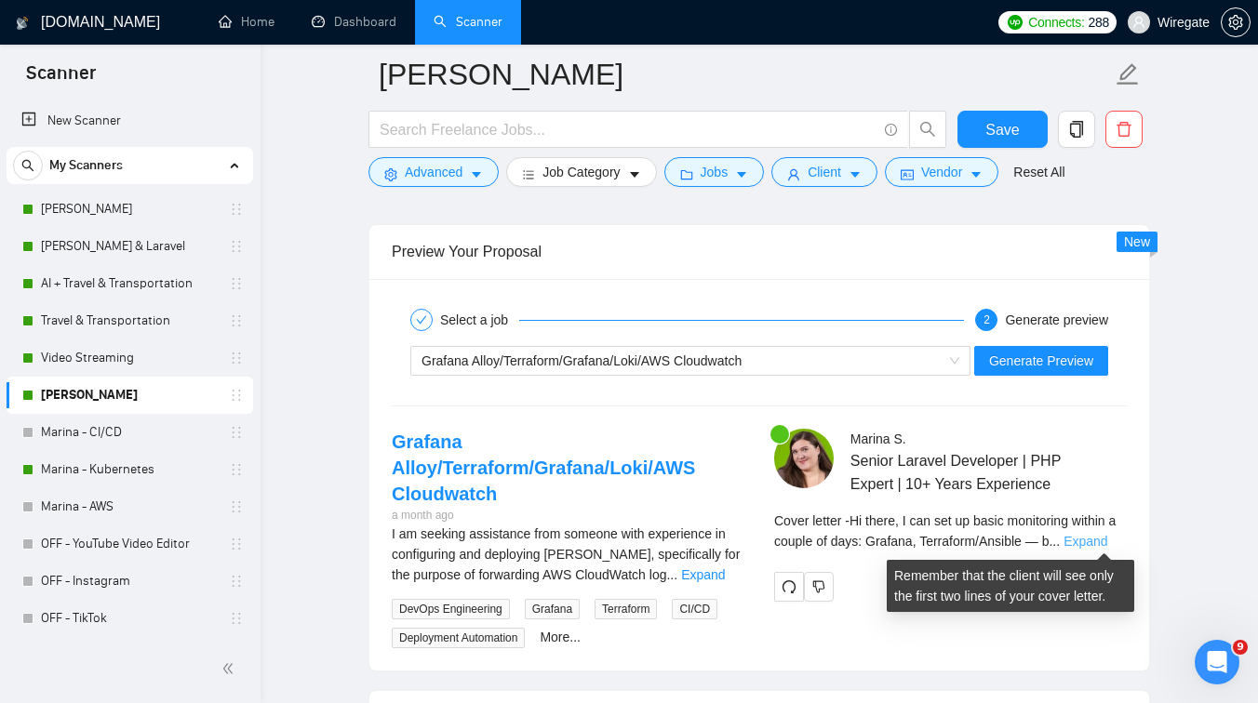
click at [1106, 534] on link "Expand" at bounding box center [1086, 541] width 44 height 15
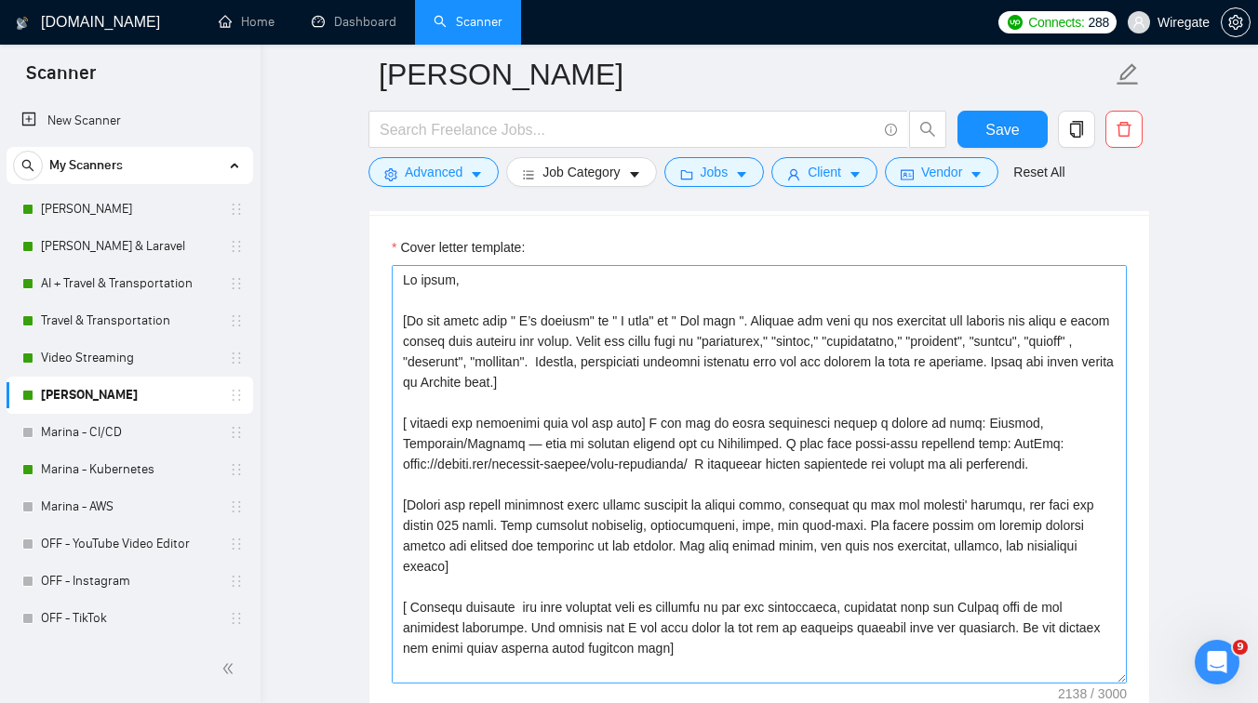
scroll to position [2156, 0]
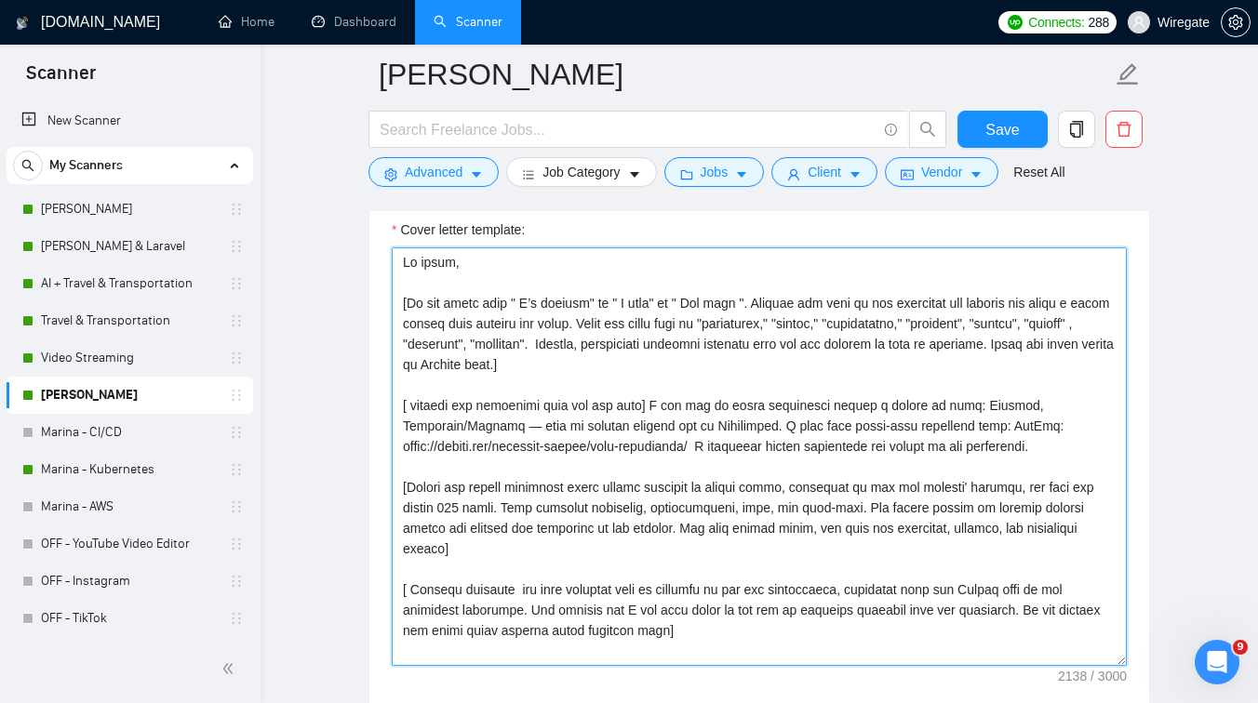
click at [464, 509] on textarea "Cover letter template:" at bounding box center [759, 457] width 735 height 419
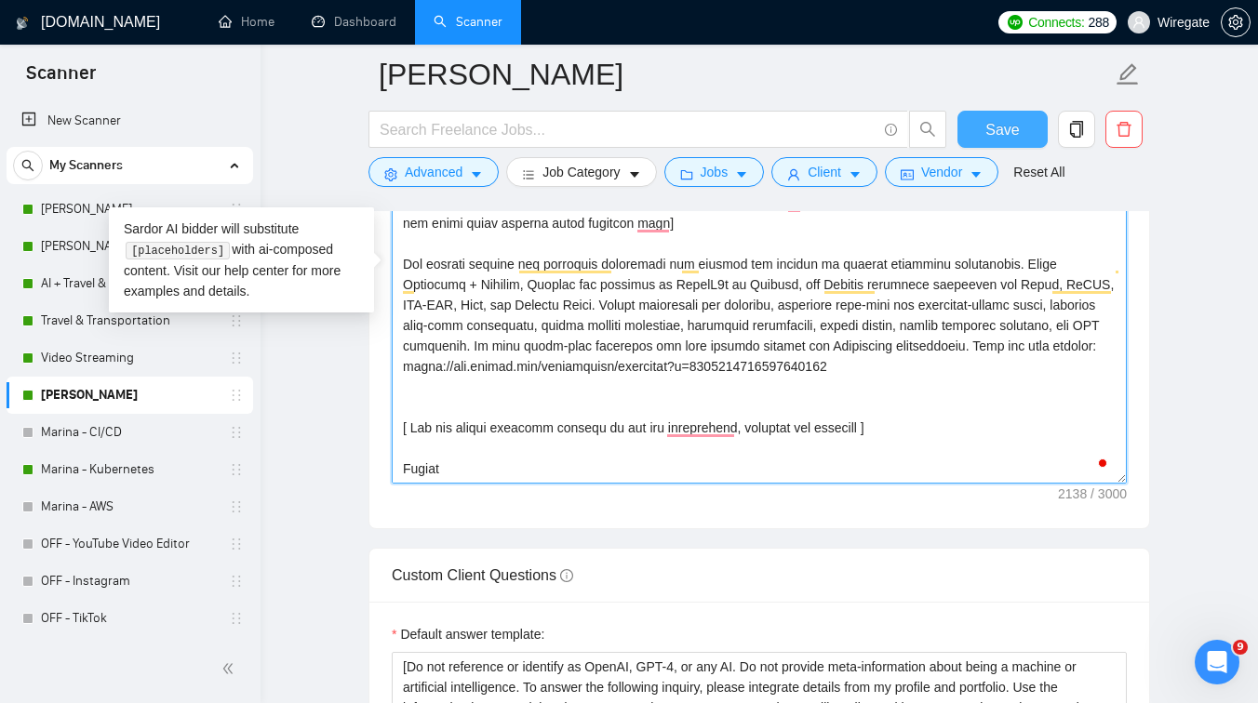
scroll to position [225, 0]
type textarea "Hi there, [Do not start with " I’m excited" or " I love" or " You need ". Analy…"
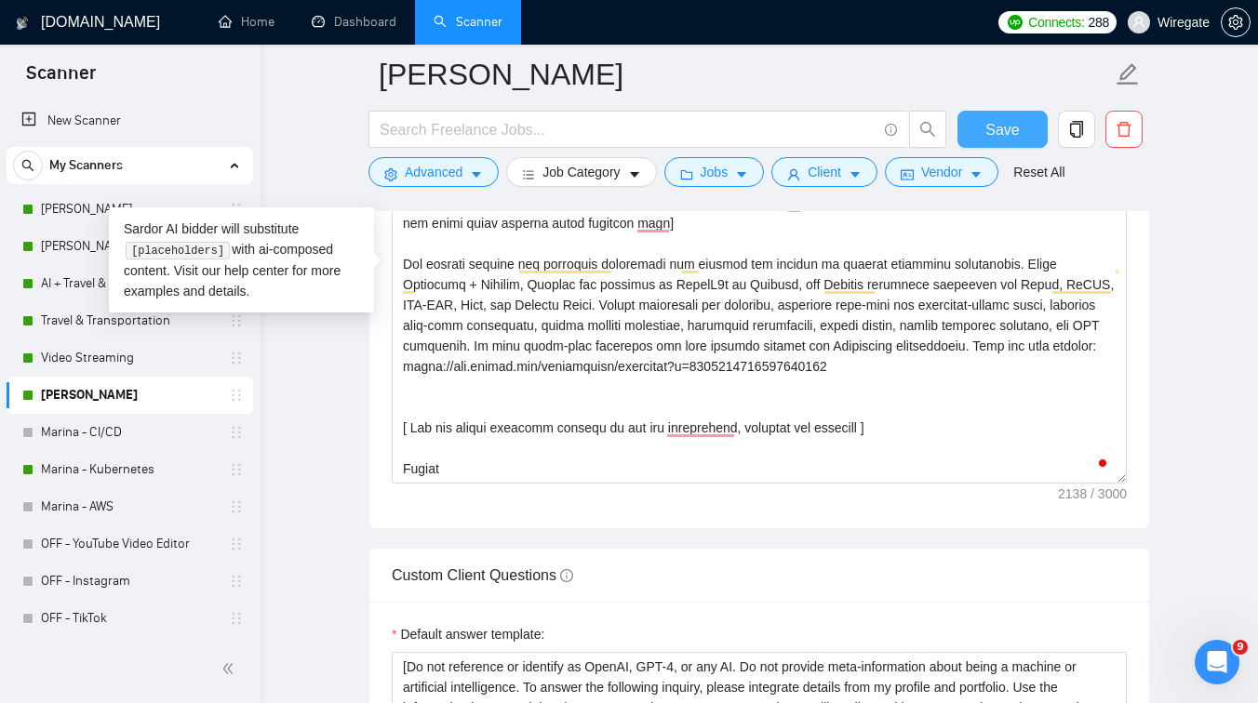
click at [998, 125] on span "Save" at bounding box center [1001, 129] width 33 height 23
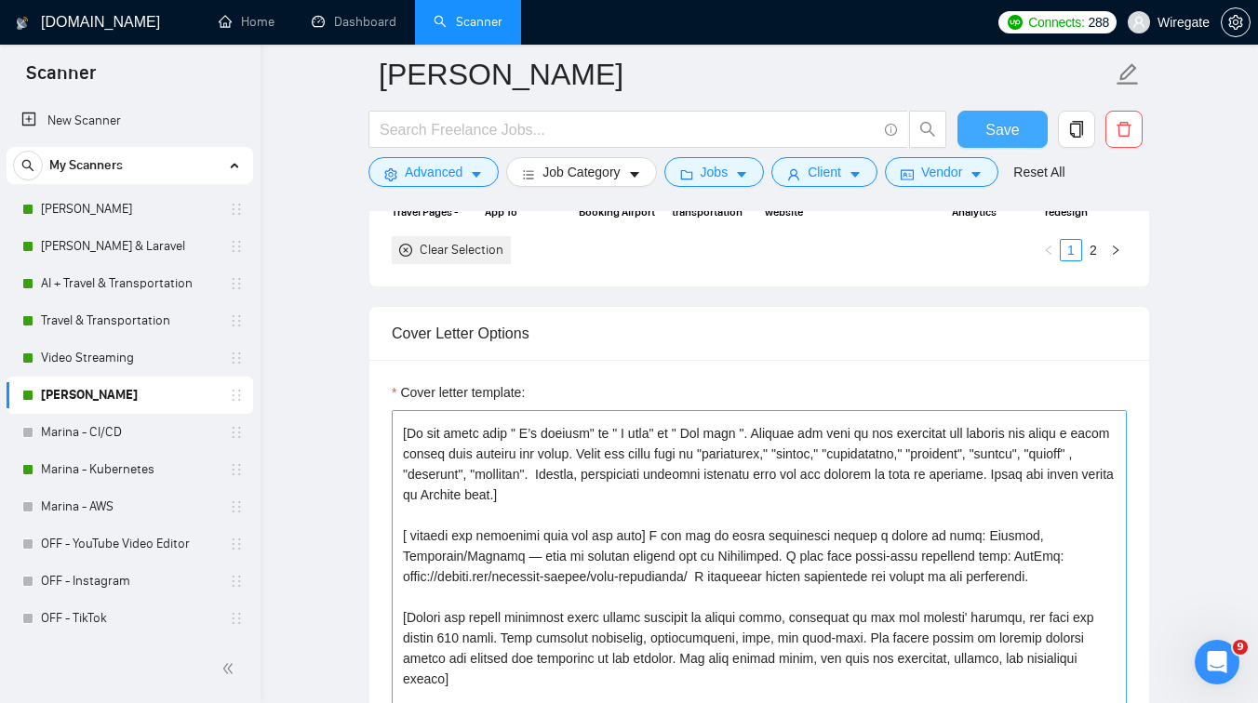
scroll to position [0, 0]
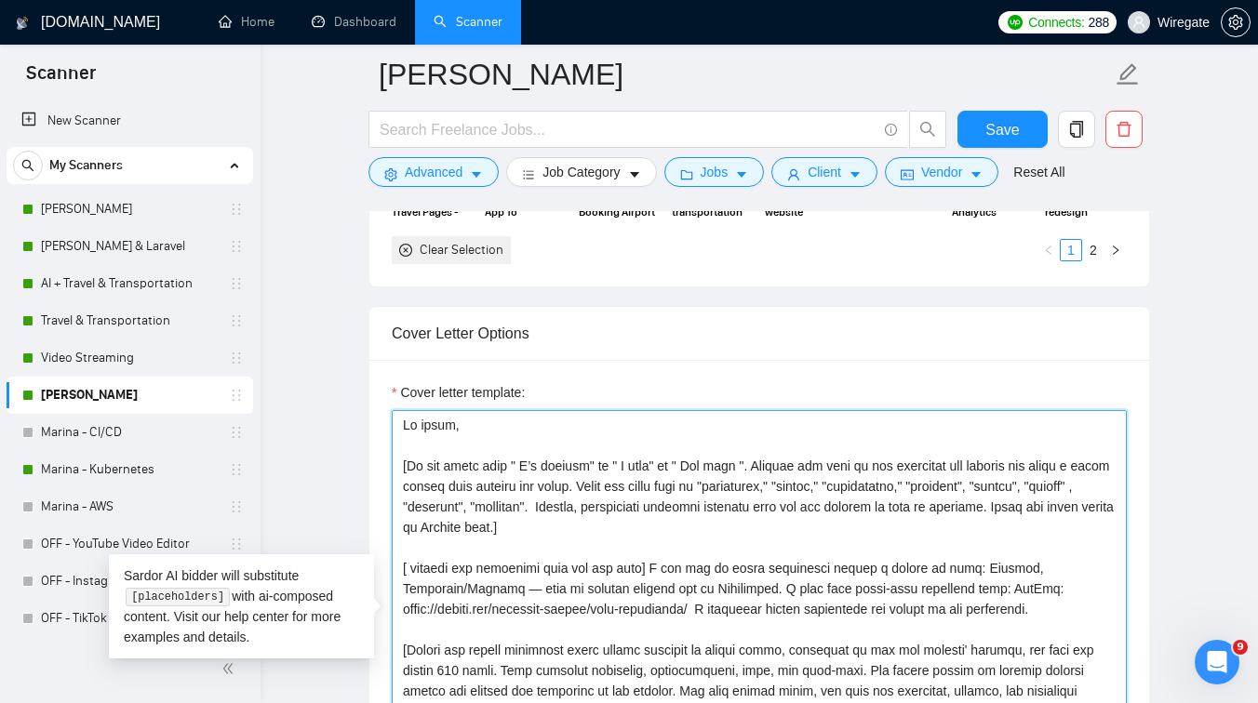
drag, startPoint x: 465, startPoint y: 423, endPoint x: 382, endPoint y: 422, distance: 83.8
click at [382, 423] on div "Cover letter template:" at bounding box center [759, 617] width 780 height 514
paste textarea "[Write a personal greeting using the client’s name or company name (if any is p…"
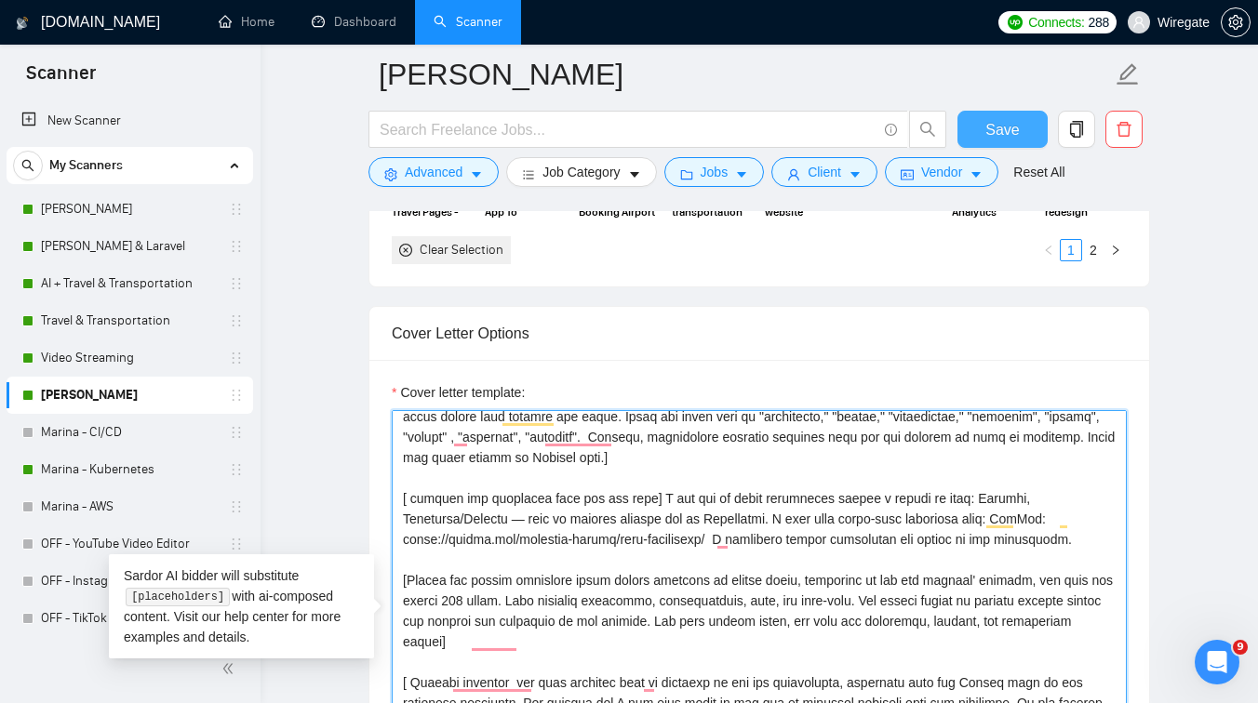
type textarea "[Write a personal greeting using the client’s name or company name (if any is p…"
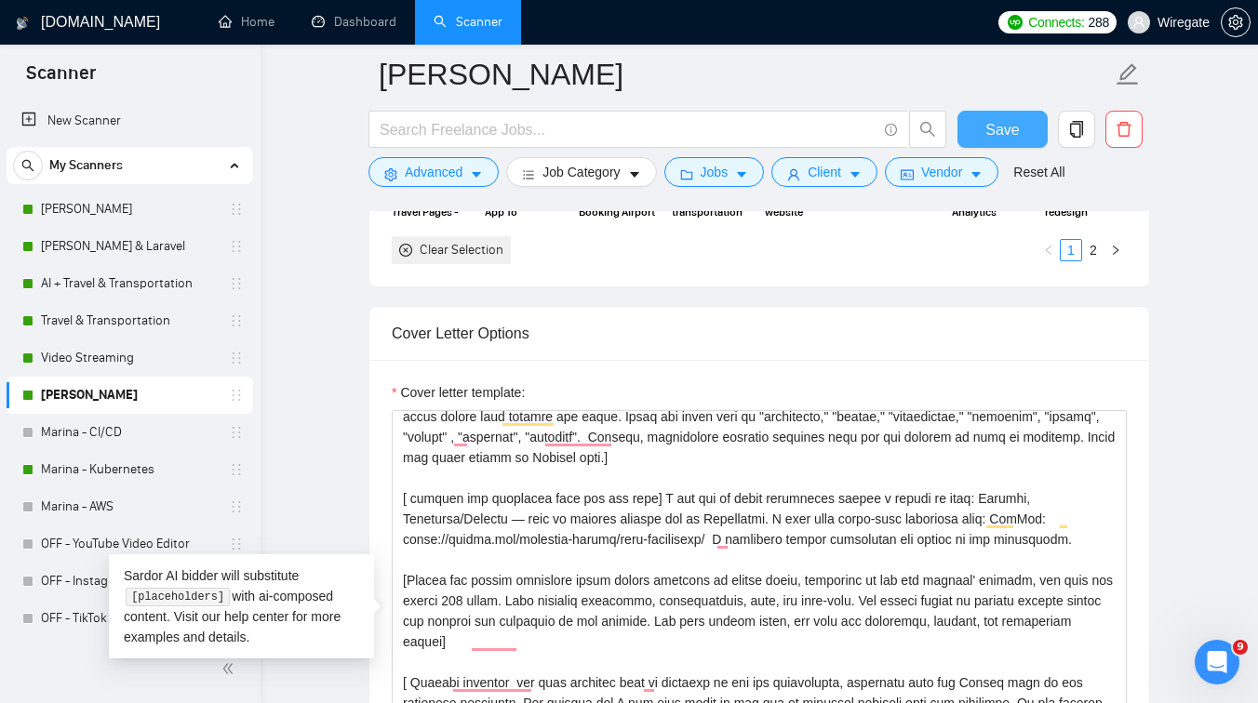
click at [984, 125] on button "Save" at bounding box center [1003, 129] width 90 height 37
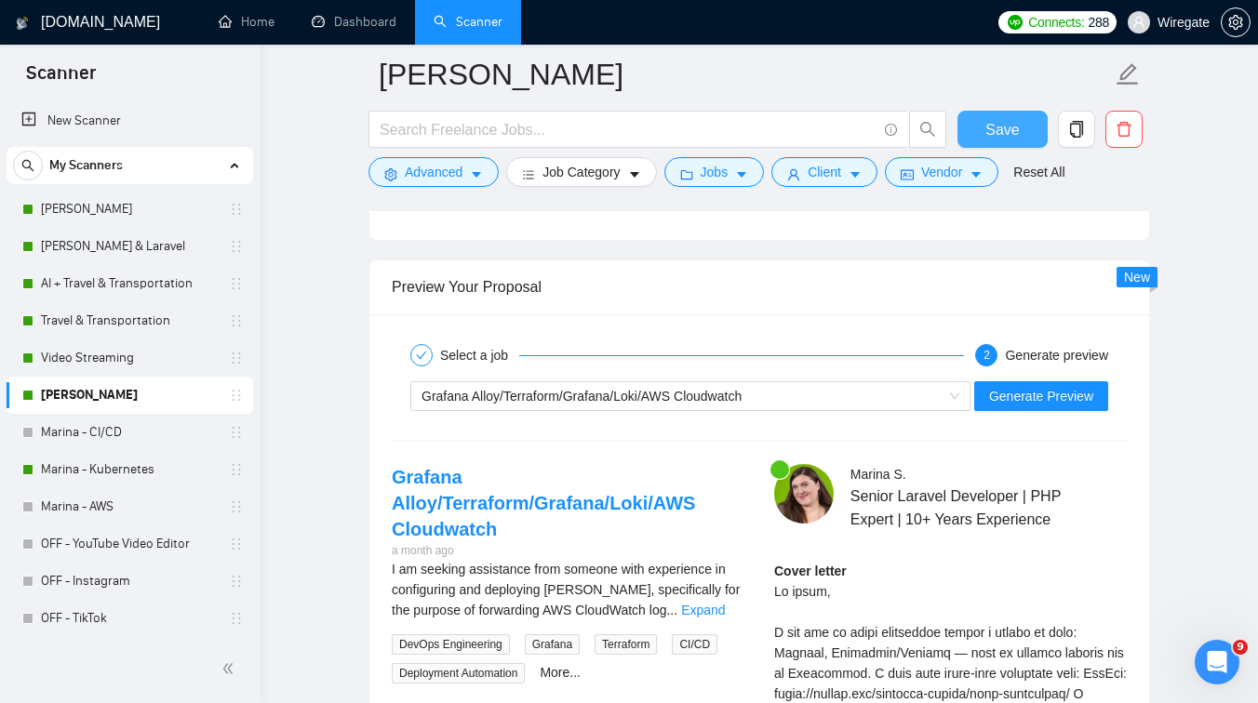
scroll to position [3564, 0]
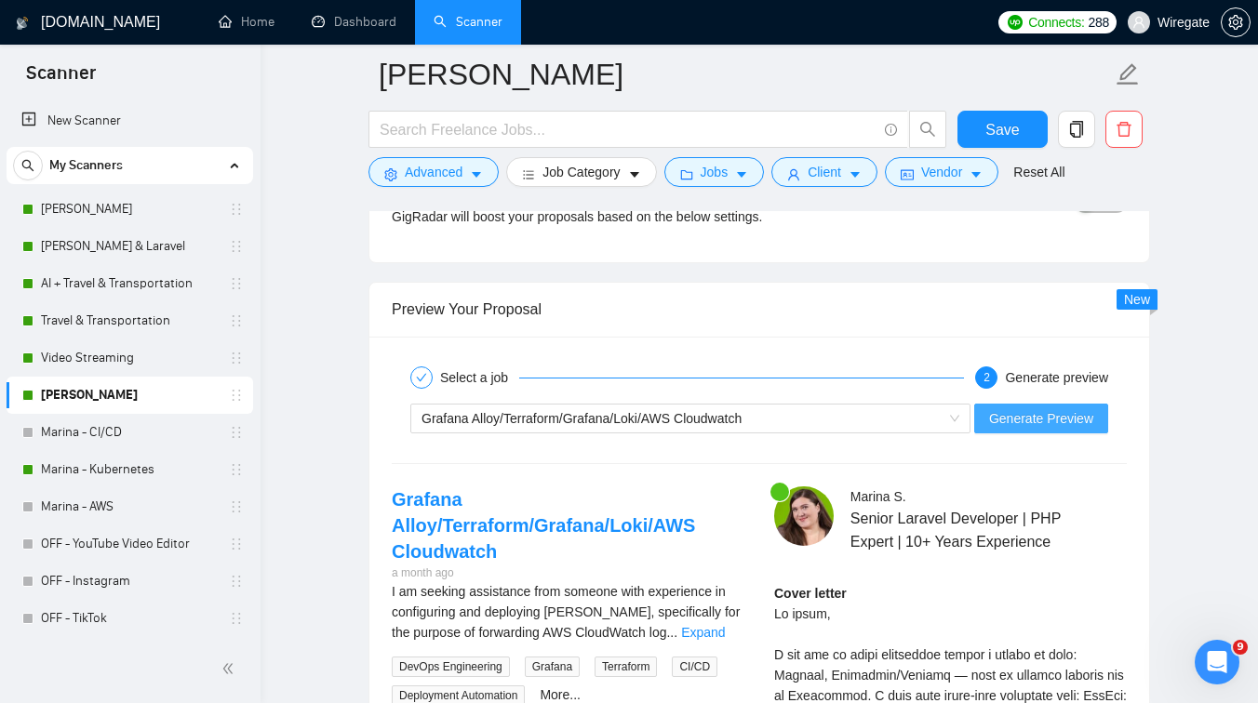
click at [1021, 422] on span "Generate Preview" at bounding box center [1041, 419] width 104 height 20
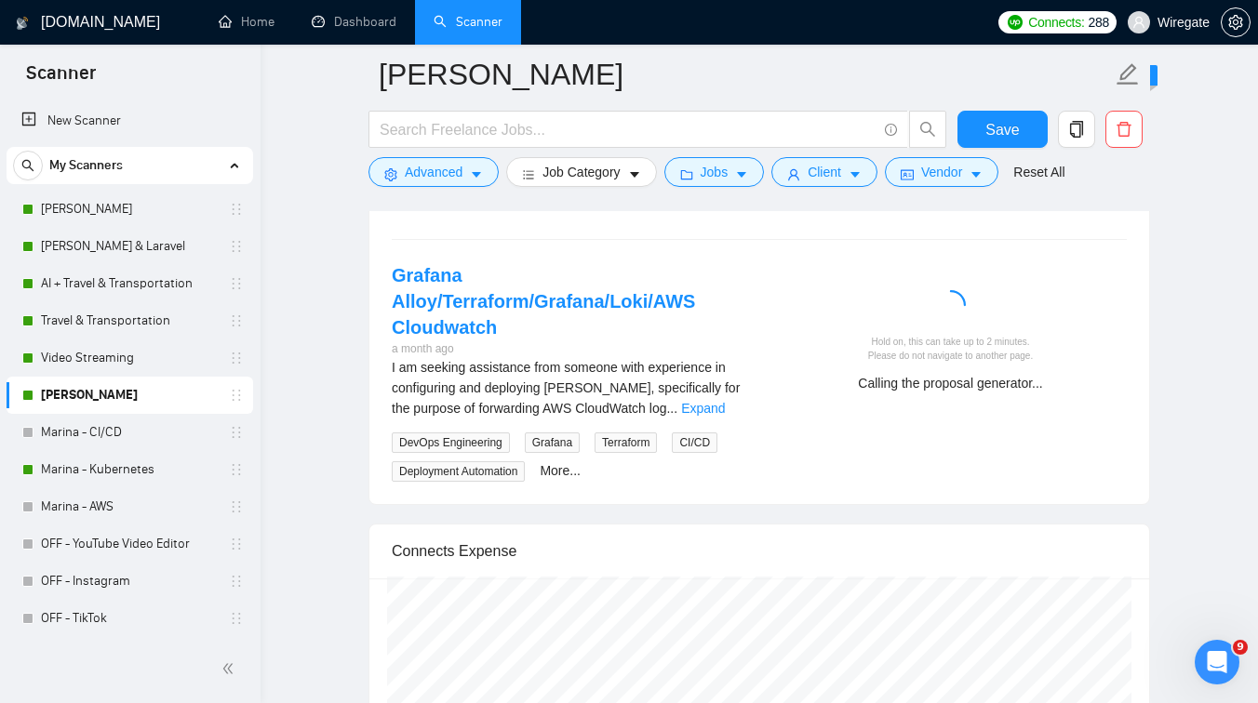
scroll to position [3790, 0]
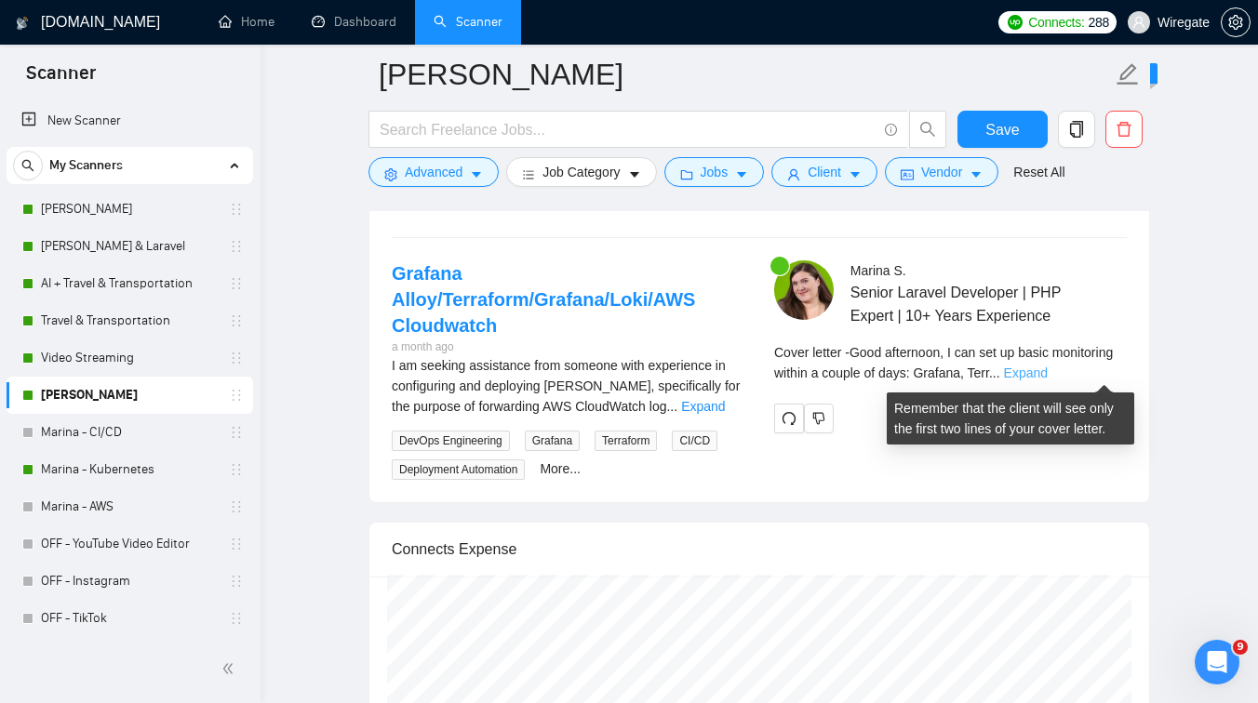
click at [1048, 372] on link "Expand" at bounding box center [1026, 373] width 44 height 15
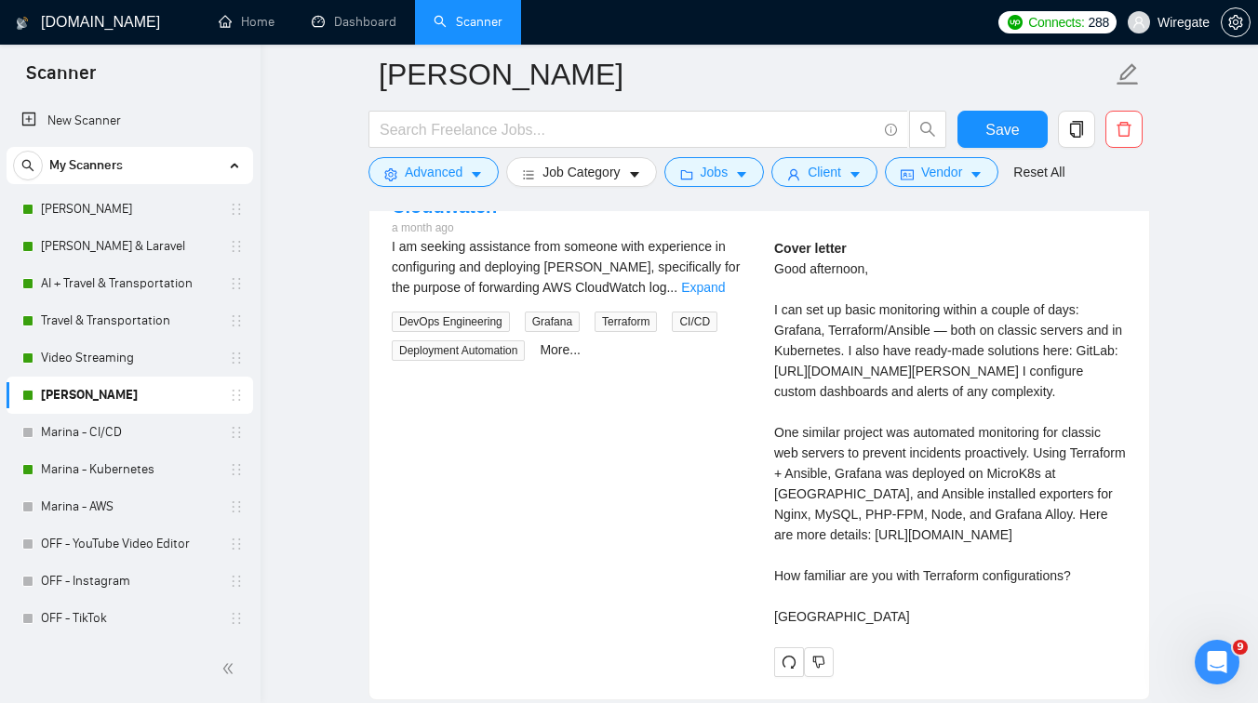
scroll to position [3910, 0]
click at [120, 200] on link "[PERSON_NAME]" at bounding box center [129, 209] width 177 height 37
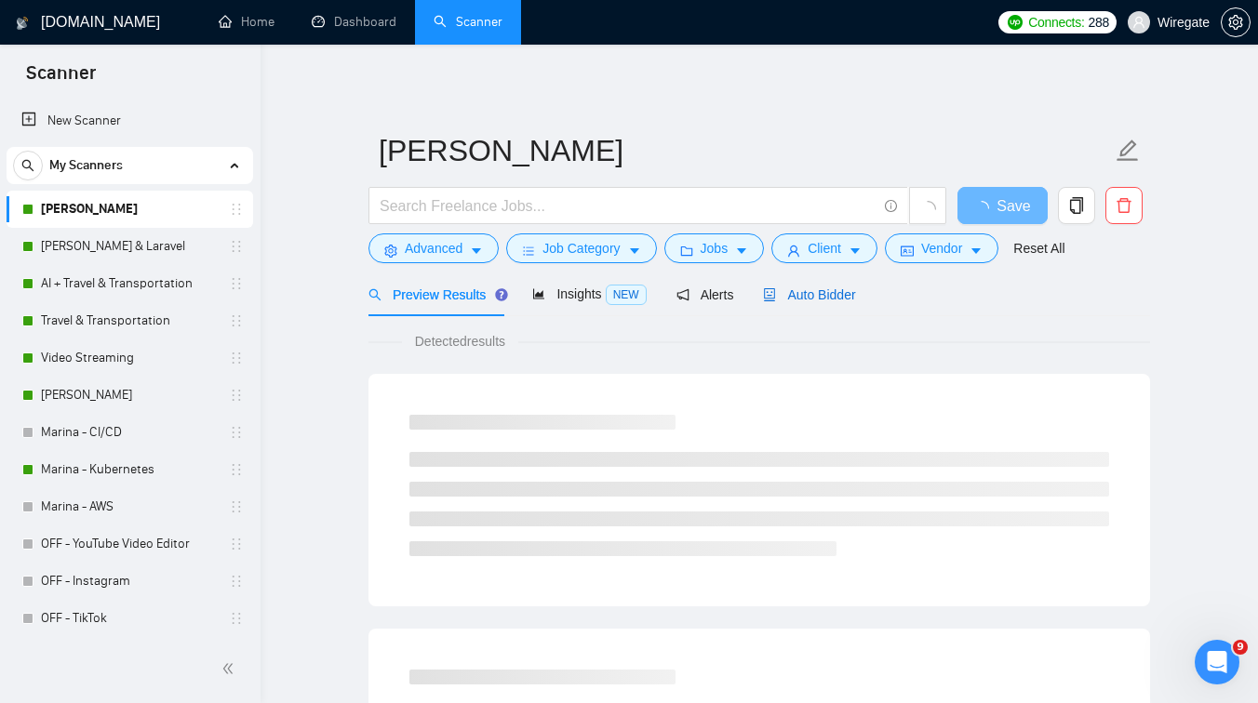
click at [851, 297] on span "Auto Bidder" at bounding box center [809, 295] width 92 height 15
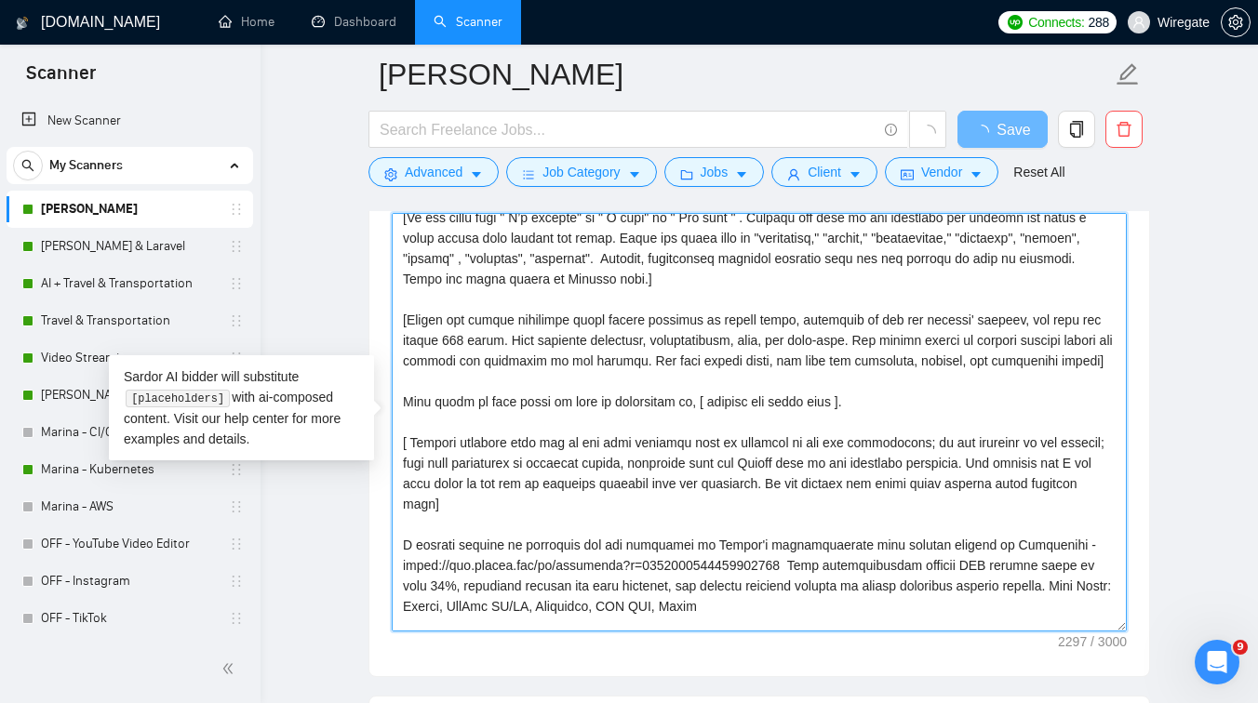
scroll to position [92, 0]
drag, startPoint x: 895, startPoint y: 439, endPoint x: 695, endPoint y: 441, distance: 200.1
click at [695, 441] on textarea "Cover letter template:" at bounding box center [759, 422] width 735 height 419
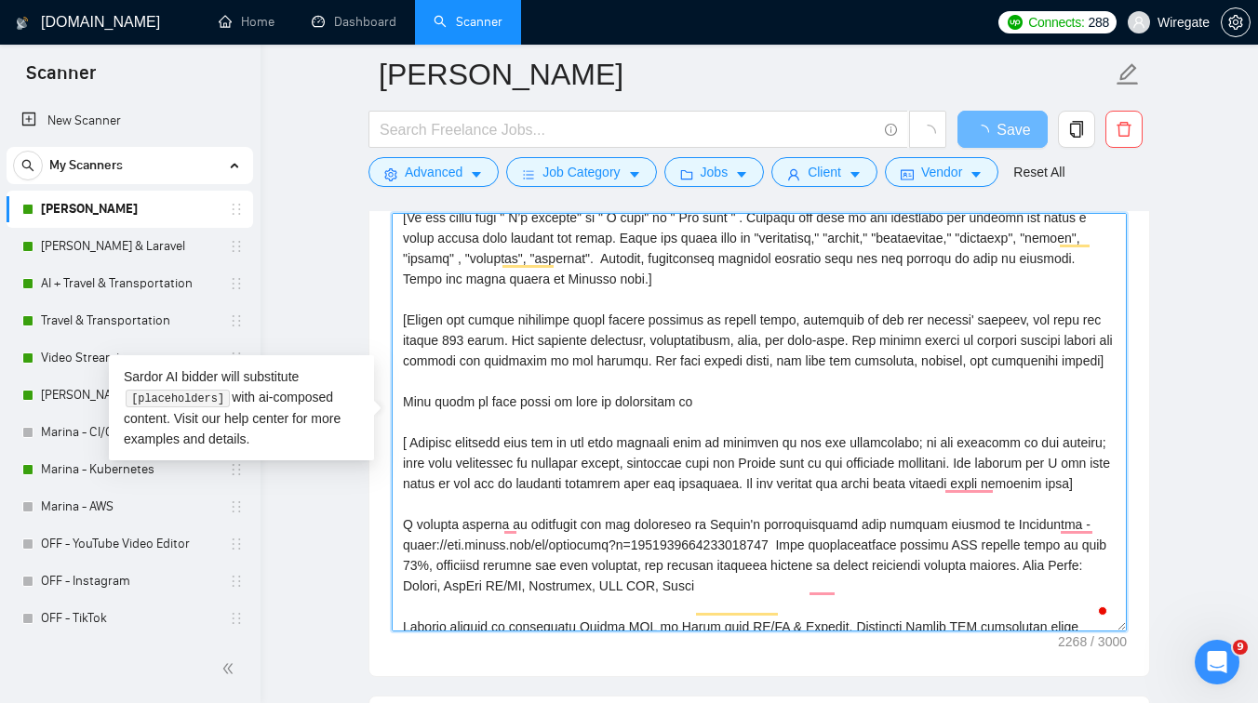
type textarea "[Write a personal greeting using the client's name or company name (if any is p…"
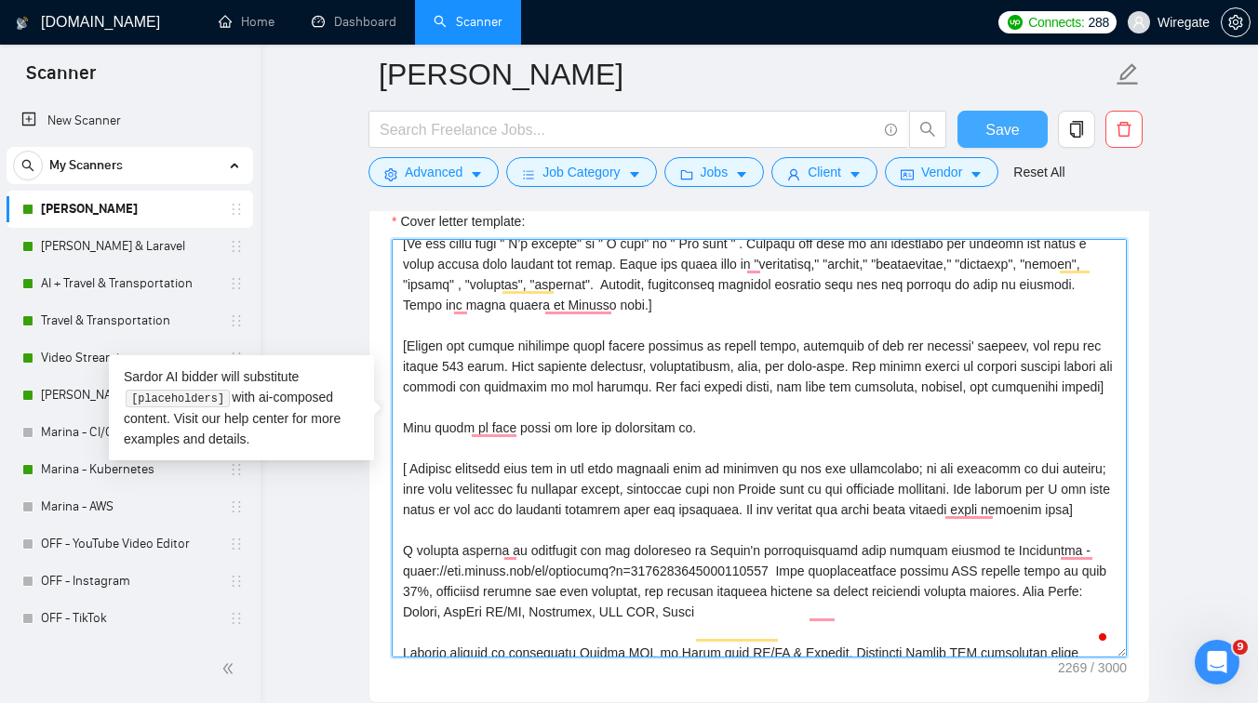
type textarea "[Write a personal greeting using the client's name or company name (if any is p…"
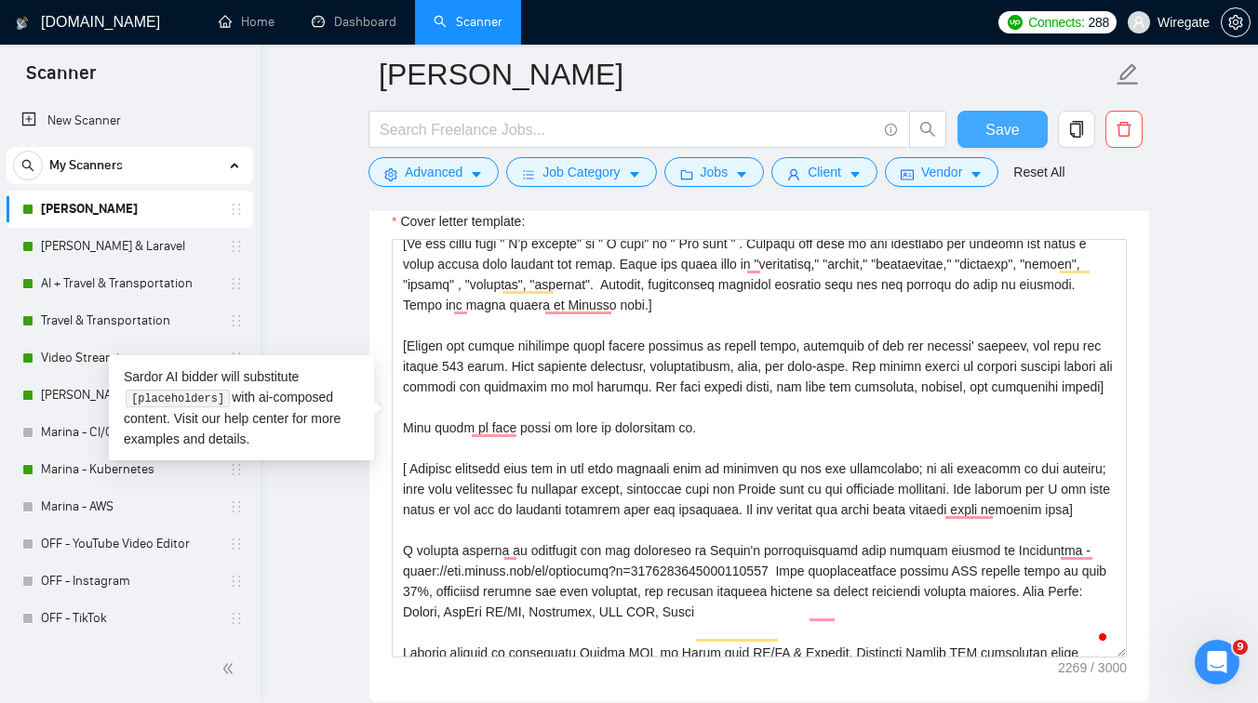
click at [1000, 134] on span "Save" at bounding box center [1001, 129] width 33 height 23
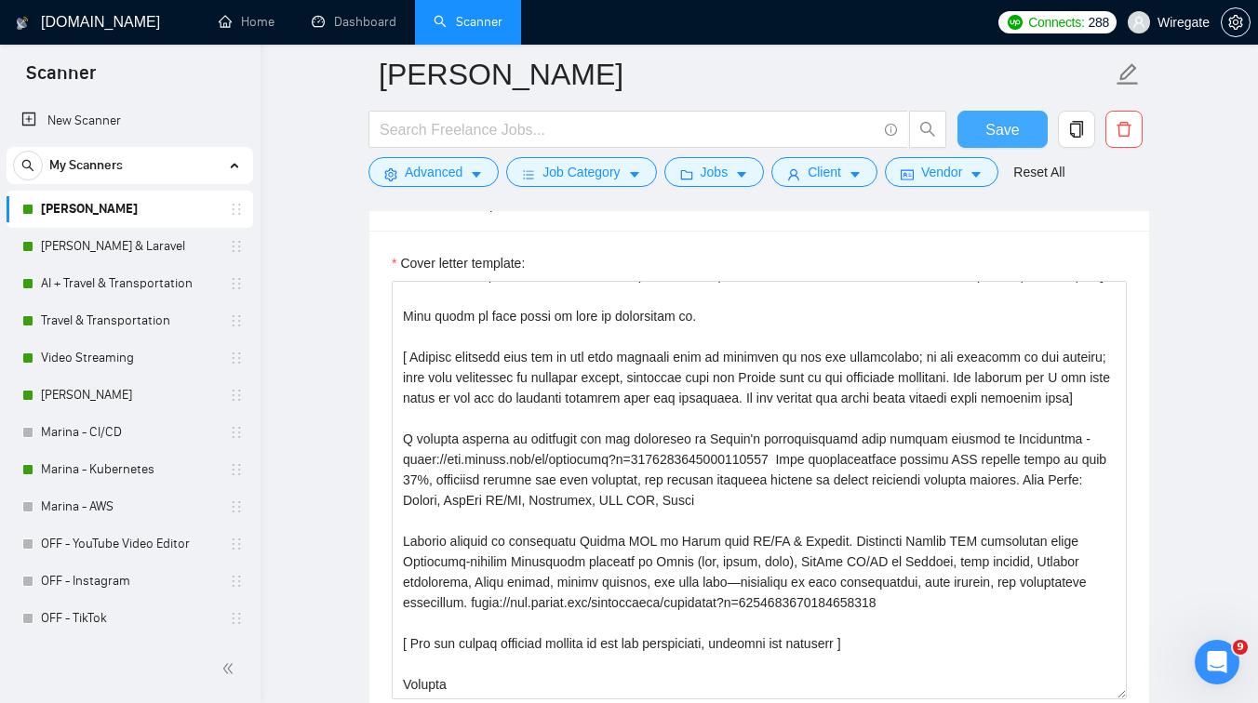
scroll to position [1562, 0]
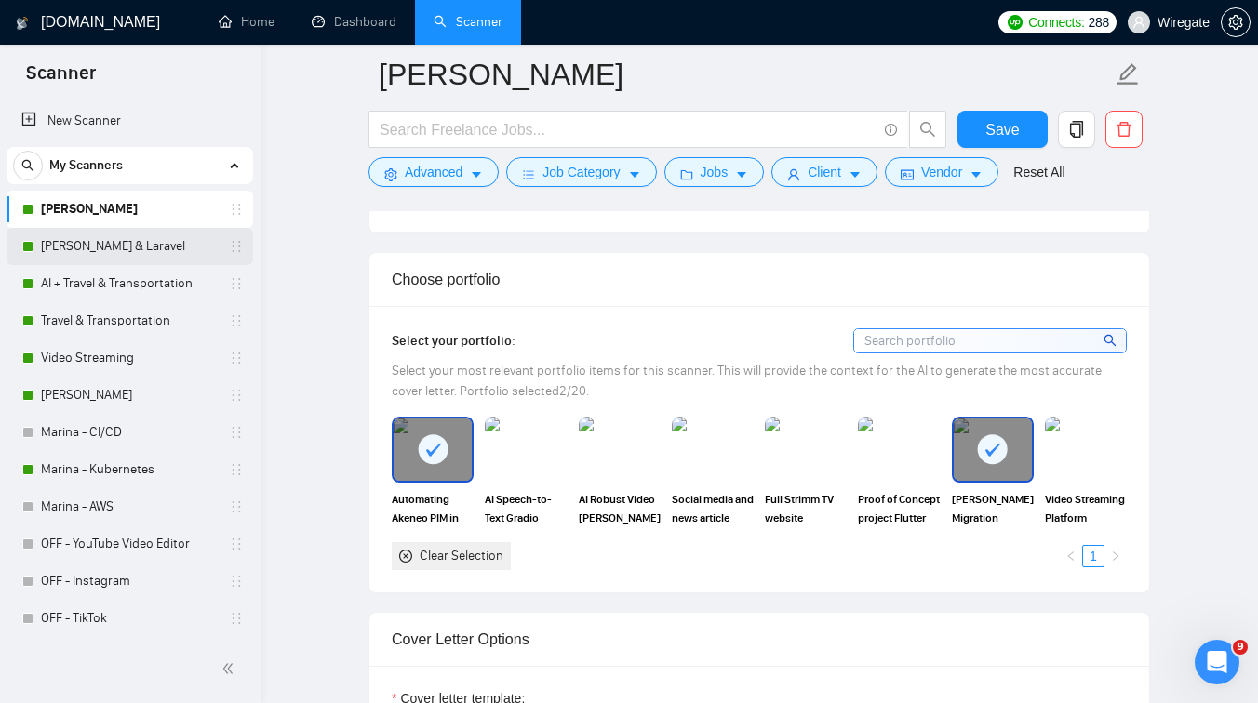
click at [123, 243] on link "[PERSON_NAME] & Laravel" at bounding box center [129, 246] width 177 height 37
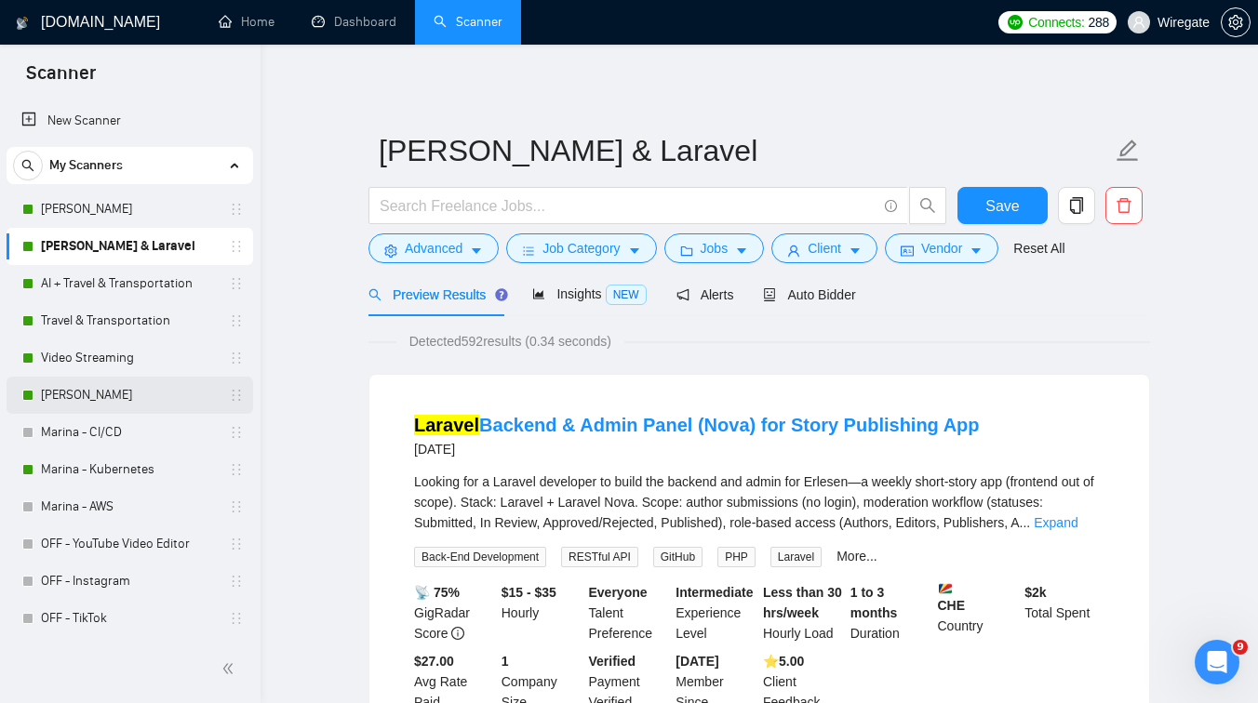
click at [98, 399] on link "[PERSON_NAME]" at bounding box center [129, 395] width 177 height 37
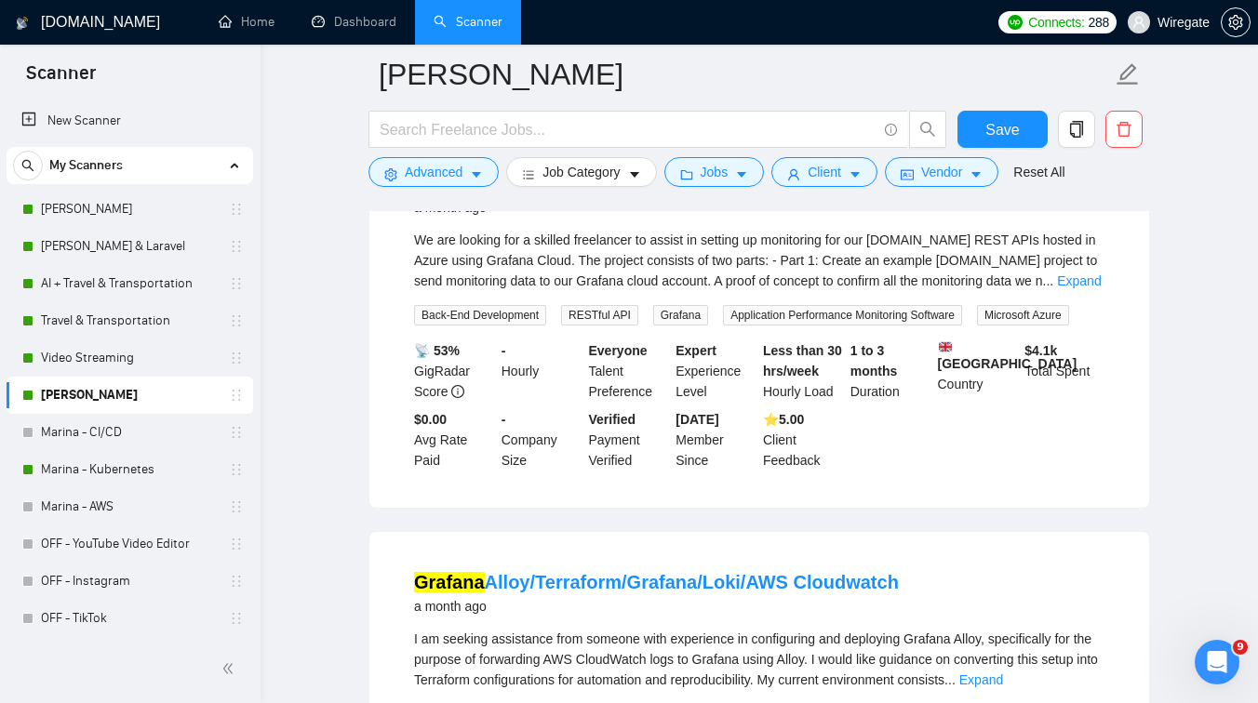
scroll to position [2271, 0]
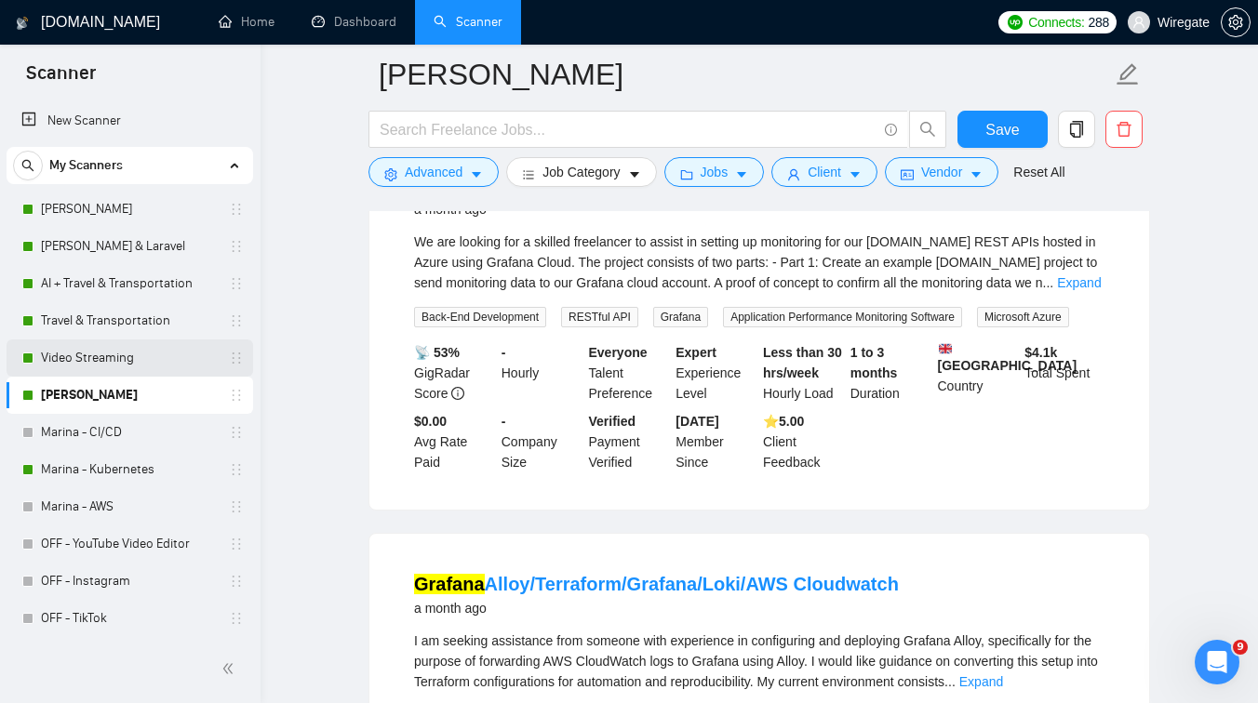
click at [157, 352] on link "Video Streaming" at bounding box center [129, 358] width 177 height 37
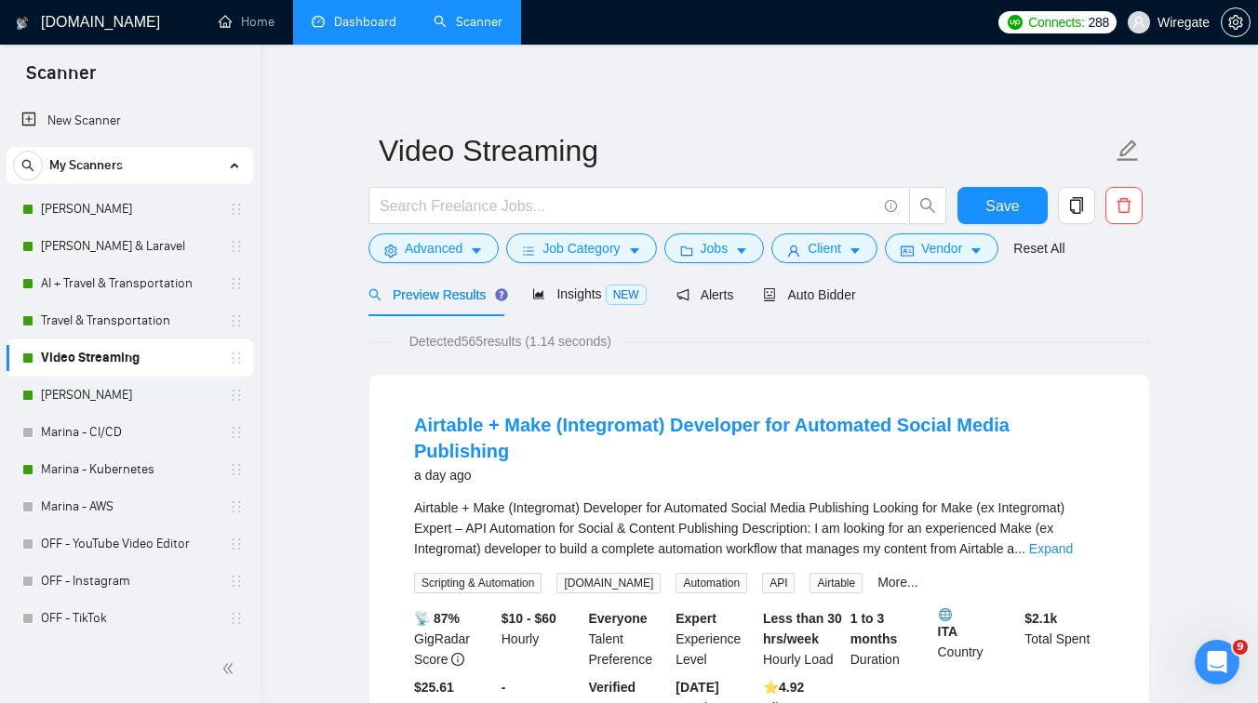
click at [335, 30] on link "Dashboard" at bounding box center [354, 22] width 85 height 16
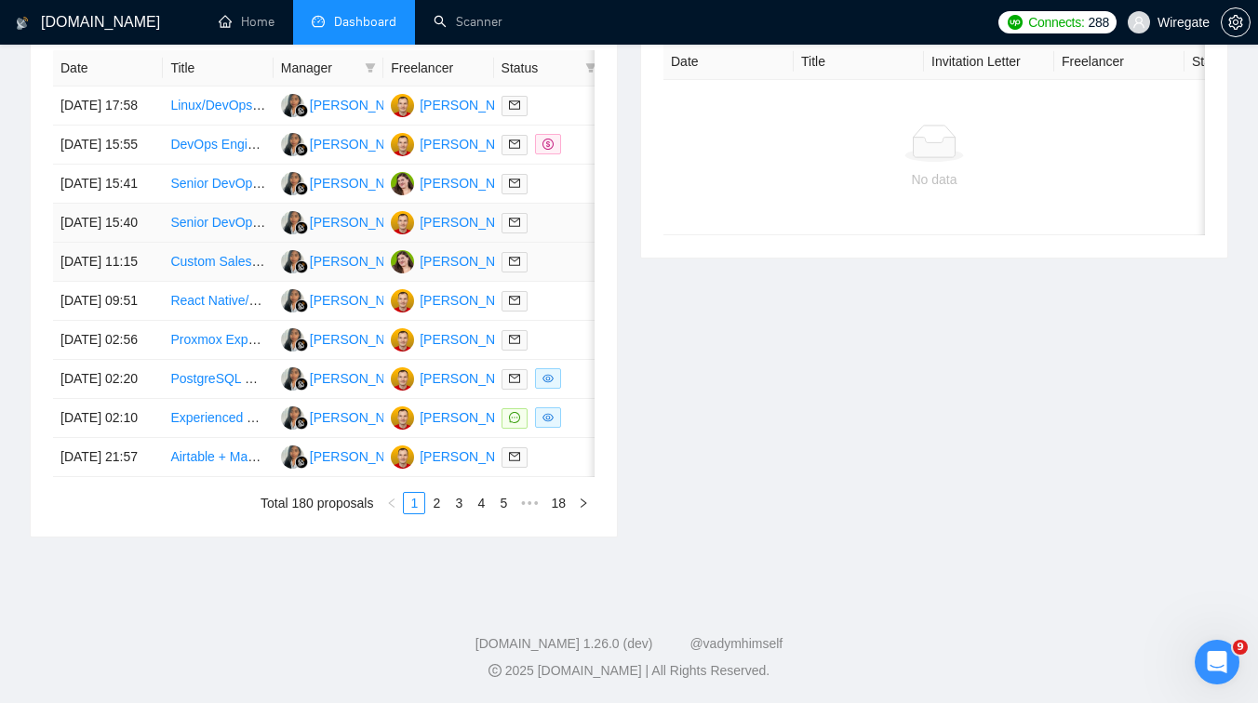
scroll to position [880, 0]
click at [191, 438] on td "Experienced Network/DevOps Engineer Needed for Remote System Diagnostics" at bounding box center [218, 418] width 110 height 39
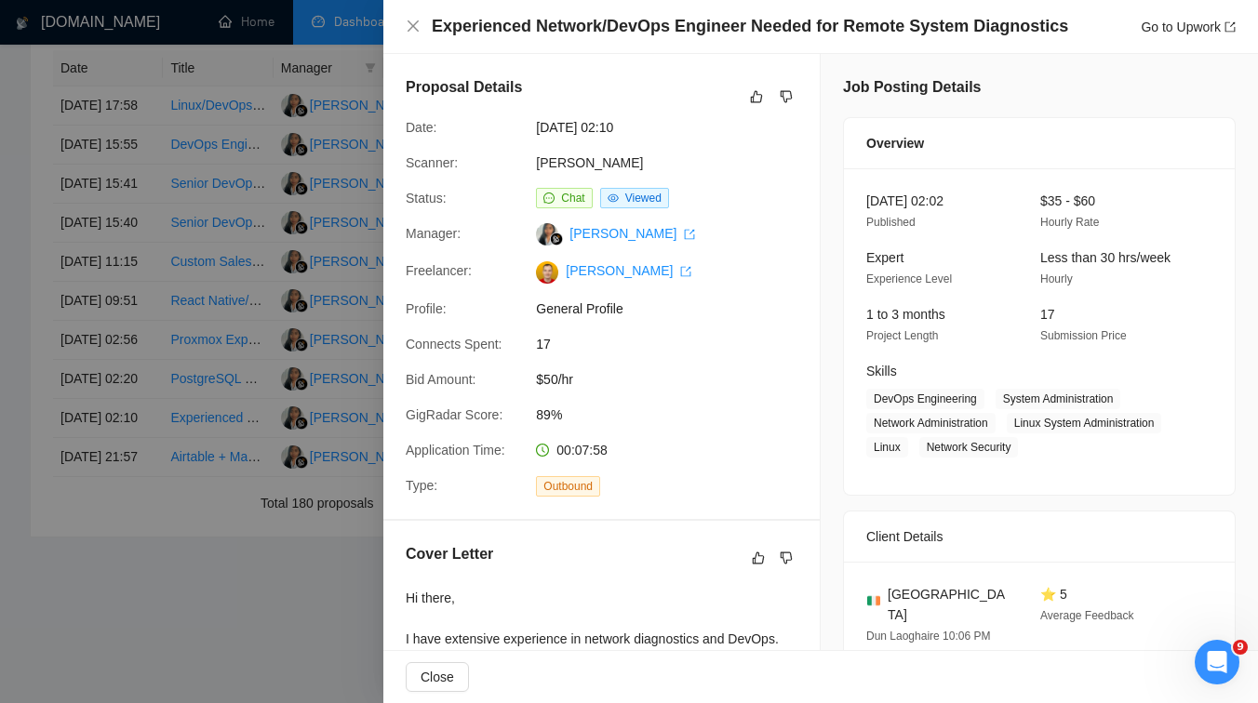
click at [238, 406] on div at bounding box center [629, 351] width 1258 height 703
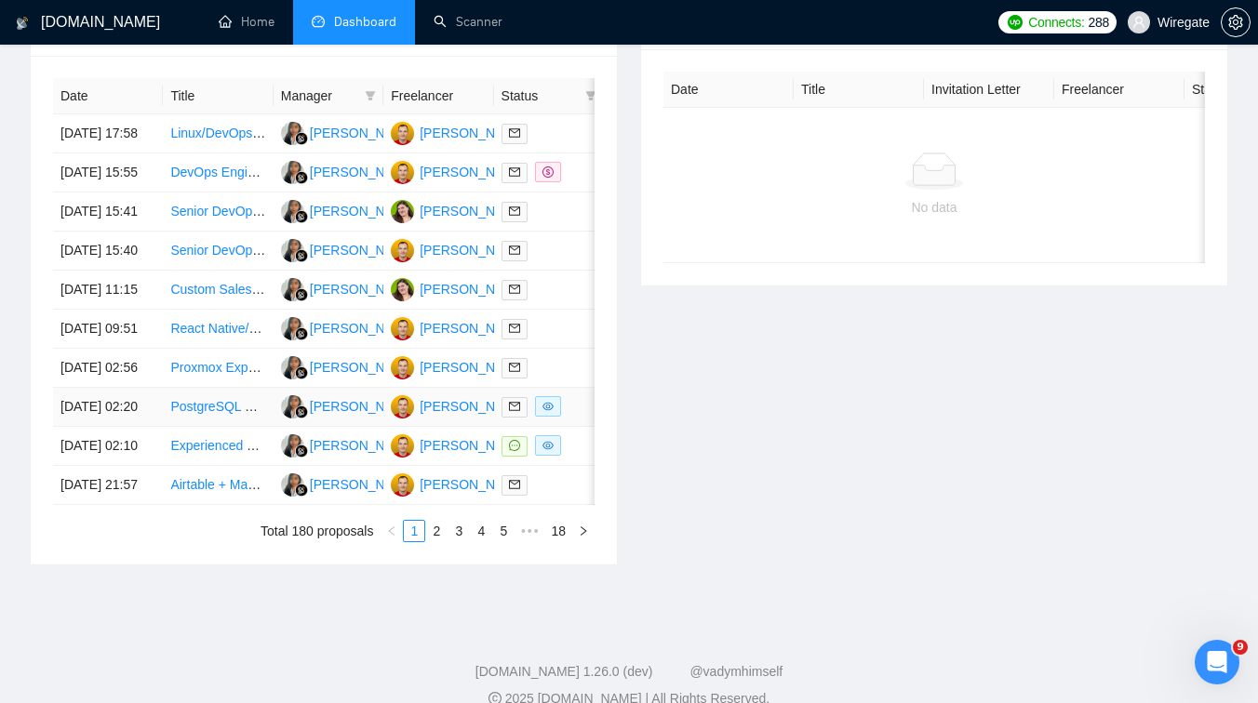
scroll to position [759, 0]
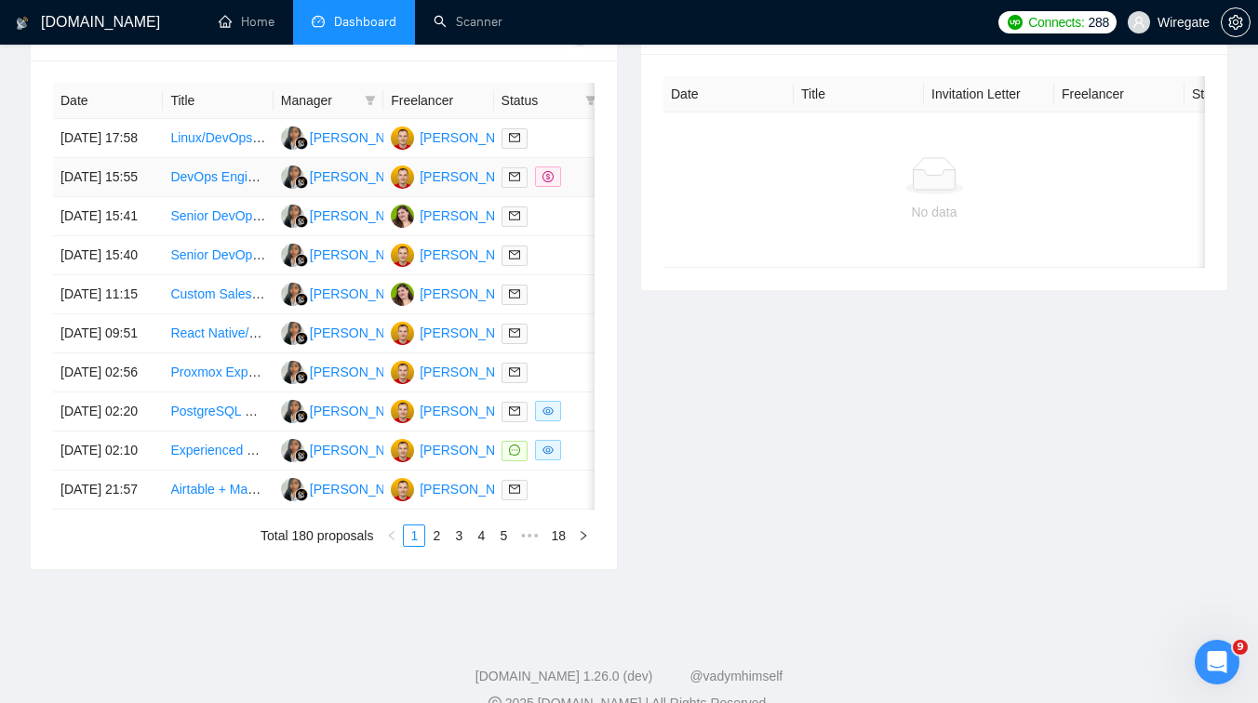
click at [220, 197] on td "DevOps Engineer with On-Prem / Bare Metal Experience Needed" at bounding box center [218, 177] width 110 height 39
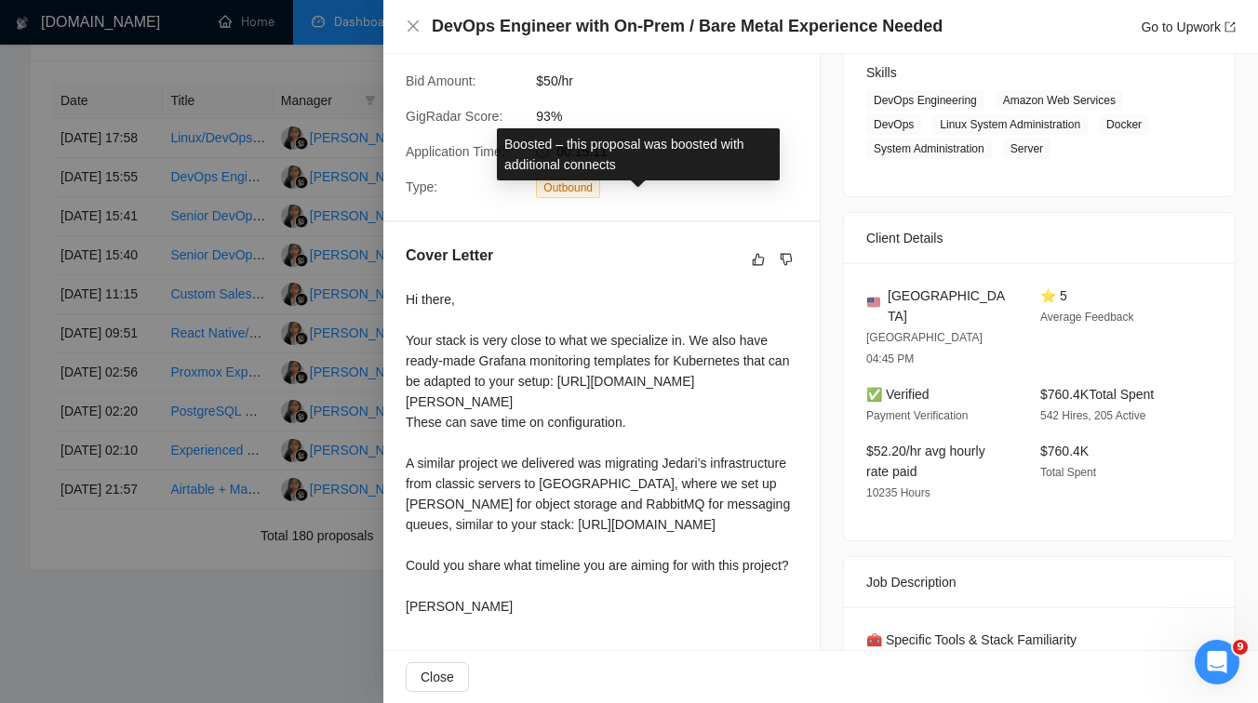
scroll to position [410, 0]
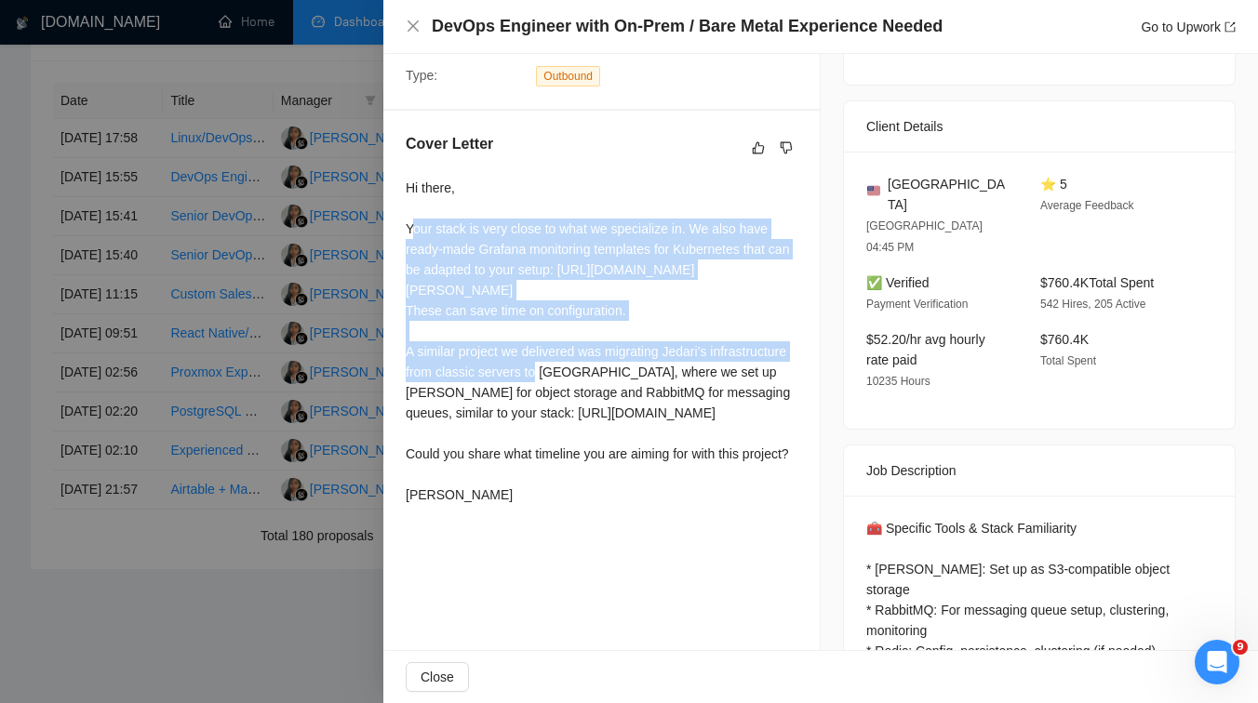
drag, startPoint x: 411, startPoint y: 250, endPoint x: 520, endPoint y: 402, distance: 186.7
click at [520, 402] on div "Hi there, Your stack is very close to what we specialize in. We also have ready…" at bounding box center [602, 342] width 392 height 328
click at [593, 406] on div "Hi there, Your stack is very close to what we specialize in. We also have ready…" at bounding box center [602, 342] width 392 height 328
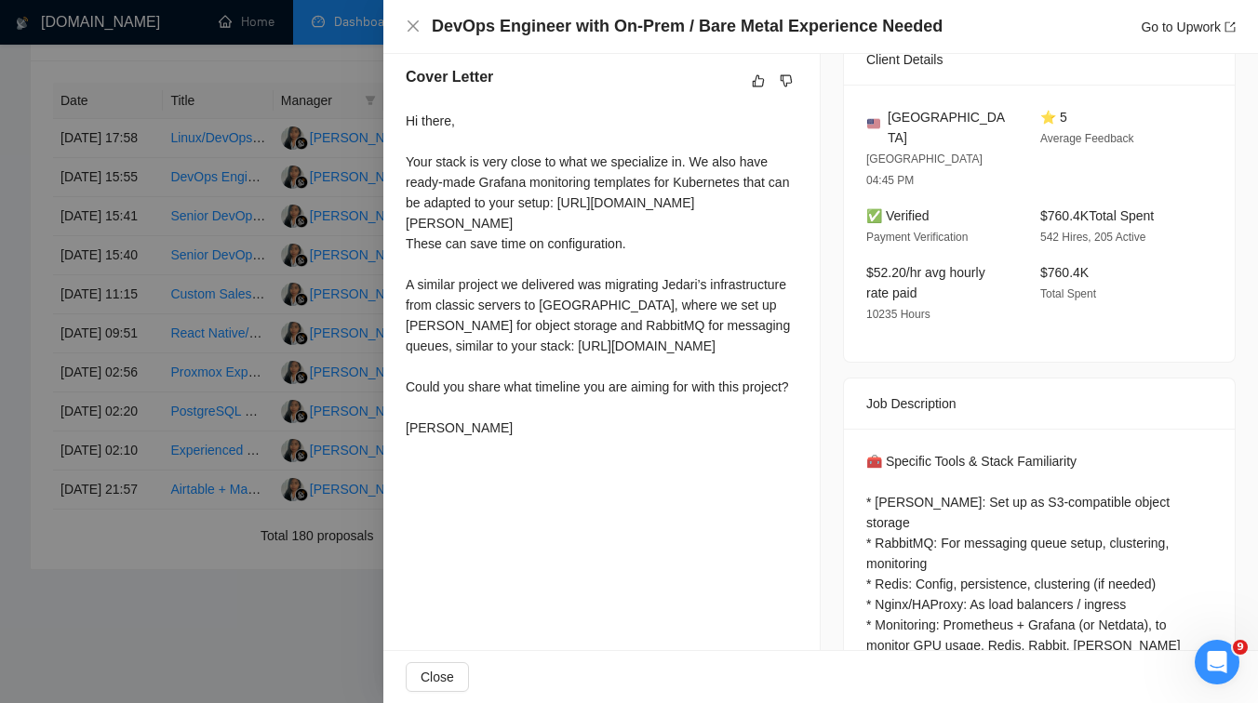
scroll to position [455, 0]
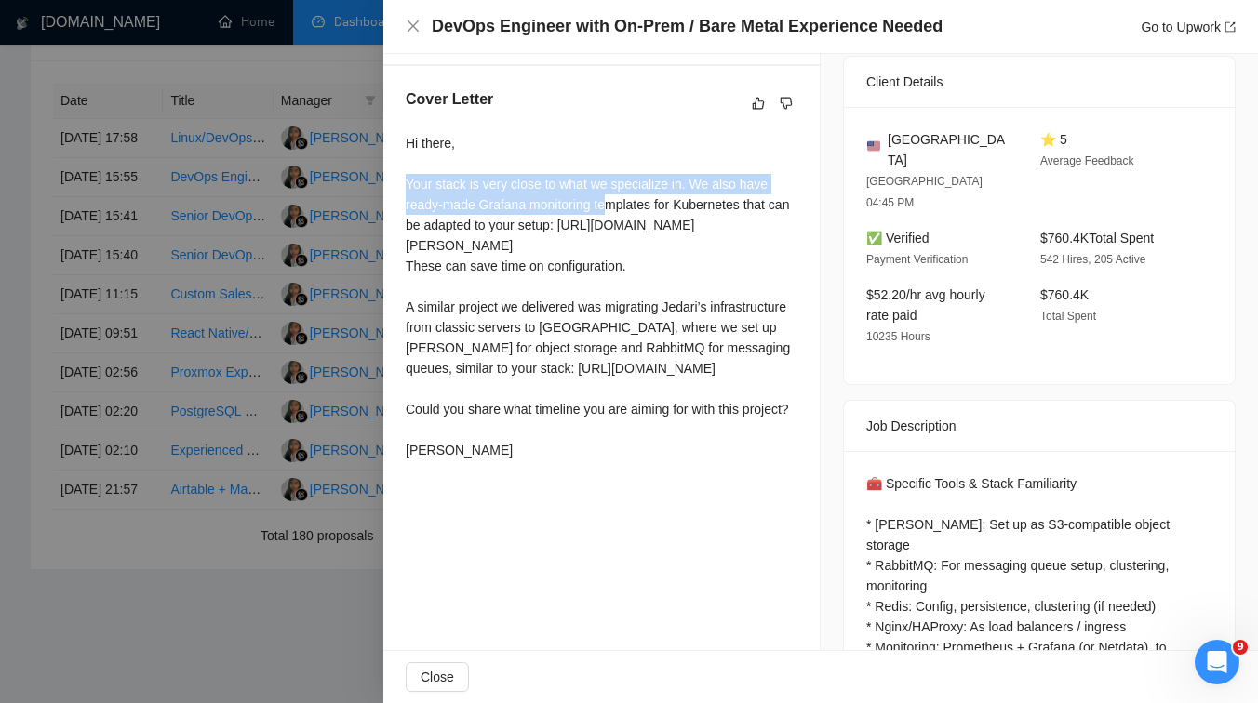
drag, startPoint x: 404, startPoint y: 209, endPoint x: 617, endPoint y: 223, distance: 213.5
click at [617, 223] on div "Cover Letter Hi there, Your stack is very close to what we specialize in. We al…" at bounding box center [601, 278] width 436 height 424
click at [663, 246] on div "Hi there, Your stack is very close to what we specialize in. We also have ready…" at bounding box center [602, 297] width 392 height 328
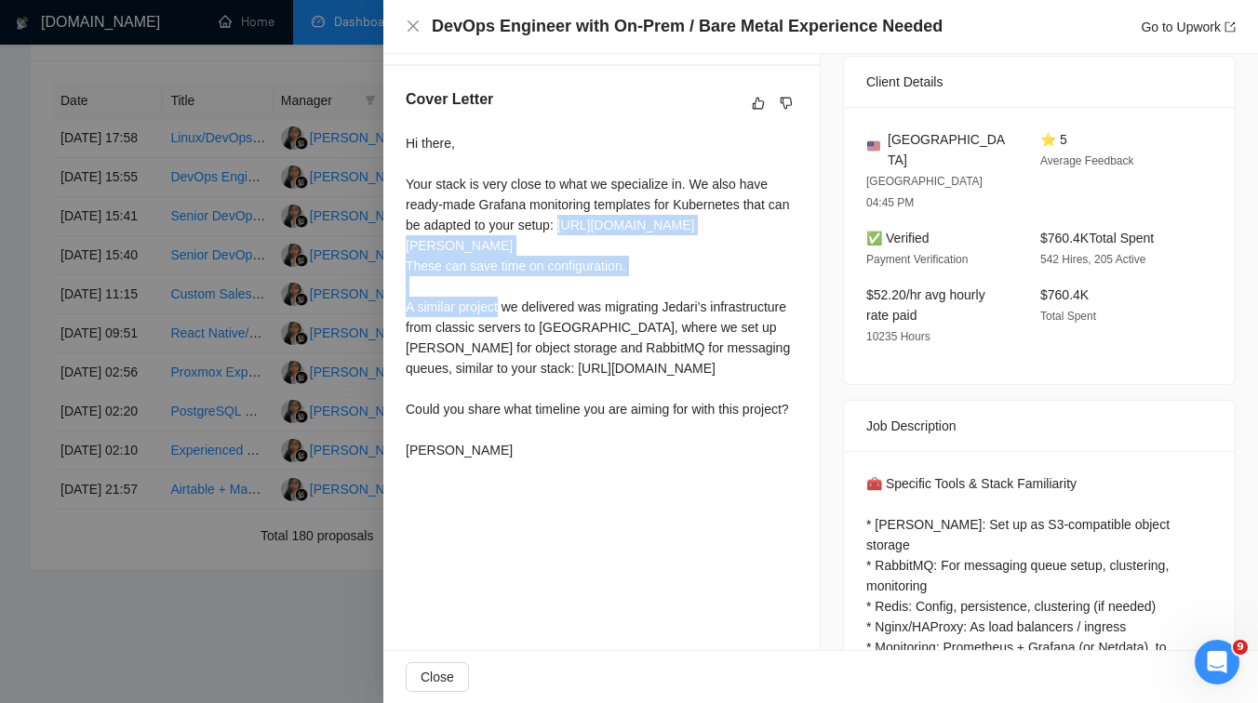
drag, startPoint x: 590, startPoint y: 248, endPoint x: 648, endPoint y: 288, distance: 70.2
click at [648, 288] on div "Hi there, Your stack is very close to what we specialize in. We also have ready…" at bounding box center [602, 297] width 392 height 328
click at [656, 282] on div "Hi there, Your stack is very close to what we specialize in. We also have ready…" at bounding box center [602, 297] width 392 height 328
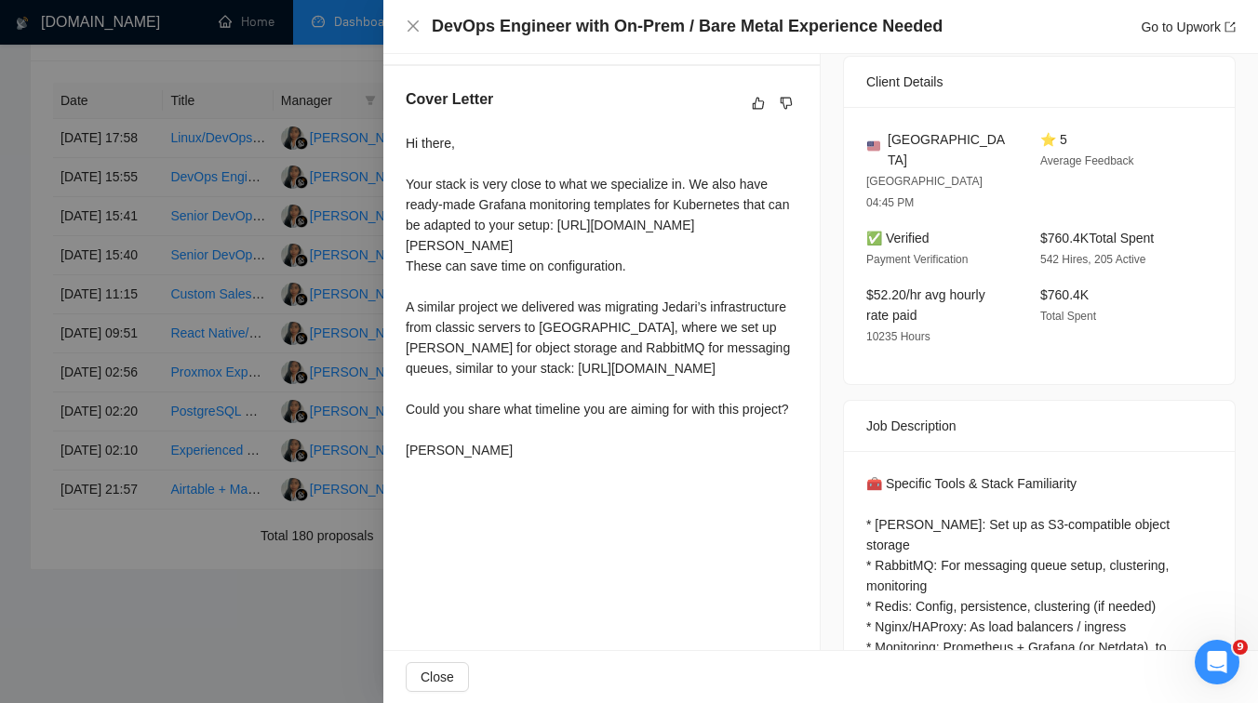
click at [244, 269] on div at bounding box center [629, 351] width 1258 height 703
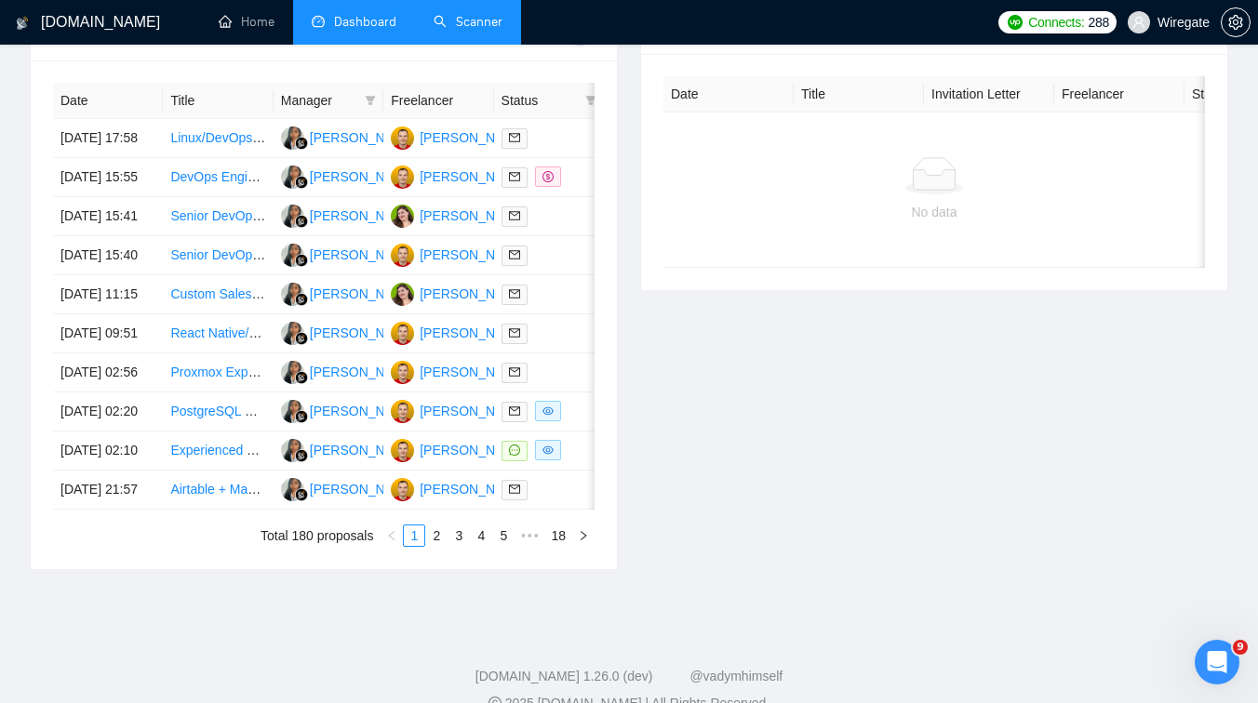
click at [477, 27] on link "Scanner" at bounding box center [468, 22] width 69 height 16
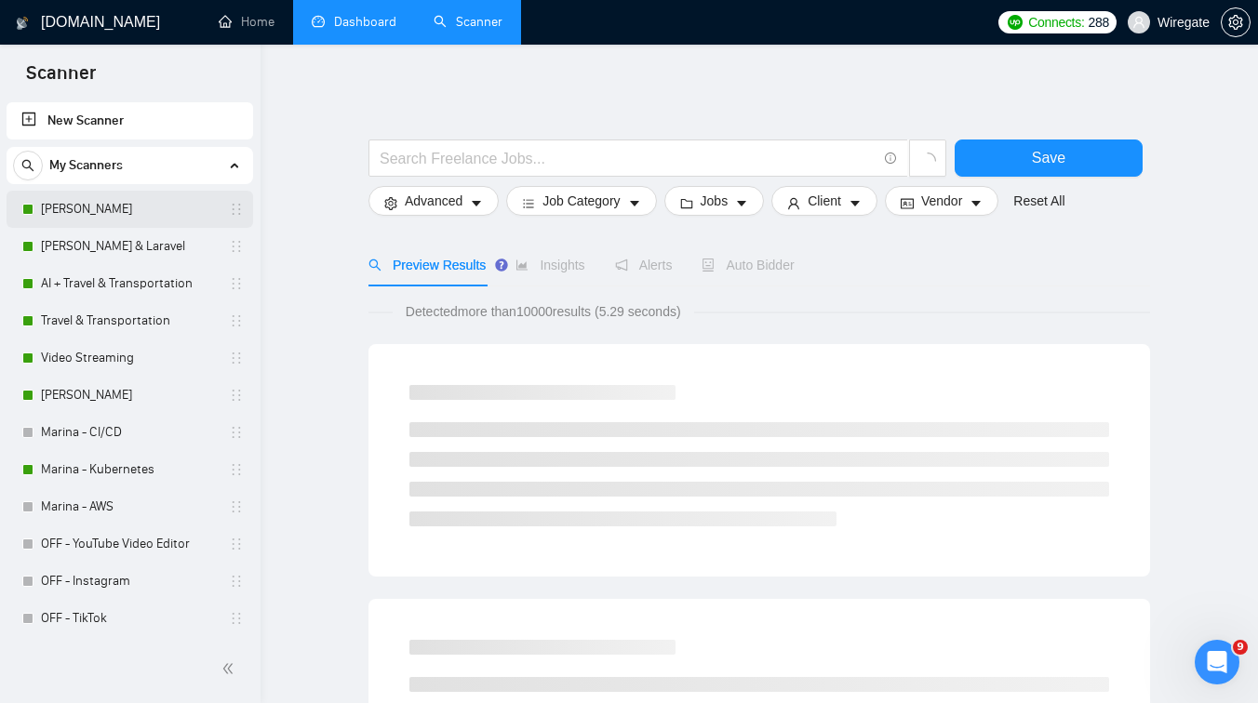
click at [127, 204] on link "[PERSON_NAME]" at bounding box center [129, 209] width 177 height 37
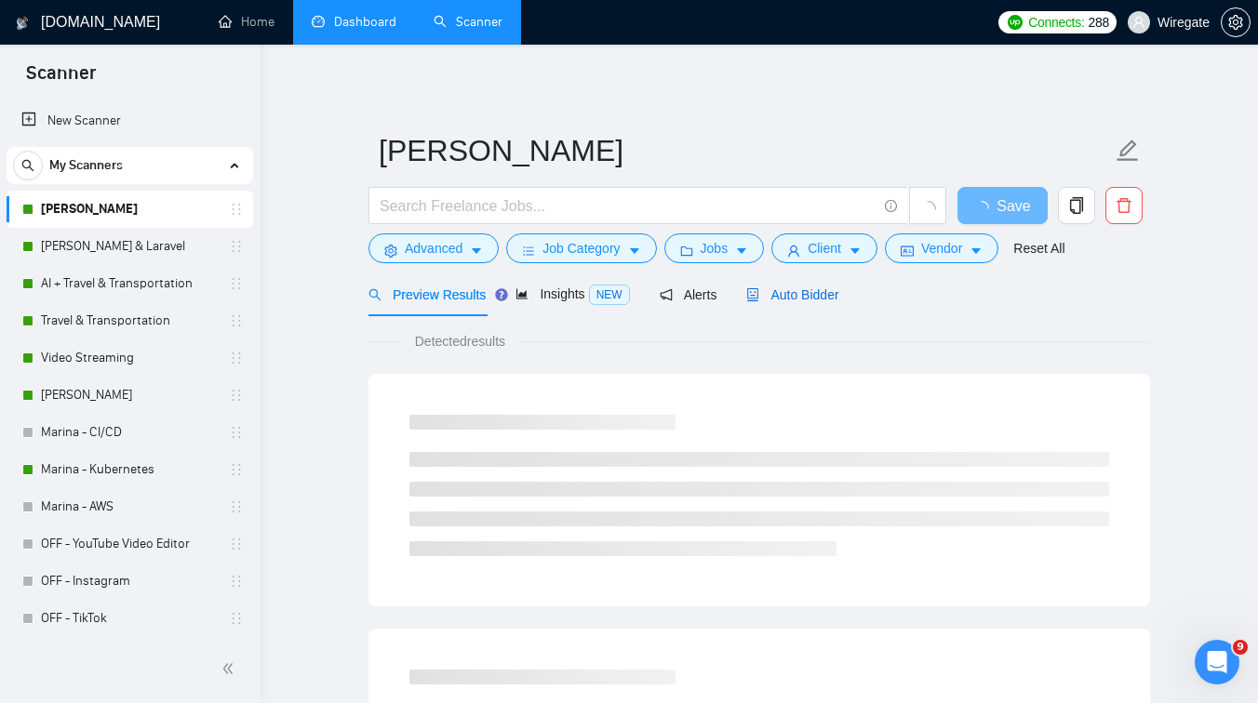
click at [821, 289] on span "Auto Bidder" at bounding box center [792, 295] width 92 height 15
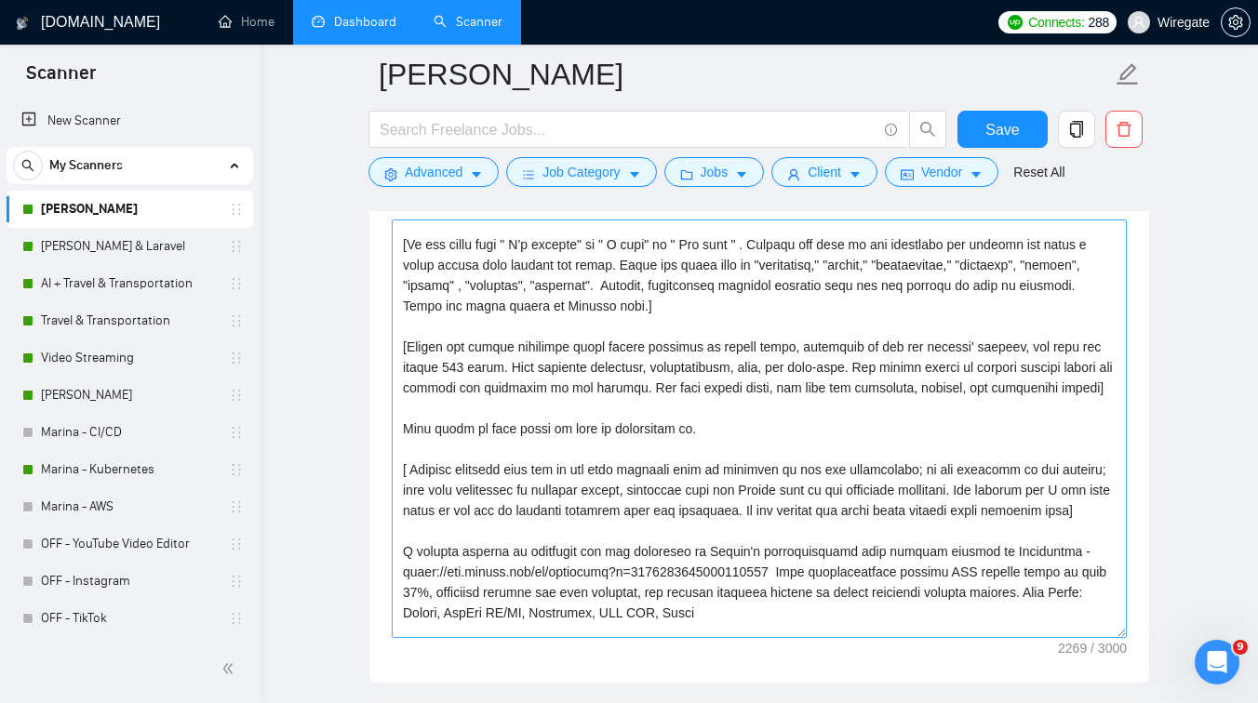
scroll to position [23, 0]
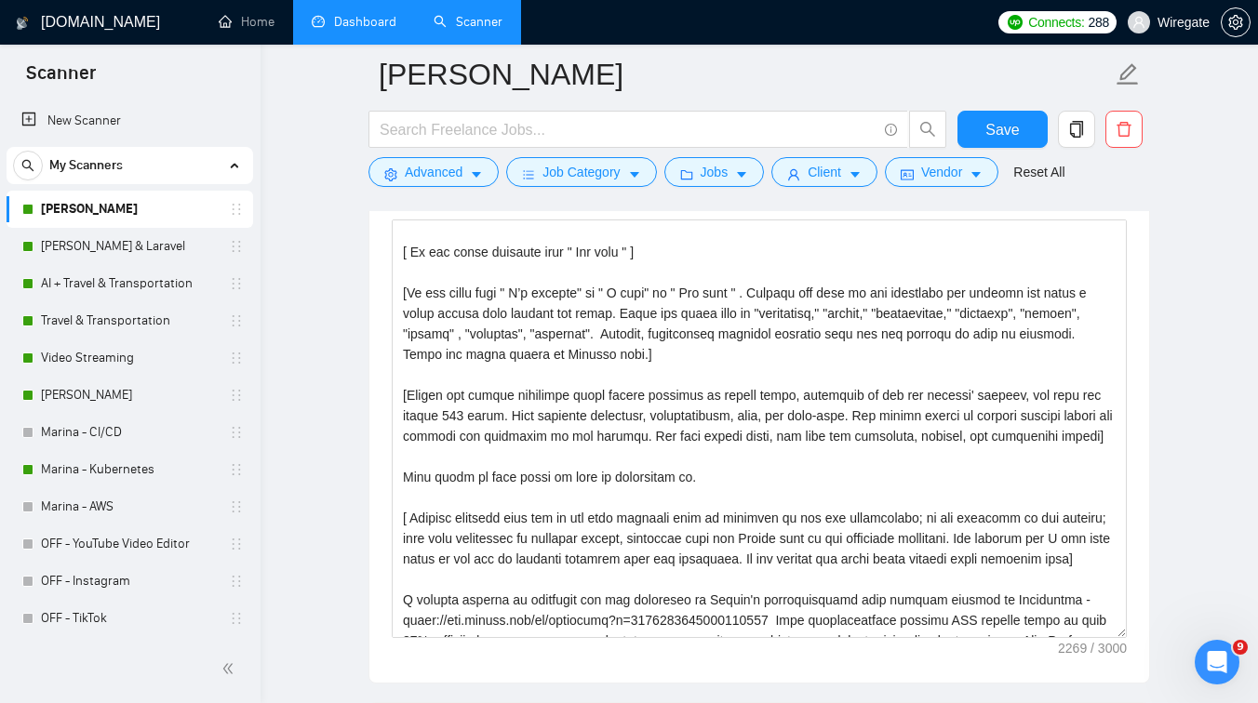
click at [348, 16] on link "Dashboard" at bounding box center [354, 22] width 85 height 16
